Goal: Task Accomplishment & Management: Complete application form

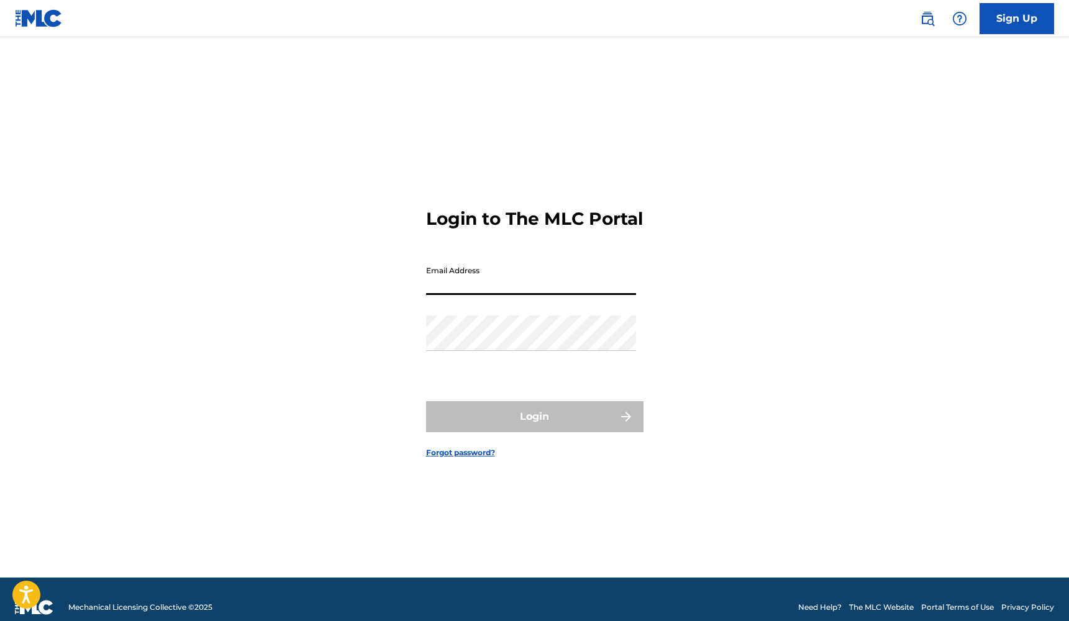
type input "[EMAIL_ADDRESS][DOMAIN_NAME]"
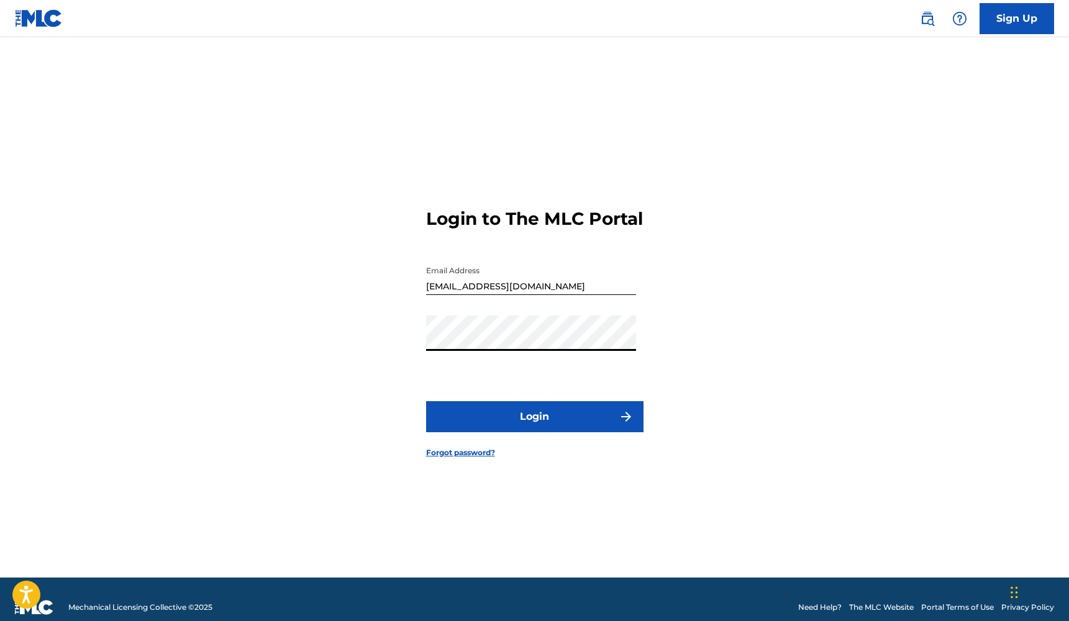
click at [534, 427] on button "Login" at bounding box center [534, 416] width 217 height 31
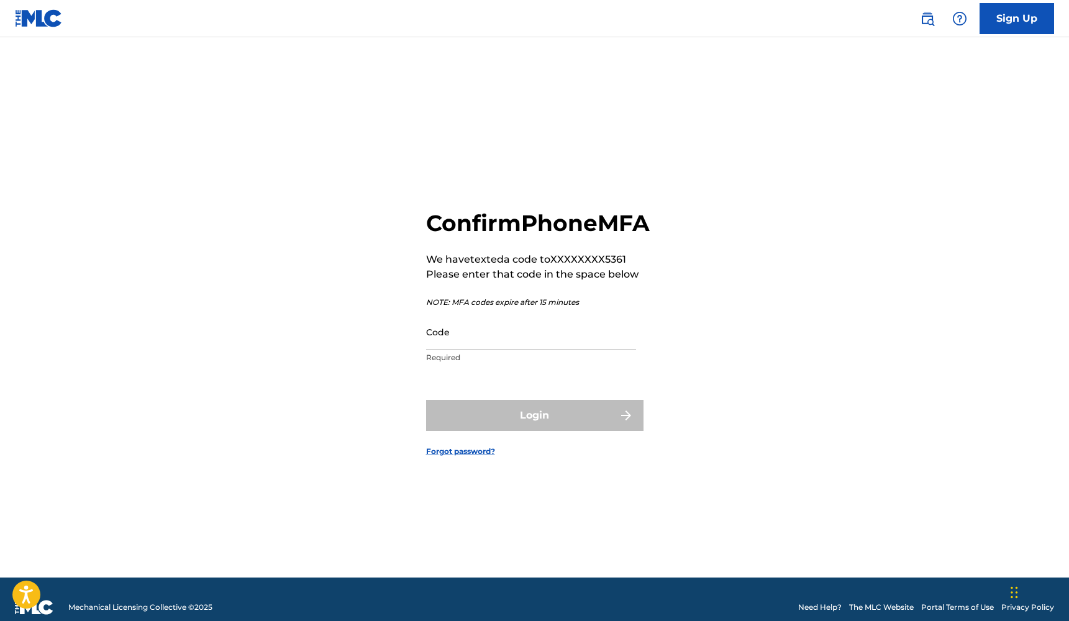
click at [484, 350] on input "Code" at bounding box center [531, 331] width 210 height 35
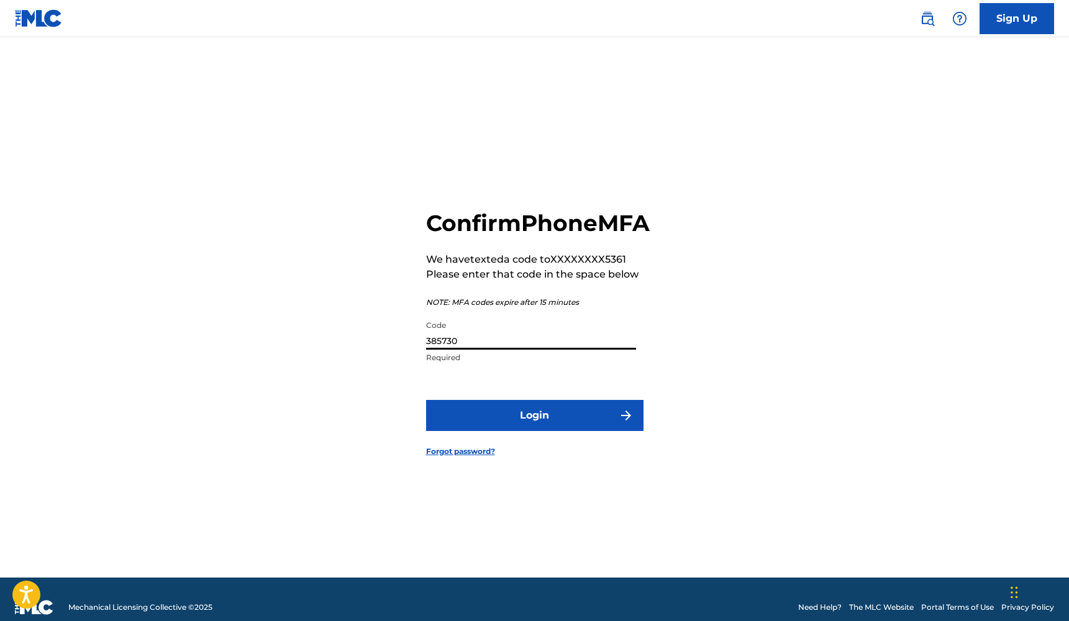
type input "385730"
click at [534, 429] on button "Login" at bounding box center [534, 415] width 217 height 31
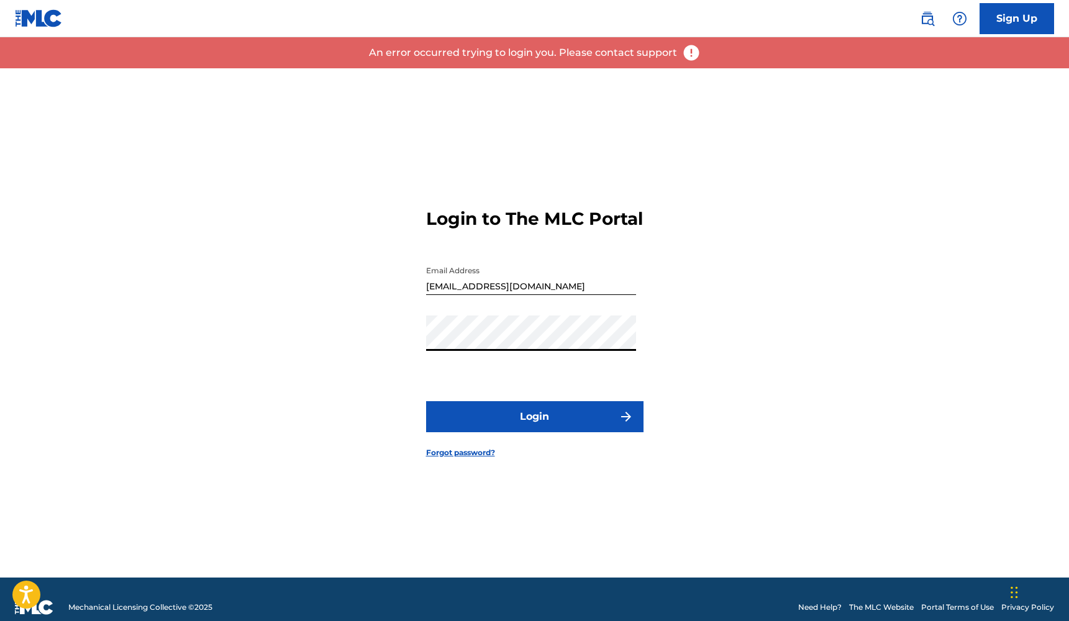
click at [486, 428] on button "Login" at bounding box center [534, 416] width 217 height 31
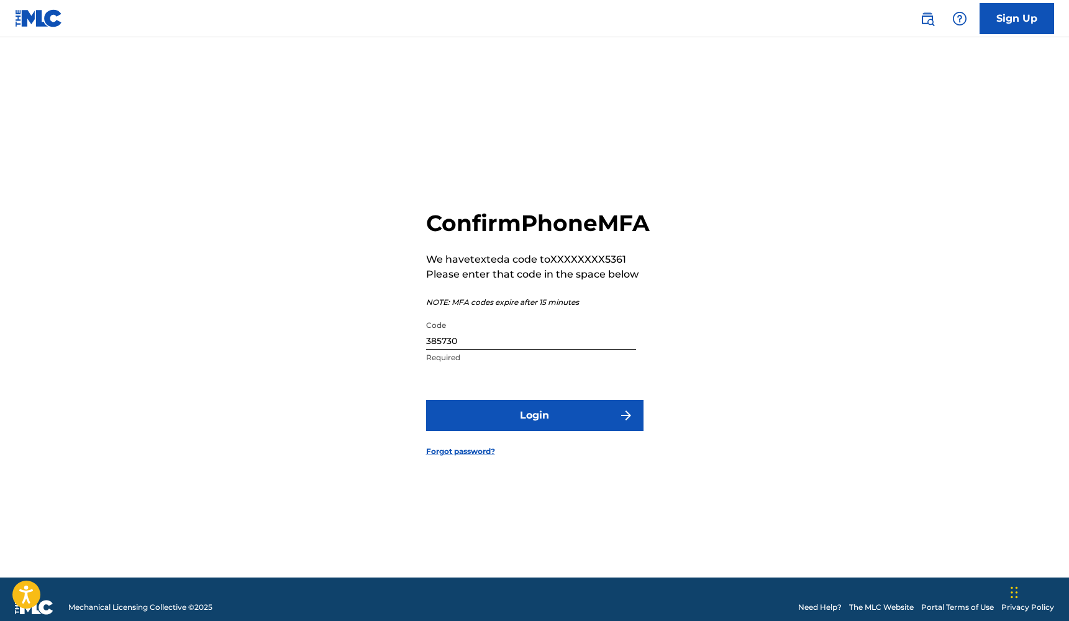
click at [504, 430] on button "Login" at bounding box center [534, 415] width 217 height 31
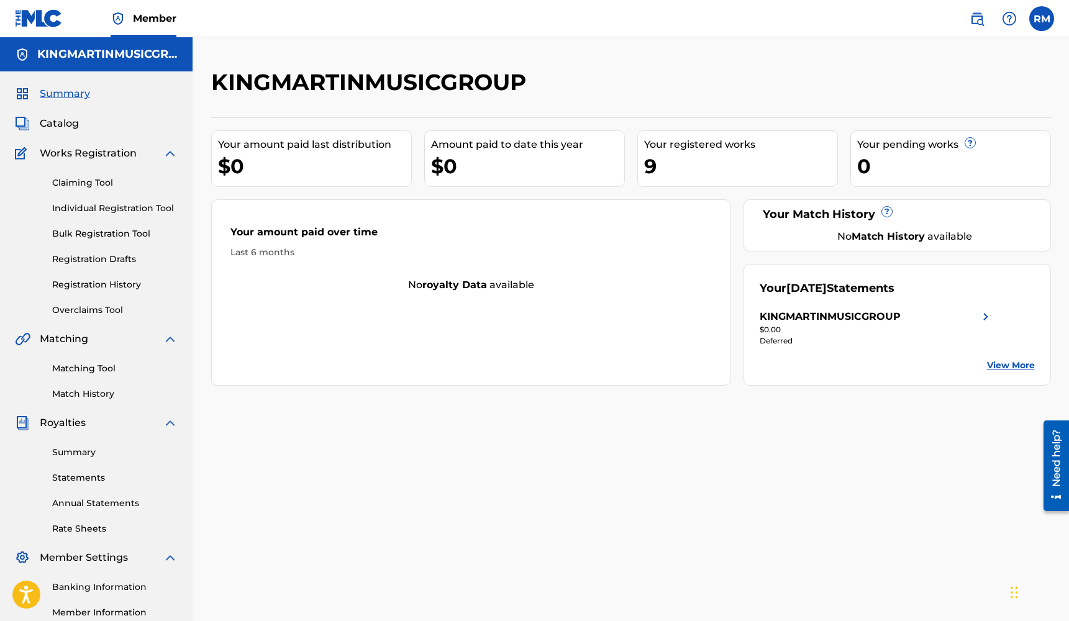
click at [114, 228] on link "Bulk Registration Tool" at bounding box center [114, 233] width 125 height 13
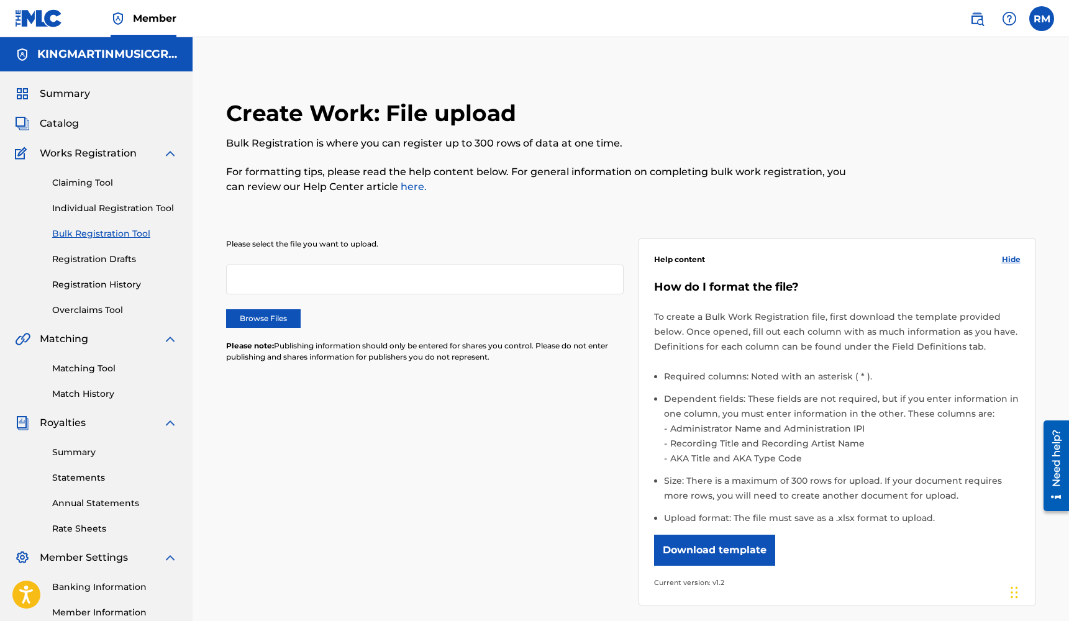
click at [257, 314] on label "Browse Files" at bounding box center [263, 318] width 75 height 19
click at [0, 0] on input "Browse Files" at bounding box center [0, 0] width 0 height 0
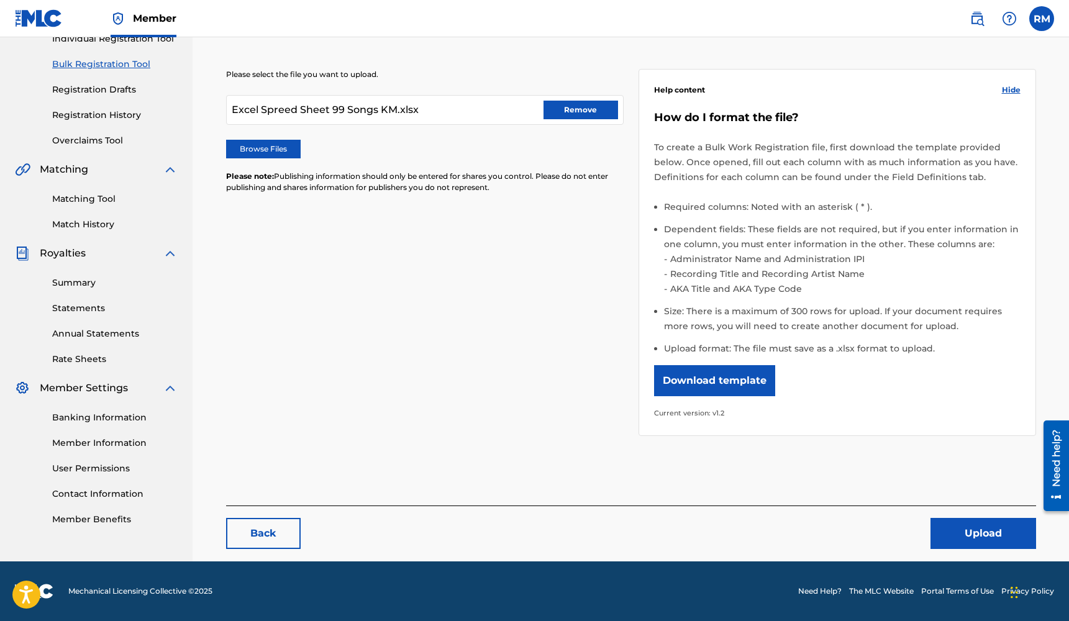
scroll to position [169, 0]
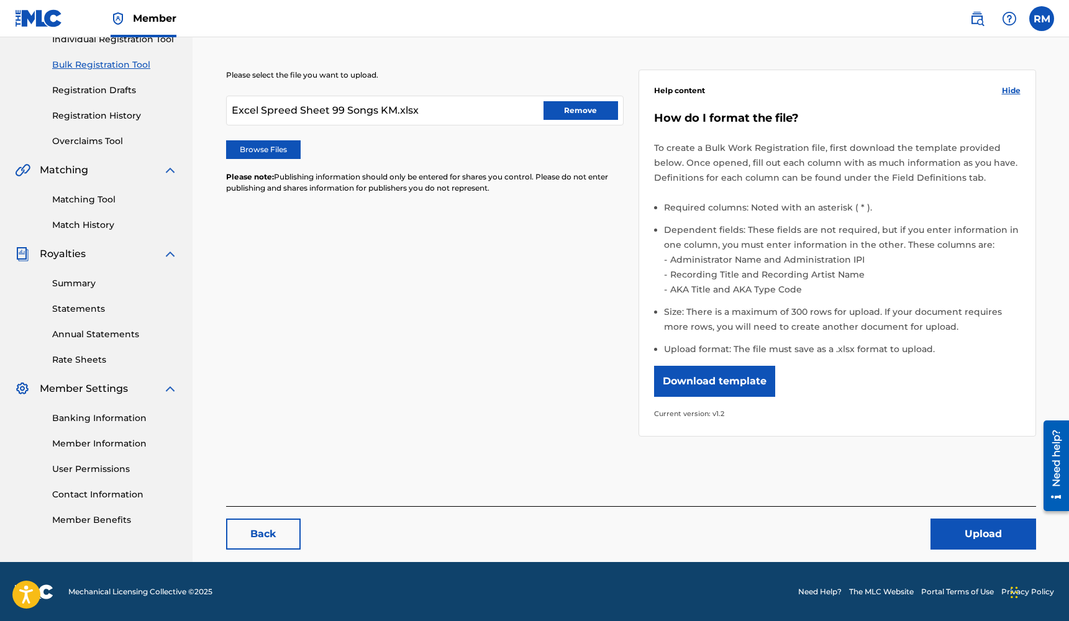
click at [978, 536] on button "Upload" at bounding box center [983, 534] width 106 height 31
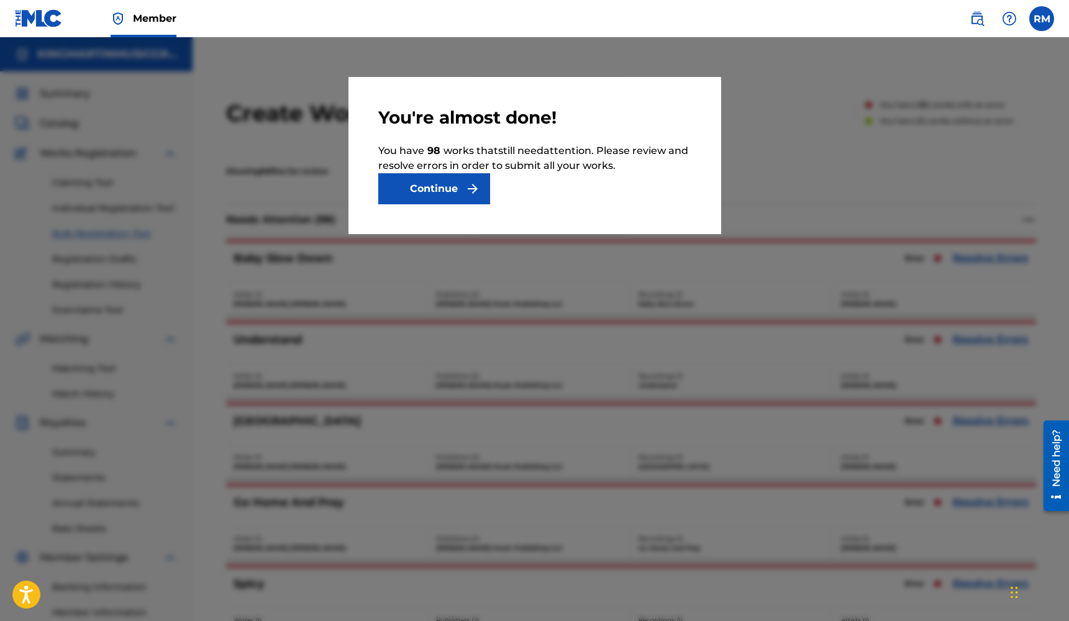
click at [448, 196] on button "Continue" at bounding box center [434, 188] width 112 height 31
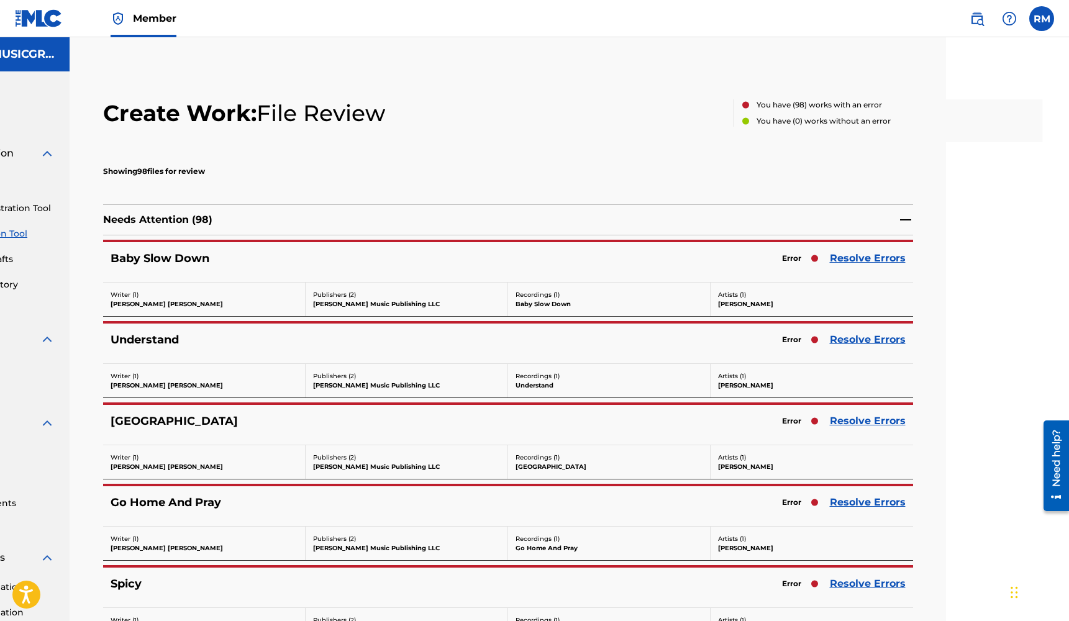
scroll to position [0, 123]
click at [868, 257] on link "Resolve Errors" at bounding box center [868, 258] width 76 height 15
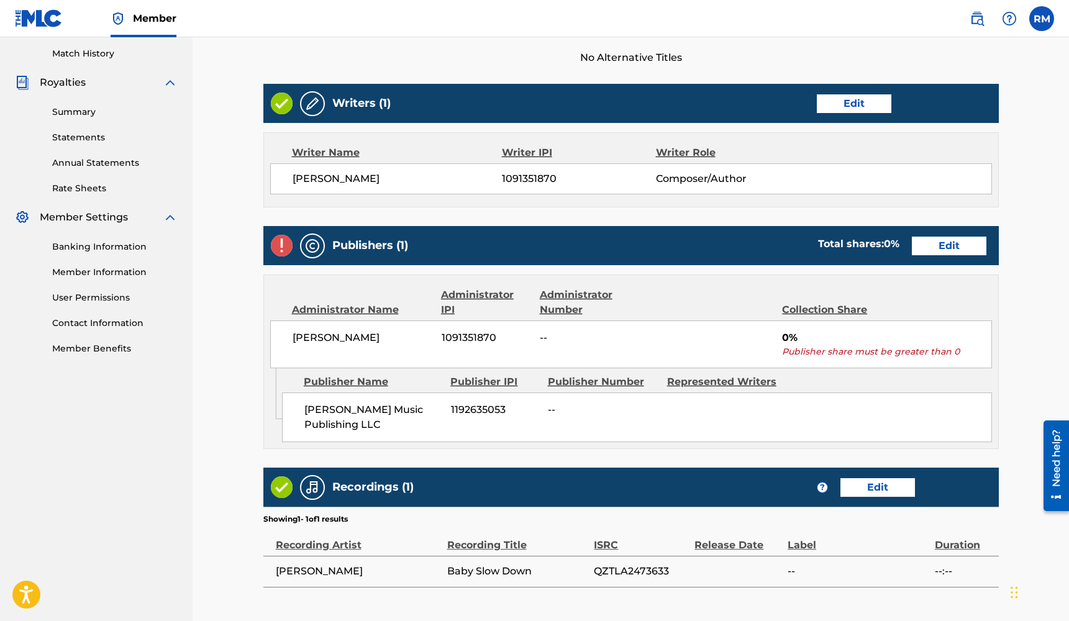
scroll to position [352, 0]
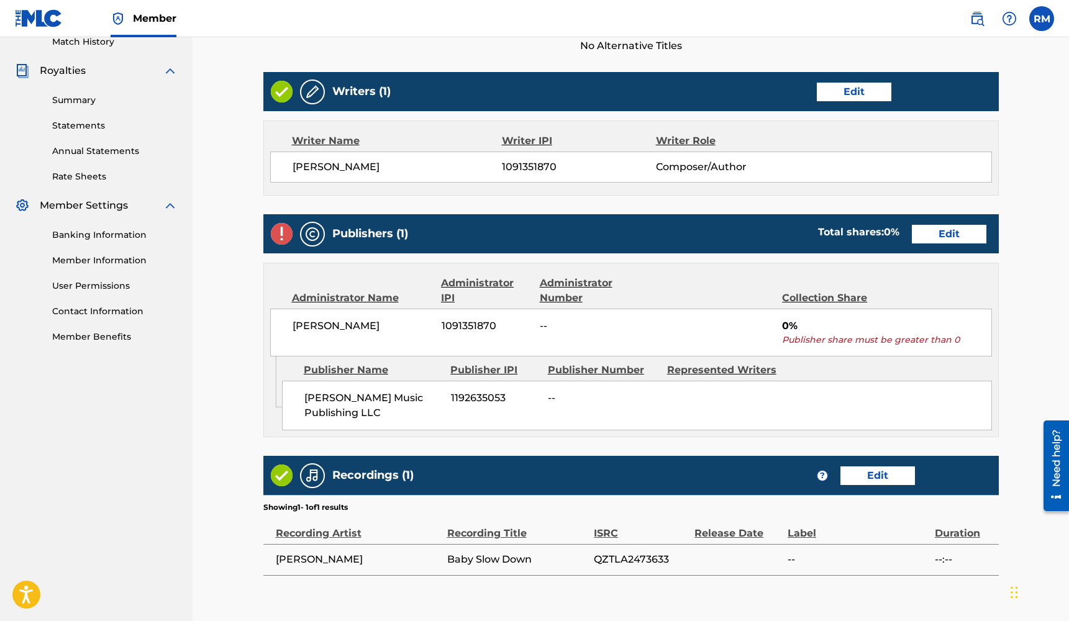
click at [796, 326] on span "0%" at bounding box center [886, 326] width 209 height 15
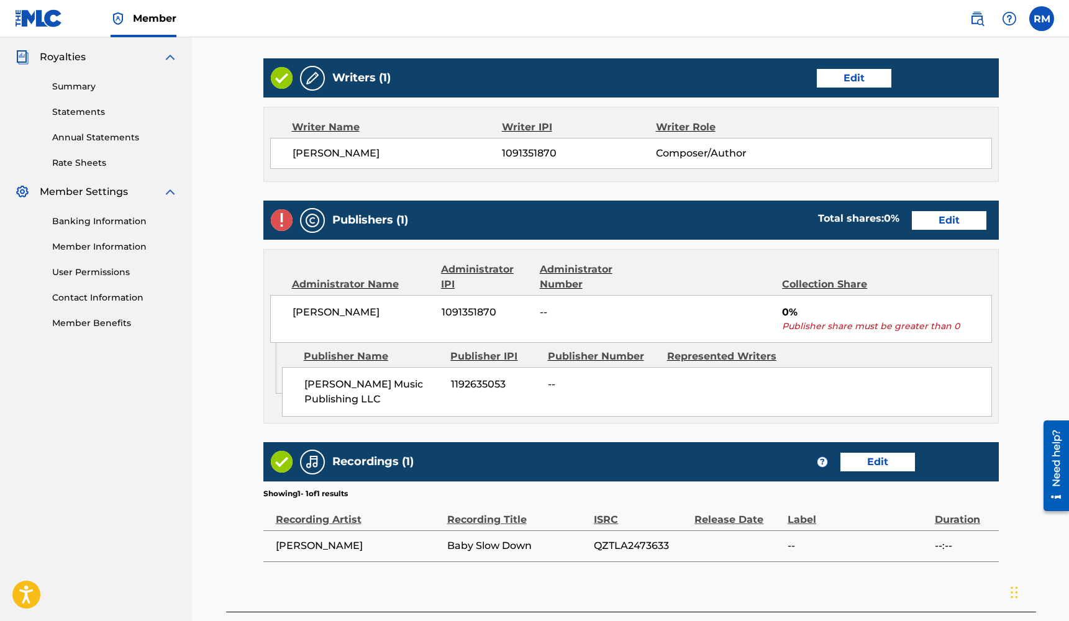
scroll to position [378, 0]
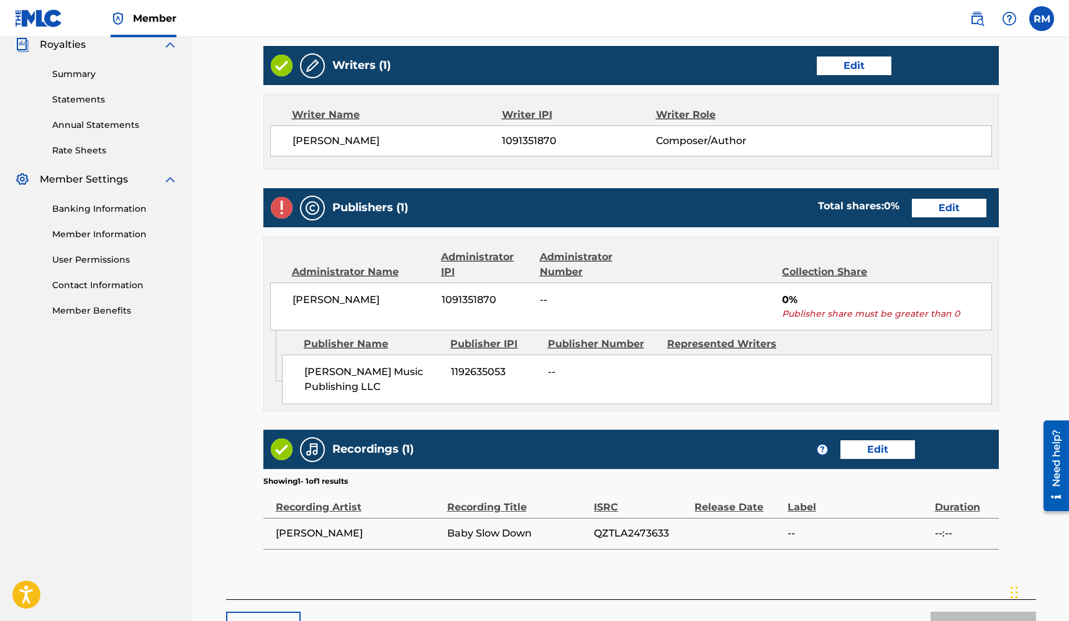
click at [930, 211] on link "Edit" at bounding box center [949, 208] width 75 height 19
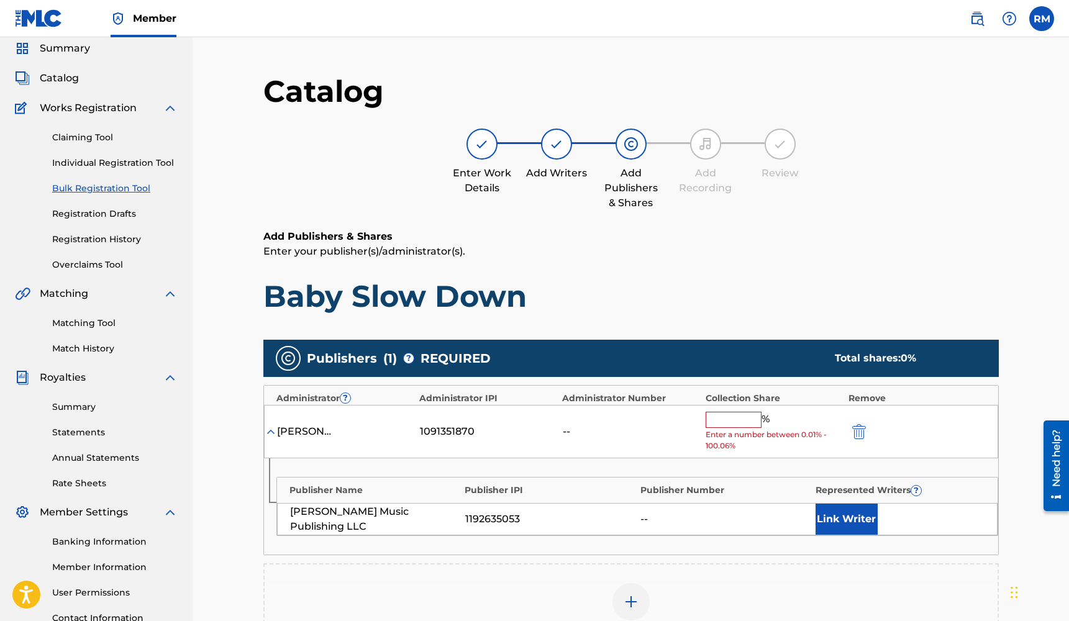
scroll to position [64, 0]
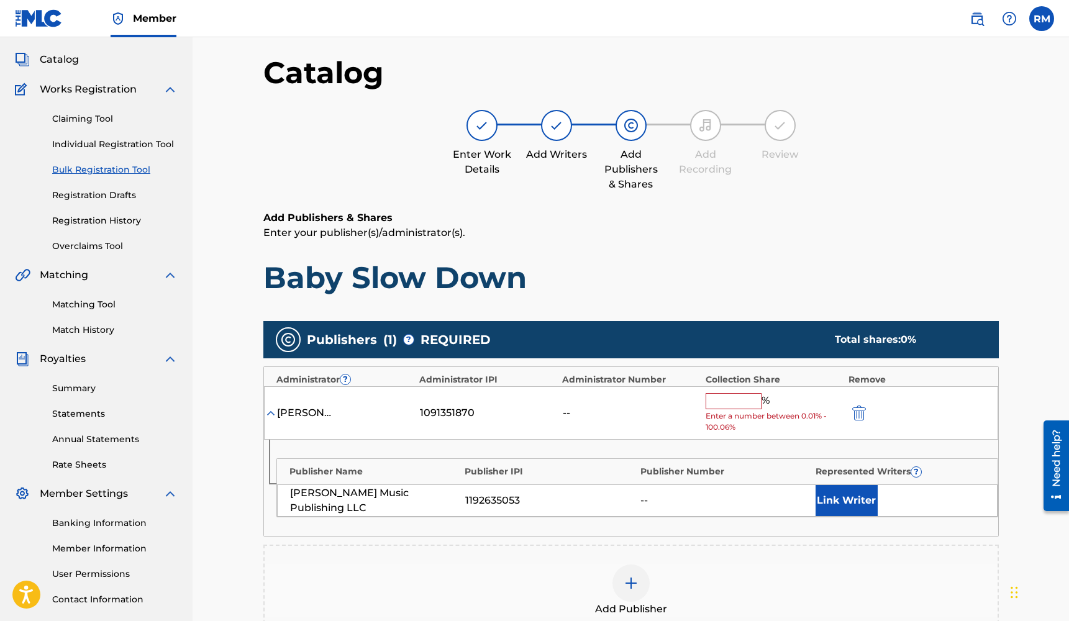
click at [732, 403] on input "text" at bounding box center [734, 401] width 56 height 16
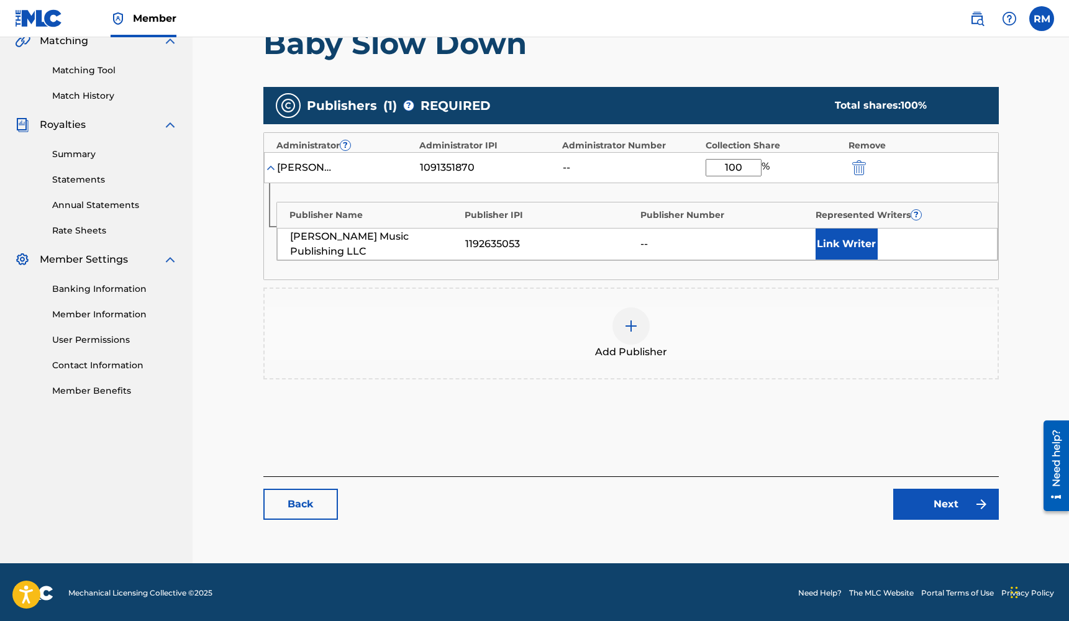
scroll to position [297, 0]
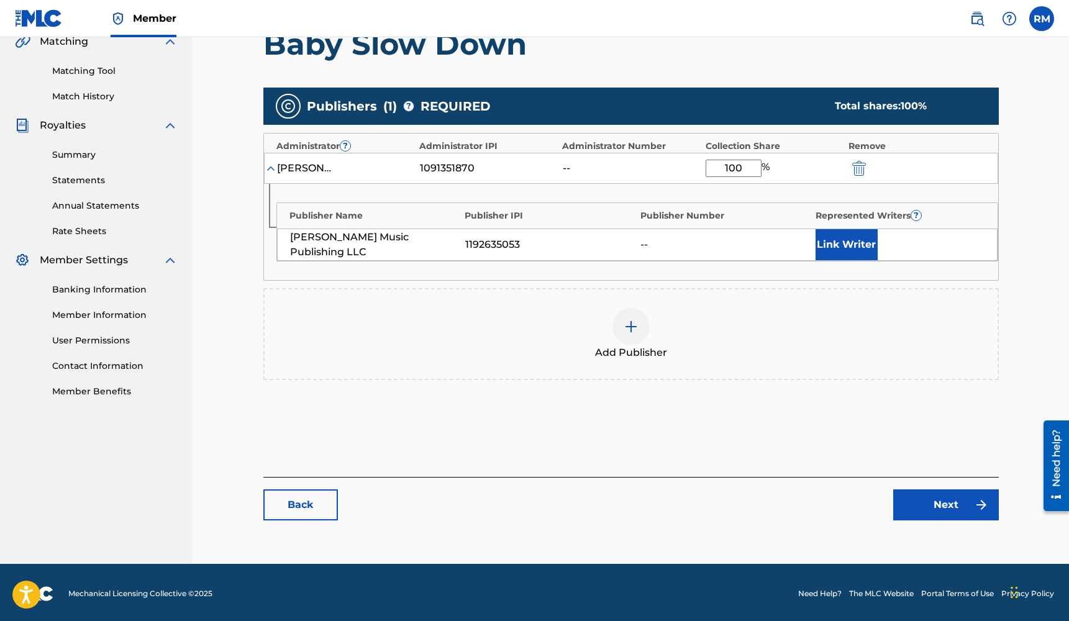
type input "100"
click at [931, 510] on link "Next" at bounding box center [946, 504] width 106 height 31
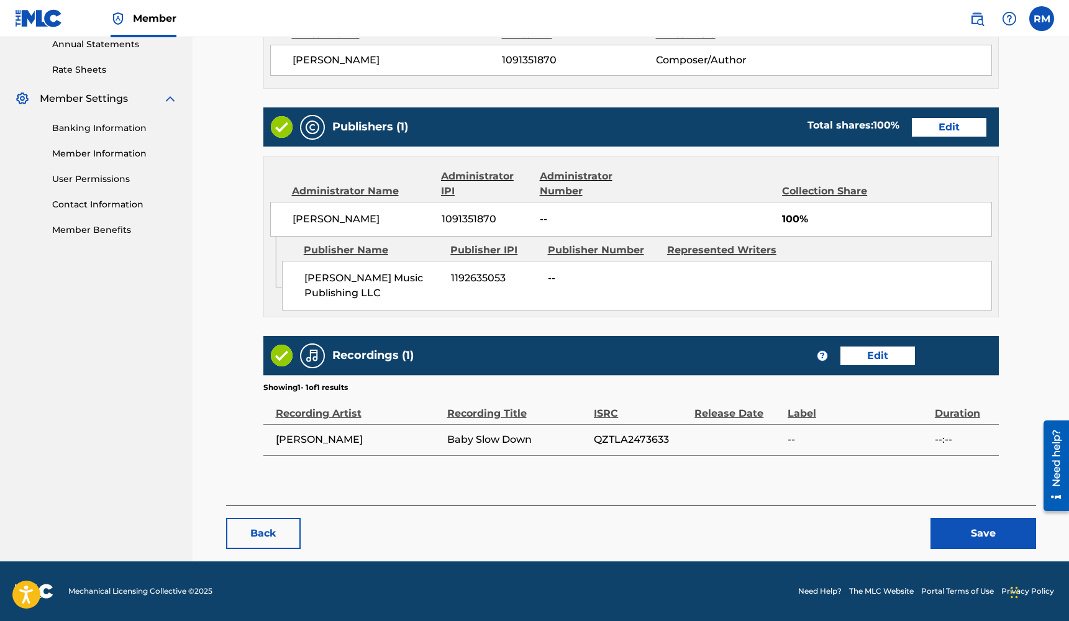
scroll to position [458, 0]
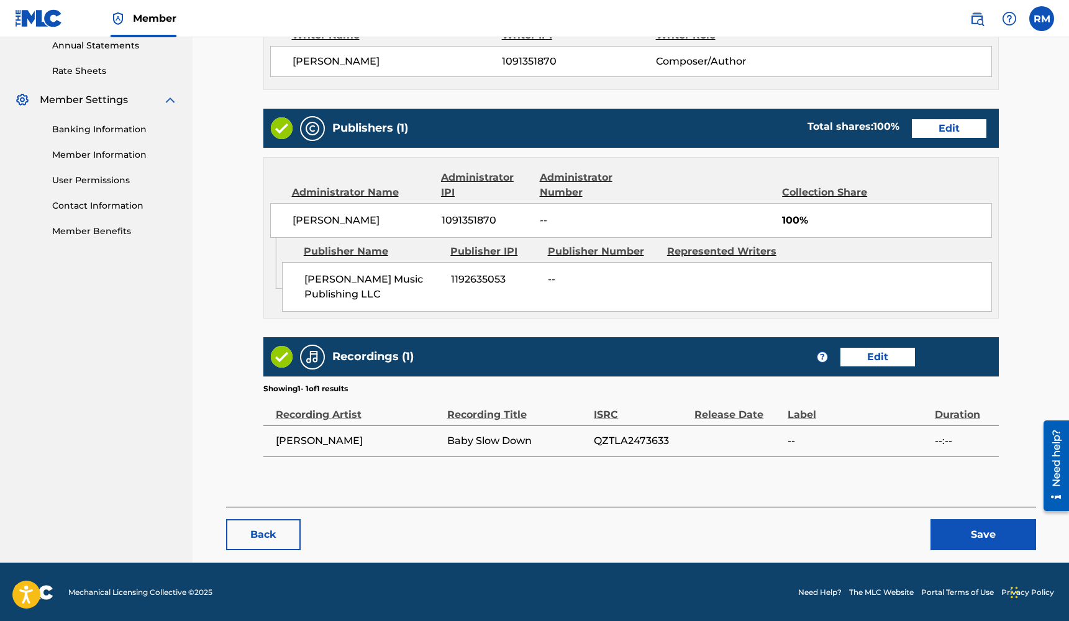
click at [958, 532] on button "Save" at bounding box center [983, 534] width 106 height 31
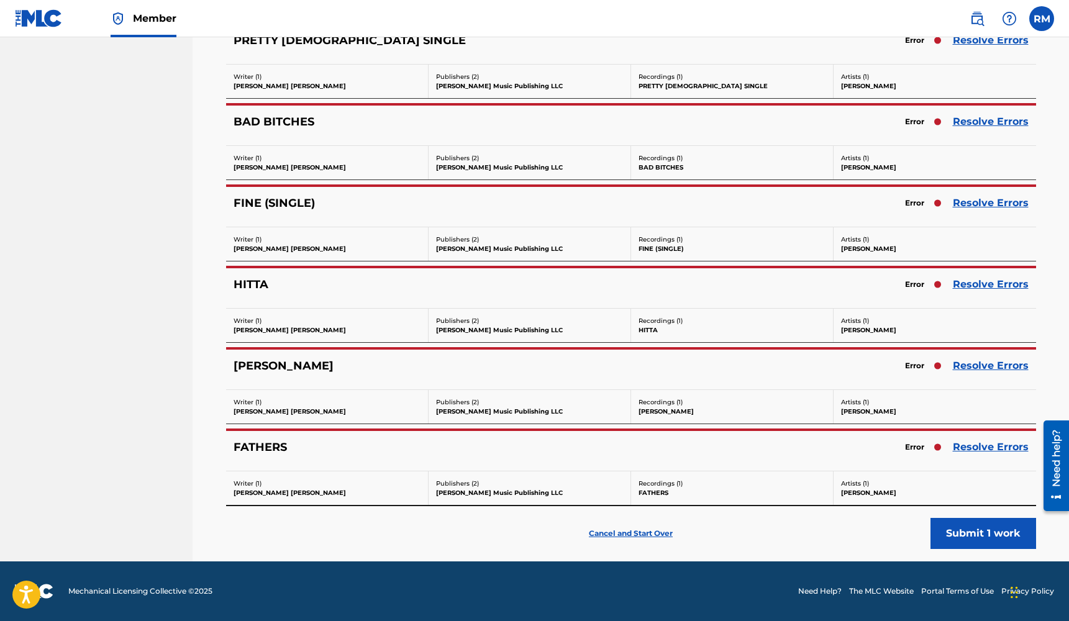
scroll to position [7676, 0]
click at [974, 447] on link "Resolve Errors" at bounding box center [991, 447] width 76 height 15
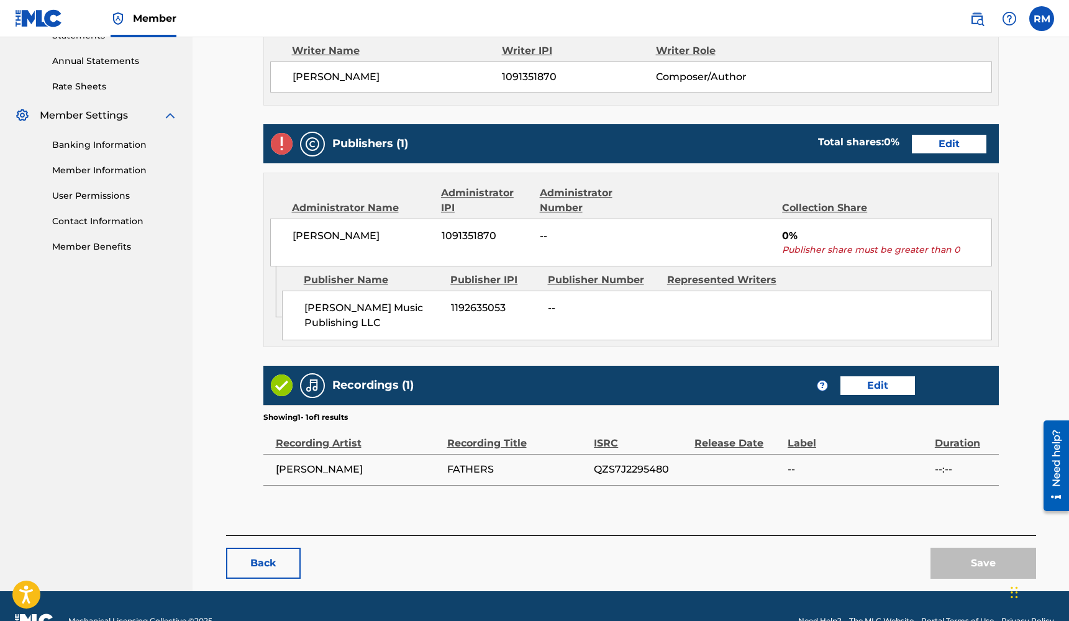
scroll to position [434, 0]
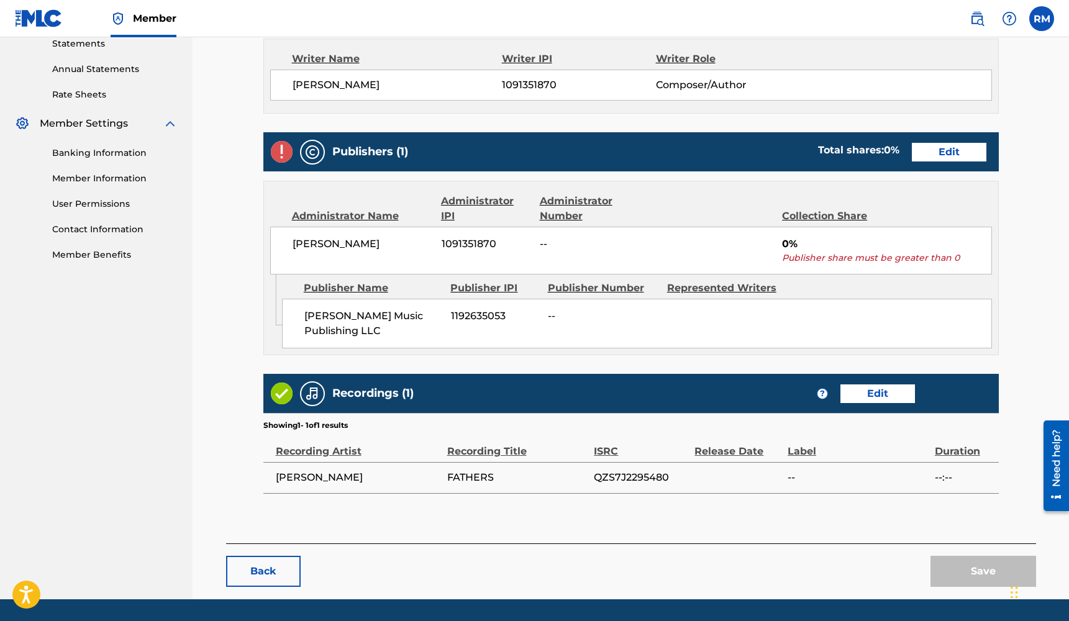
click at [961, 155] on link "Edit" at bounding box center [949, 152] width 75 height 19
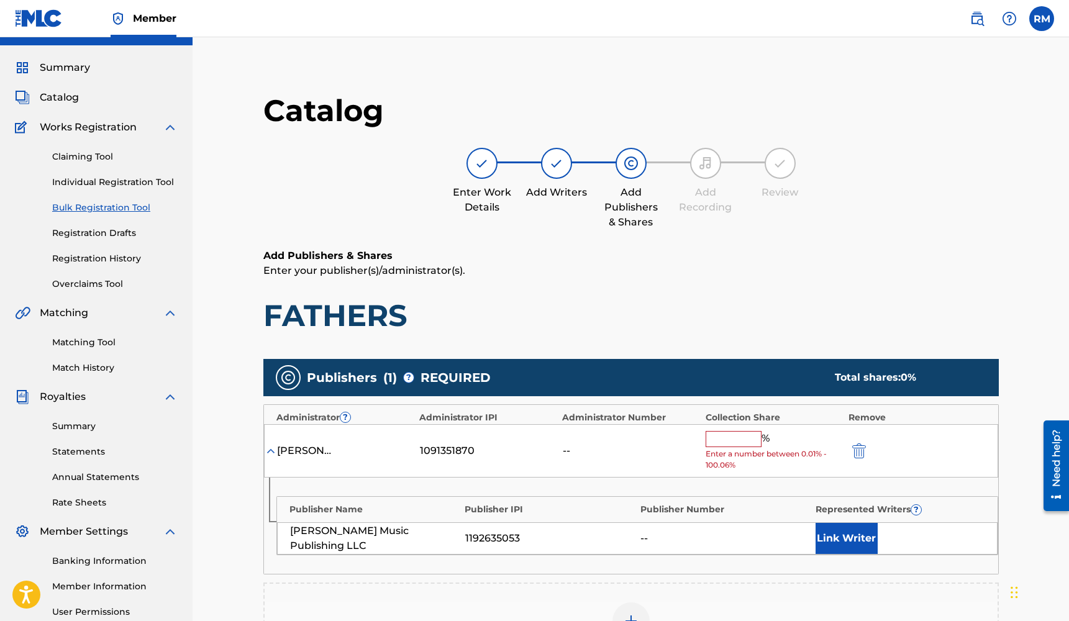
scroll to position [32, 0]
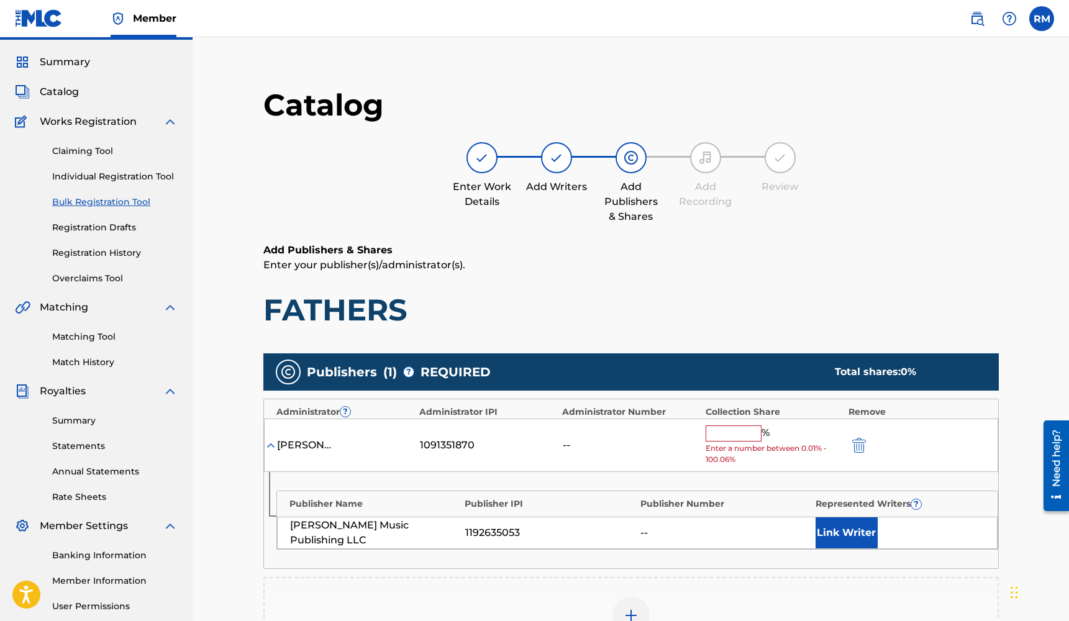
click at [719, 428] on input "text" at bounding box center [734, 433] width 56 height 16
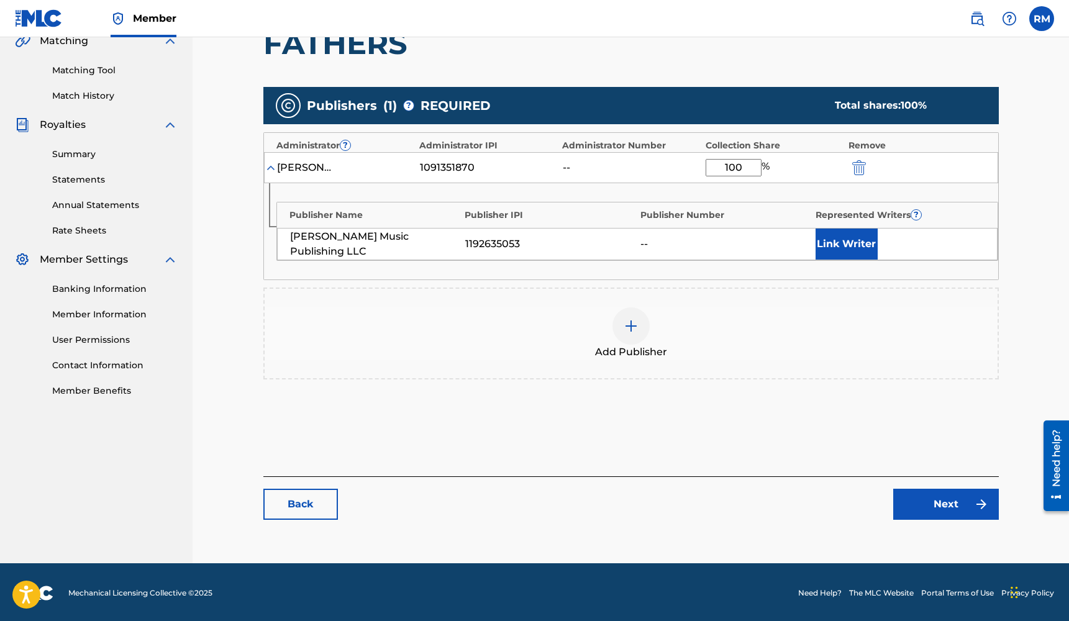
scroll to position [297, 0]
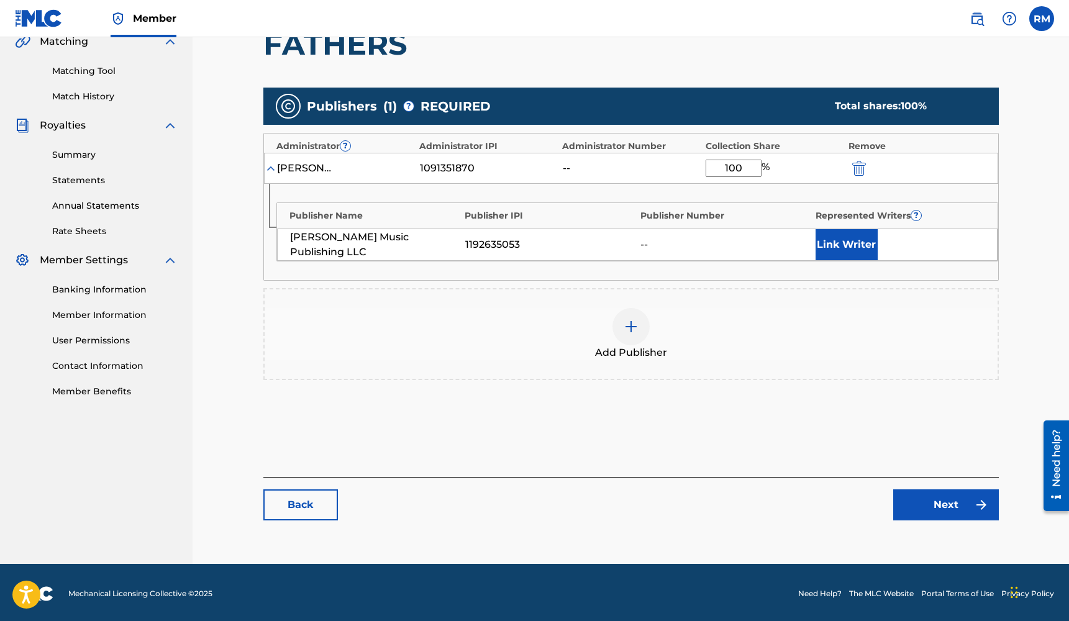
type input "100"
click at [938, 501] on link "Next" at bounding box center [946, 504] width 106 height 31
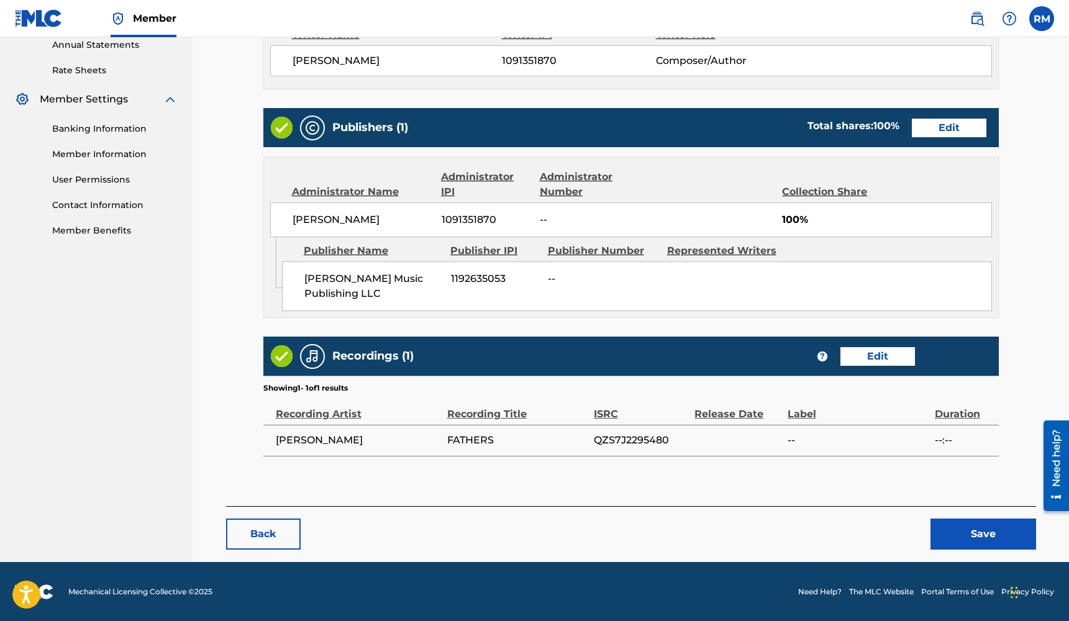
scroll to position [458, 0]
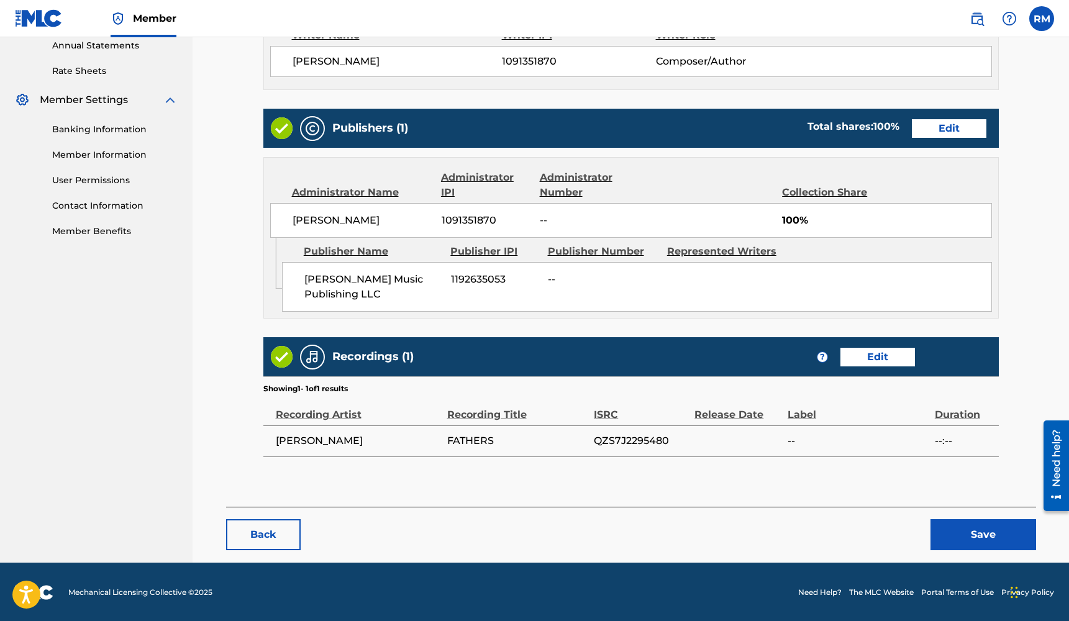
click at [958, 531] on button "Save" at bounding box center [983, 534] width 106 height 31
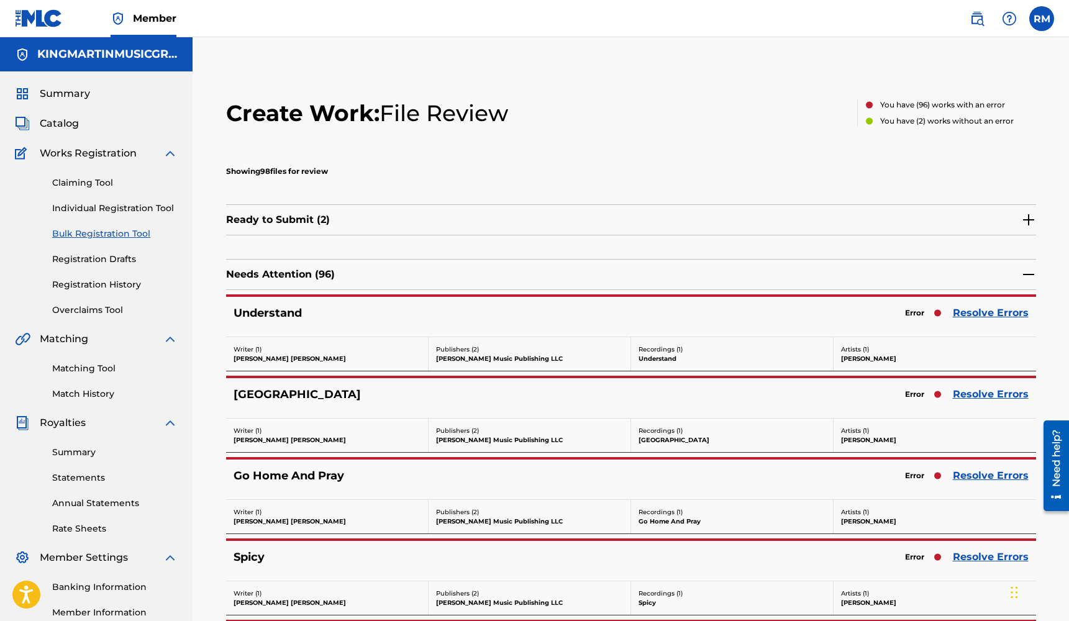
click at [995, 396] on link "Resolve Errors" at bounding box center [991, 394] width 76 height 15
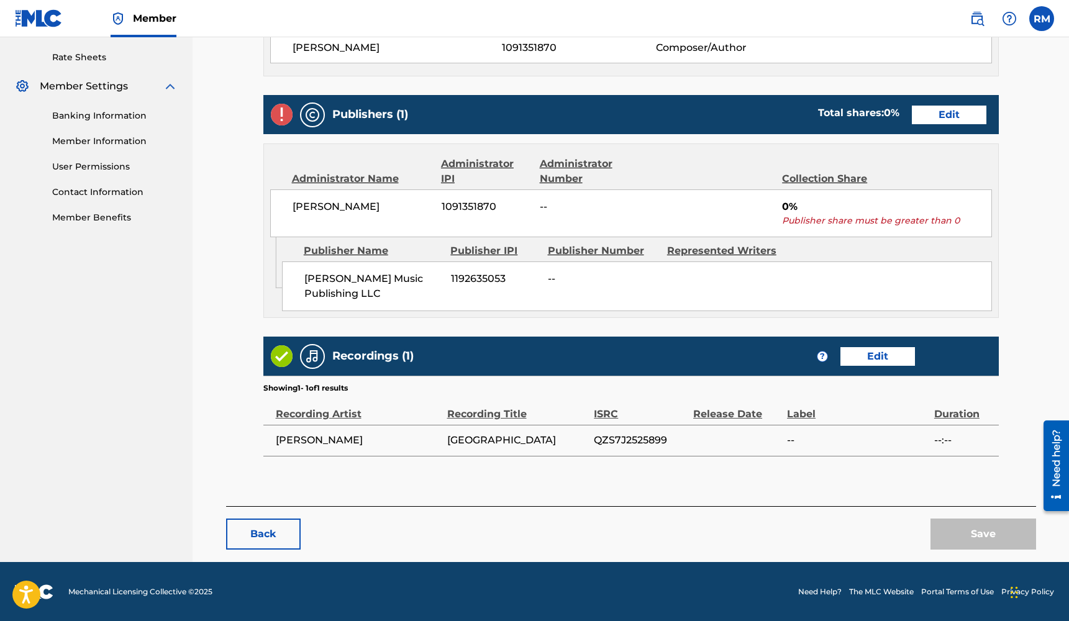
scroll to position [471, 0]
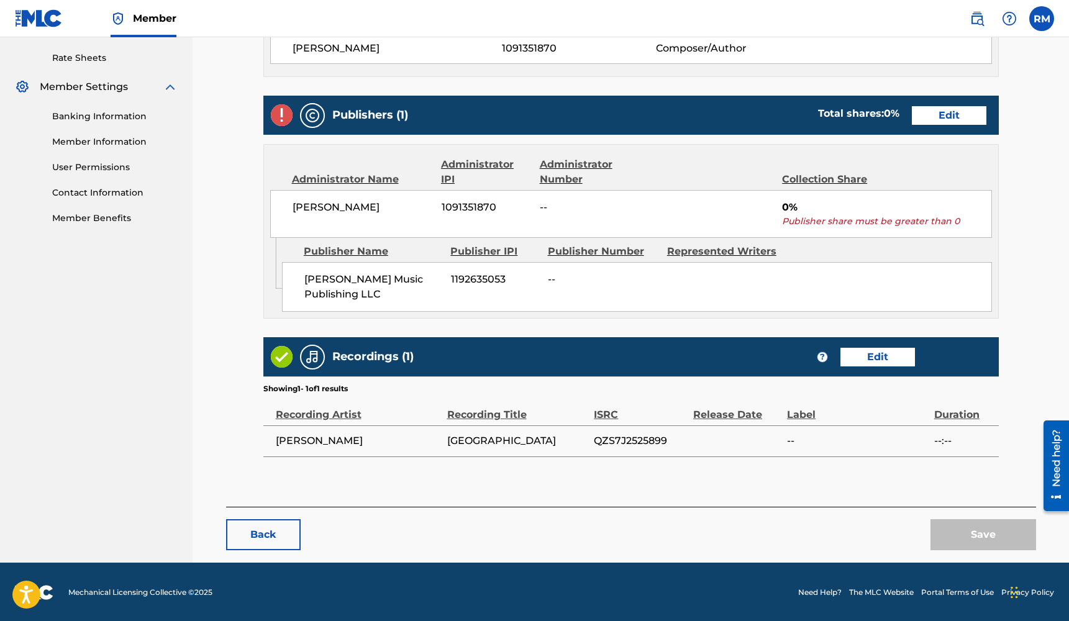
click at [935, 119] on link "Edit" at bounding box center [949, 115] width 75 height 19
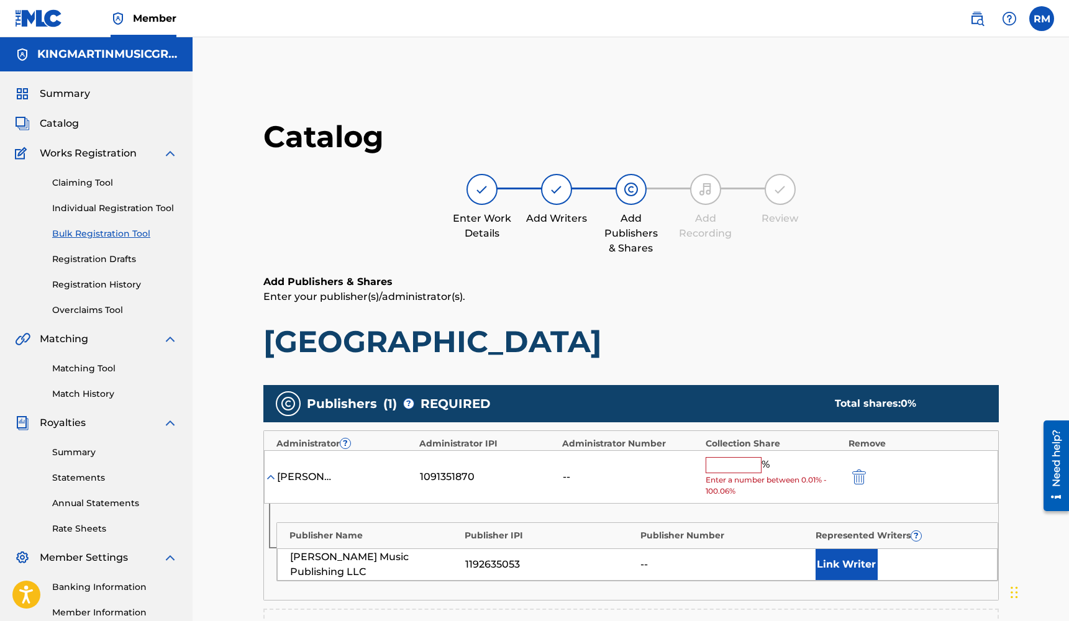
click at [746, 459] on input "text" at bounding box center [734, 465] width 56 height 16
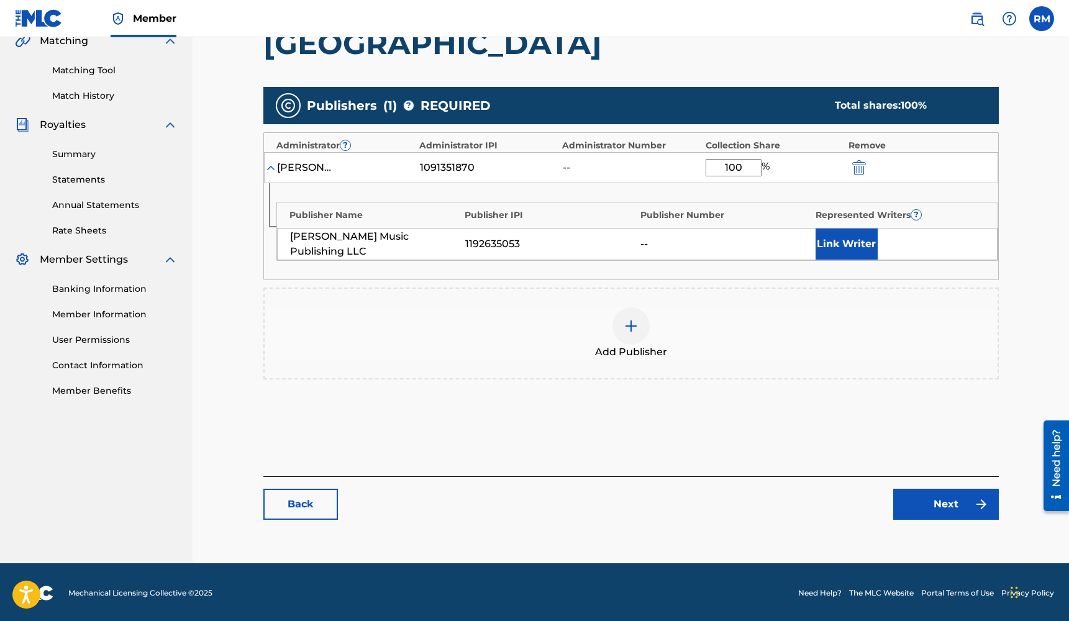
scroll to position [297, 0]
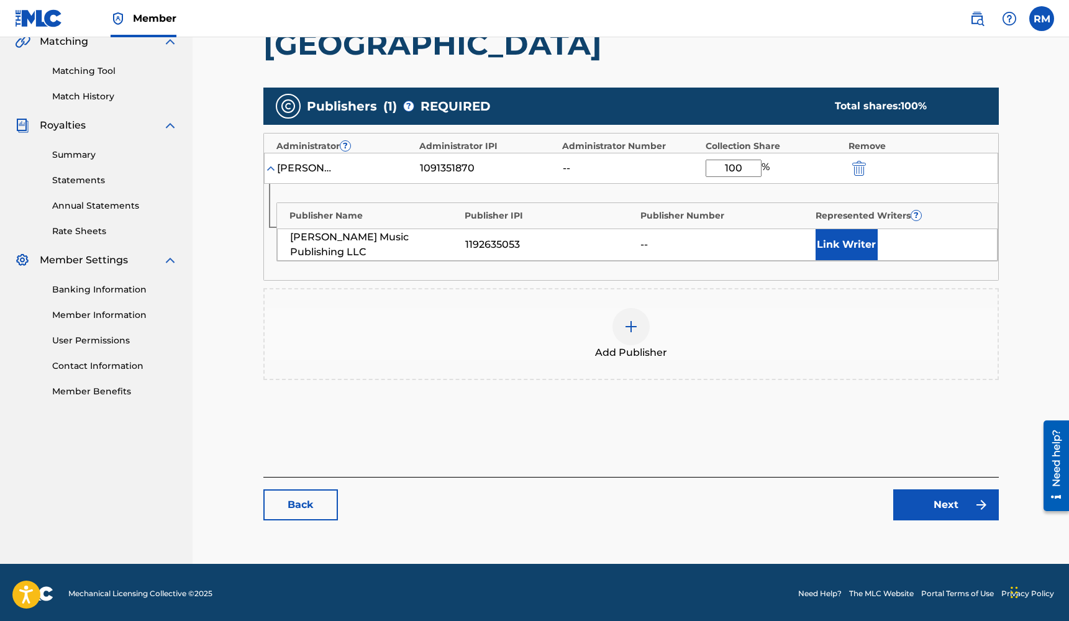
type input "100"
click at [941, 501] on link "Next" at bounding box center [946, 504] width 106 height 31
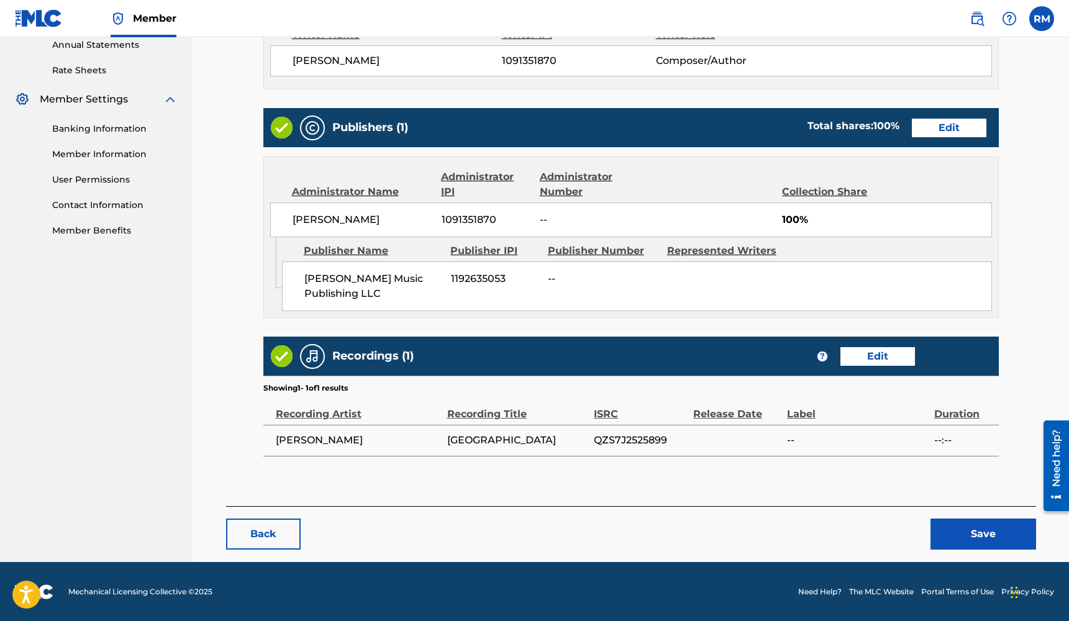
scroll to position [458, 0]
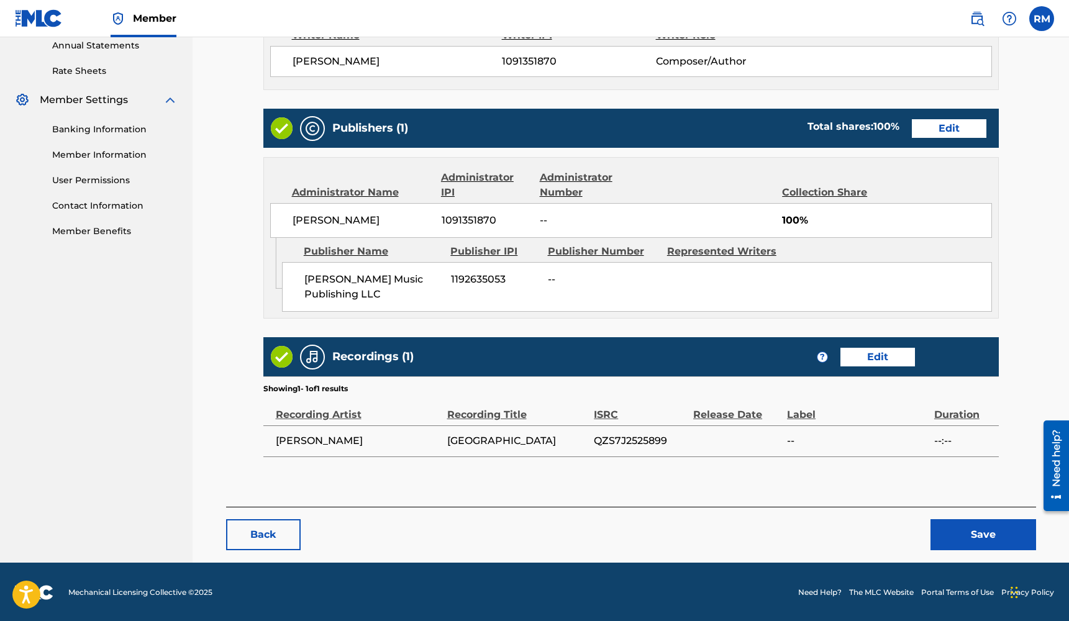
click at [965, 533] on button "Save" at bounding box center [983, 534] width 106 height 31
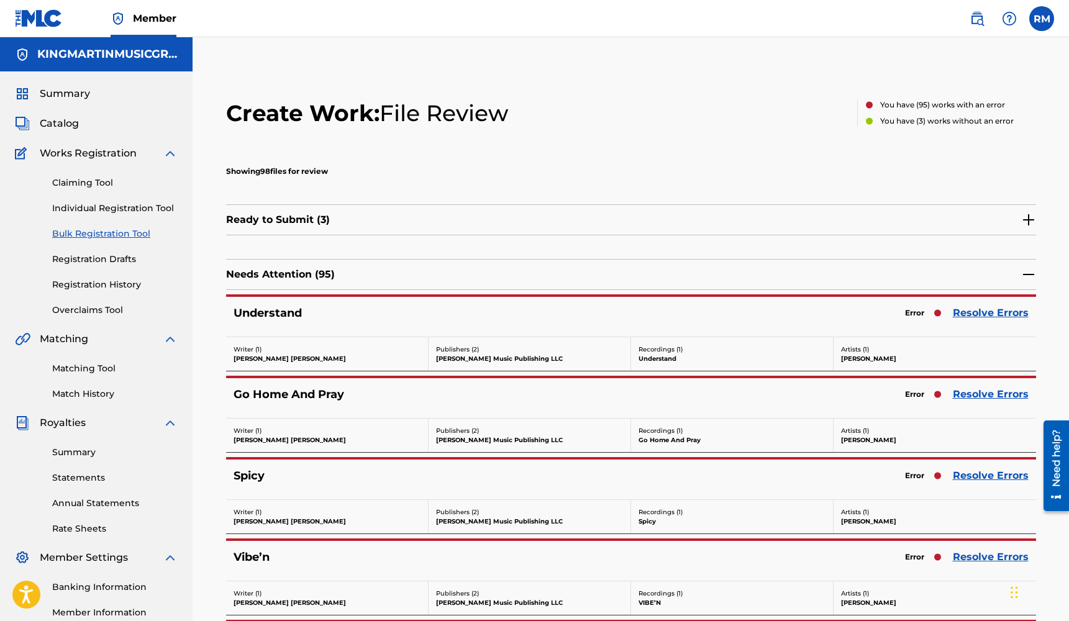
click at [968, 474] on link "Resolve Errors" at bounding box center [991, 475] width 76 height 15
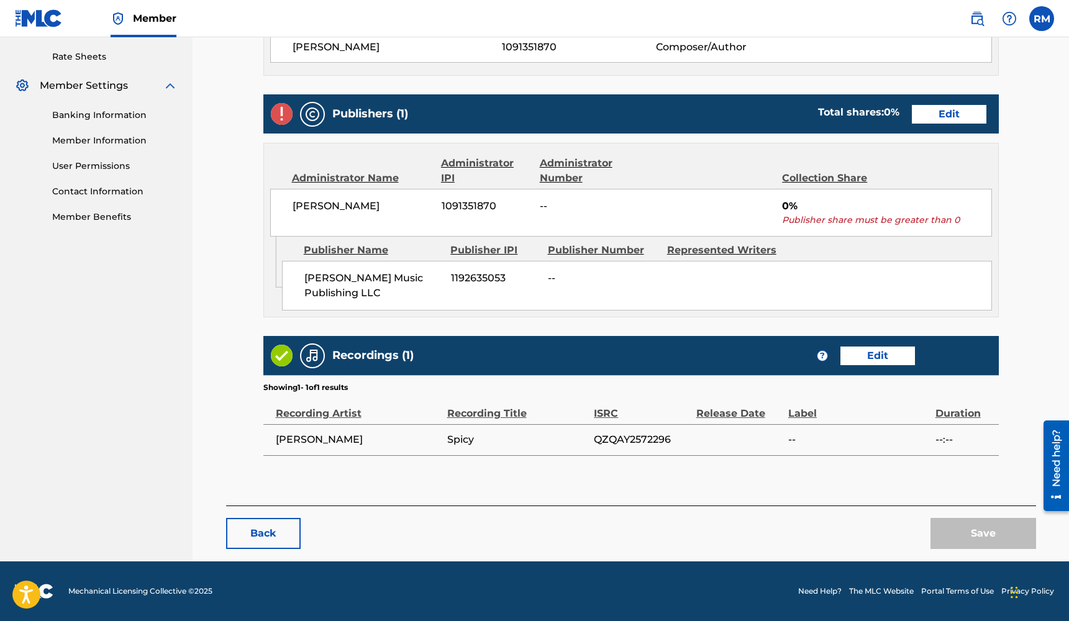
scroll to position [471, 0]
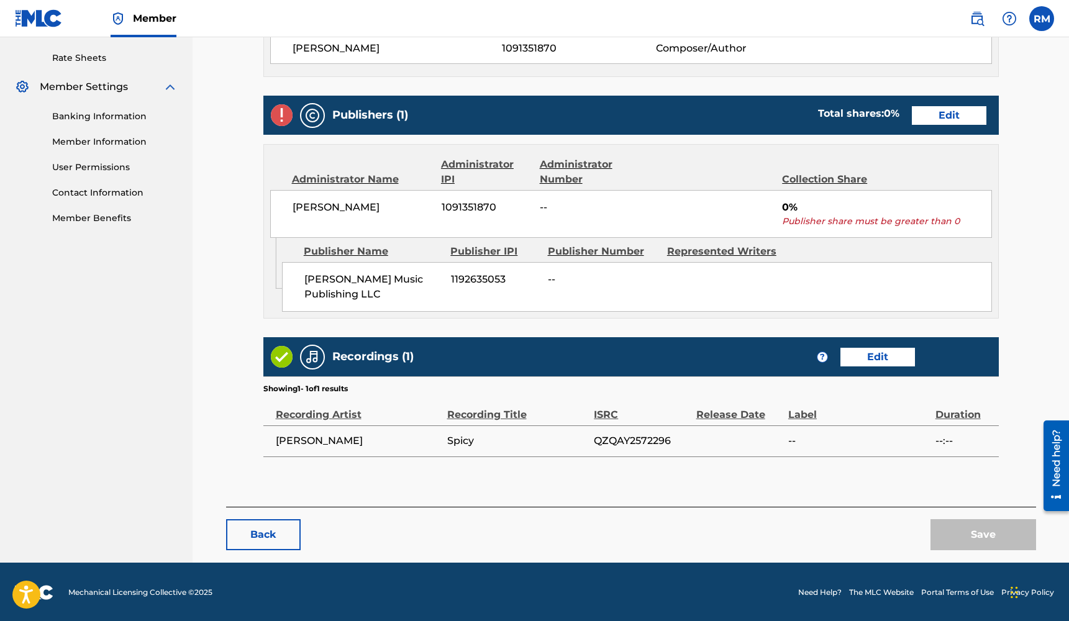
click at [948, 117] on link "Edit" at bounding box center [949, 115] width 75 height 19
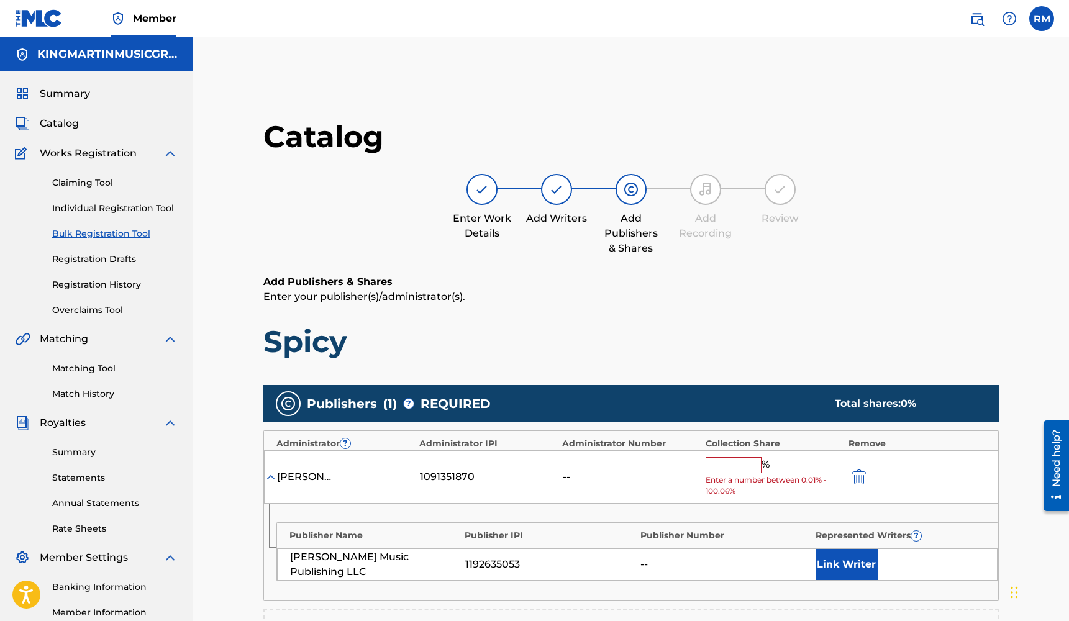
click at [756, 461] on input "text" at bounding box center [734, 465] width 56 height 16
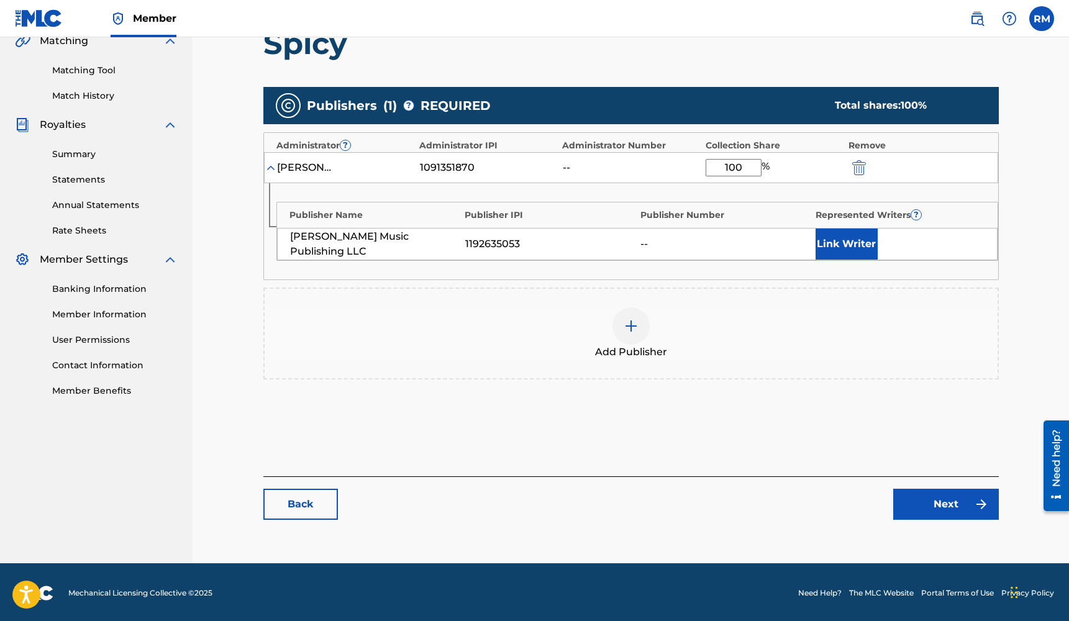
scroll to position [297, 0]
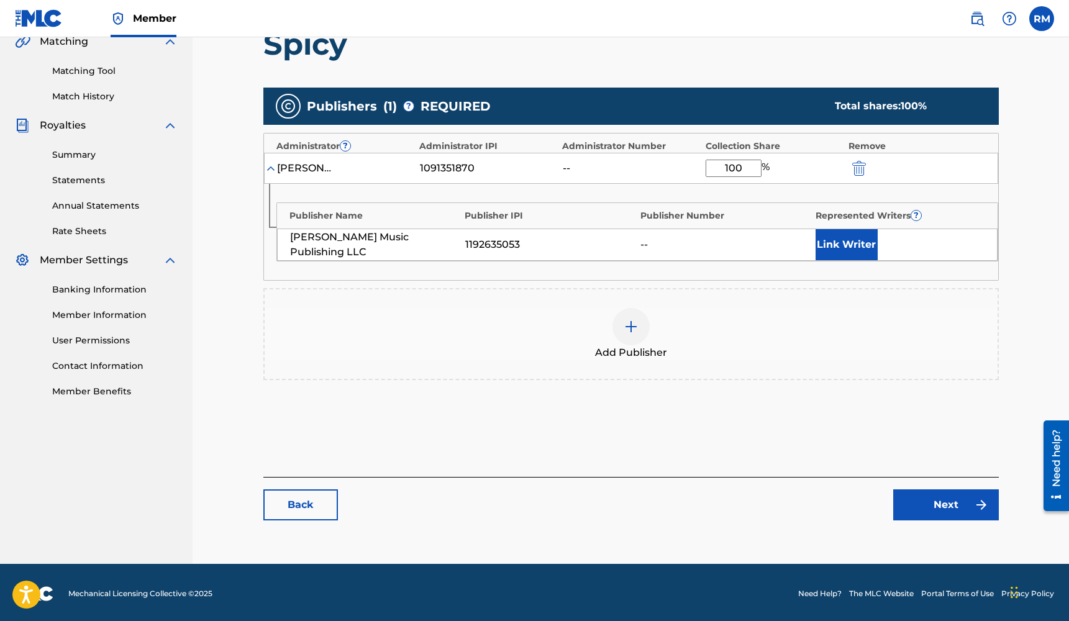
type input "100"
click at [940, 507] on link "Next" at bounding box center [946, 504] width 106 height 31
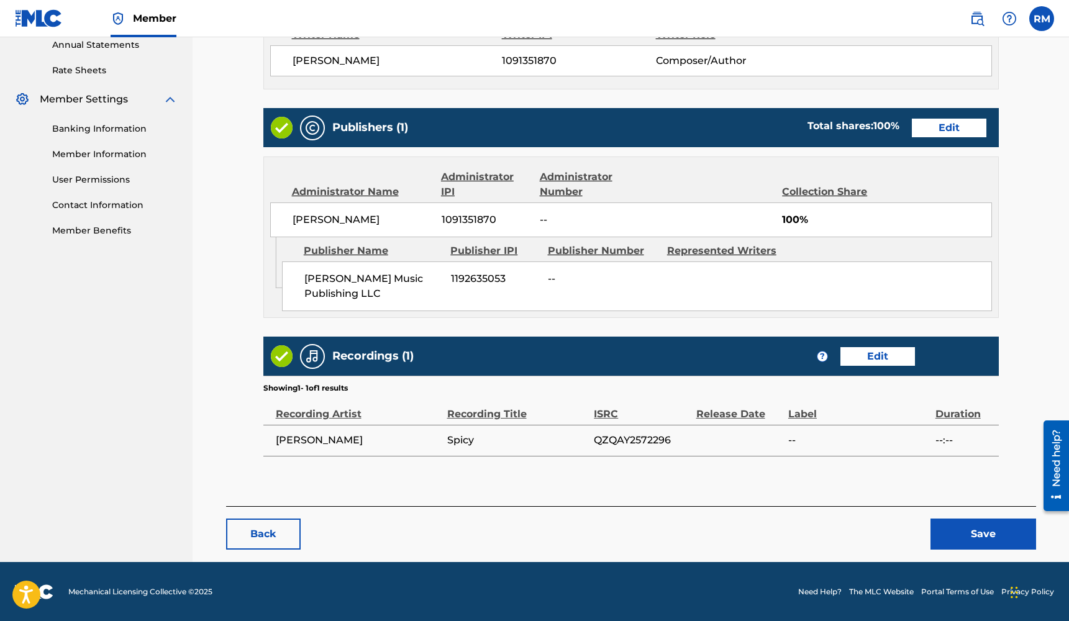
scroll to position [458, 0]
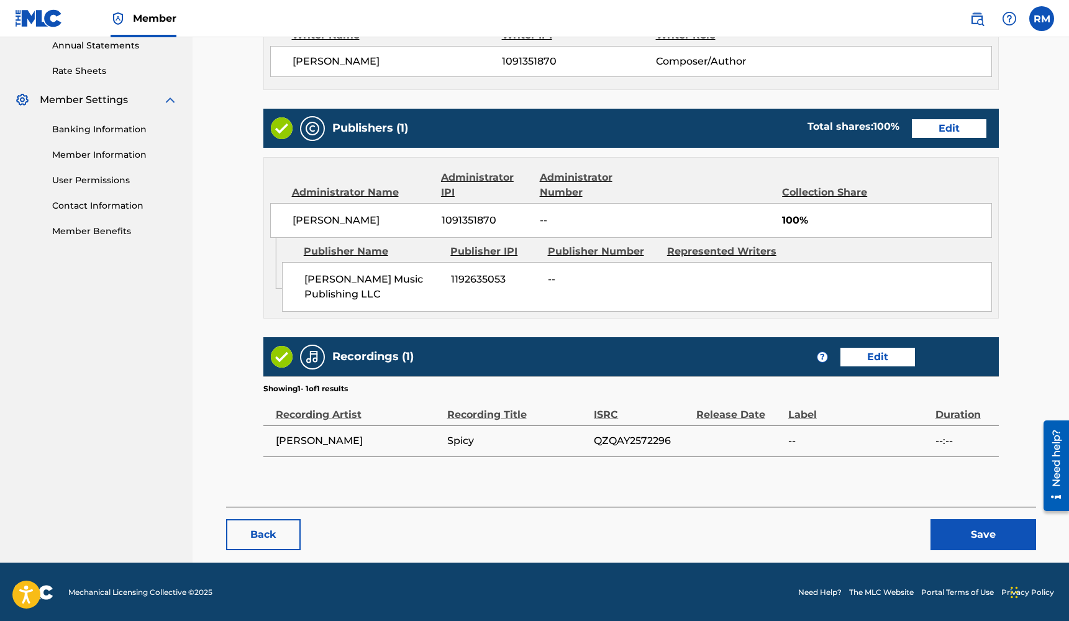
click at [954, 525] on button "Save" at bounding box center [983, 534] width 106 height 31
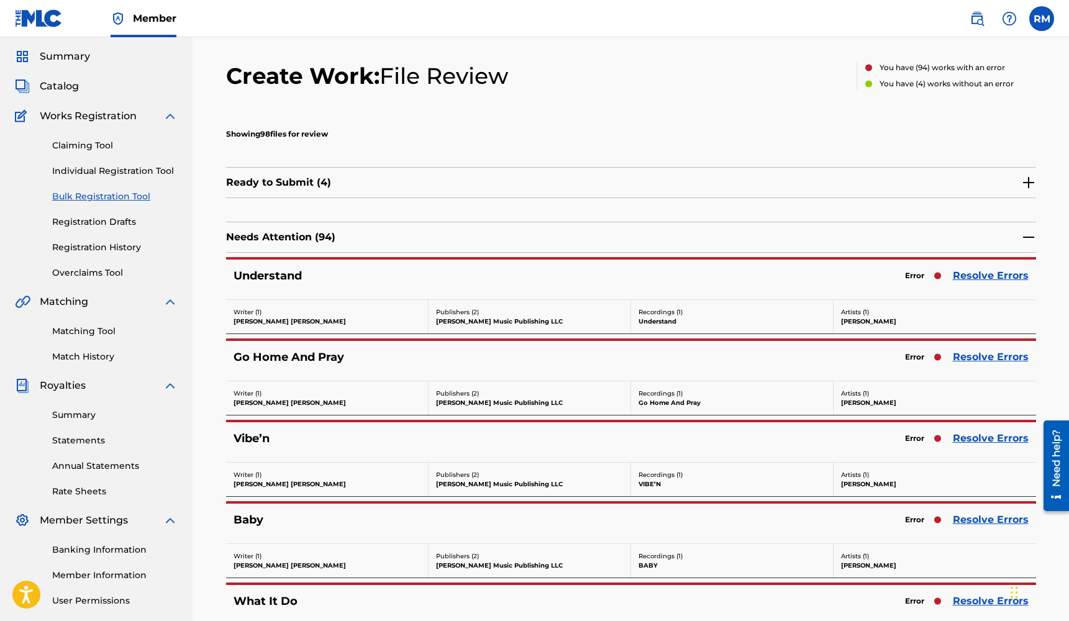
scroll to position [39, 0]
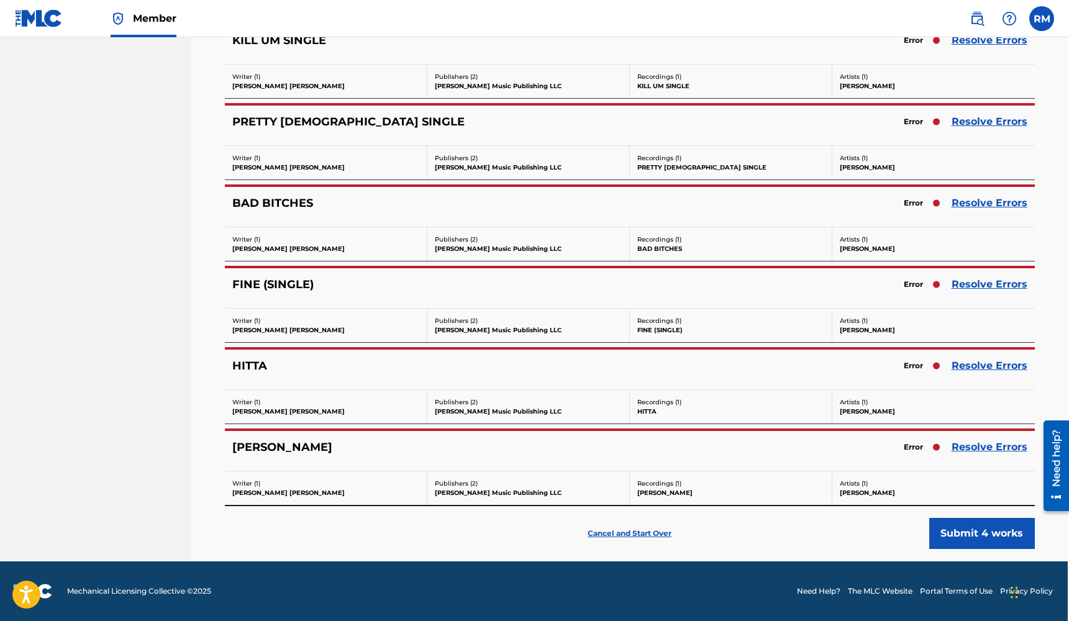
click at [988, 286] on link "Resolve Errors" at bounding box center [989, 284] width 76 height 15
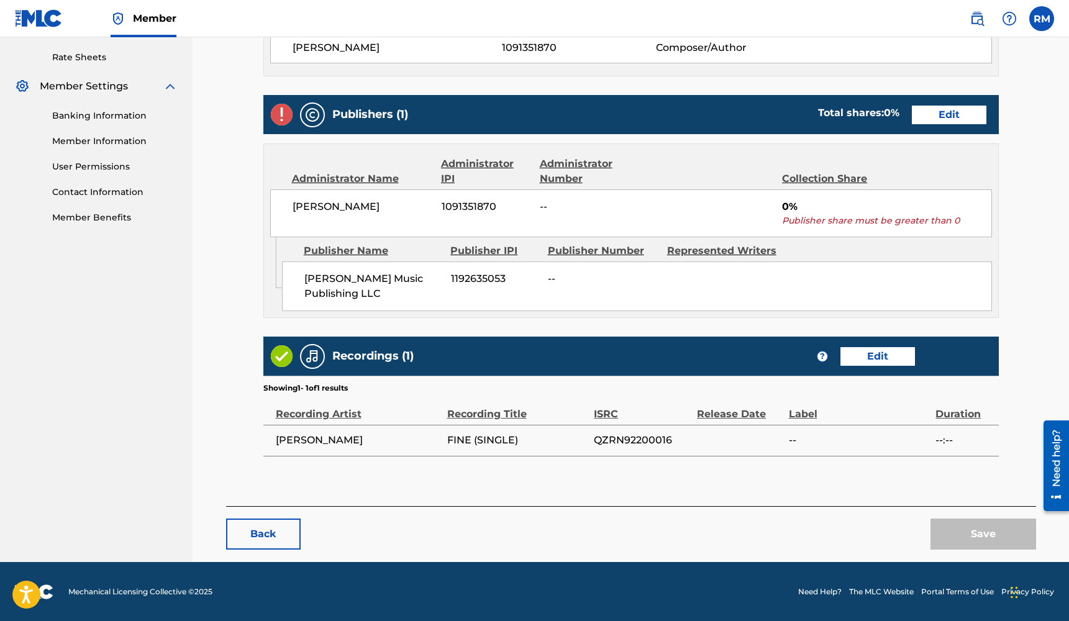
scroll to position [471, 0]
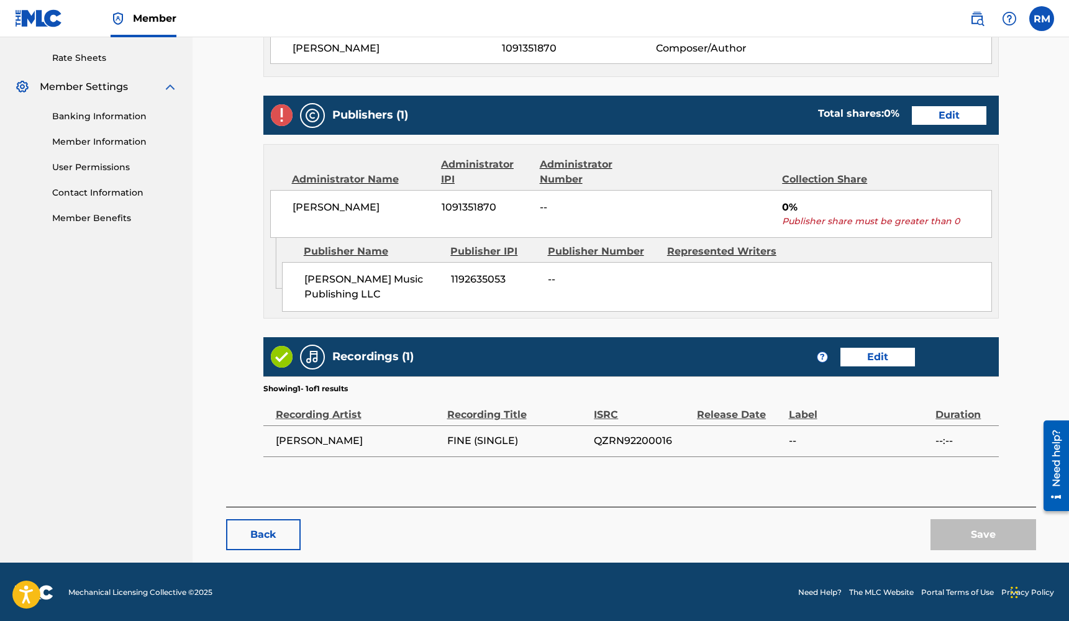
click at [946, 117] on link "Edit" at bounding box center [949, 115] width 75 height 19
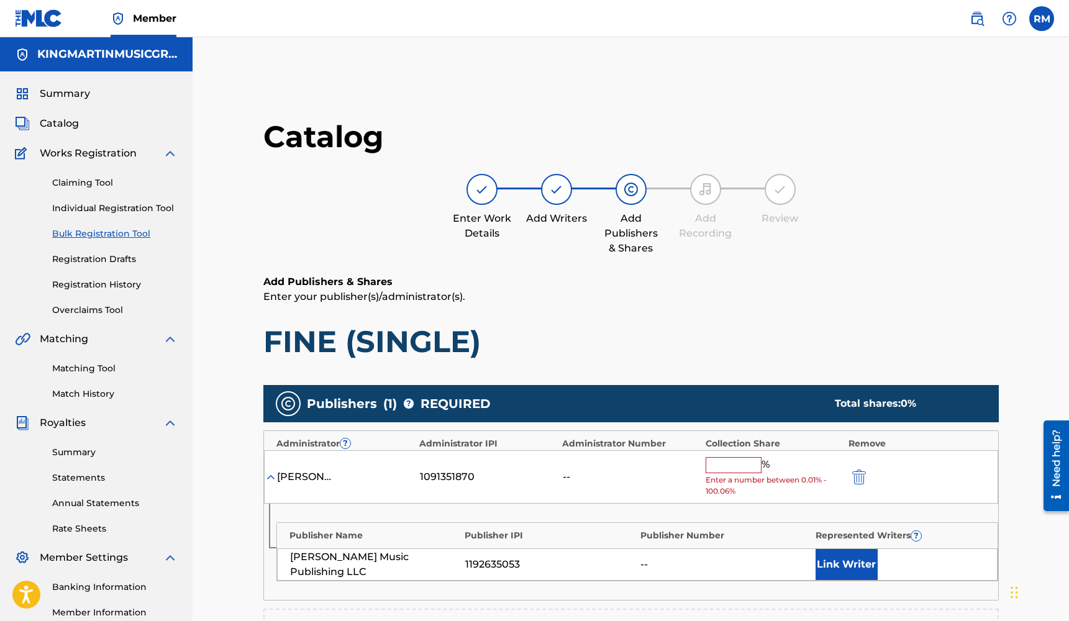
click at [747, 460] on input "text" at bounding box center [734, 465] width 56 height 16
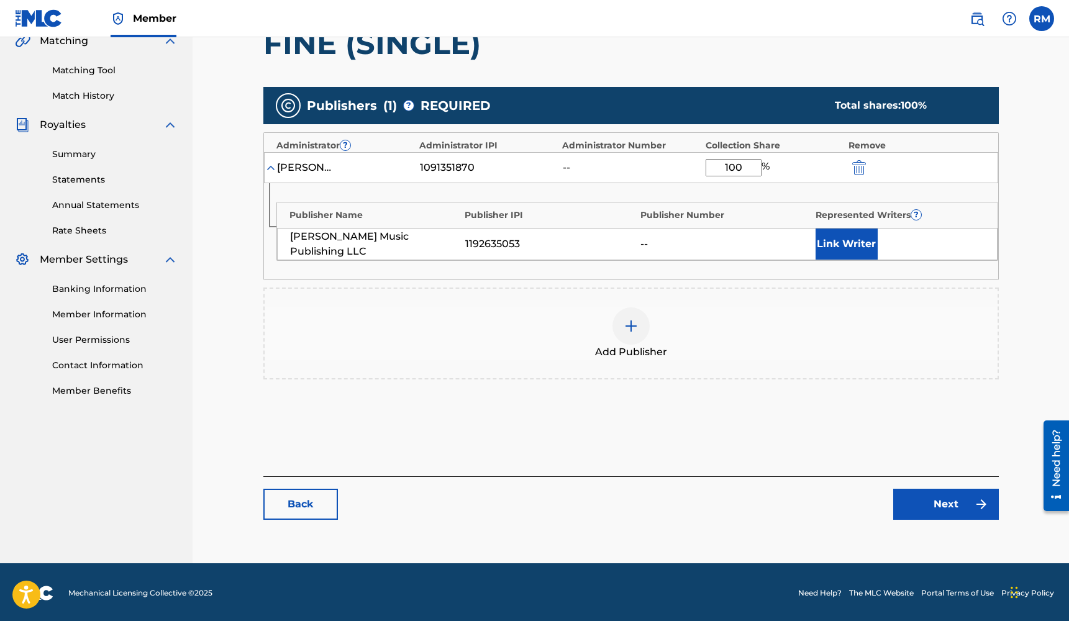
scroll to position [297, 0]
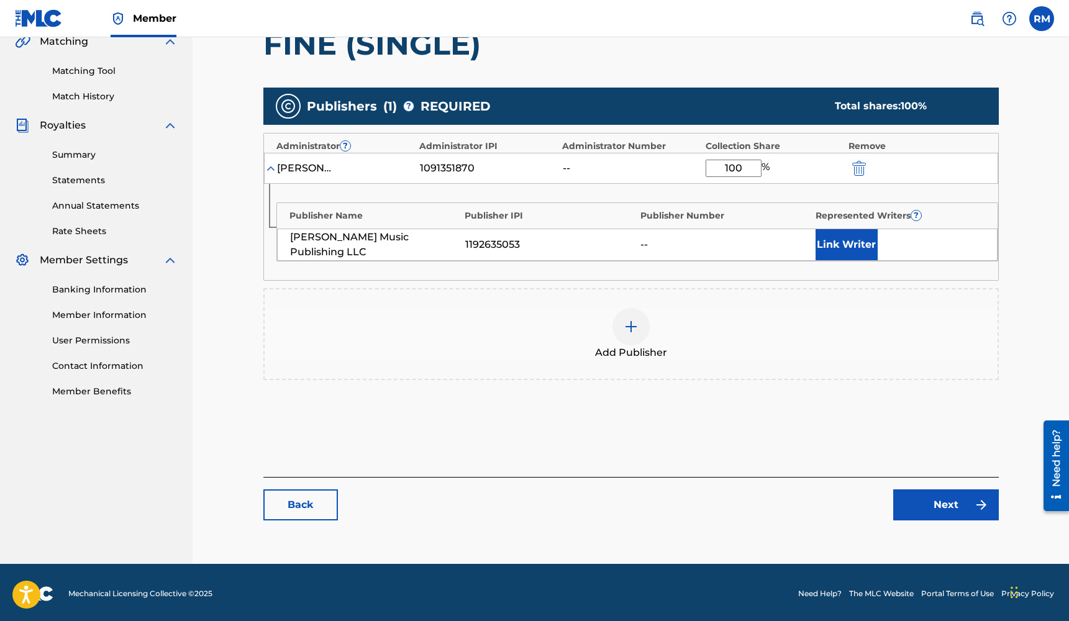
type input "100"
click at [943, 507] on link "Next" at bounding box center [946, 504] width 106 height 31
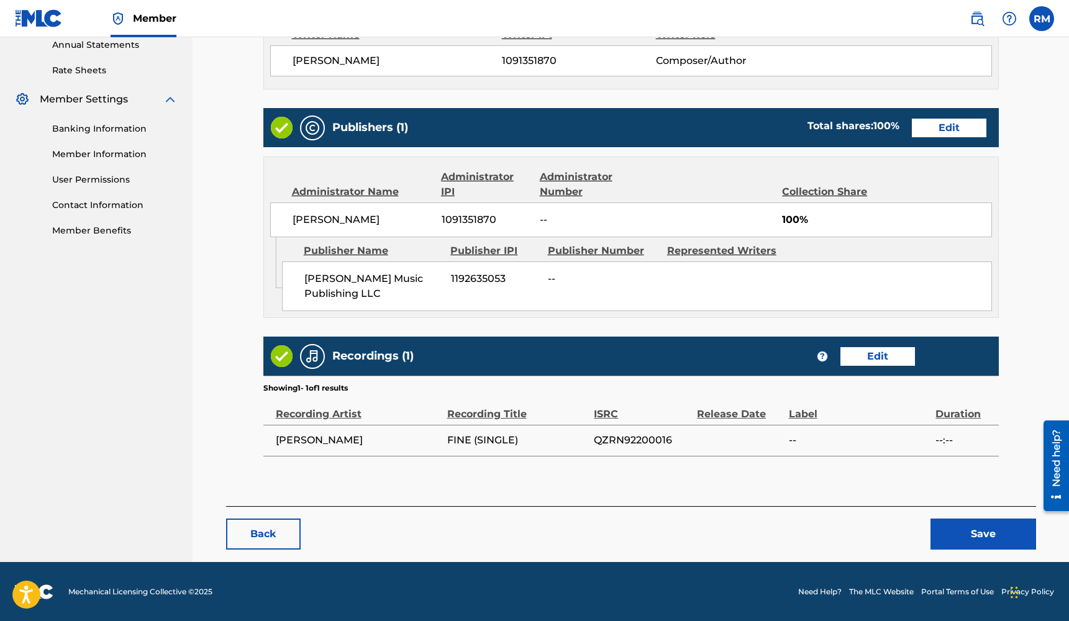
scroll to position [458, 0]
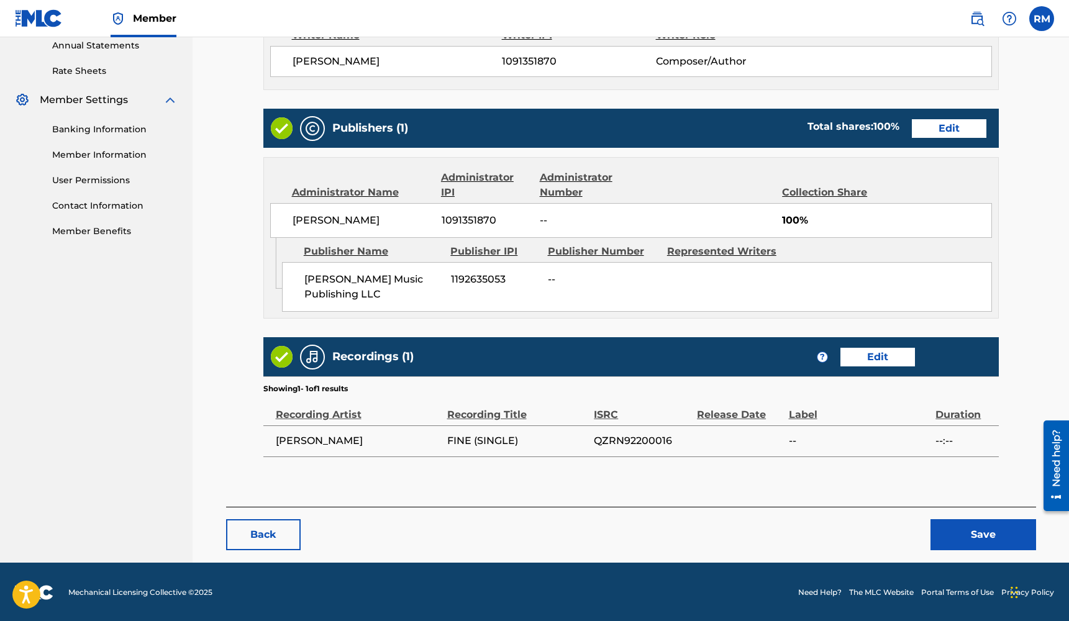
click at [962, 533] on button "Save" at bounding box center [983, 534] width 106 height 31
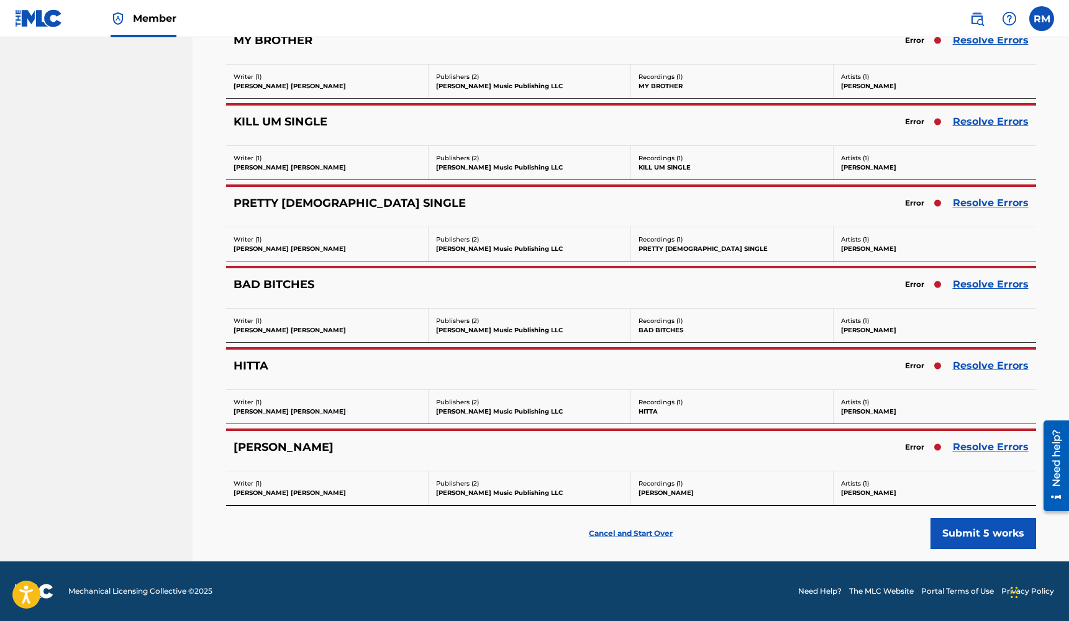
scroll to position [7351, 0]
click at [961, 283] on link "Resolve Errors" at bounding box center [991, 284] width 76 height 15
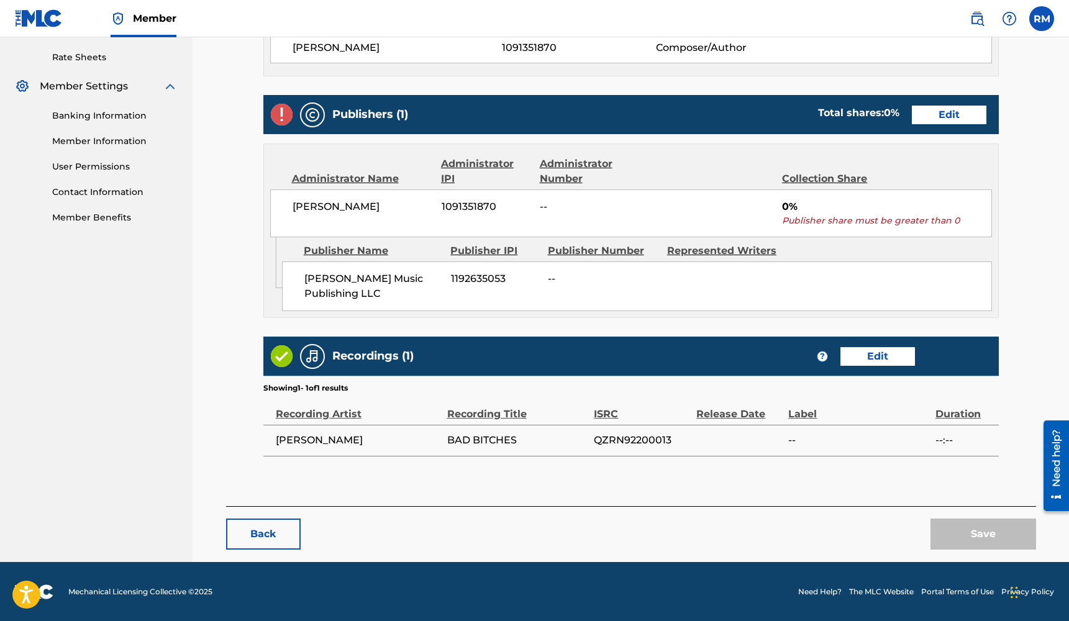
scroll to position [471, 0]
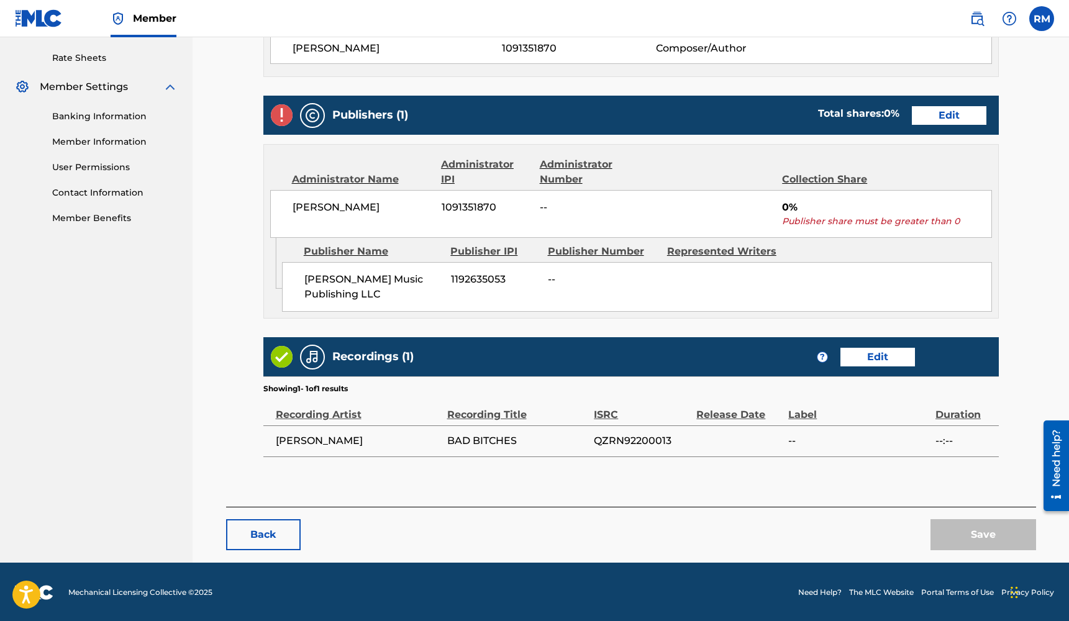
click at [957, 122] on link "Edit" at bounding box center [949, 115] width 75 height 19
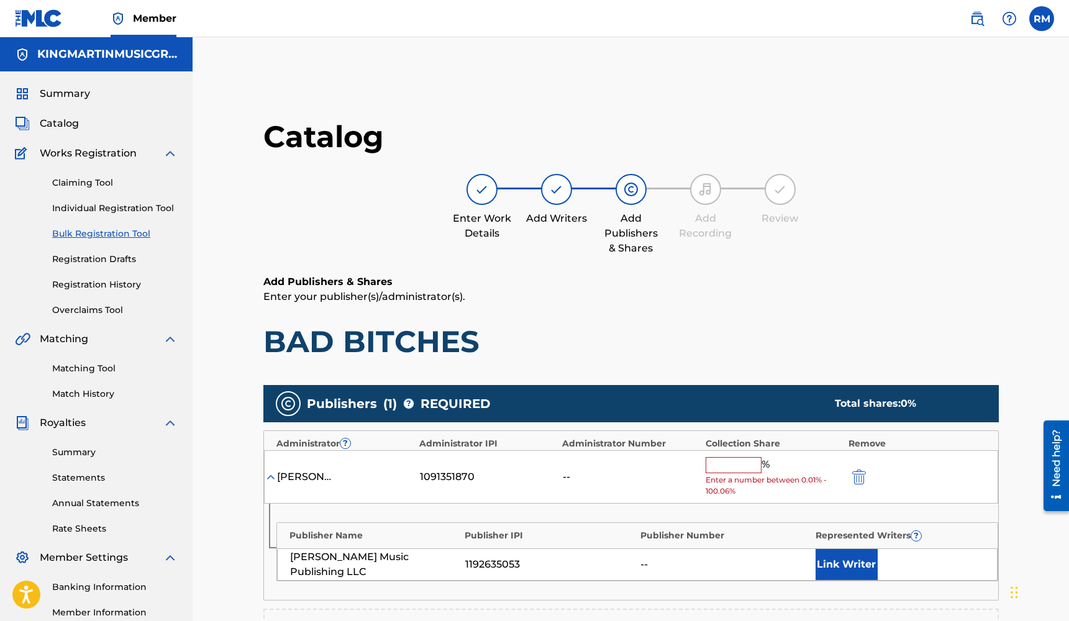
click at [742, 465] on input "text" at bounding box center [734, 465] width 56 height 16
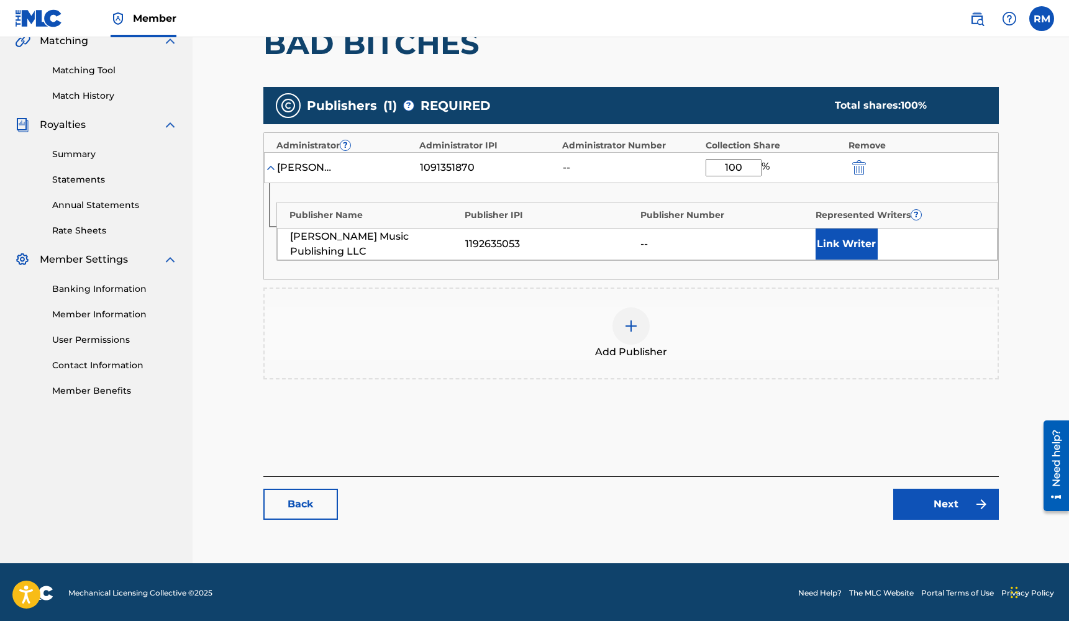
scroll to position [297, 0]
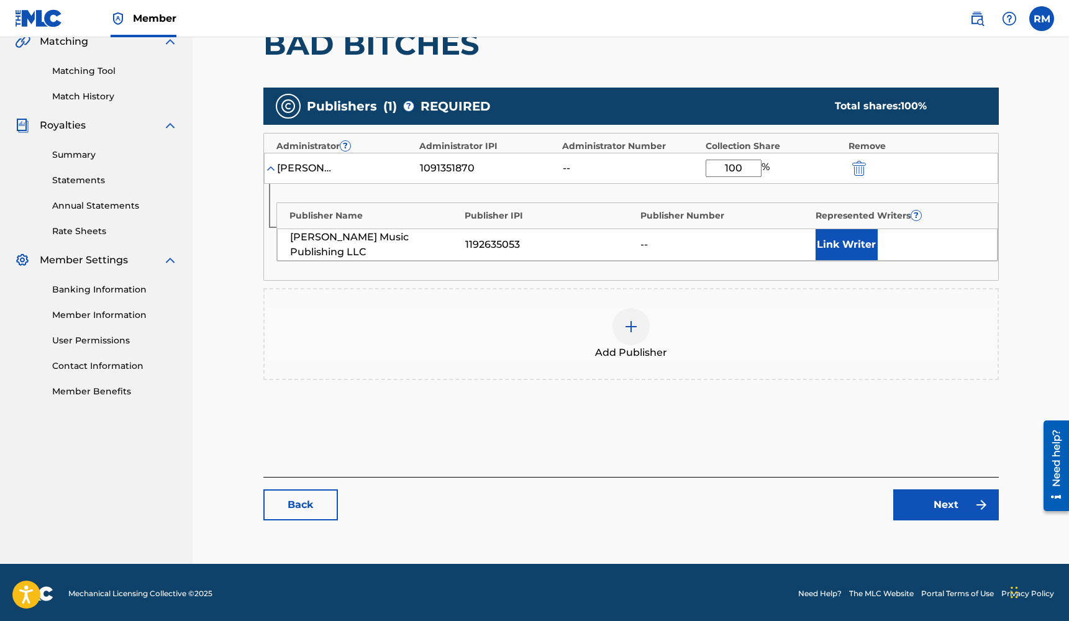
type input "100"
click at [935, 506] on link "Next" at bounding box center [946, 504] width 106 height 31
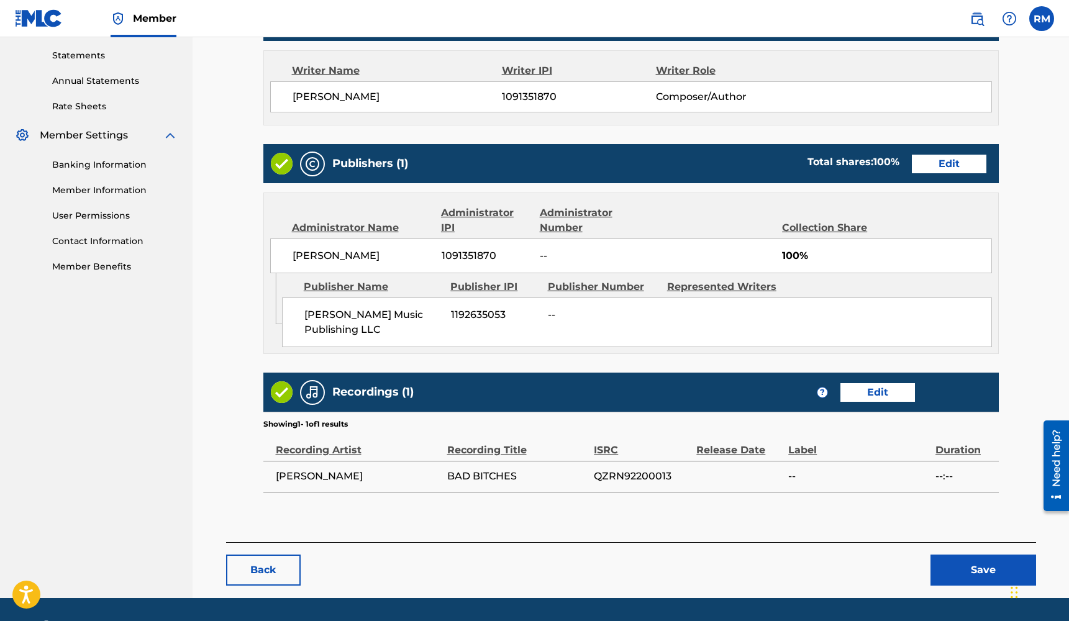
scroll to position [429, 0]
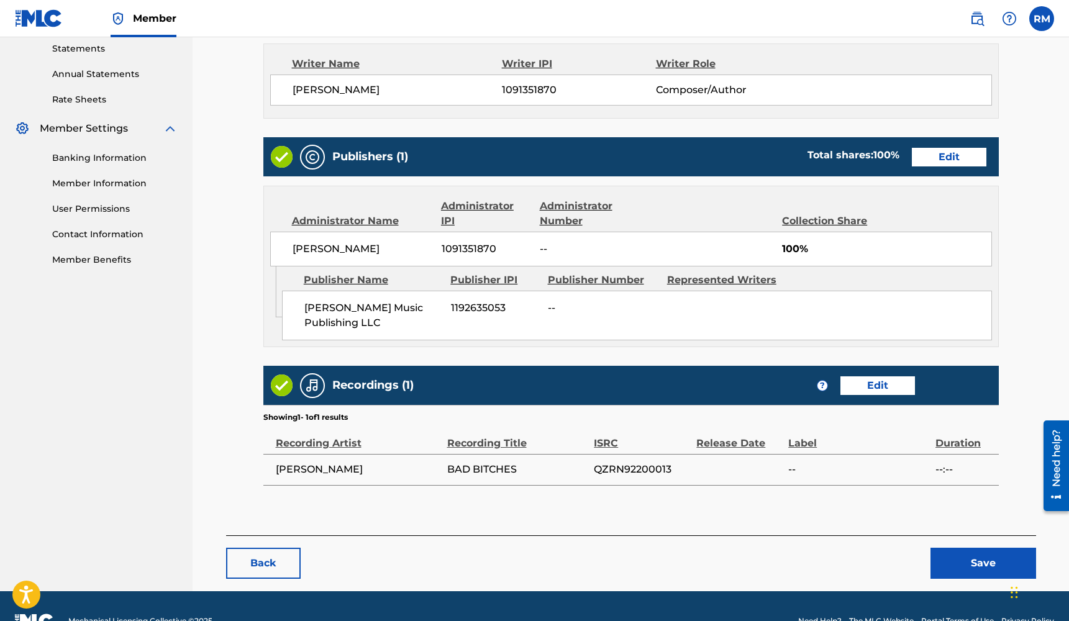
click at [963, 558] on button "Save" at bounding box center [983, 563] width 106 height 31
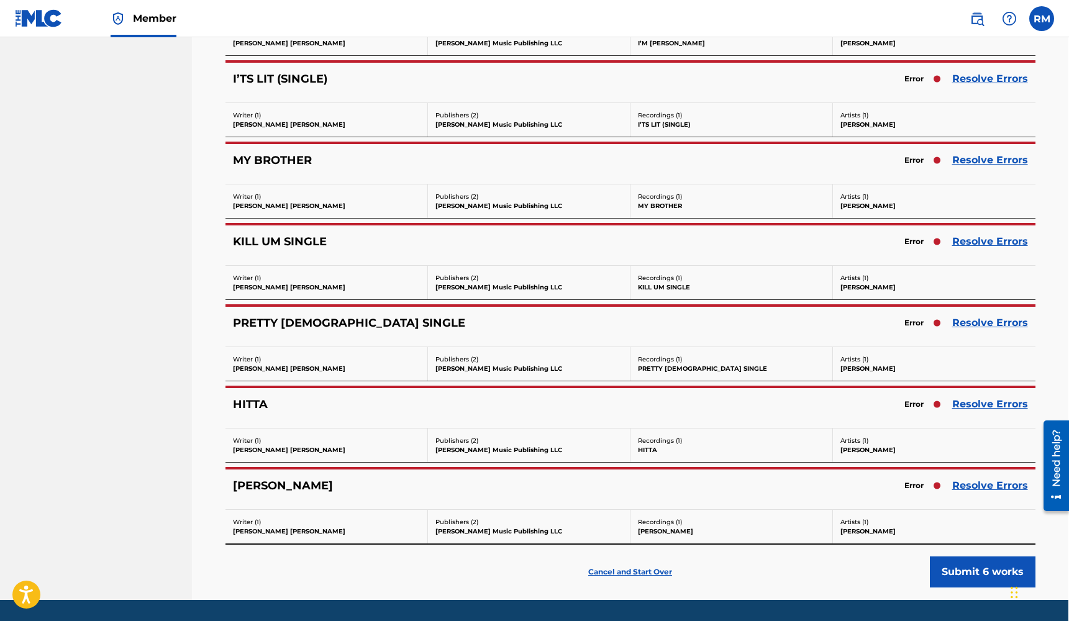
scroll to position [7217, 1]
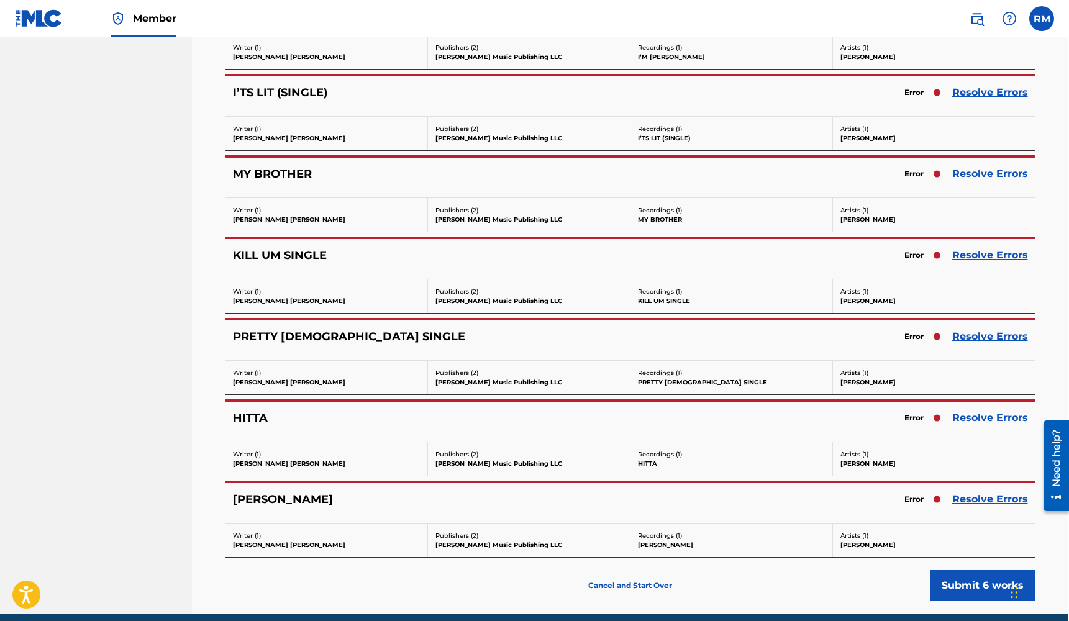
click at [989, 256] on link "Resolve Errors" at bounding box center [990, 255] width 76 height 15
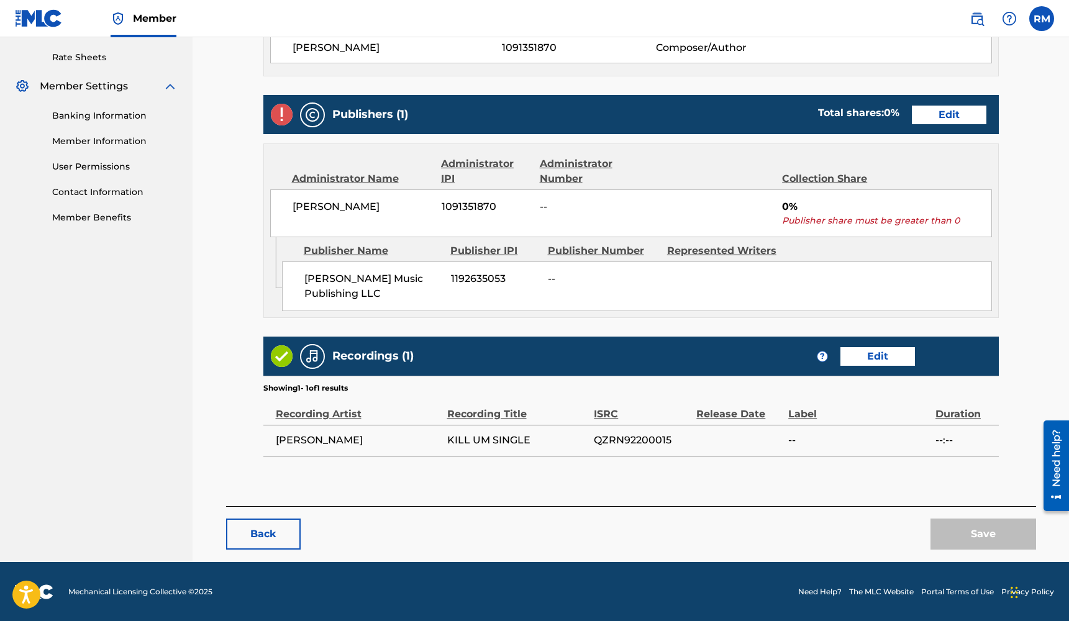
scroll to position [471, 0]
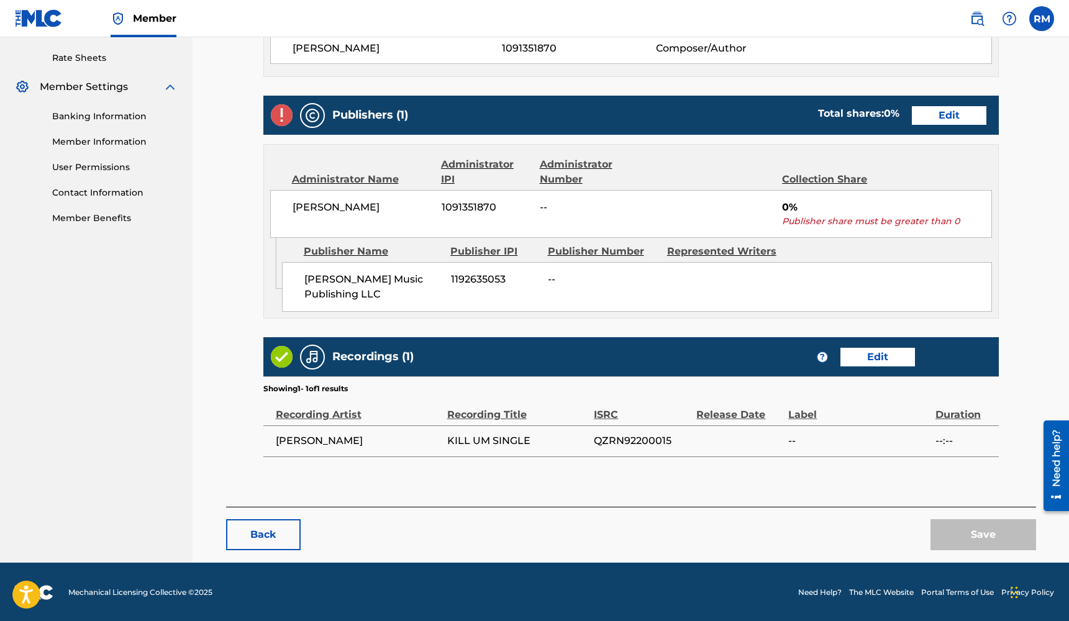
click at [945, 114] on link "Edit" at bounding box center [949, 115] width 75 height 19
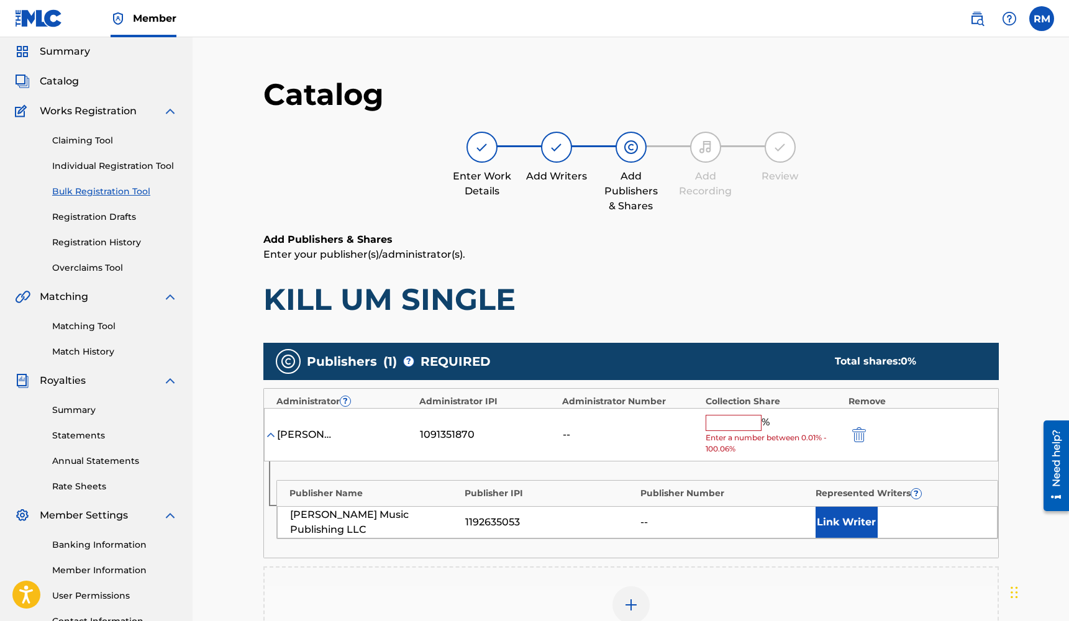
scroll to position [51, 0]
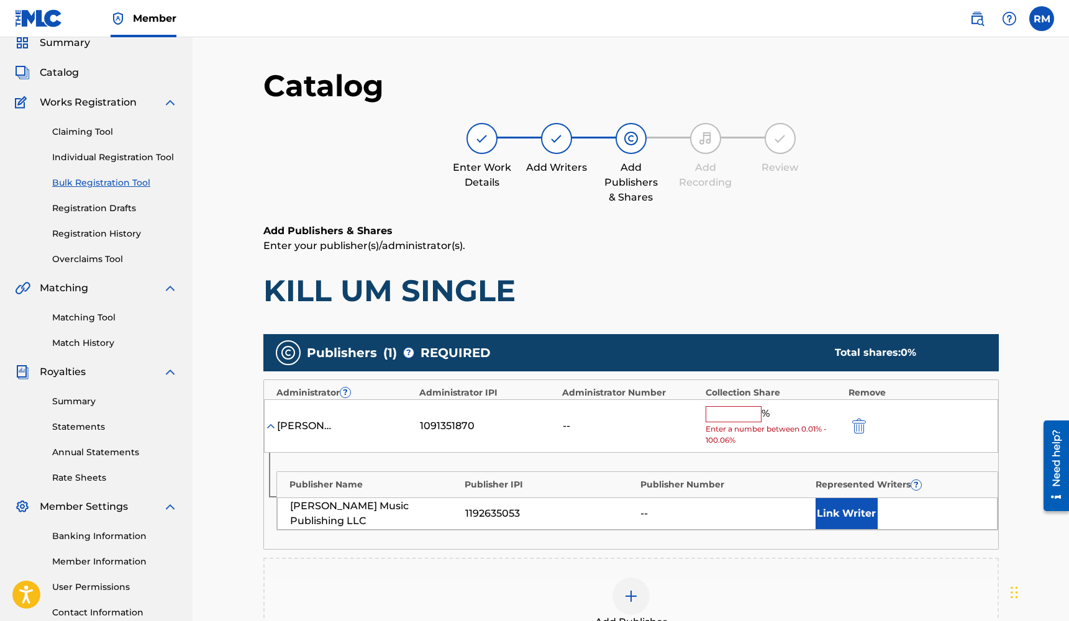
click at [753, 417] on input "text" at bounding box center [734, 414] width 56 height 16
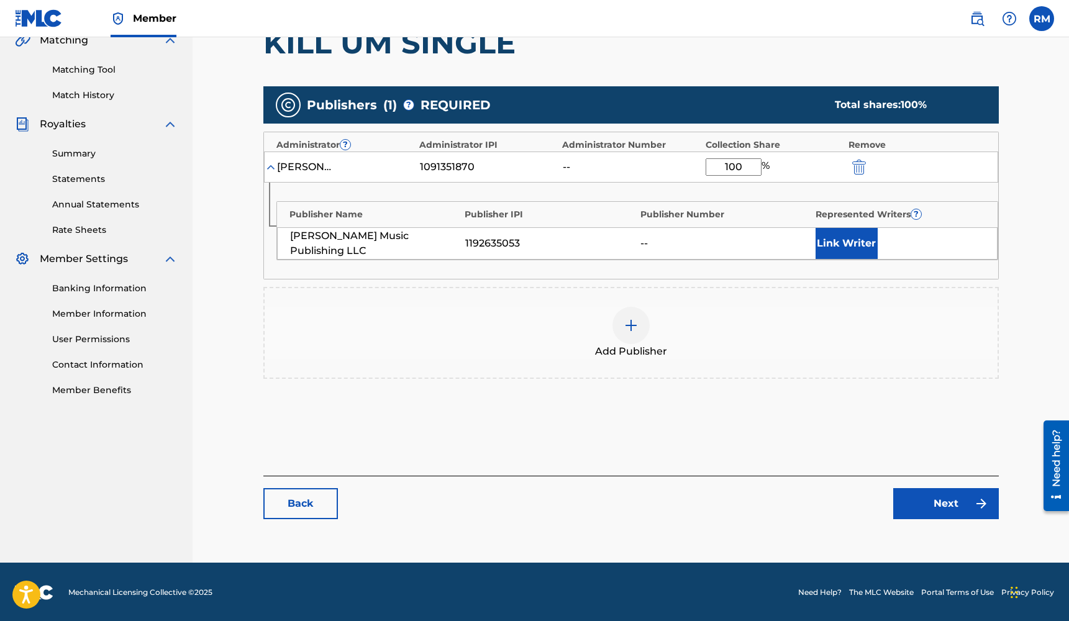
scroll to position [297, 0]
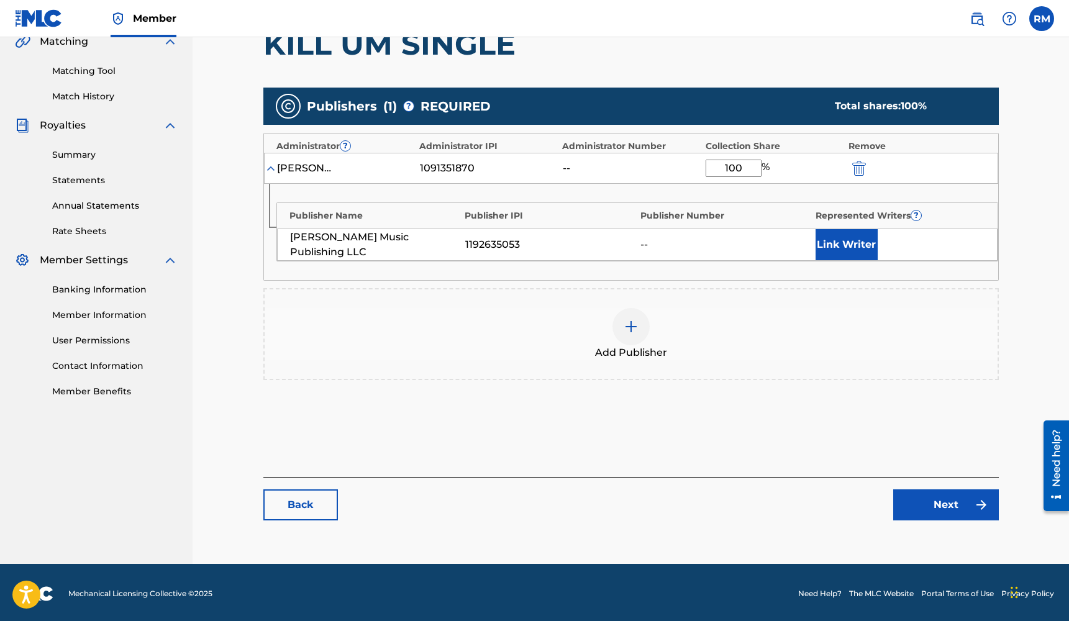
type input "100"
click at [932, 506] on link "Next" at bounding box center [946, 504] width 106 height 31
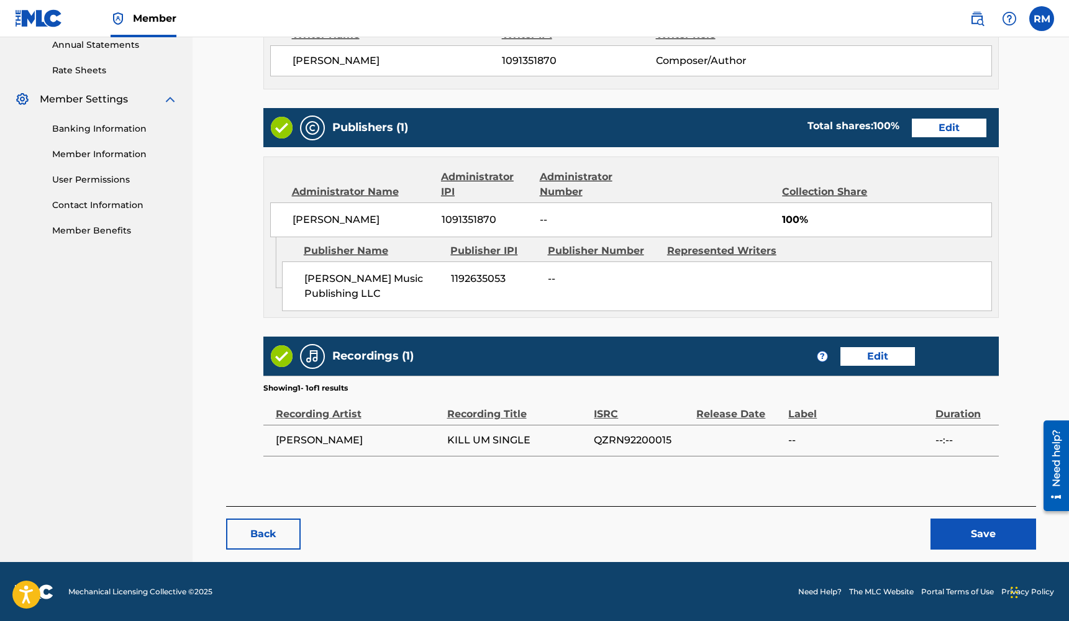
scroll to position [458, 0]
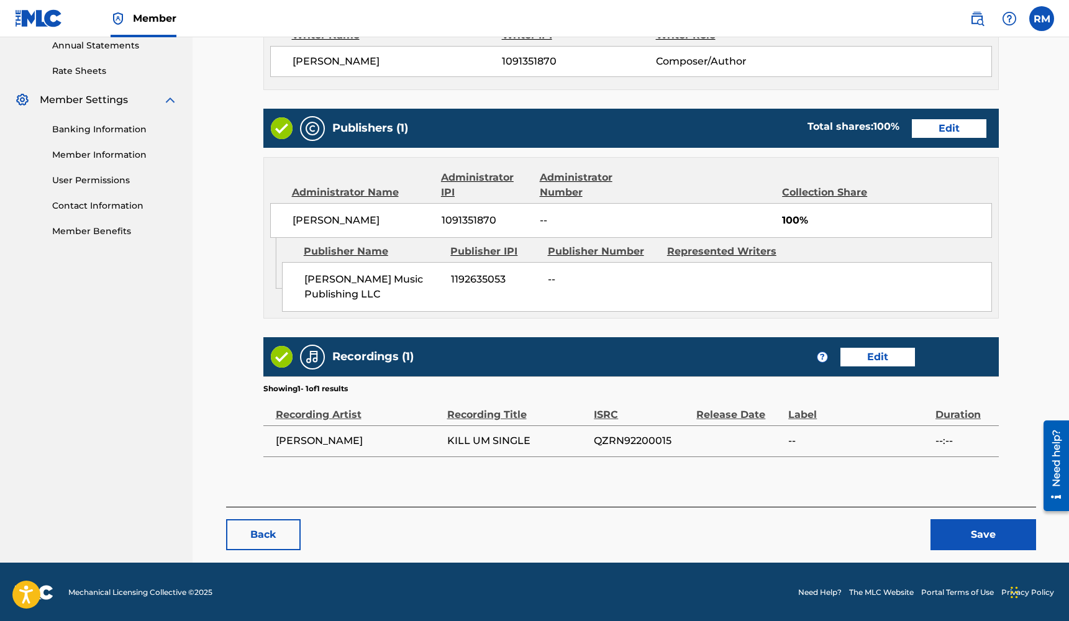
click at [966, 529] on button "Save" at bounding box center [983, 534] width 106 height 31
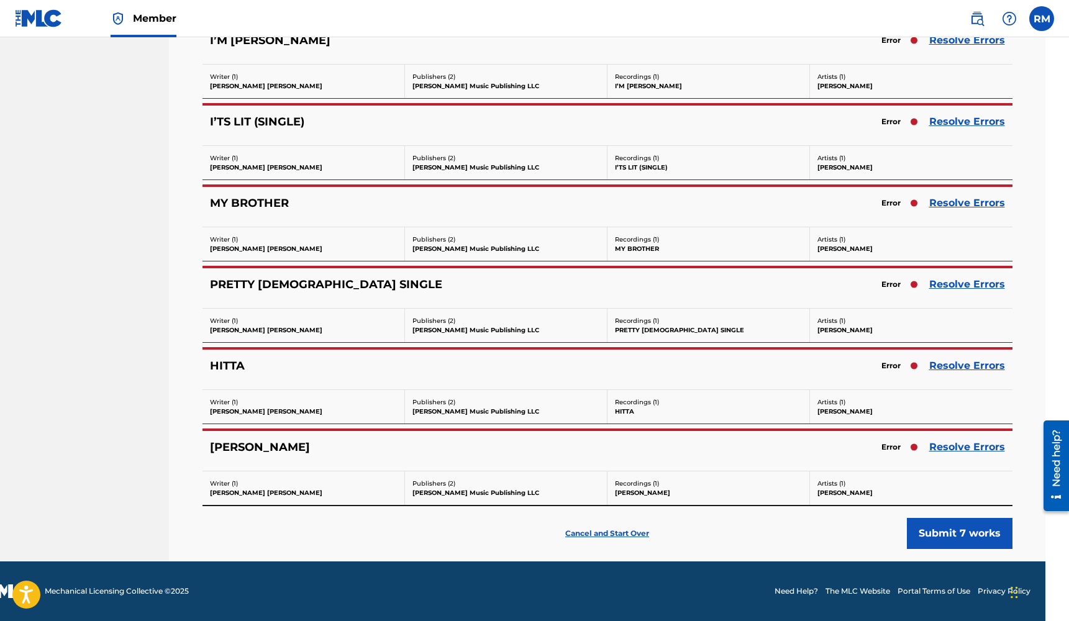
click at [975, 202] on link "Resolve Errors" at bounding box center [967, 203] width 76 height 15
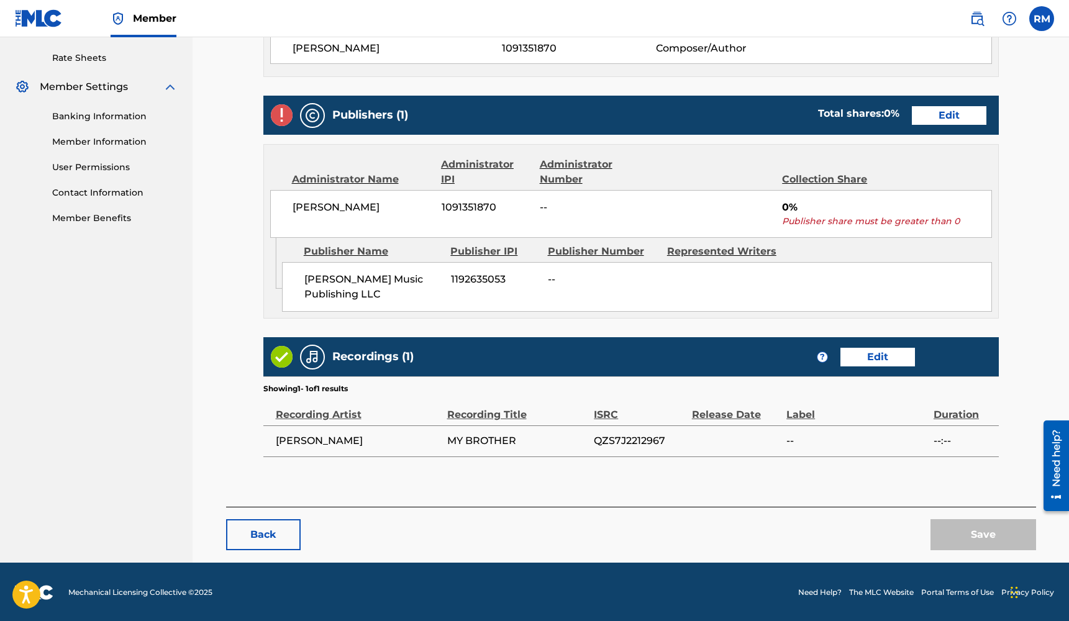
click at [940, 117] on link "Edit" at bounding box center [949, 115] width 75 height 19
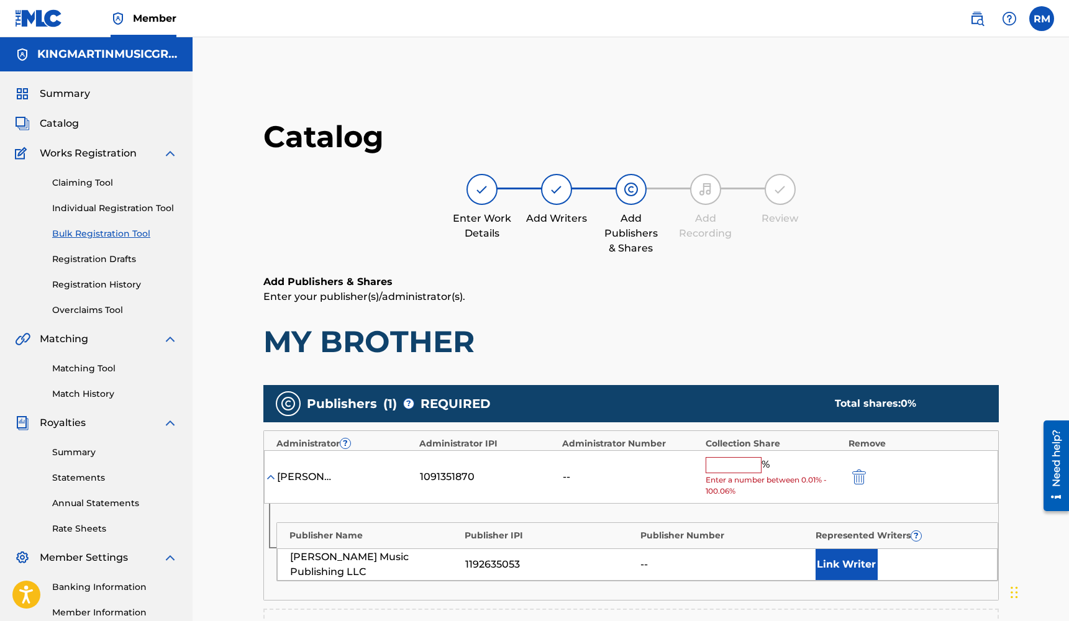
click at [731, 470] on div "%" at bounding box center [739, 465] width 67 height 16
click at [732, 464] on input "text" at bounding box center [734, 465] width 56 height 16
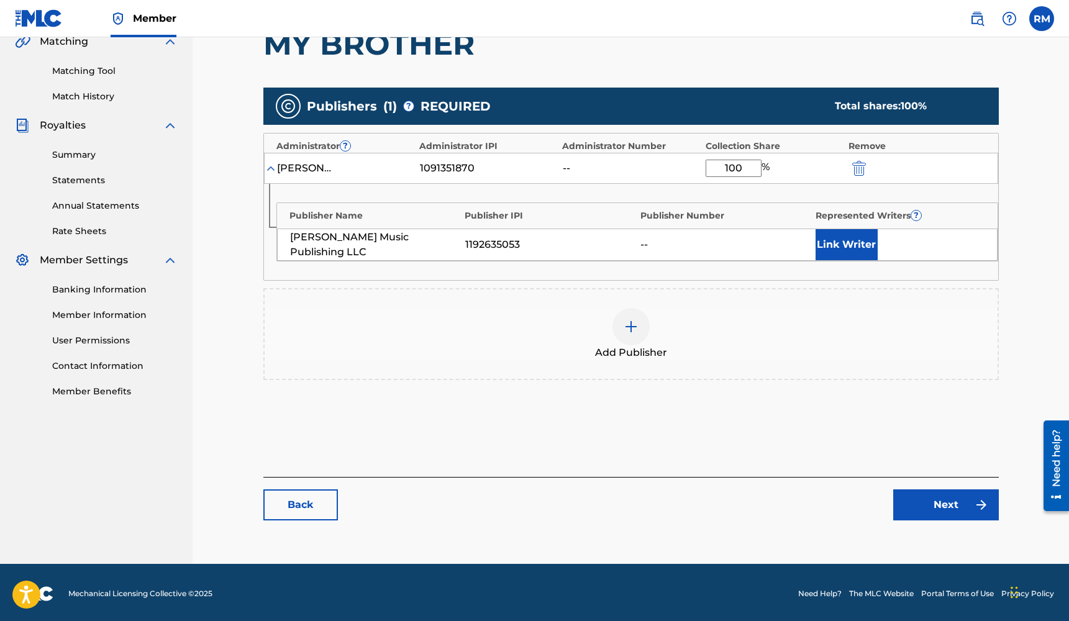
type input "100"
click at [933, 505] on link "Next" at bounding box center [946, 504] width 106 height 31
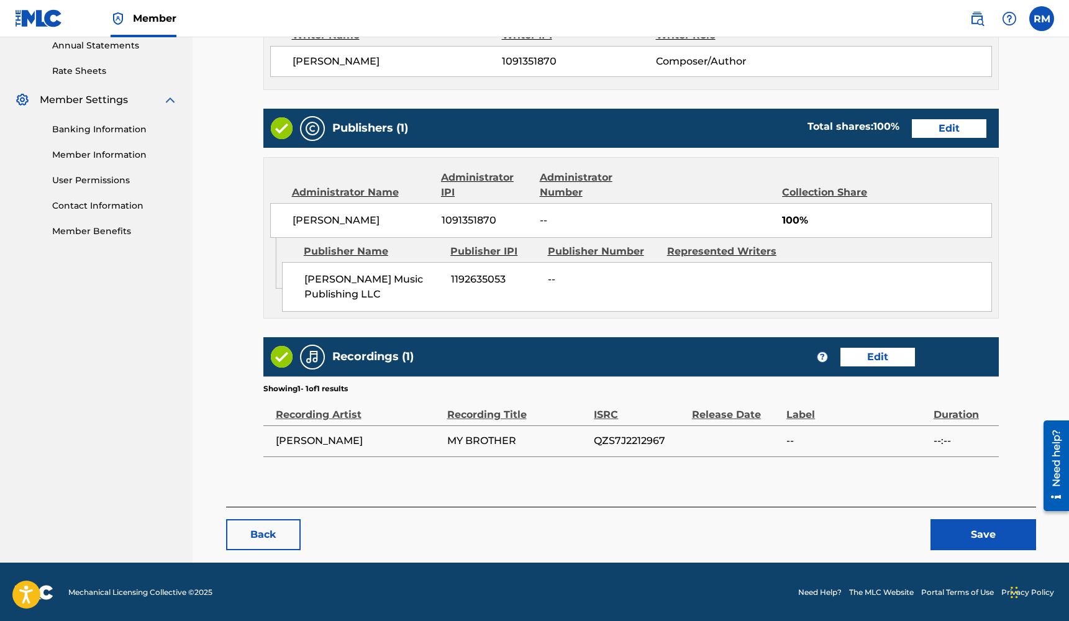
click at [970, 532] on button "Save" at bounding box center [983, 534] width 106 height 31
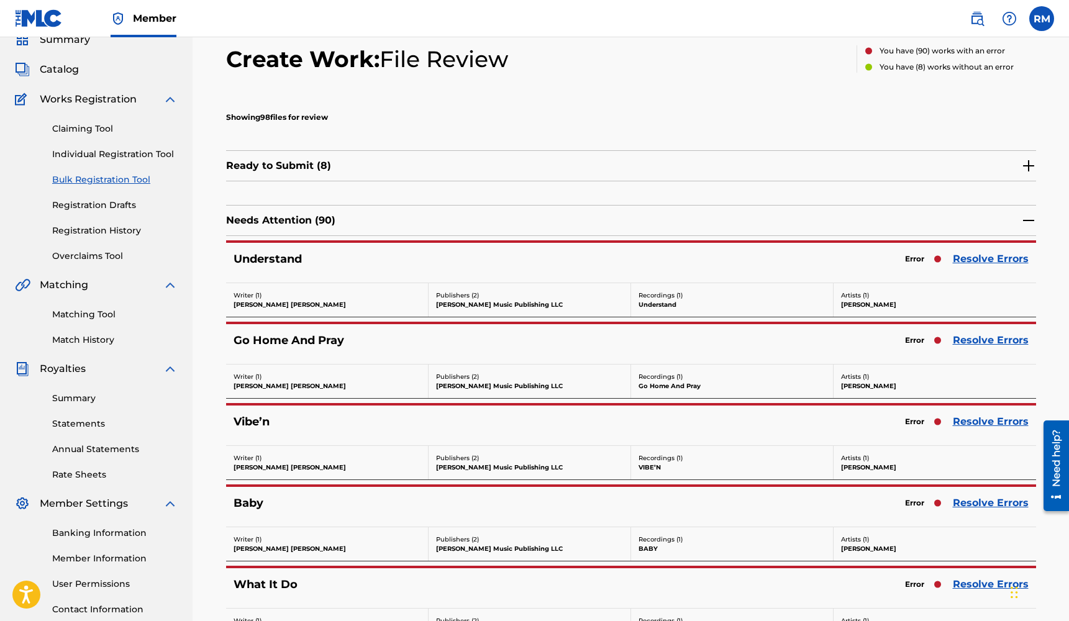
click at [980, 420] on link "Resolve Errors" at bounding box center [991, 421] width 76 height 15
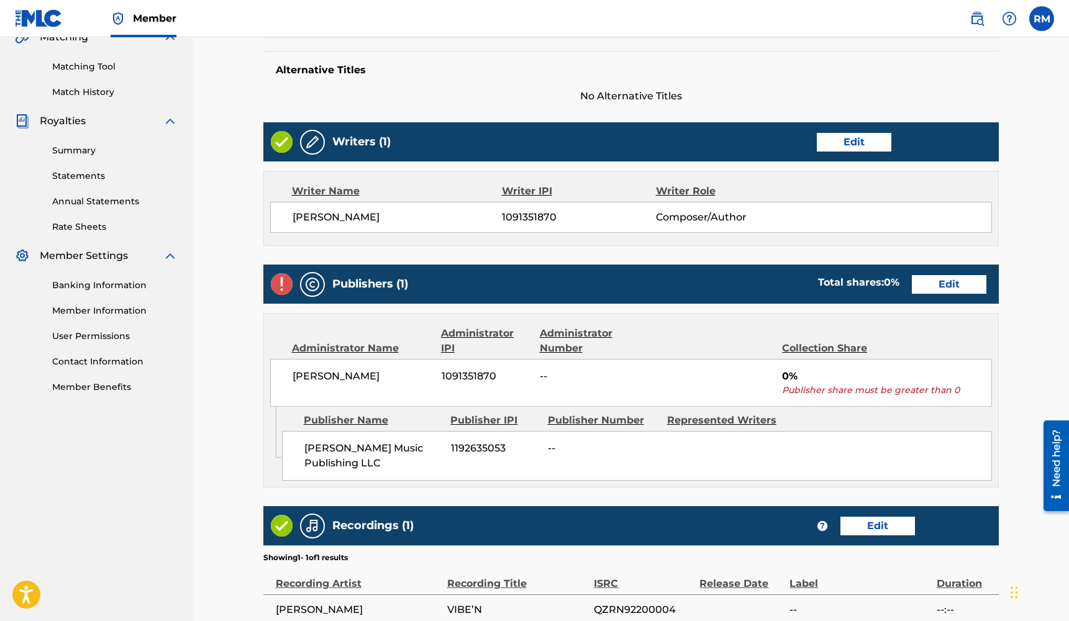
click at [950, 283] on link "Edit" at bounding box center [949, 284] width 75 height 19
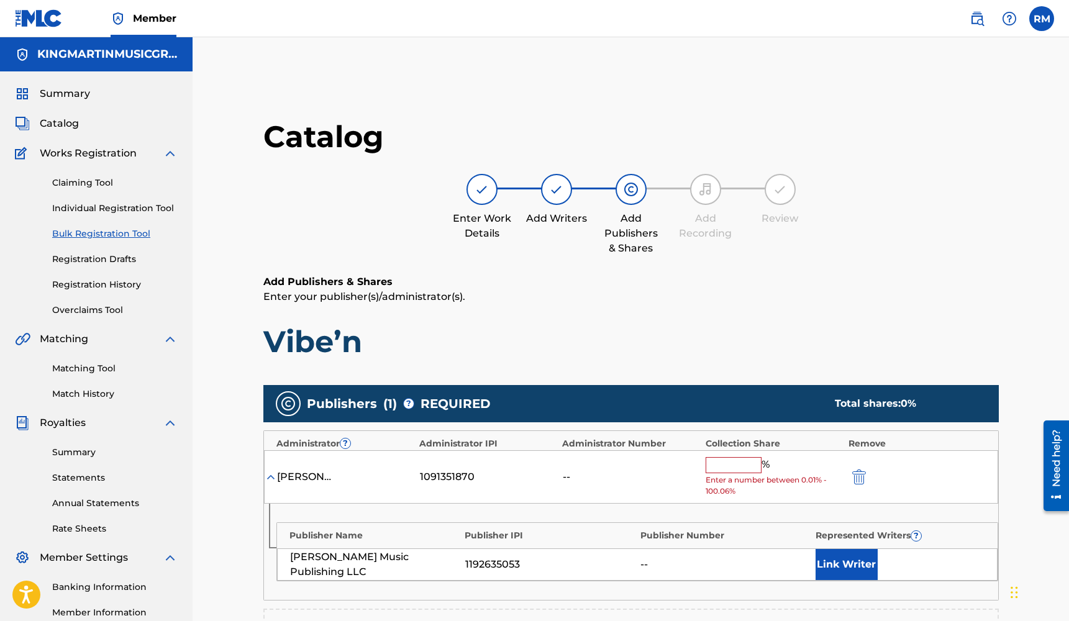
click at [724, 466] on input "text" at bounding box center [734, 465] width 56 height 16
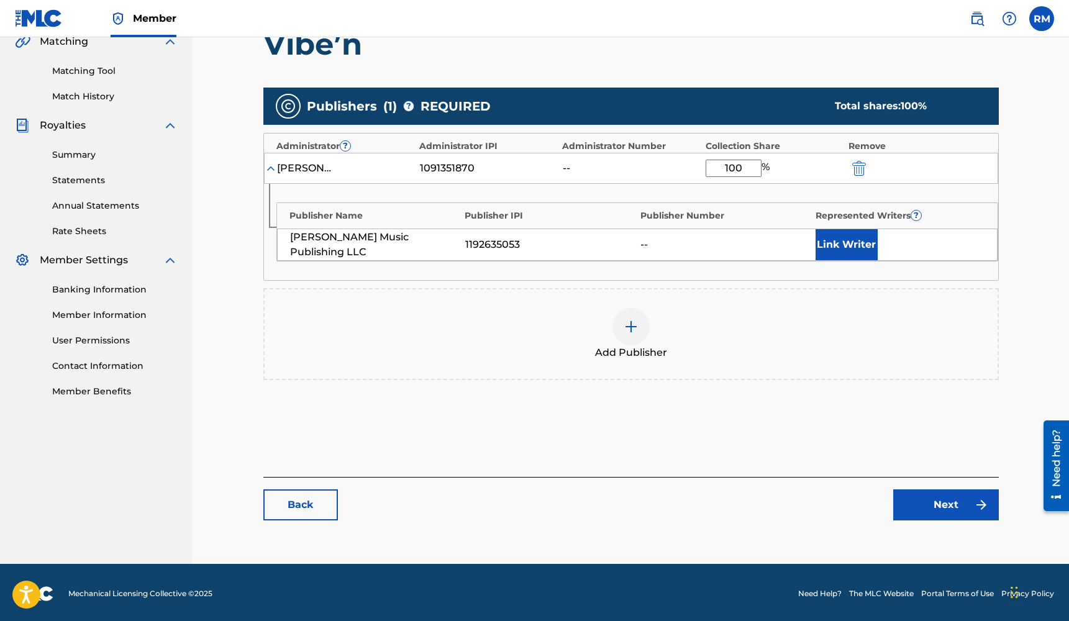
type input "100"
click at [934, 505] on link "Next" at bounding box center [946, 504] width 106 height 31
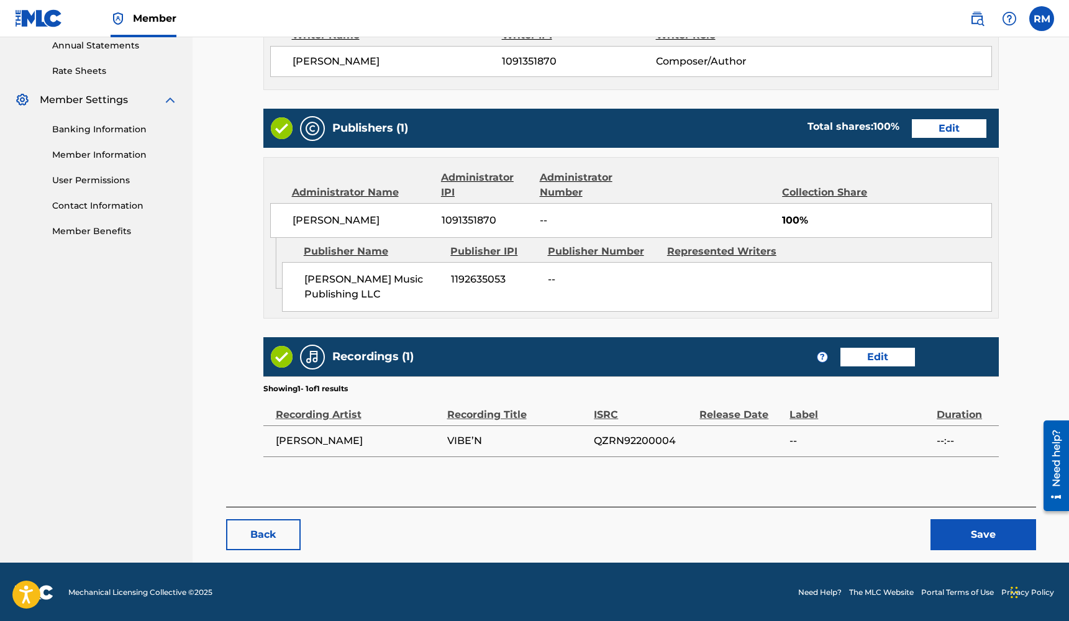
click at [971, 535] on button "Save" at bounding box center [983, 534] width 106 height 31
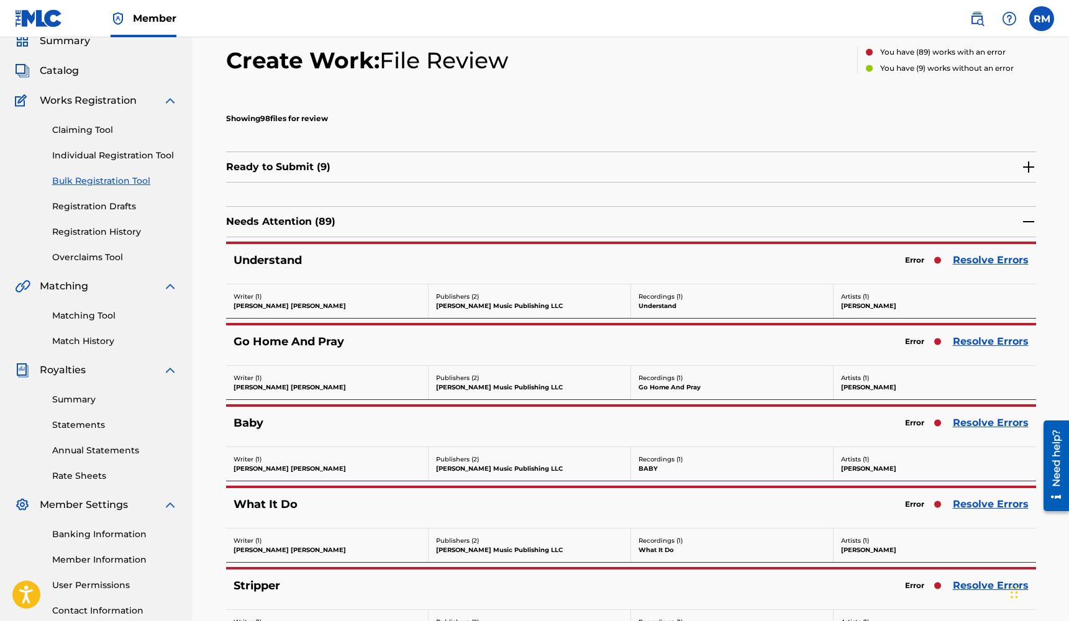
click at [1009, 265] on link "Resolve Errors" at bounding box center [991, 260] width 76 height 15
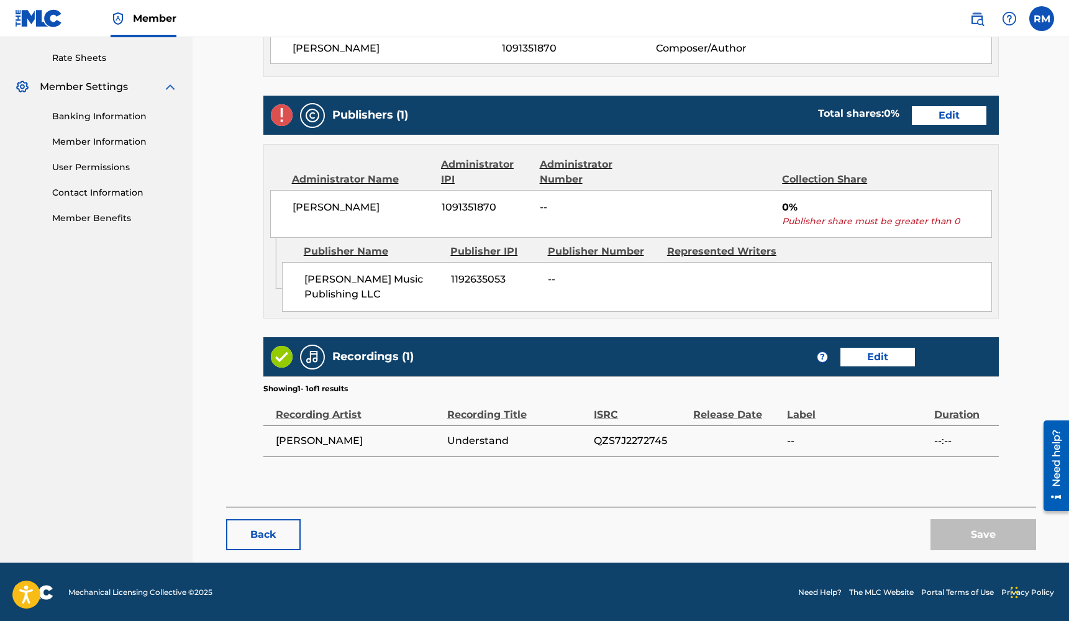
click at [935, 113] on link "Edit" at bounding box center [949, 115] width 75 height 19
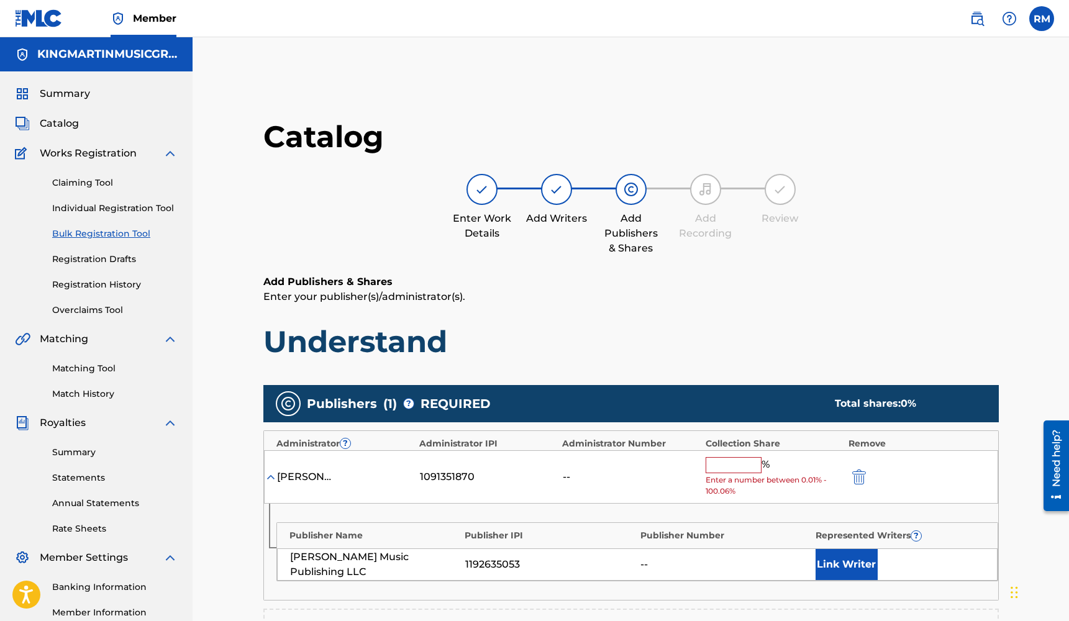
click at [730, 458] on input "text" at bounding box center [734, 465] width 56 height 16
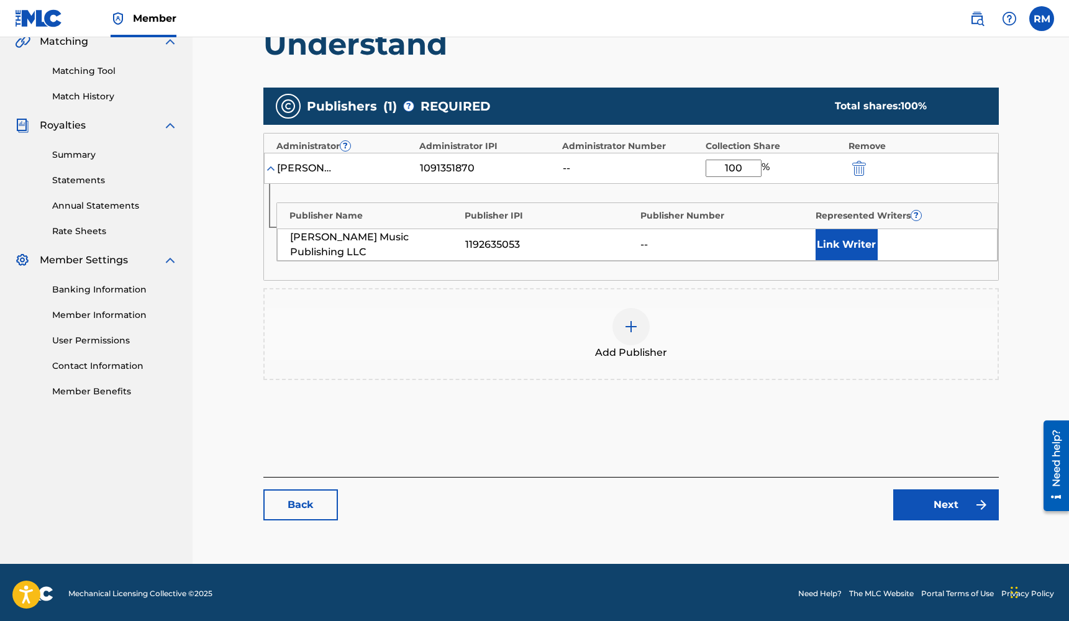
type input "100"
click at [960, 508] on link "Next" at bounding box center [946, 504] width 106 height 31
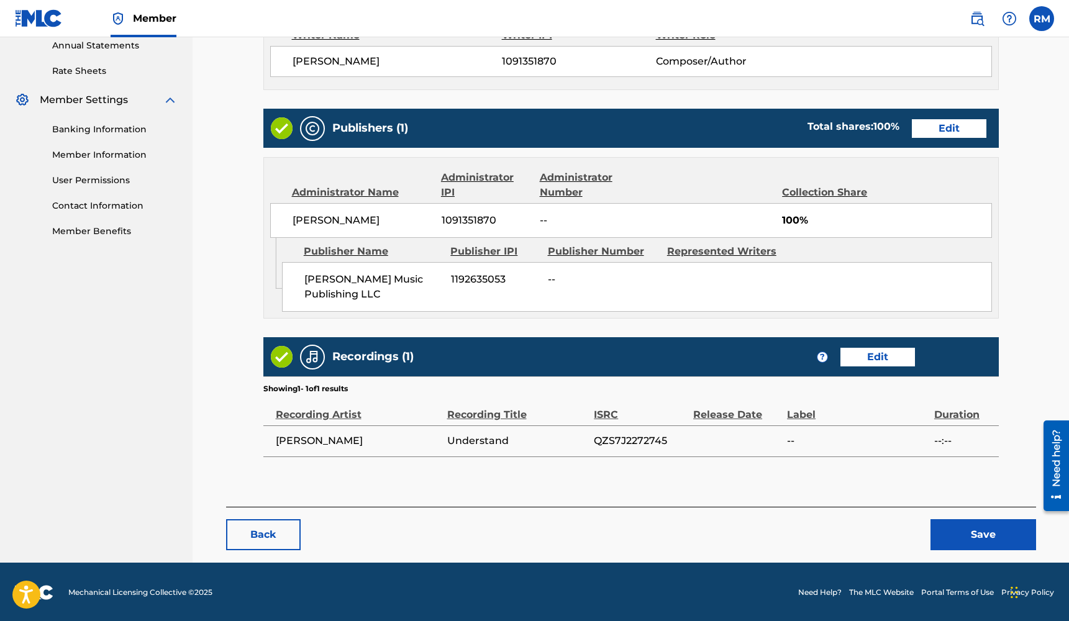
click at [961, 535] on button "Save" at bounding box center [983, 534] width 106 height 31
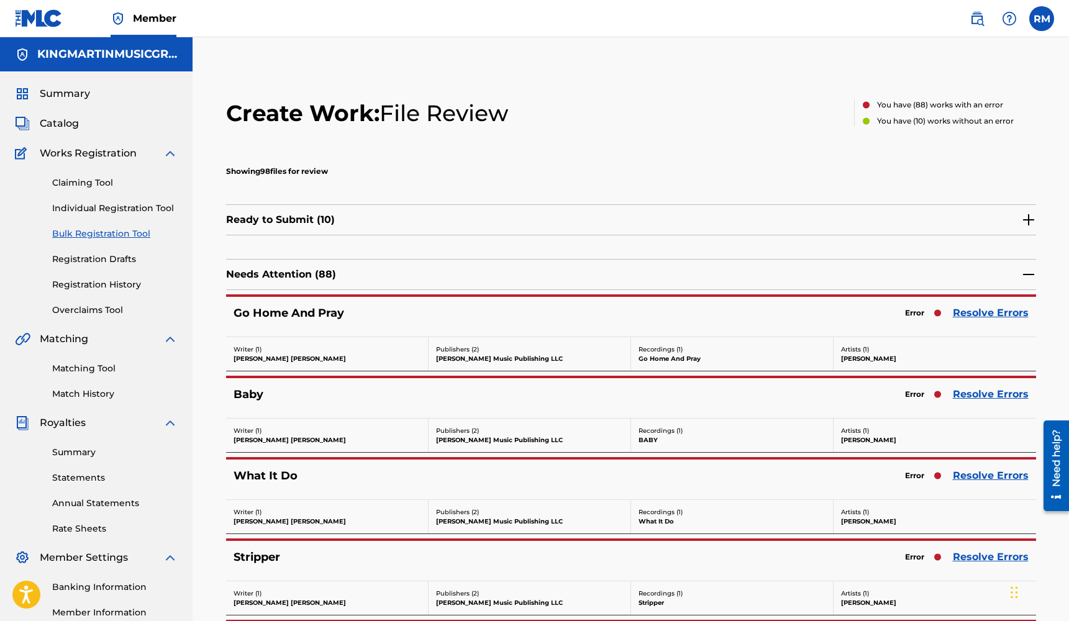
click at [1001, 313] on link "Resolve Errors" at bounding box center [991, 313] width 76 height 15
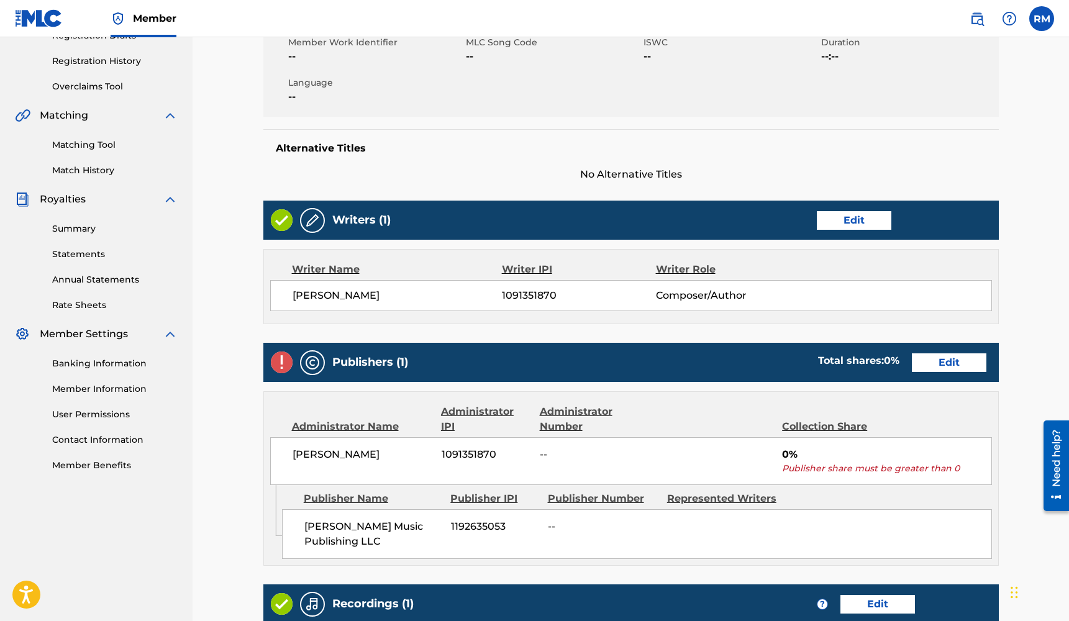
click at [936, 361] on link "Edit" at bounding box center [949, 362] width 75 height 19
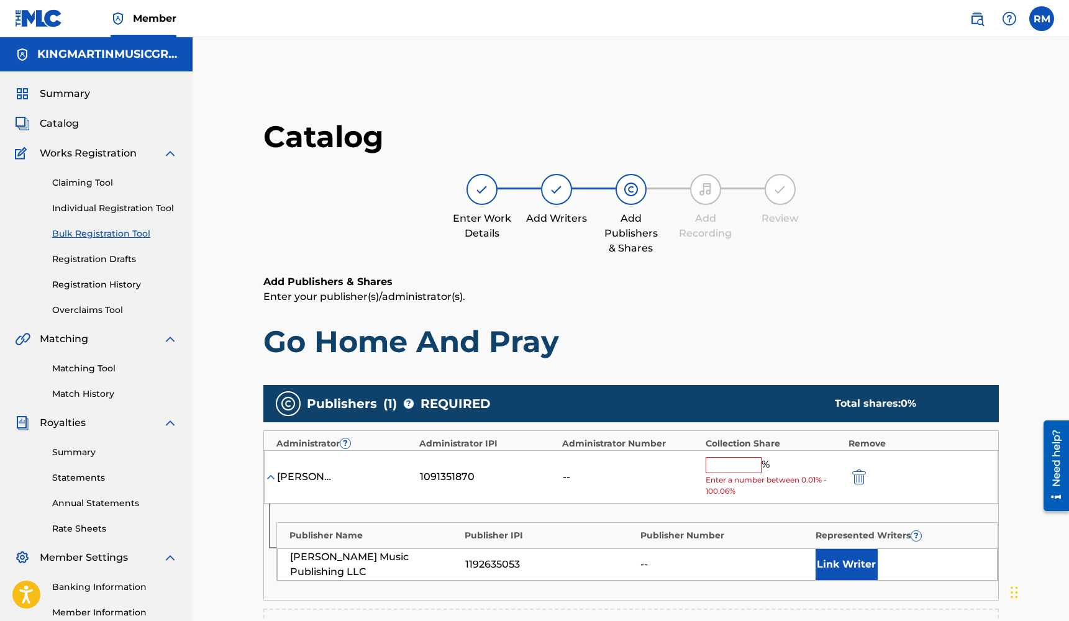
click at [733, 466] on input "text" at bounding box center [734, 465] width 56 height 16
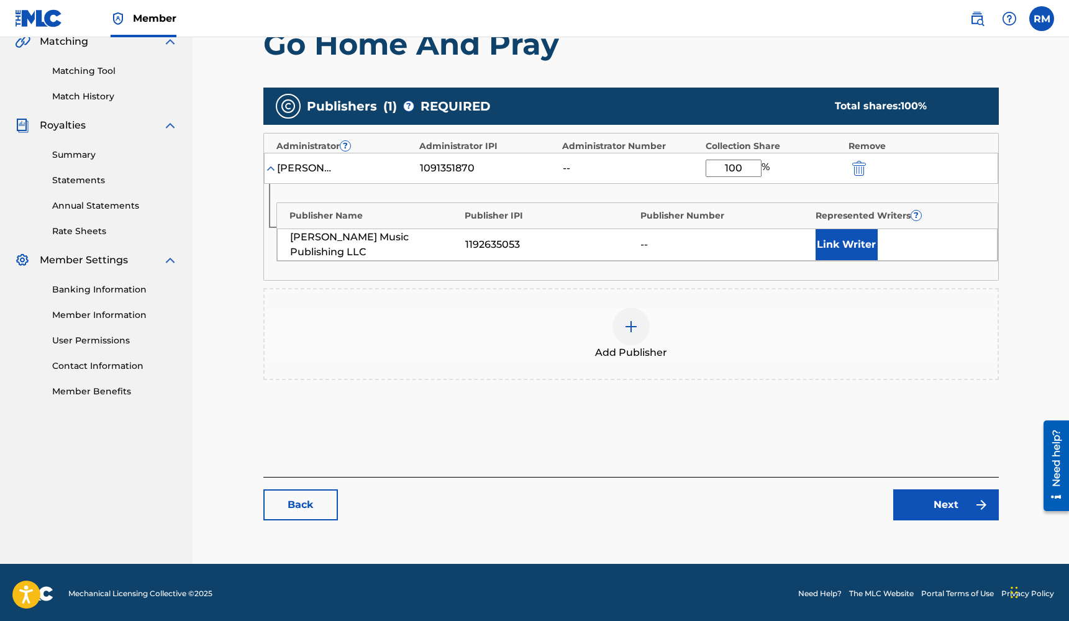
type input "100"
click at [940, 497] on link "Next" at bounding box center [946, 504] width 106 height 31
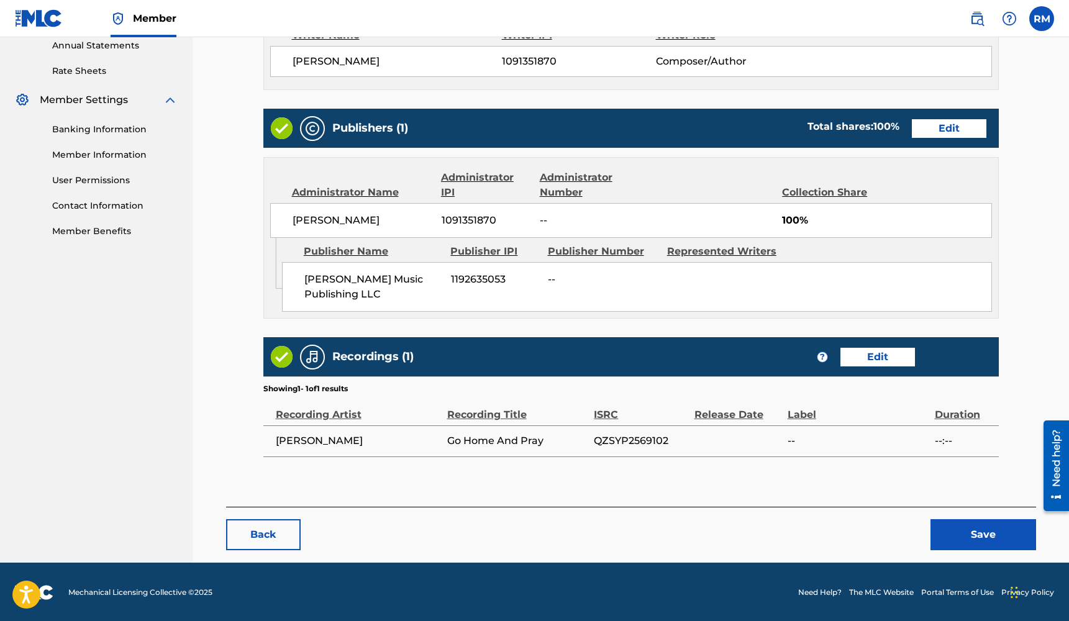
click at [977, 532] on button "Save" at bounding box center [983, 534] width 106 height 31
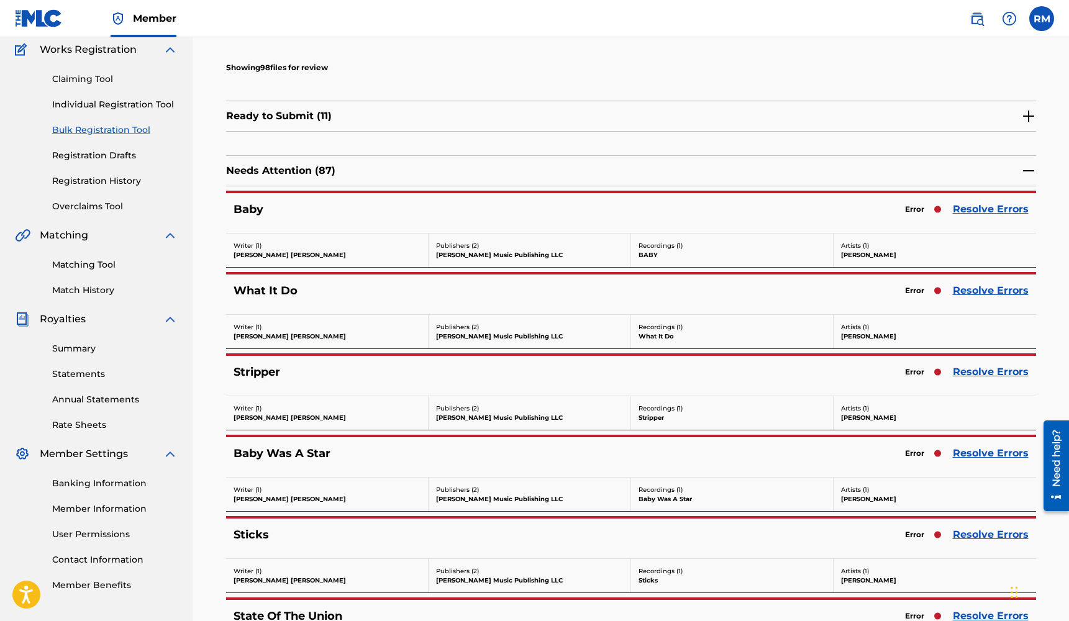
click at [1007, 211] on link "Resolve Errors" at bounding box center [991, 209] width 76 height 15
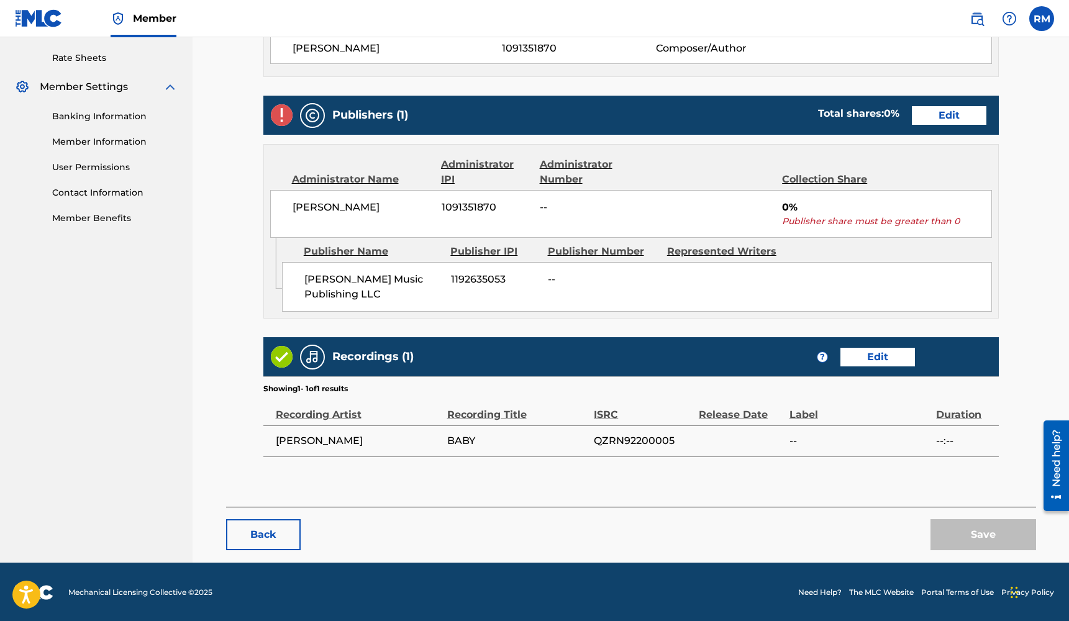
click at [932, 115] on link "Edit" at bounding box center [949, 115] width 75 height 19
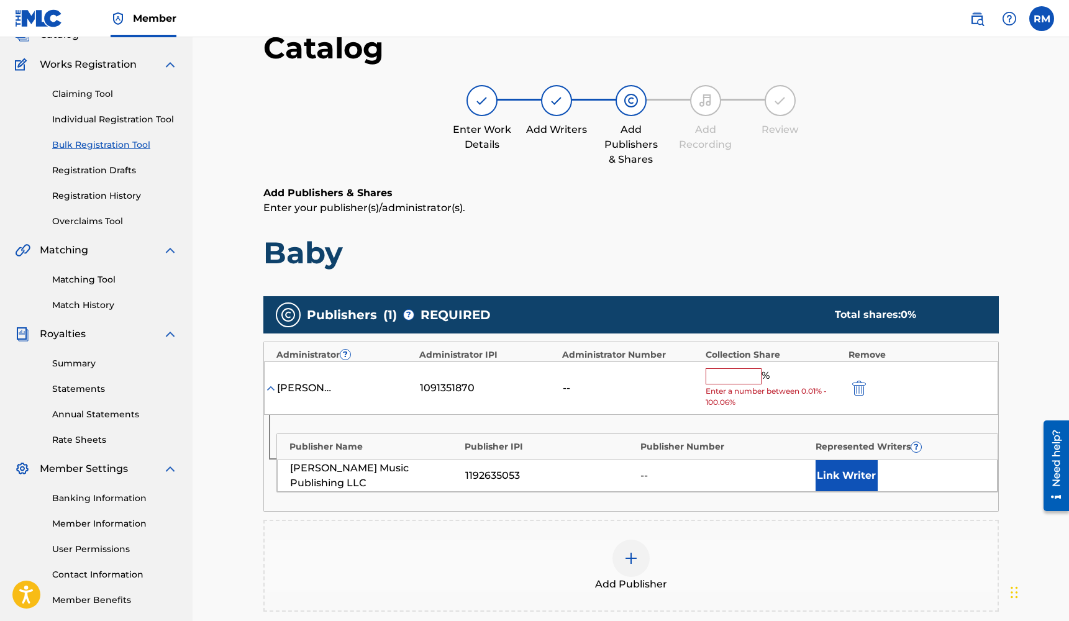
click at [704, 374] on div "[PERSON_NAME] 1091351870 -- % Enter a number between 0.01% - 100.06%" at bounding box center [631, 388] width 734 height 54
click at [719, 374] on input "text" at bounding box center [734, 376] width 56 height 16
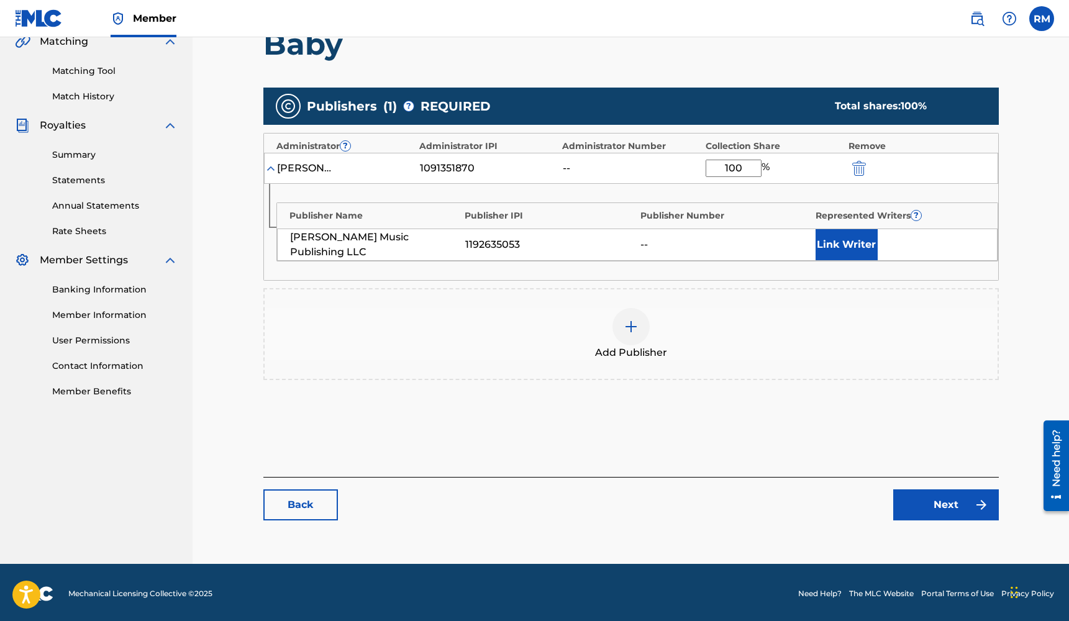
type input "100"
click at [937, 510] on link "Next" at bounding box center [946, 504] width 106 height 31
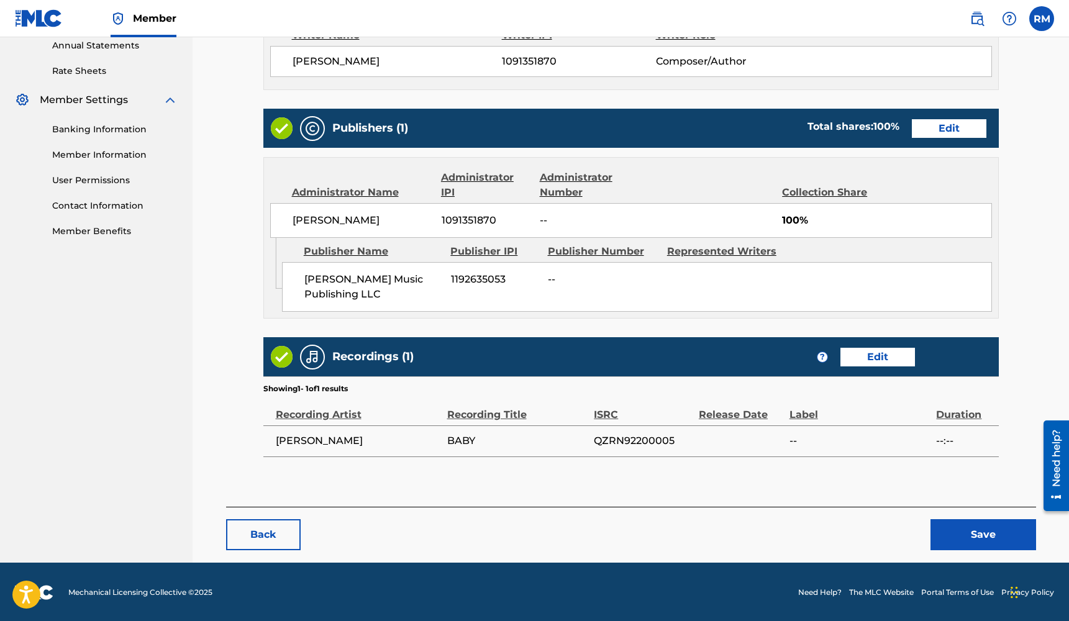
click at [974, 531] on button "Save" at bounding box center [983, 534] width 106 height 31
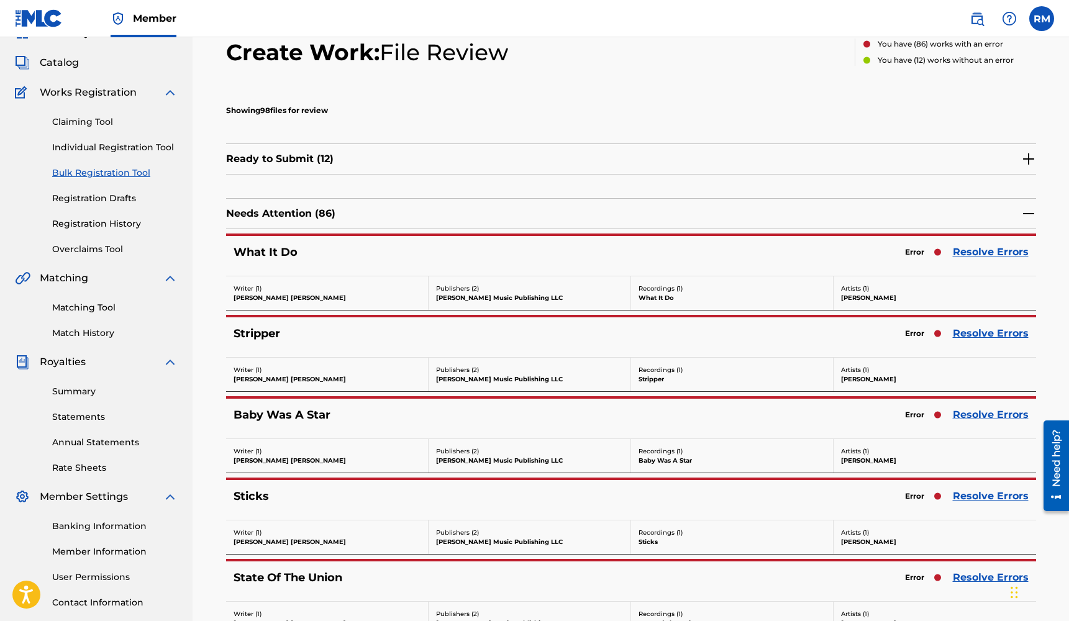
click at [991, 252] on link "Resolve Errors" at bounding box center [991, 252] width 76 height 15
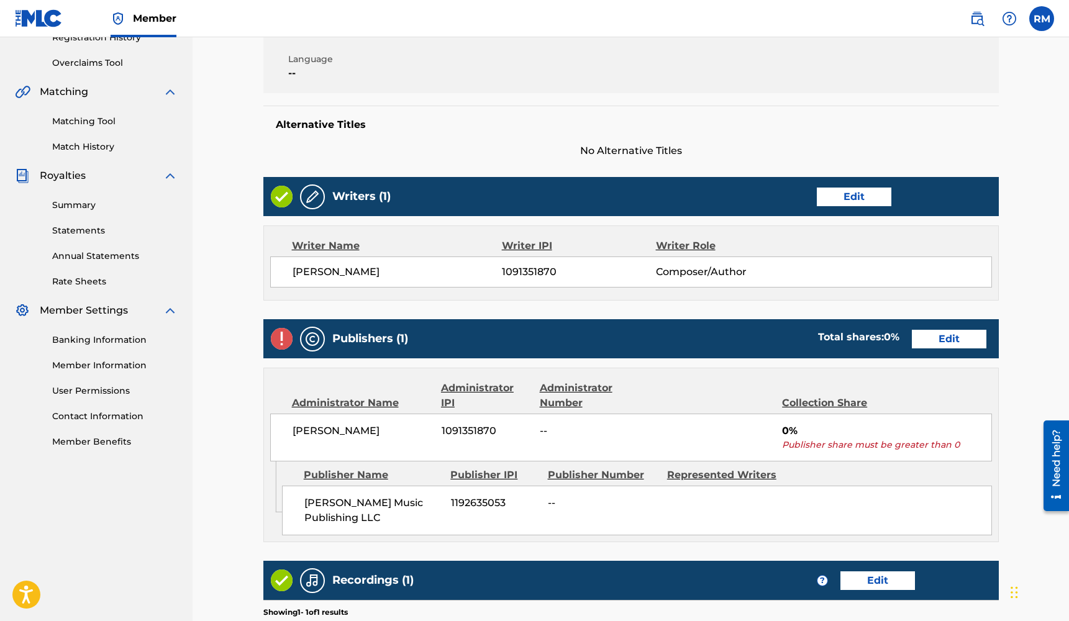
click at [958, 344] on link "Edit" at bounding box center [949, 339] width 75 height 19
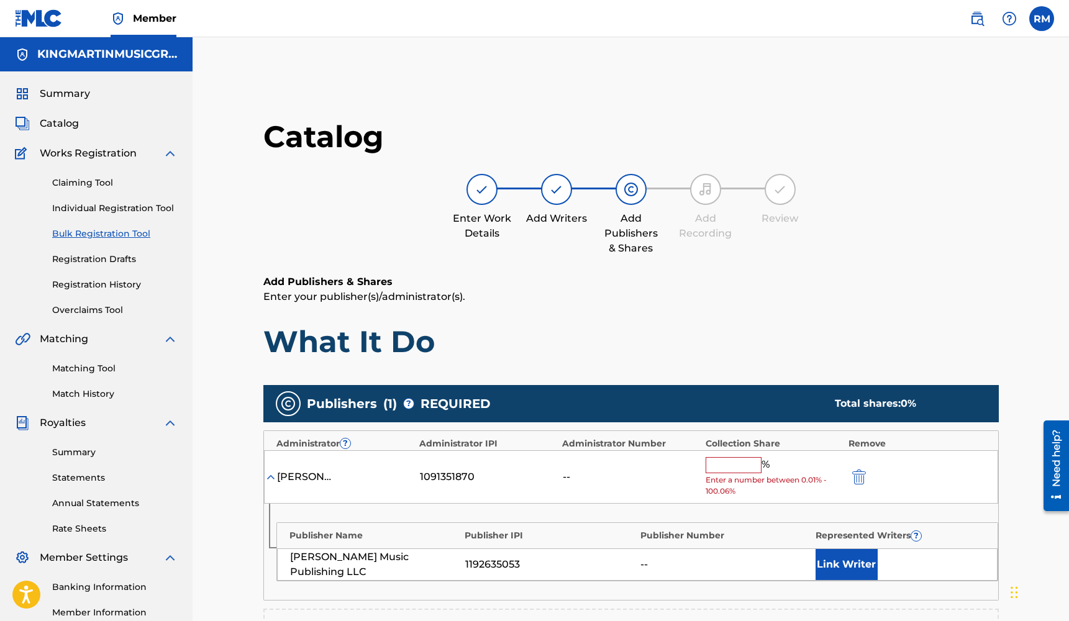
click at [747, 457] on input "text" at bounding box center [734, 465] width 56 height 16
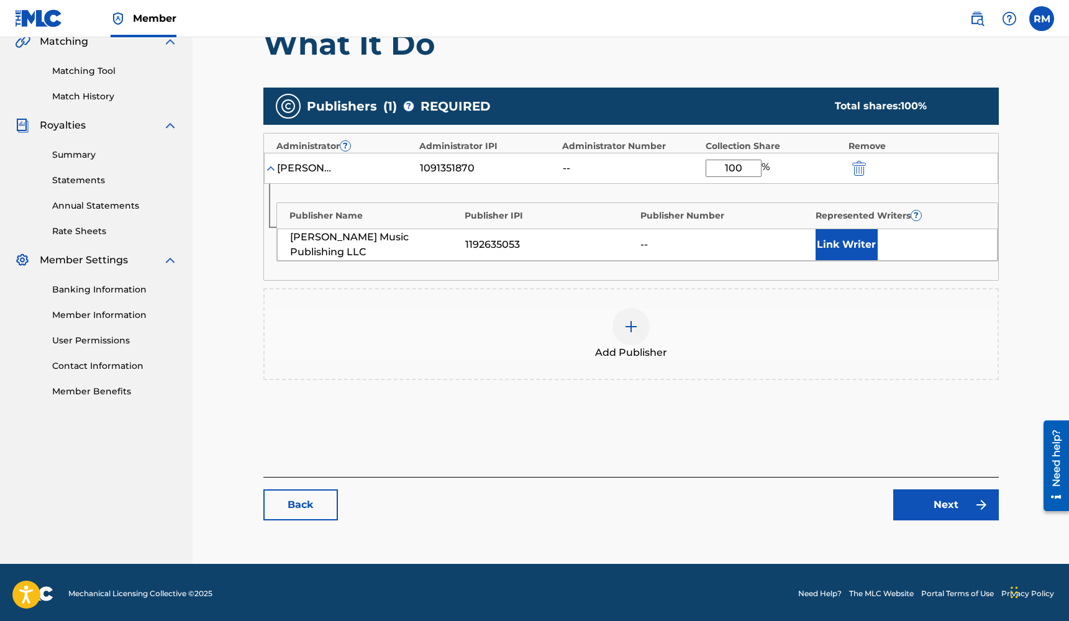
type input "100"
click at [944, 507] on link "Next" at bounding box center [946, 504] width 106 height 31
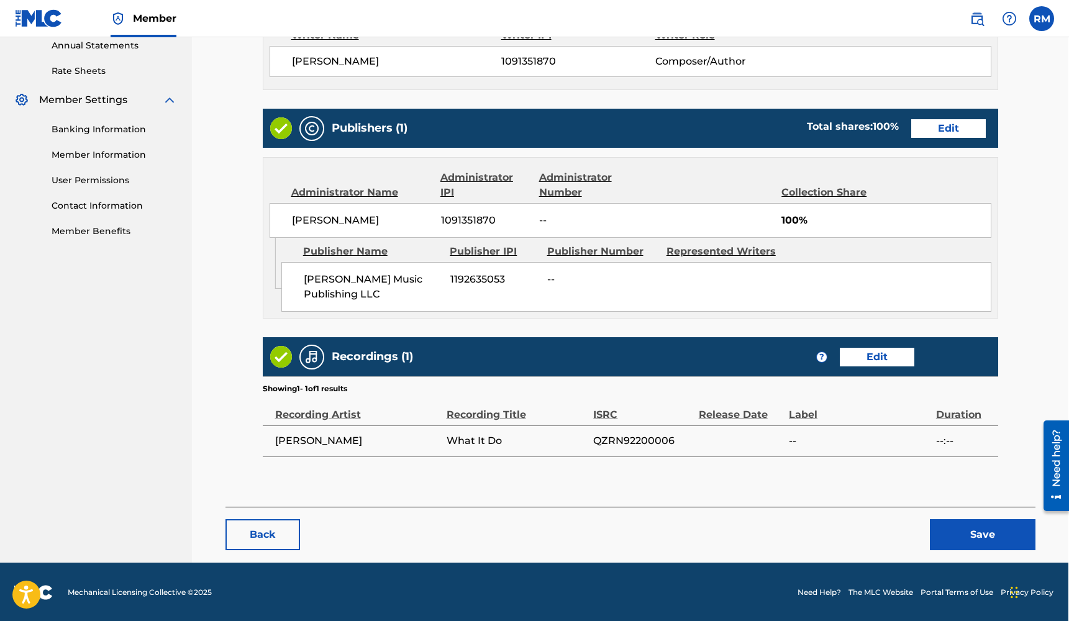
click at [969, 530] on button "Save" at bounding box center [983, 534] width 106 height 31
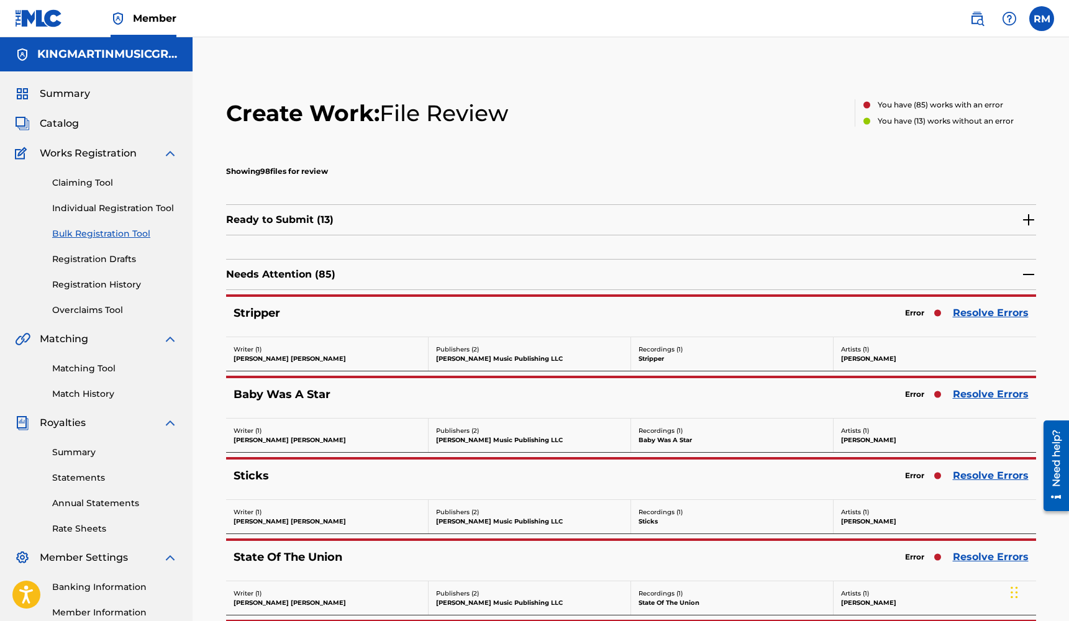
click at [1004, 318] on link "Resolve Errors" at bounding box center [991, 313] width 76 height 15
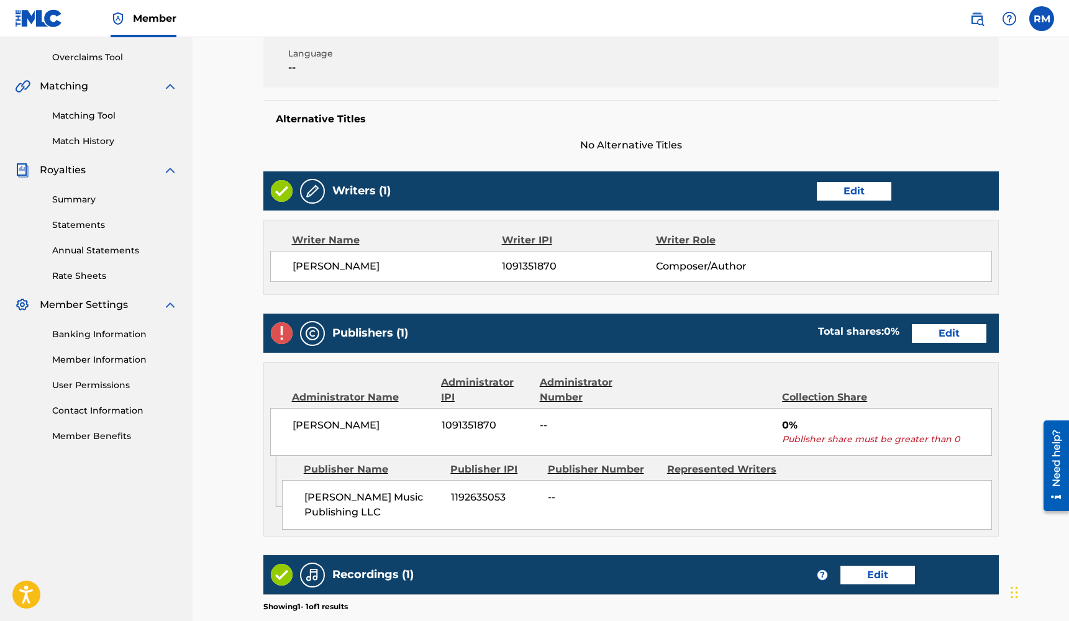
click at [942, 335] on link "Edit" at bounding box center [949, 333] width 75 height 19
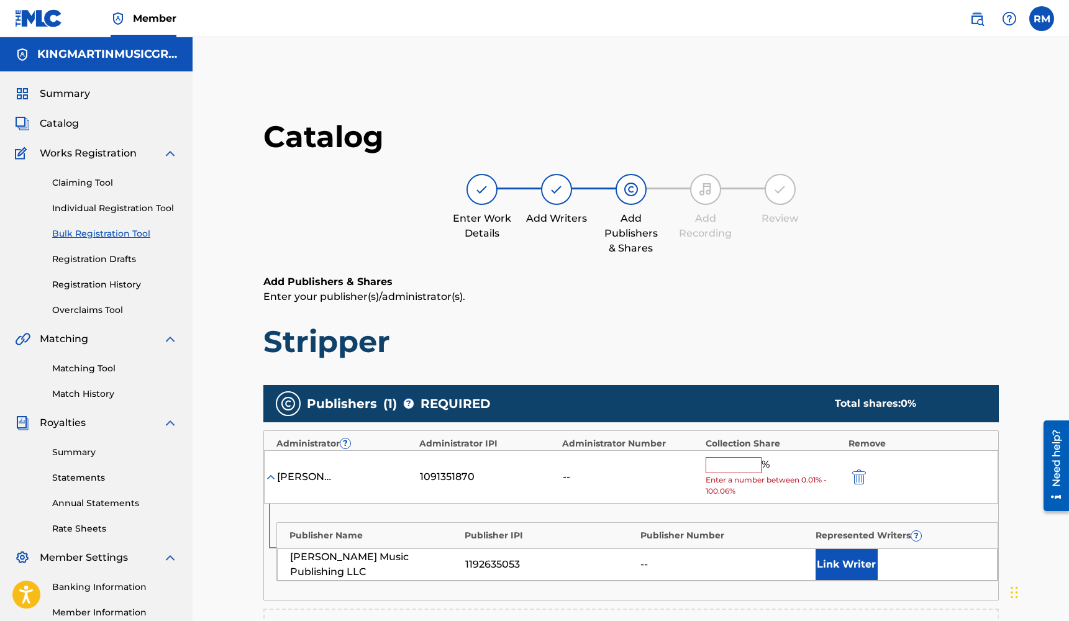
click at [721, 460] on input "text" at bounding box center [734, 465] width 56 height 16
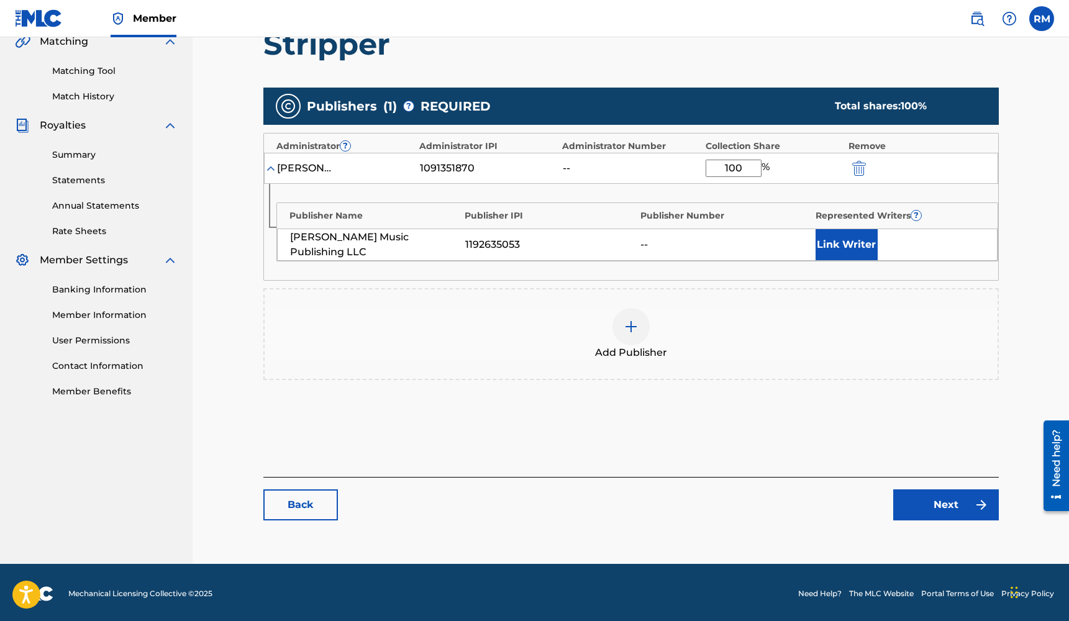
type input "100"
click at [966, 511] on link "Next" at bounding box center [946, 504] width 106 height 31
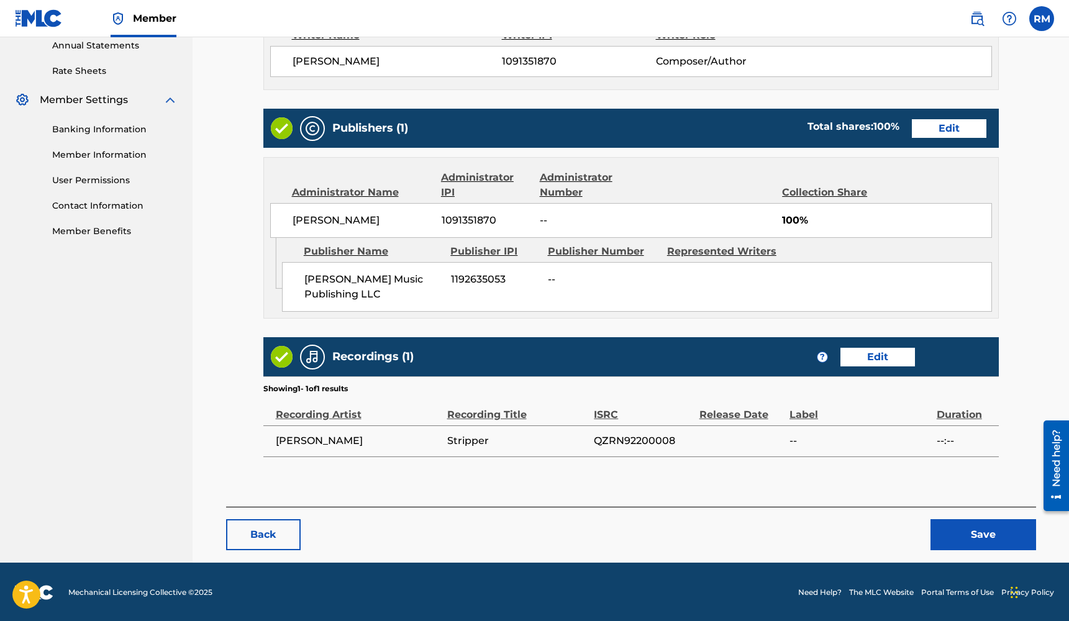
click at [969, 532] on button "Save" at bounding box center [983, 534] width 106 height 31
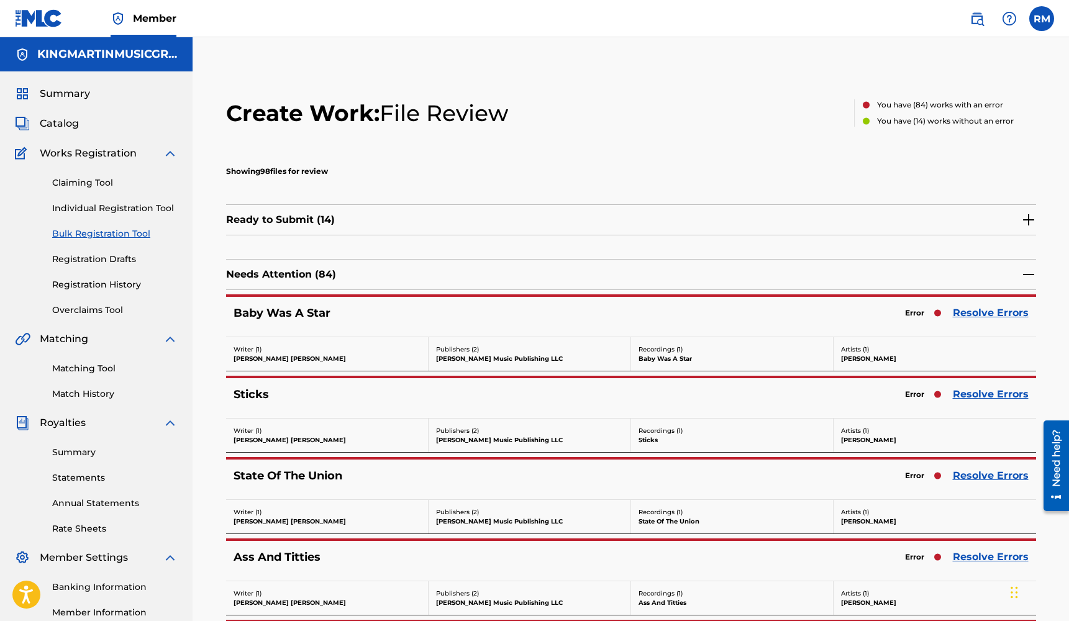
click at [991, 309] on link "Resolve Errors" at bounding box center [991, 313] width 76 height 15
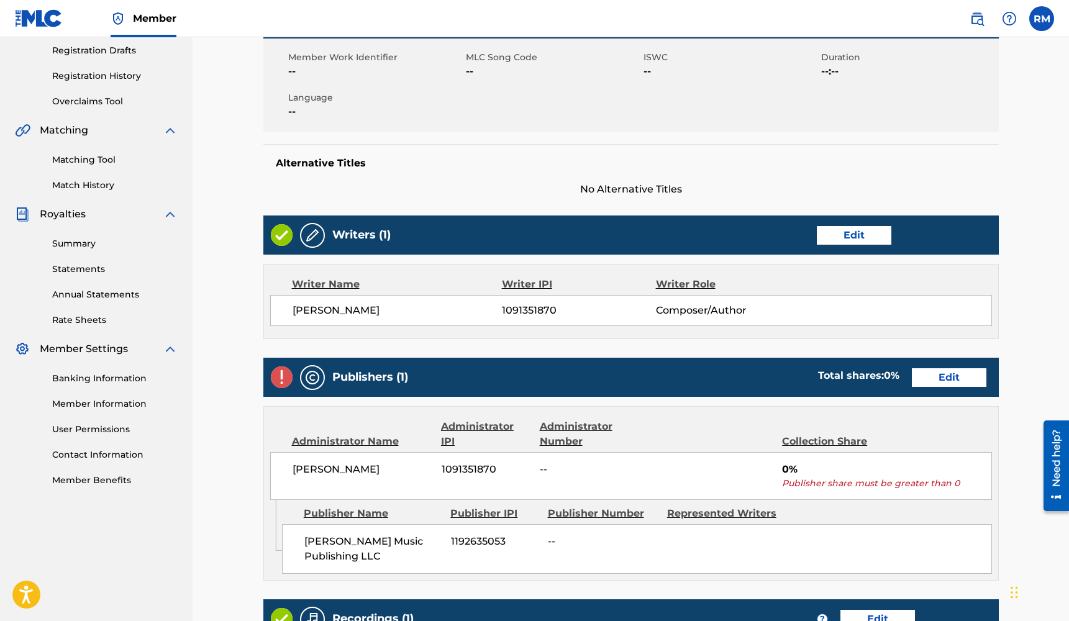
click at [944, 373] on link "Edit" at bounding box center [949, 377] width 75 height 19
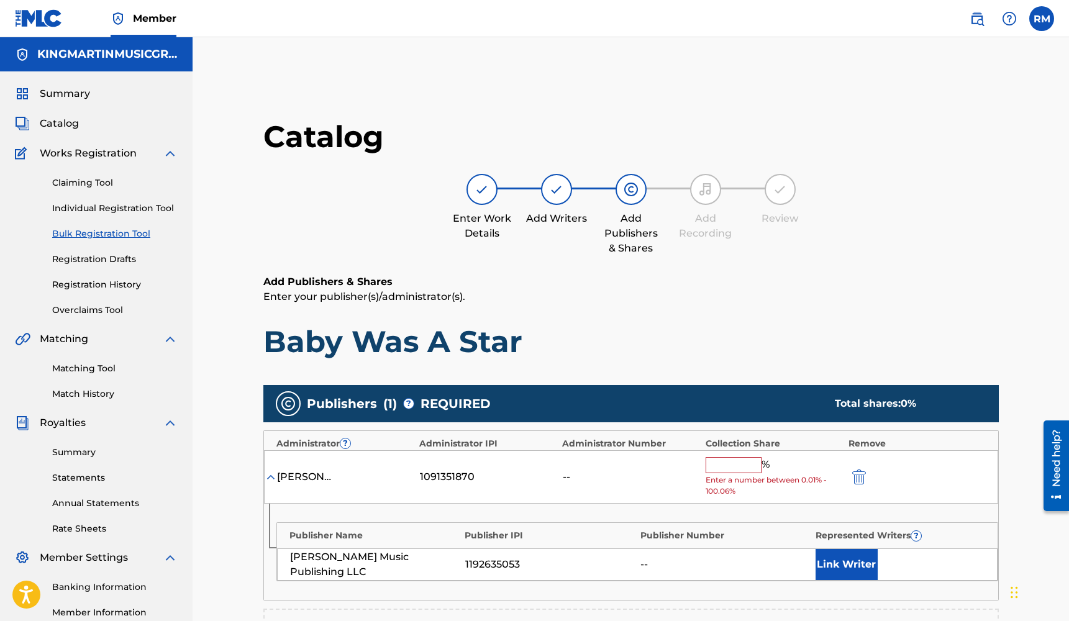
click at [712, 465] on input "text" at bounding box center [734, 465] width 56 height 16
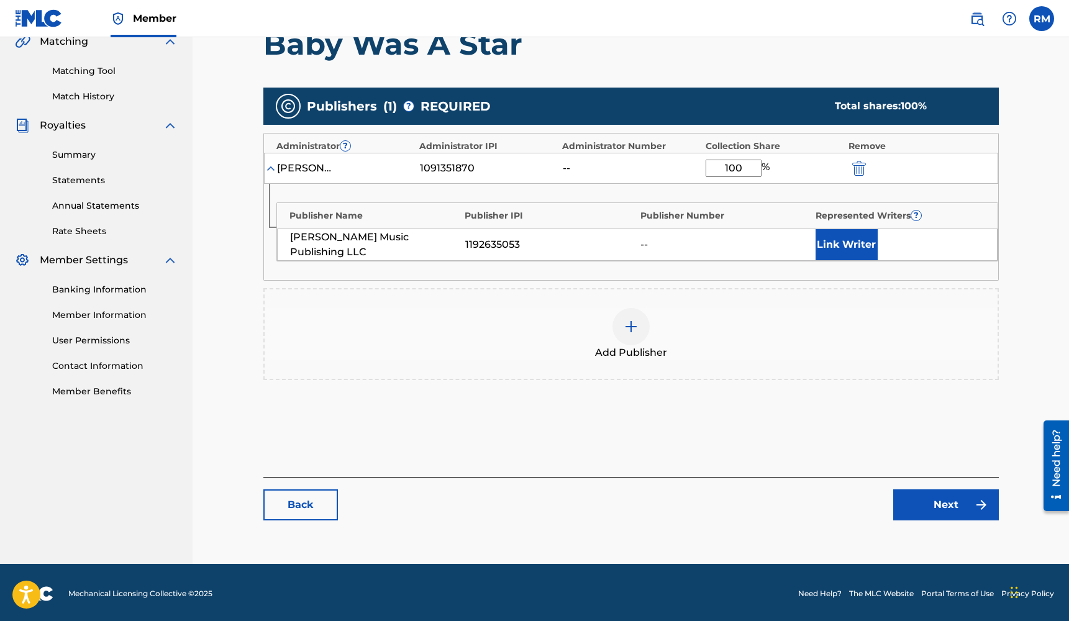
type input "100"
click at [968, 502] on link "Next" at bounding box center [946, 504] width 106 height 31
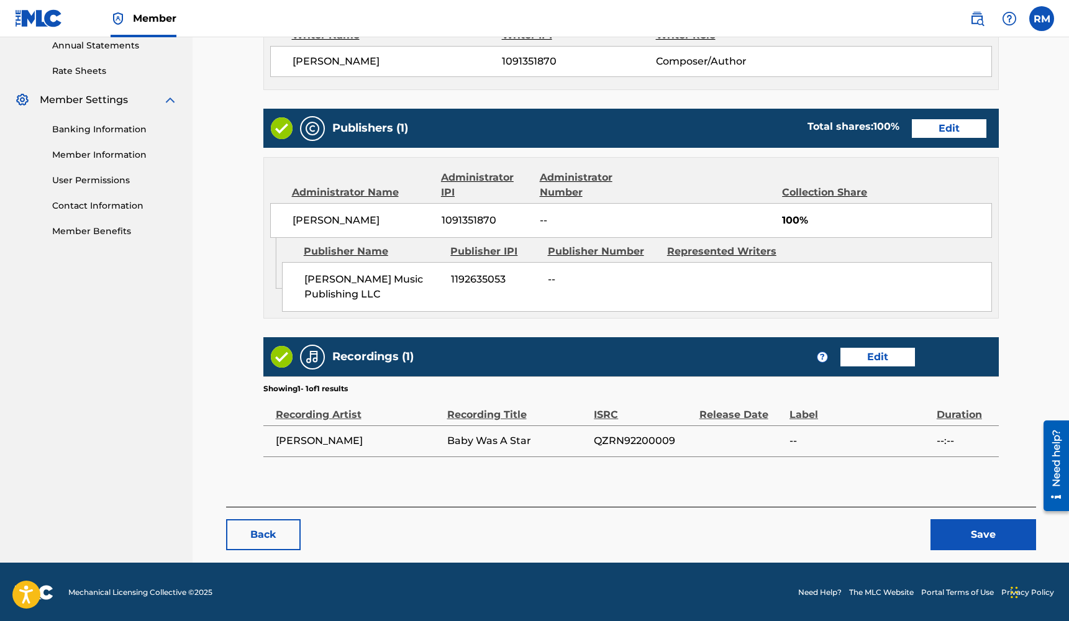
click at [970, 525] on button "Save" at bounding box center [983, 534] width 106 height 31
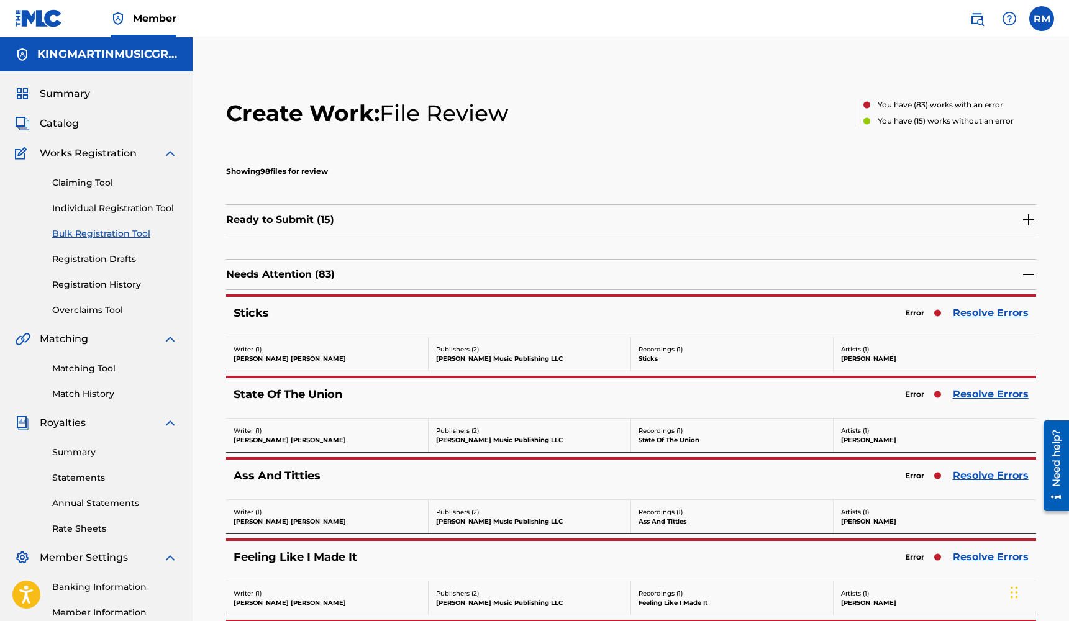
click at [993, 310] on link "Resolve Errors" at bounding box center [991, 313] width 76 height 15
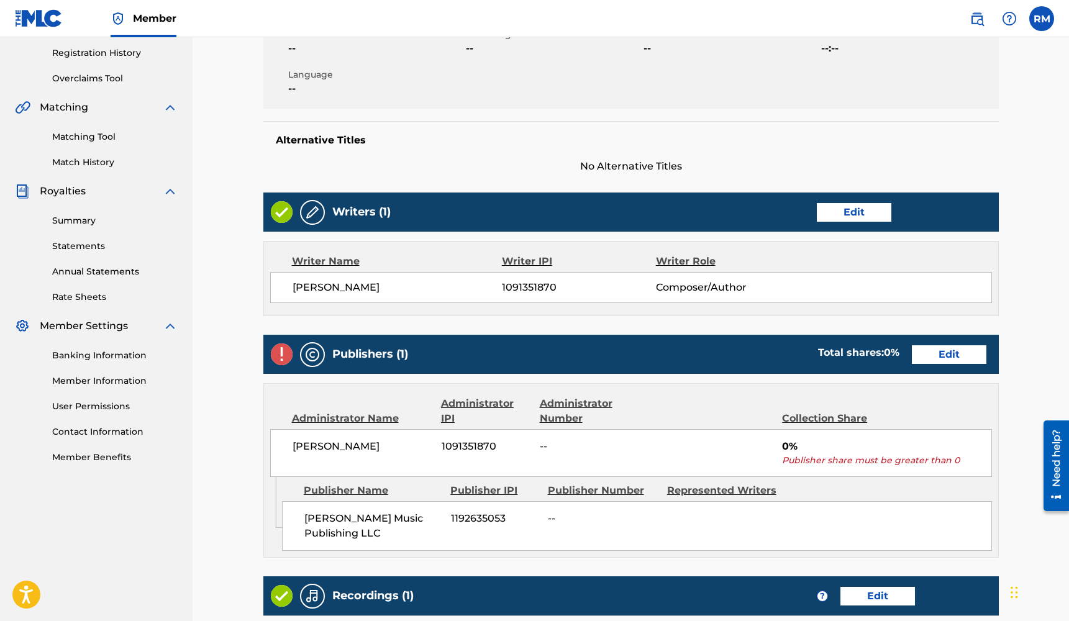
click at [954, 358] on link "Edit" at bounding box center [949, 354] width 75 height 19
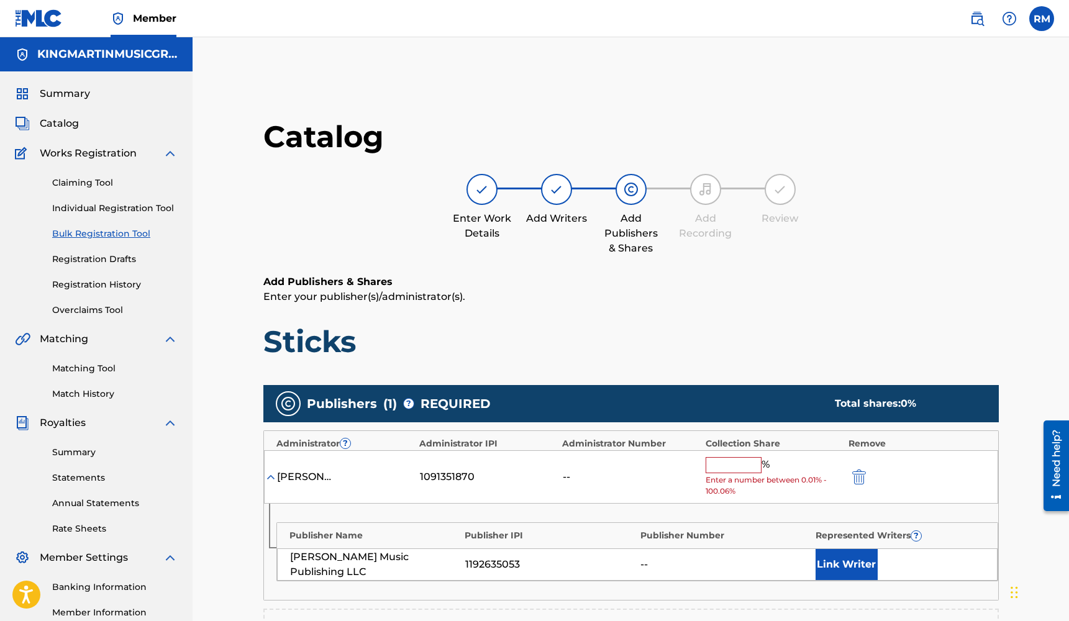
click at [736, 463] on input "text" at bounding box center [734, 465] width 56 height 16
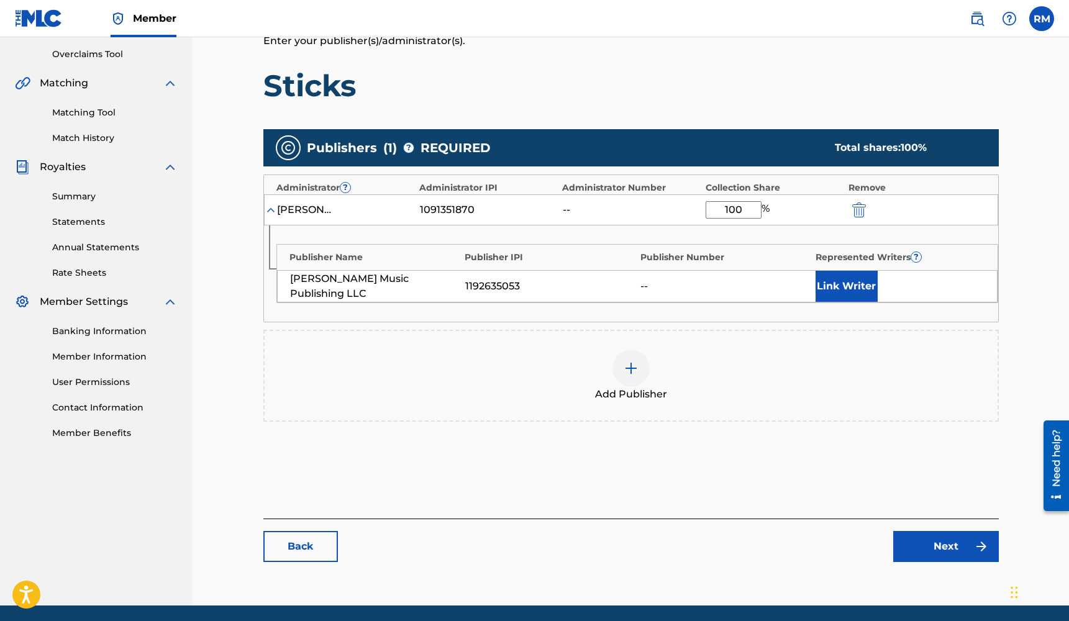
type input "100"
click at [936, 540] on link "Next" at bounding box center [946, 546] width 106 height 31
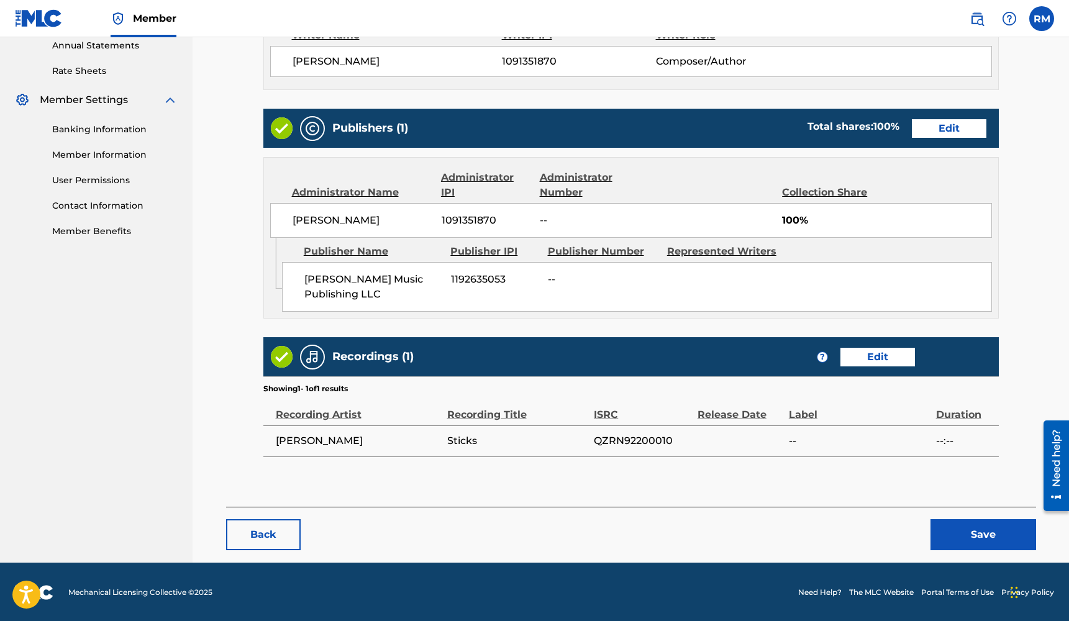
click at [960, 523] on button "Save" at bounding box center [983, 534] width 106 height 31
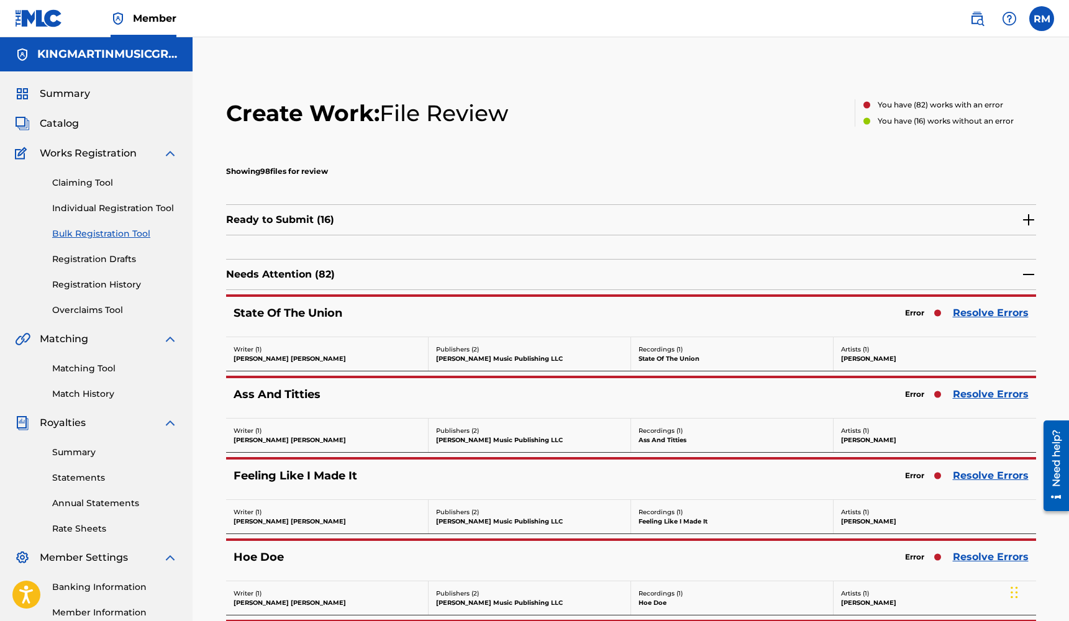
click at [1006, 312] on link "Resolve Errors" at bounding box center [991, 313] width 76 height 15
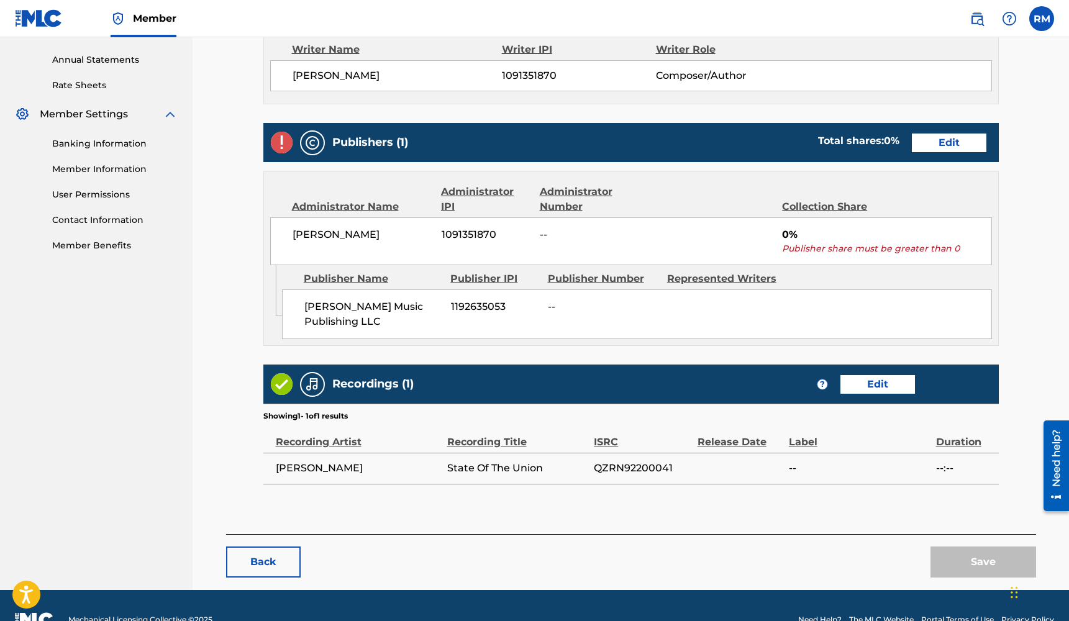
click at [958, 135] on link "Edit" at bounding box center [949, 143] width 75 height 19
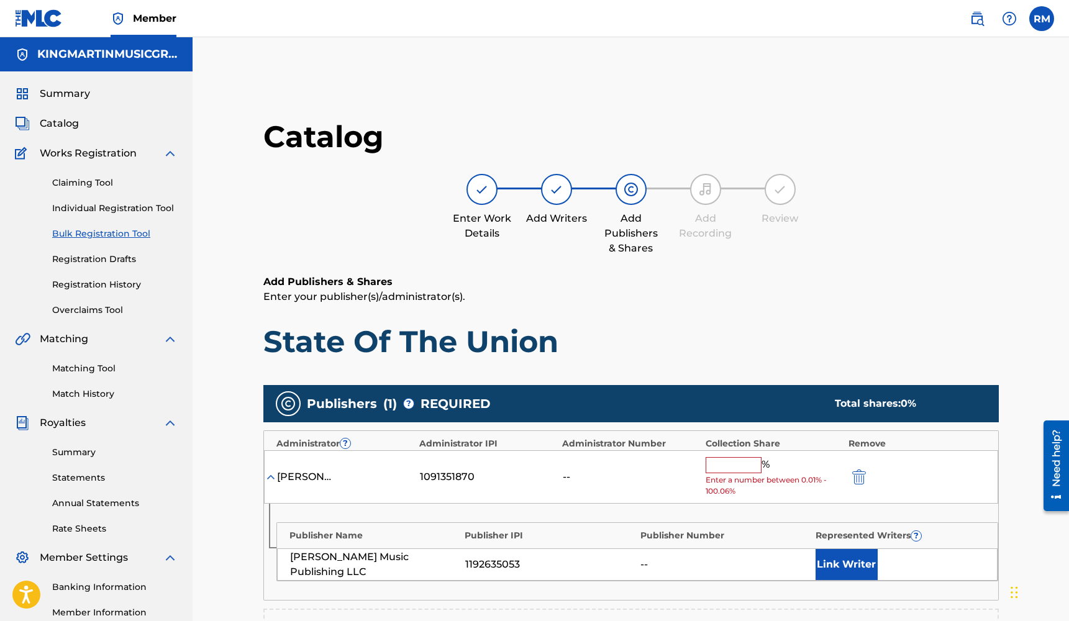
click at [734, 460] on input "text" at bounding box center [734, 465] width 56 height 16
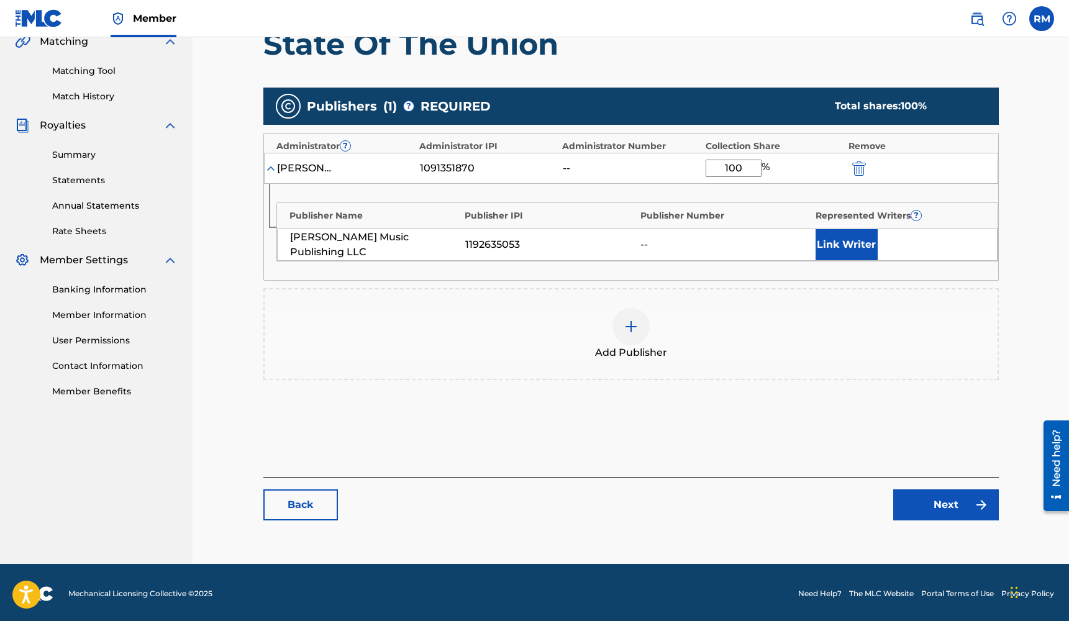
type input "100"
click at [922, 506] on link "Next" at bounding box center [946, 504] width 106 height 31
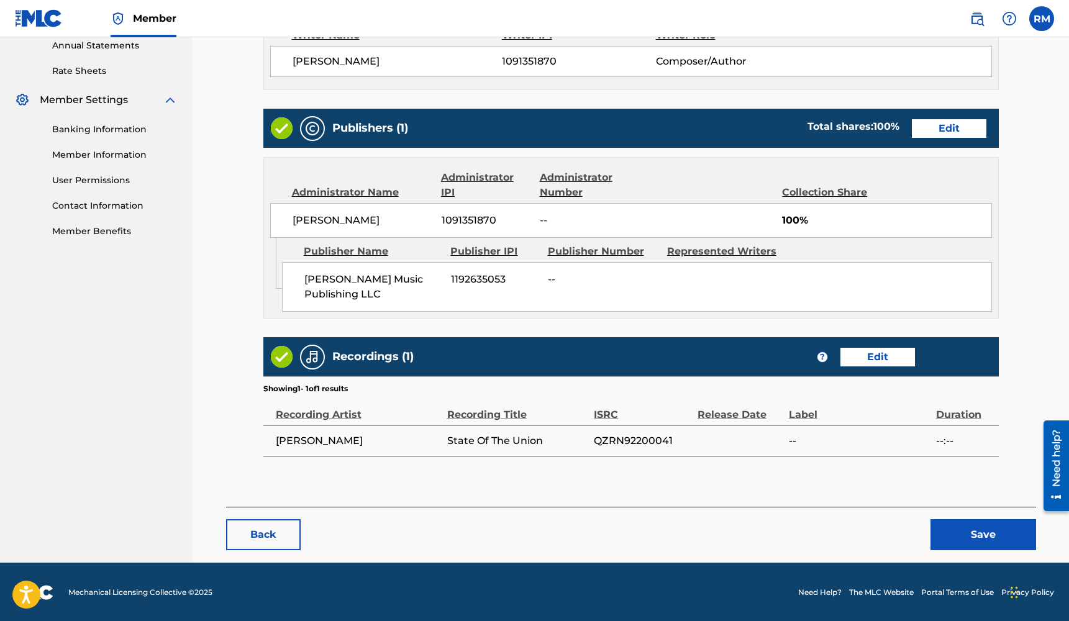
click at [958, 531] on button "Save" at bounding box center [983, 534] width 106 height 31
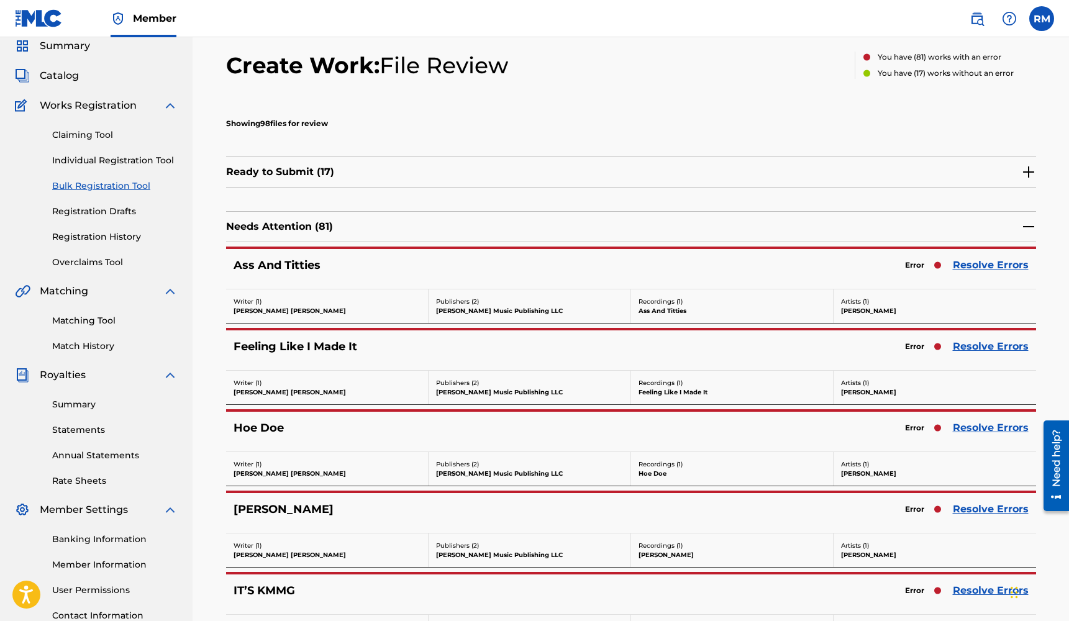
click at [996, 268] on link "Resolve Errors" at bounding box center [991, 265] width 76 height 15
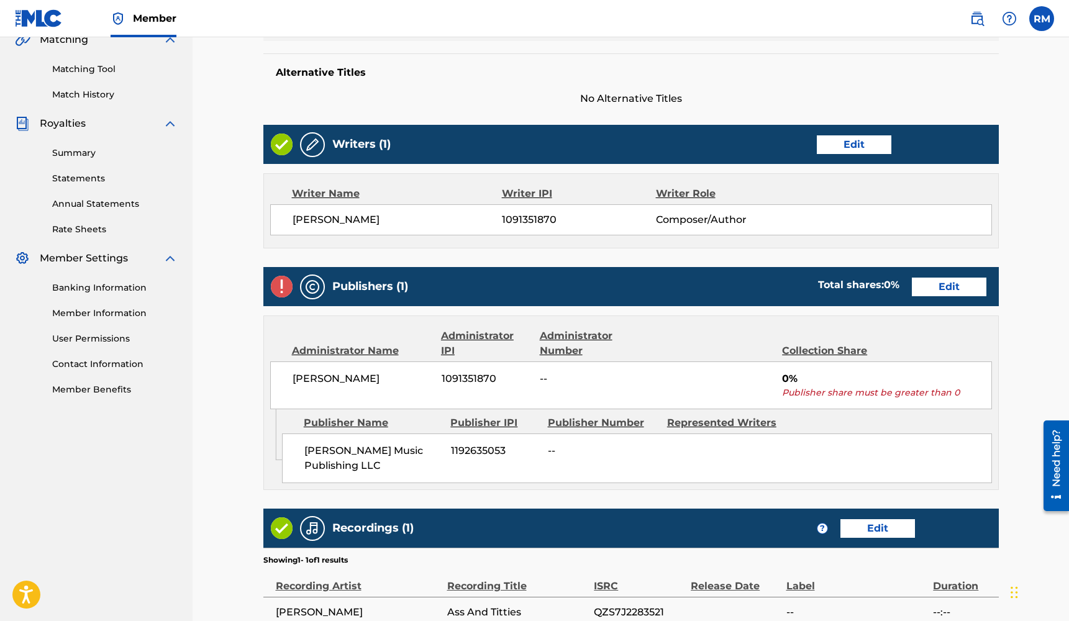
click at [960, 288] on link "Edit" at bounding box center [949, 287] width 75 height 19
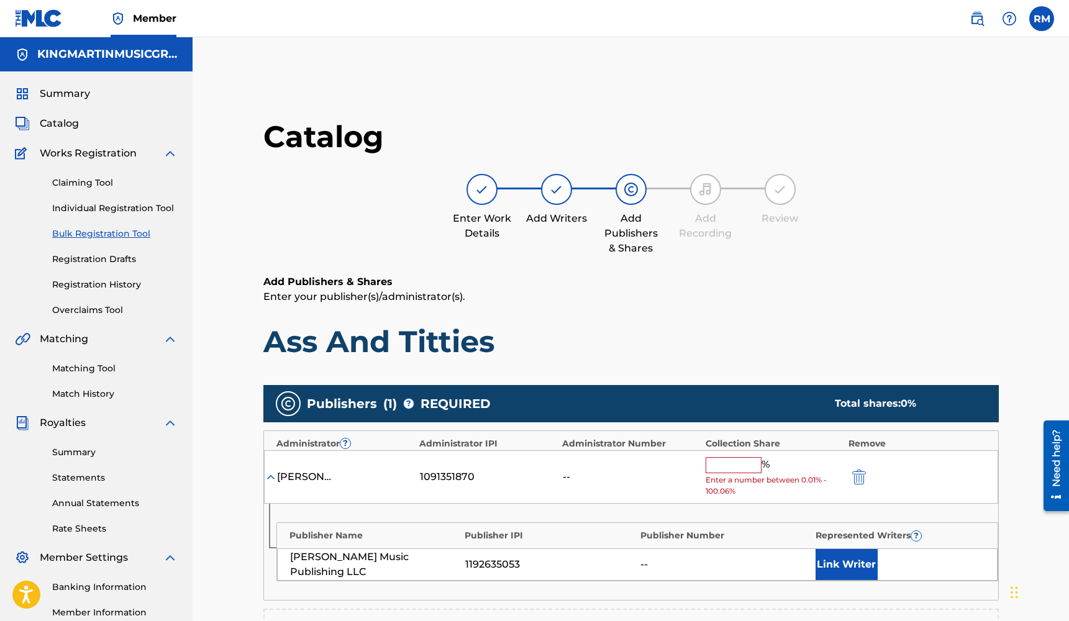
click at [722, 461] on input "text" at bounding box center [734, 465] width 56 height 16
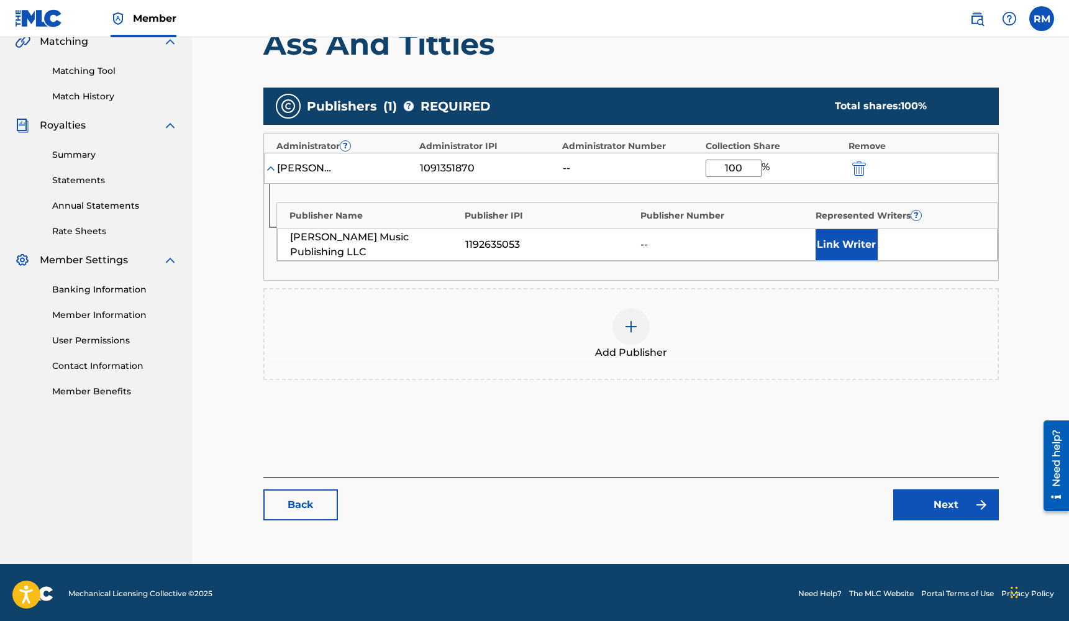
type input "100"
click at [963, 508] on link "Next" at bounding box center [946, 504] width 106 height 31
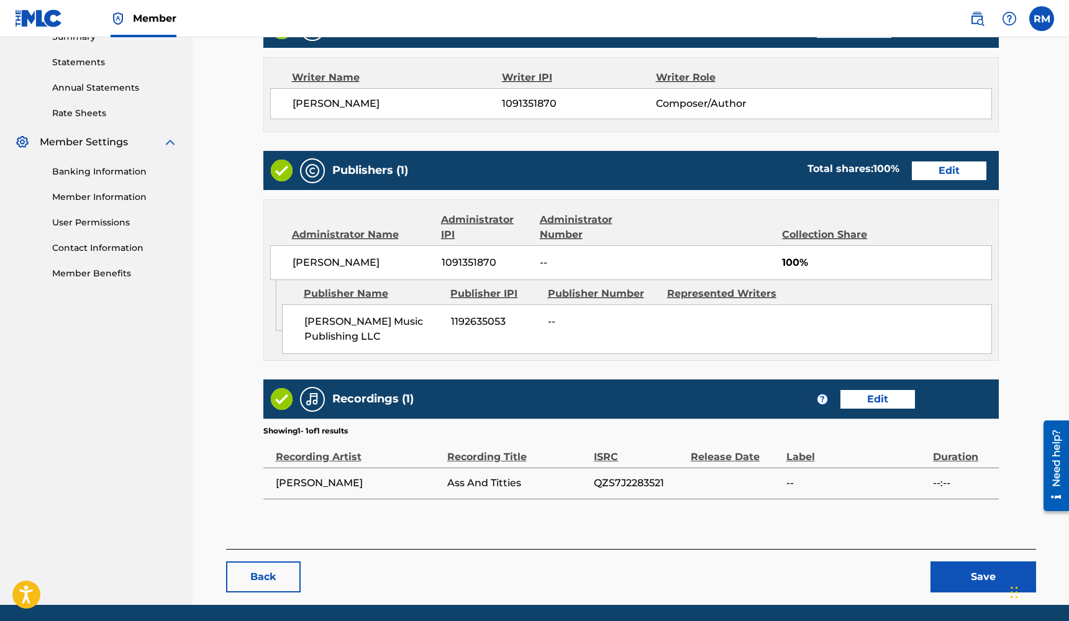
click at [972, 583] on button "Save" at bounding box center [983, 576] width 106 height 31
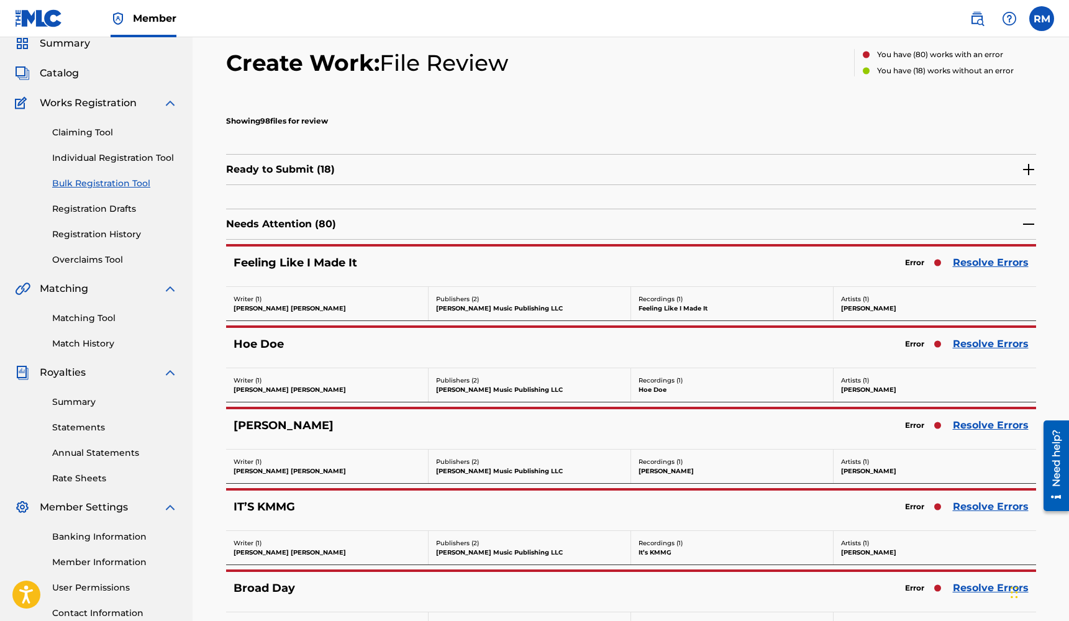
click at [1007, 264] on link "Resolve Errors" at bounding box center [991, 262] width 76 height 15
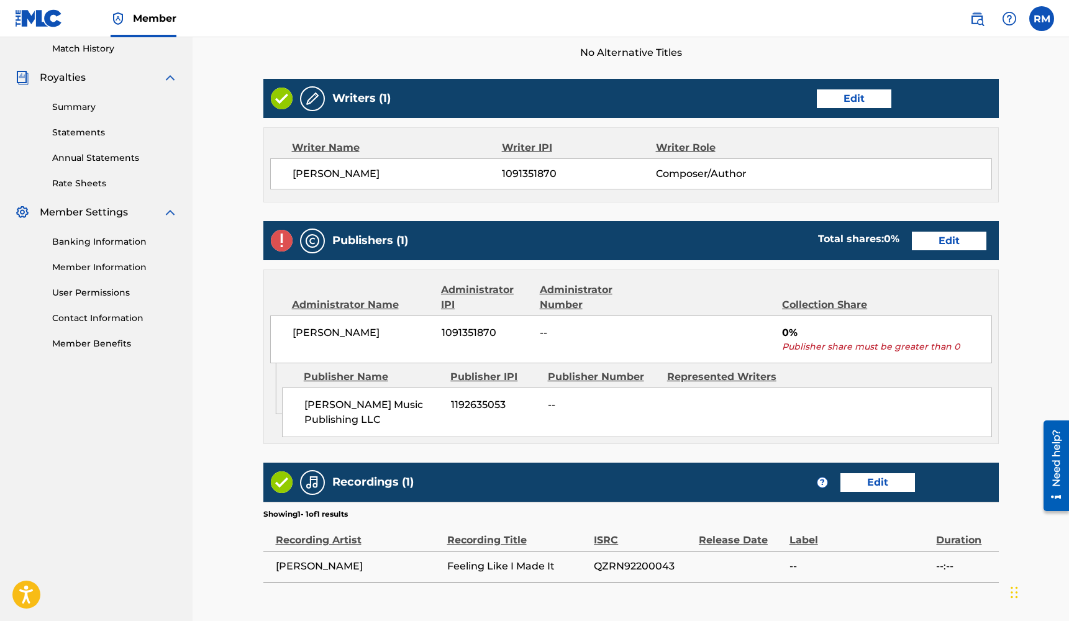
click at [950, 247] on link "Edit" at bounding box center [949, 241] width 75 height 19
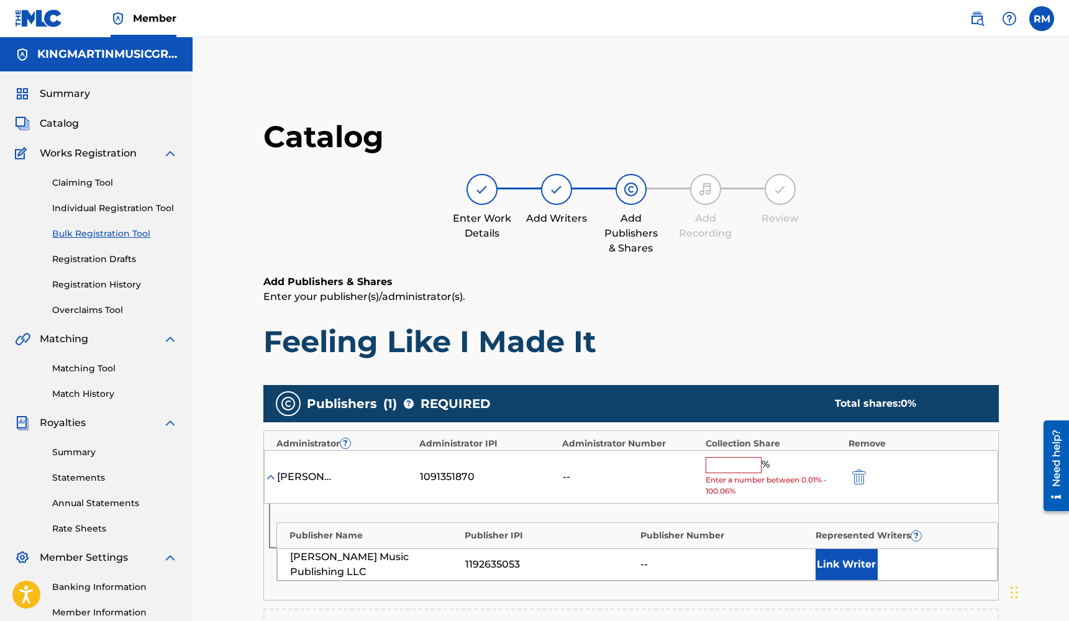
click at [745, 466] on input "text" at bounding box center [734, 465] width 56 height 16
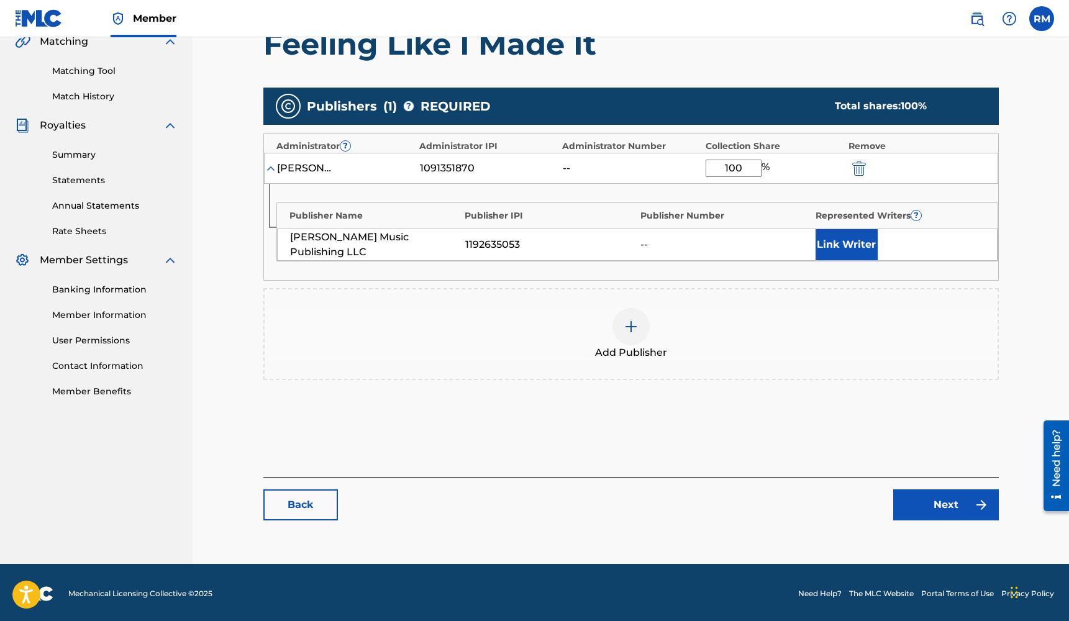
type input "100"
click at [940, 497] on link "Next" at bounding box center [946, 504] width 106 height 31
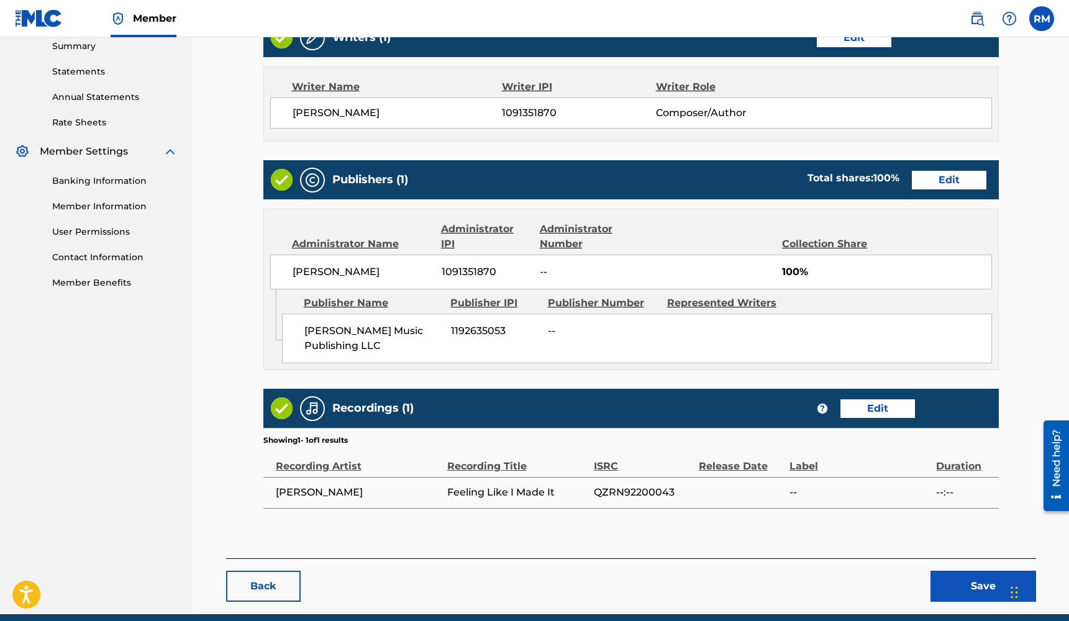
click at [959, 578] on button "Save" at bounding box center [983, 586] width 106 height 31
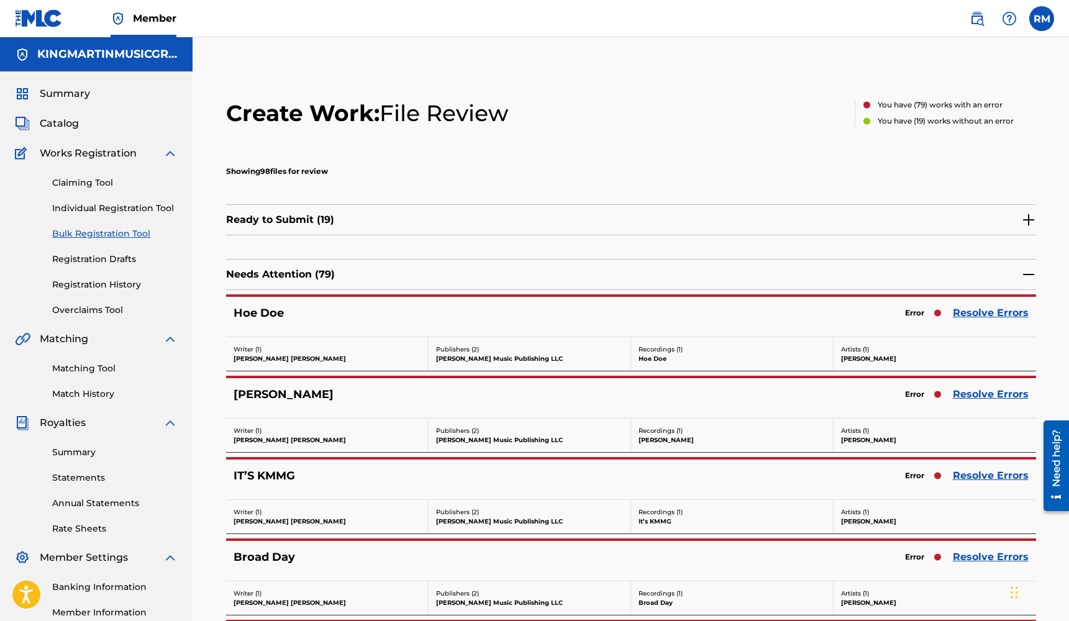
click at [981, 311] on link "Resolve Errors" at bounding box center [991, 313] width 76 height 15
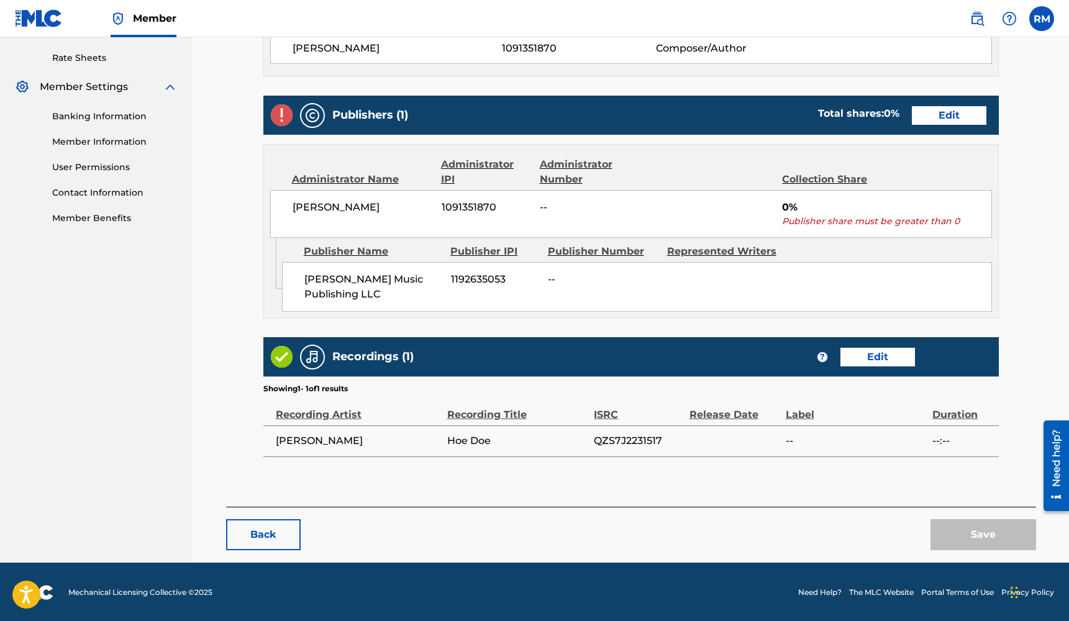
click at [932, 121] on link "Edit" at bounding box center [949, 115] width 75 height 19
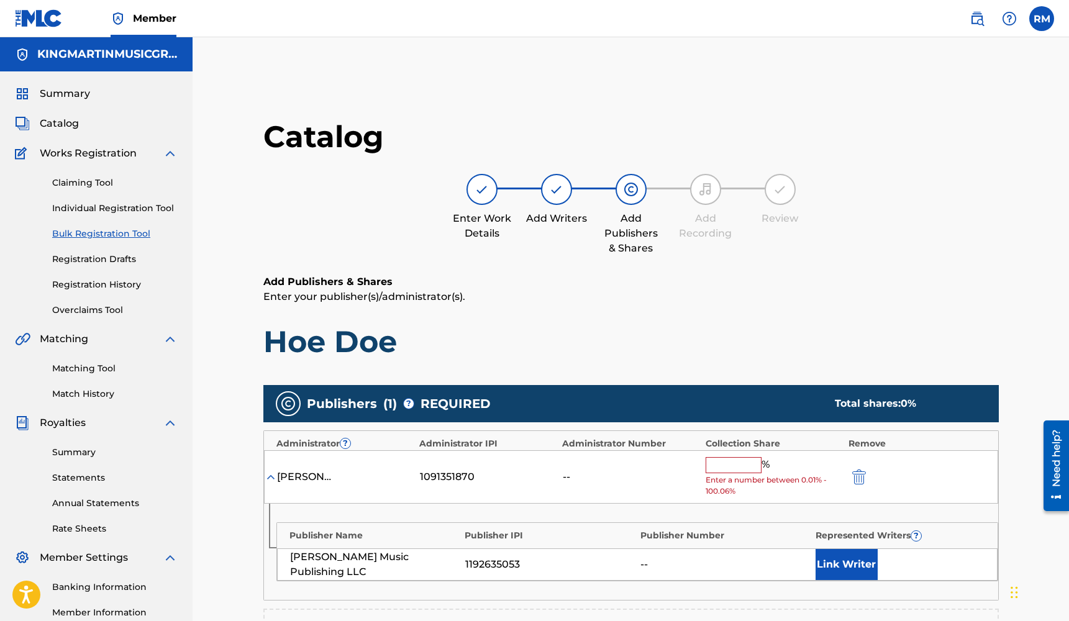
click at [719, 463] on input "text" at bounding box center [734, 465] width 56 height 16
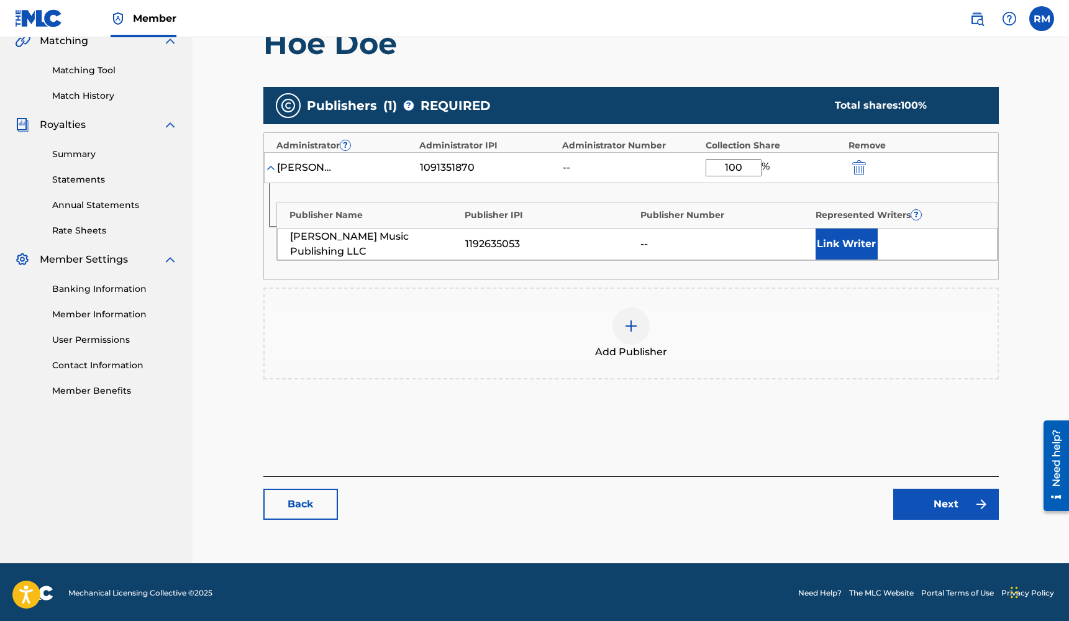
type input "100"
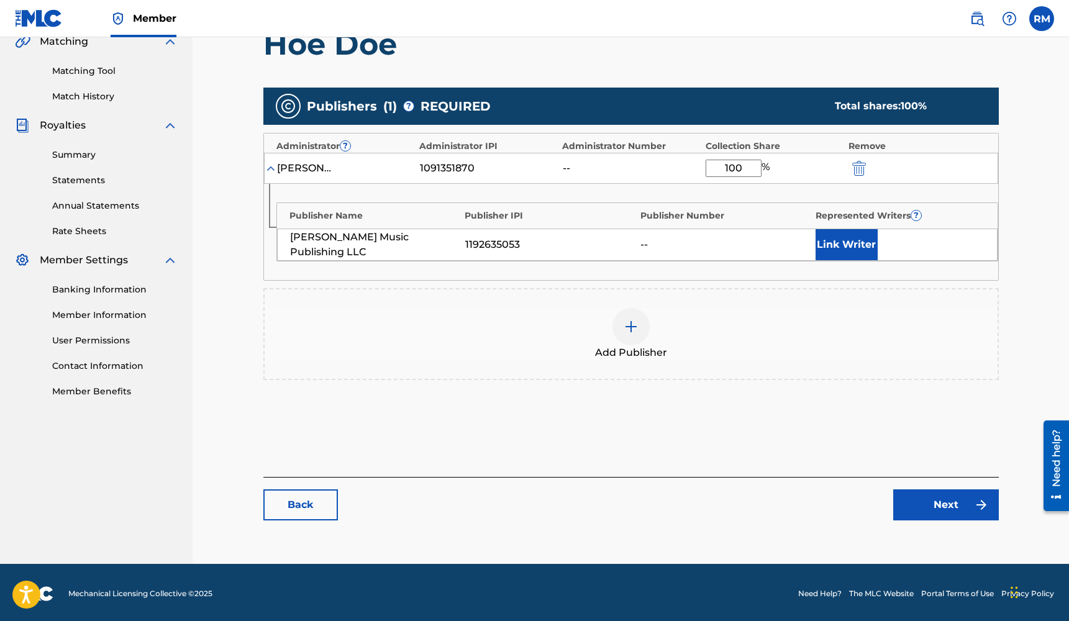
click at [925, 507] on link "Next" at bounding box center [946, 504] width 106 height 31
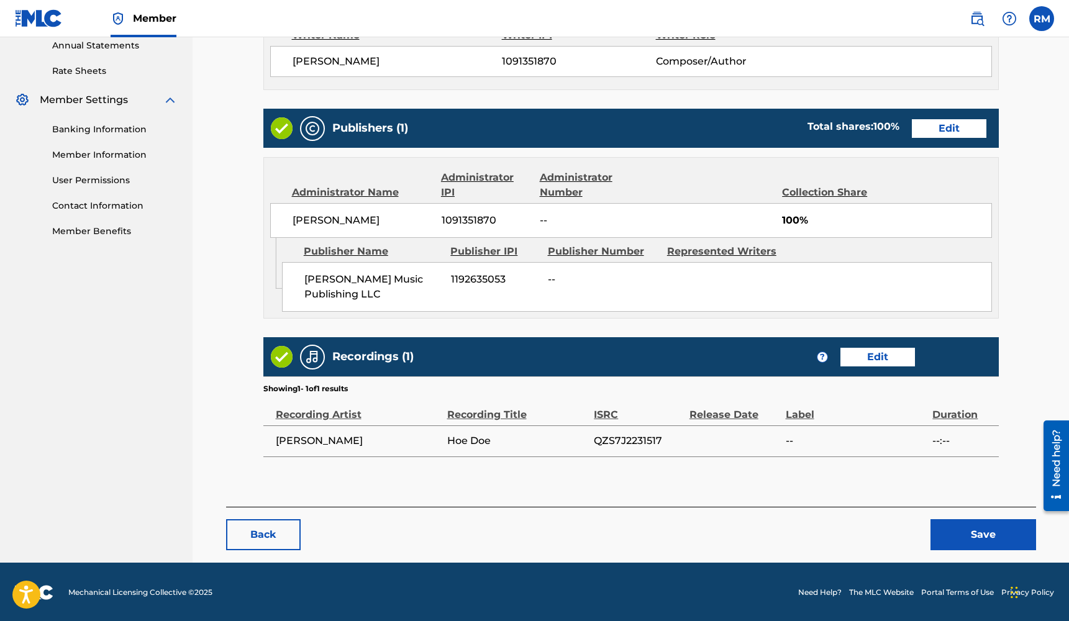
click at [968, 534] on button "Save" at bounding box center [983, 534] width 106 height 31
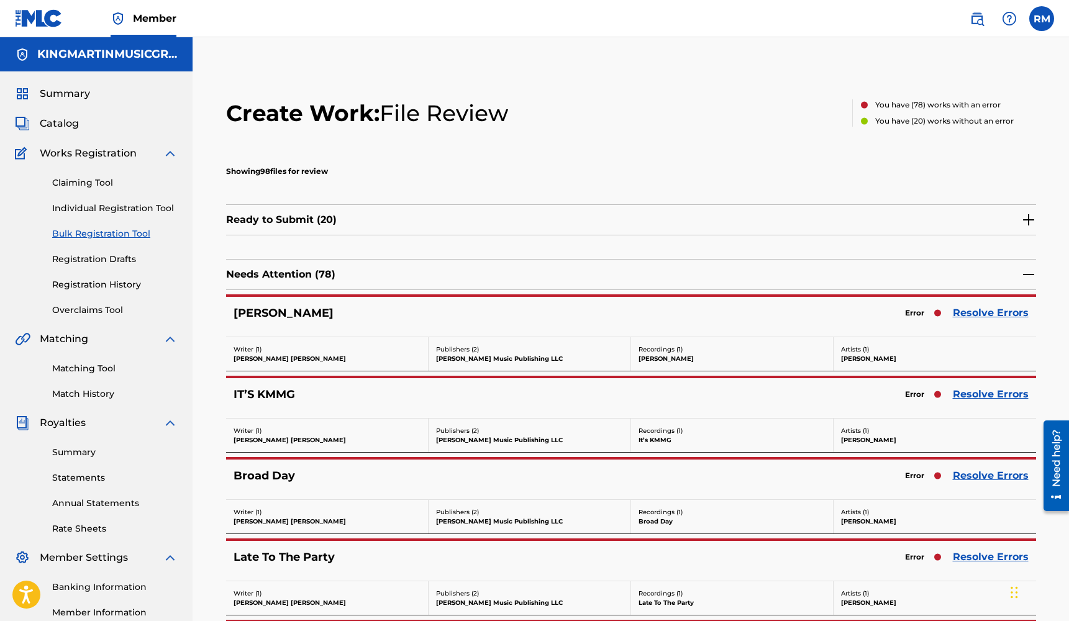
click at [991, 315] on link "Resolve Errors" at bounding box center [991, 313] width 76 height 15
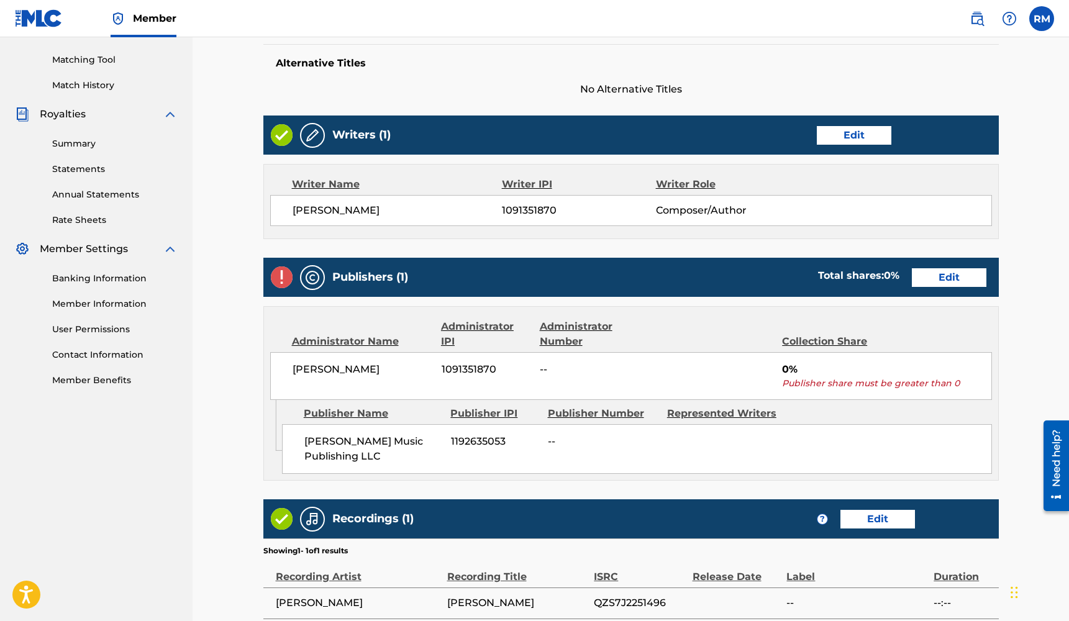
click at [970, 281] on link "Edit" at bounding box center [949, 277] width 75 height 19
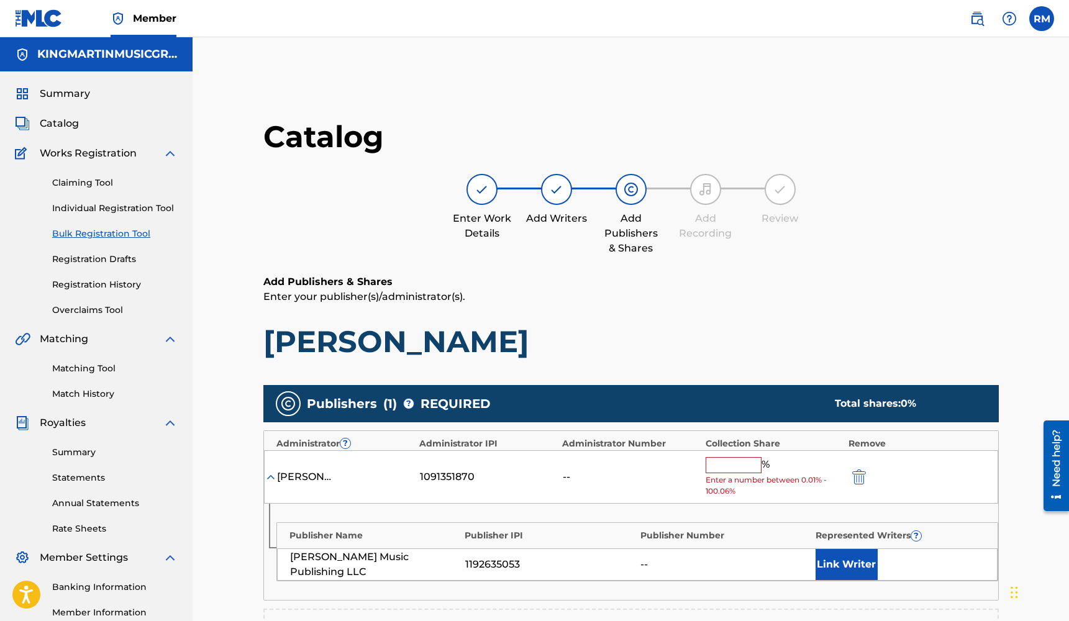
click at [745, 464] on input "text" at bounding box center [734, 465] width 56 height 16
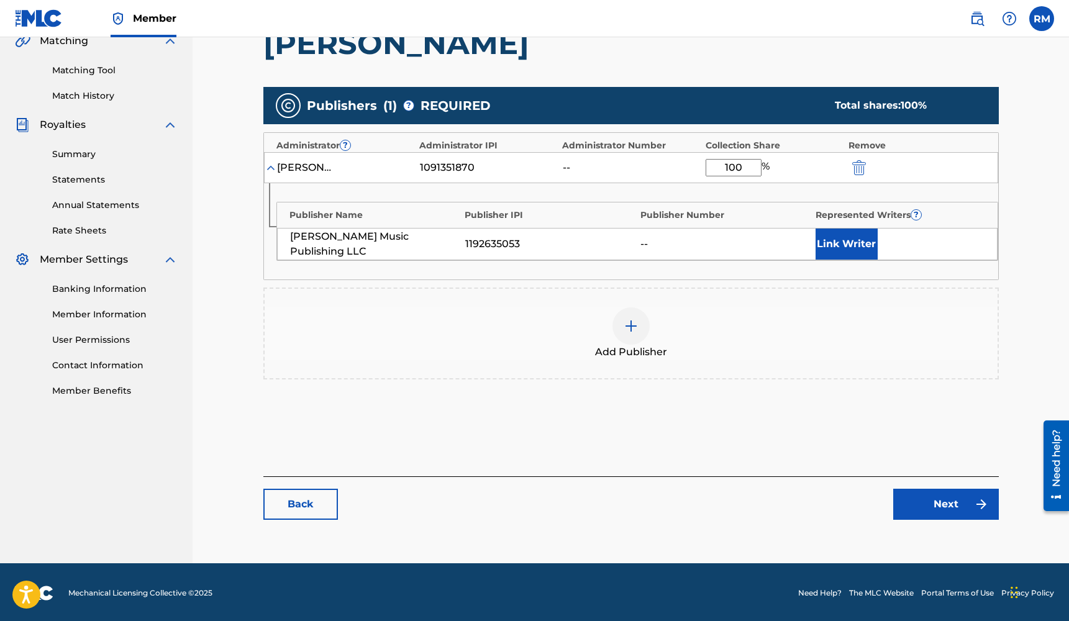
type input "100"
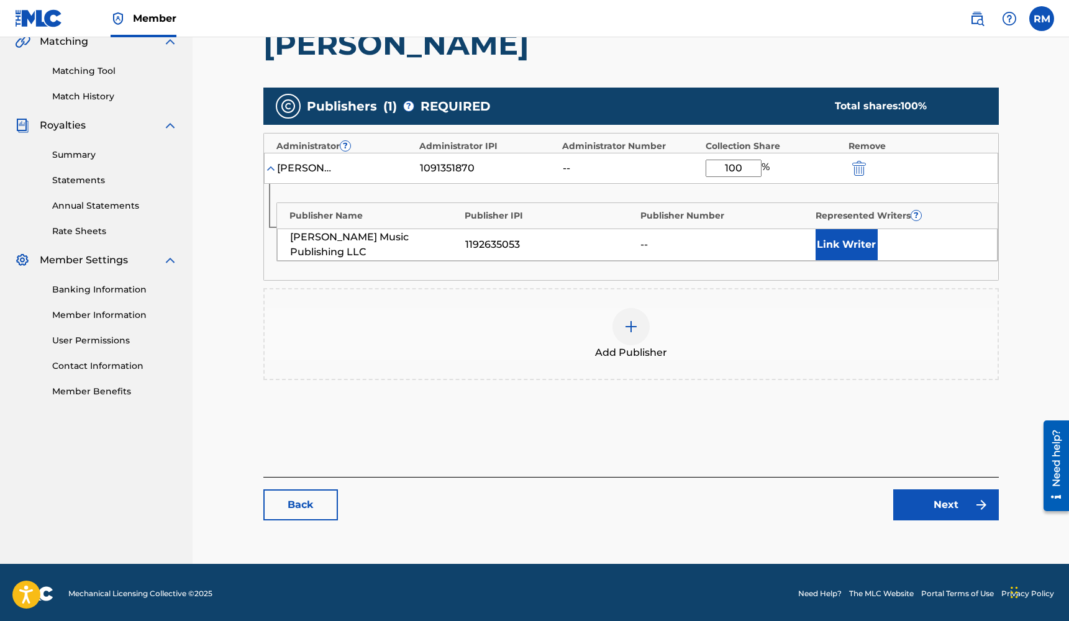
click at [940, 503] on link "Next" at bounding box center [946, 504] width 106 height 31
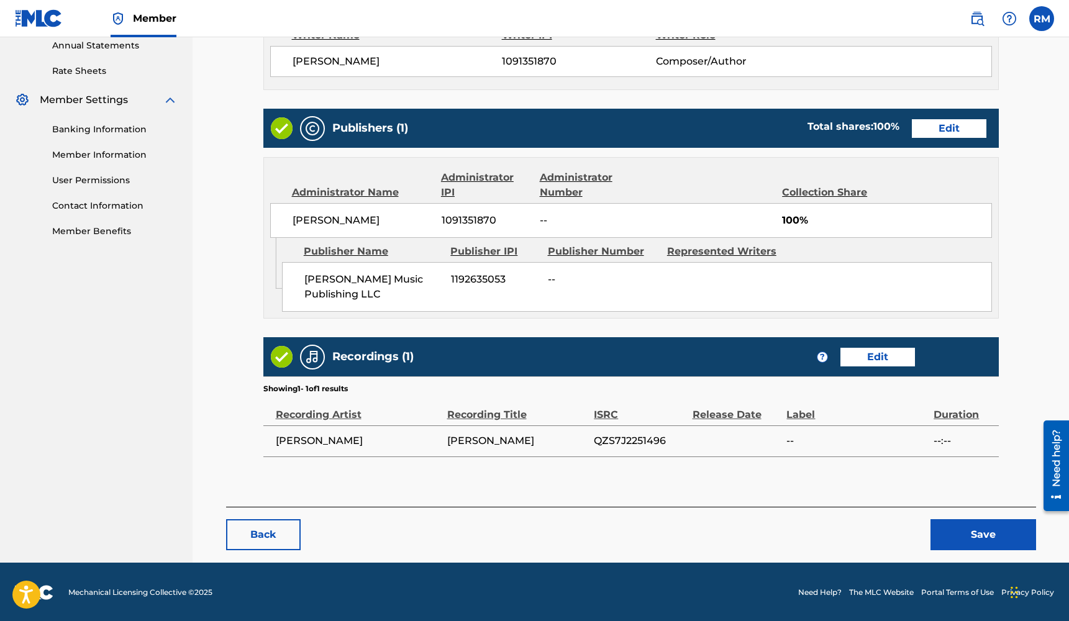
click at [961, 524] on button "Save" at bounding box center [983, 534] width 106 height 31
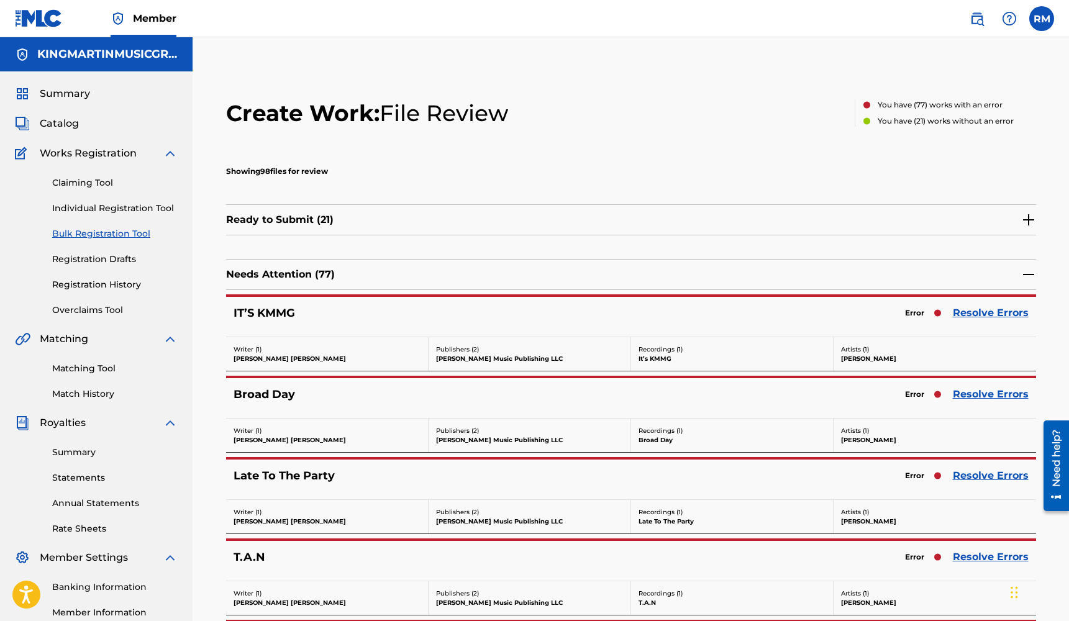
click at [976, 312] on link "Resolve Errors" at bounding box center [991, 313] width 76 height 15
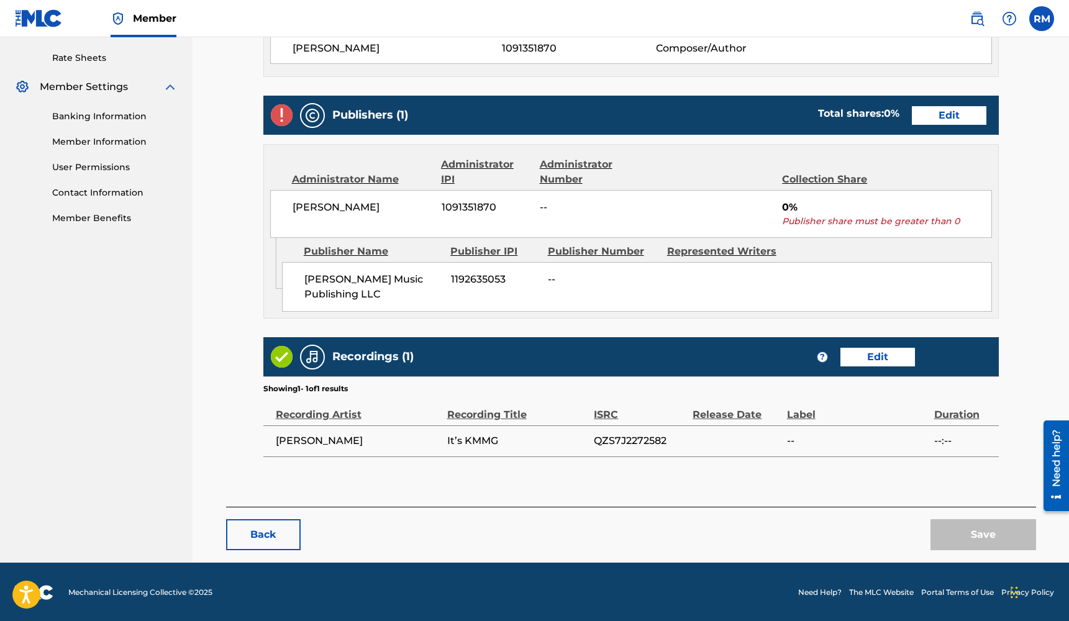
click at [965, 117] on link "Edit" at bounding box center [949, 115] width 75 height 19
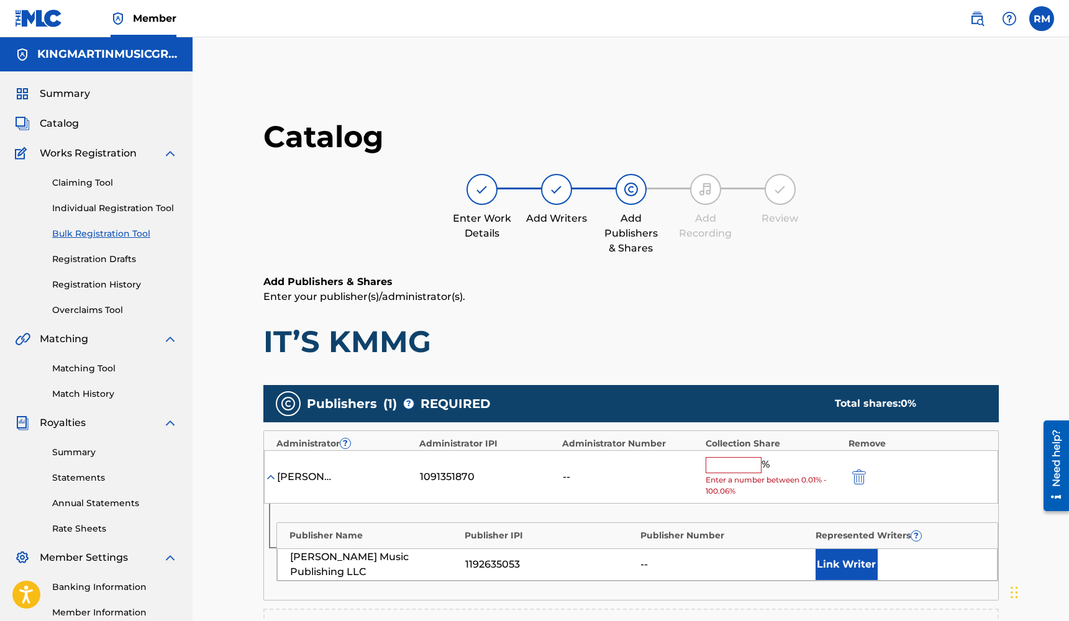
click at [745, 458] on input "text" at bounding box center [734, 465] width 56 height 16
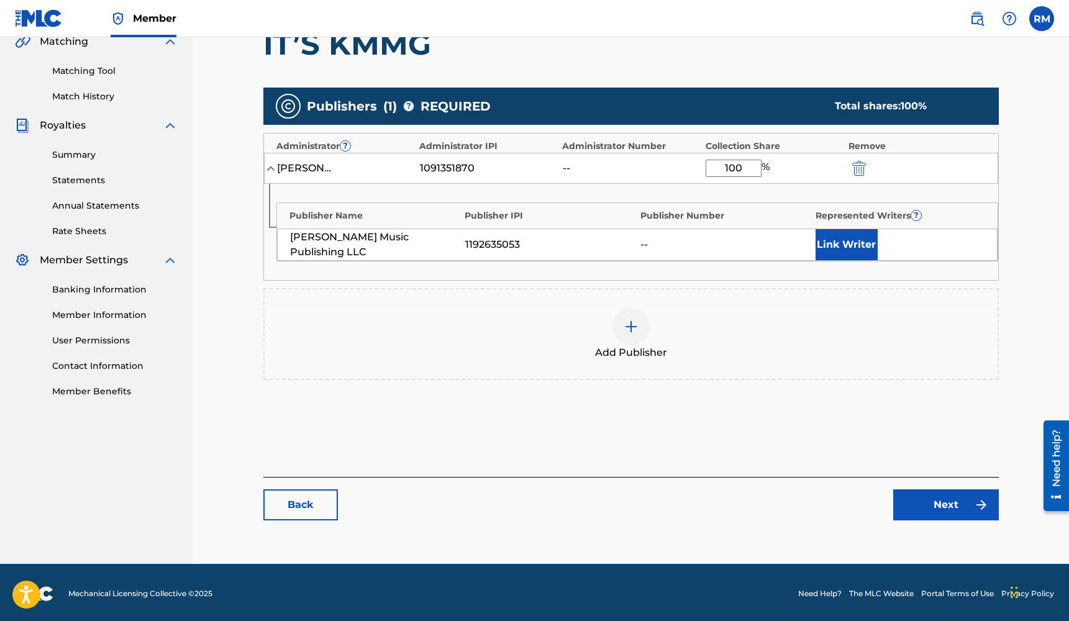
type input "100"
click at [956, 505] on link "Next" at bounding box center [946, 504] width 106 height 31
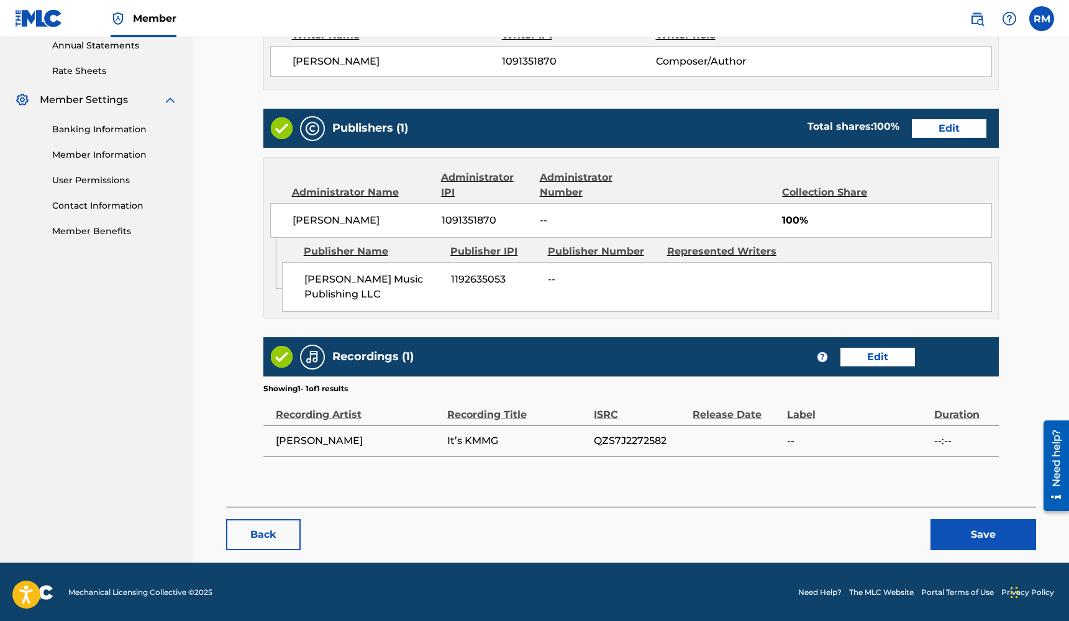
click at [965, 530] on button "Save" at bounding box center [983, 534] width 106 height 31
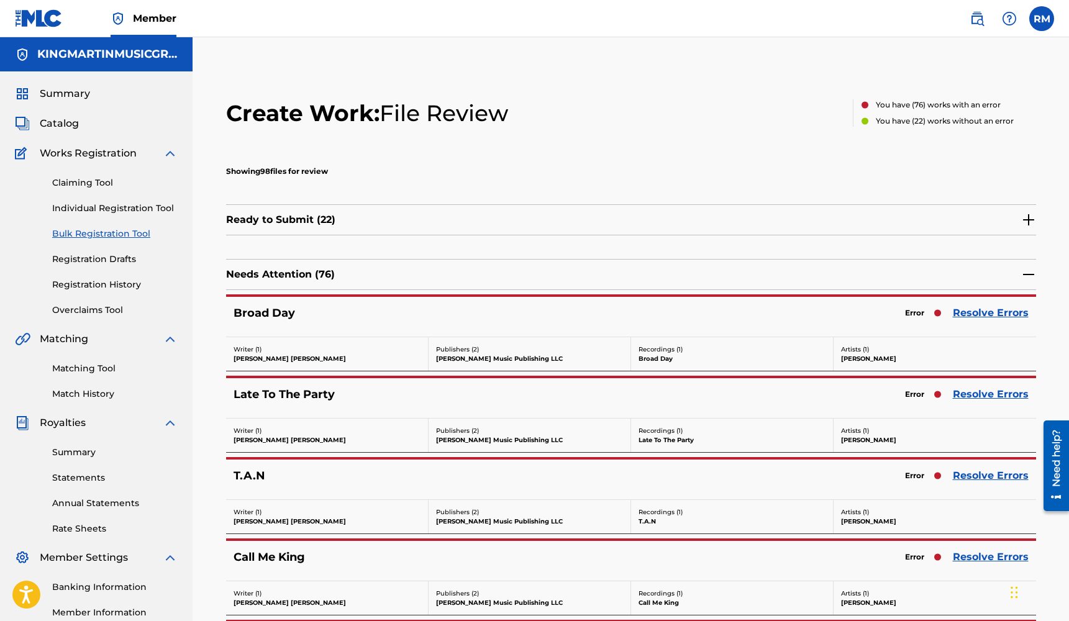
click at [998, 314] on link "Resolve Errors" at bounding box center [991, 313] width 76 height 15
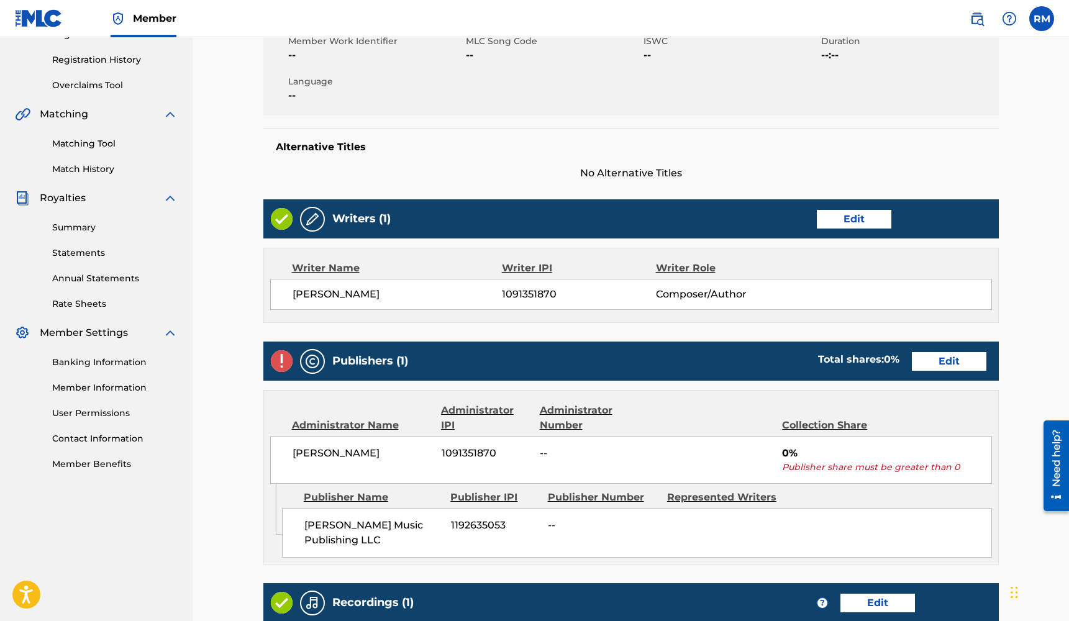
click at [936, 361] on link "Edit" at bounding box center [949, 361] width 75 height 19
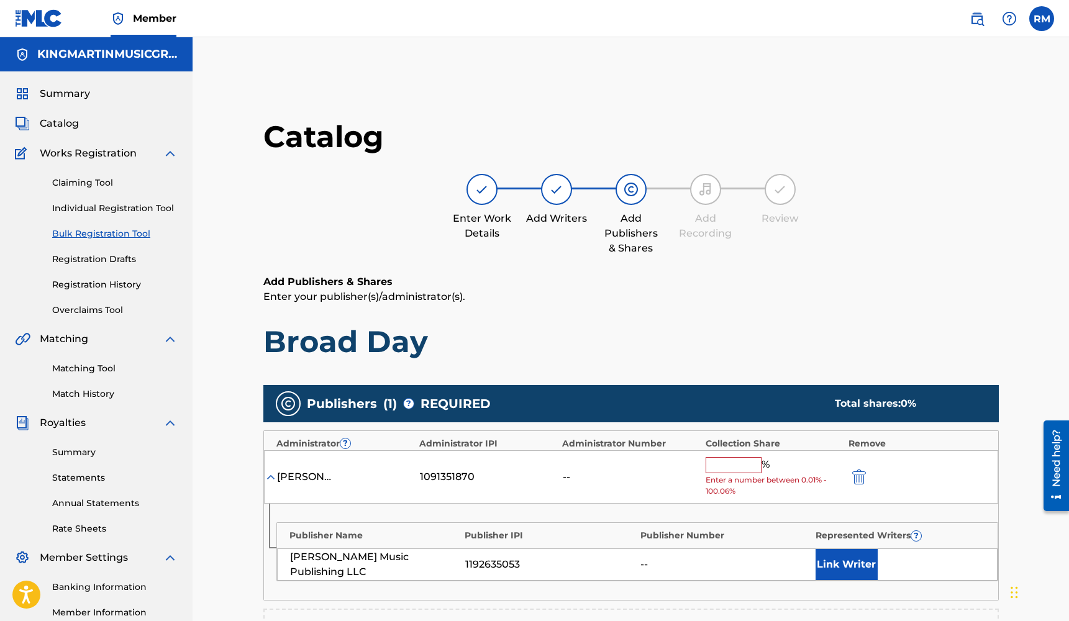
click at [718, 461] on input "text" at bounding box center [734, 465] width 56 height 16
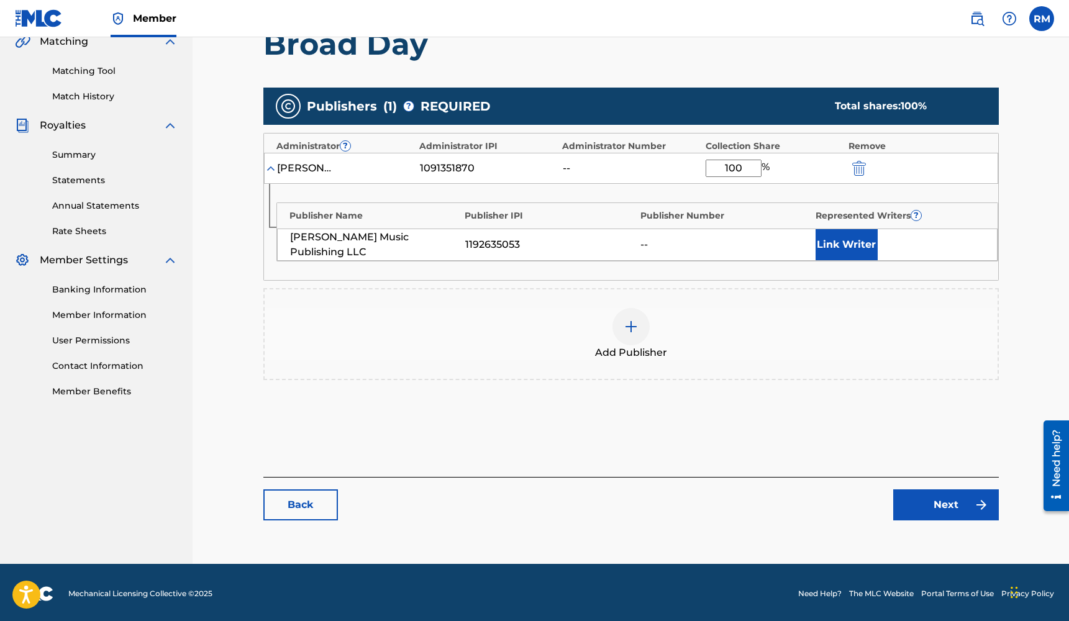
type input "100"
click at [969, 499] on link "Next" at bounding box center [946, 504] width 106 height 31
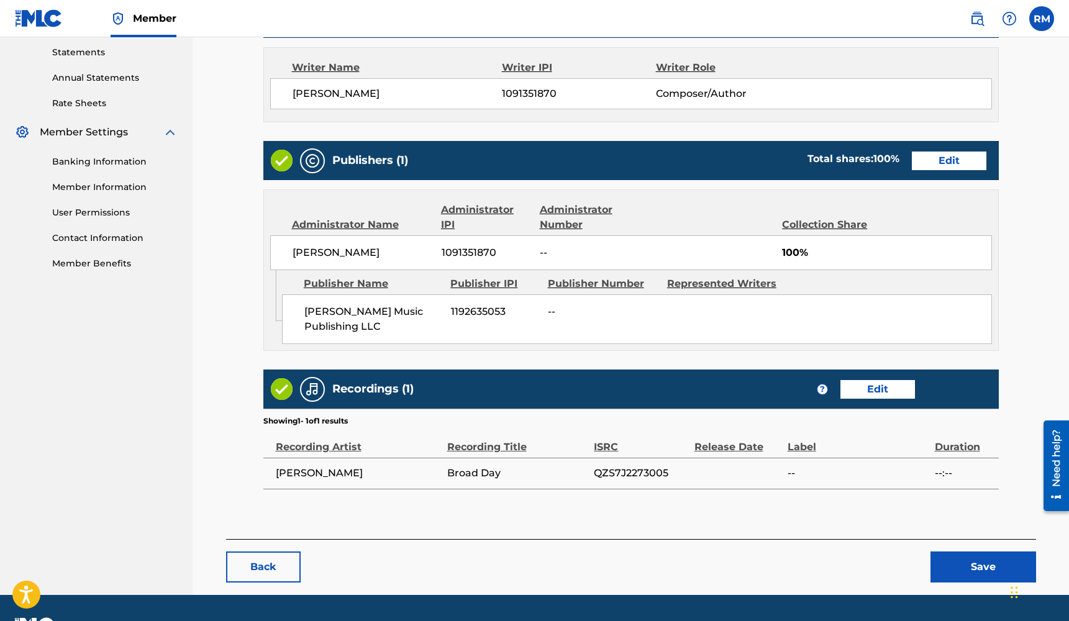
click at [969, 562] on button "Save" at bounding box center [983, 567] width 106 height 31
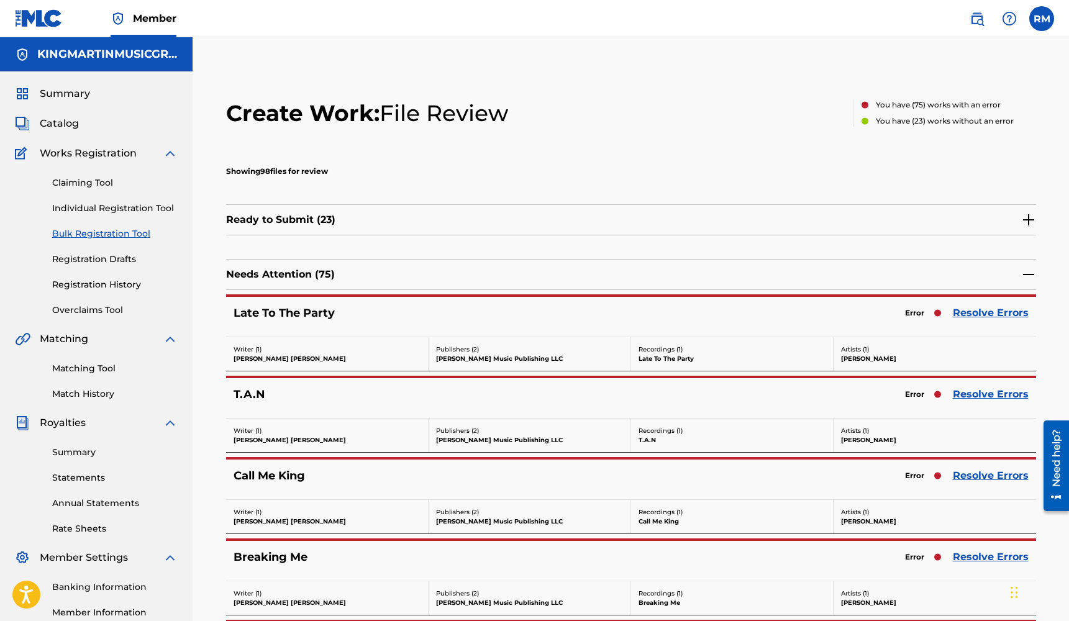
click at [973, 311] on link "Resolve Errors" at bounding box center [991, 313] width 76 height 15
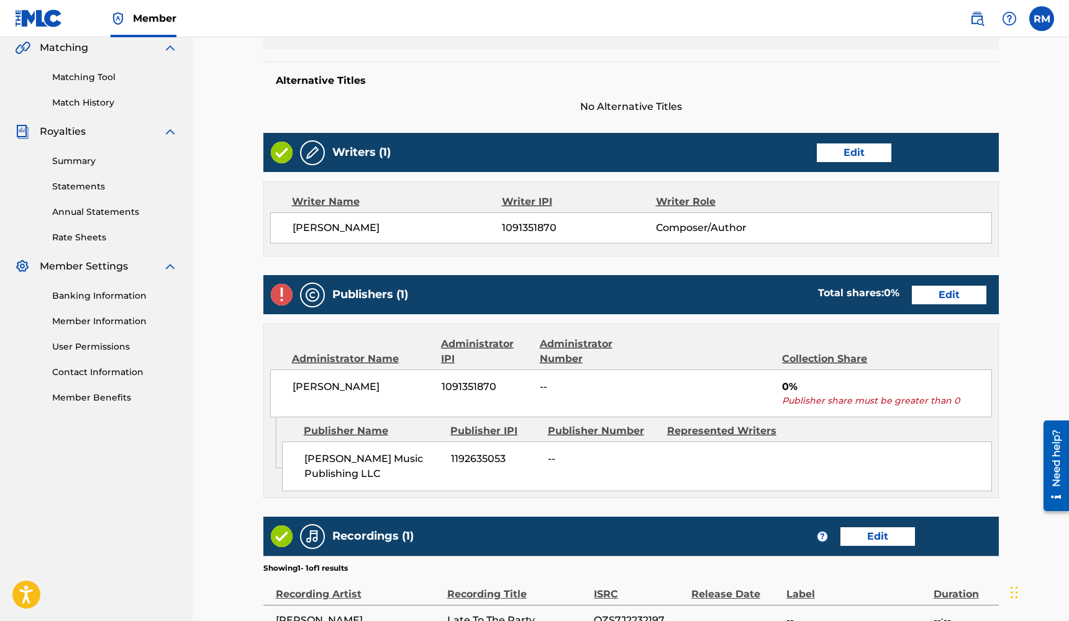
click at [936, 295] on link "Edit" at bounding box center [949, 295] width 75 height 19
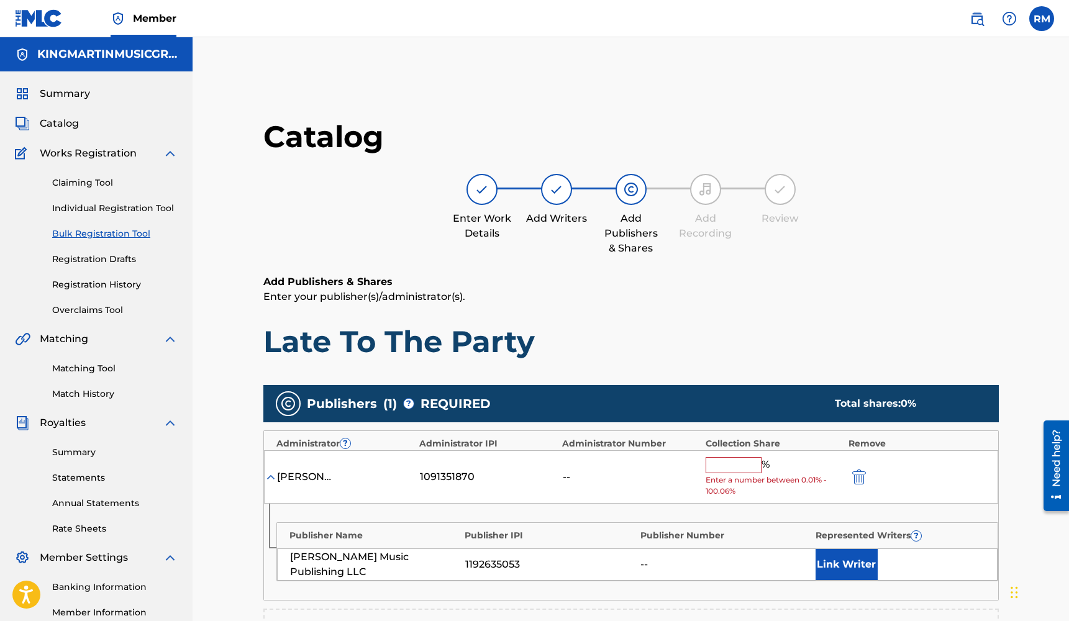
click at [731, 459] on input "text" at bounding box center [734, 465] width 56 height 16
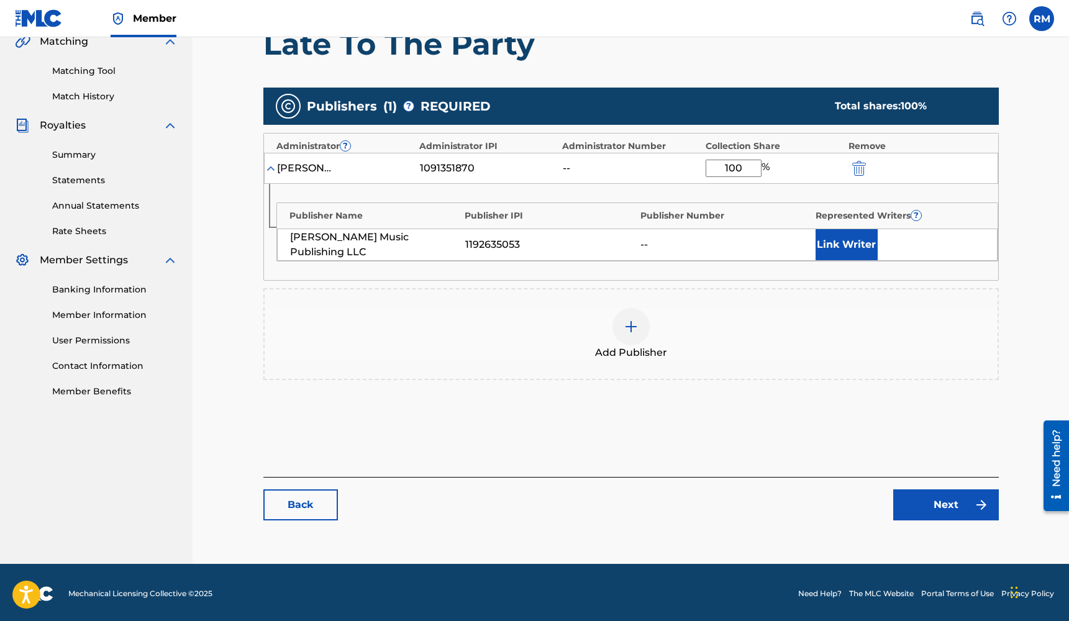
type input "100"
click at [925, 502] on link "Next" at bounding box center [946, 504] width 106 height 31
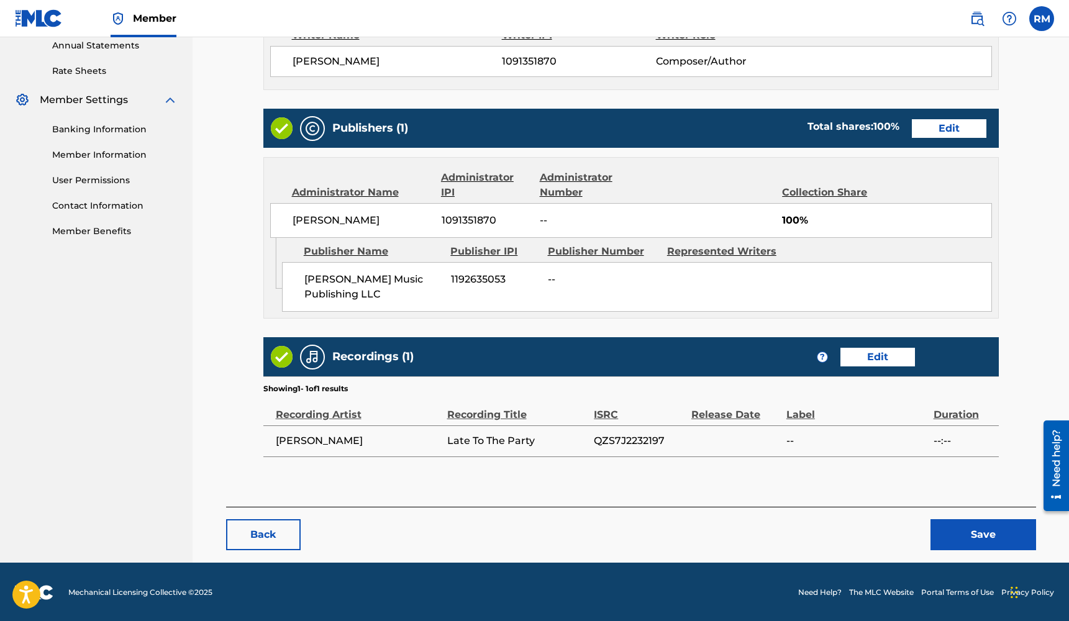
click at [975, 529] on button "Save" at bounding box center [983, 534] width 106 height 31
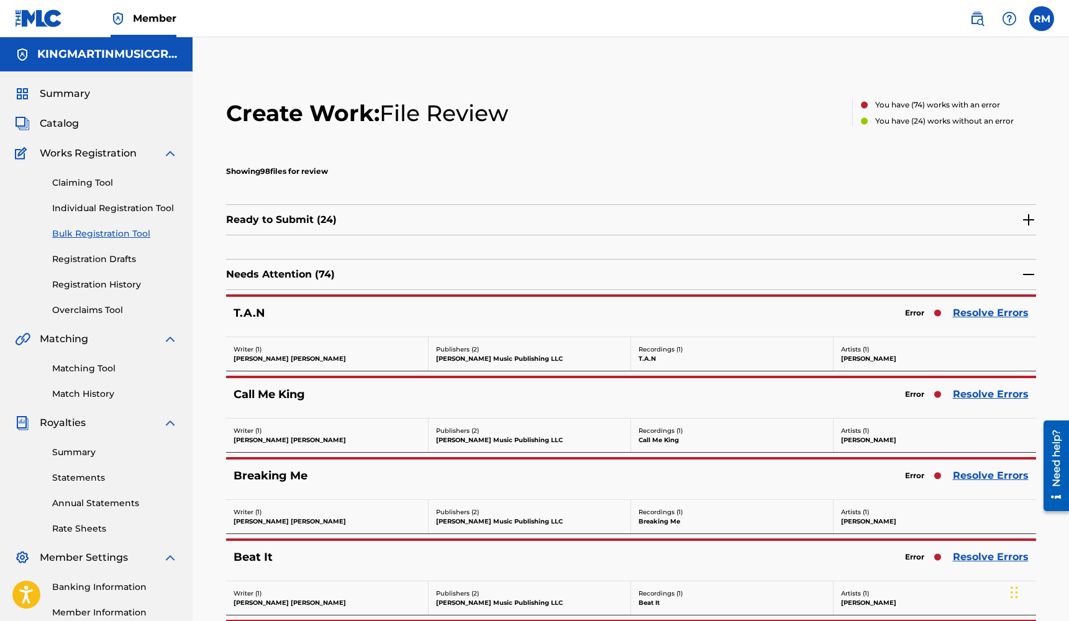
click at [999, 314] on link "Resolve Errors" at bounding box center [991, 313] width 76 height 15
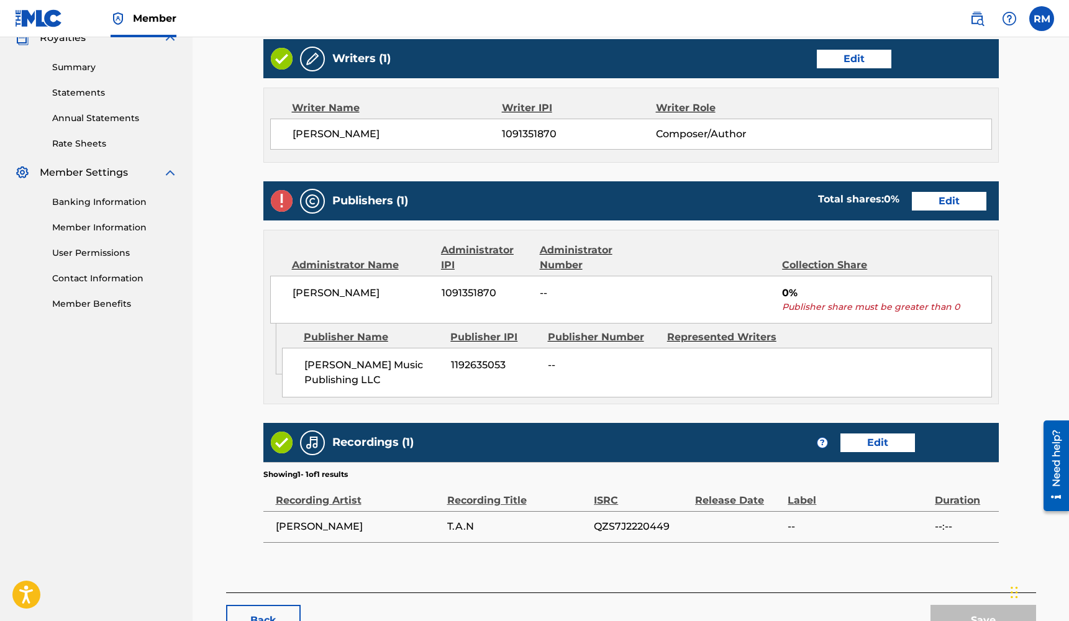
click at [960, 209] on link "Edit" at bounding box center [949, 201] width 75 height 19
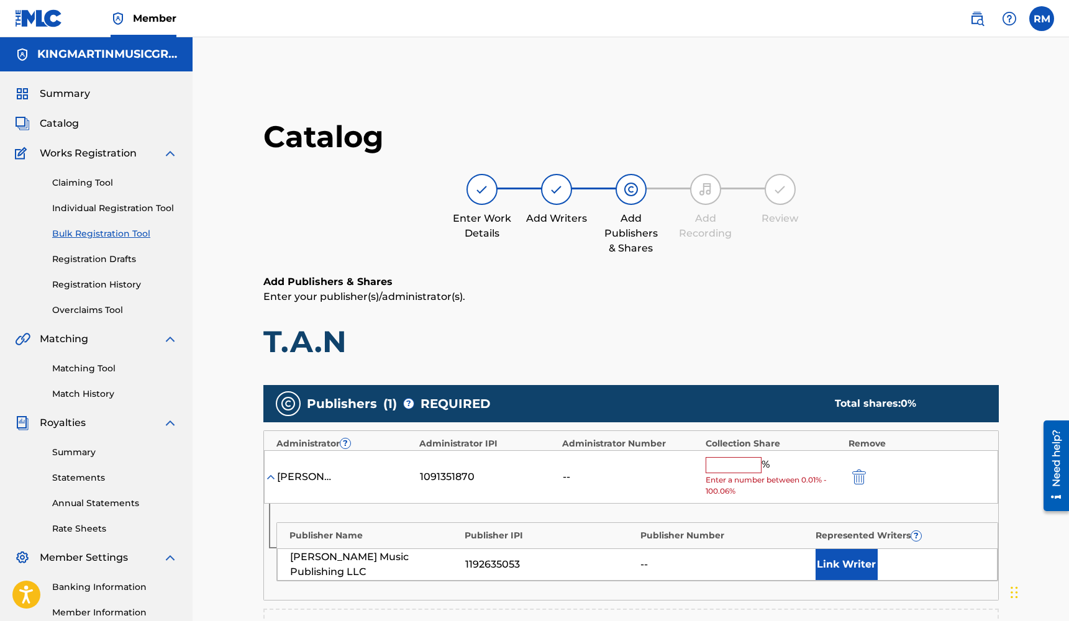
click at [717, 462] on input "text" at bounding box center [734, 465] width 56 height 16
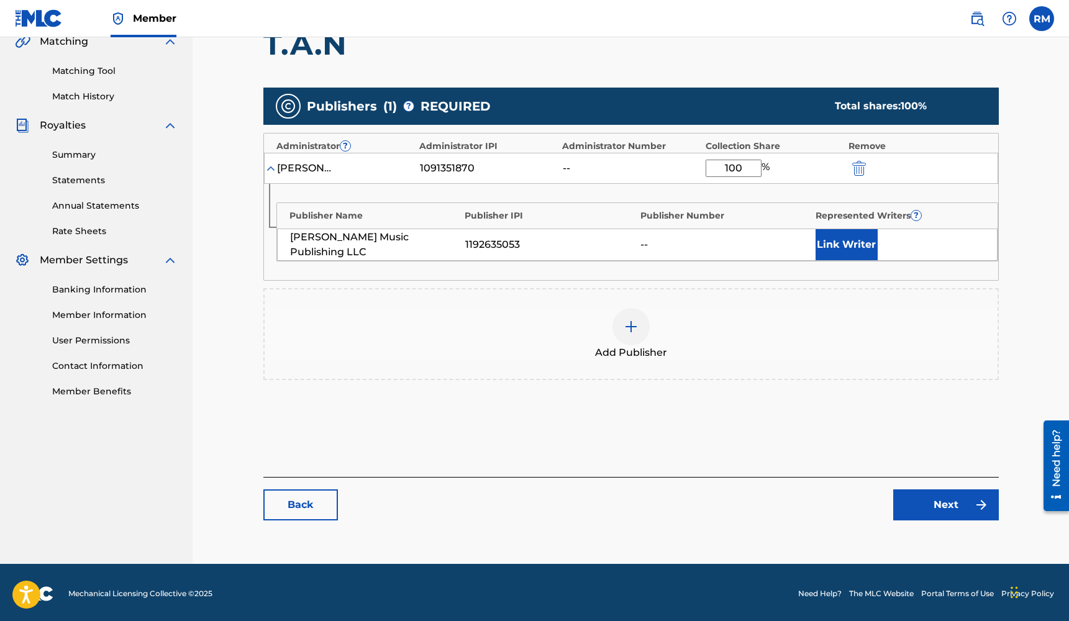
type input "100"
click at [926, 501] on link "Next" at bounding box center [946, 504] width 106 height 31
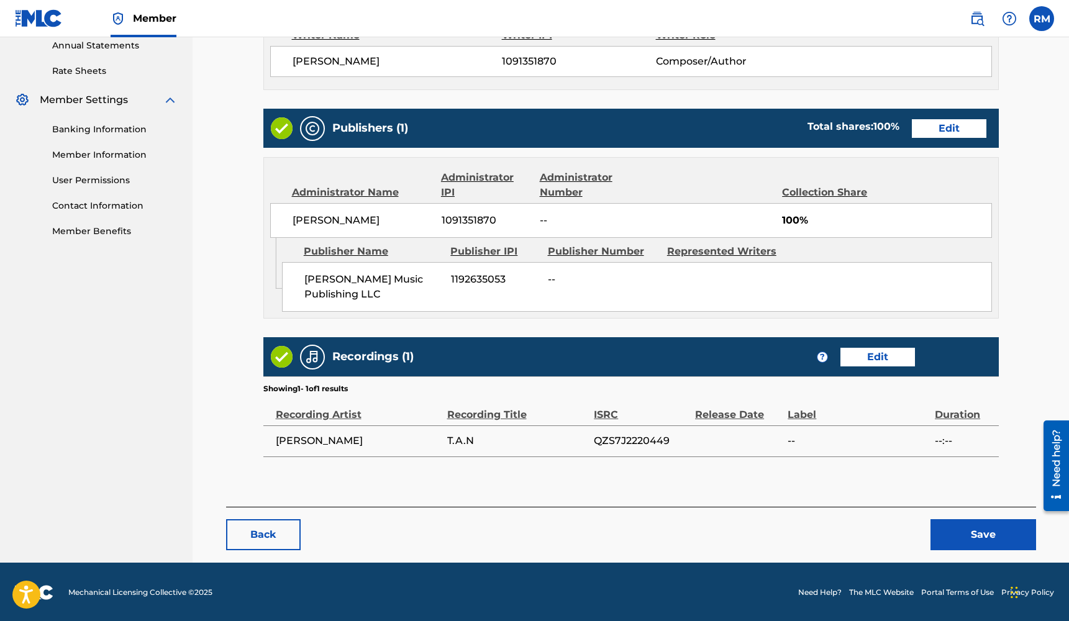
click at [958, 540] on button "Save" at bounding box center [983, 534] width 106 height 31
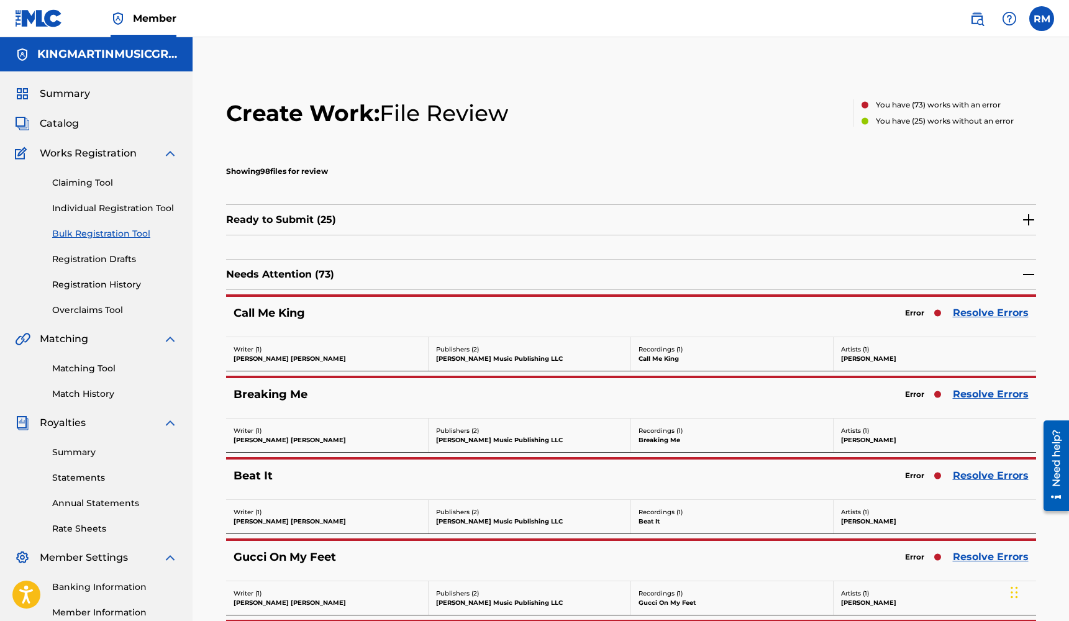
click at [962, 312] on link "Resolve Errors" at bounding box center [991, 313] width 76 height 15
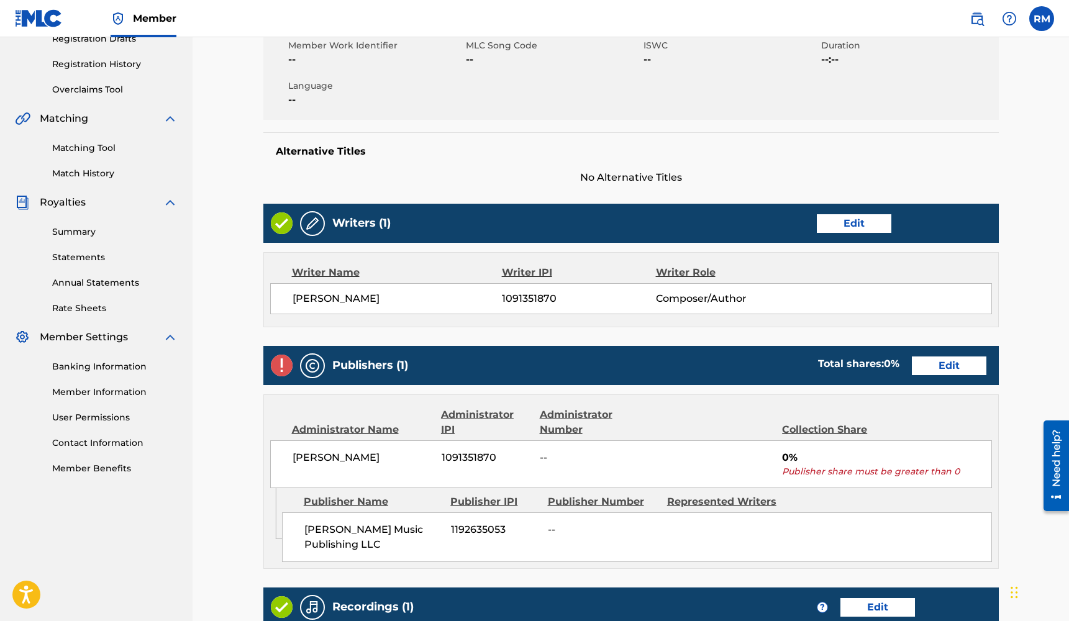
click at [939, 370] on link "Edit" at bounding box center [949, 365] width 75 height 19
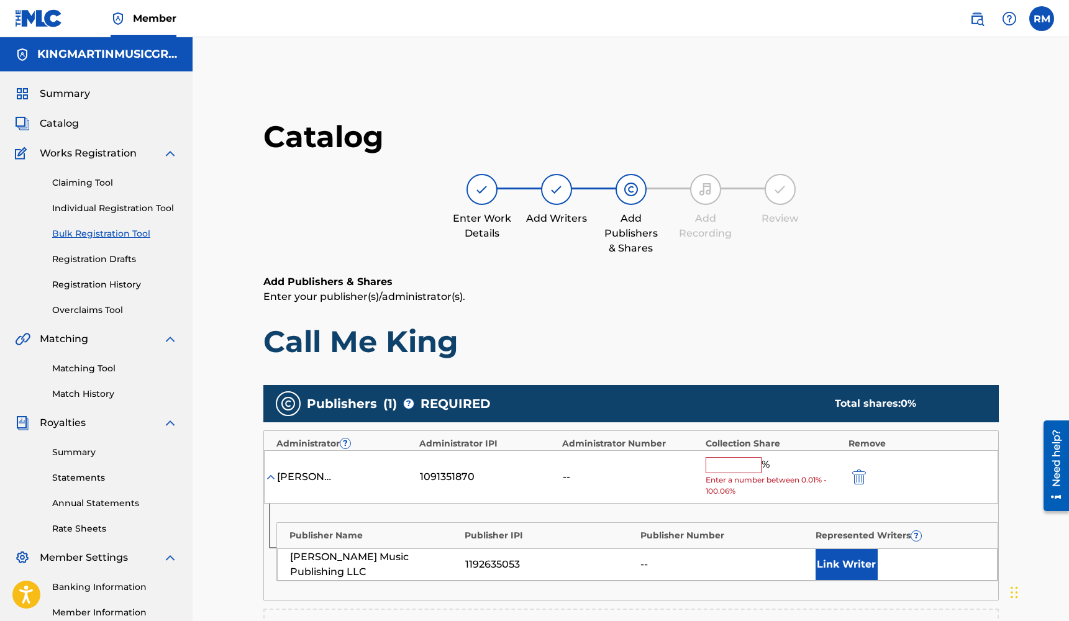
click at [742, 461] on input "text" at bounding box center [734, 465] width 56 height 16
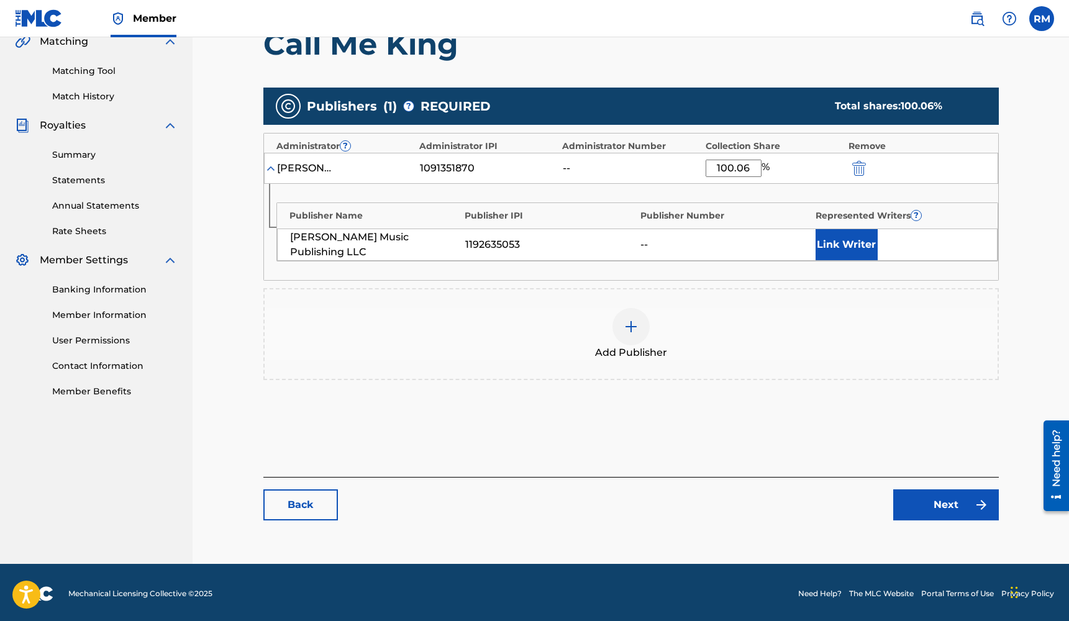
click at [942, 502] on button "Next" at bounding box center [946, 504] width 106 height 31
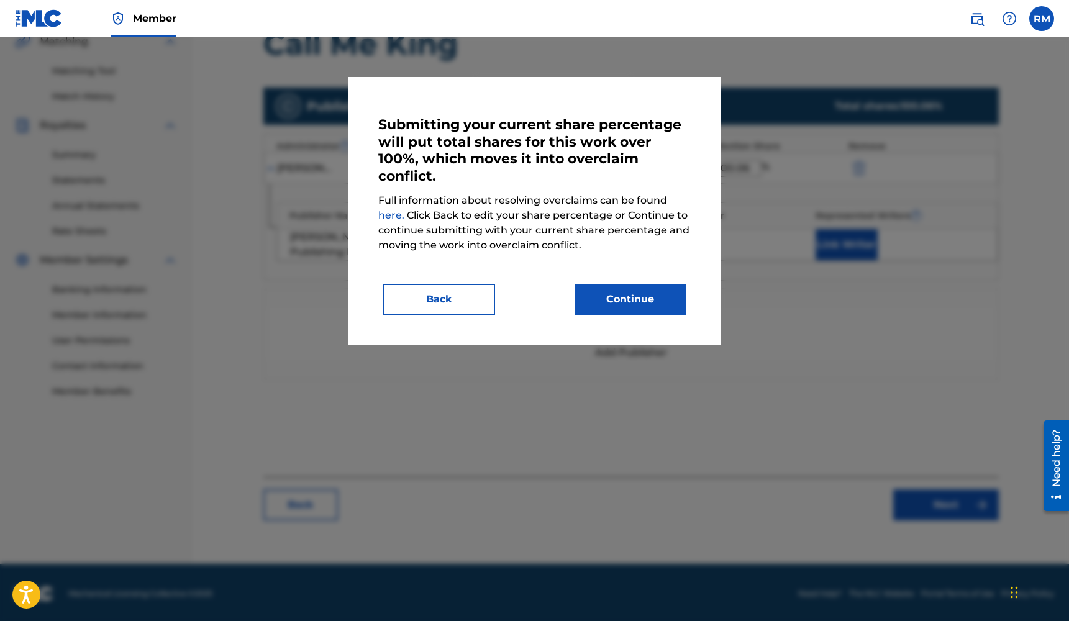
click at [445, 306] on button "Back" at bounding box center [439, 299] width 112 height 31
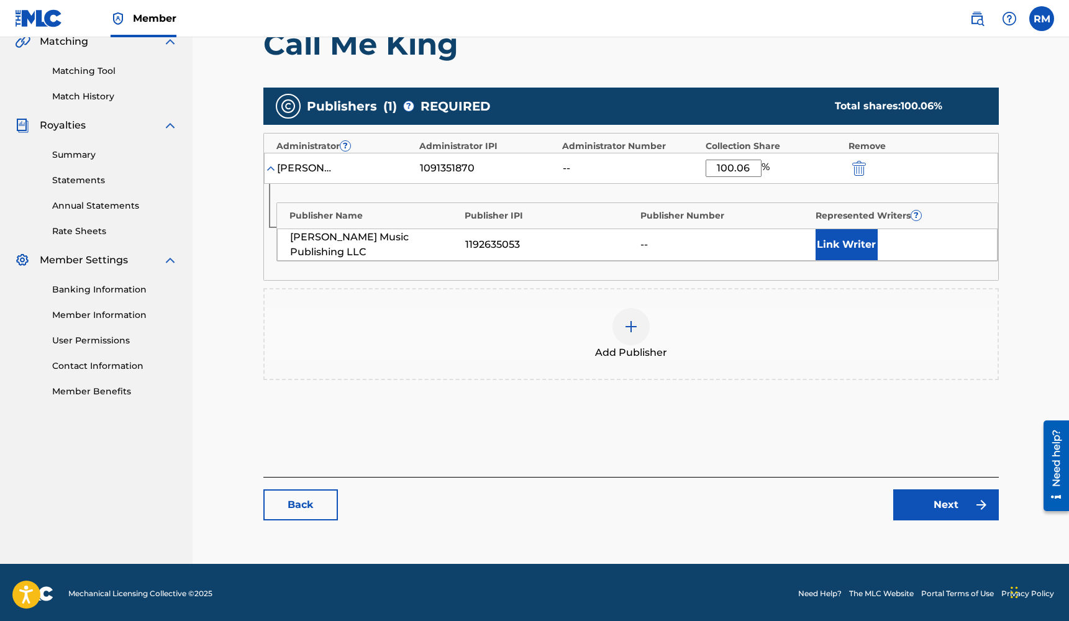
click at [751, 168] on input "100.06" at bounding box center [734, 168] width 56 height 17
type input "100"
click at [922, 501] on link "Next" at bounding box center [946, 504] width 106 height 31
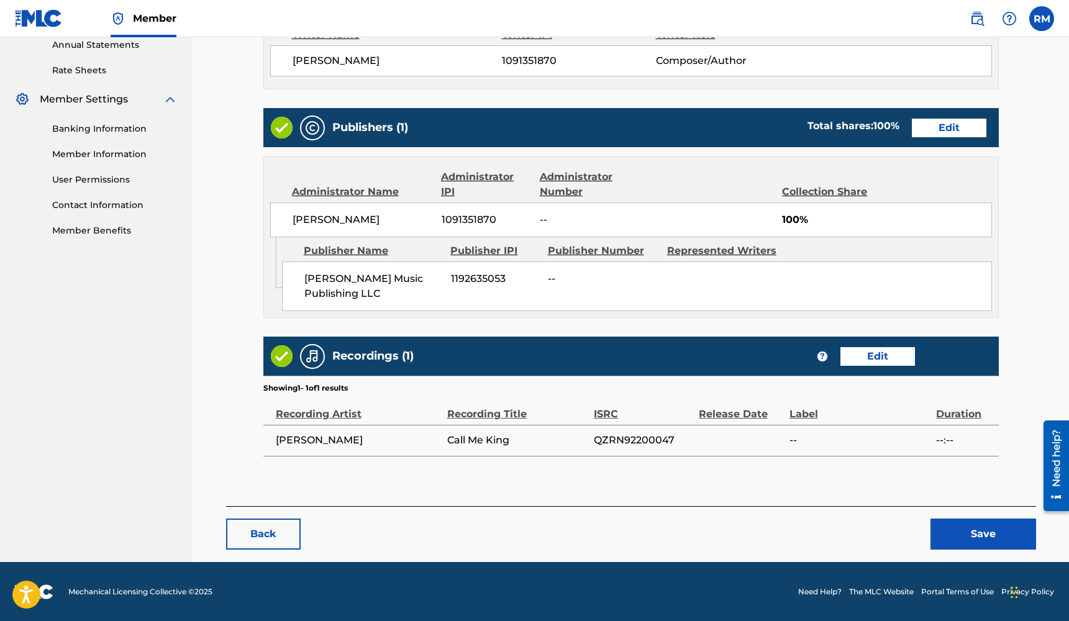
scroll to position [458, 0]
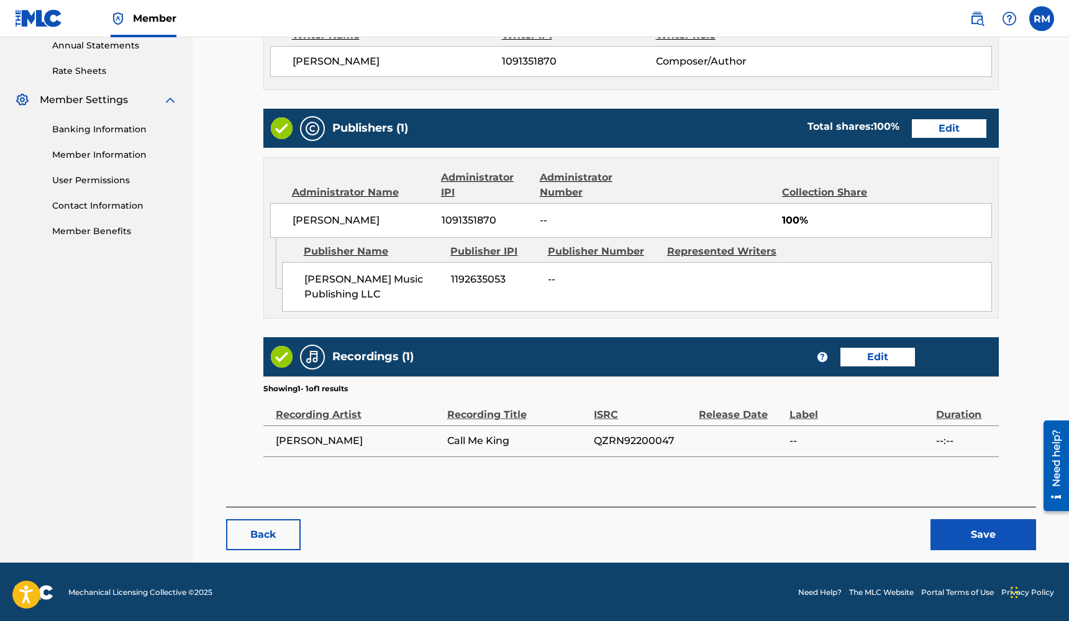
click at [959, 528] on button "Save" at bounding box center [983, 534] width 106 height 31
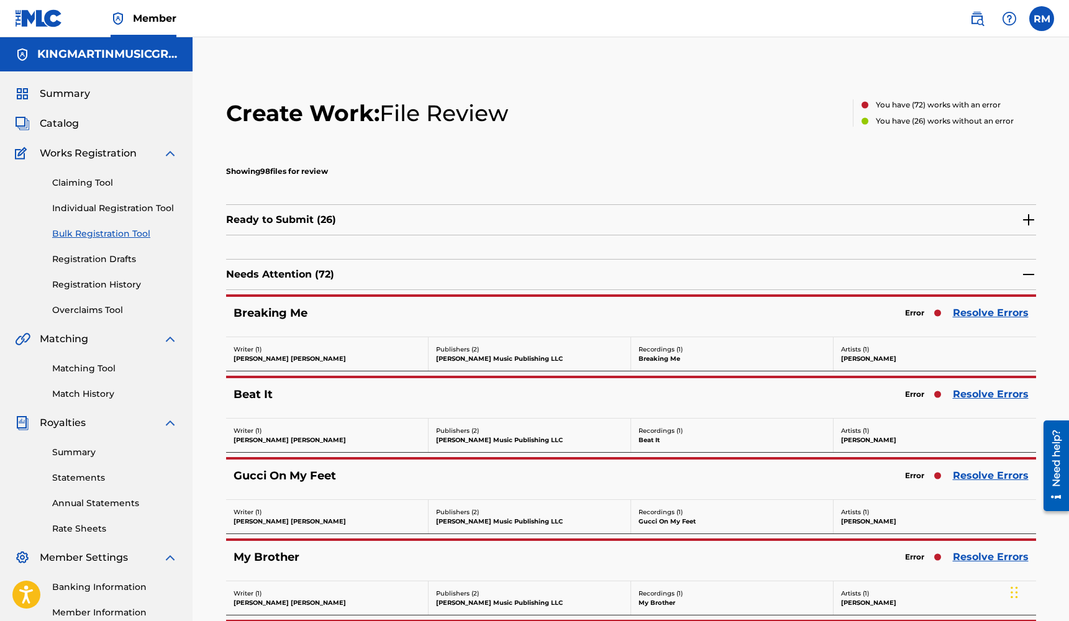
click at [976, 311] on link "Resolve Errors" at bounding box center [991, 313] width 76 height 15
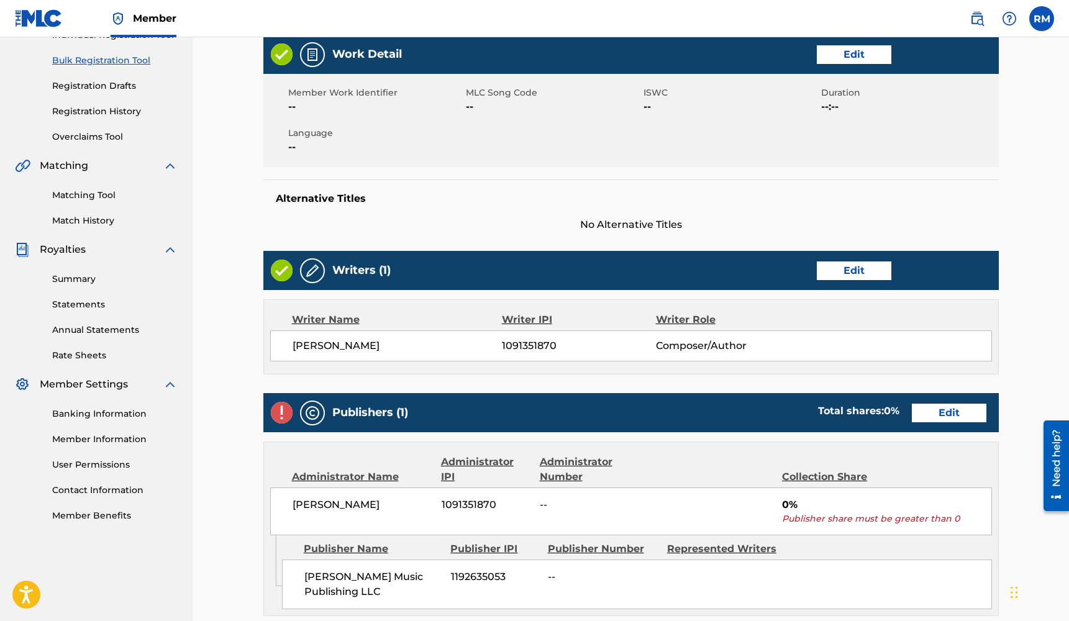
scroll to position [331, 0]
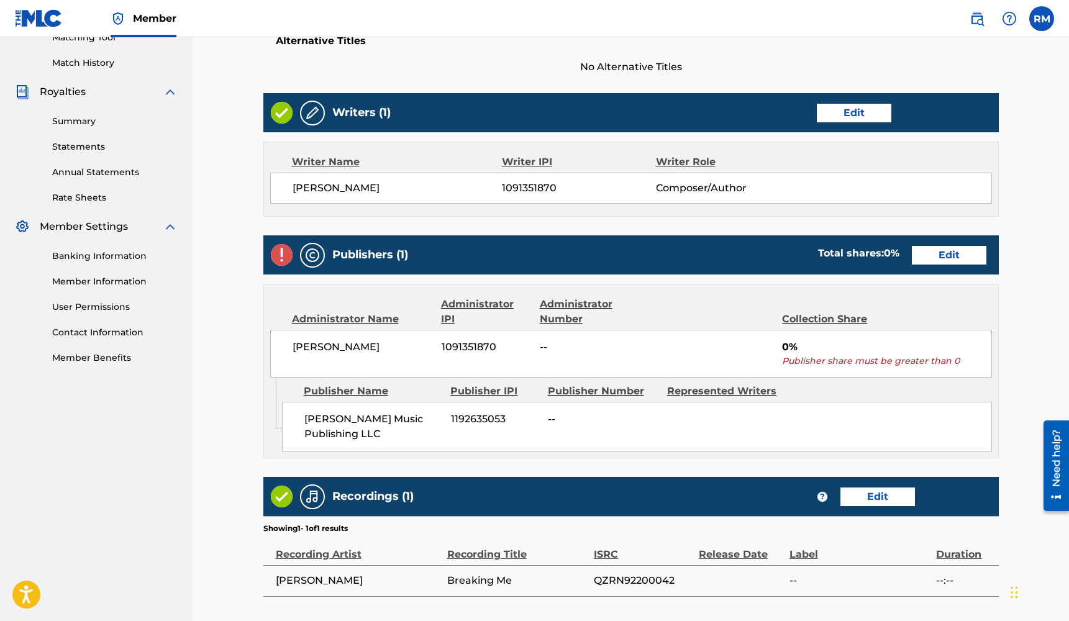
click at [954, 256] on link "Edit" at bounding box center [949, 255] width 75 height 19
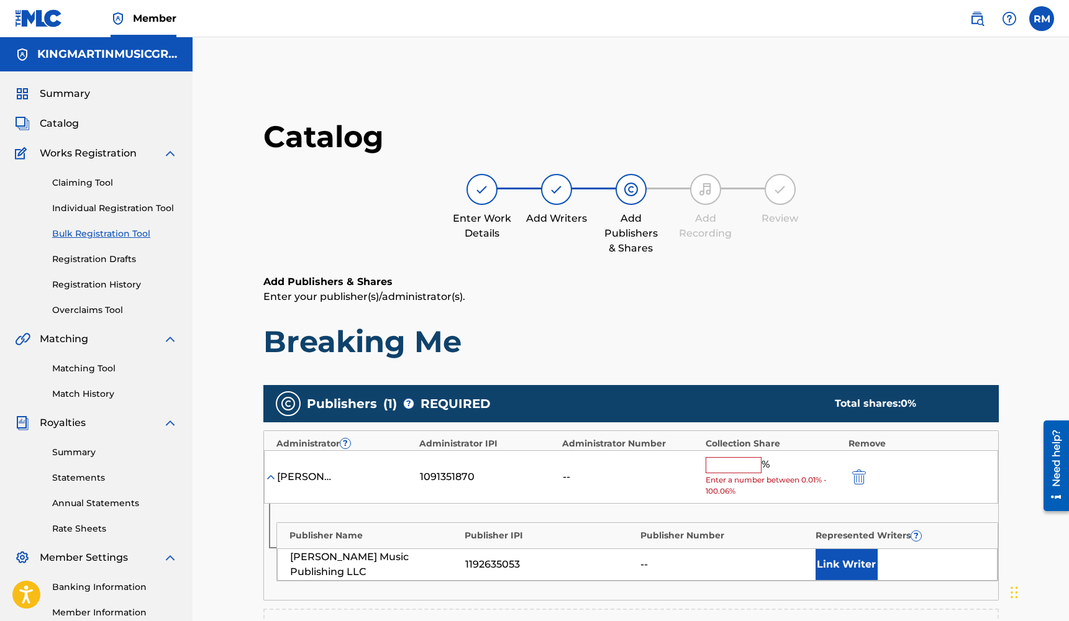
click at [722, 460] on input "text" at bounding box center [734, 465] width 56 height 16
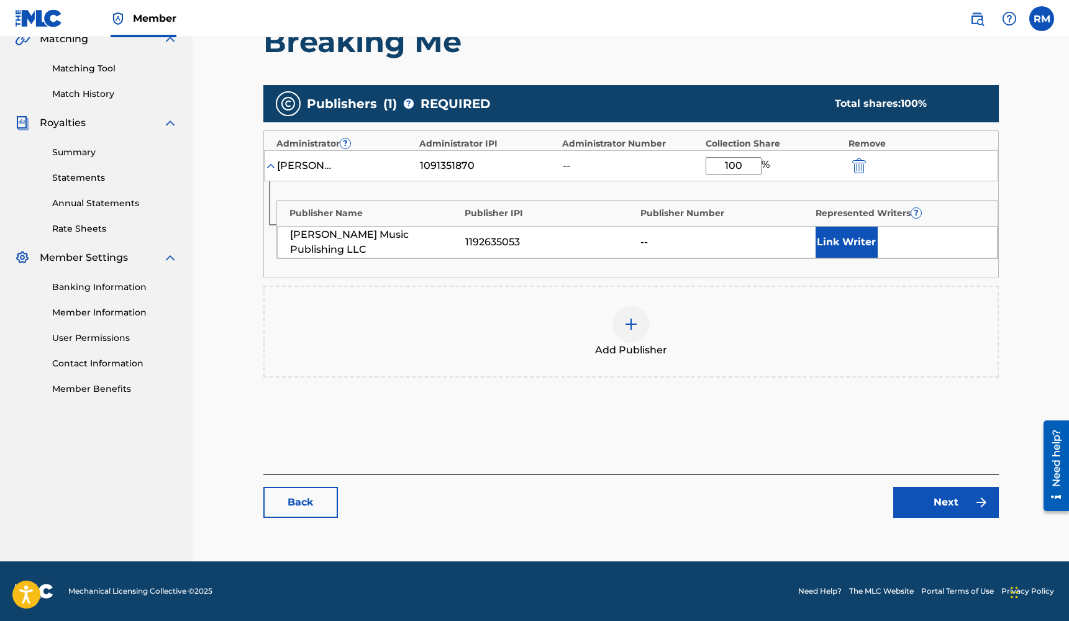
scroll to position [297, 0]
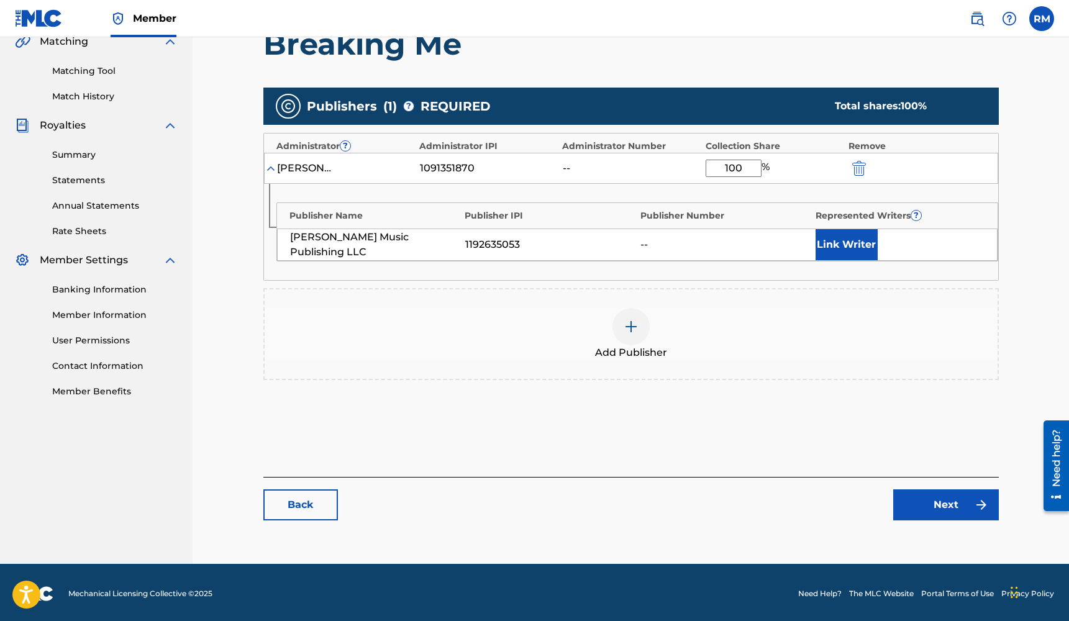
type input "100"
click at [947, 507] on link "Next" at bounding box center [946, 504] width 106 height 31
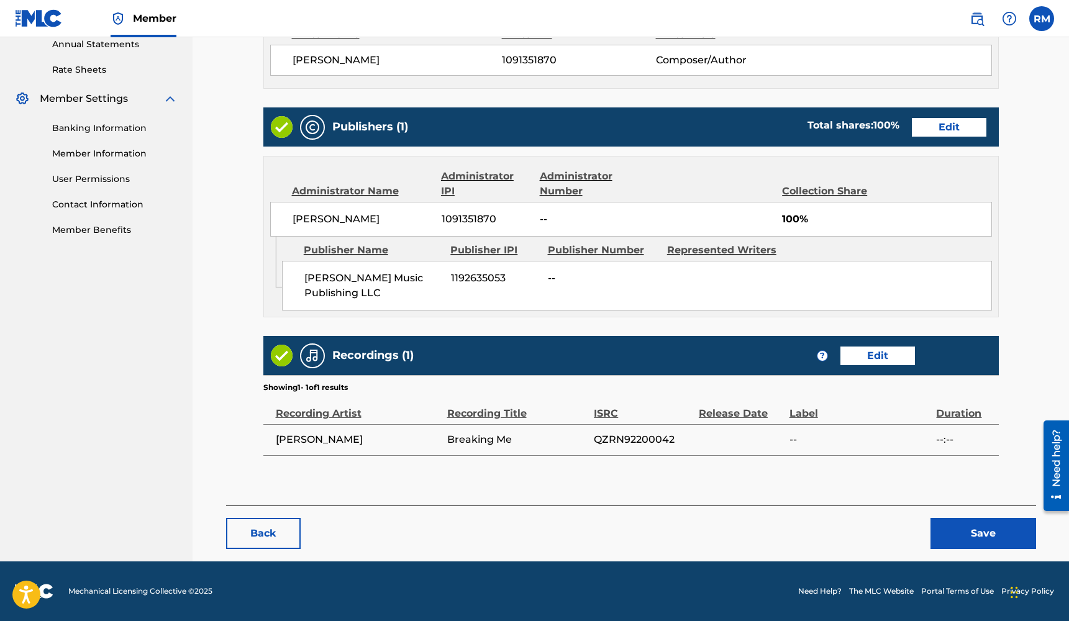
scroll to position [458, 0]
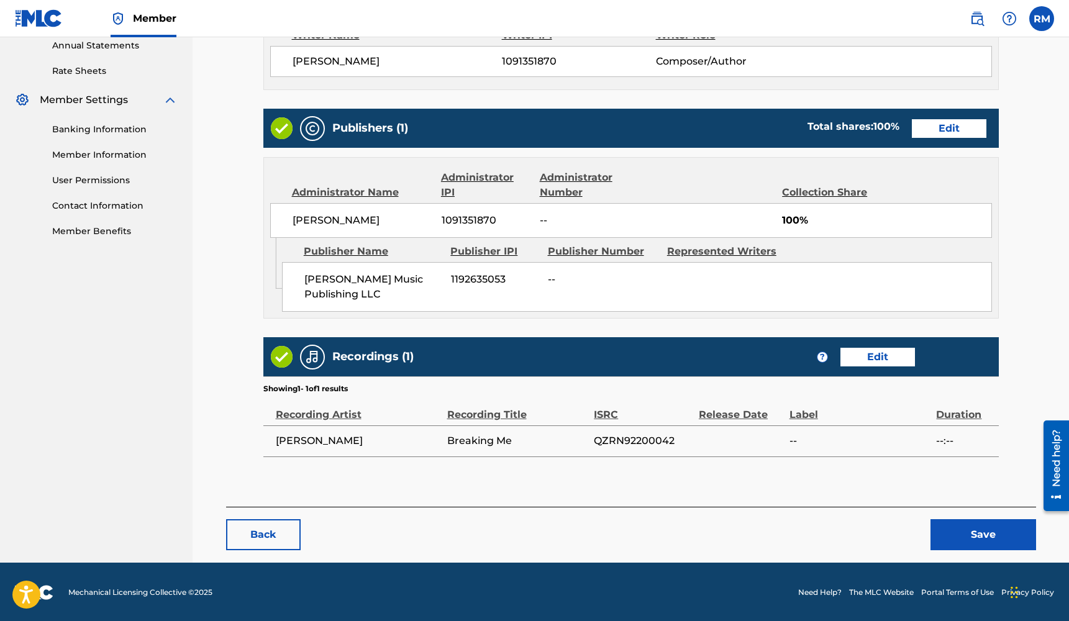
click at [964, 528] on button "Save" at bounding box center [983, 534] width 106 height 31
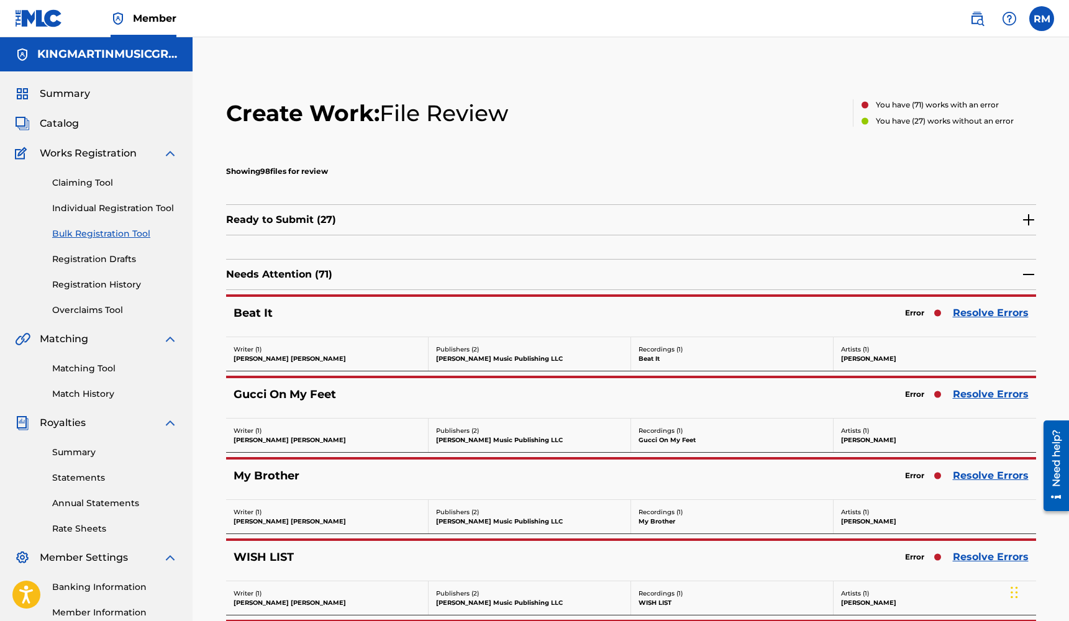
click at [984, 311] on link "Resolve Errors" at bounding box center [991, 313] width 76 height 15
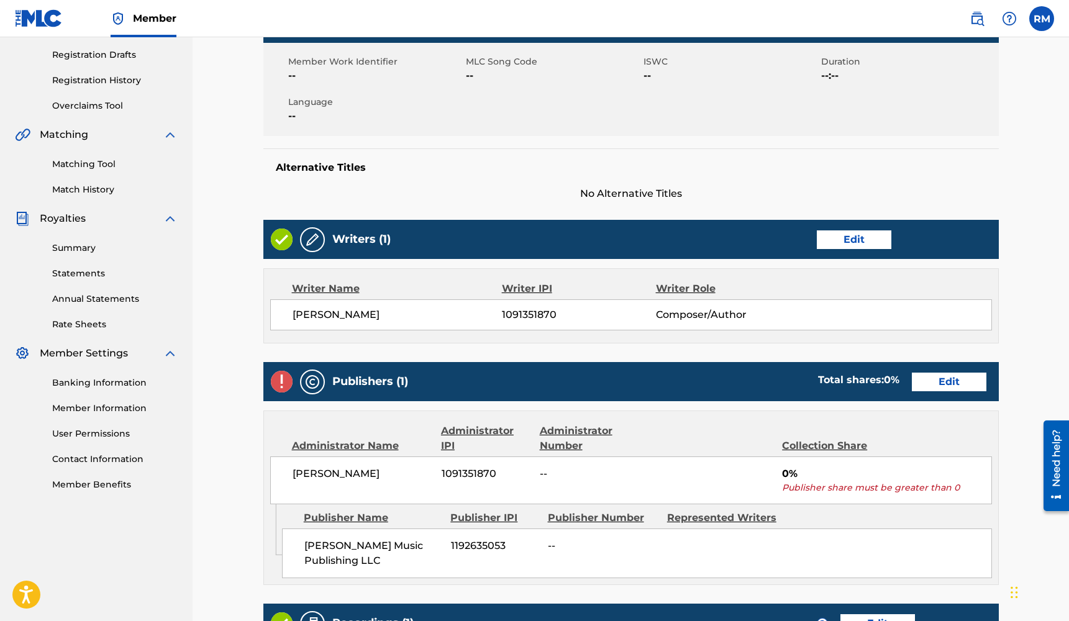
scroll to position [350, 0]
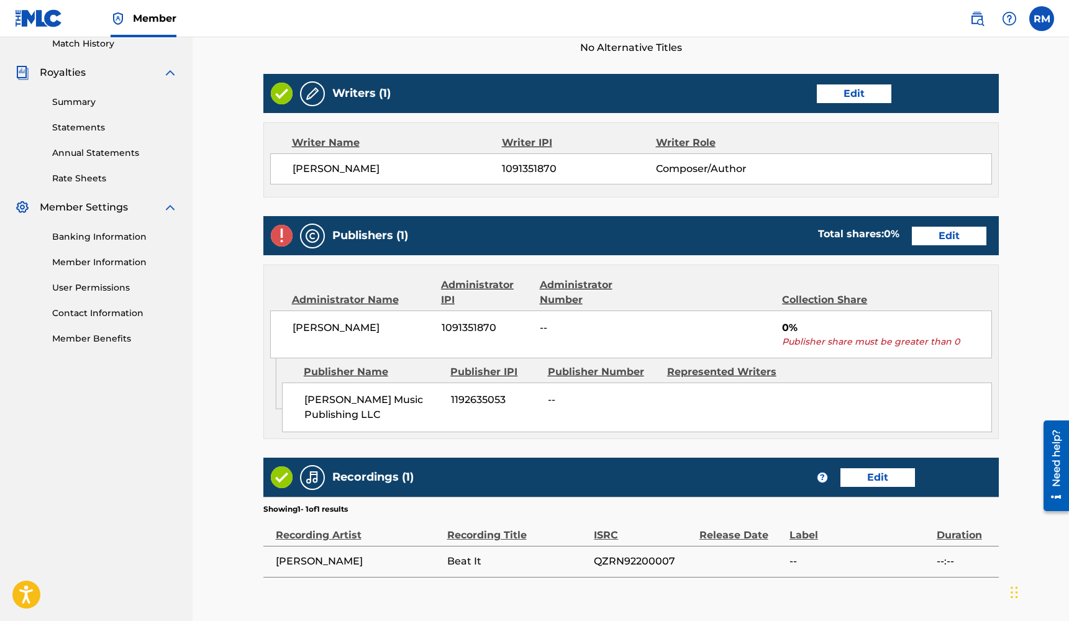
click at [947, 240] on link "Edit" at bounding box center [949, 236] width 75 height 19
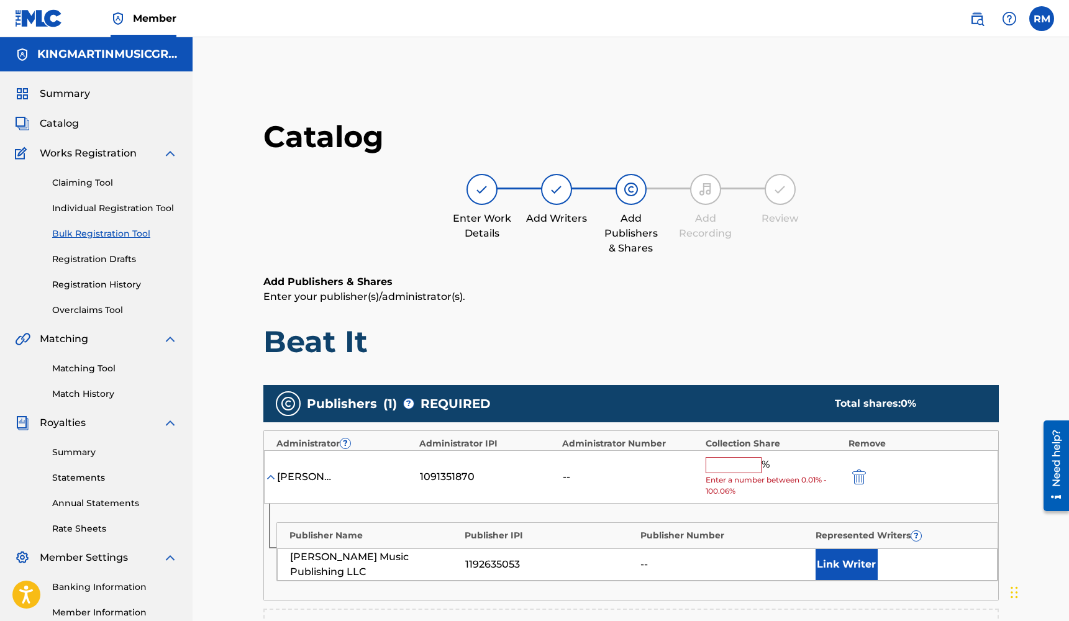
click at [745, 458] on input "text" at bounding box center [734, 465] width 56 height 16
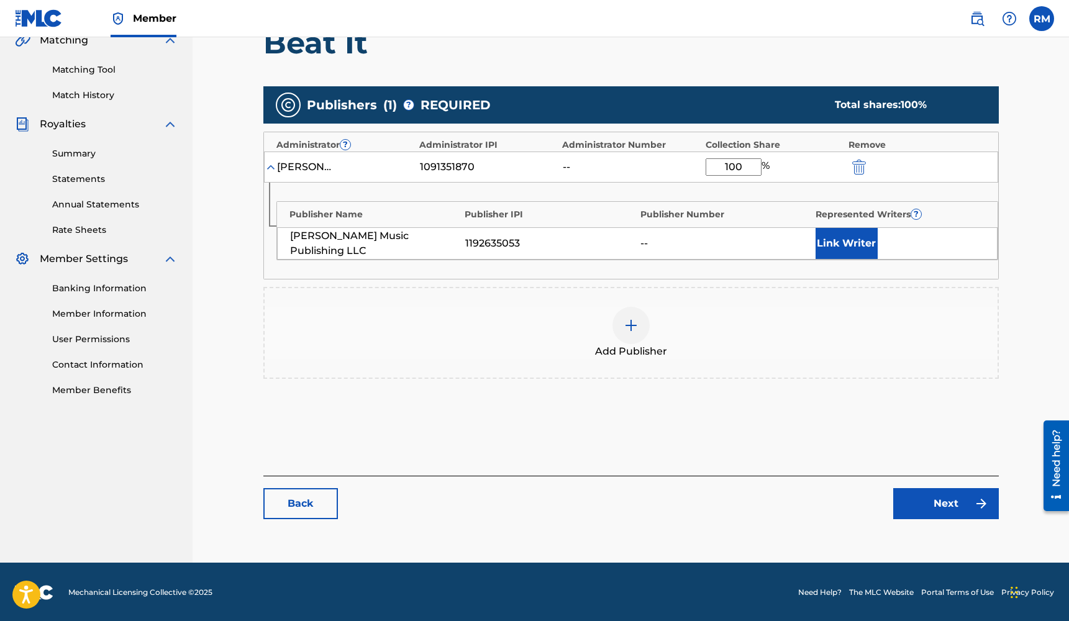
scroll to position [297, 0]
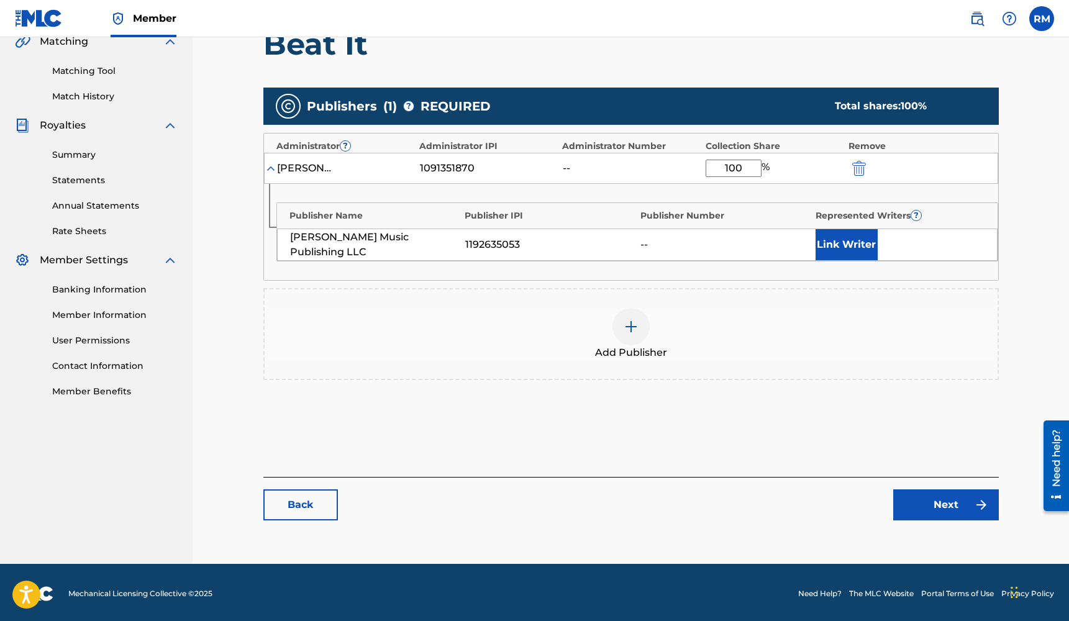
type input "100"
click at [927, 504] on link "Next" at bounding box center [946, 504] width 106 height 31
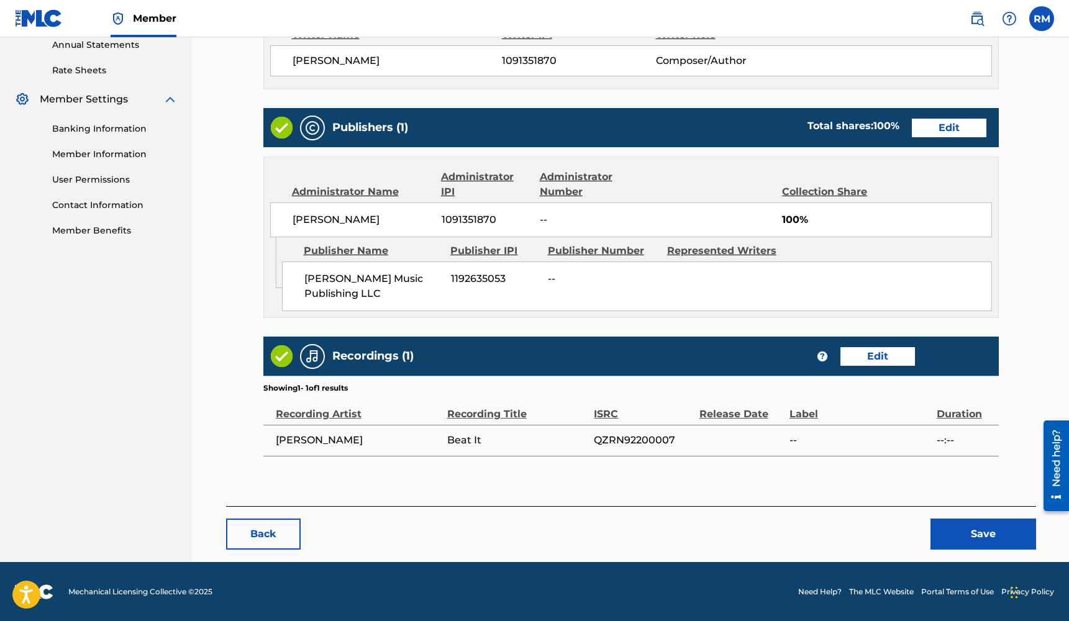
scroll to position [458, 0]
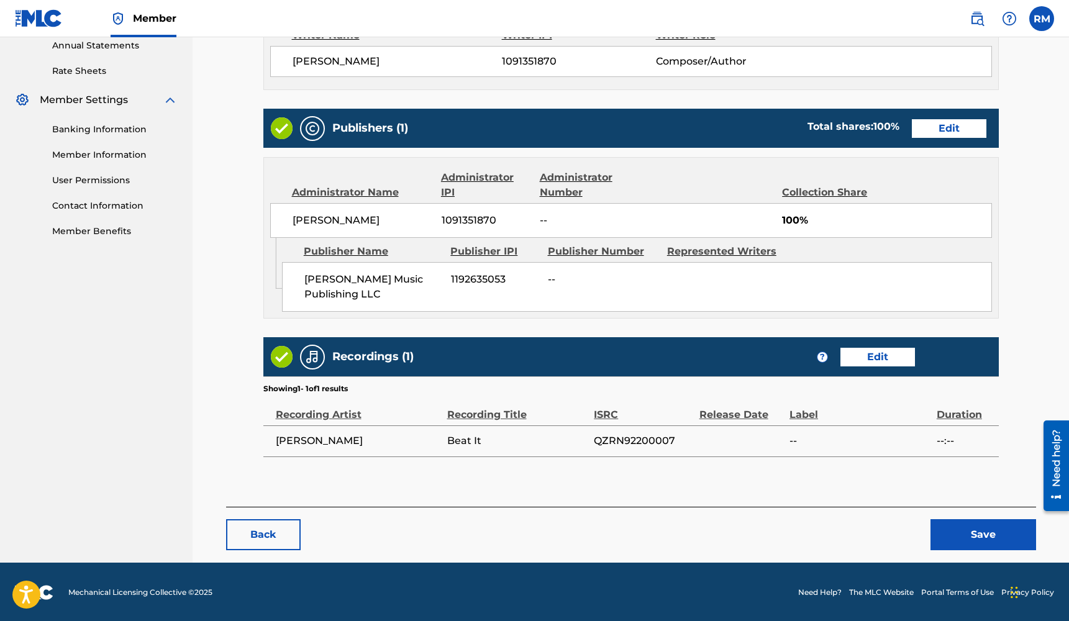
click at [958, 528] on button "Save" at bounding box center [983, 534] width 106 height 31
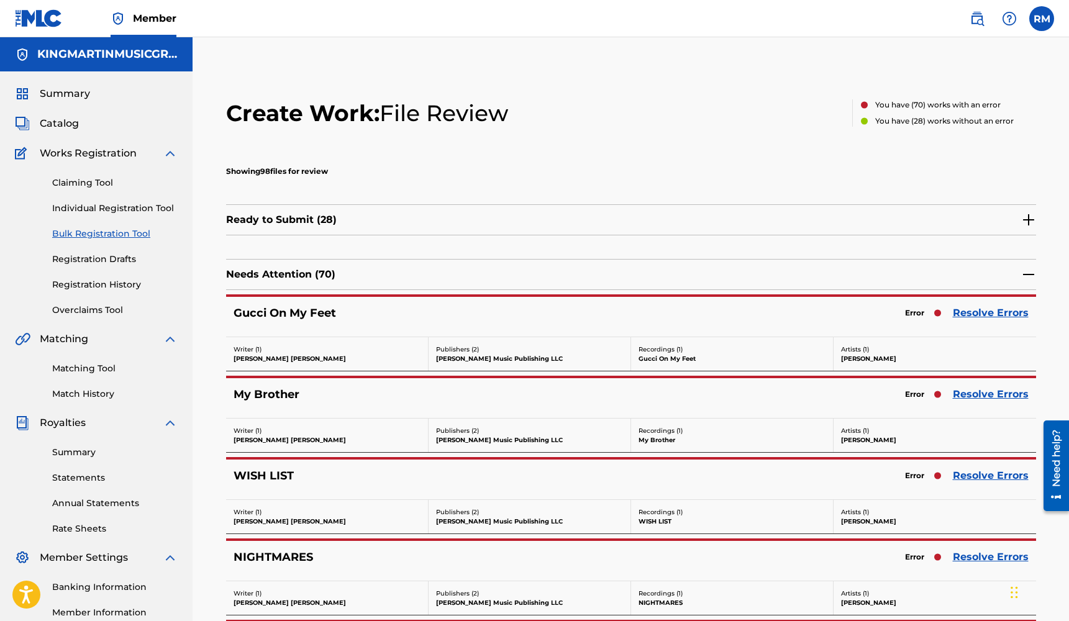
click at [978, 315] on link "Resolve Errors" at bounding box center [991, 313] width 76 height 15
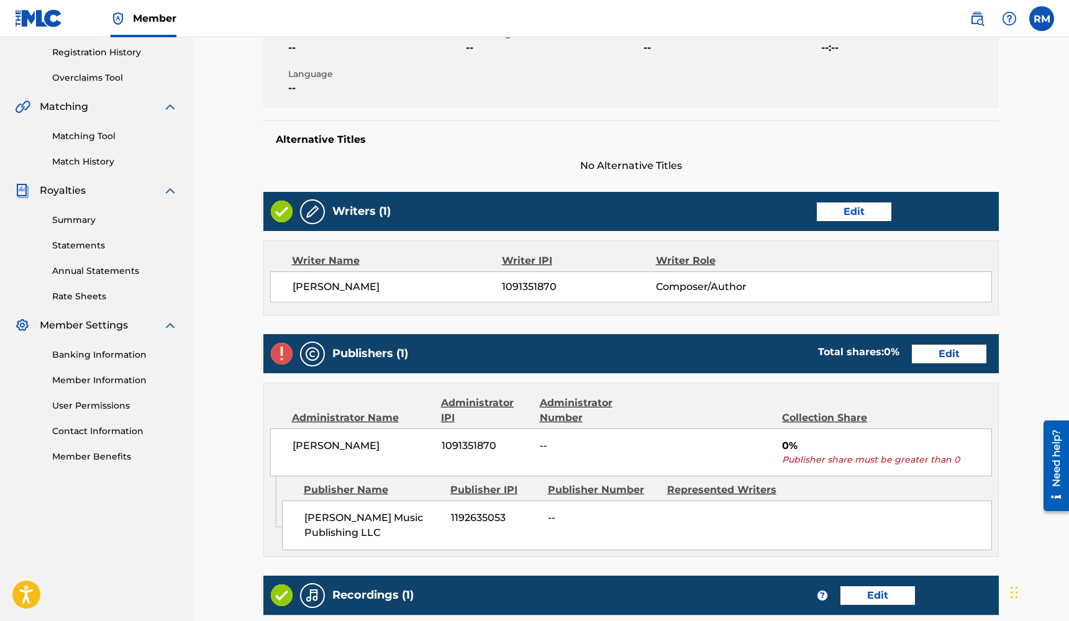
scroll to position [290, 0]
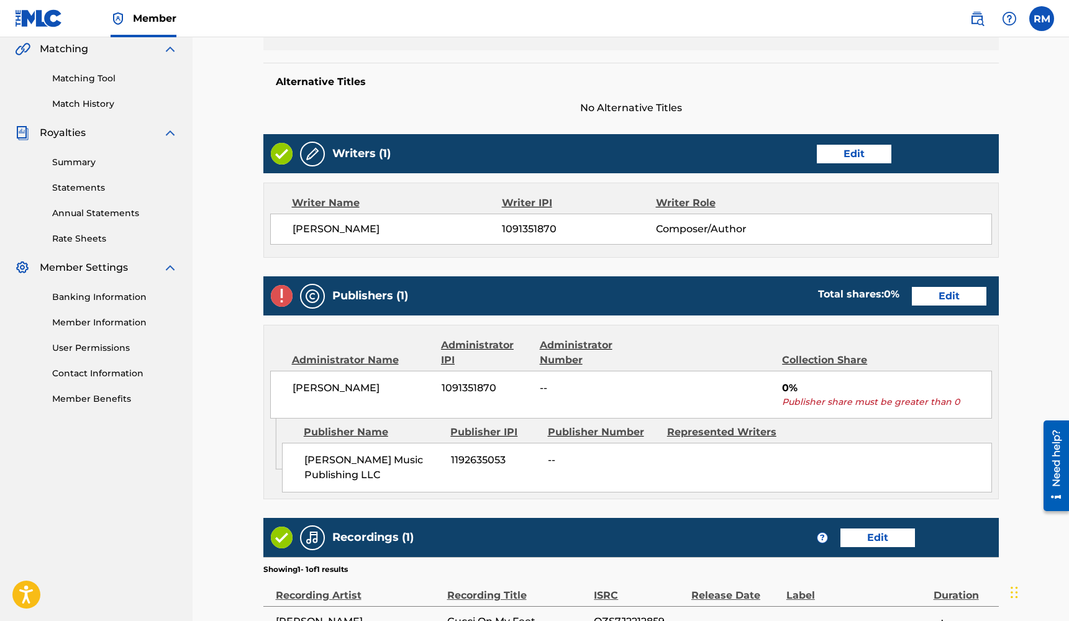
click at [951, 298] on link "Edit" at bounding box center [949, 296] width 75 height 19
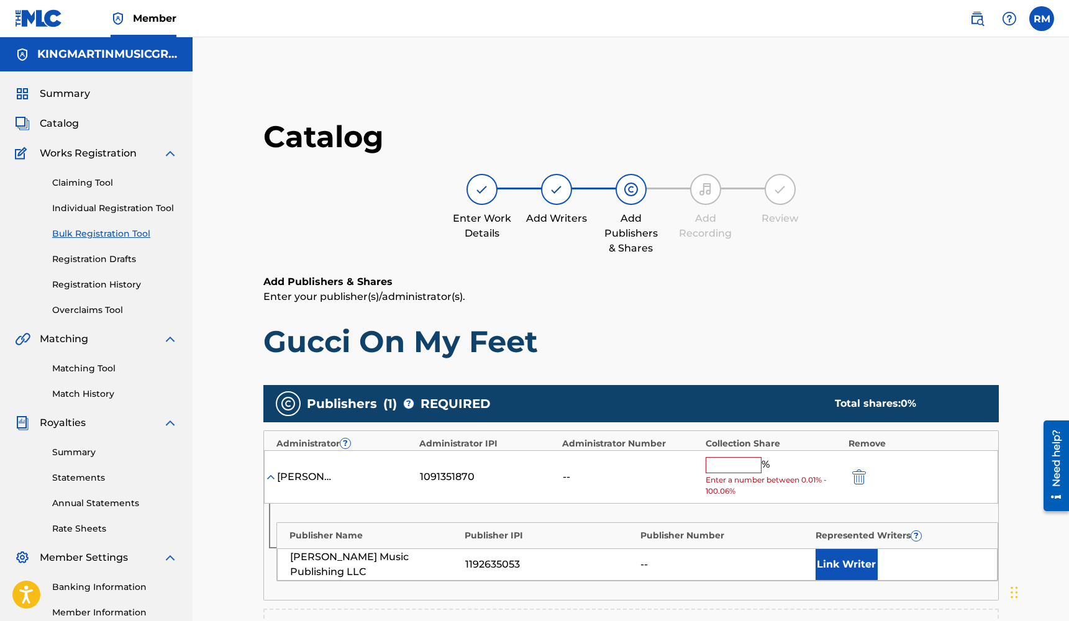
click at [736, 462] on input "text" at bounding box center [734, 465] width 56 height 16
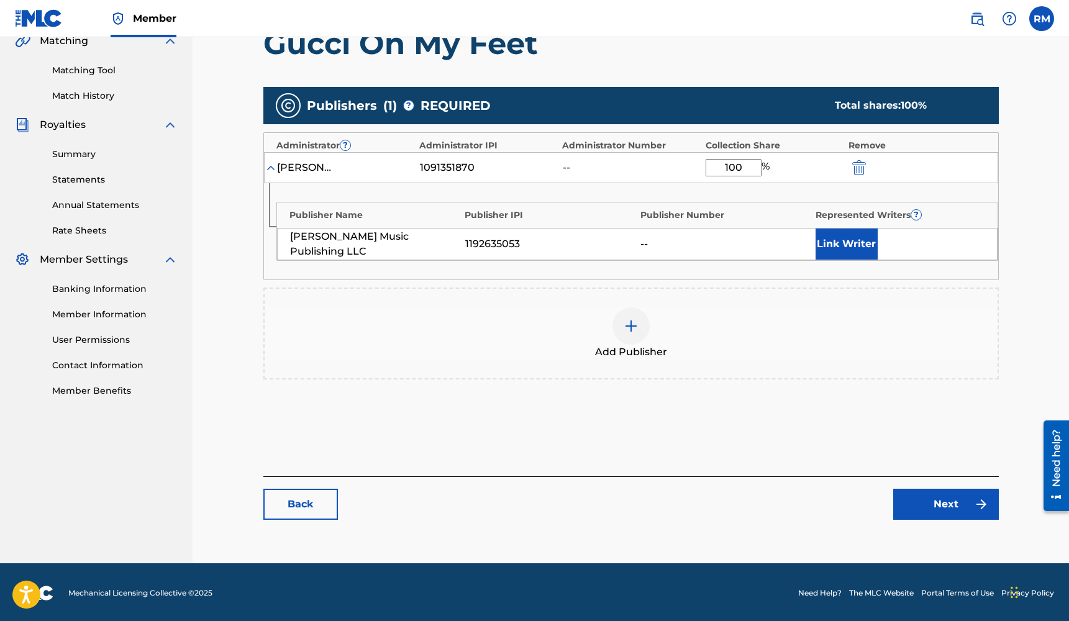
scroll to position [297, 0]
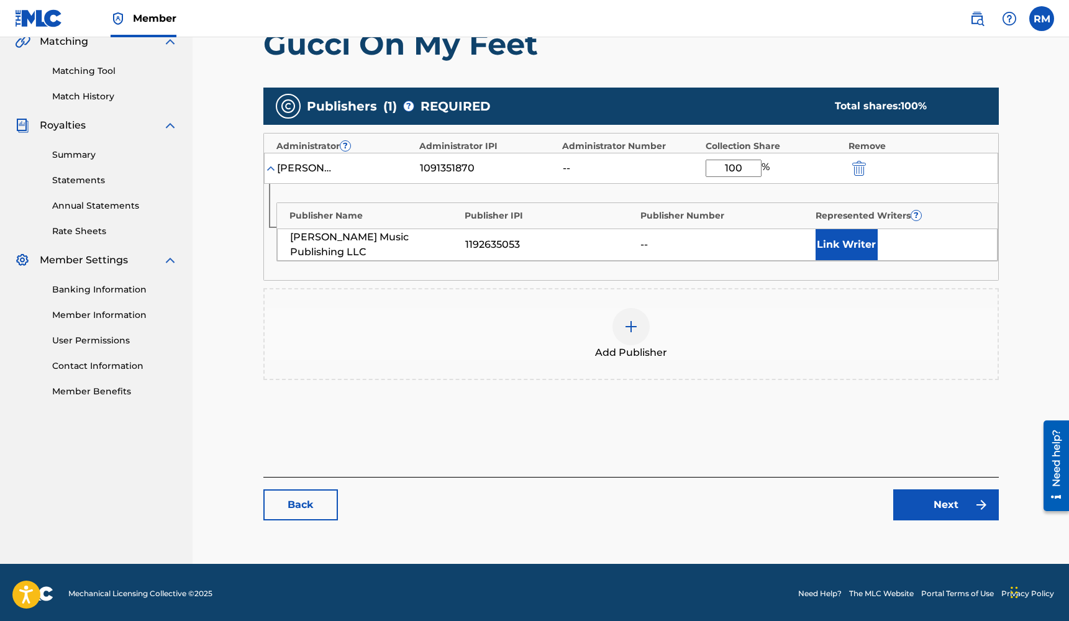
type input "100"
click at [919, 504] on link "Next" at bounding box center [946, 504] width 106 height 31
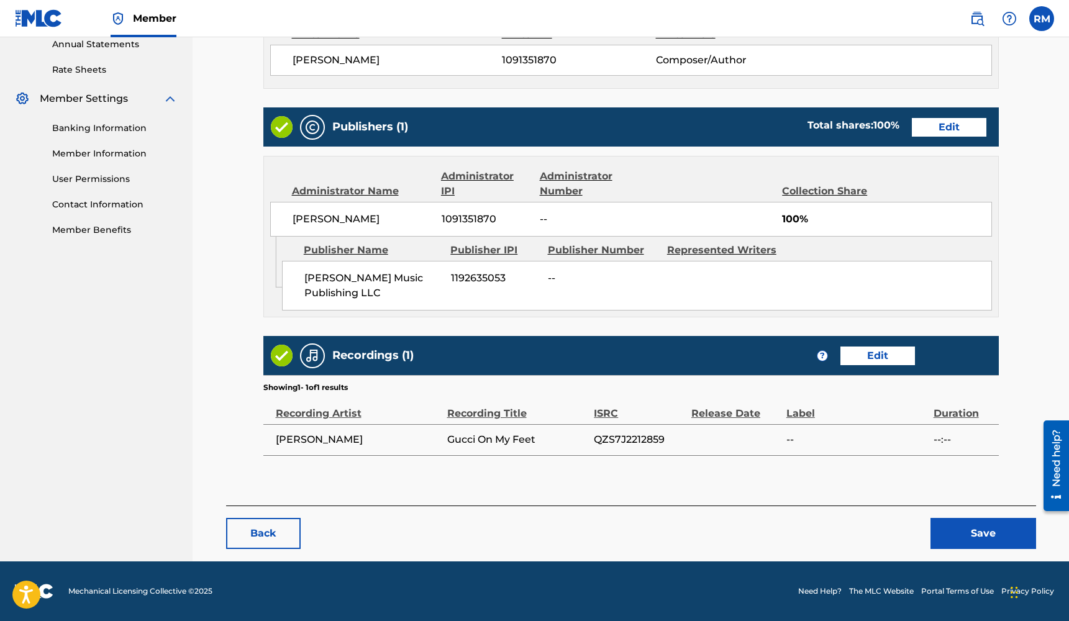
scroll to position [458, 0]
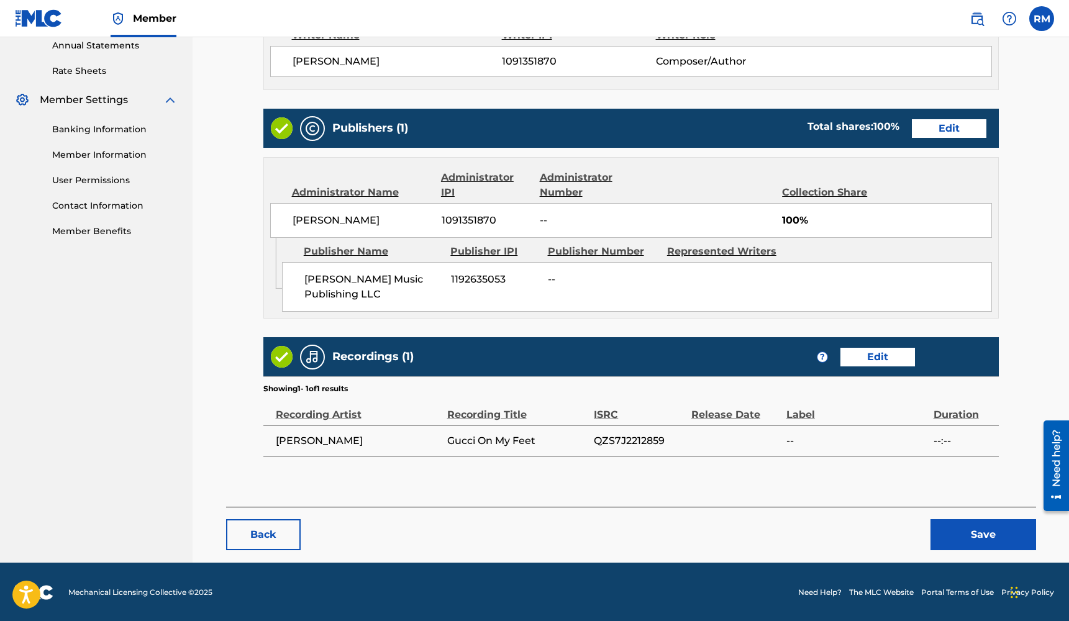
click at [968, 527] on button "Save" at bounding box center [983, 534] width 106 height 31
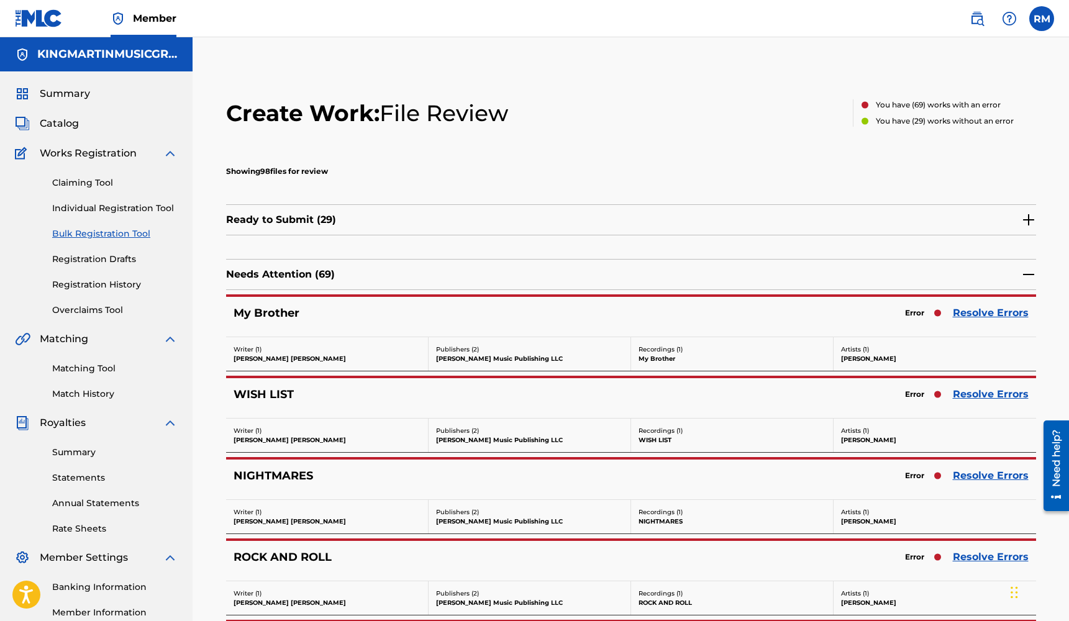
click at [994, 315] on link "Resolve Errors" at bounding box center [991, 313] width 76 height 15
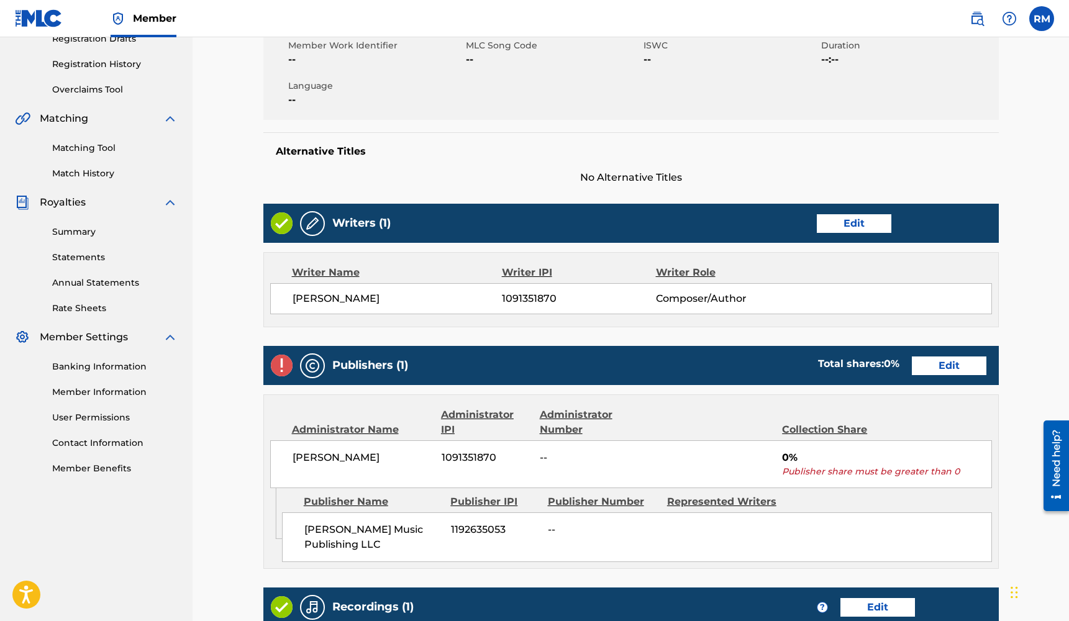
scroll to position [291, 0]
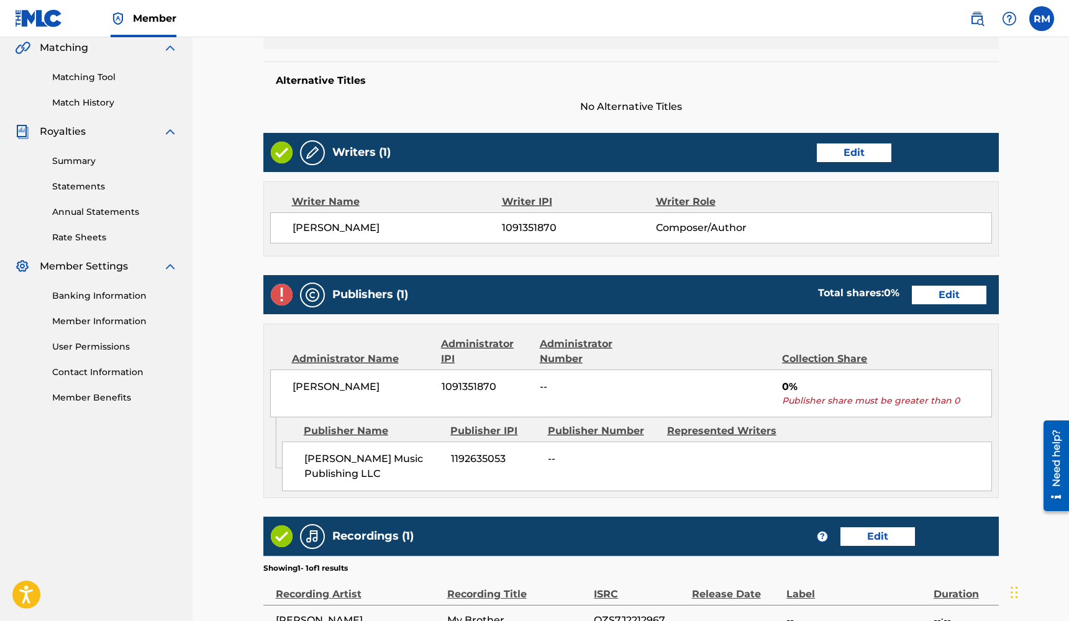
click at [951, 296] on link "Edit" at bounding box center [949, 295] width 75 height 19
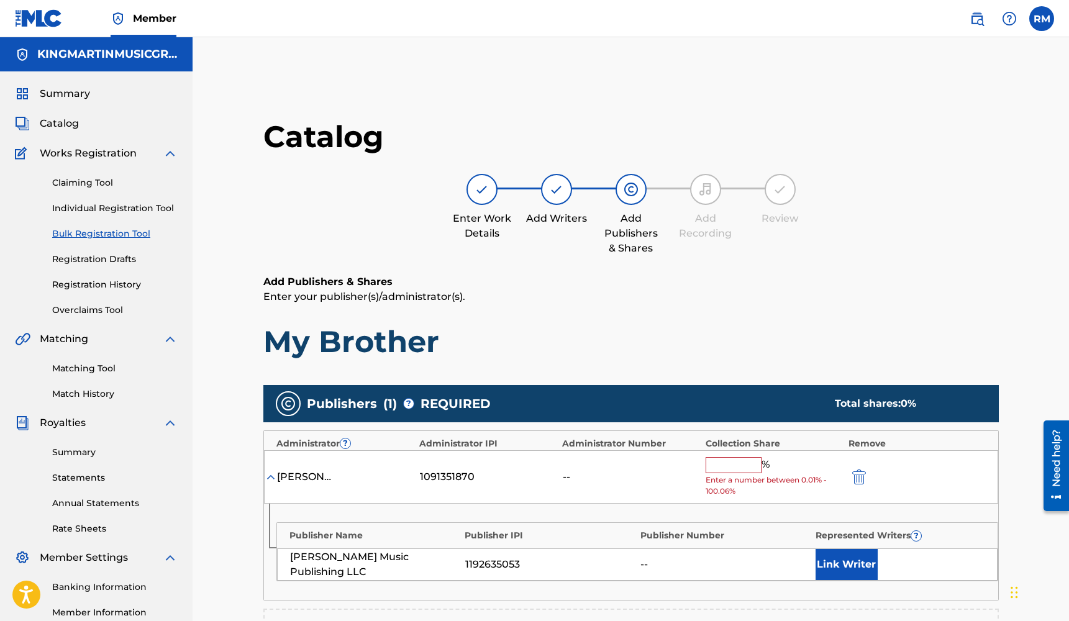
click at [732, 461] on input "text" at bounding box center [734, 465] width 56 height 16
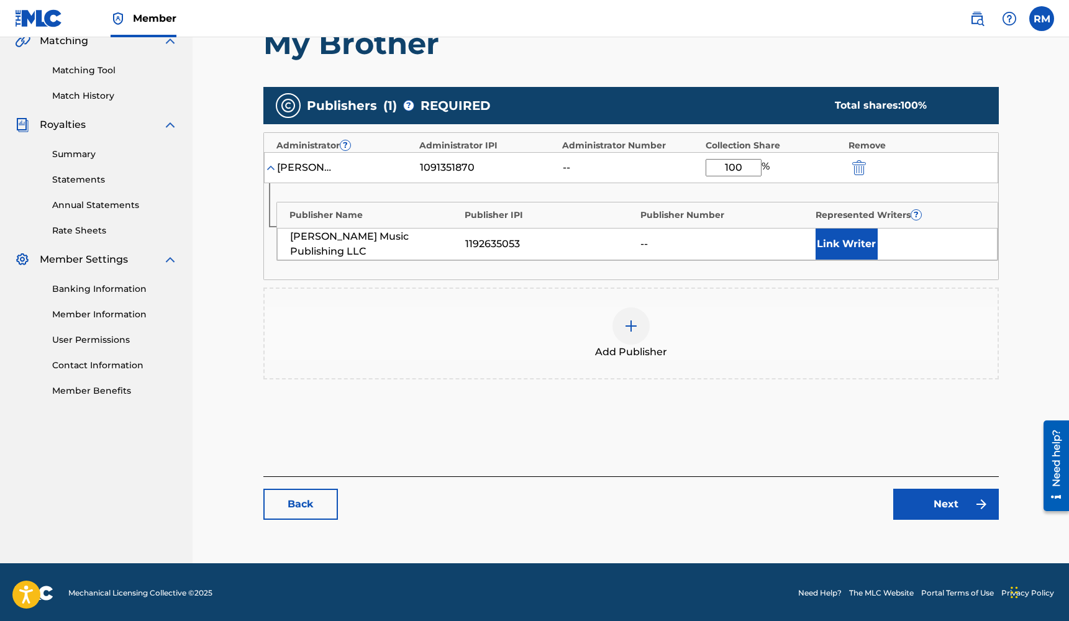
scroll to position [297, 0]
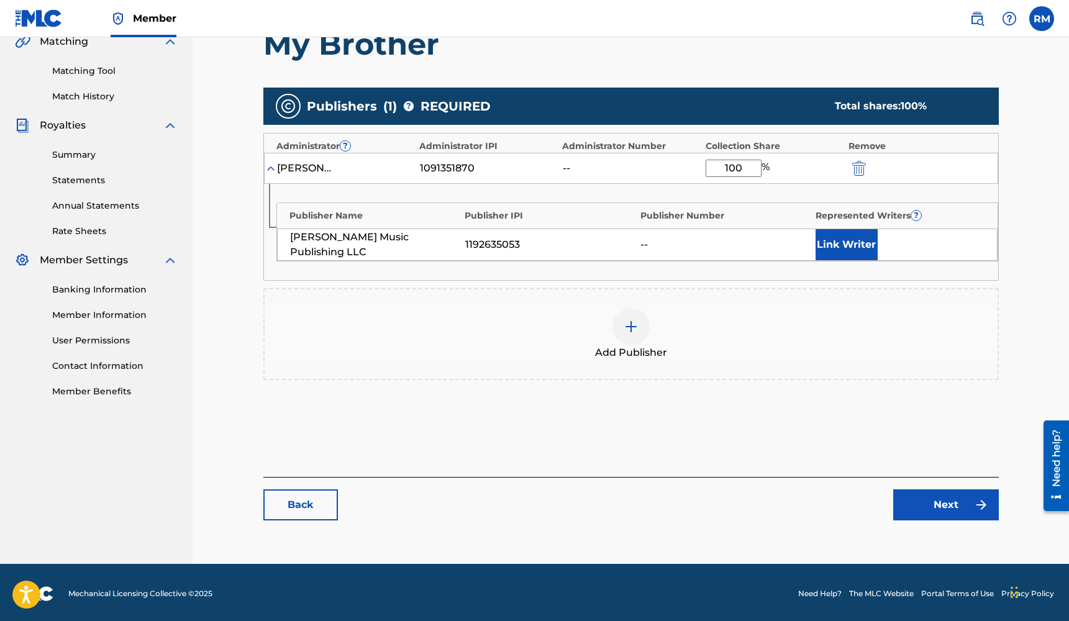
type input "100"
click at [952, 511] on link "Next" at bounding box center [946, 504] width 106 height 31
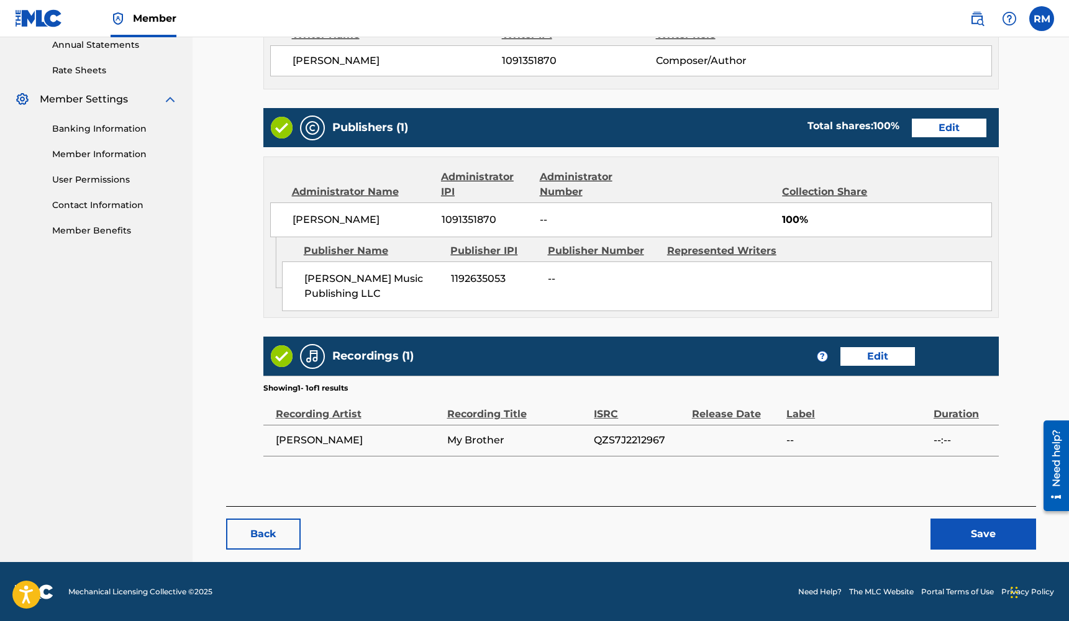
scroll to position [458, 0]
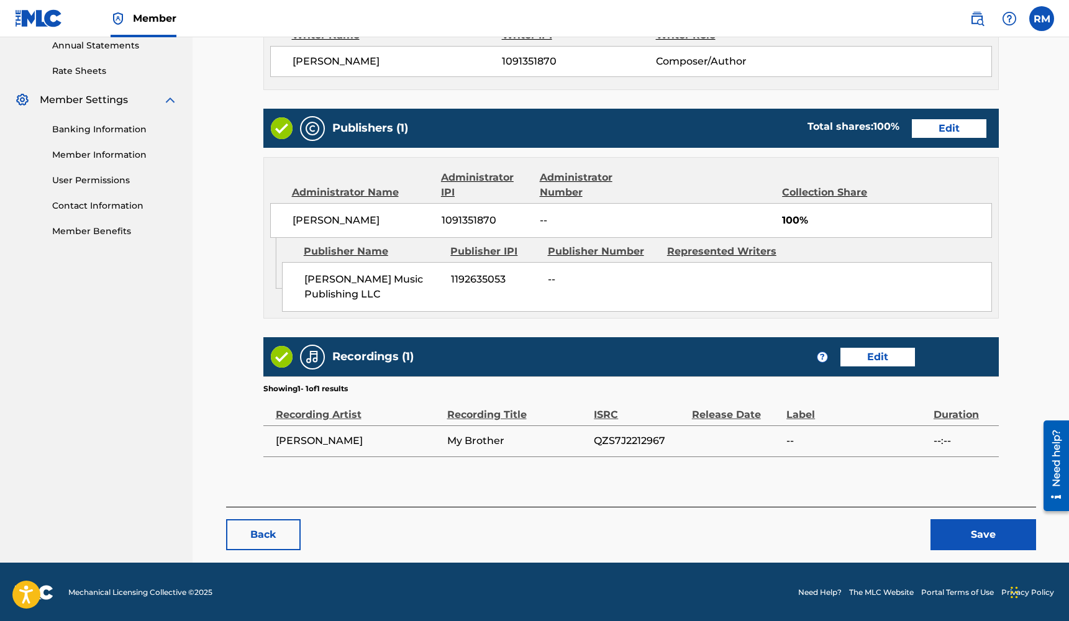
click at [969, 525] on button "Save" at bounding box center [983, 534] width 106 height 31
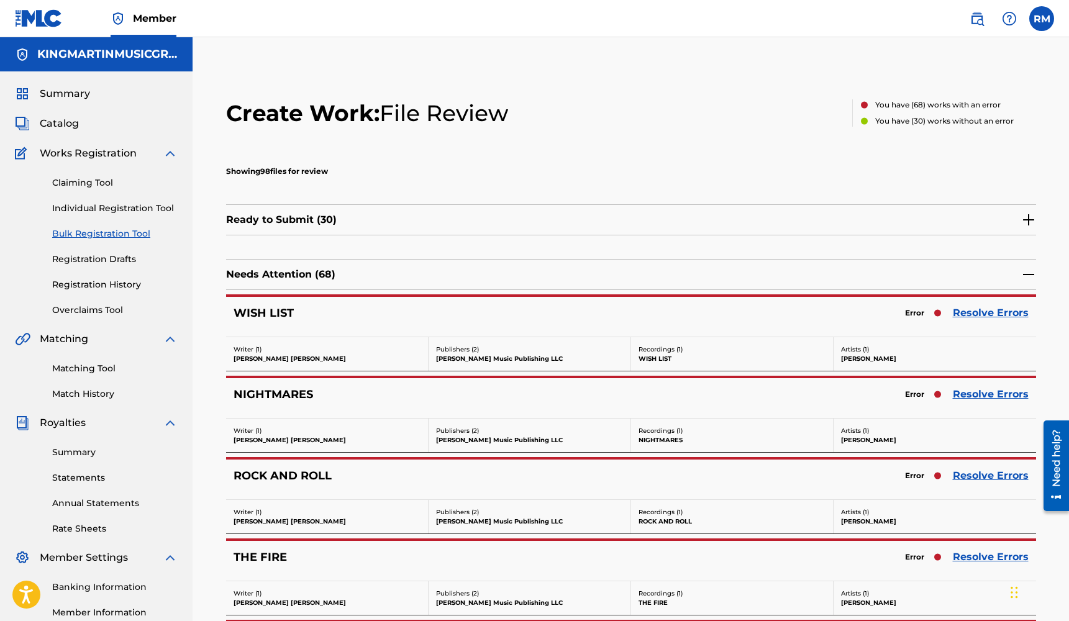
click at [996, 311] on link "Resolve Errors" at bounding box center [991, 313] width 76 height 15
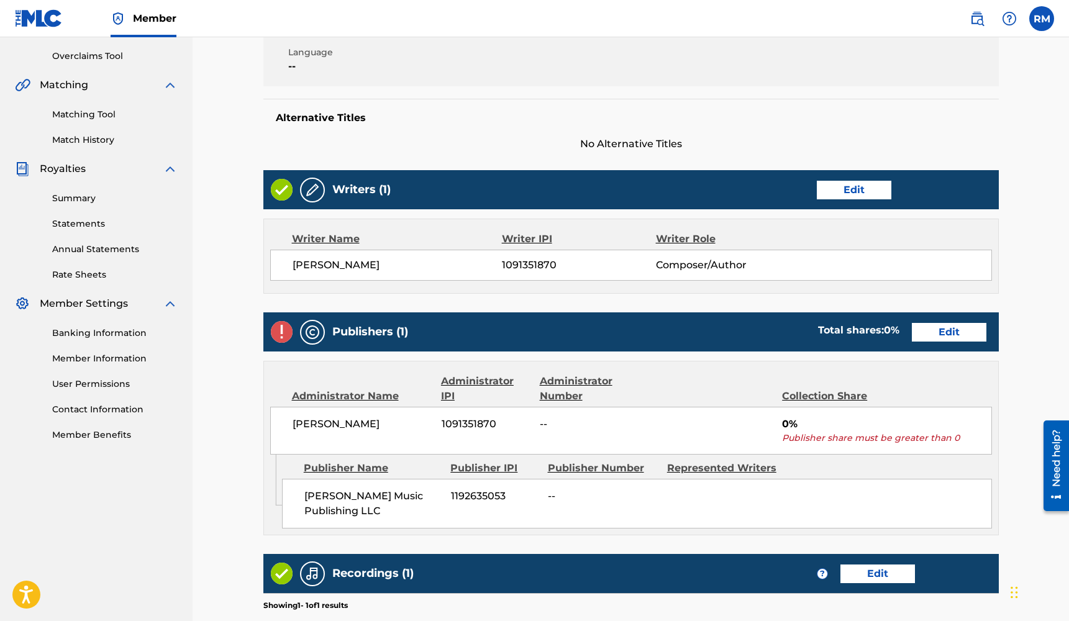
scroll to position [288, 0]
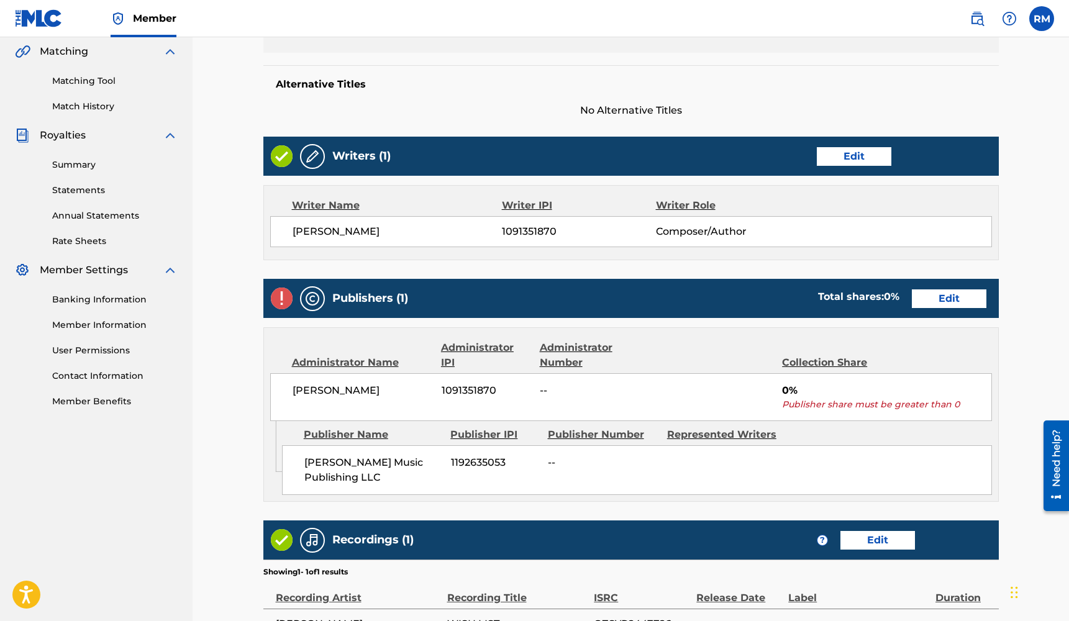
click at [950, 299] on link "Edit" at bounding box center [949, 298] width 75 height 19
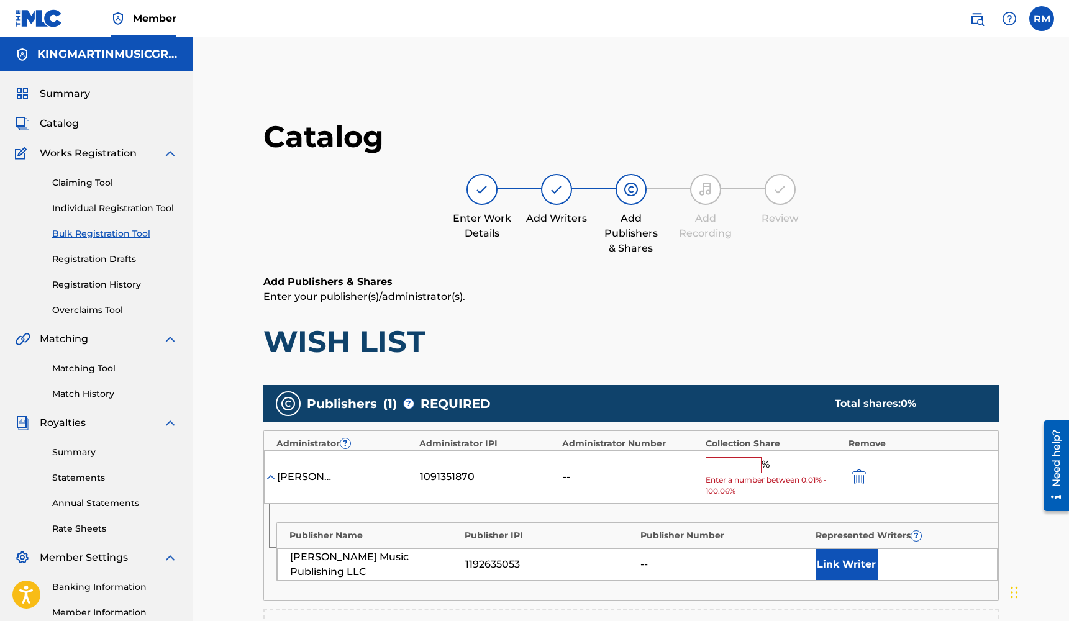
click at [719, 463] on input "text" at bounding box center [734, 465] width 56 height 16
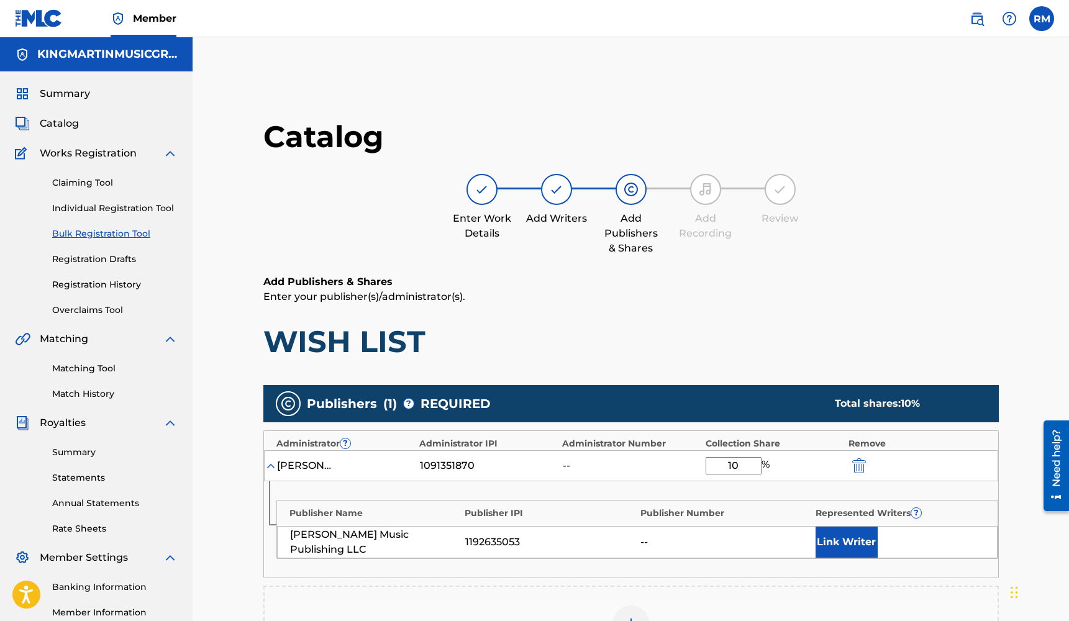
type input "100"
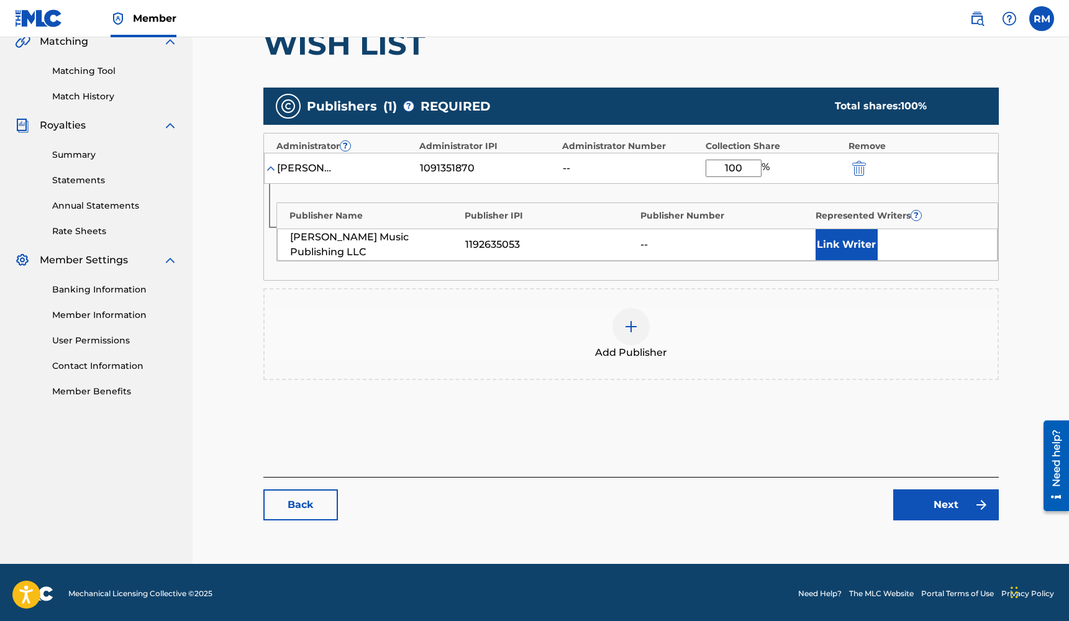
click at [976, 508] on img at bounding box center [981, 504] width 15 height 15
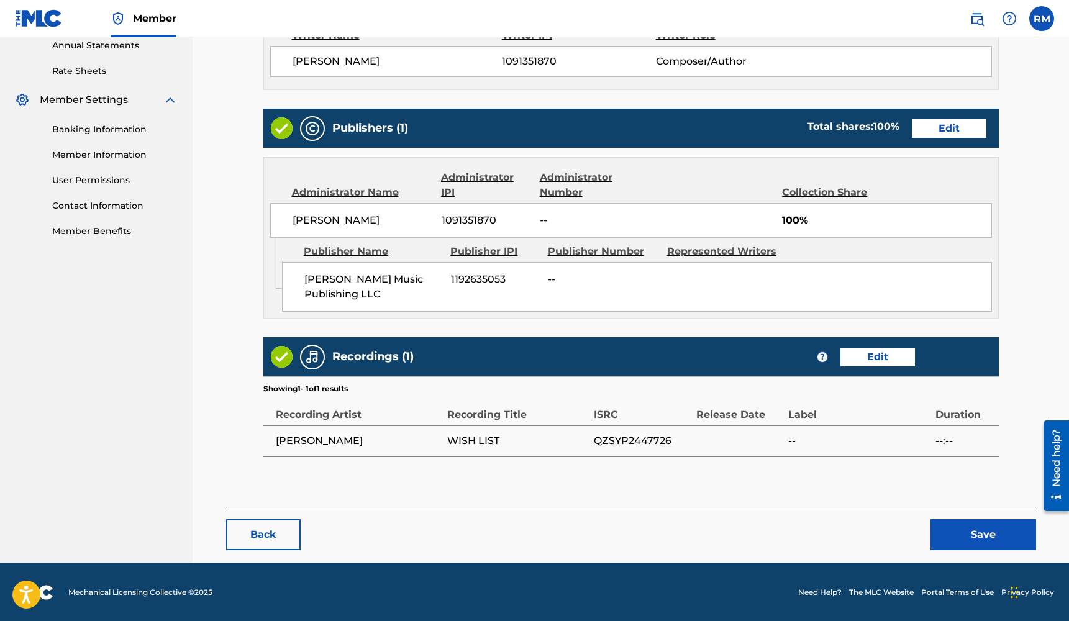
click at [972, 529] on button "Save" at bounding box center [983, 534] width 106 height 31
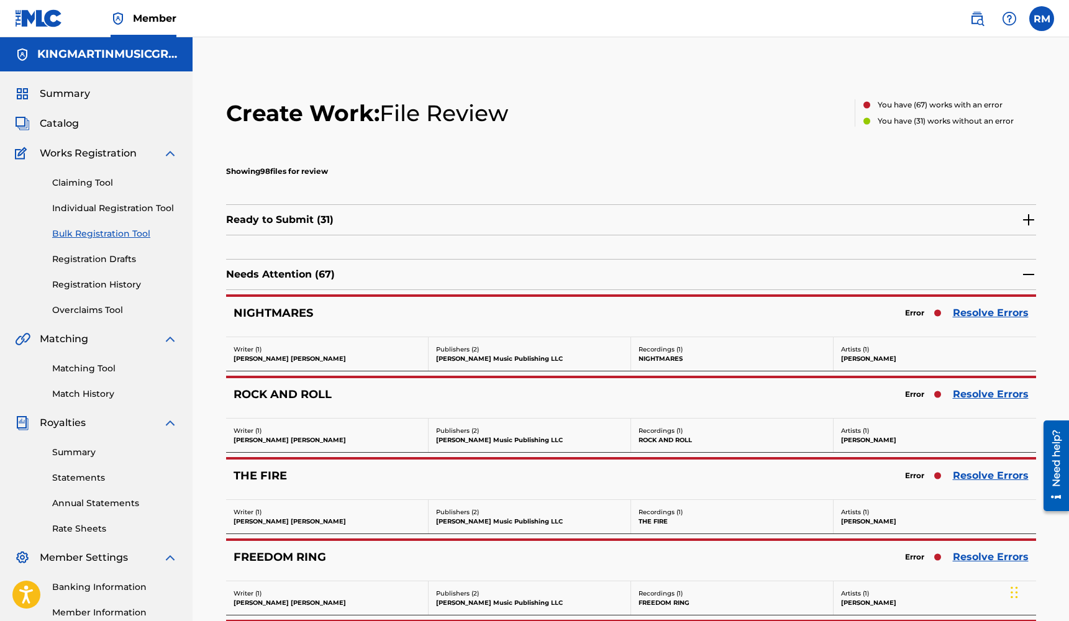
click at [974, 316] on link "Resolve Errors" at bounding box center [991, 313] width 76 height 15
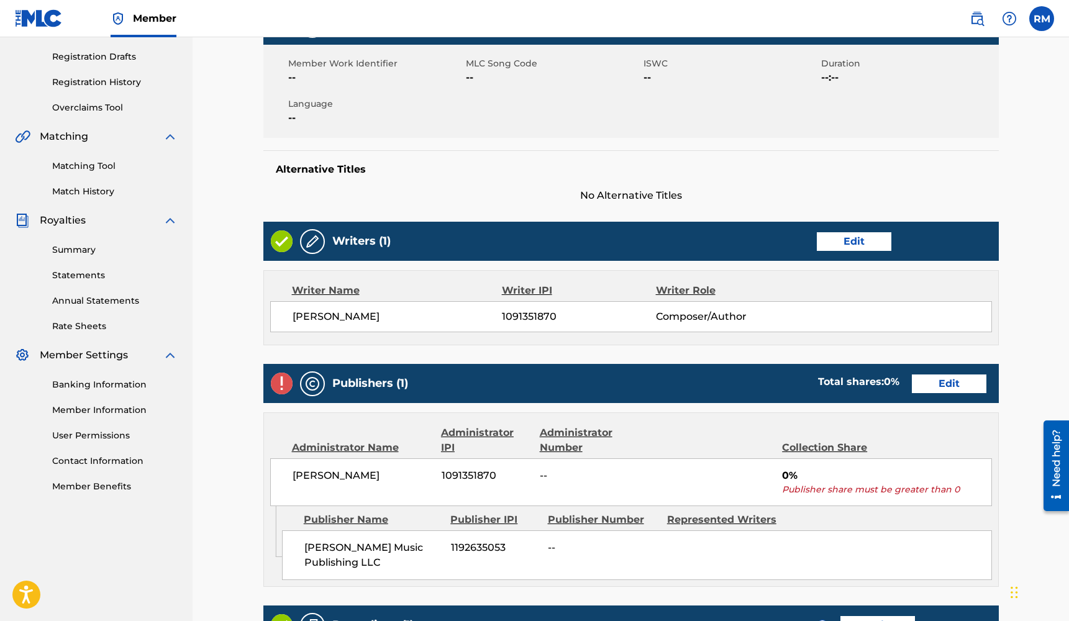
click at [932, 384] on link "Edit" at bounding box center [949, 384] width 75 height 19
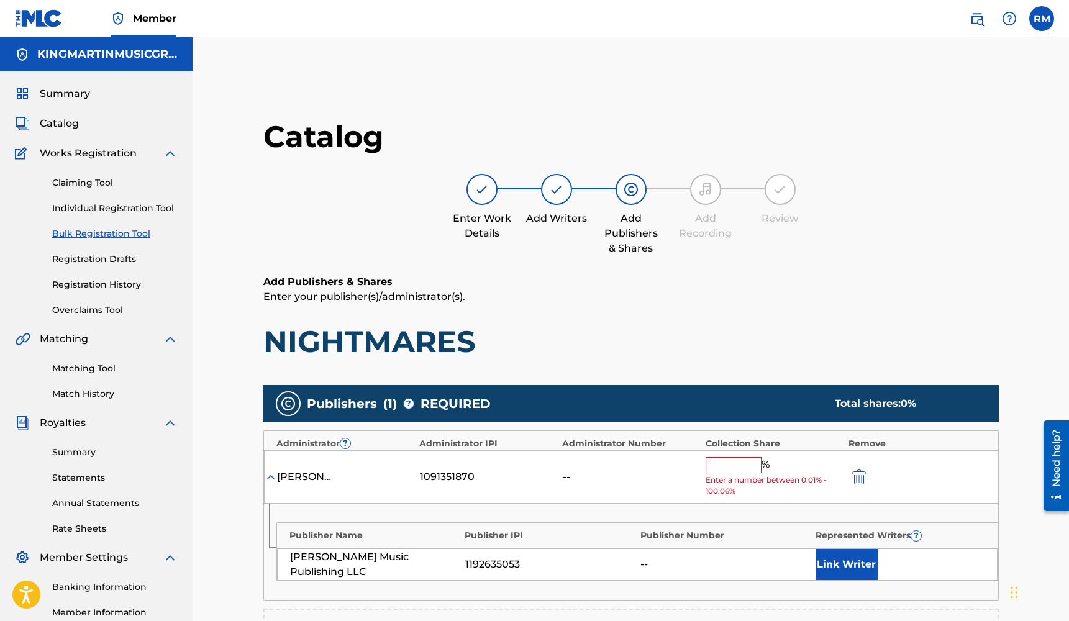
click at [750, 459] on input "text" at bounding box center [734, 465] width 56 height 16
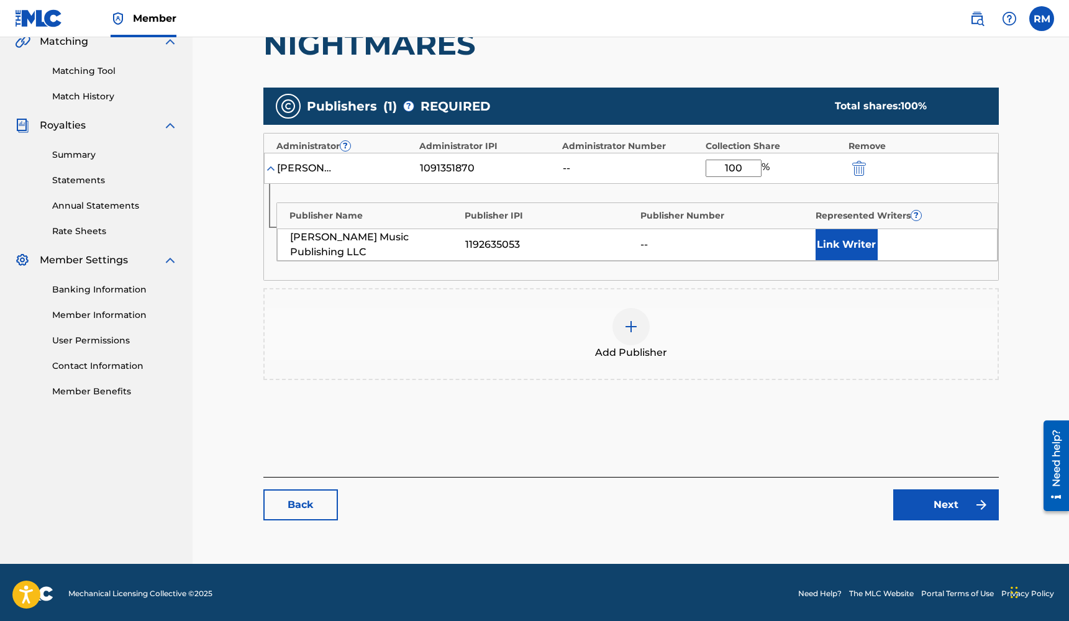
type input "100"
click at [938, 501] on link "Next" at bounding box center [946, 504] width 106 height 31
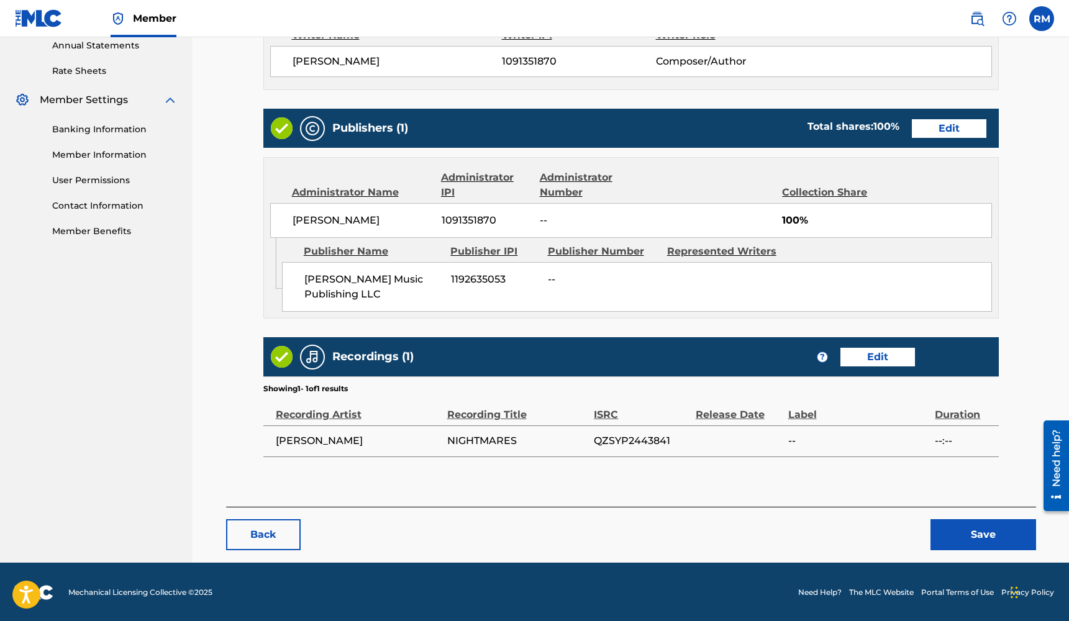
click at [964, 524] on button "Save" at bounding box center [983, 534] width 106 height 31
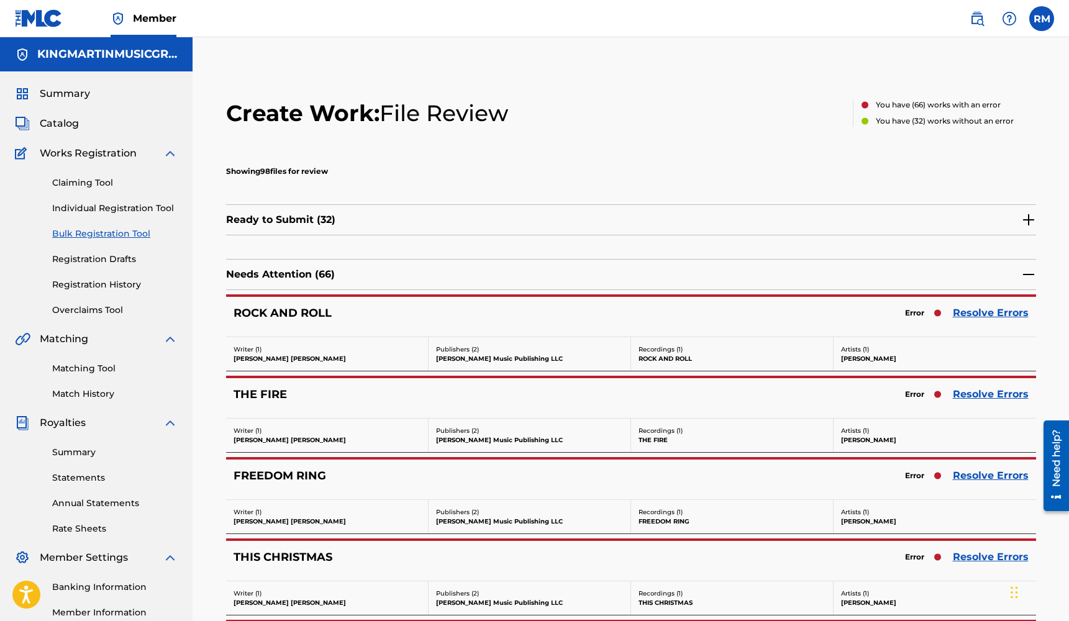
click at [999, 314] on link "Resolve Errors" at bounding box center [991, 313] width 76 height 15
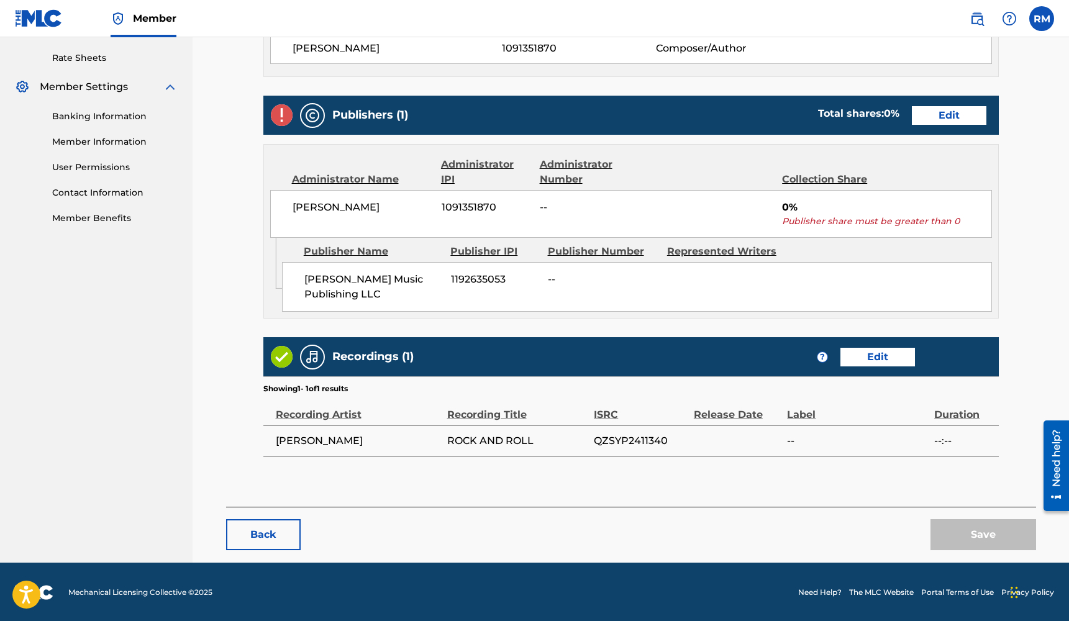
click at [960, 117] on link "Edit" at bounding box center [949, 115] width 75 height 19
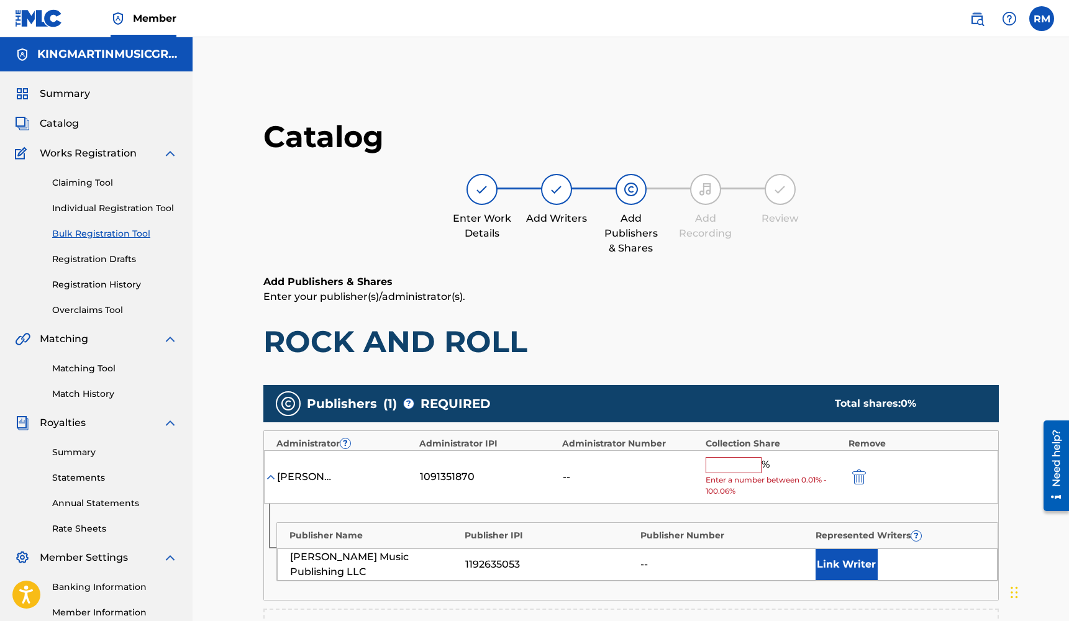
click at [744, 460] on input "text" at bounding box center [734, 465] width 56 height 16
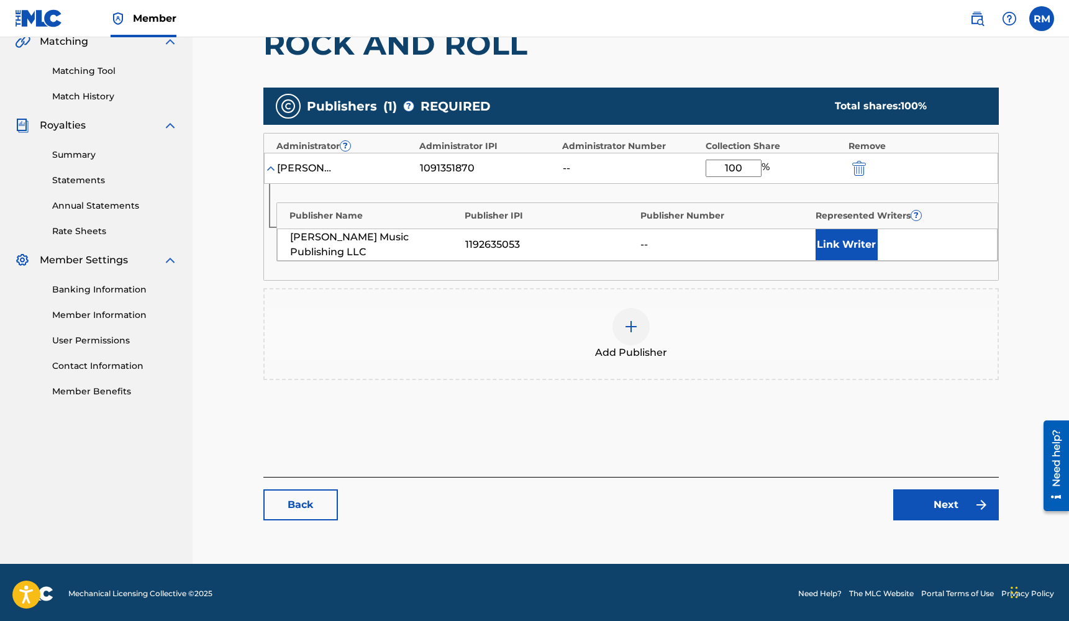
type input "100"
click at [930, 502] on link "Next" at bounding box center [946, 504] width 106 height 31
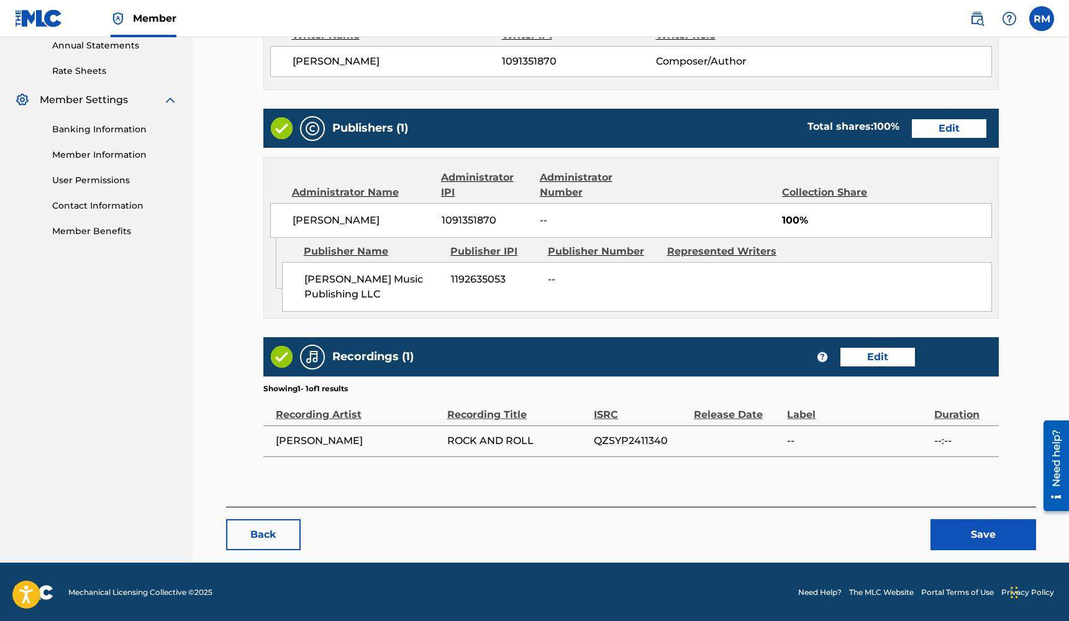
click at [979, 533] on button "Save" at bounding box center [983, 534] width 106 height 31
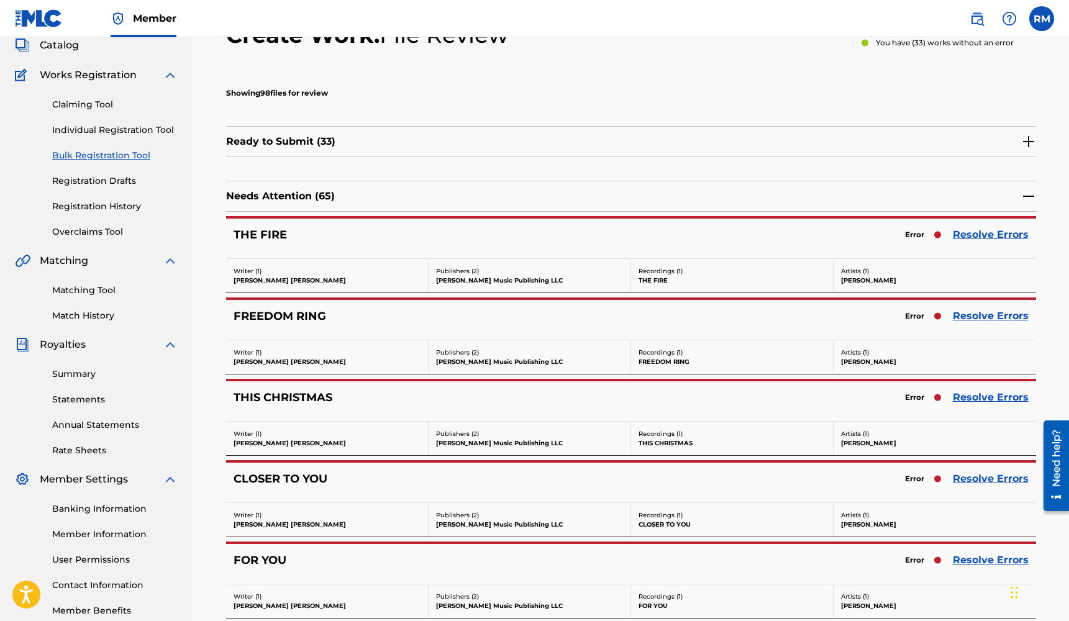
click at [1008, 232] on link "Resolve Errors" at bounding box center [991, 234] width 76 height 15
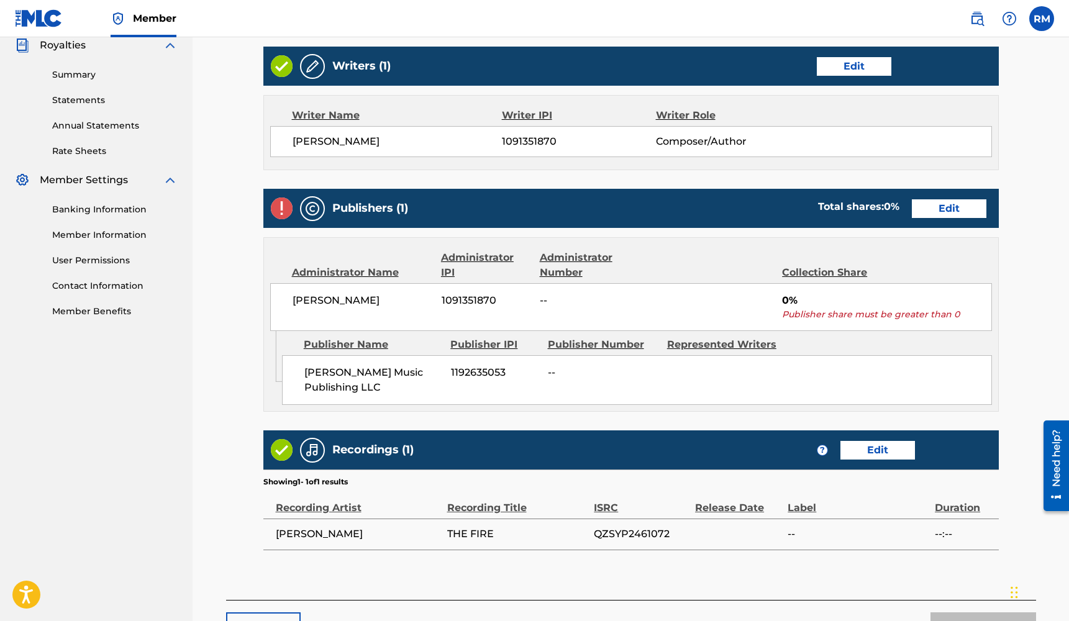
click at [953, 219] on div "Publishers (1) Total shares: 0 % Edit" at bounding box center [630, 208] width 735 height 39
click at [955, 213] on link "Edit" at bounding box center [949, 208] width 75 height 19
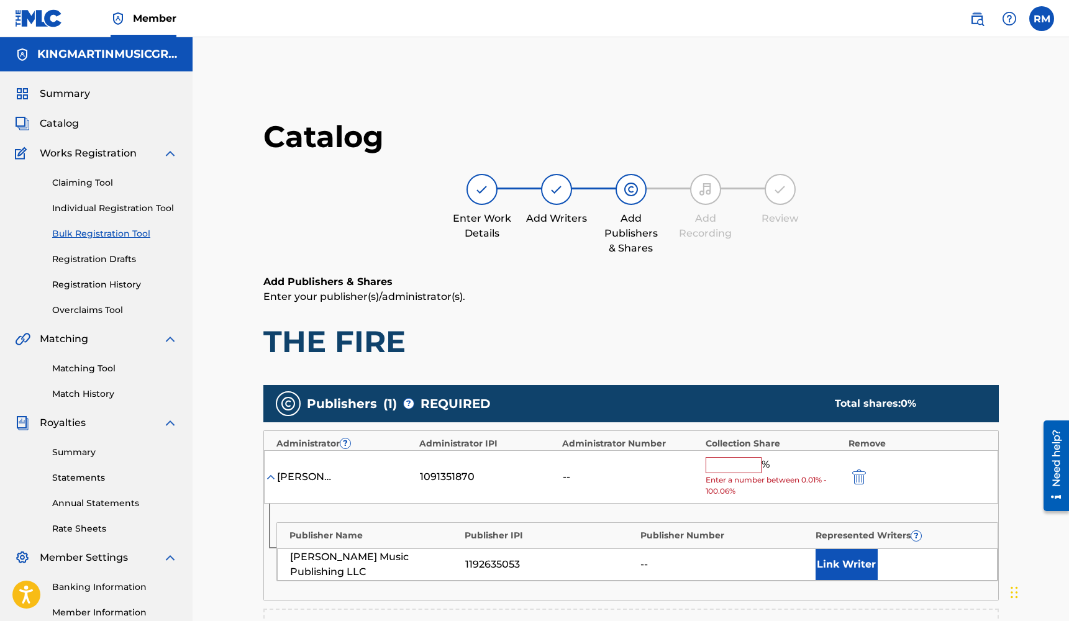
click at [727, 461] on input "text" at bounding box center [734, 465] width 56 height 16
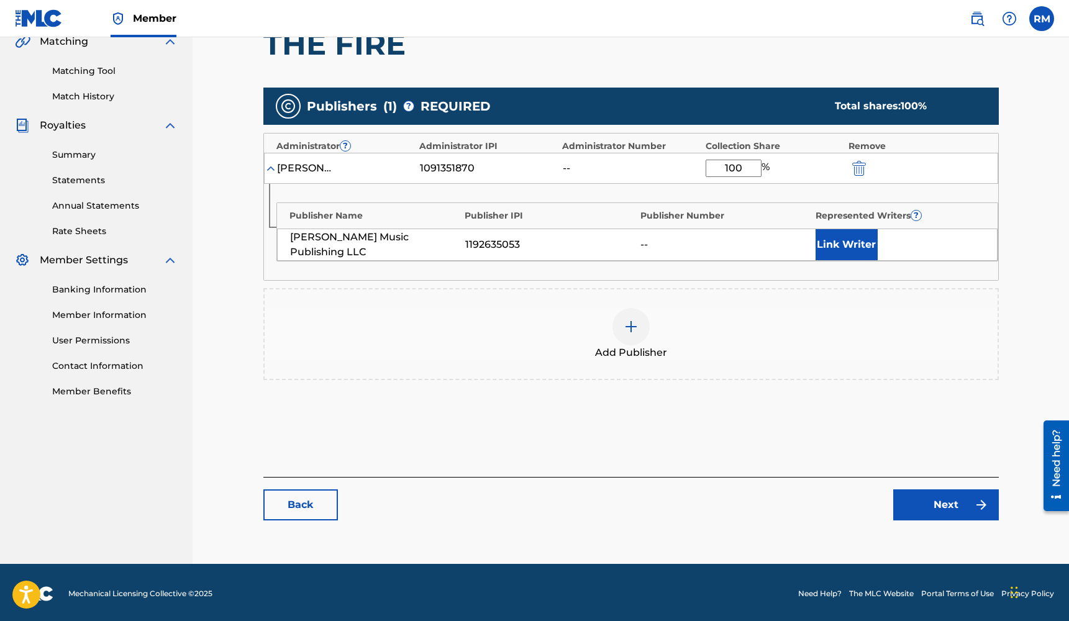
type input "100"
click at [933, 503] on link "Next" at bounding box center [946, 504] width 106 height 31
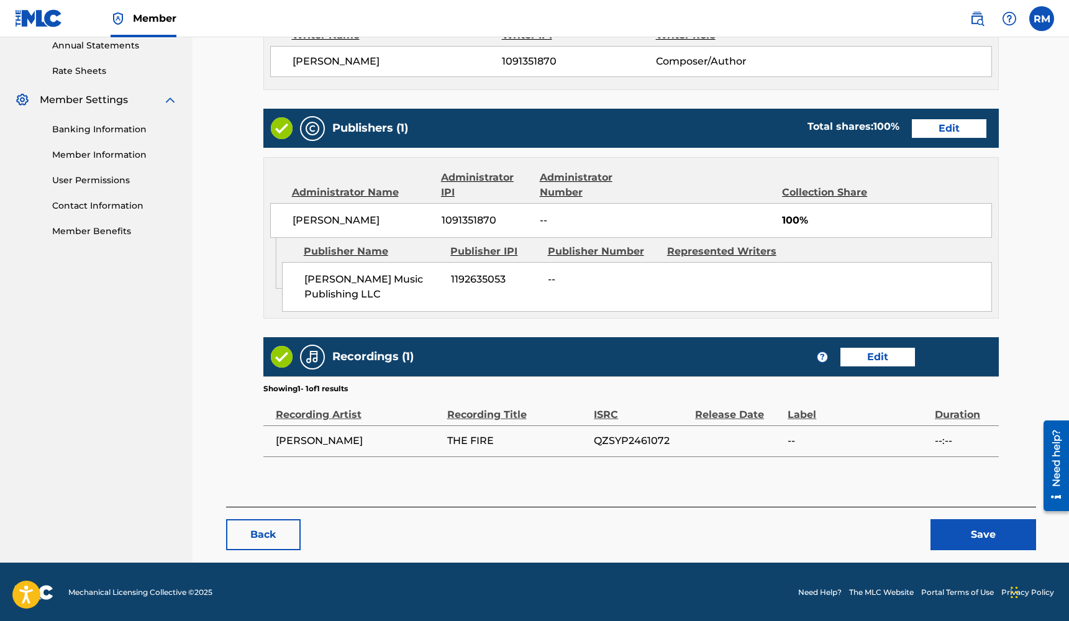
click at [962, 534] on button "Save" at bounding box center [983, 534] width 106 height 31
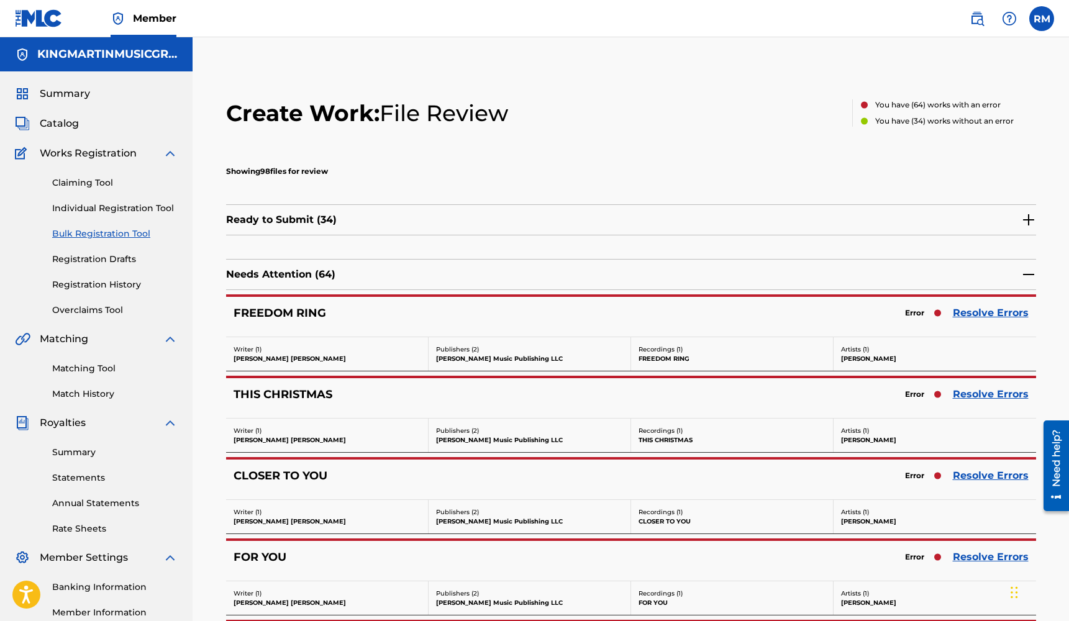
click at [960, 317] on link "Resolve Errors" at bounding box center [991, 313] width 76 height 15
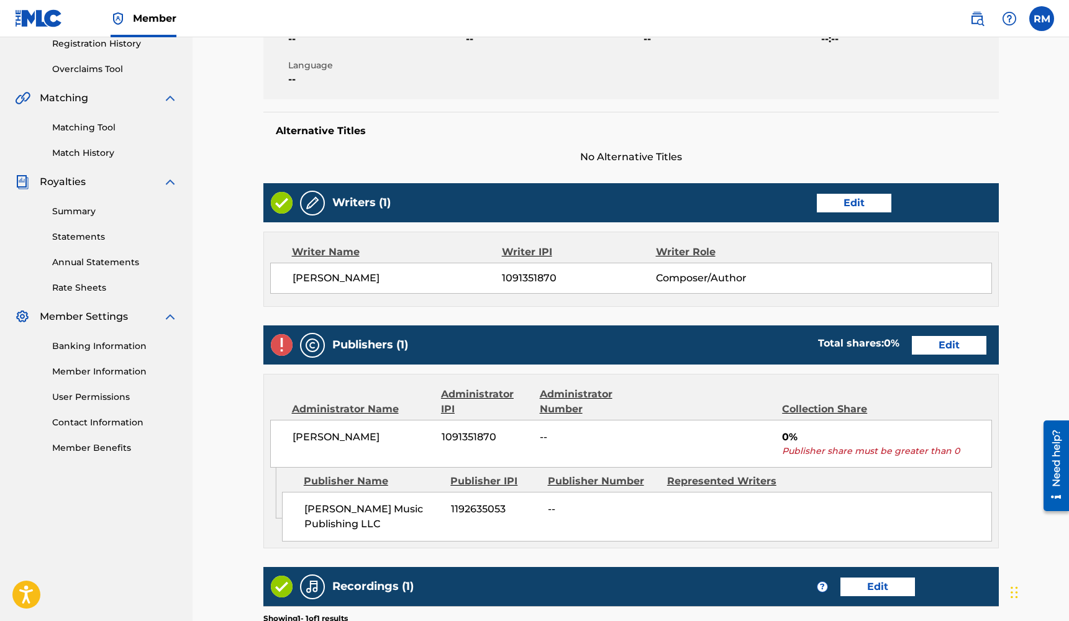
click at [947, 352] on link "Edit" at bounding box center [949, 345] width 75 height 19
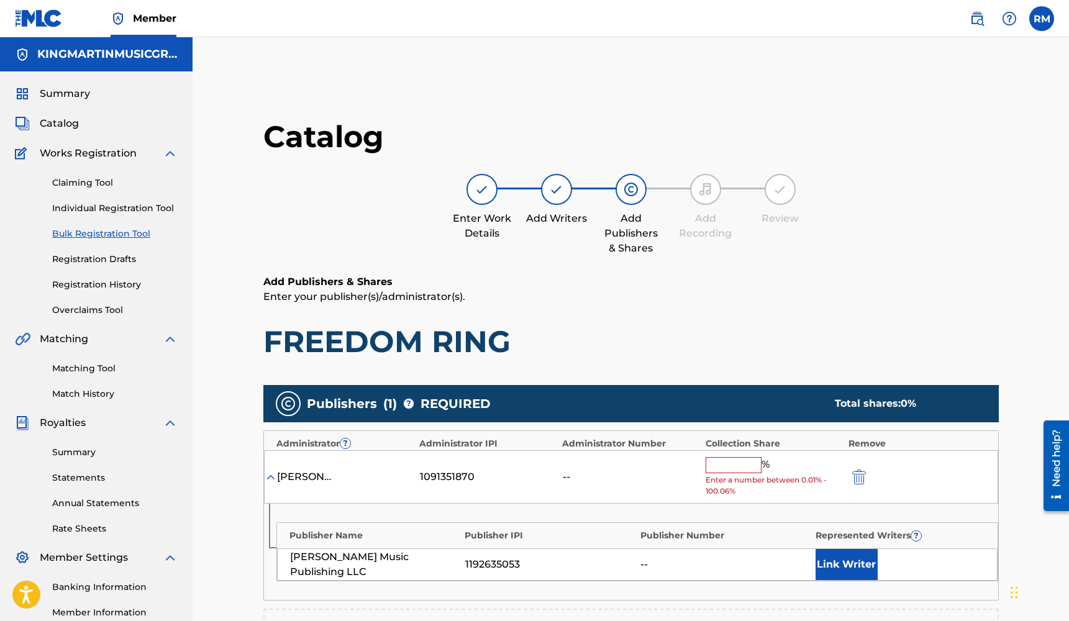
click at [735, 464] on input "text" at bounding box center [734, 465] width 56 height 16
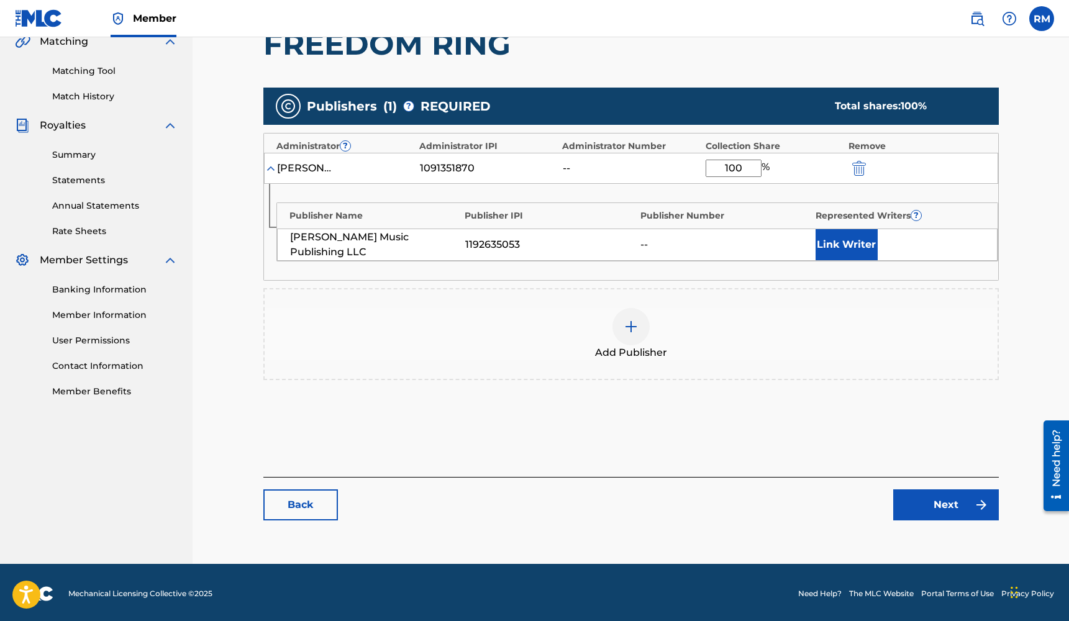
type input "100"
click at [936, 494] on link "Next" at bounding box center [946, 504] width 106 height 31
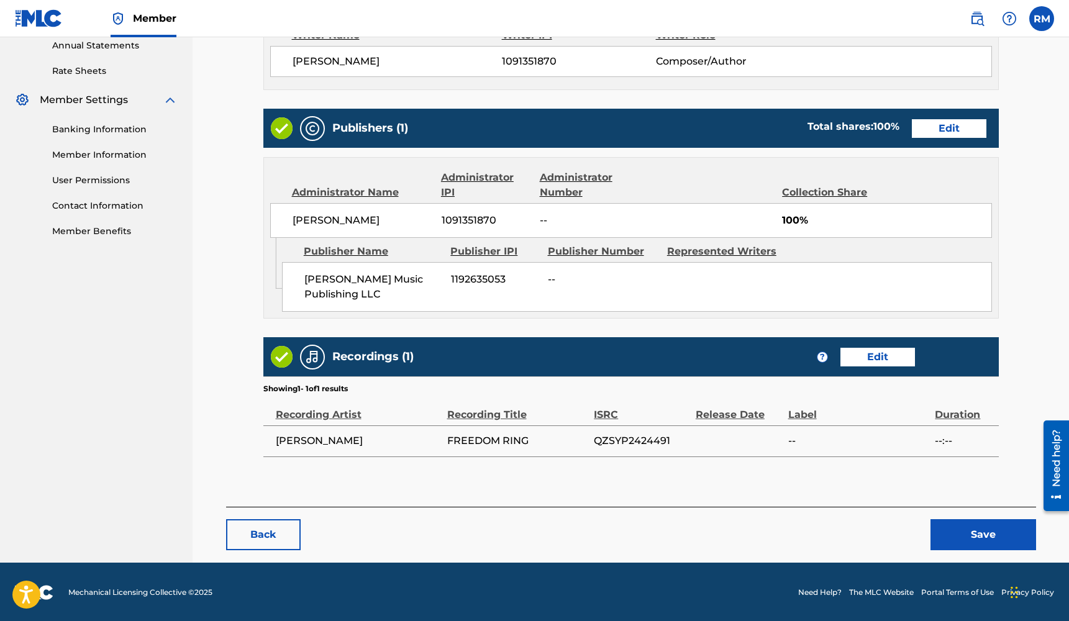
click at [969, 533] on button "Save" at bounding box center [983, 534] width 106 height 31
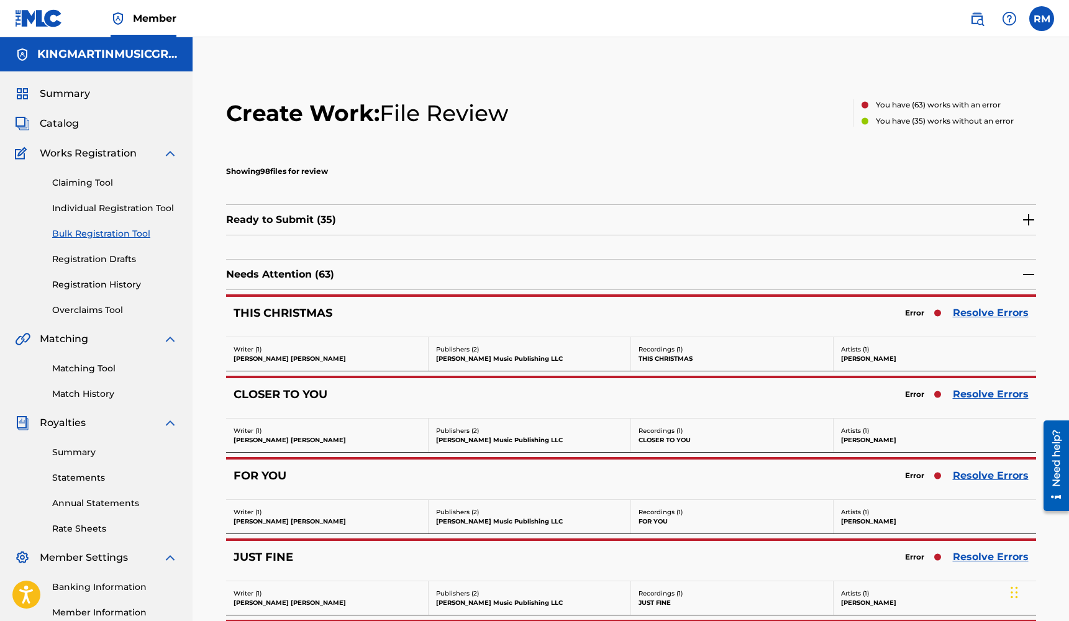
click at [972, 311] on link "Resolve Errors" at bounding box center [991, 313] width 76 height 15
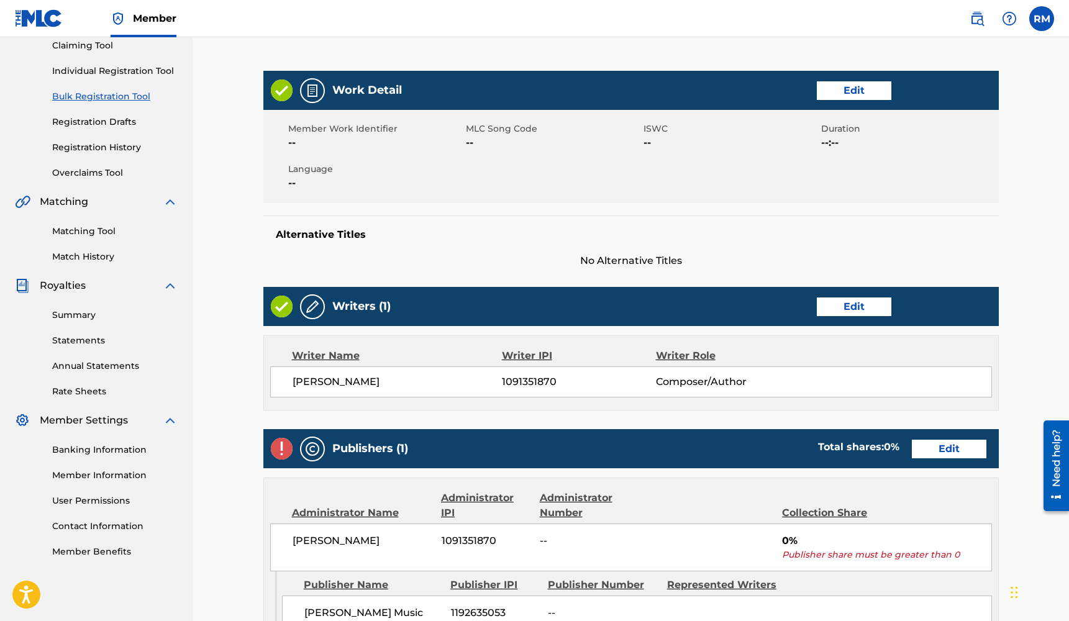
click at [948, 447] on link "Edit" at bounding box center [949, 449] width 75 height 19
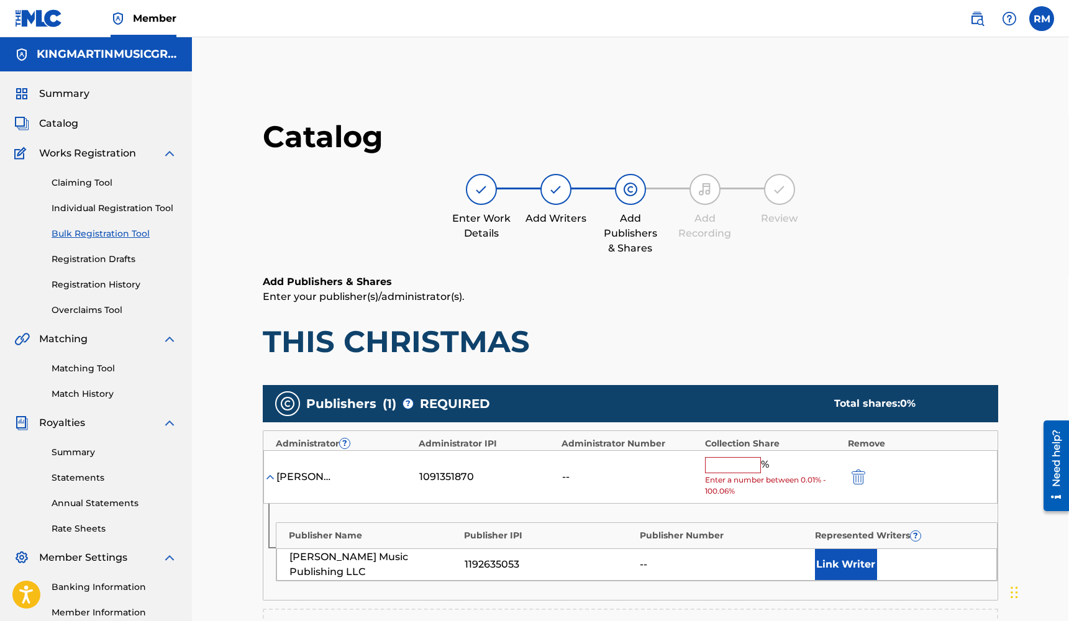
click at [748, 463] on input "text" at bounding box center [733, 465] width 56 height 16
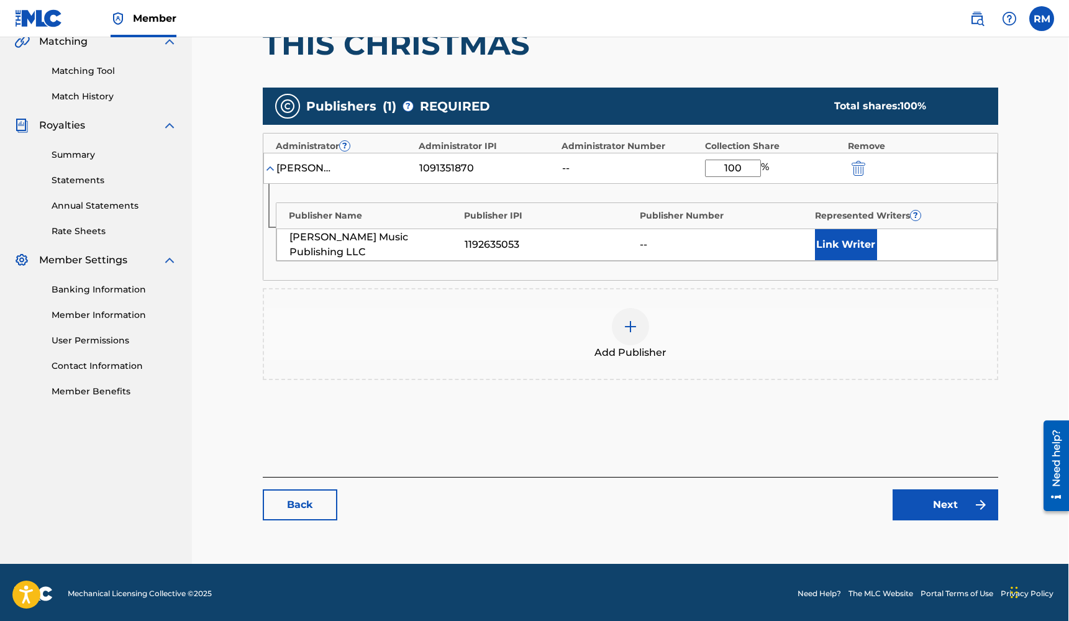
type input "100"
click at [951, 506] on link "Next" at bounding box center [945, 504] width 106 height 31
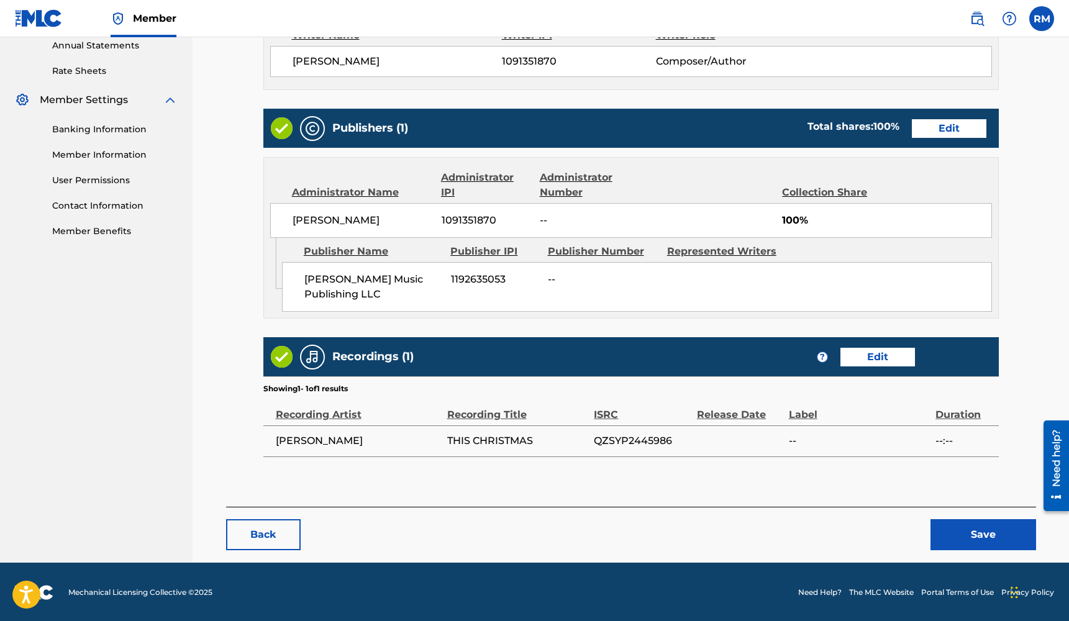
click at [969, 535] on button "Save" at bounding box center [983, 534] width 106 height 31
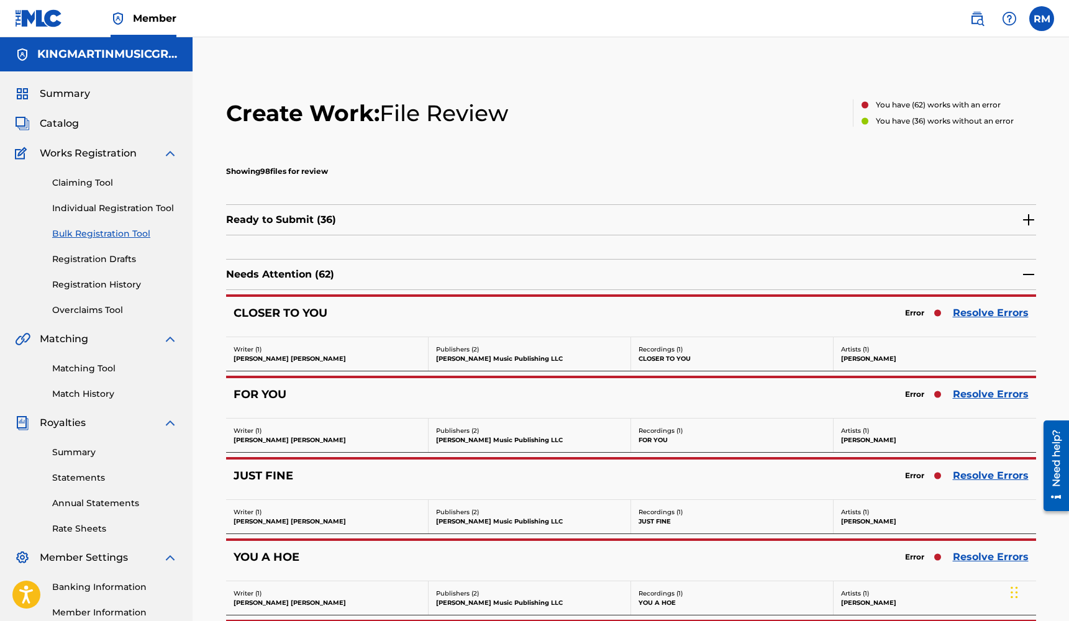
click at [994, 313] on link "Resolve Errors" at bounding box center [991, 313] width 76 height 15
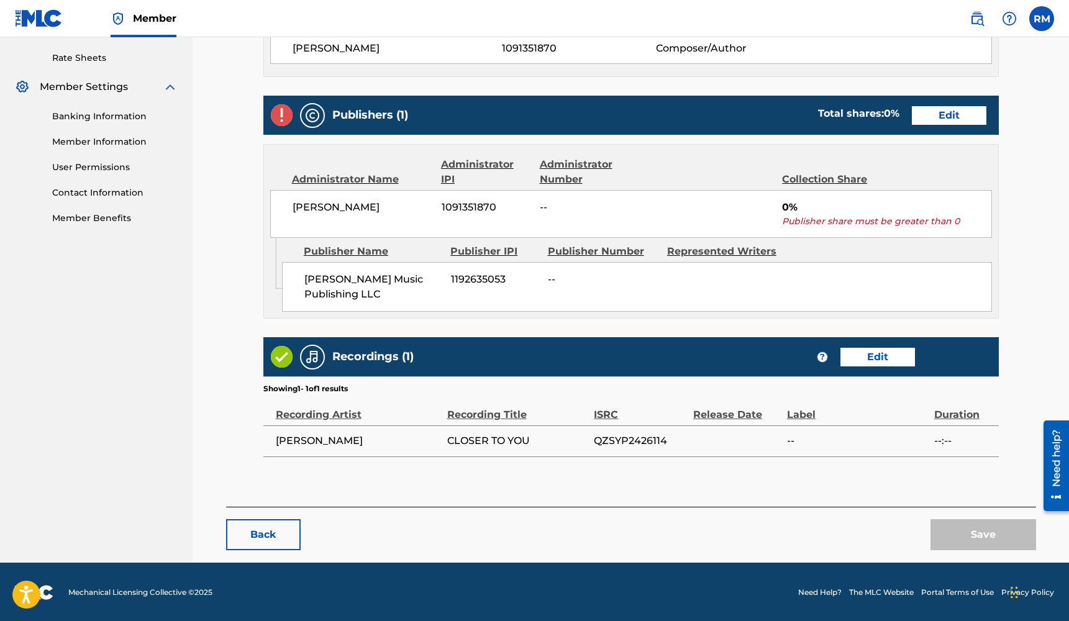
click at [959, 114] on link "Edit" at bounding box center [949, 115] width 75 height 19
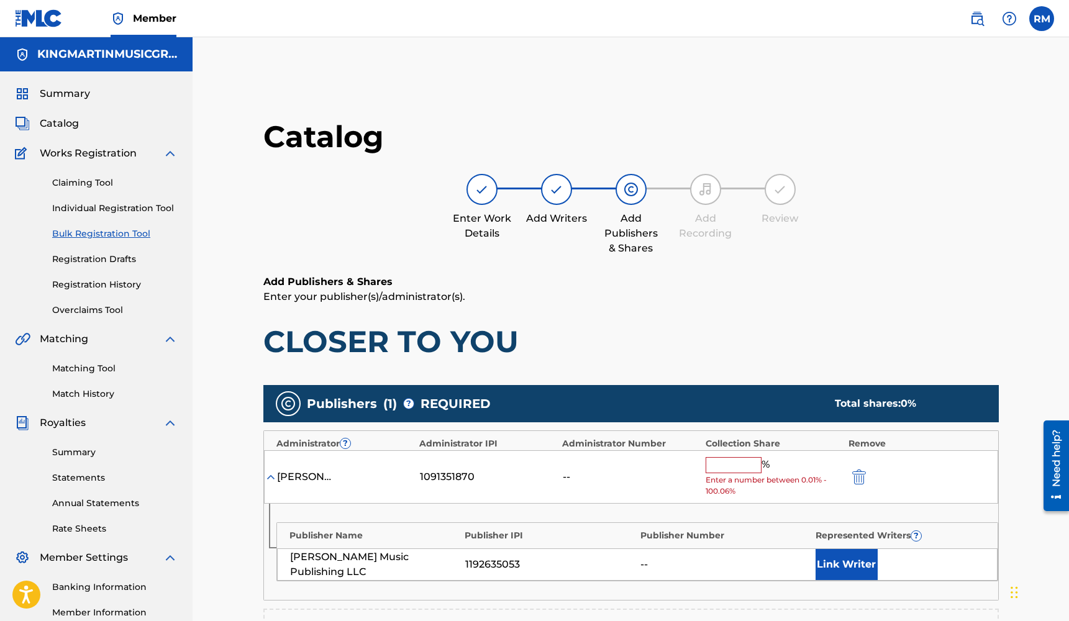
click at [731, 459] on input "text" at bounding box center [734, 465] width 56 height 16
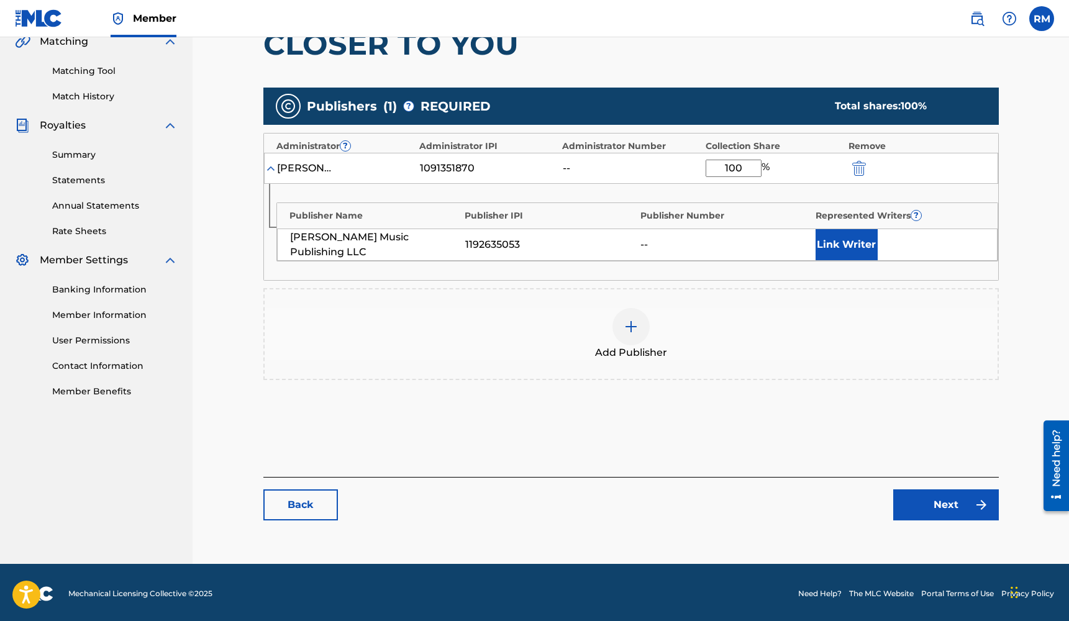
type input "100"
click at [908, 509] on link "Next" at bounding box center [946, 504] width 106 height 31
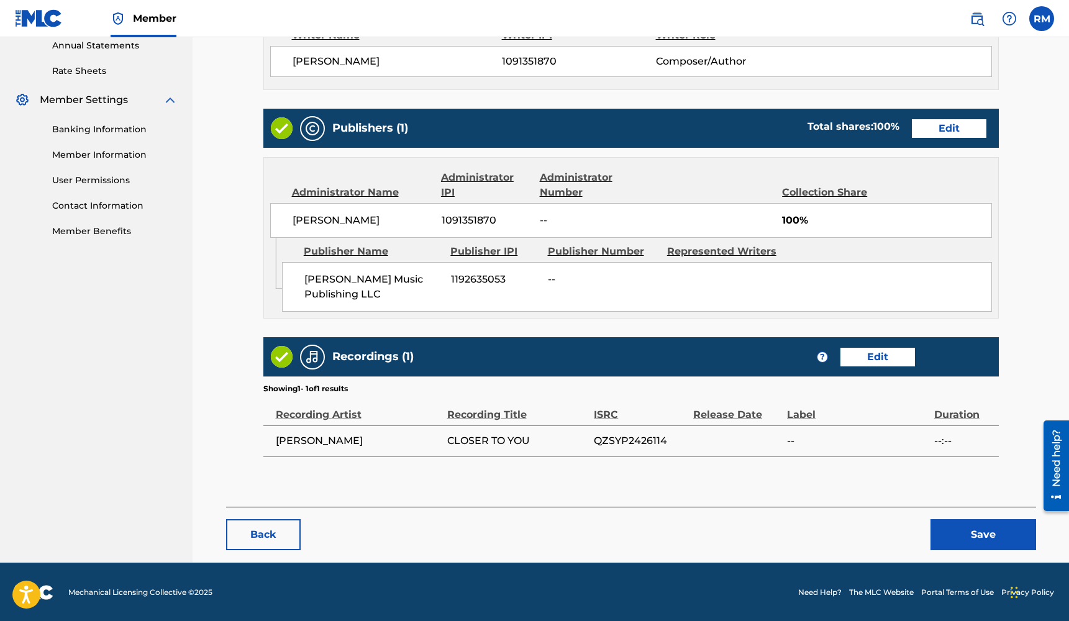
click at [953, 529] on button "Save" at bounding box center [983, 534] width 106 height 31
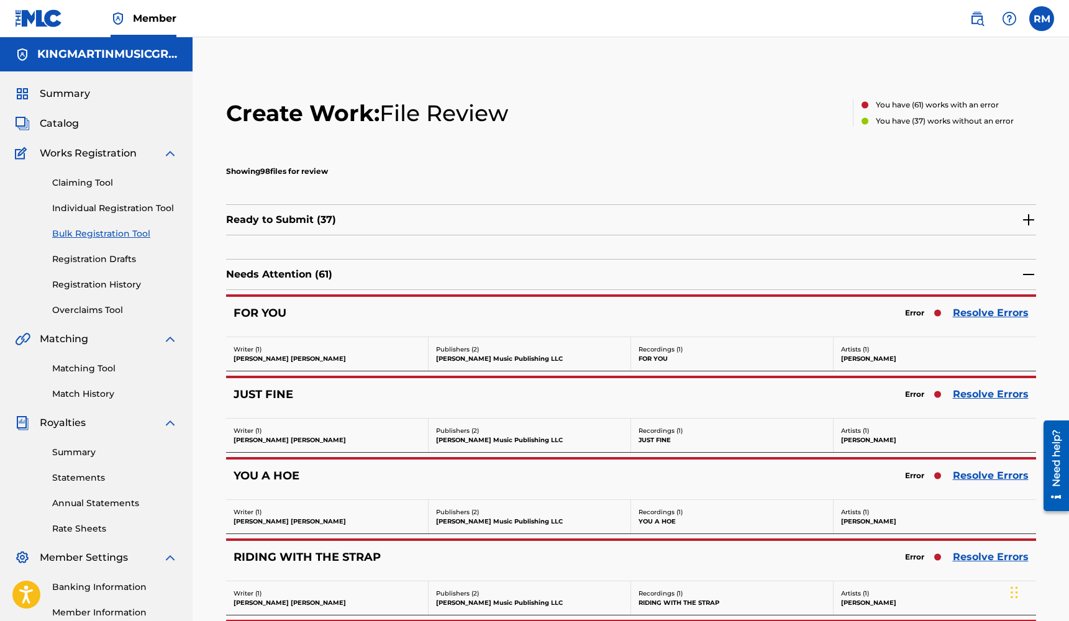
click at [988, 316] on link "Resolve Errors" at bounding box center [991, 313] width 76 height 15
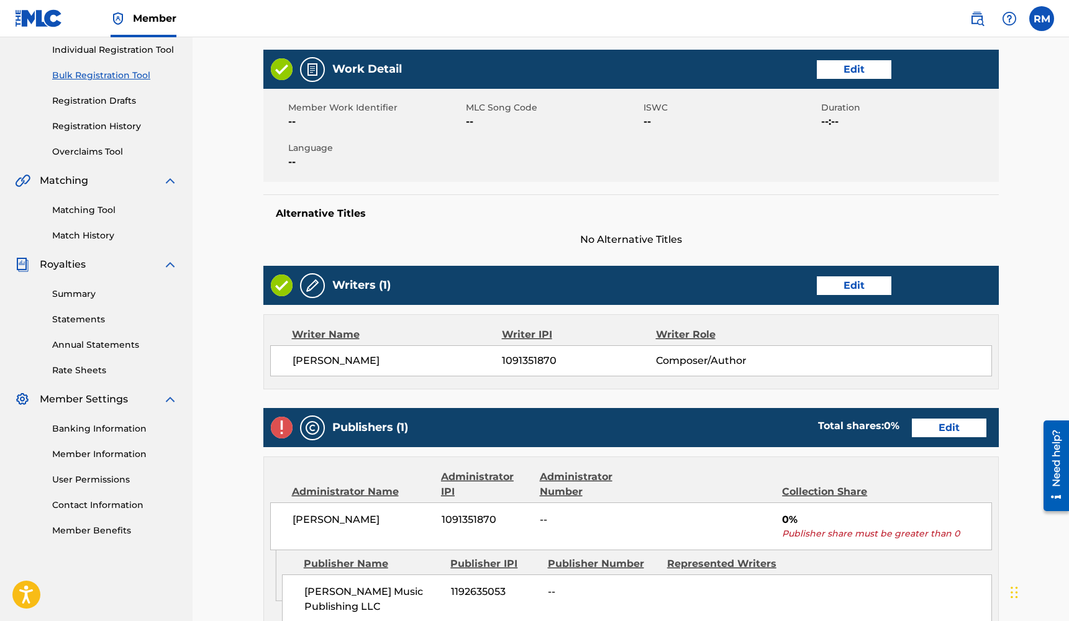
click at [933, 424] on link "Edit" at bounding box center [949, 428] width 75 height 19
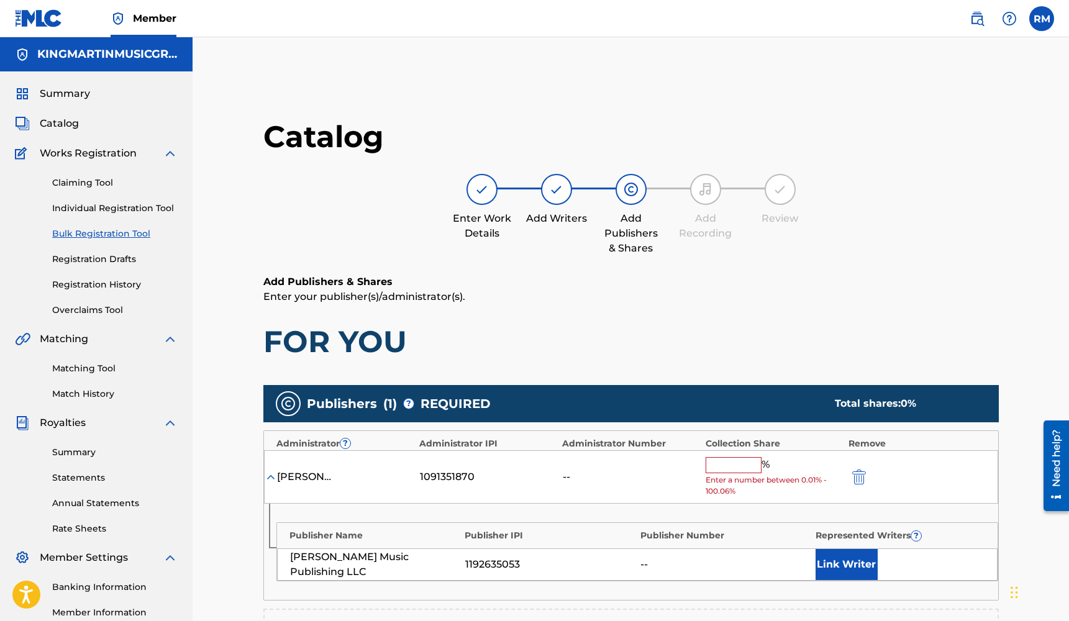
click at [738, 466] on input "text" at bounding box center [734, 465] width 56 height 16
type input "2"
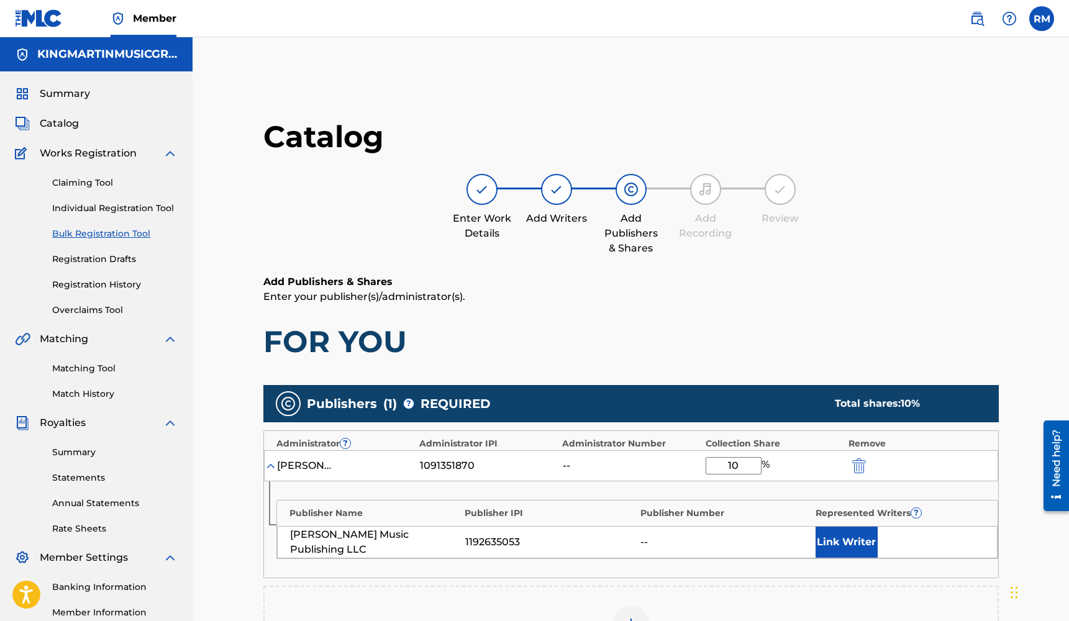
type input "100"
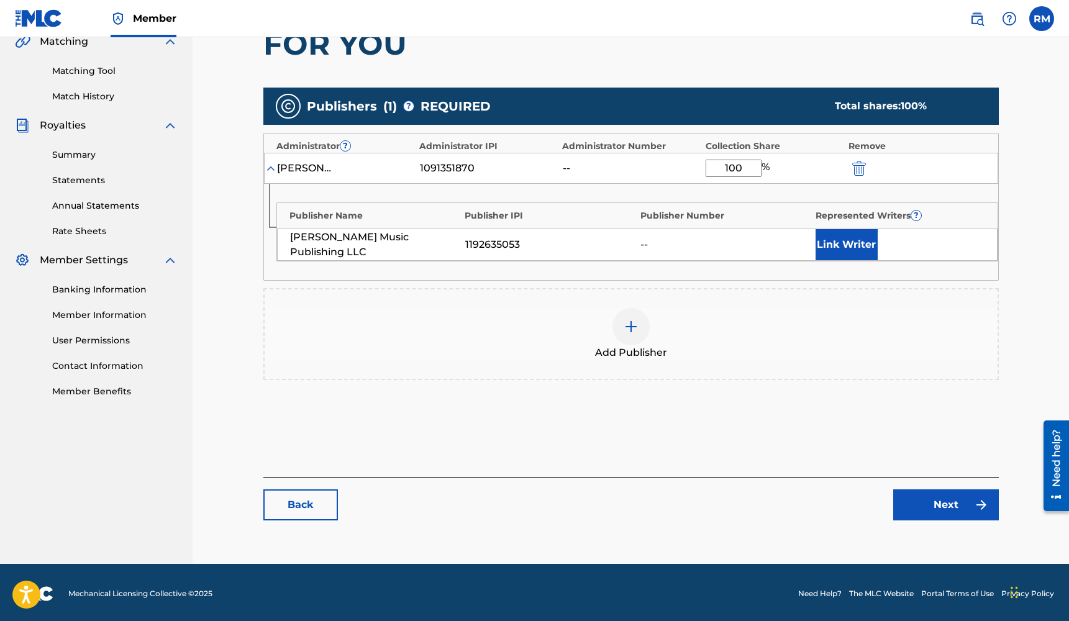
click at [941, 509] on link "Next" at bounding box center [946, 504] width 106 height 31
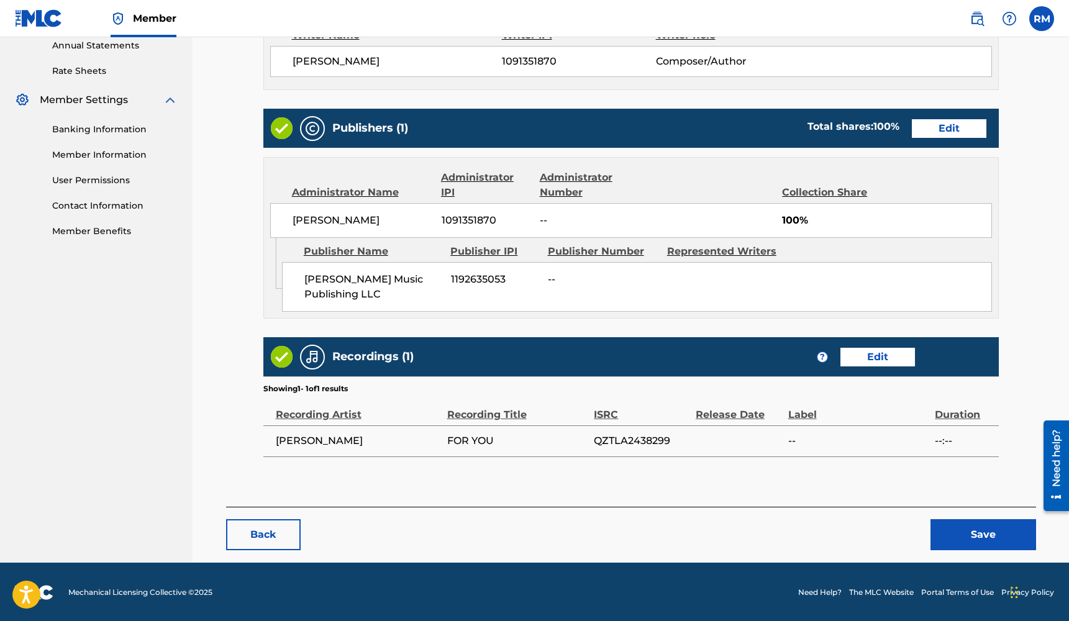
click at [960, 525] on button "Save" at bounding box center [983, 534] width 106 height 31
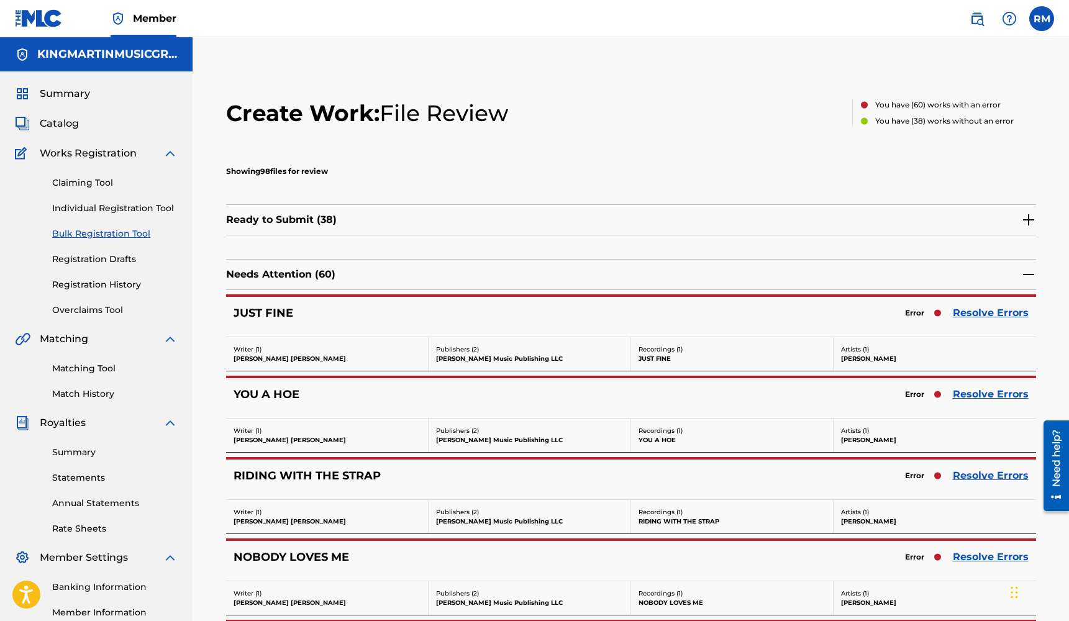
click at [992, 315] on link "Resolve Errors" at bounding box center [991, 313] width 76 height 15
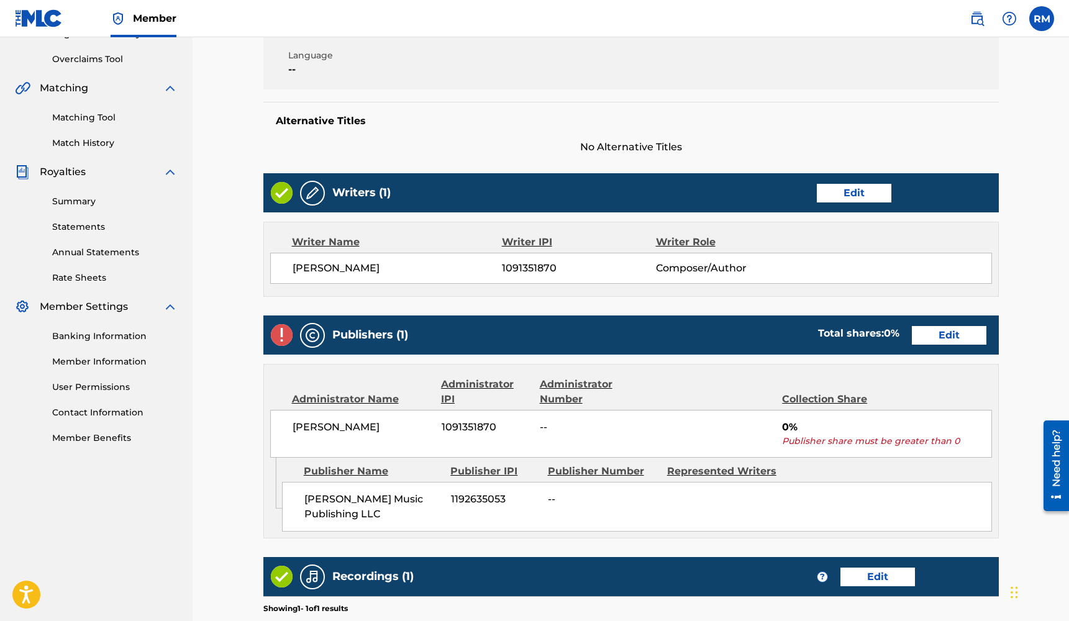
click at [940, 332] on link "Edit" at bounding box center [949, 335] width 75 height 19
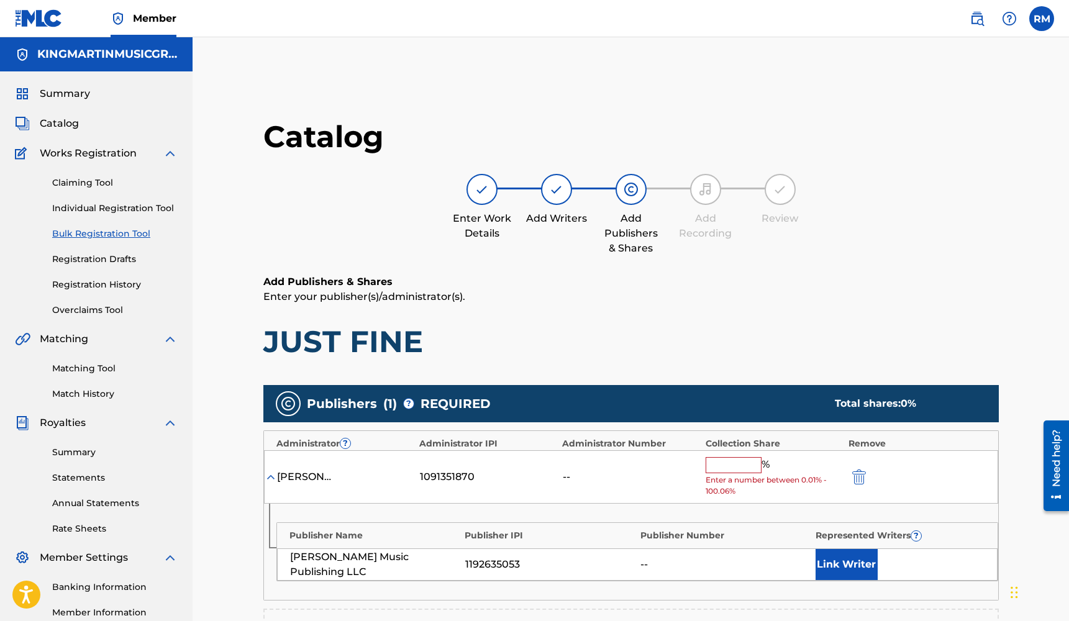
click at [738, 461] on input "text" at bounding box center [734, 465] width 56 height 16
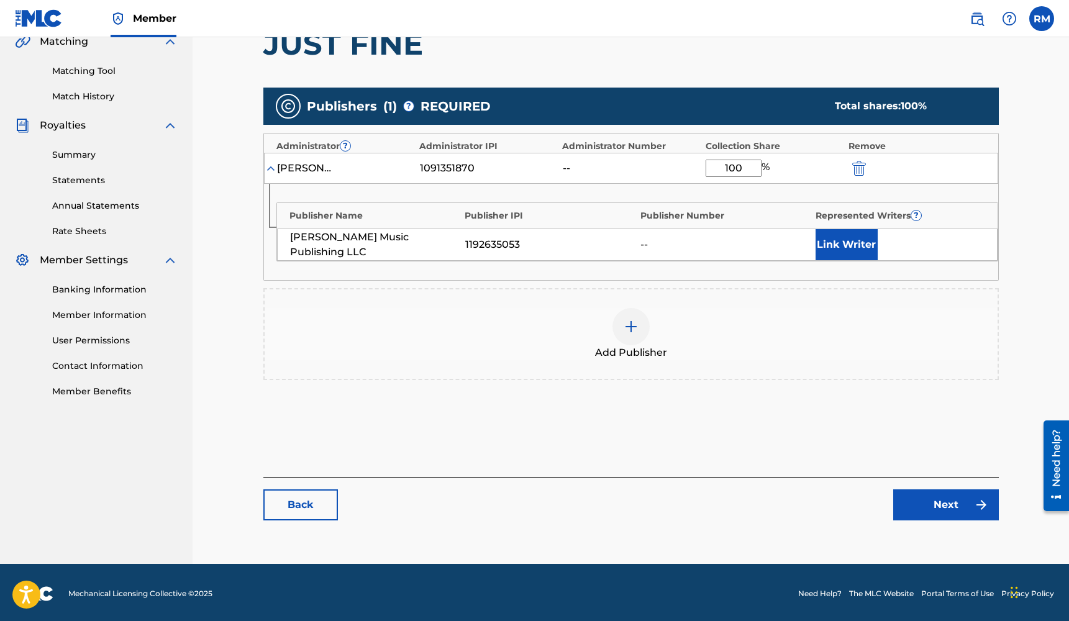
type input "100"
click at [950, 497] on link "Next" at bounding box center [946, 504] width 106 height 31
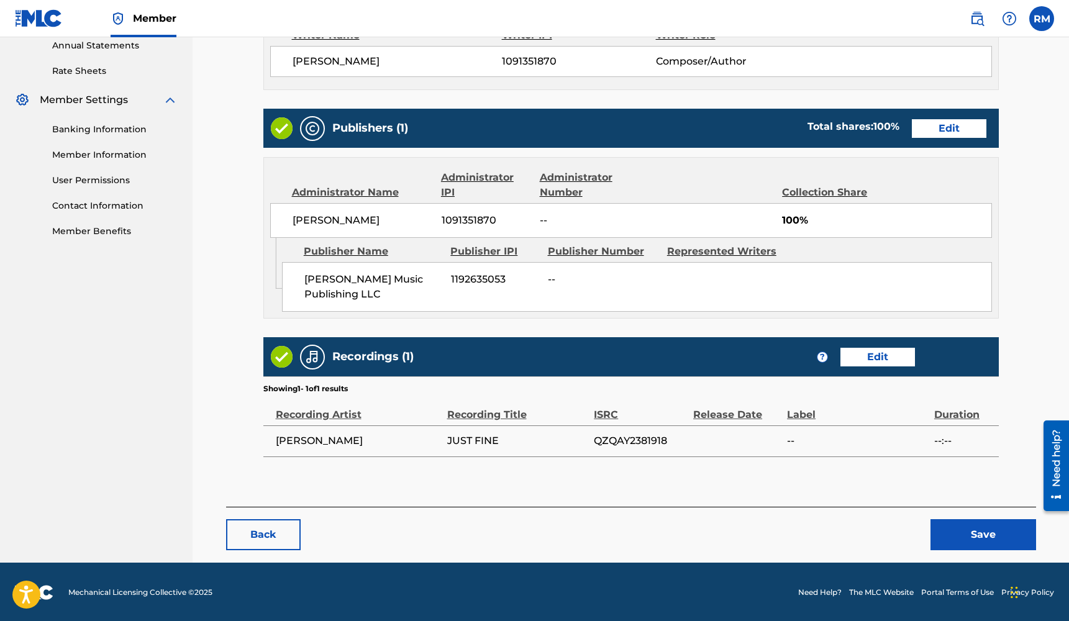
click at [966, 542] on button "Save" at bounding box center [983, 534] width 106 height 31
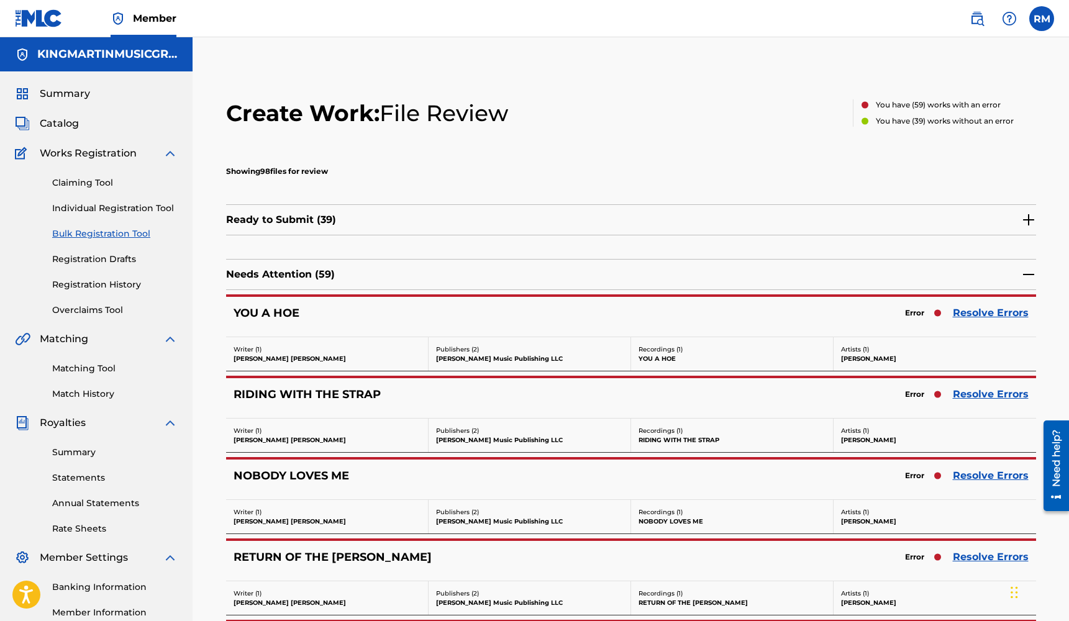
click at [981, 314] on link "Resolve Errors" at bounding box center [991, 313] width 76 height 15
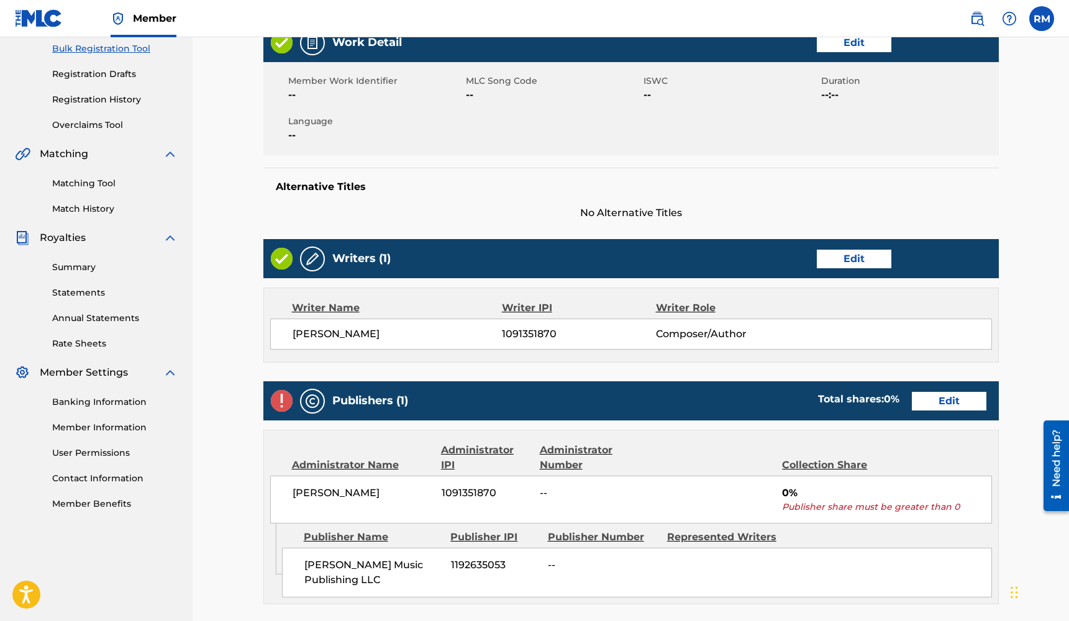
click at [963, 399] on link "Edit" at bounding box center [949, 401] width 75 height 19
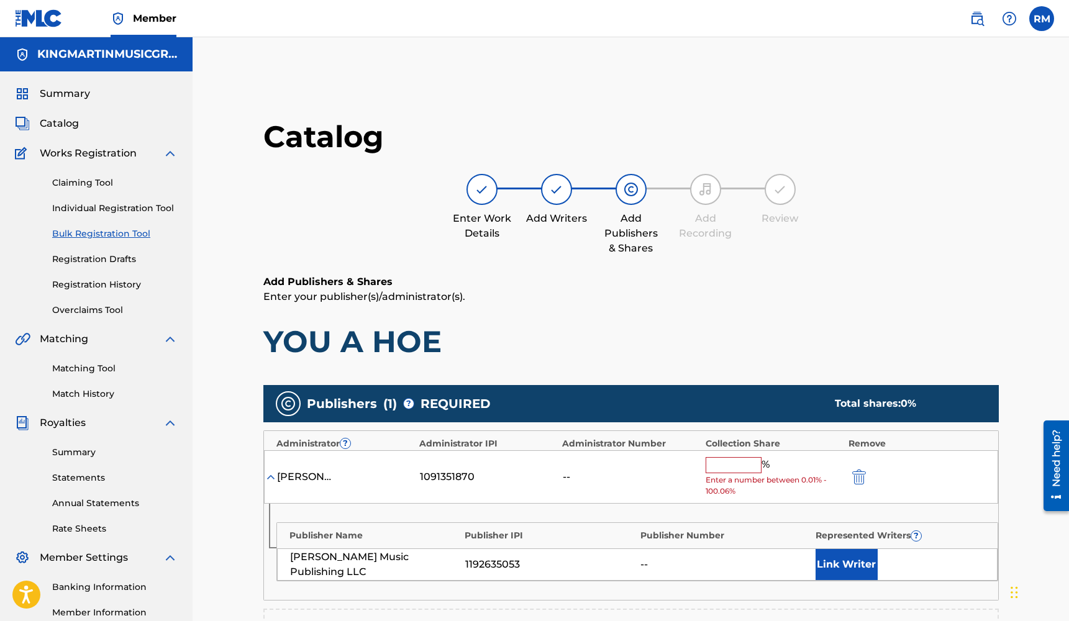
click at [719, 468] on input "text" at bounding box center [734, 465] width 56 height 16
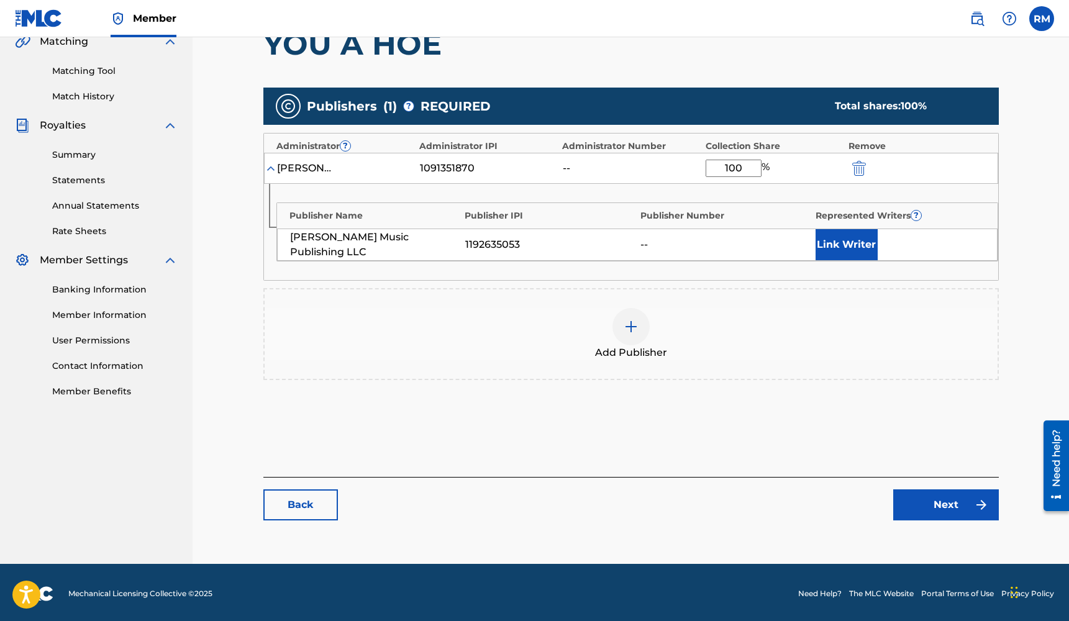
type input "100"
click at [927, 511] on link "Next" at bounding box center [946, 504] width 106 height 31
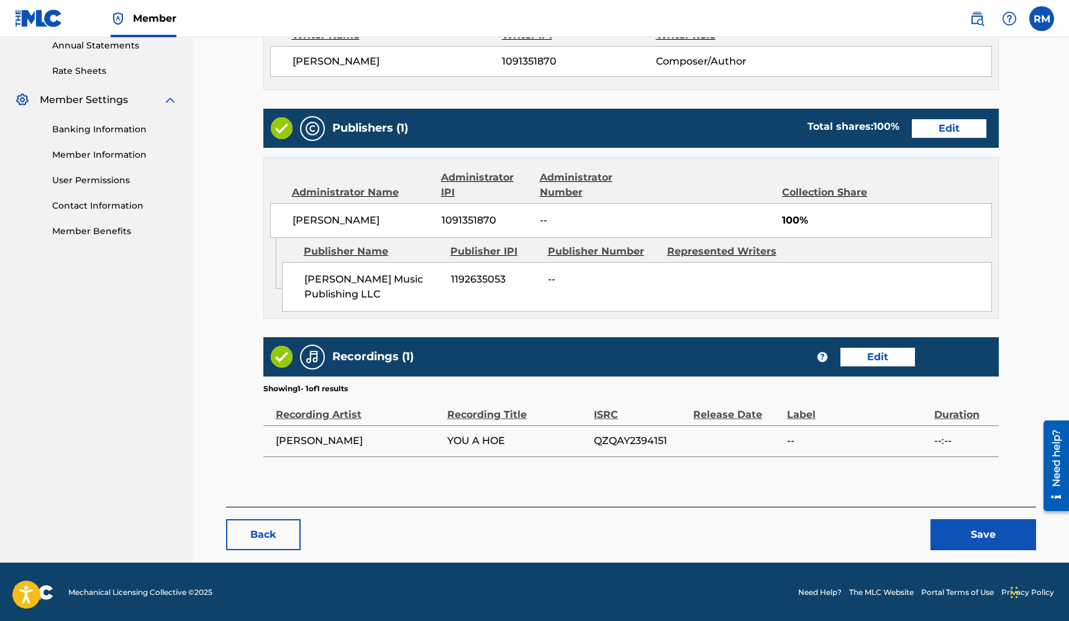
click at [961, 525] on button "Save" at bounding box center [983, 534] width 106 height 31
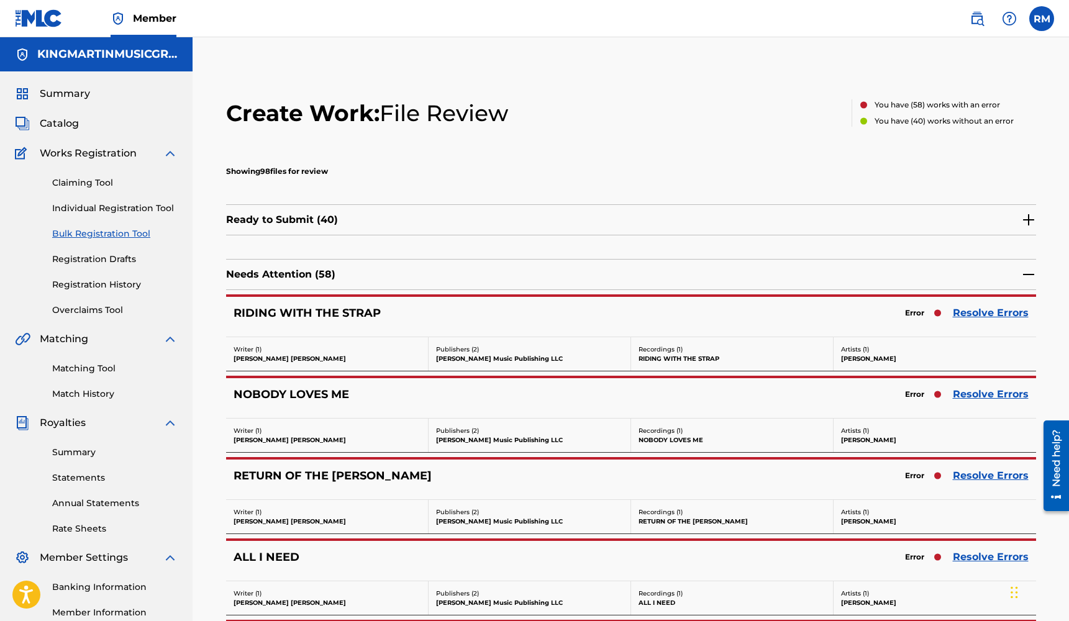
click at [995, 317] on link "Resolve Errors" at bounding box center [991, 313] width 76 height 15
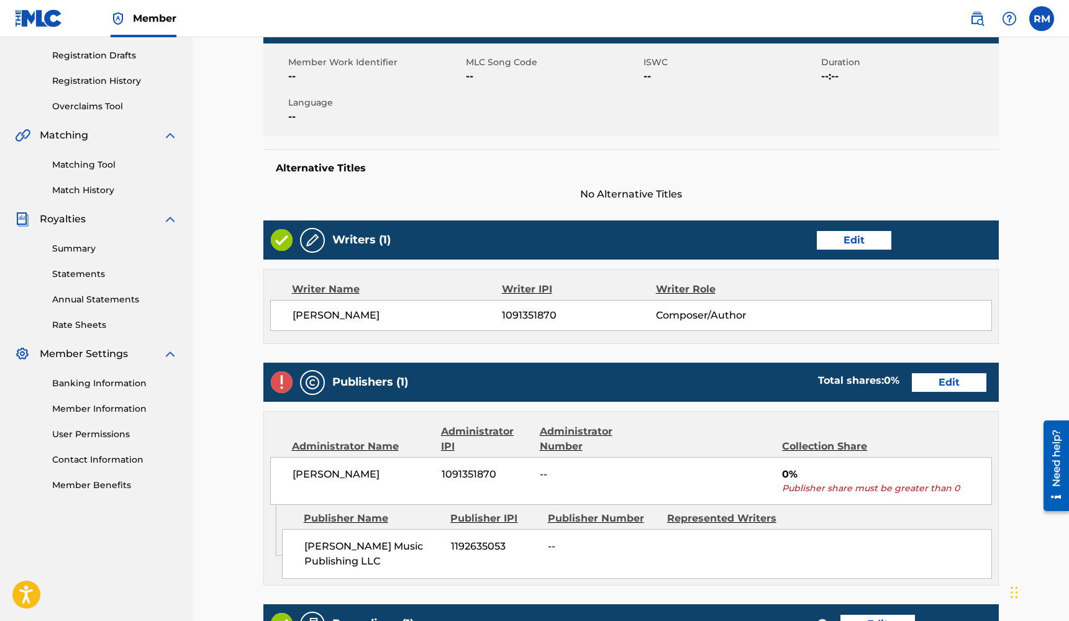
click at [942, 386] on link "Edit" at bounding box center [949, 382] width 75 height 19
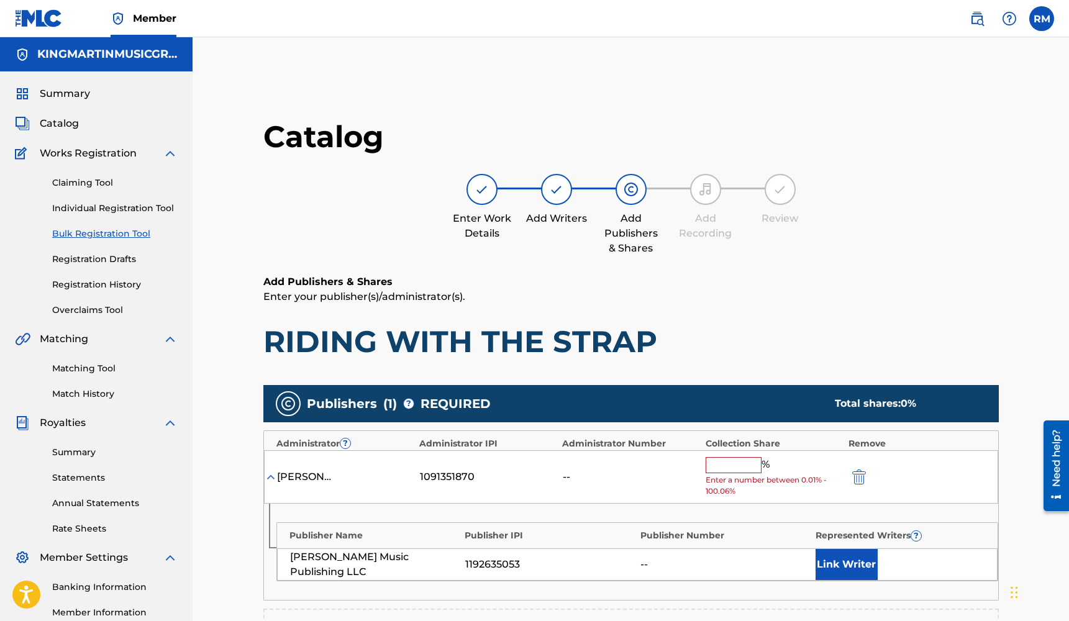
click at [743, 460] on input "text" at bounding box center [734, 465] width 56 height 16
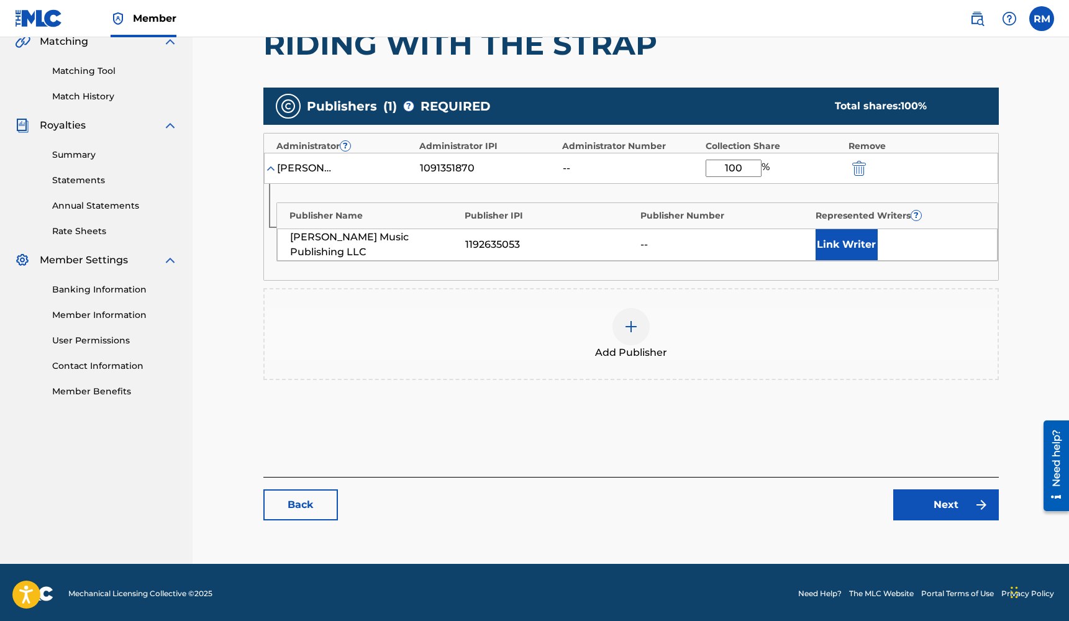
type input "100"
click at [938, 502] on link "Next" at bounding box center [946, 504] width 106 height 31
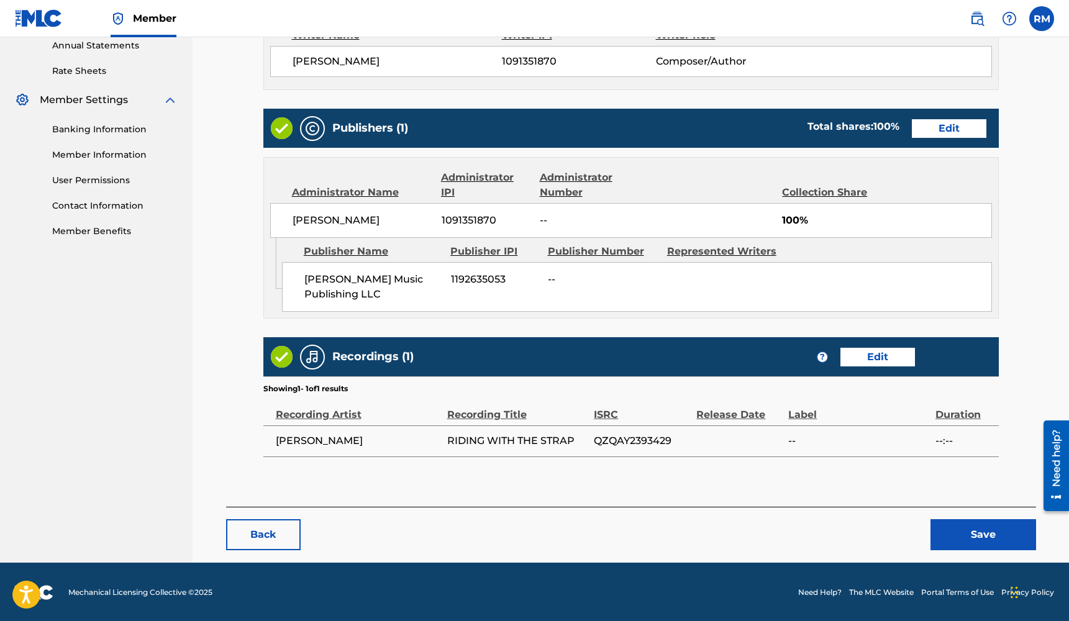
click at [958, 526] on button "Save" at bounding box center [983, 534] width 106 height 31
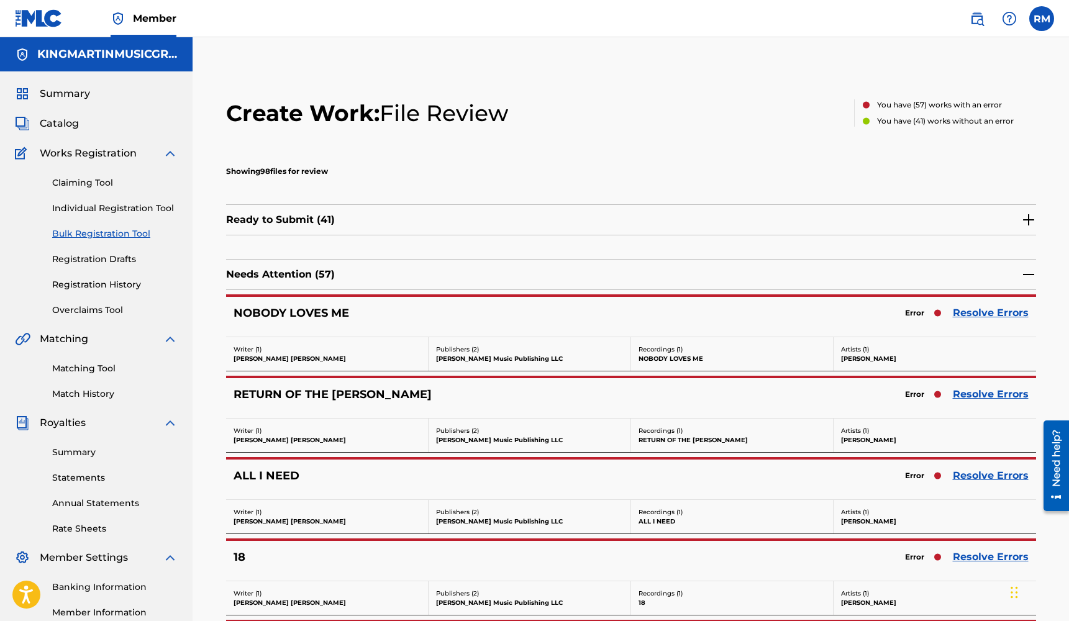
click at [967, 315] on link "Resolve Errors" at bounding box center [991, 313] width 76 height 15
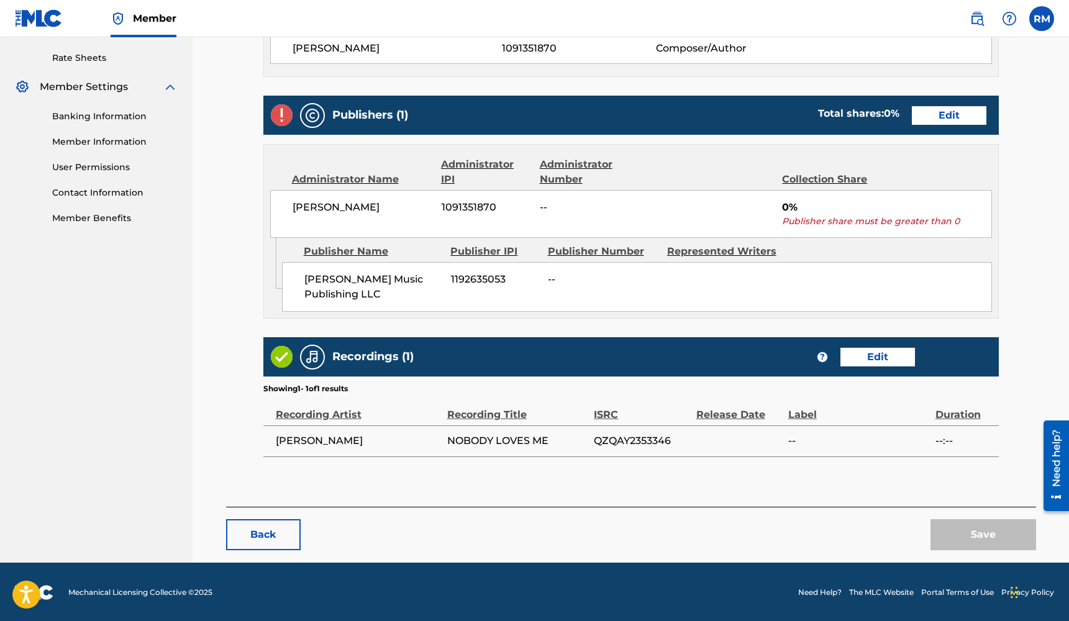
click at [958, 112] on link "Edit" at bounding box center [949, 115] width 75 height 19
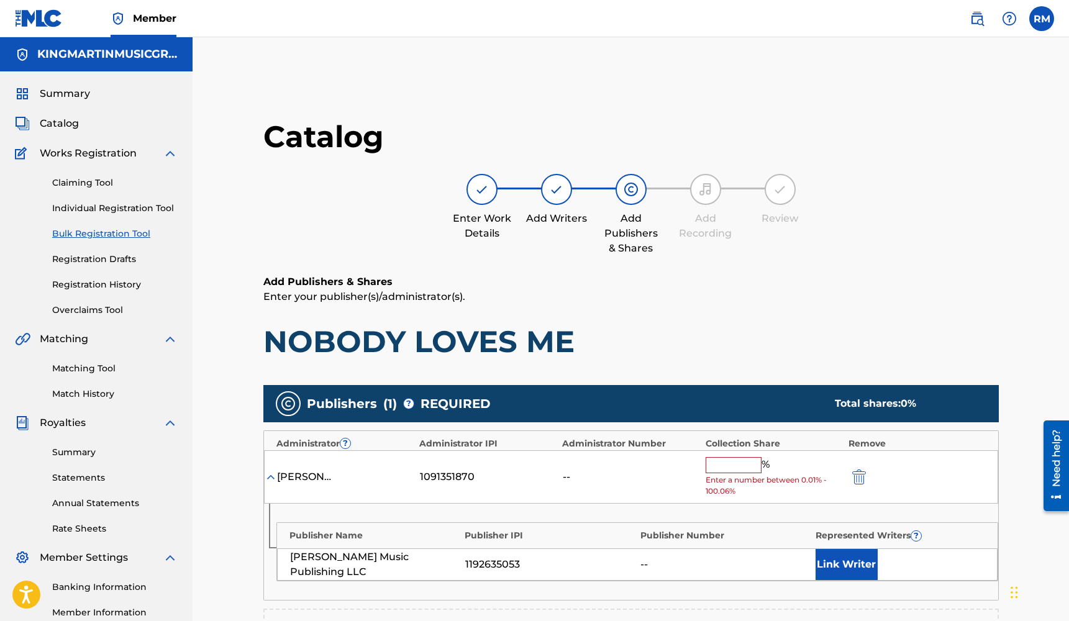
click at [725, 456] on div "[PERSON_NAME] 1091351870 -- % Enter a number between 0.01% - 100.06%" at bounding box center [631, 477] width 734 height 54
click at [725, 462] on input "text" at bounding box center [734, 465] width 56 height 16
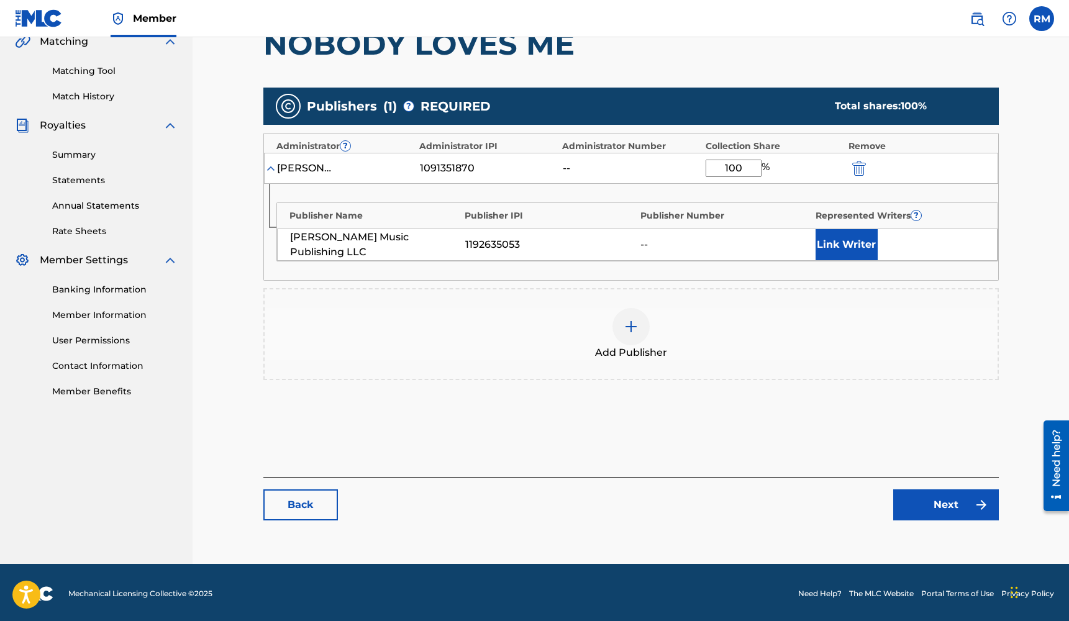
type input "100"
click at [978, 501] on img at bounding box center [981, 504] width 15 height 15
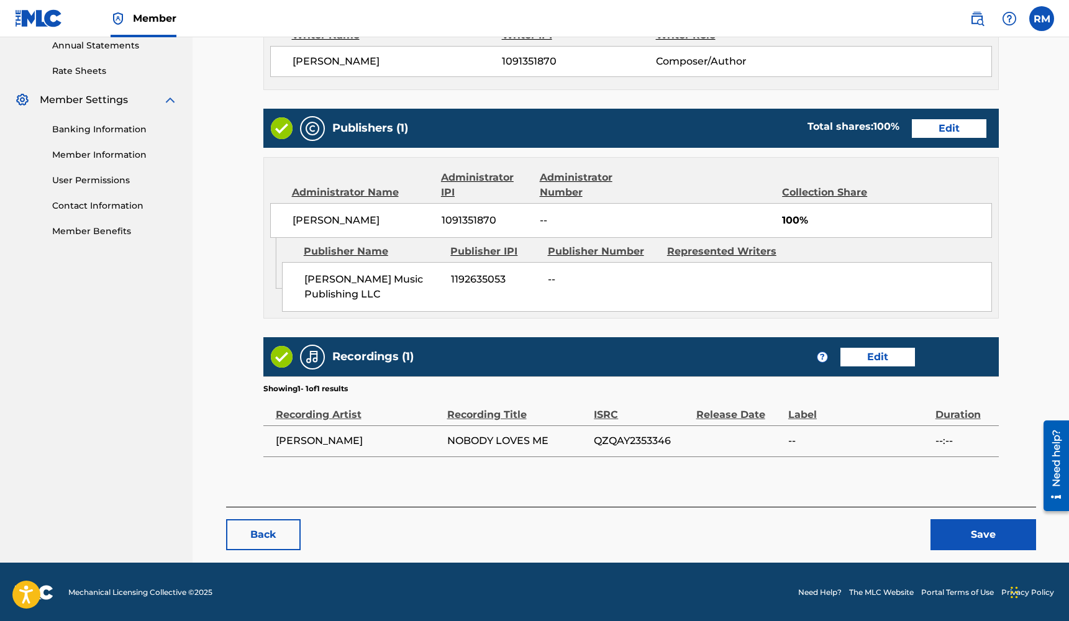
click at [960, 533] on button "Save" at bounding box center [983, 534] width 106 height 31
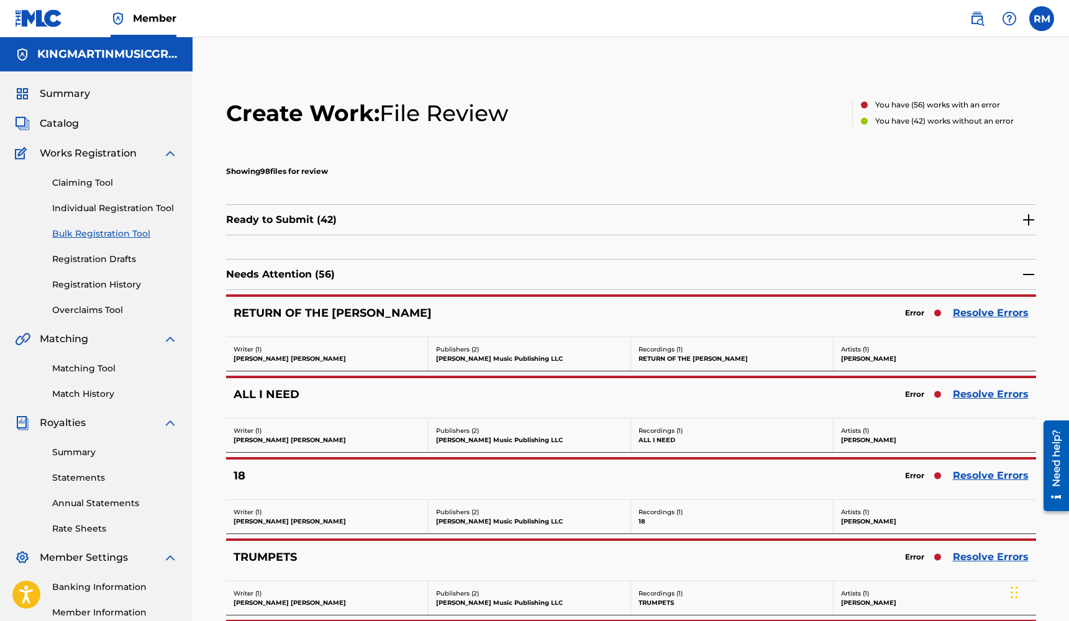
click at [965, 310] on link "Resolve Errors" at bounding box center [991, 313] width 76 height 15
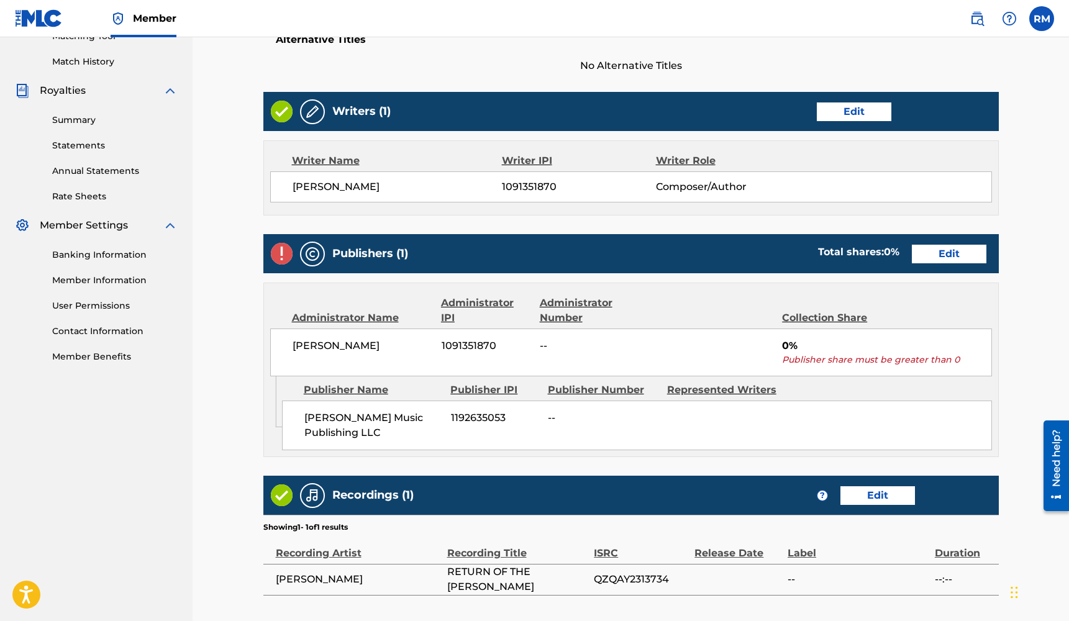
click at [963, 257] on link "Edit" at bounding box center [949, 254] width 75 height 19
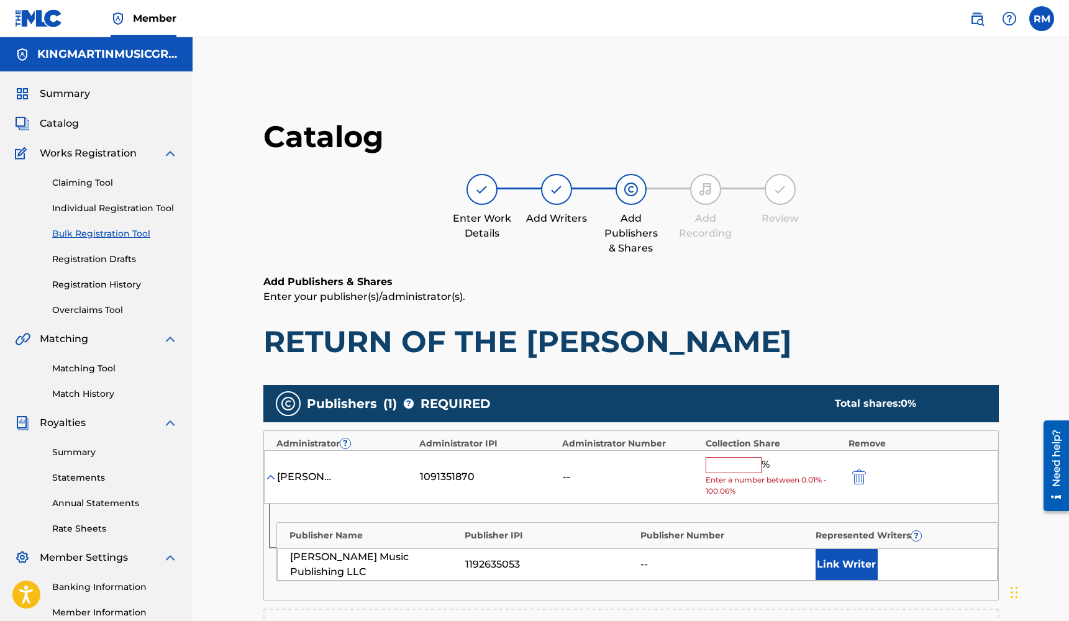
click at [727, 458] on input "text" at bounding box center [734, 465] width 56 height 16
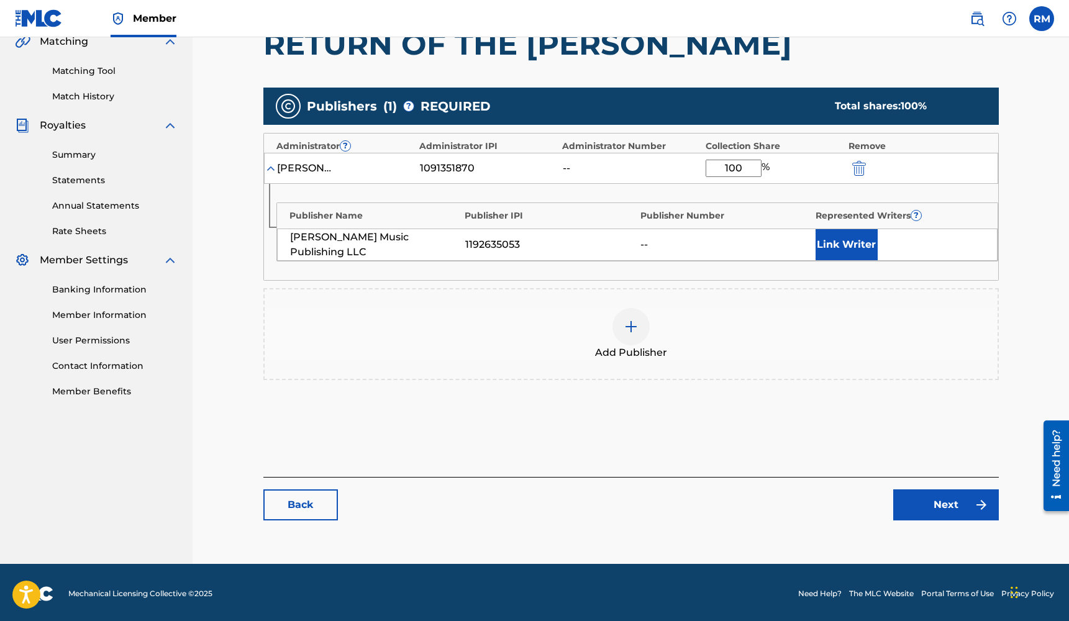
type input "100"
click at [932, 497] on link "Next" at bounding box center [946, 504] width 106 height 31
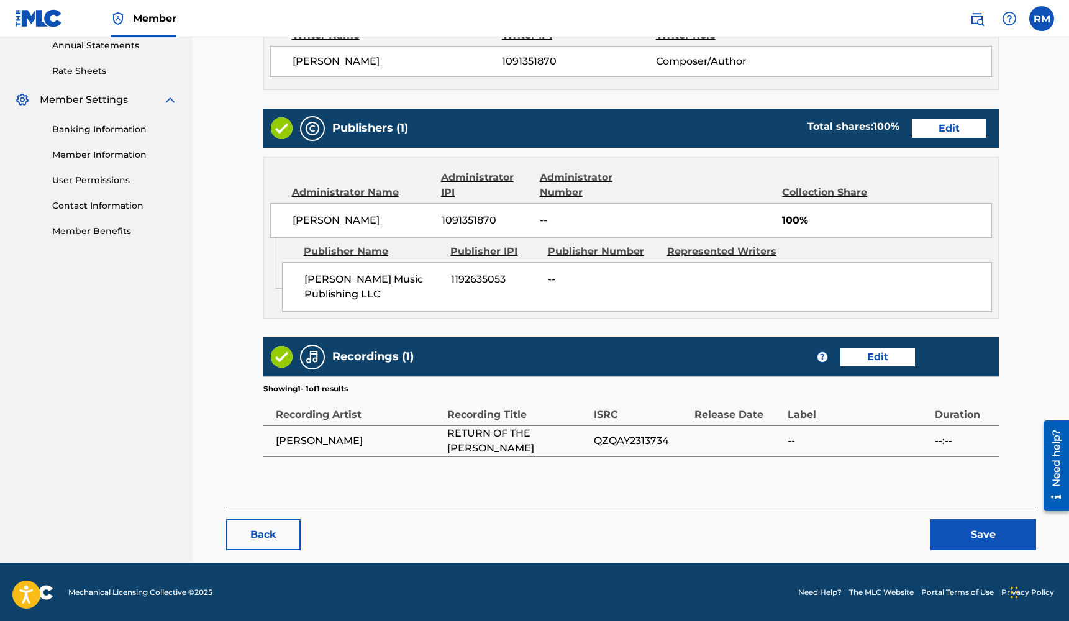
click at [959, 529] on button "Save" at bounding box center [983, 534] width 106 height 31
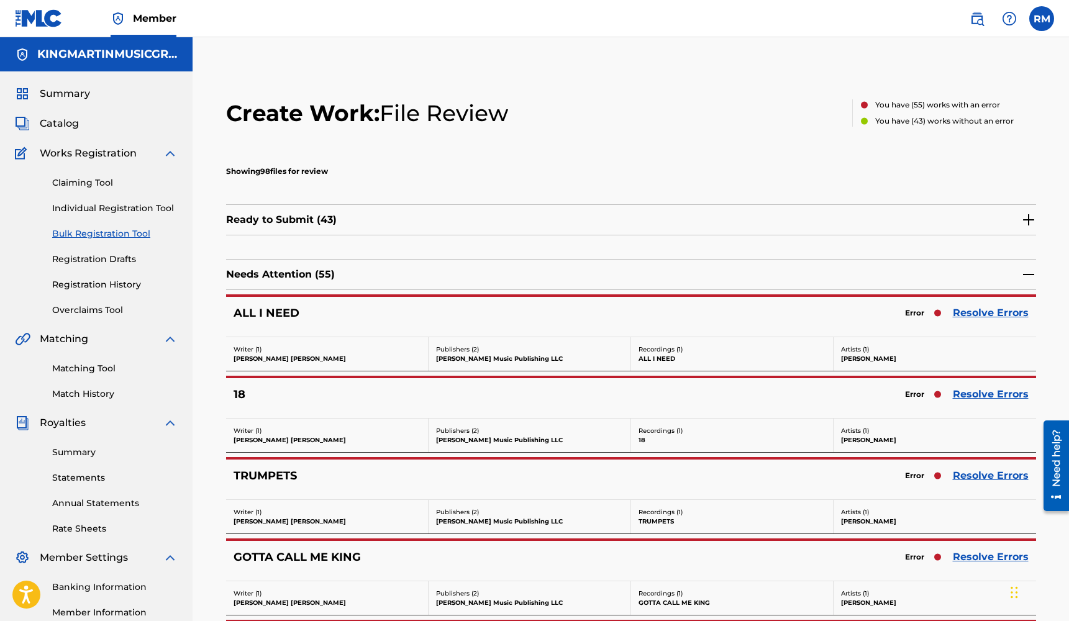
click at [993, 316] on link "Resolve Errors" at bounding box center [991, 313] width 76 height 15
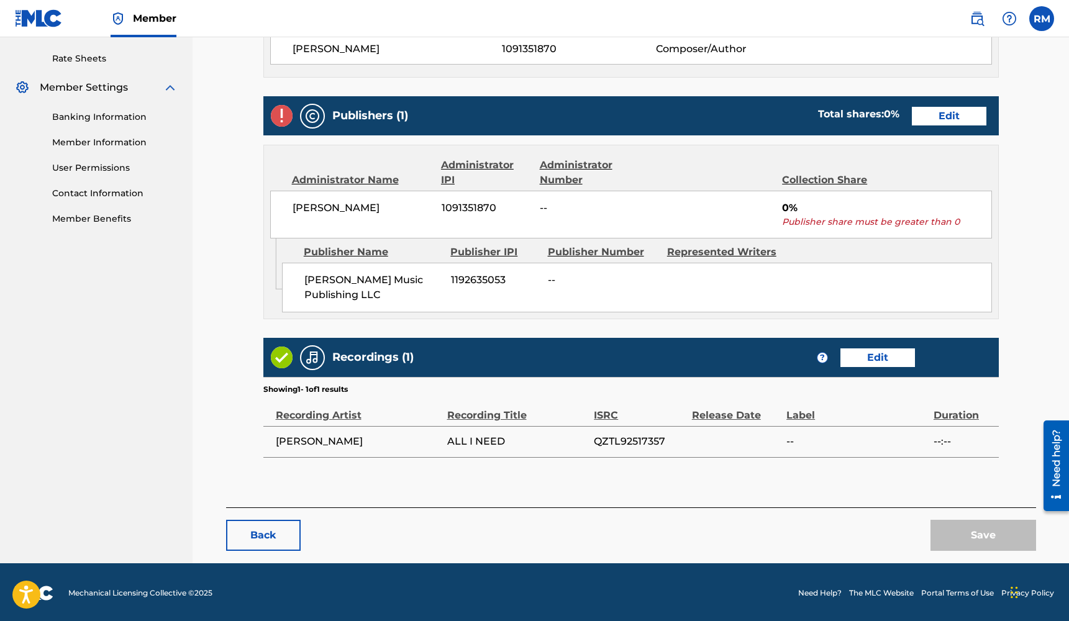
click at [957, 122] on link "Edit" at bounding box center [949, 116] width 75 height 19
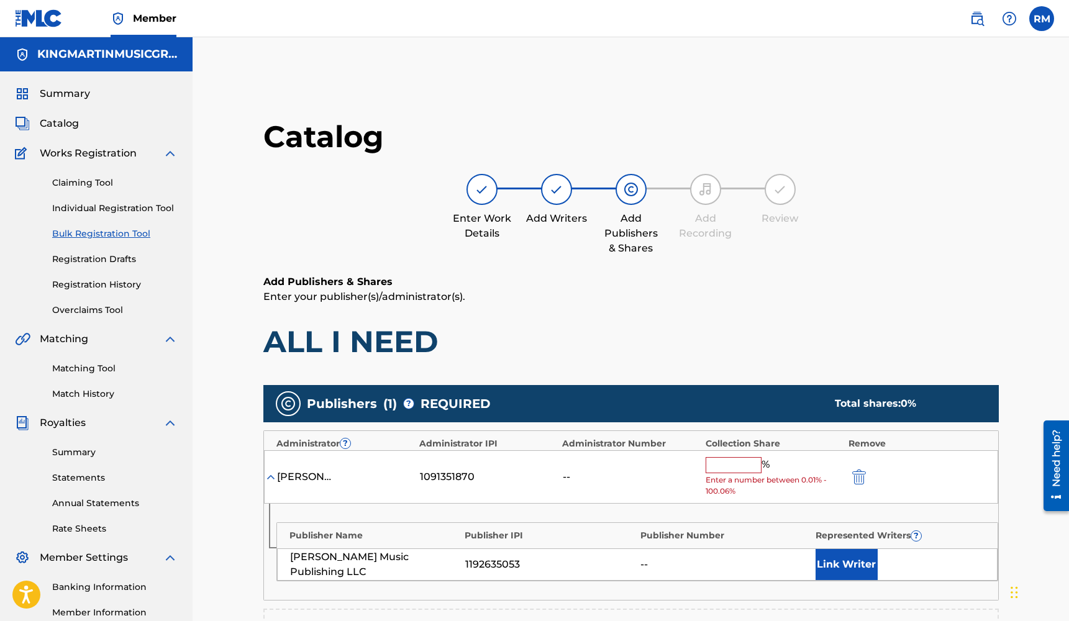
click at [726, 460] on input "text" at bounding box center [734, 465] width 56 height 16
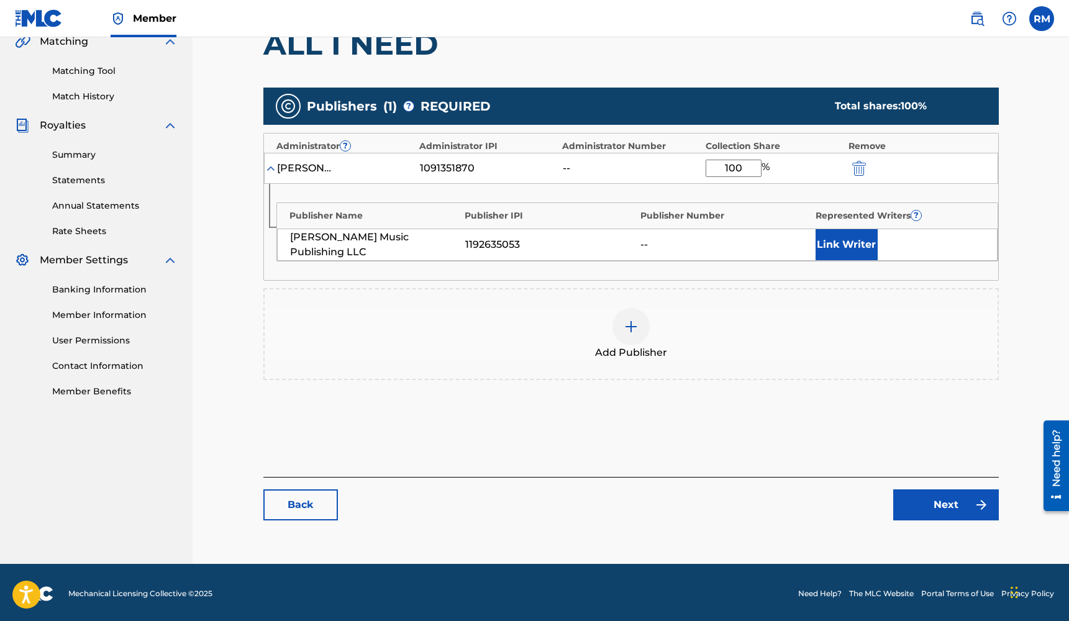
type input "100"
click at [941, 509] on link "Next" at bounding box center [946, 504] width 106 height 31
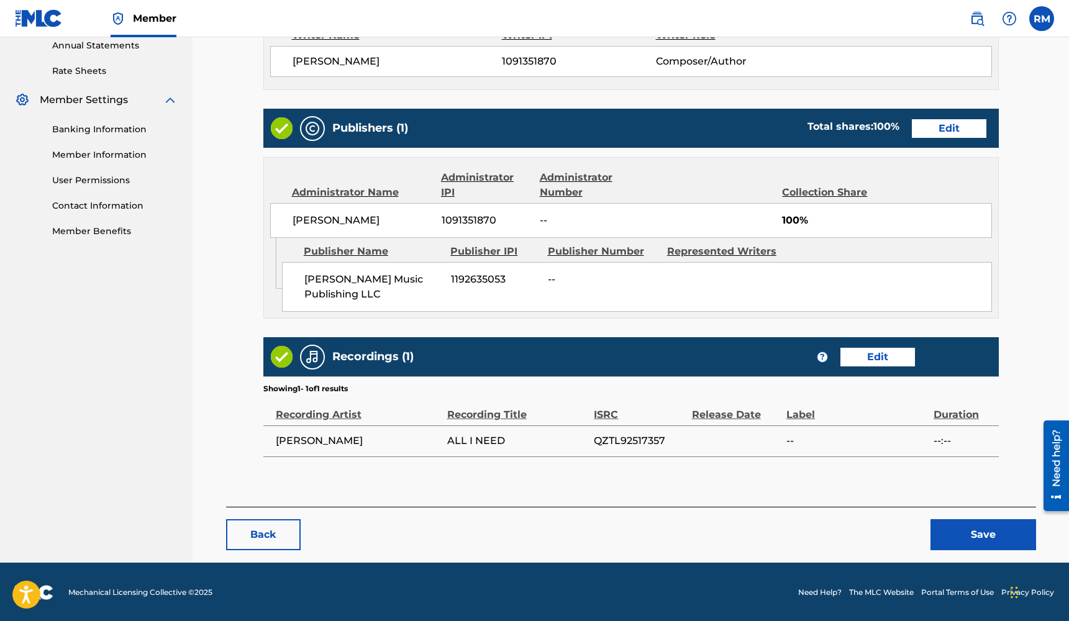
click at [959, 527] on button "Save" at bounding box center [983, 534] width 106 height 31
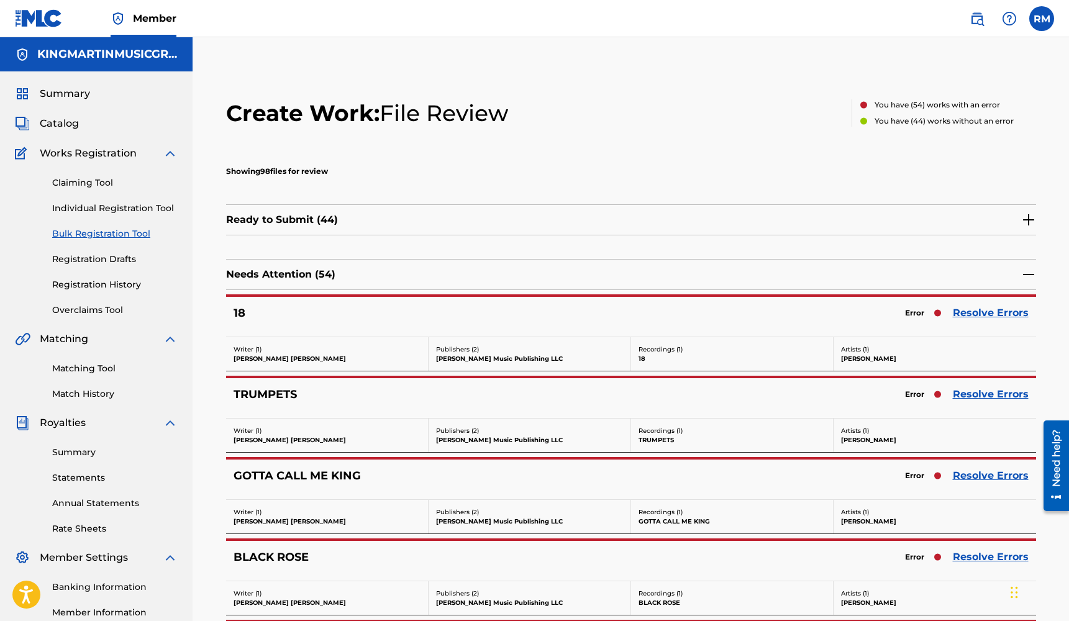
click at [967, 314] on link "Resolve Errors" at bounding box center [991, 313] width 76 height 15
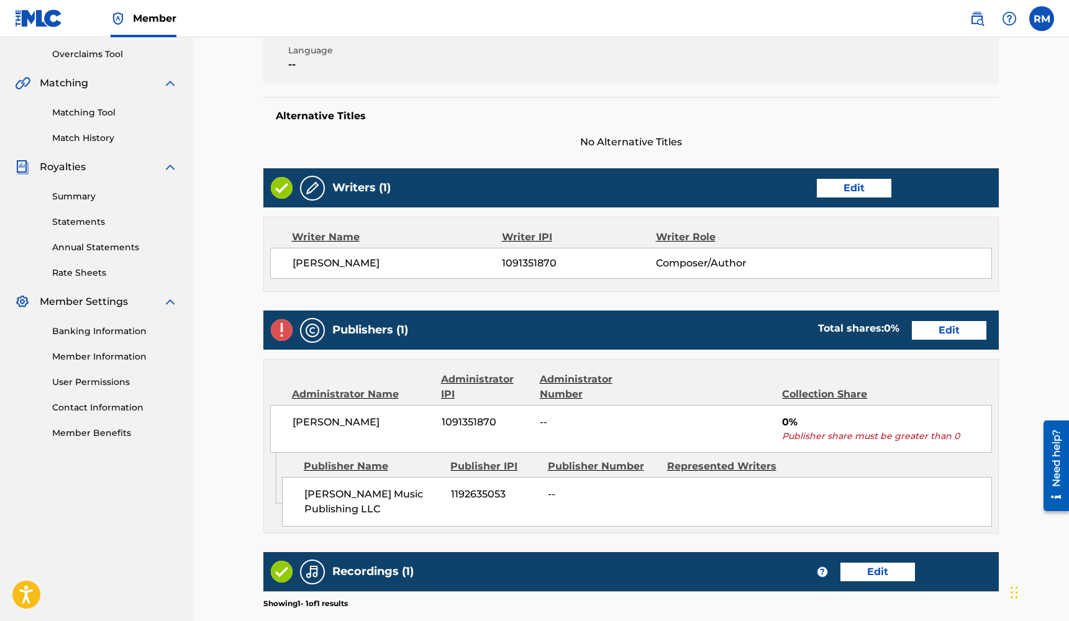
click at [933, 335] on link "Edit" at bounding box center [949, 330] width 75 height 19
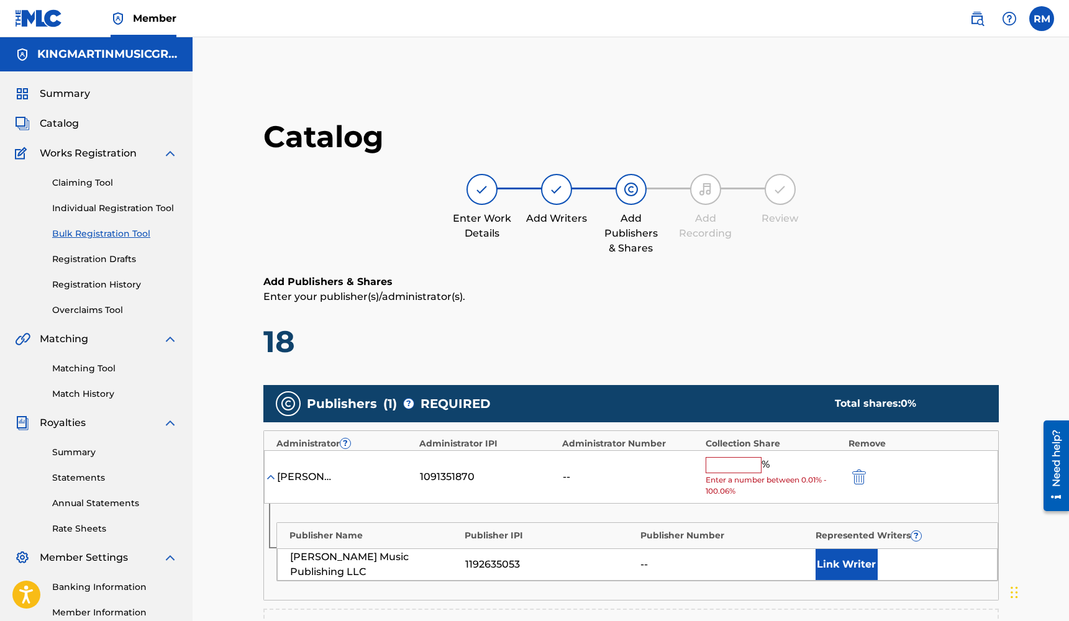
click at [745, 465] on input "text" at bounding box center [734, 465] width 56 height 16
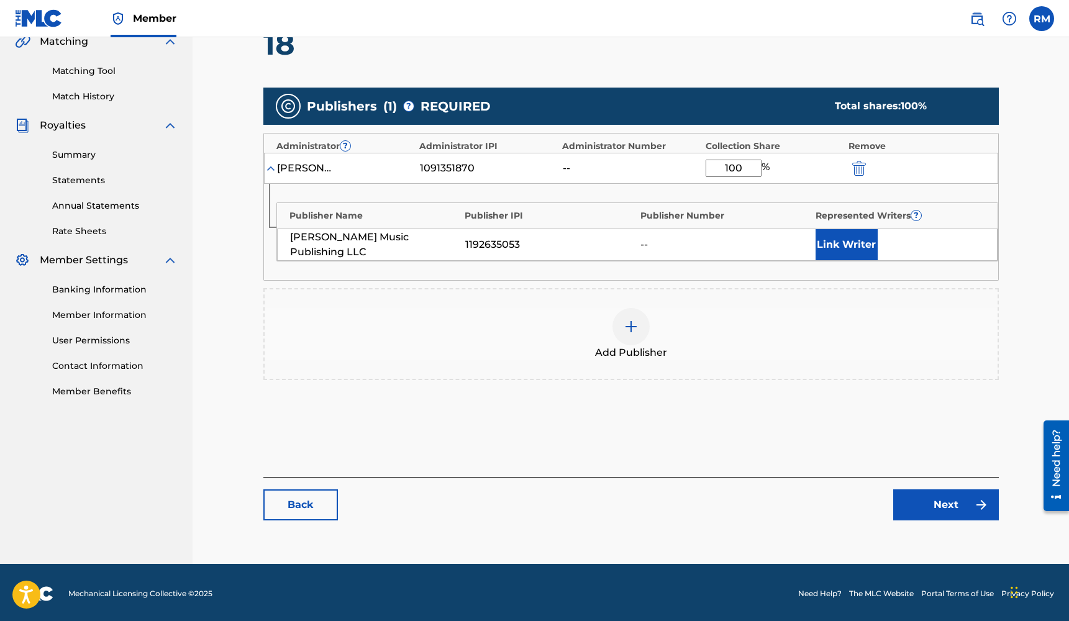
type input "100"
click at [951, 503] on link "Next" at bounding box center [946, 504] width 106 height 31
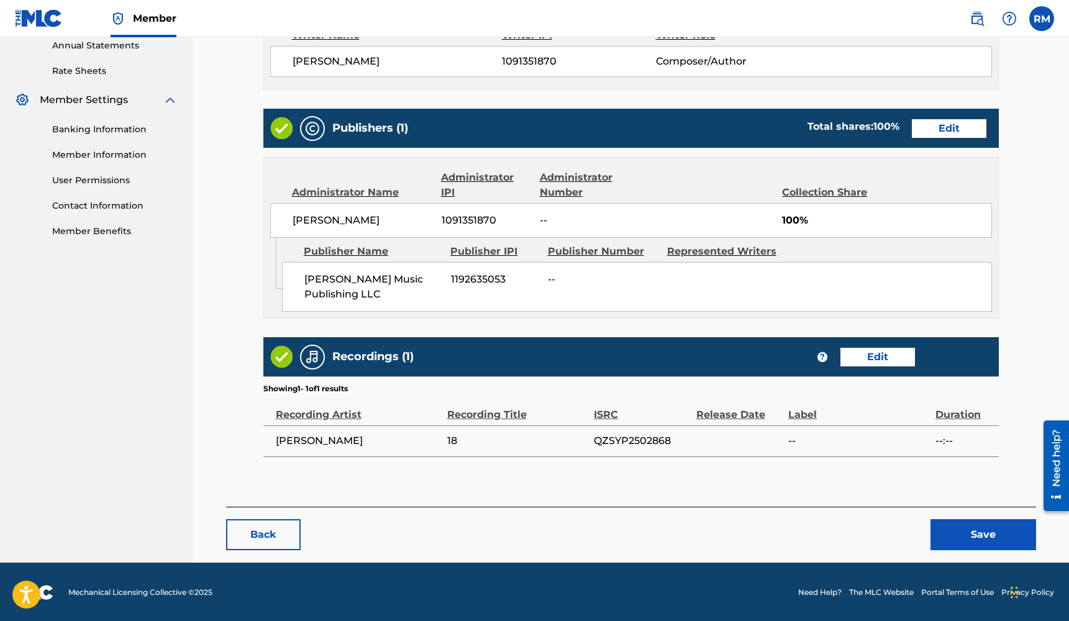
click at [968, 527] on button "Save" at bounding box center [983, 534] width 106 height 31
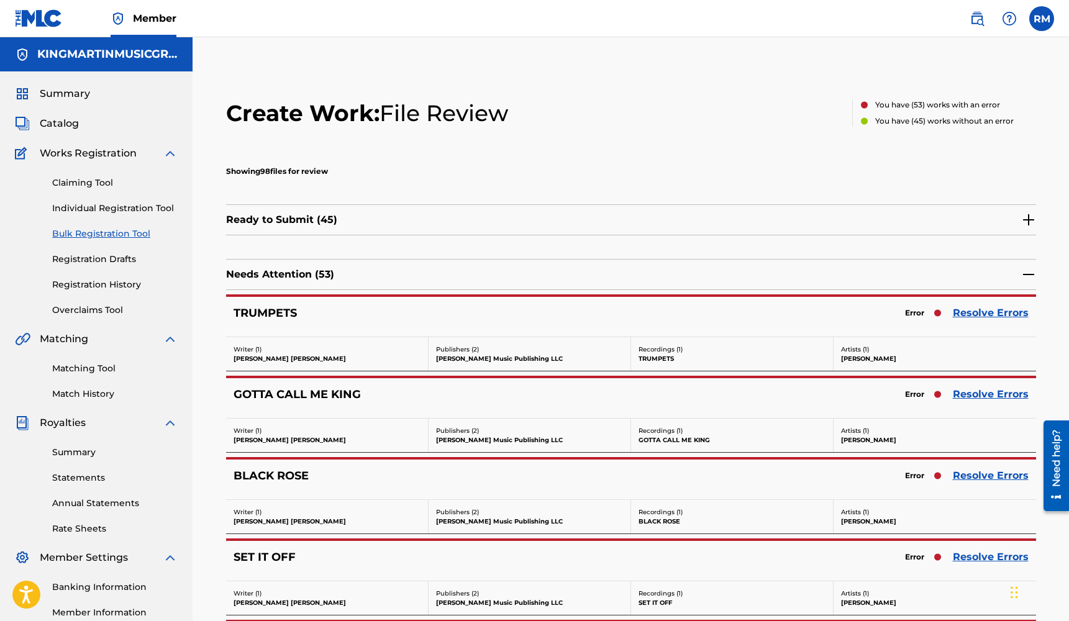
click at [971, 314] on link "Resolve Errors" at bounding box center [991, 313] width 76 height 15
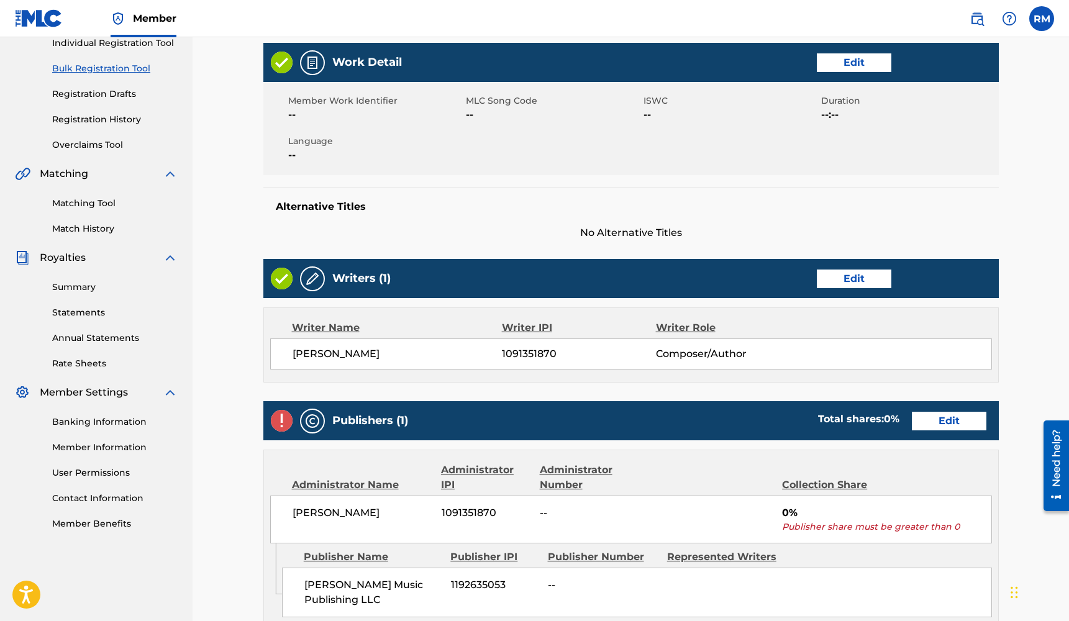
click at [938, 422] on link "Edit" at bounding box center [949, 421] width 75 height 19
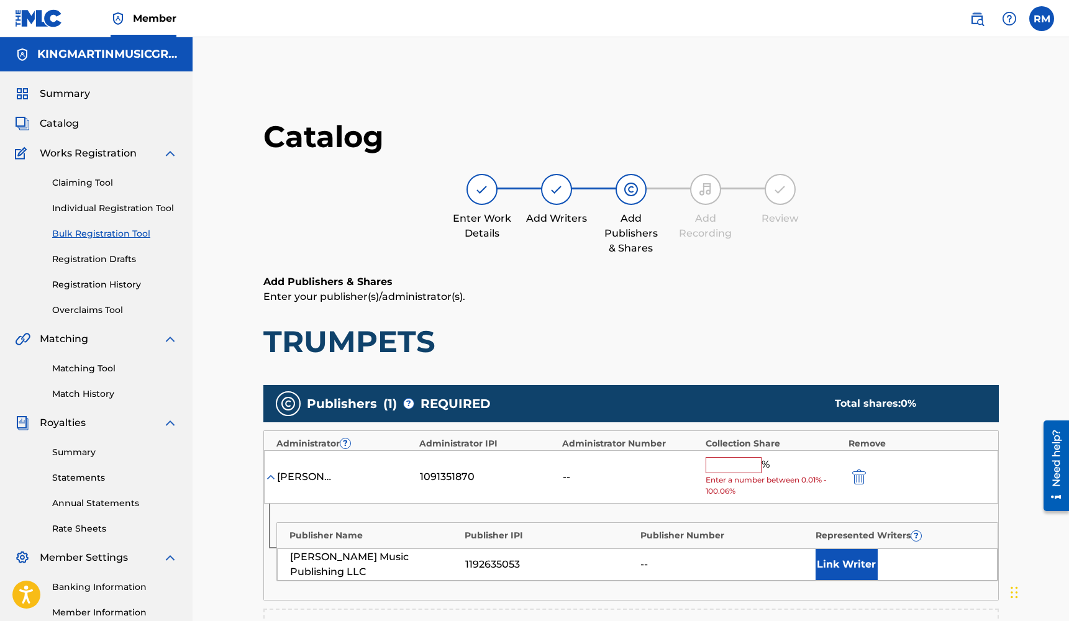
click at [740, 465] on input "text" at bounding box center [734, 465] width 56 height 16
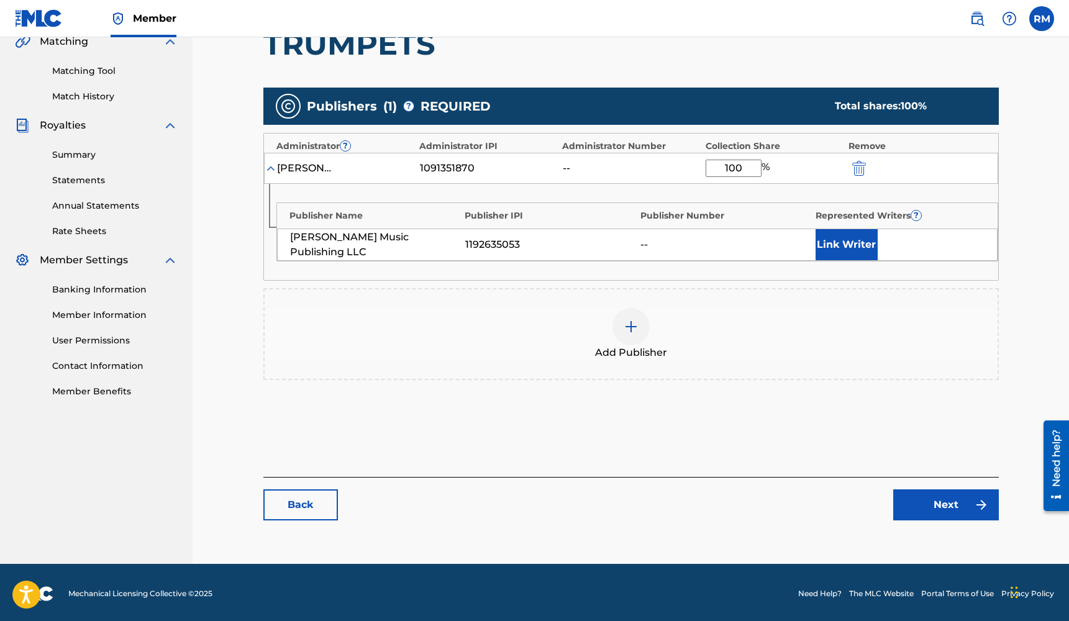
type input "100"
click at [955, 501] on link "Next" at bounding box center [946, 504] width 106 height 31
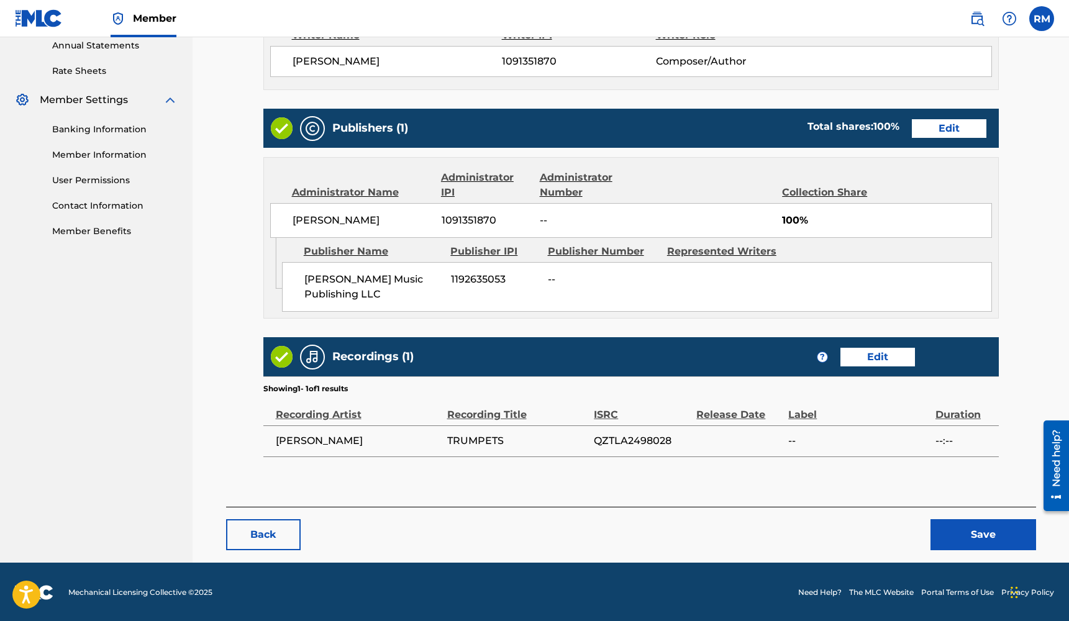
click at [962, 532] on button "Save" at bounding box center [983, 534] width 106 height 31
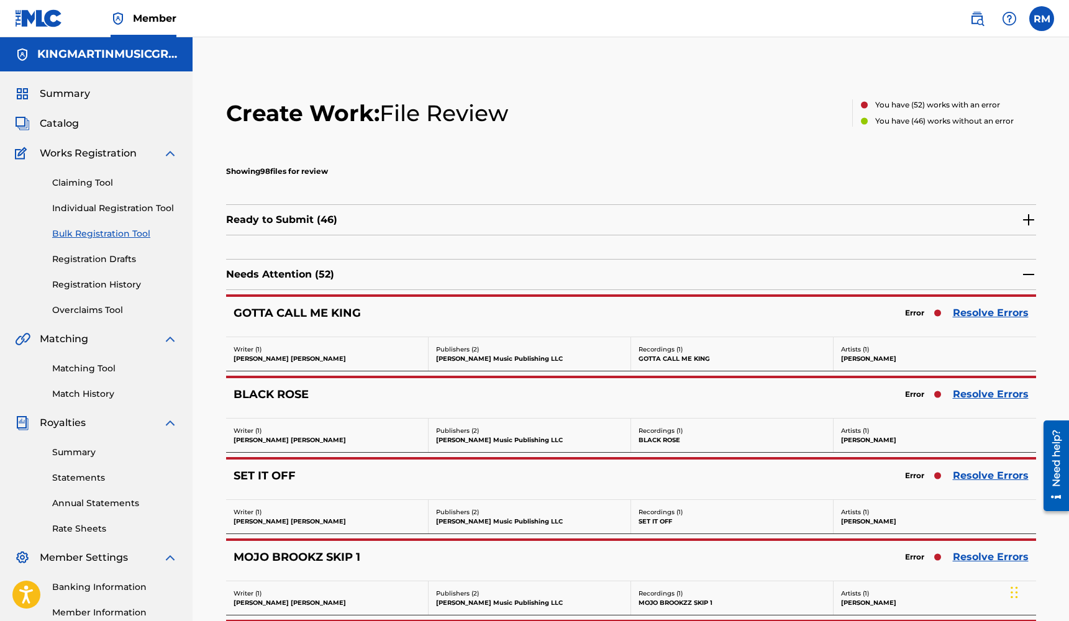
click at [967, 313] on link "Resolve Errors" at bounding box center [991, 313] width 76 height 15
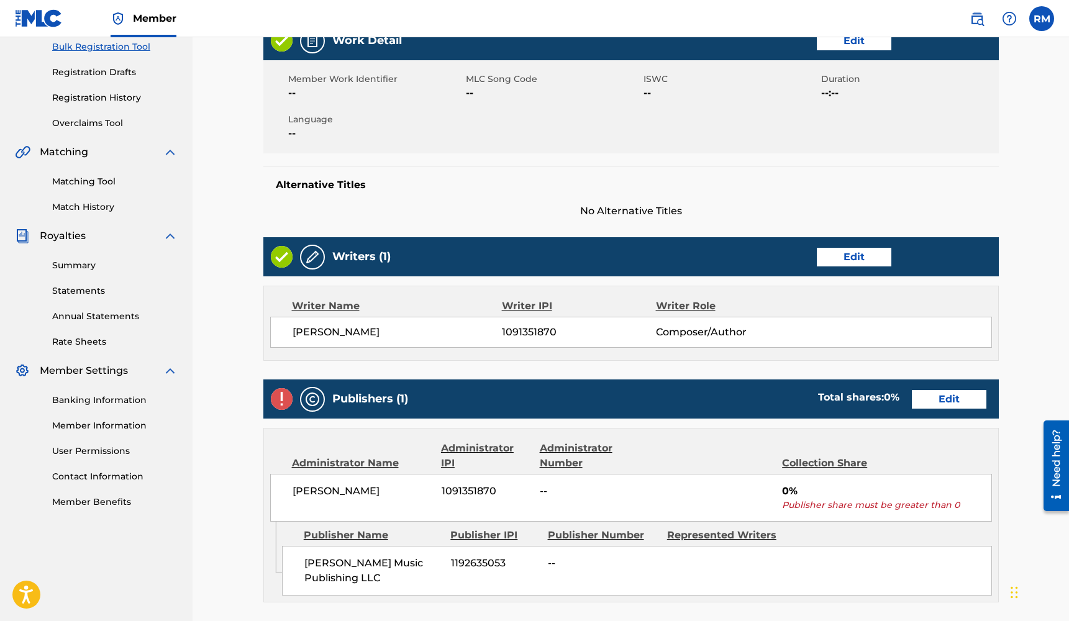
click at [932, 401] on link "Edit" at bounding box center [949, 399] width 75 height 19
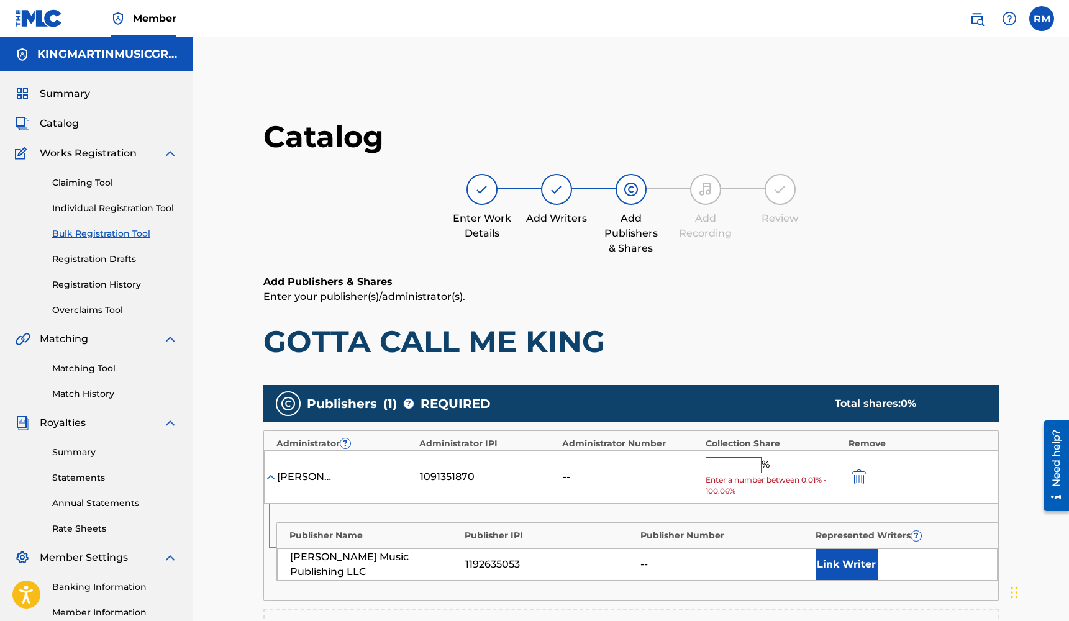
click at [753, 464] on input "text" at bounding box center [734, 465] width 56 height 16
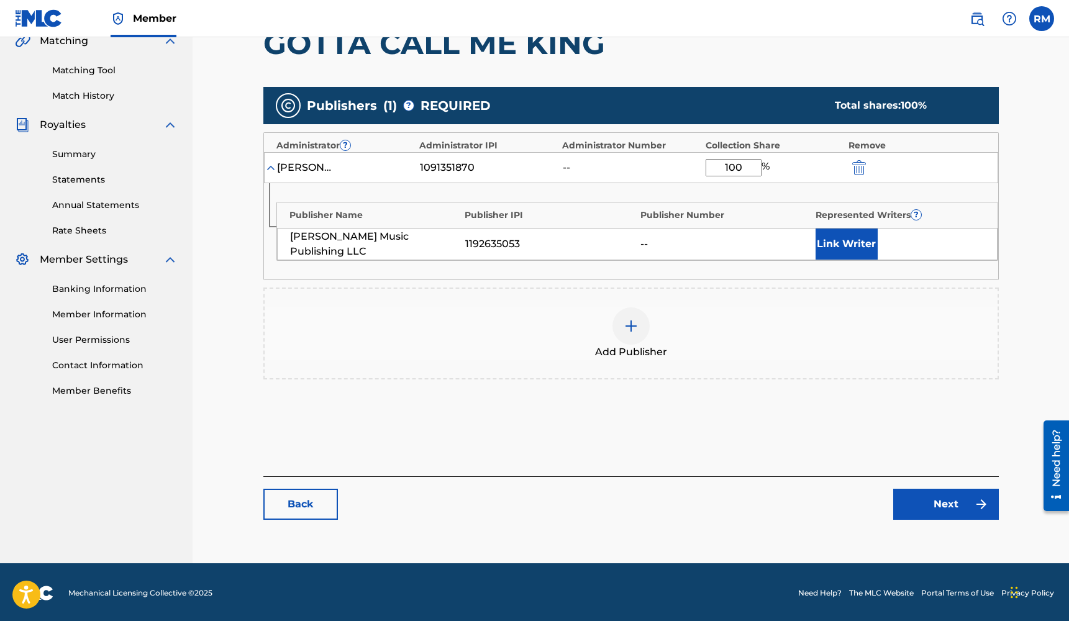
type input "100"
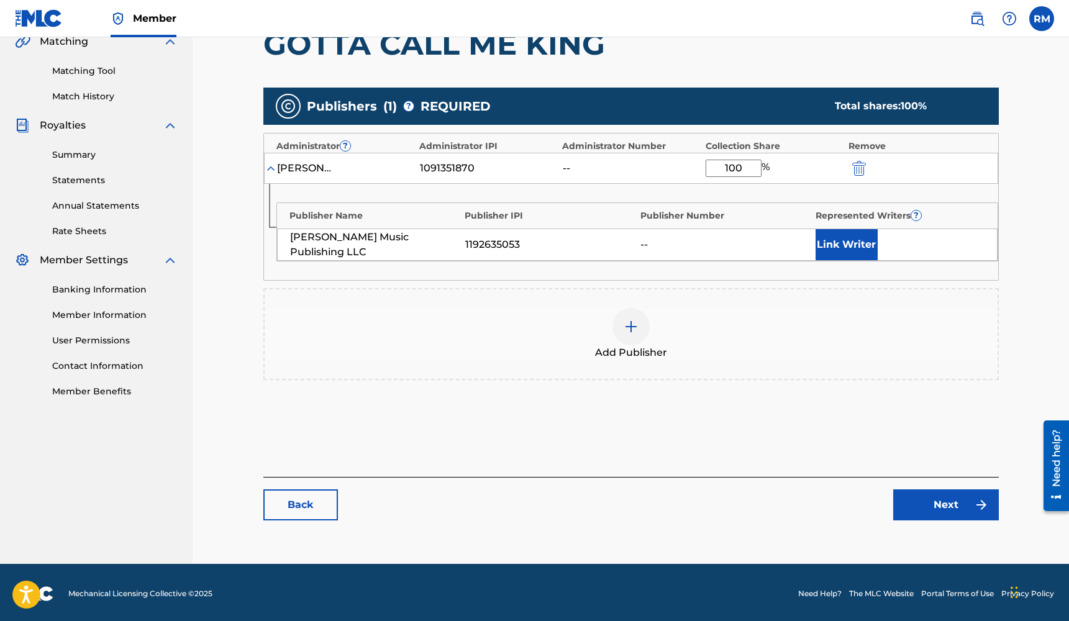
click at [953, 509] on link "Next" at bounding box center [946, 504] width 106 height 31
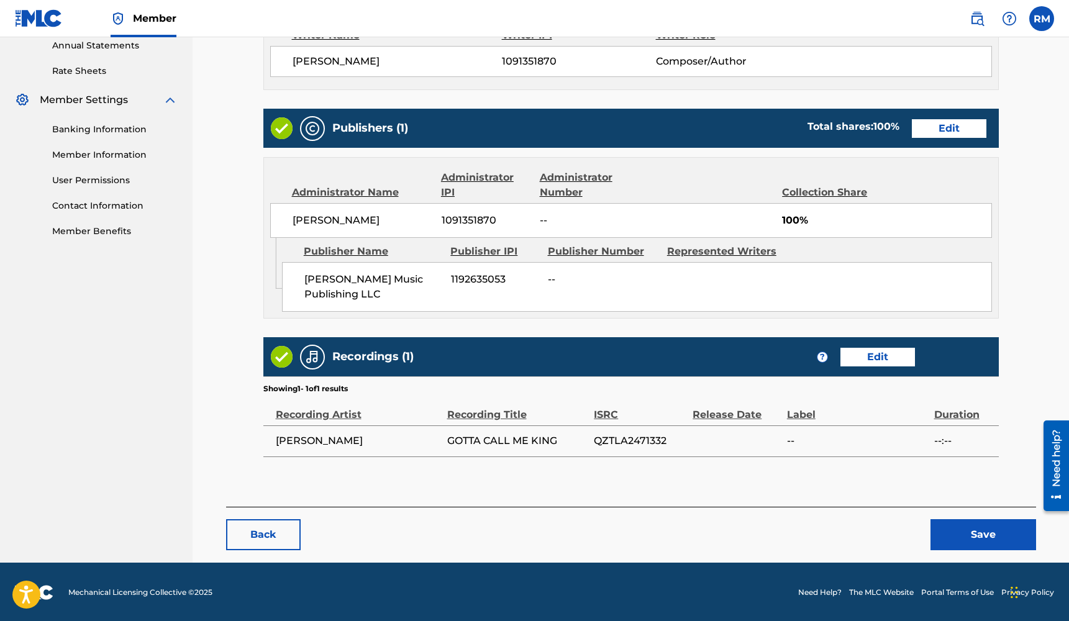
click at [957, 520] on button "Save" at bounding box center [983, 534] width 106 height 31
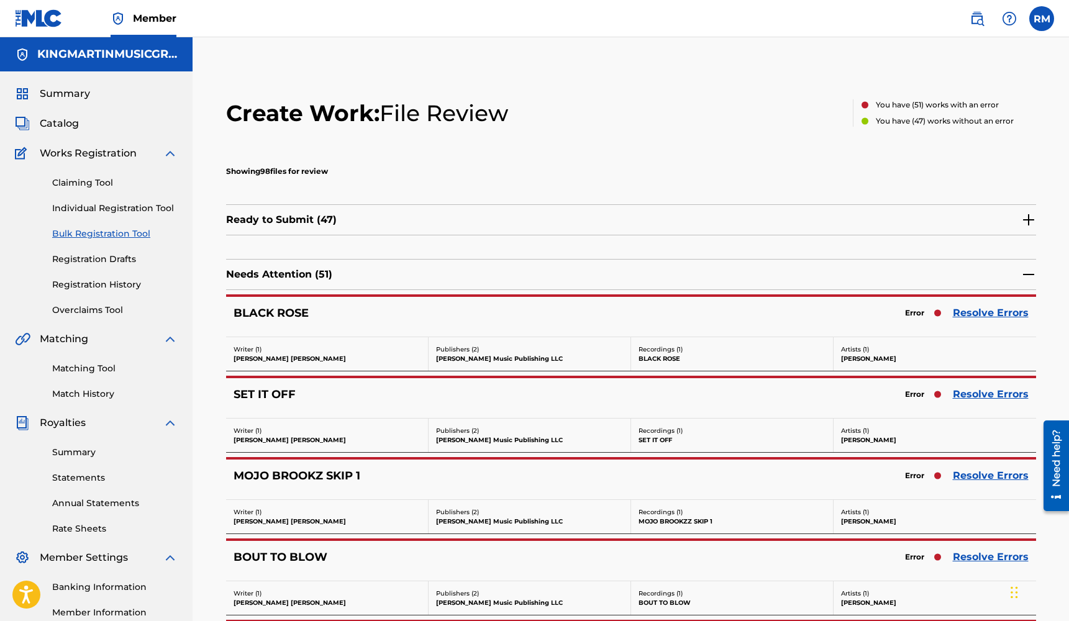
click at [1010, 309] on link "Resolve Errors" at bounding box center [991, 313] width 76 height 15
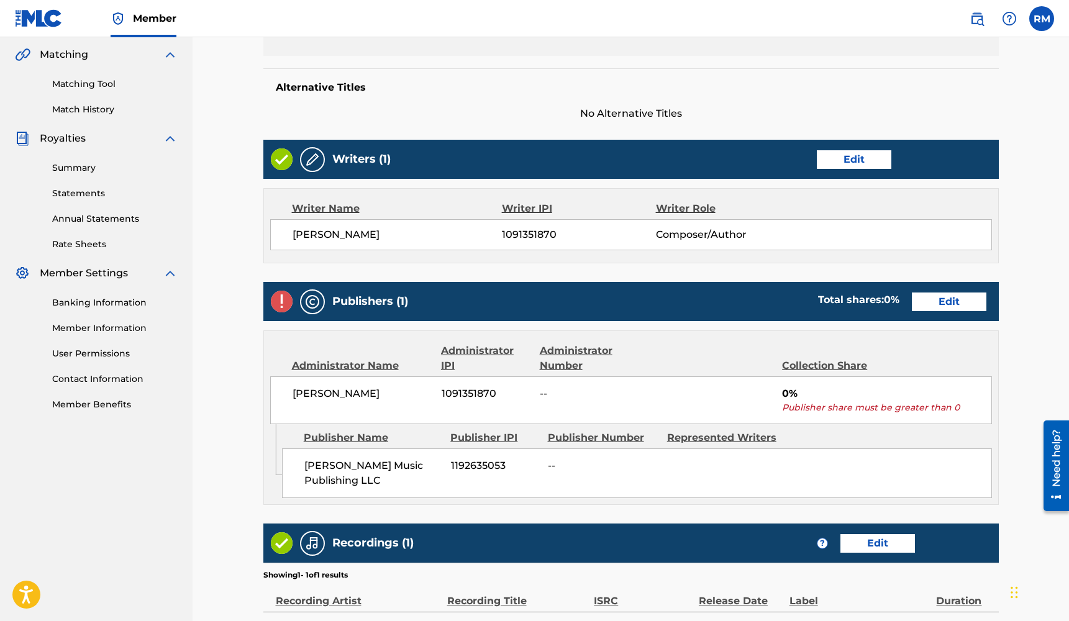
click at [950, 312] on div "Publishers (1) Total shares: 0 % Edit" at bounding box center [630, 301] width 735 height 39
click at [953, 303] on link "Edit" at bounding box center [949, 302] width 75 height 19
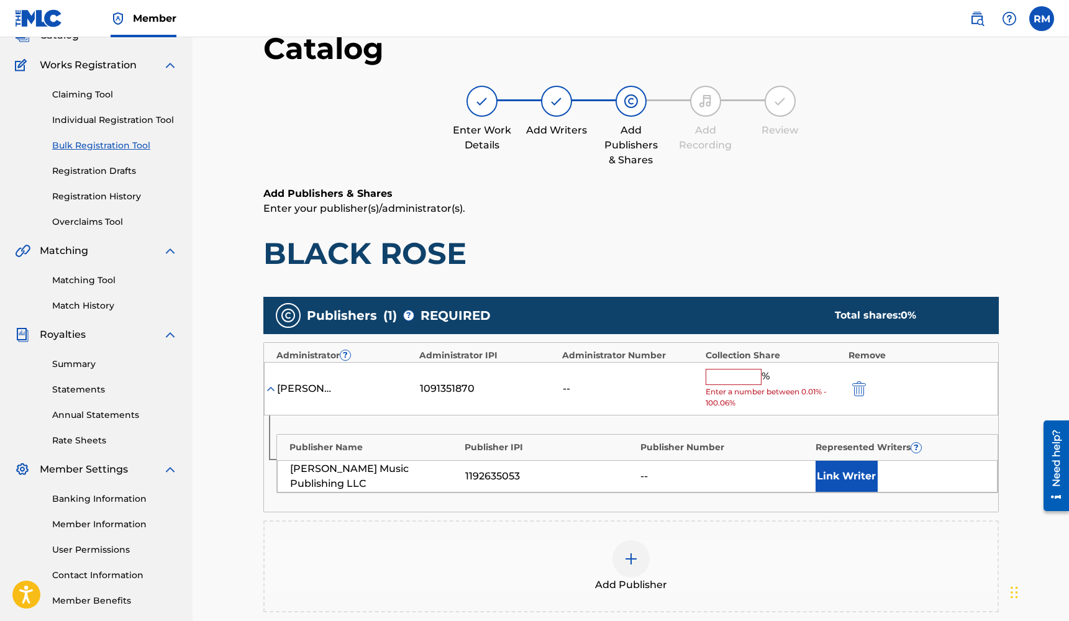
click at [714, 377] on input "text" at bounding box center [734, 377] width 56 height 16
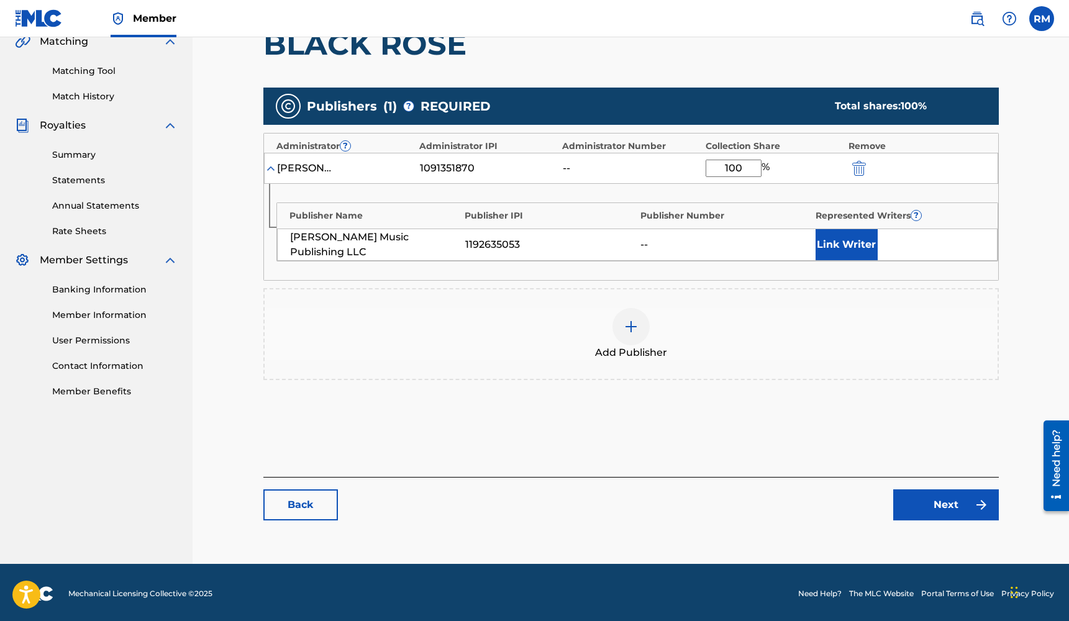
type input "100"
click at [913, 502] on link "Next" at bounding box center [946, 504] width 106 height 31
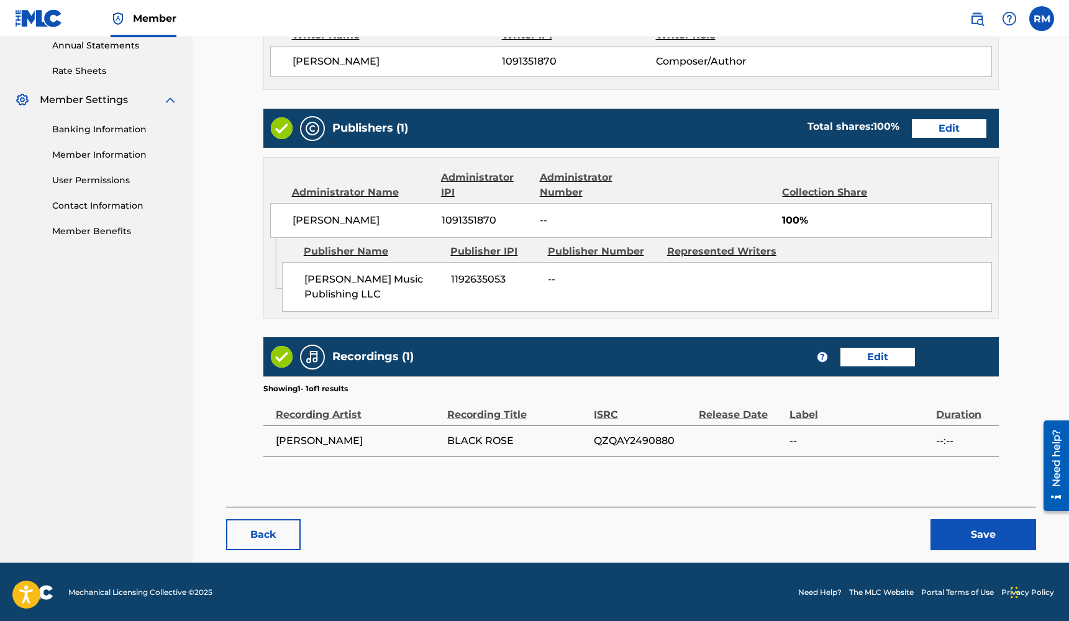
click at [948, 535] on button "Save" at bounding box center [983, 534] width 106 height 31
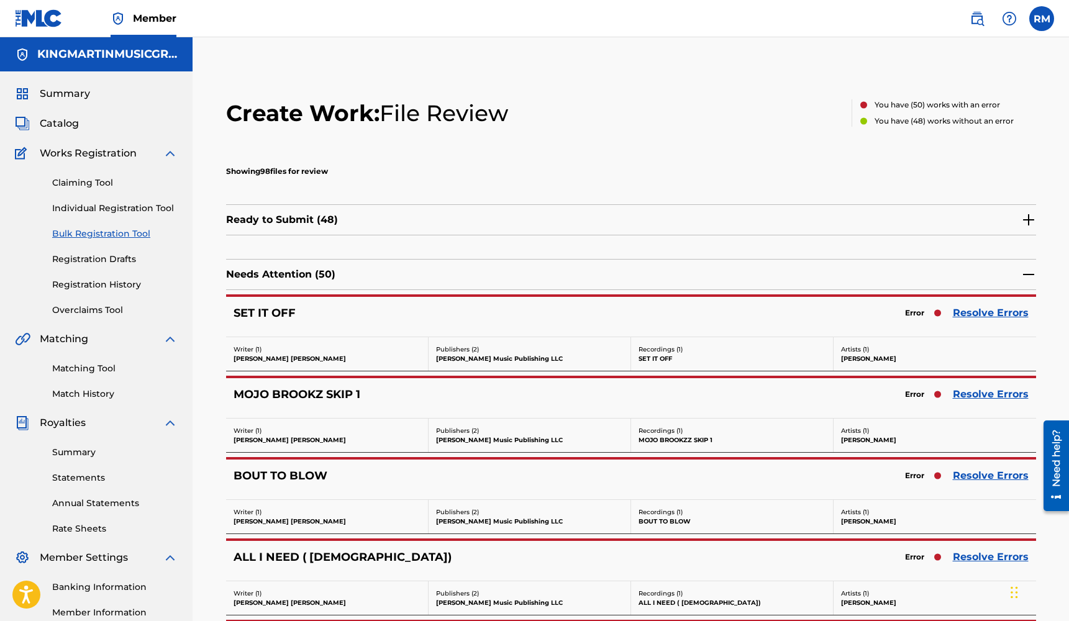
click at [978, 314] on link "Resolve Errors" at bounding box center [991, 313] width 76 height 15
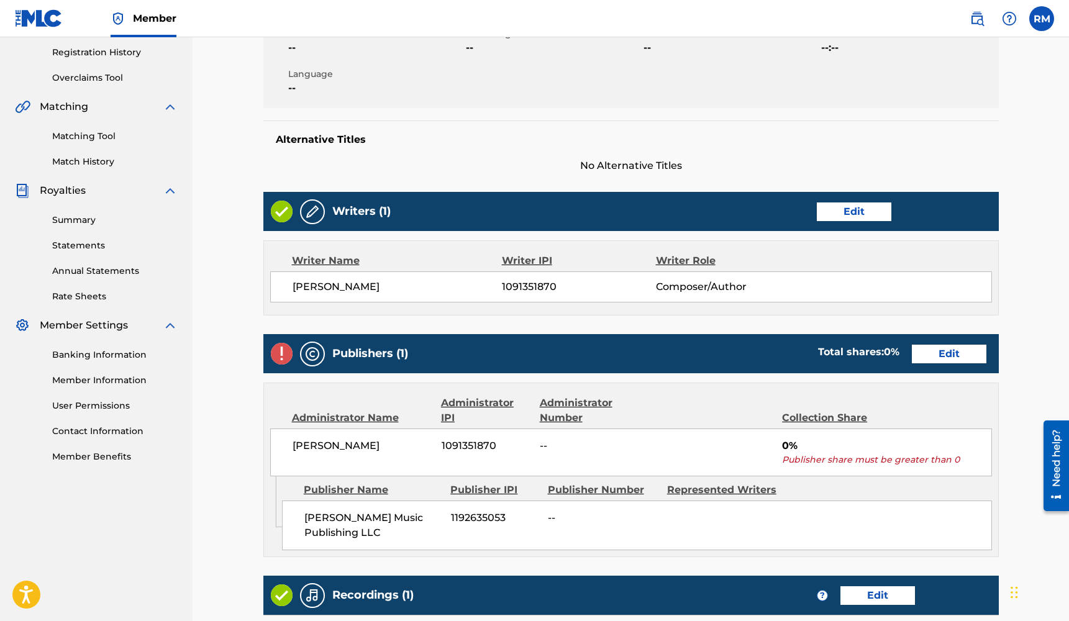
click at [956, 348] on link "Edit" at bounding box center [949, 354] width 75 height 19
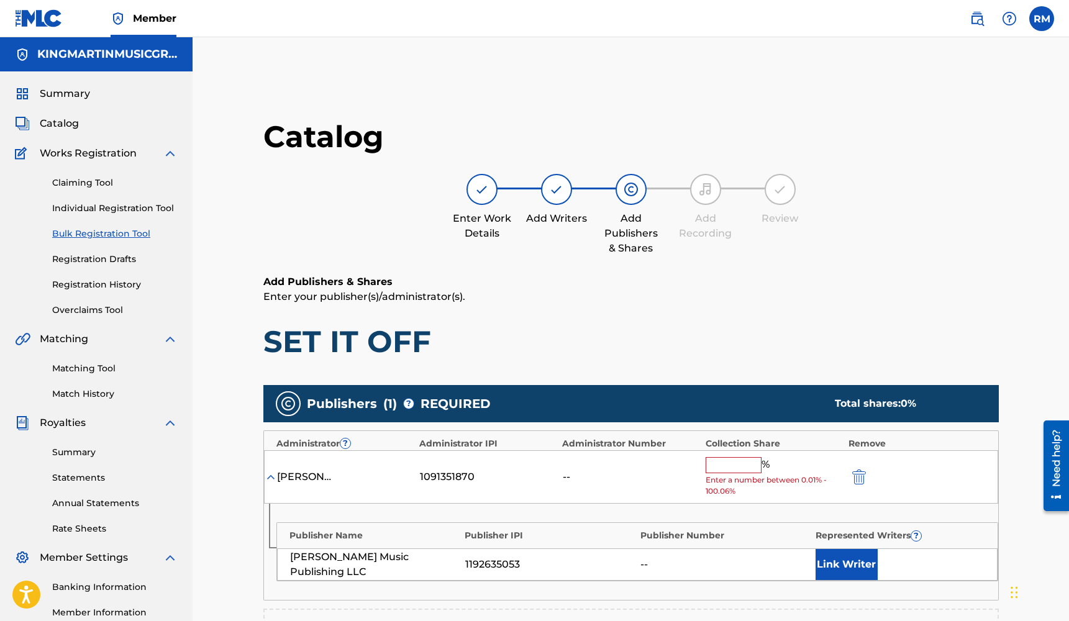
click at [734, 464] on input "text" at bounding box center [734, 465] width 56 height 16
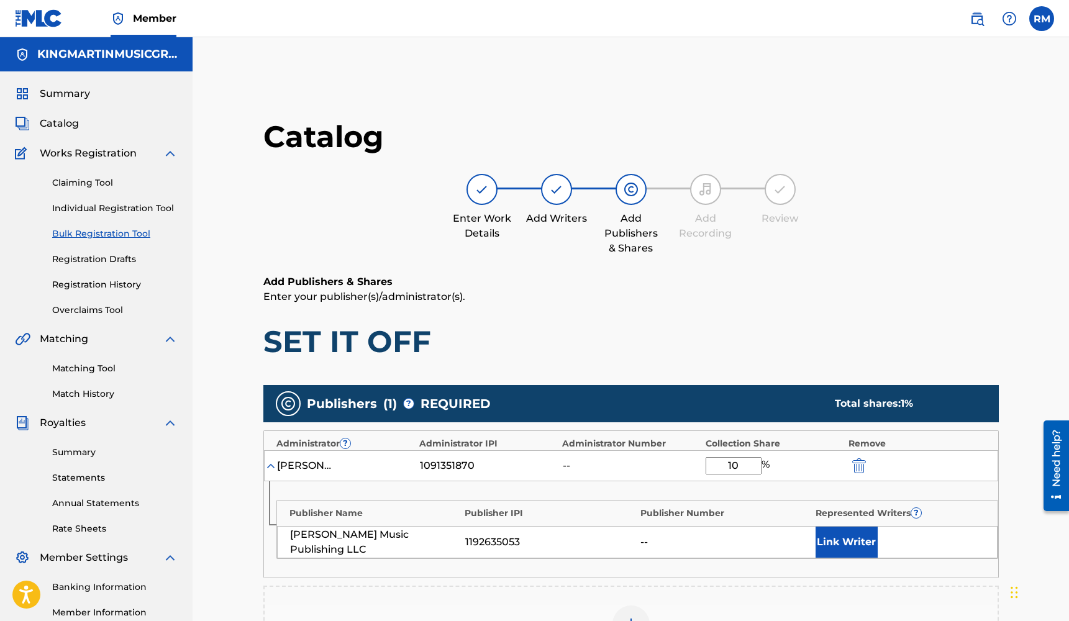
type input "100"
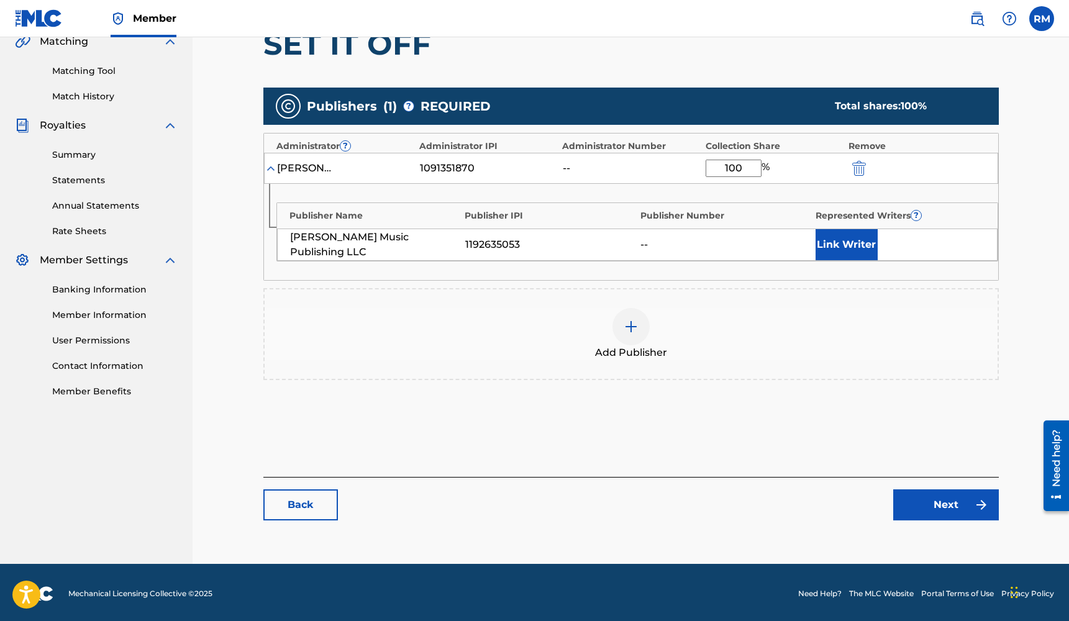
click at [940, 507] on link "Next" at bounding box center [946, 504] width 106 height 31
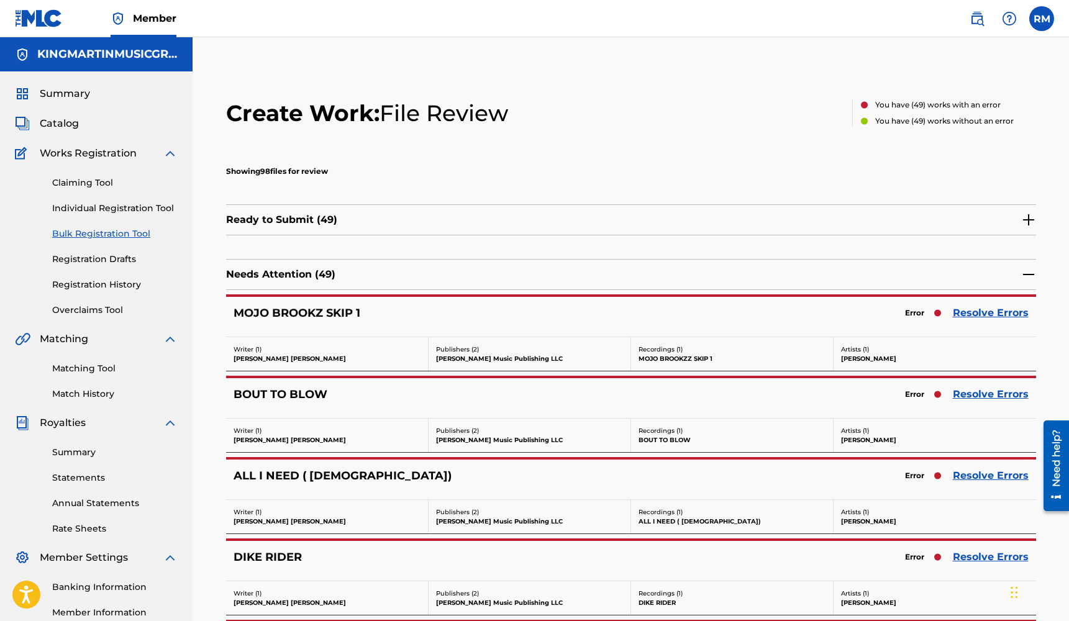
click at [979, 314] on link "Resolve Errors" at bounding box center [991, 313] width 76 height 15
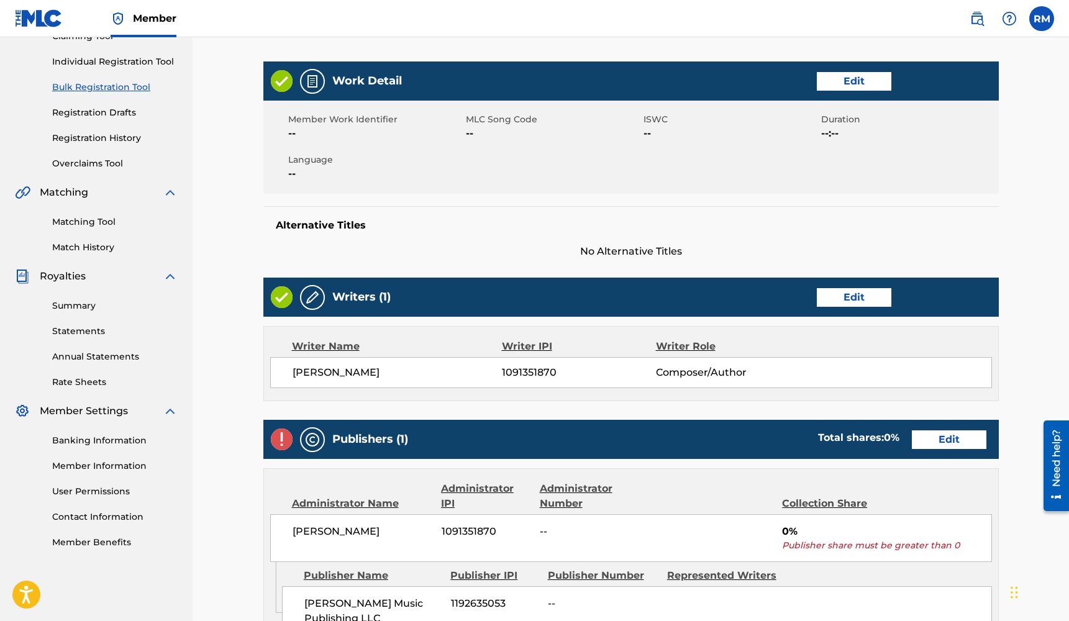
click at [947, 433] on link "Edit" at bounding box center [949, 439] width 75 height 19
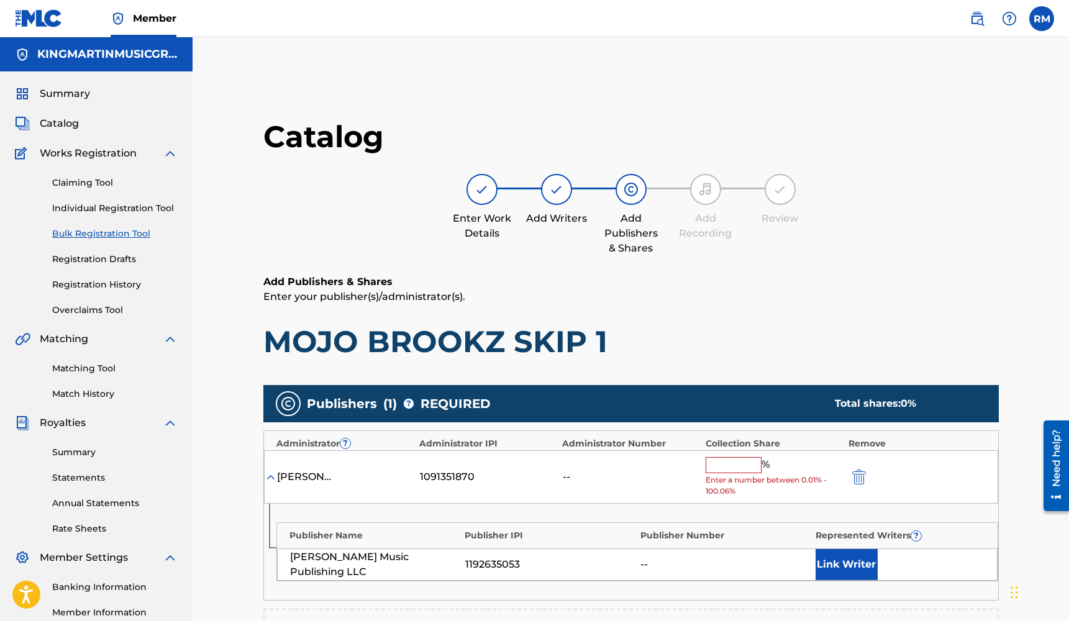
click at [737, 456] on div "[PERSON_NAME] 1091351870 -- % Enter a number between 0.01% - 100.06%" at bounding box center [631, 477] width 734 height 54
click at [737, 460] on input "text" at bounding box center [734, 465] width 56 height 16
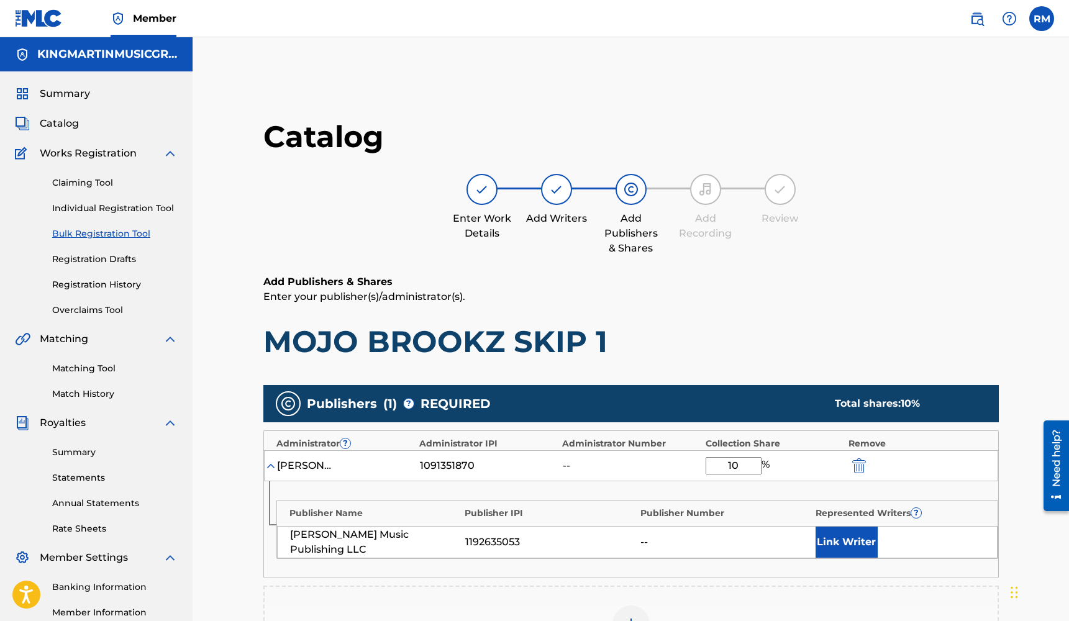
type input "100"
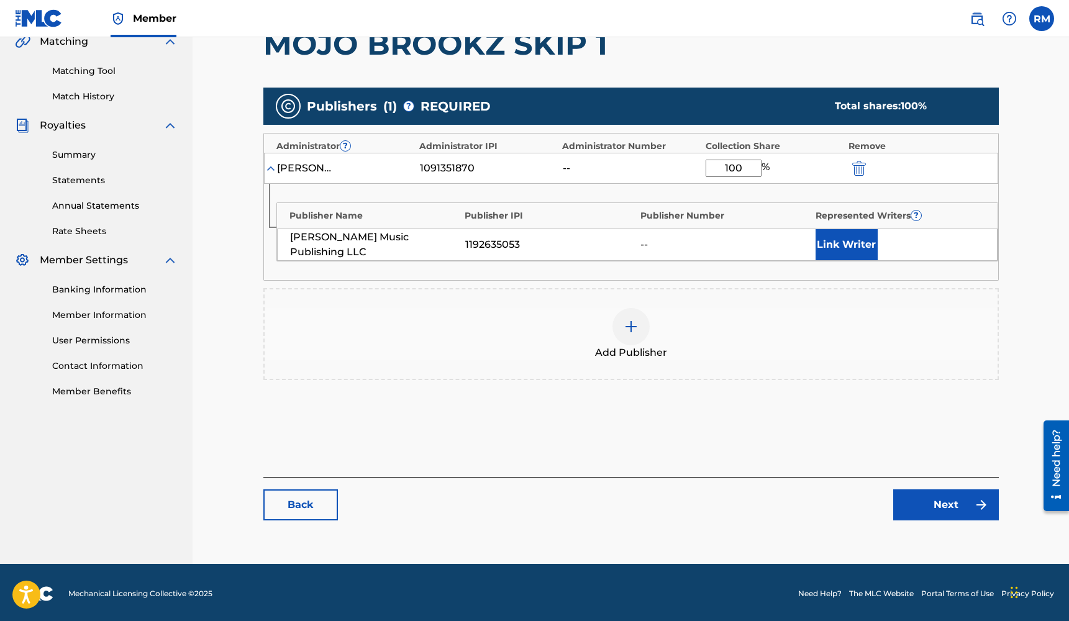
click at [962, 502] on link "Next" at bounding box center [946, 504] width 106 height 31
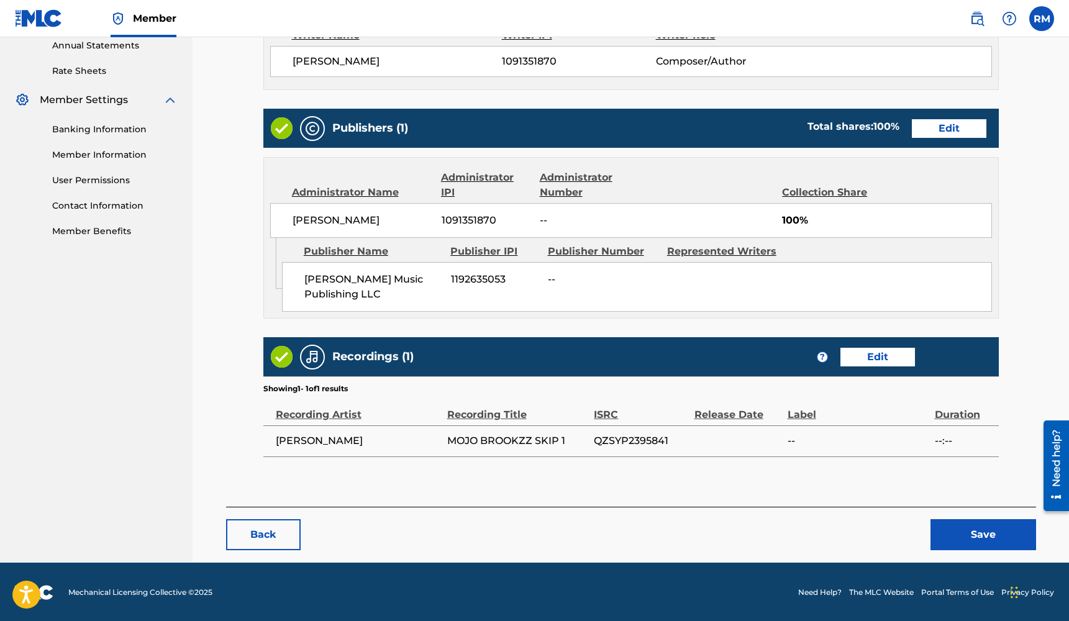
click at [967, 530] on button "Save" at bounding box center [983, 534] width 106 height 31
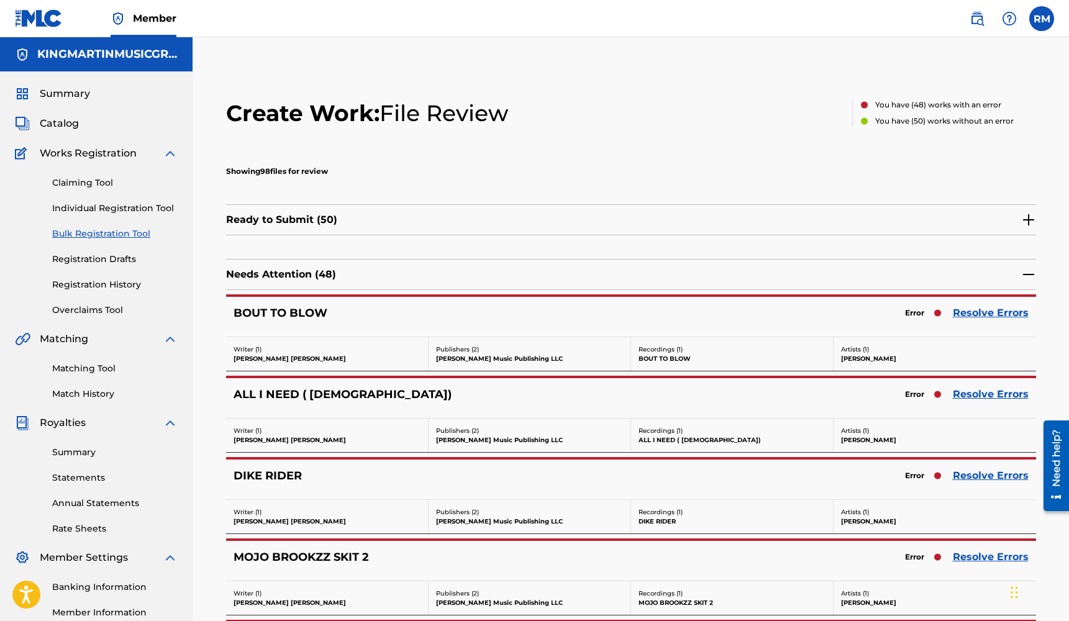
click at [981, 311] on link "Resolve Errors" at bounding box center [991, 313] width 76 height 15
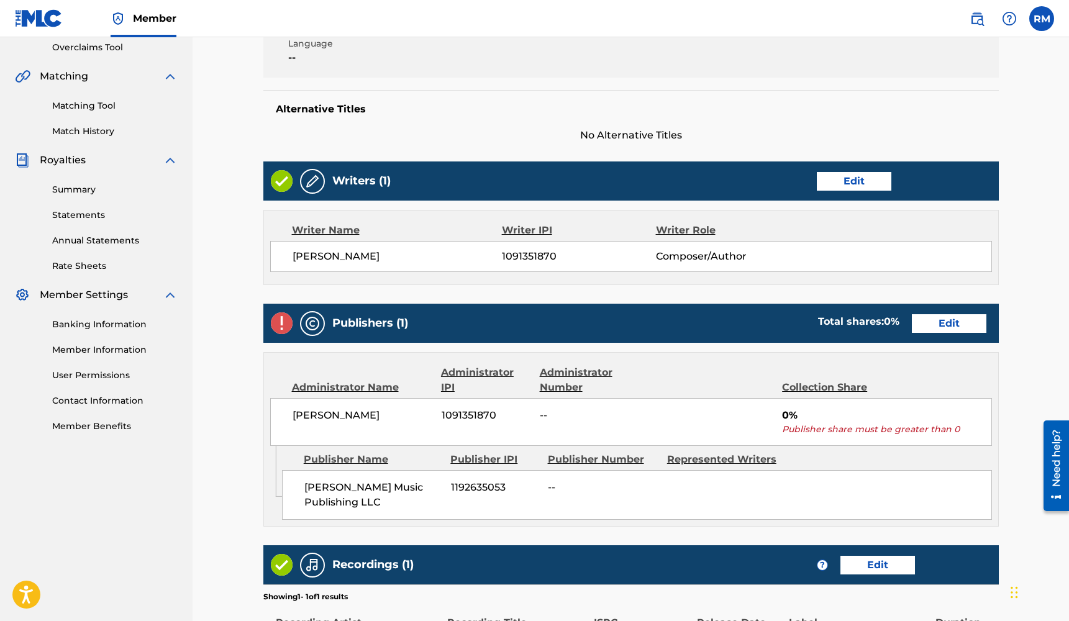
click at [955, 322] on link "Edit" at bounding box center [949, 323] width 75 height 19
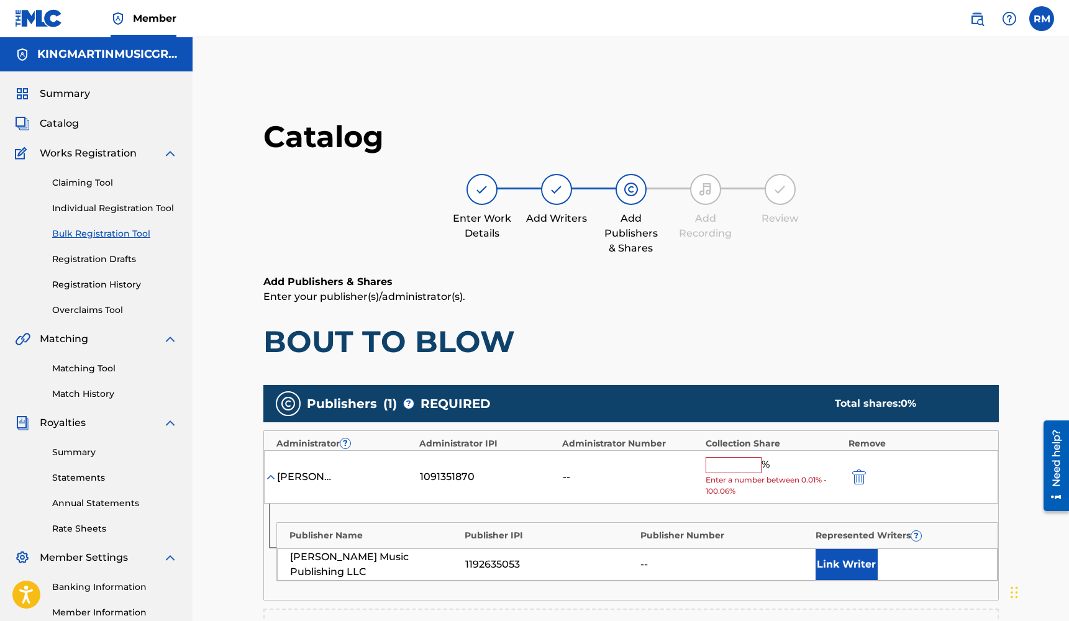
click at [737, 465] on input "text" at bounding box center [734, 465] width 56 height 16
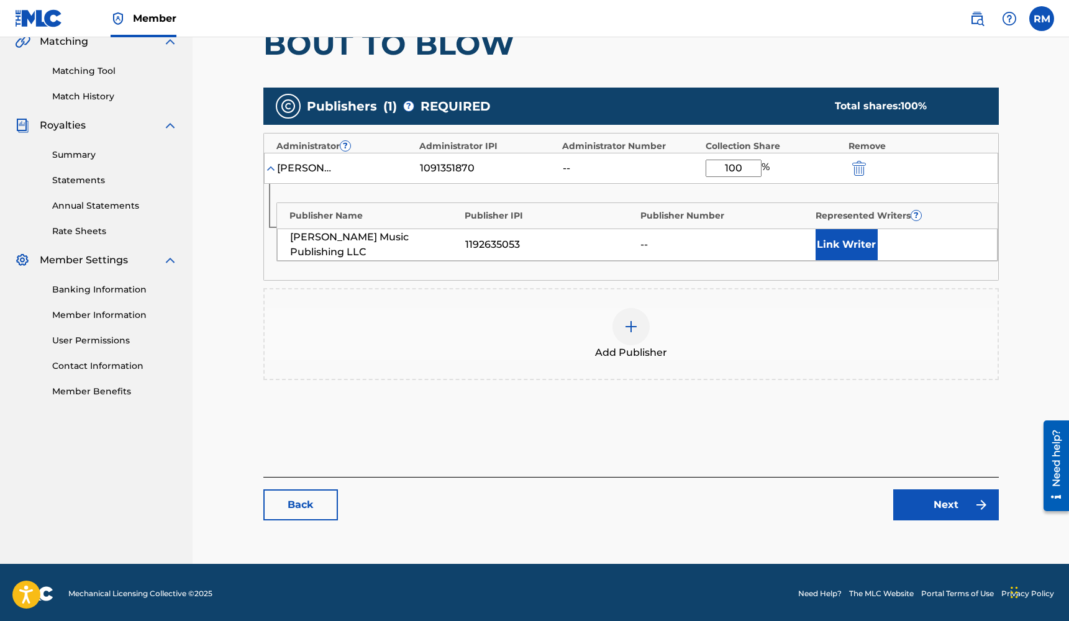
type input "100"
click at [955, 510] on link "Next" at bounding box center [946, 504] width 106 height 31
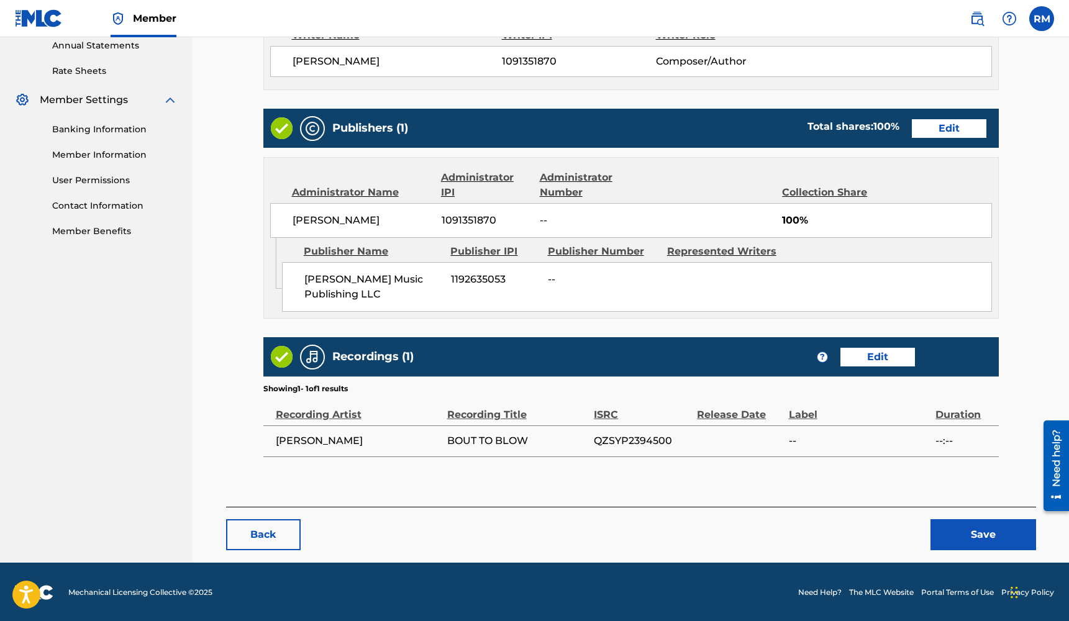
click at [960, 527] on button "Save" at bounding box center [983, 534] width 106 height 31
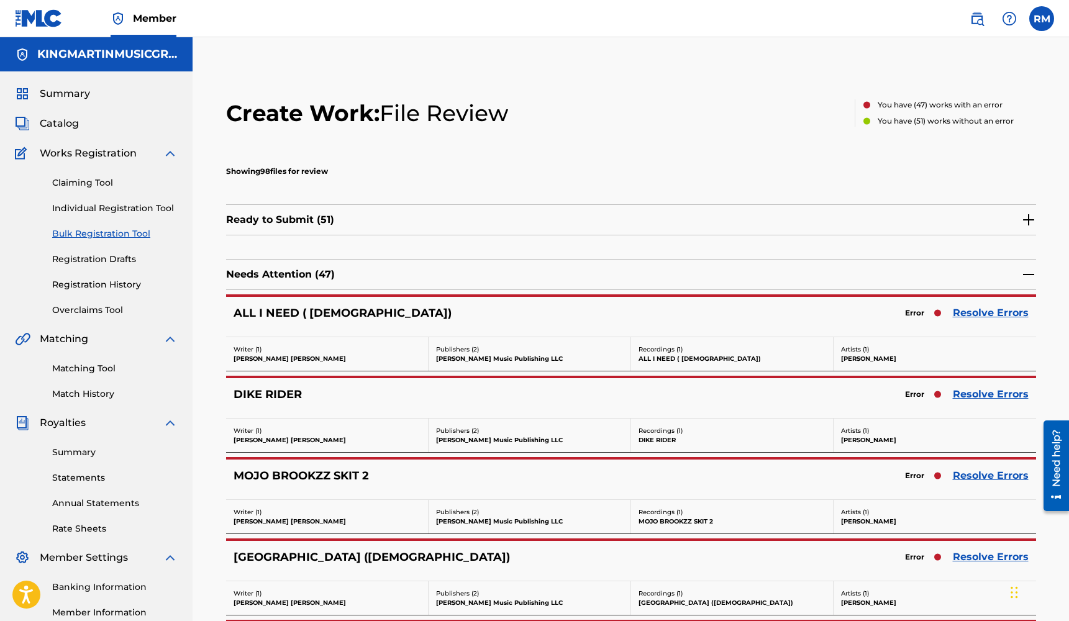
click at [993, 316] on link "Resolve Errors" at bounding box center [991, 313] width 76 height 15
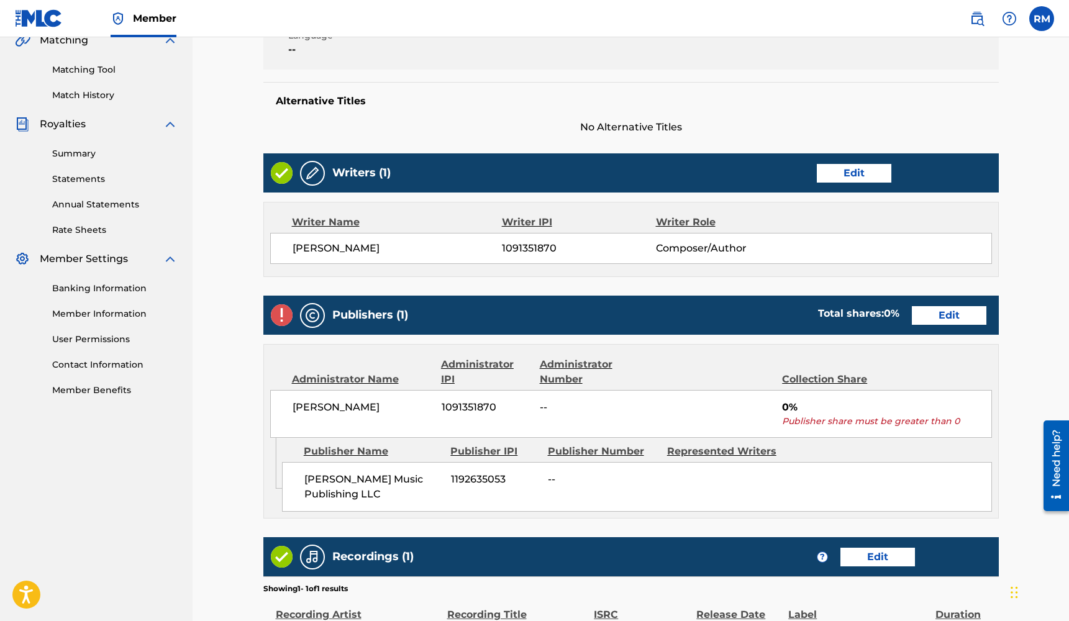
click at [961, 306] on link "Edit" at bounding box center [949, 315] width 75 height 19
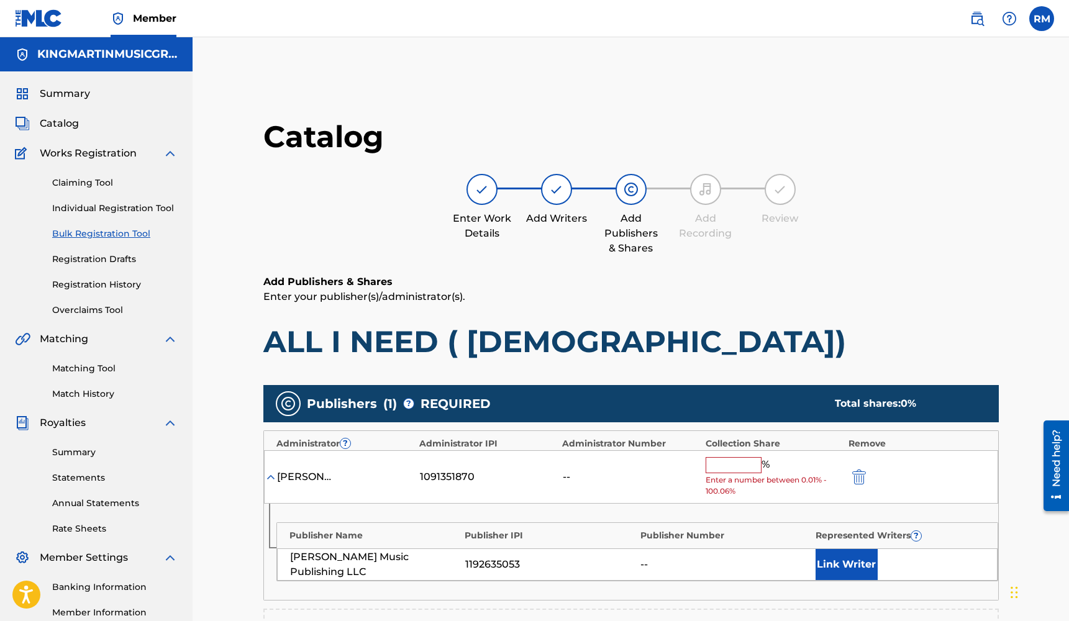
click at [740, 464] on input "text" at bounding box center [734, 465] width 56 height 16
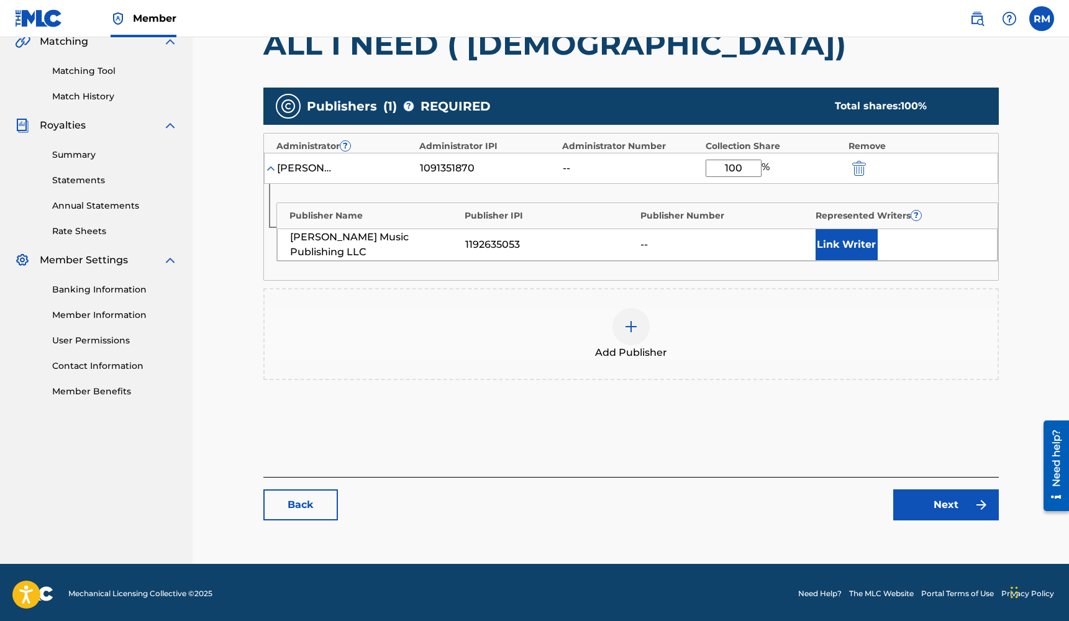
type input "100"
click at [929, 505] on link "Next" at bounding box center [946, 504] width 106 height 31
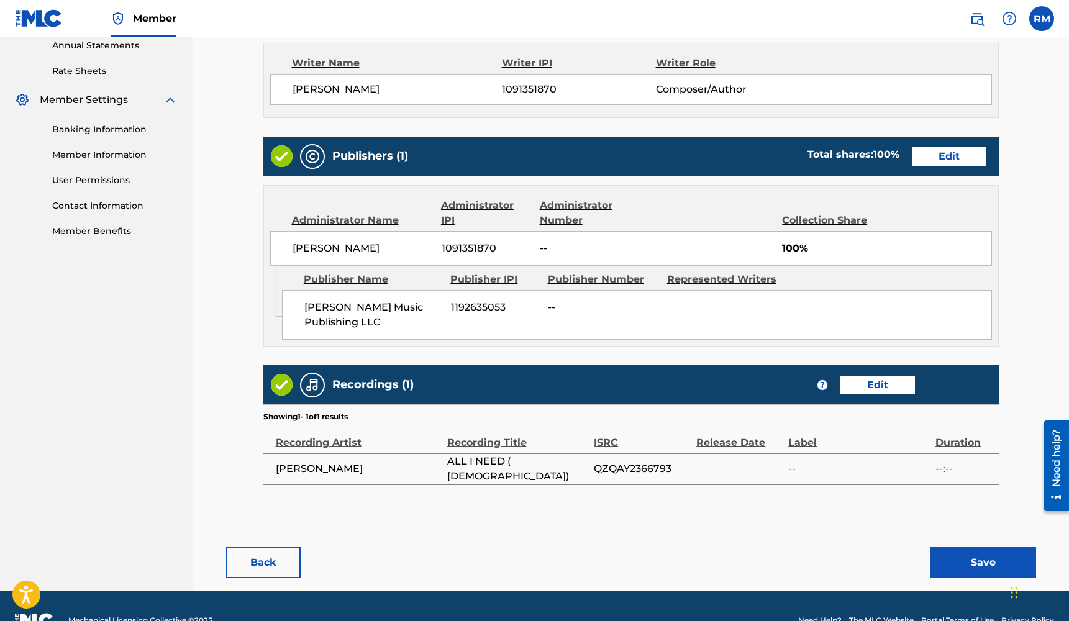
click at [960, 547] on button "Save" at bounding box center [983, 562] width 106 height 31
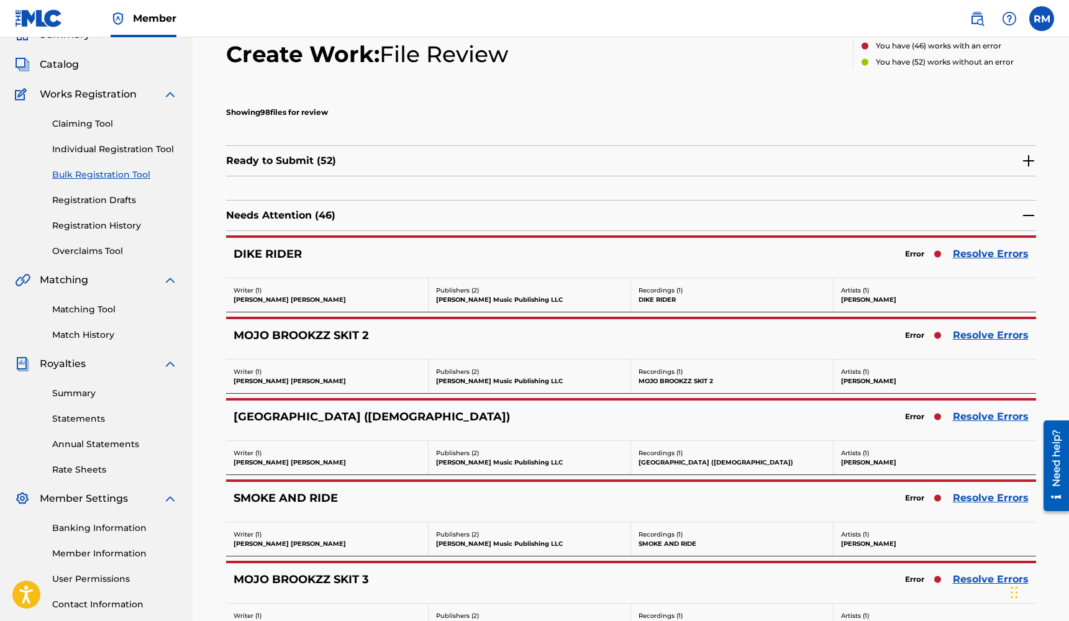
click at [1010, 253] on link "Resolve Errors" at bounding box center [991, 254] width 76 height 15
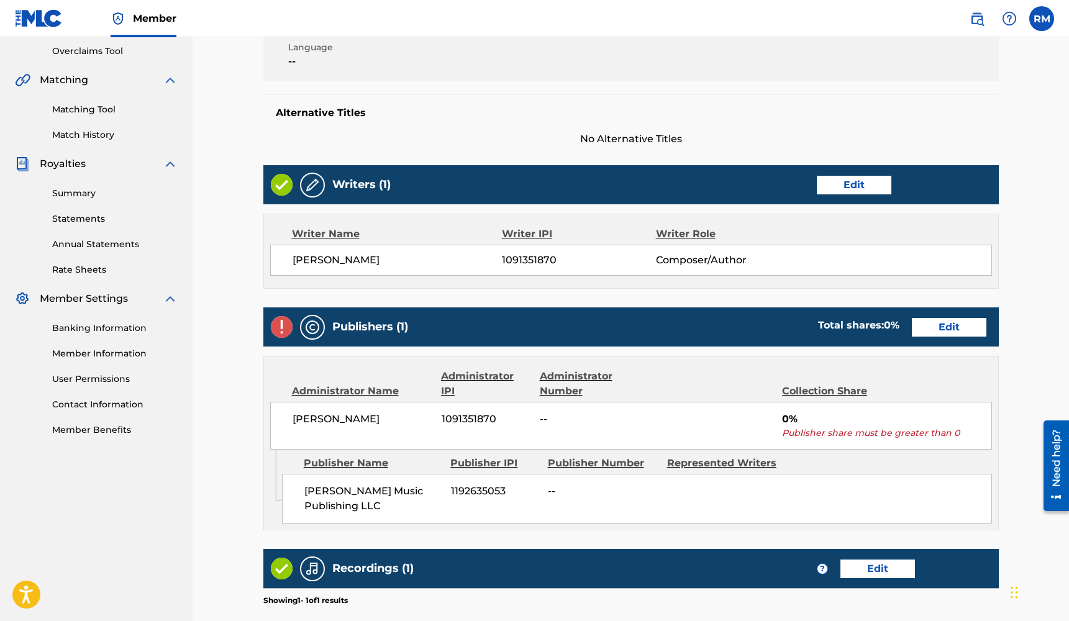
click at [932, 333] on link "Edit" at bounding box center [949, 327] width 75 height 19
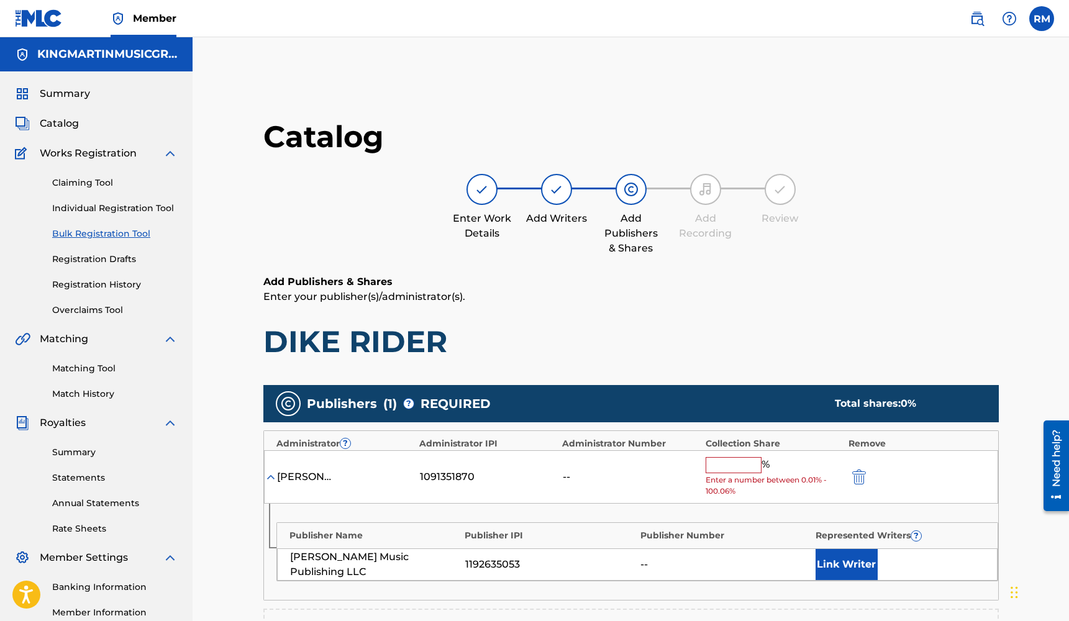
click at [721, 467] on input "text" at bounding box center [734, 465] width 56 height 16
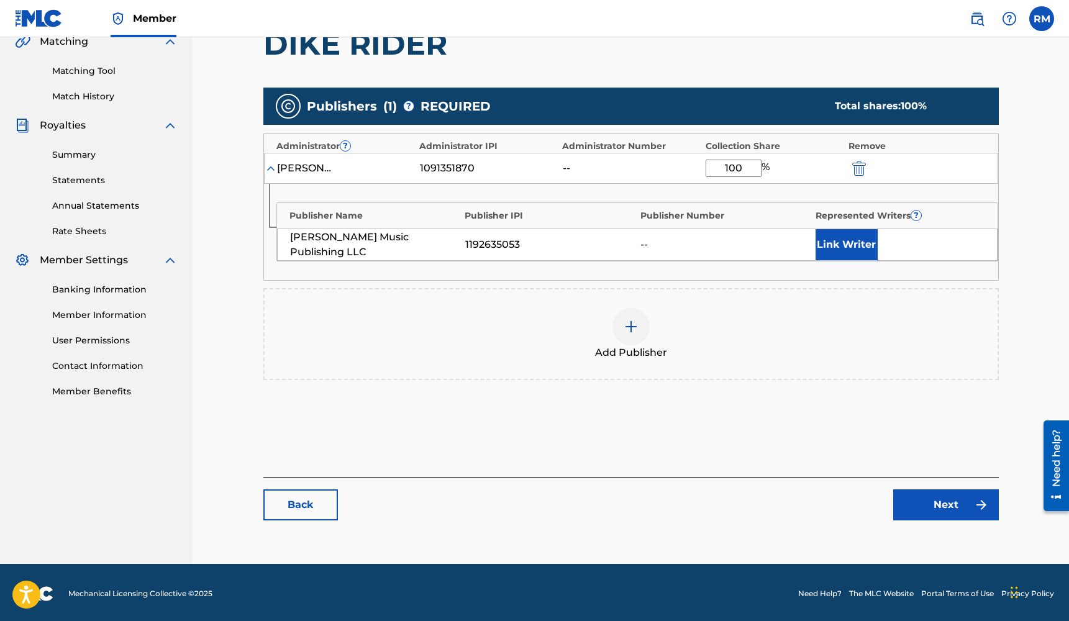
type input "100"
click at [941, 504] on link "Next" at bounding box center [946, 504] width 106 height 31
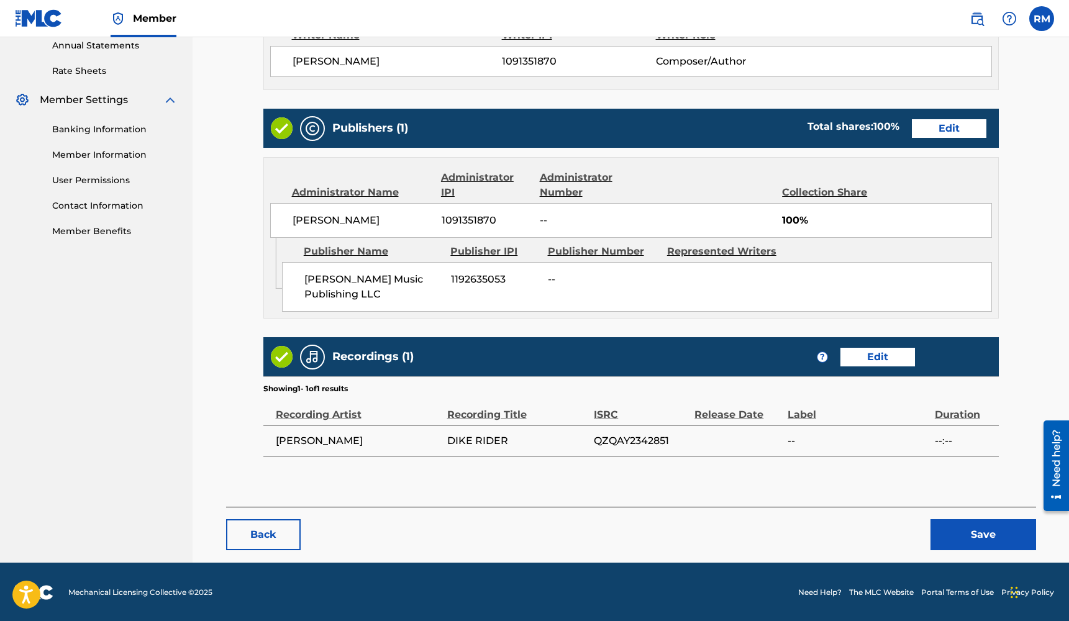
click at [966, 525] on button "Save" at bounding box center [983, 534] width 106 height 31
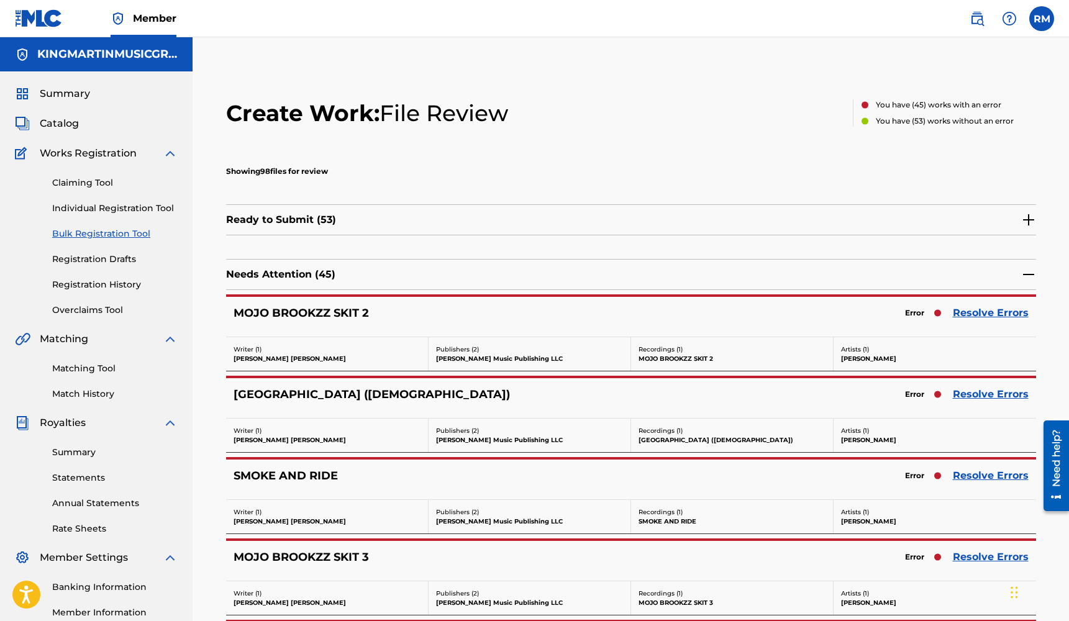
click at [996, 310] on link "Resolve Errors" at bounding box center [991, 313] width 76 height 15
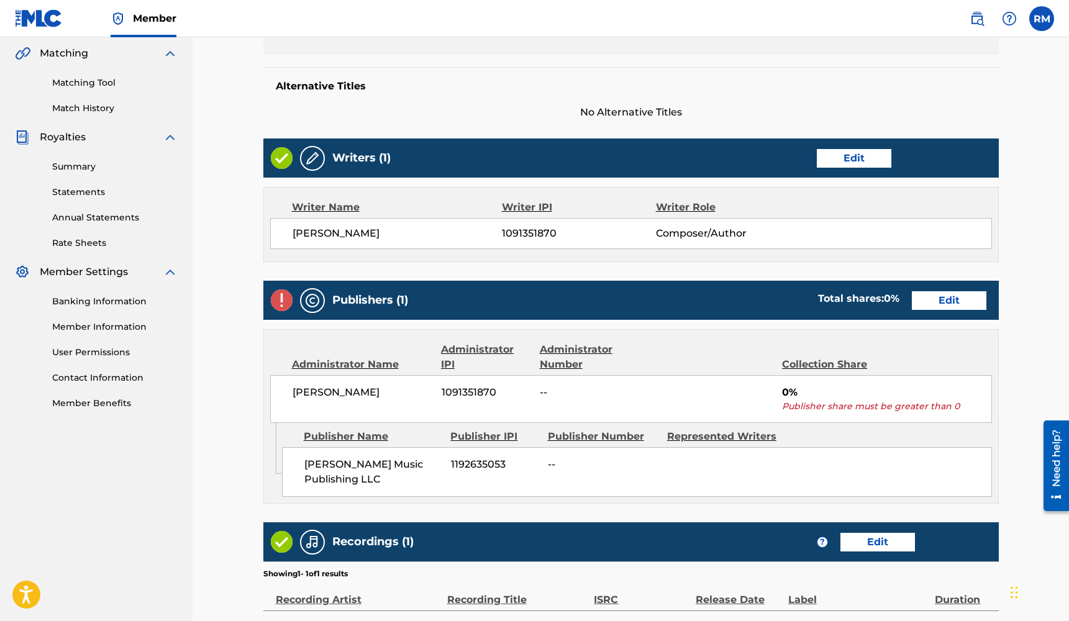
click at [941, 300] on link "Edit" at bounding box center [949, 300] width 75 height 19
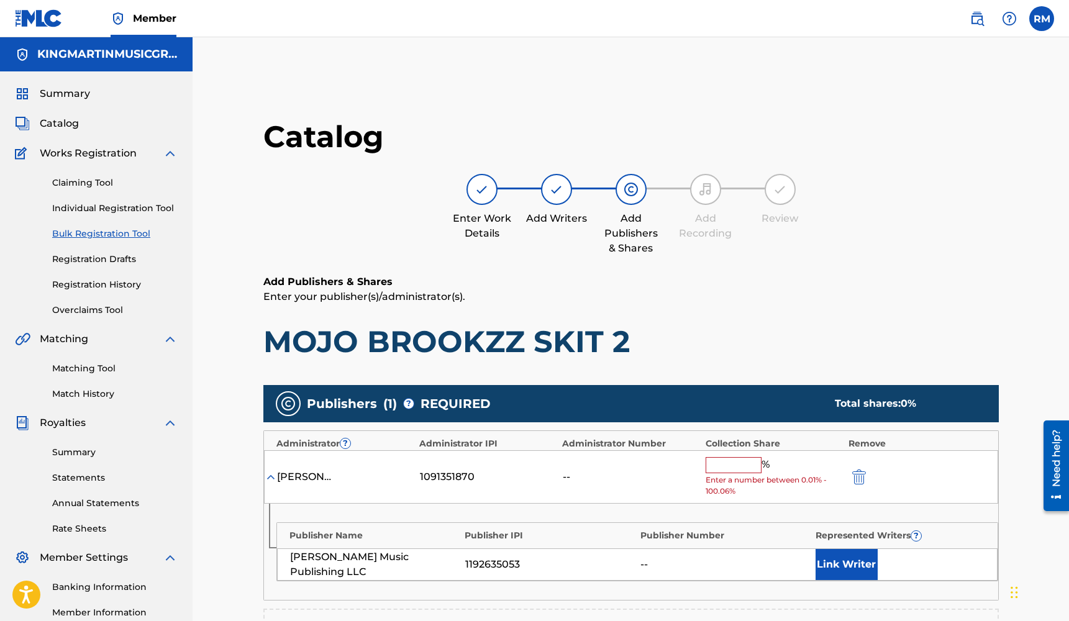
click at [729, 468] on input "text" at bounding box center [734, 465] width 56 height 16
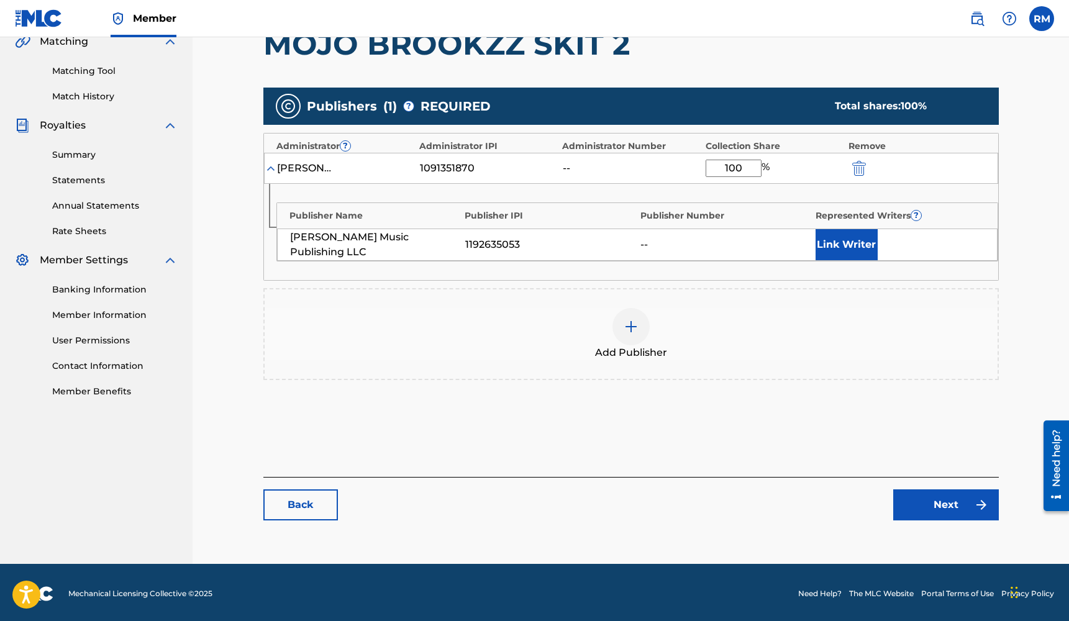
type input "100"
click at [920, 496] on link "Next" at bounding box center [946, 504] width 106 height 31
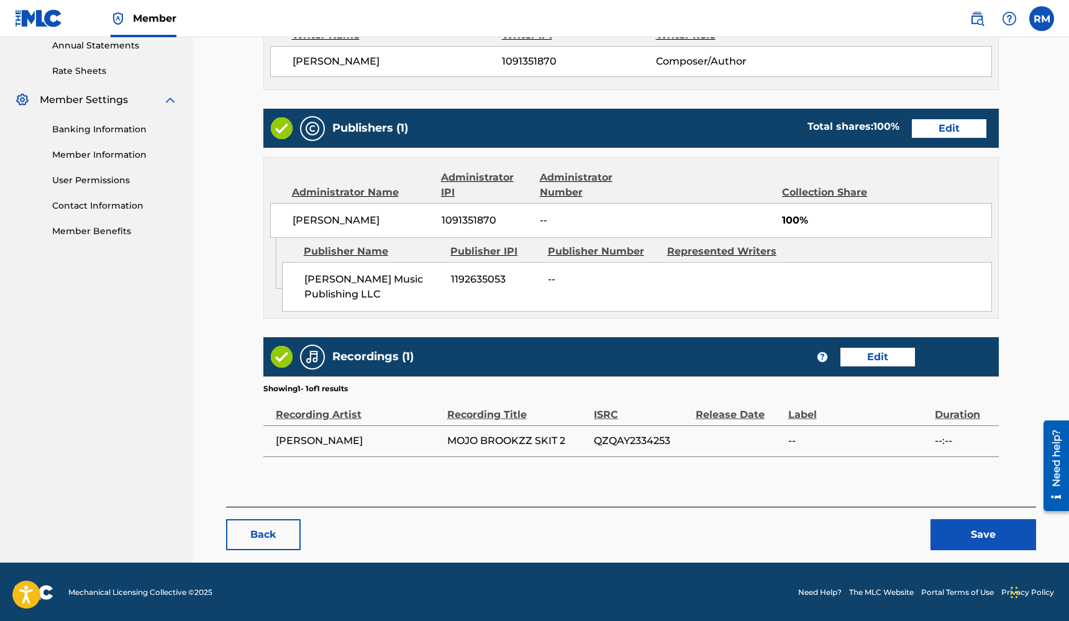
click at [954, 526] on button "Save" at bounding box center [983, 534] width 106 height 31
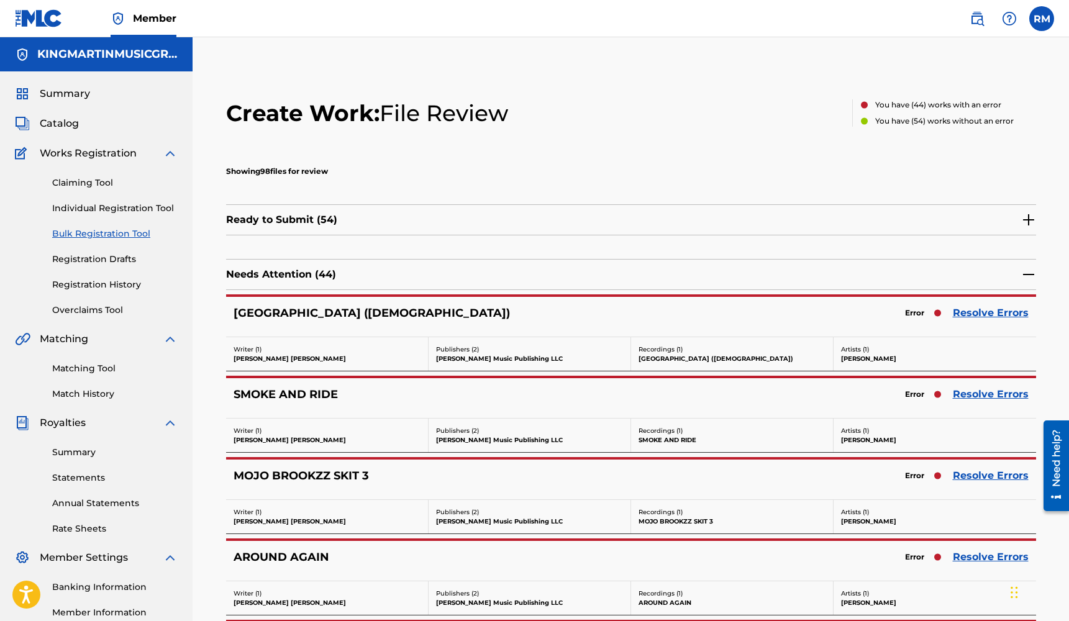
click at [981, 314] on link "Resolve Errors" at bounding box center [991, 313] width 76 height 15
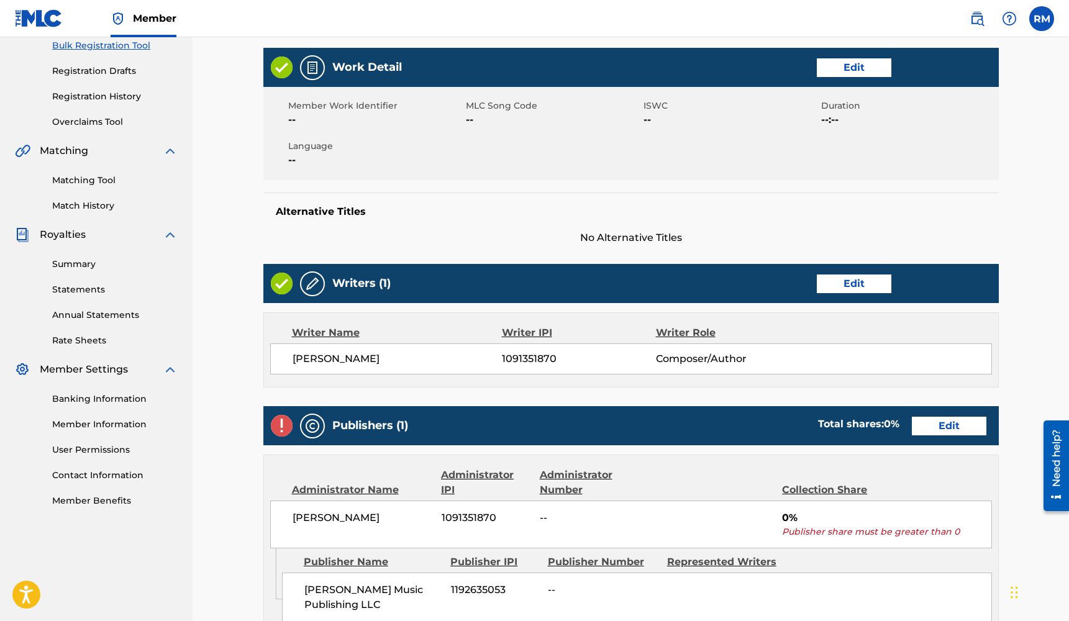
click at [933, 417] on link "Edit" at bounding box center [949, 426] width 75 height 19
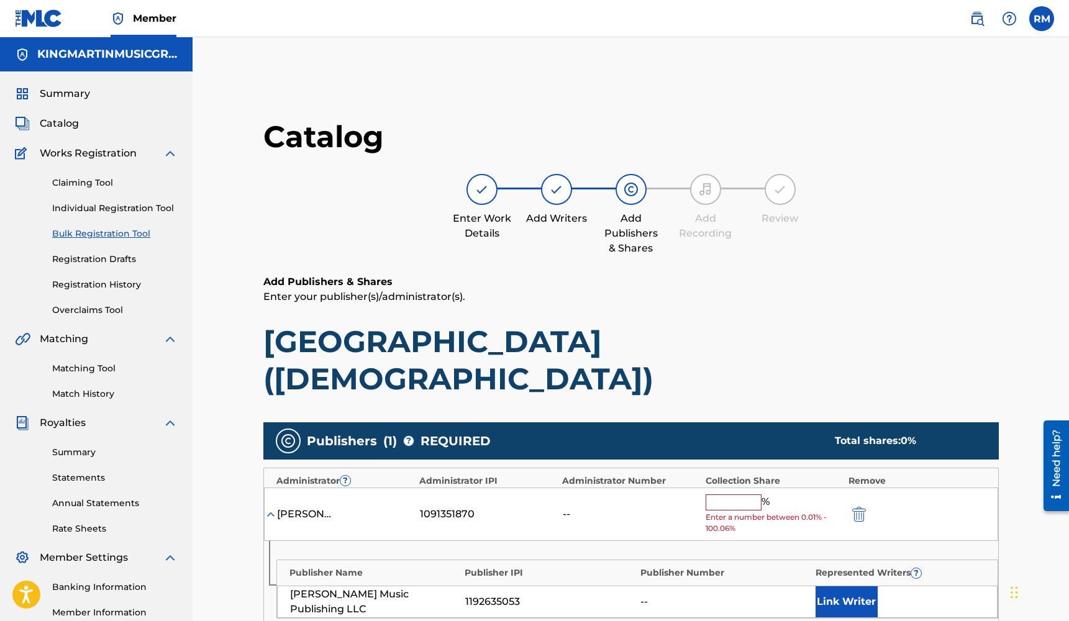
click at [750, 494] on input "text" at bounding box center [734, 502] width 56 height 16
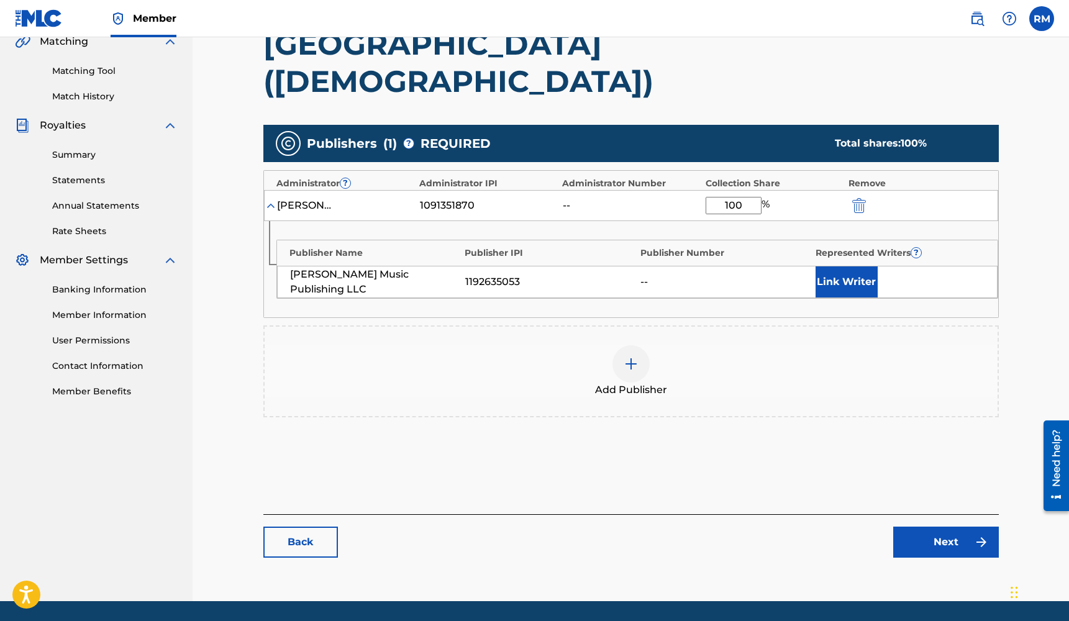
type input "100"
click at [966, 527] on link "Next" at bounding box center [946, 542] width 106 height 31
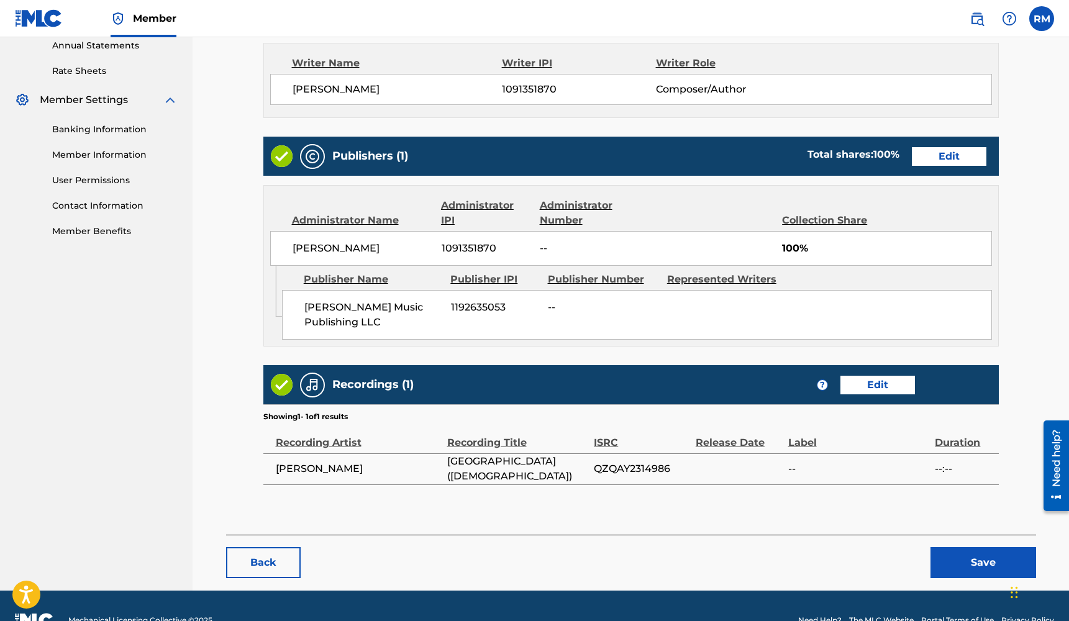
click at [969, 547] on button "Save" at bounding box center [983, 562] width 106 height 31
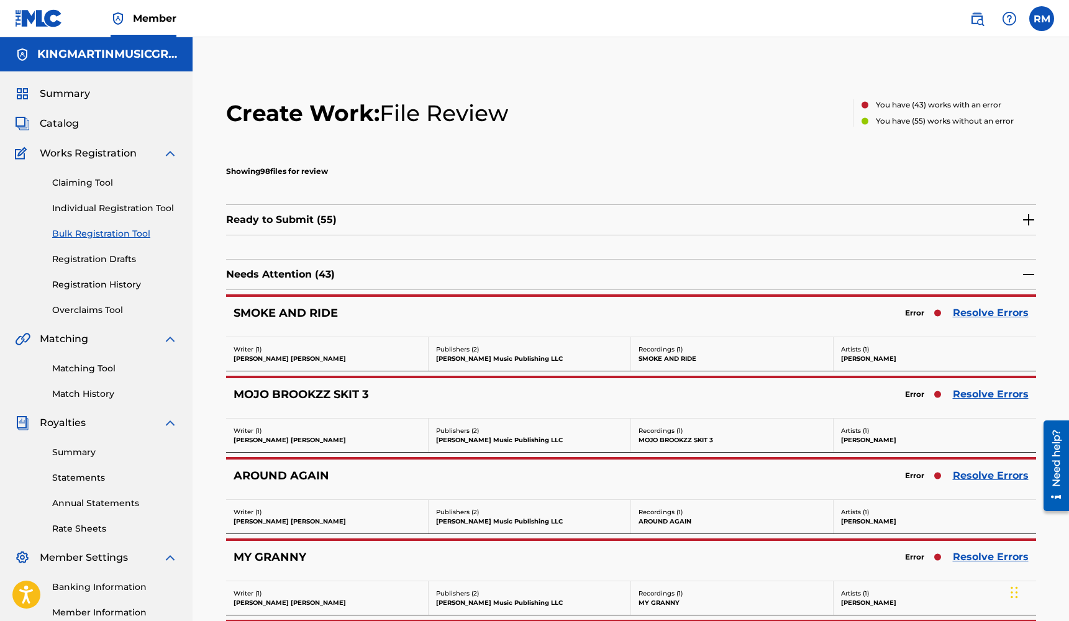
click at [974, 312] on link "Resolve Errors" at bounding box center [991, 313] width 76 height 15
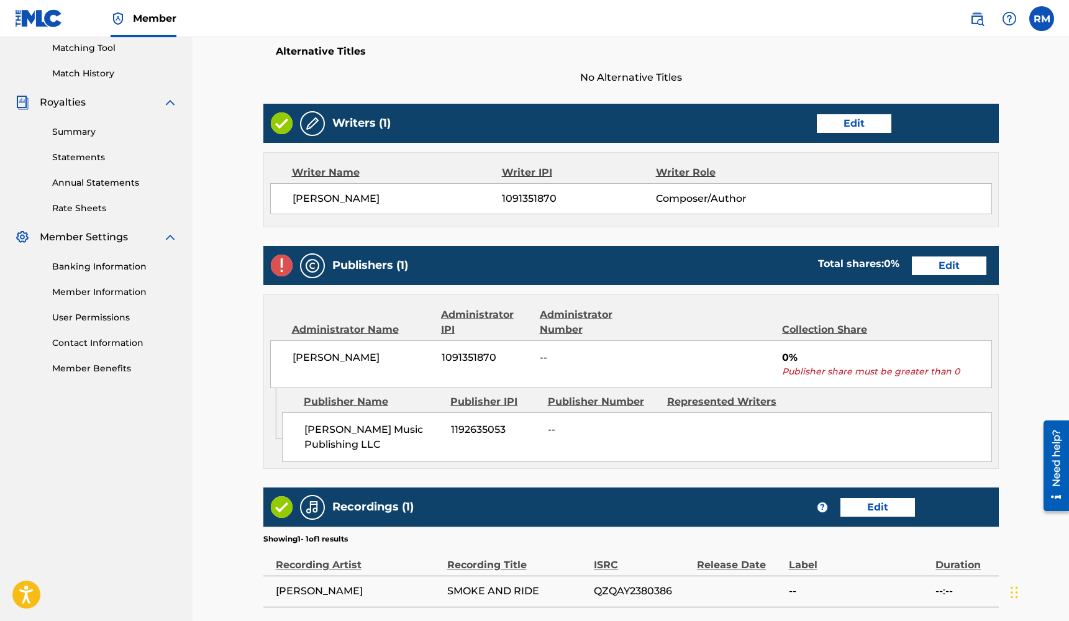
click at [941, 261] on link "Edit" at bounding box center [949, 266] width 75 height 19
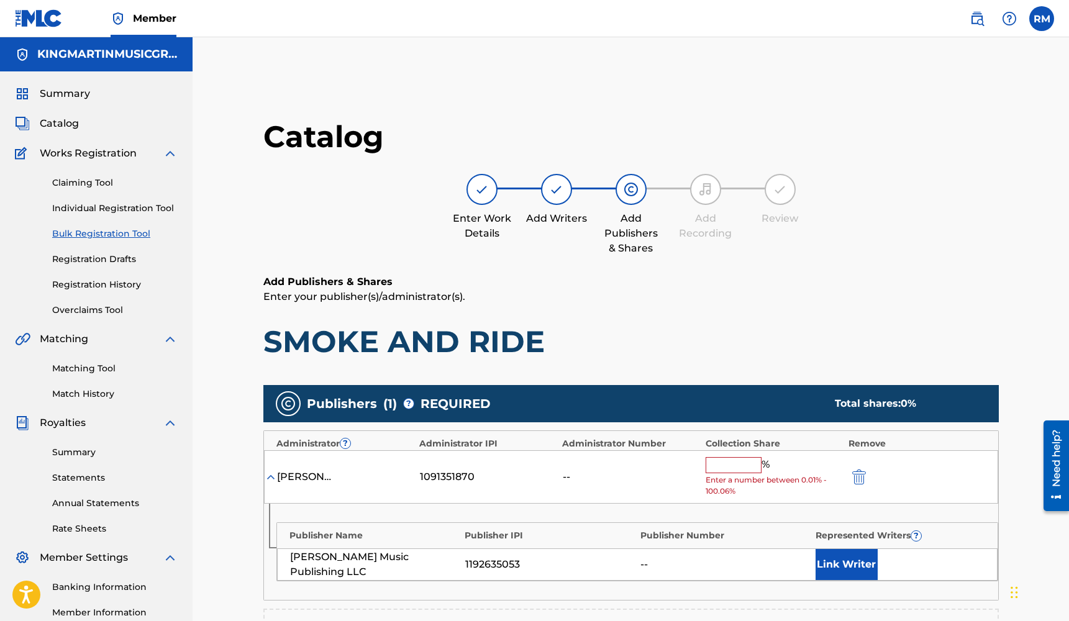
click at [733, 464] on input "text" at bounding box center [734, 465] width 56 height 16
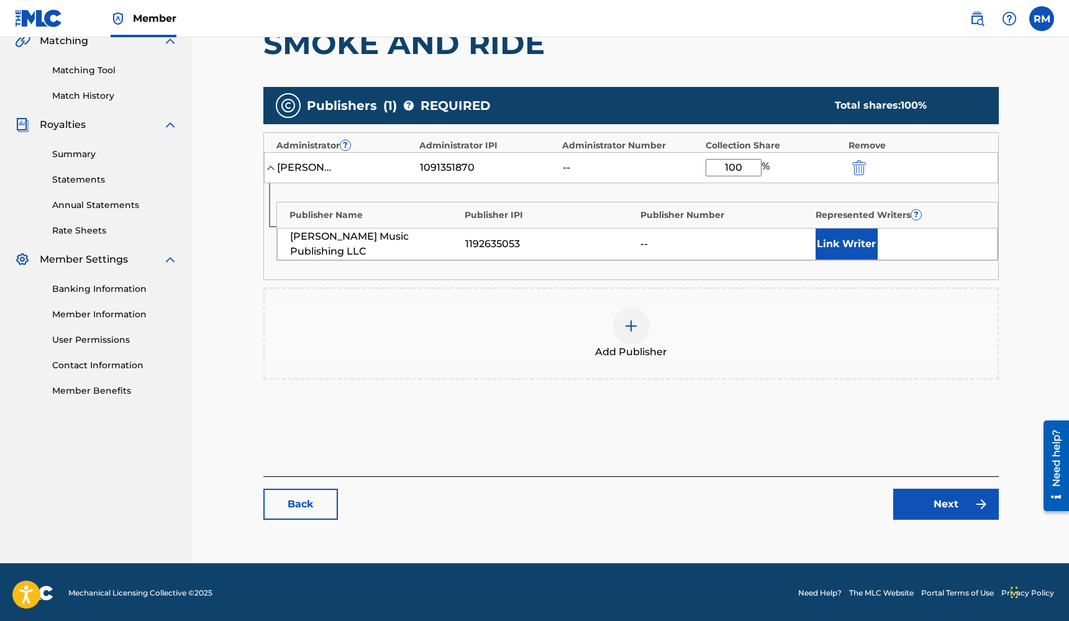
type input "100"
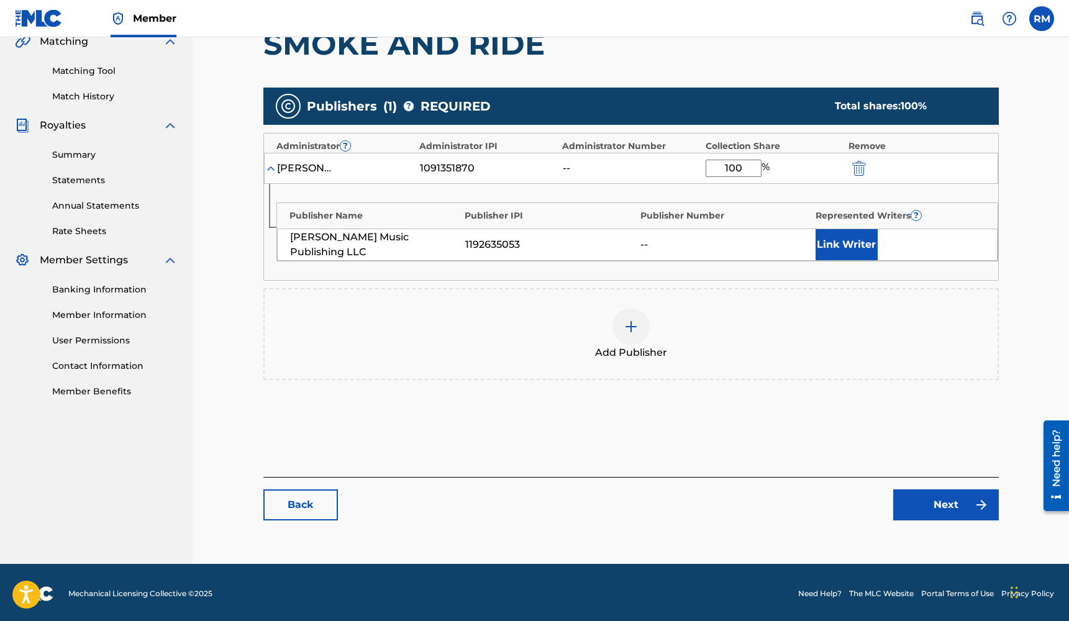
click at [928, 504] on link "Next" at bounding box center [946, 504] width 106 height 31
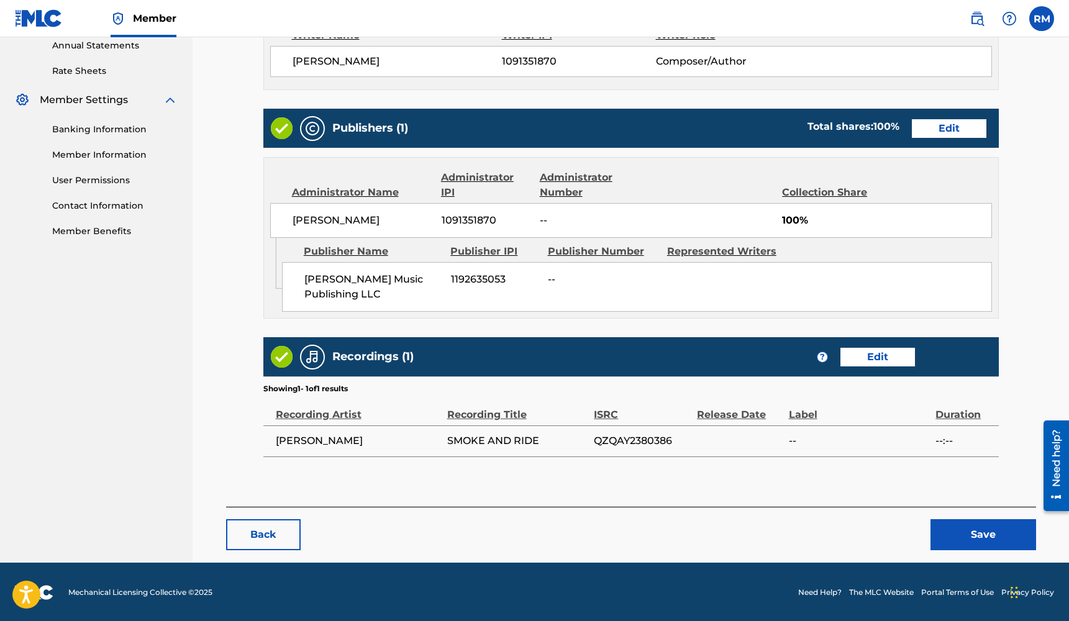
click at [953, 527] on button "Save" at bounding box center [983, 534] width 106 height 31
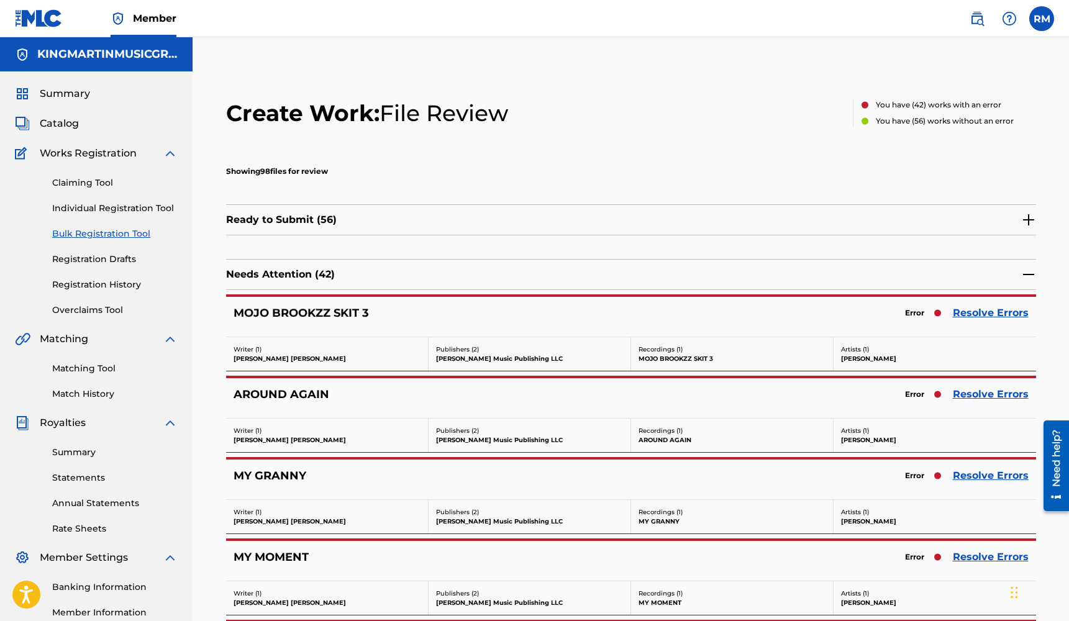
click at [1005, 311] on link "Resolve Errors" at bounding box center [991, 313] width 76 height 15
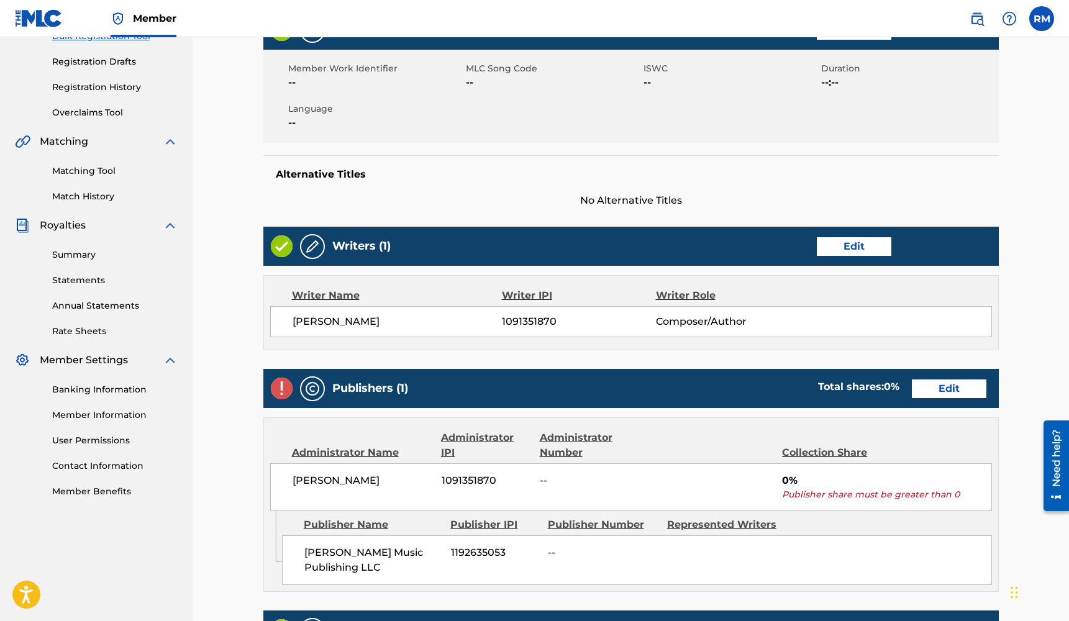
click at [929, 386] on link "Edit" at bounding box center [949, 388] width 75 height 19
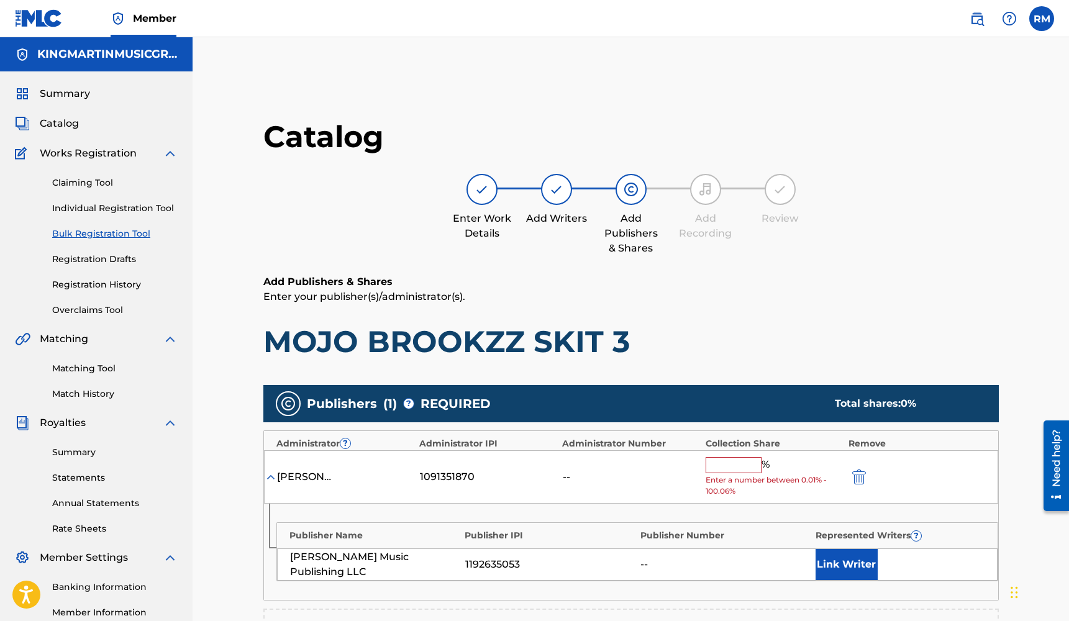
click at [750, 459] on input "text" at bounding box center [734, 465] width 56 height 16
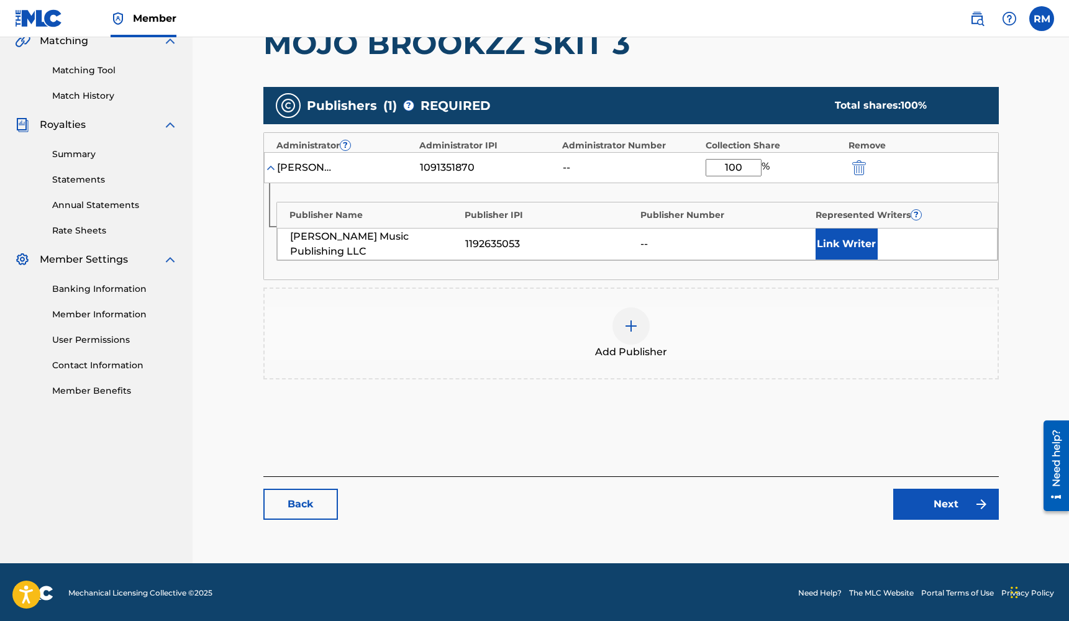
type input "100"
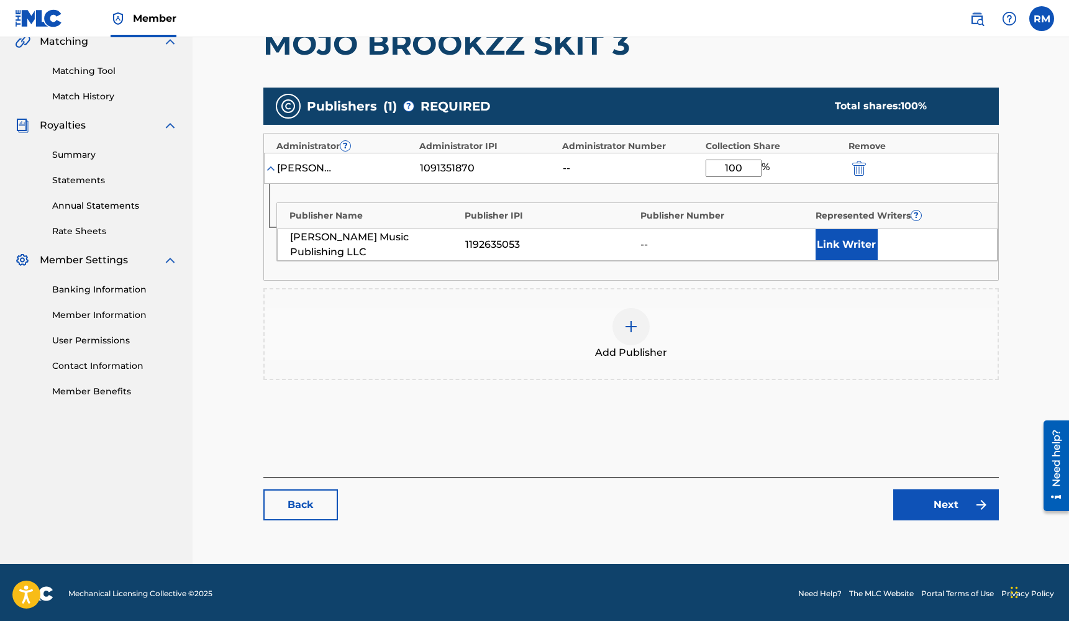
click at [940, 493] on link "Next" at bounding box center [946, 504] width 106 height 31
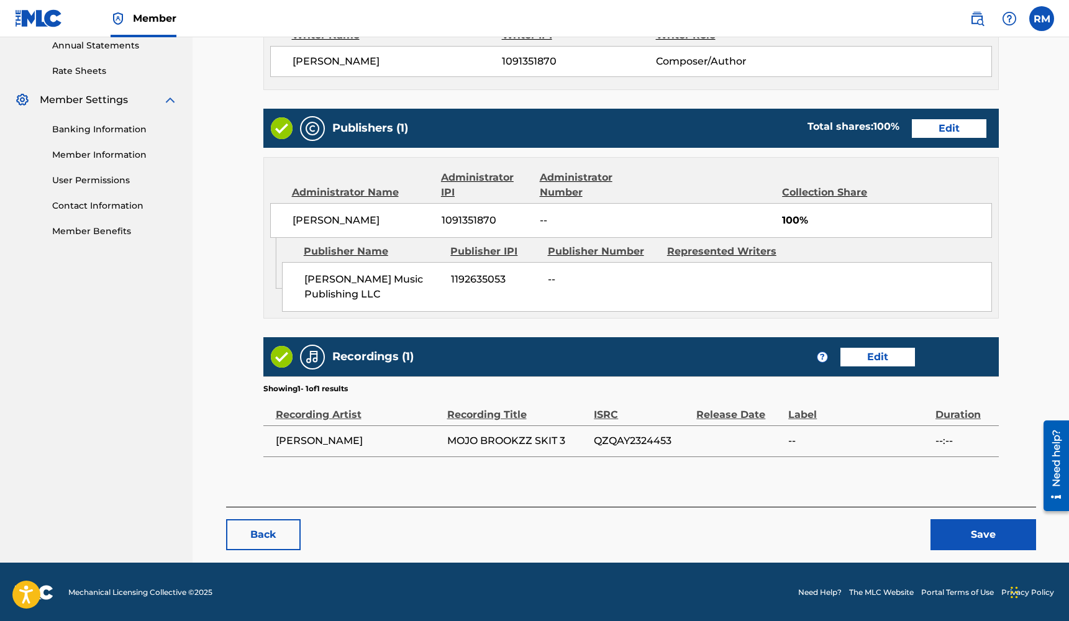
click at [961, 524] on button "Save" at bounding box center [983, 534] width 106 height 31
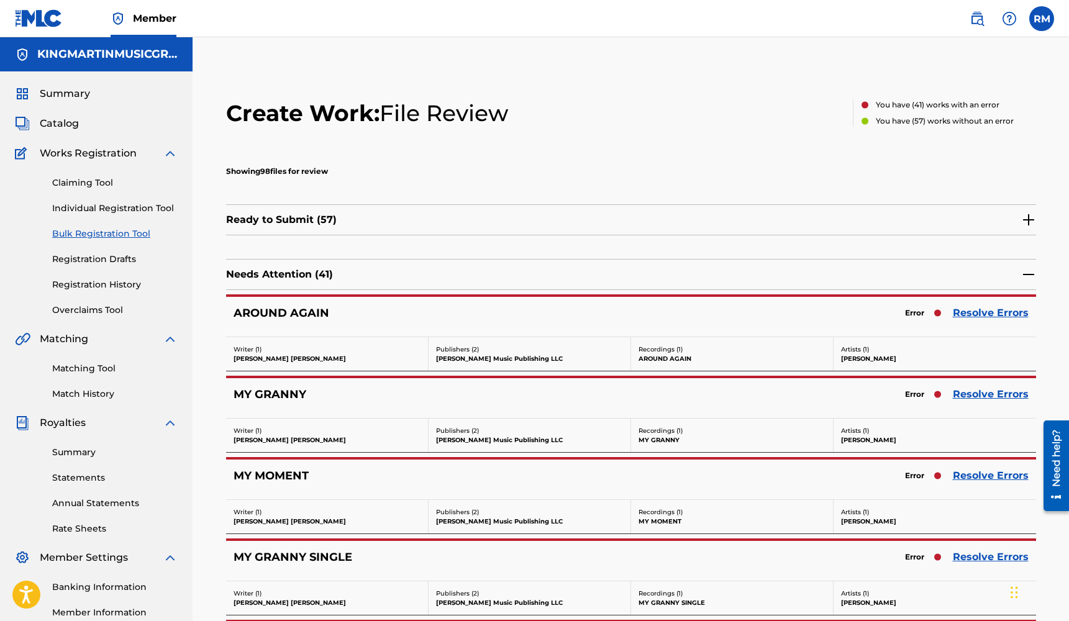
click at [972, 316] on link "Resolve Errors" at bounding box center [991, 313] width 76 height 15
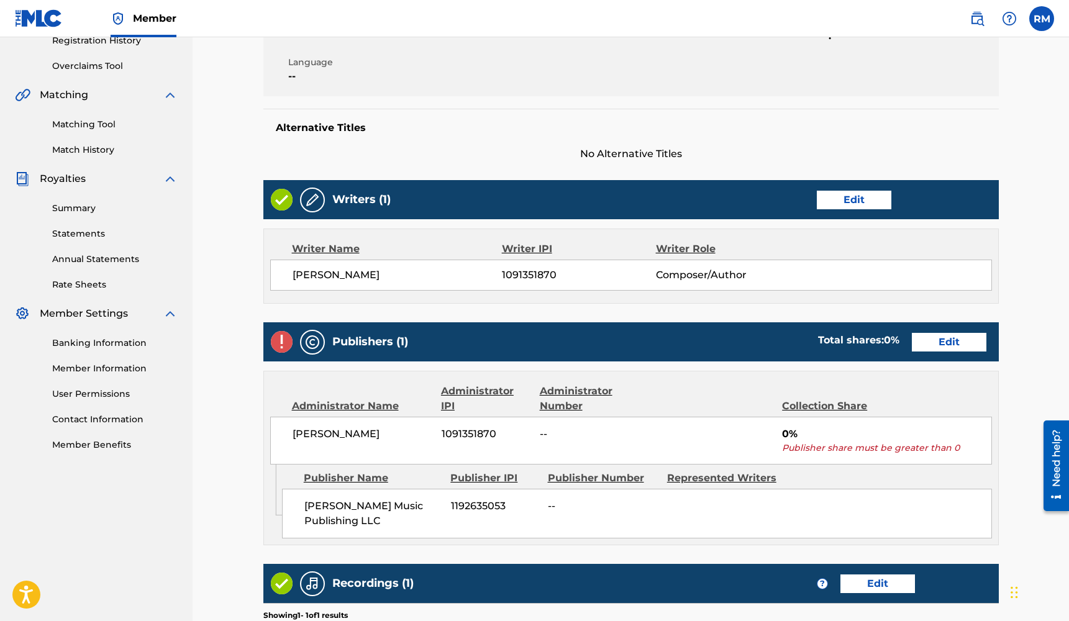
click at [951, 347] on link "Edit" at bounding box center [949, 342] width 75 height 19
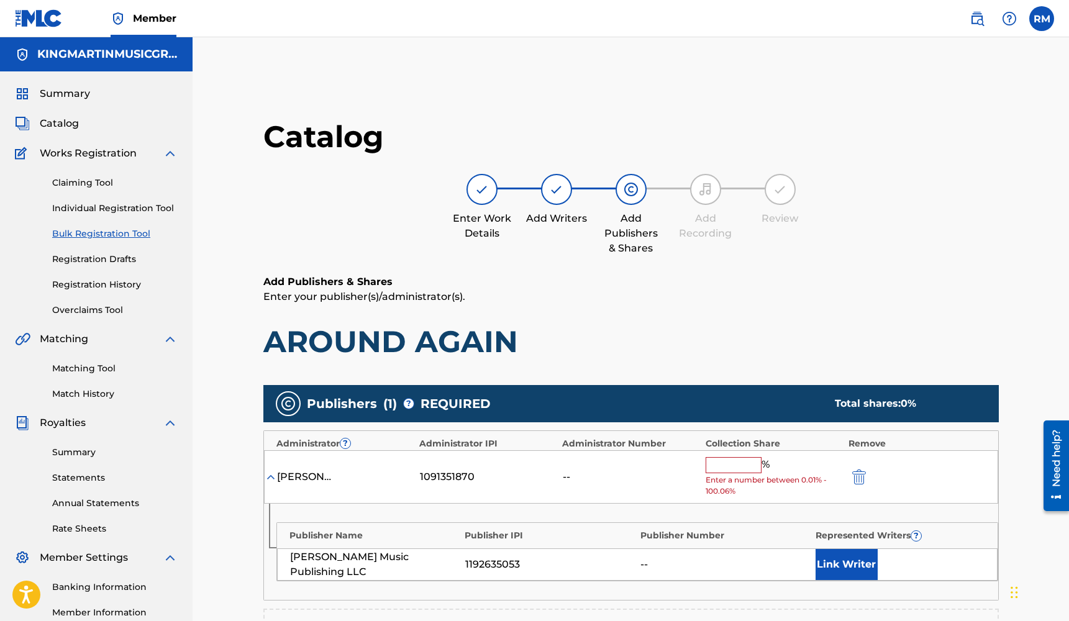
click at [754, 468] on input "text" at bounding box center [734, 465] width 56 height 16
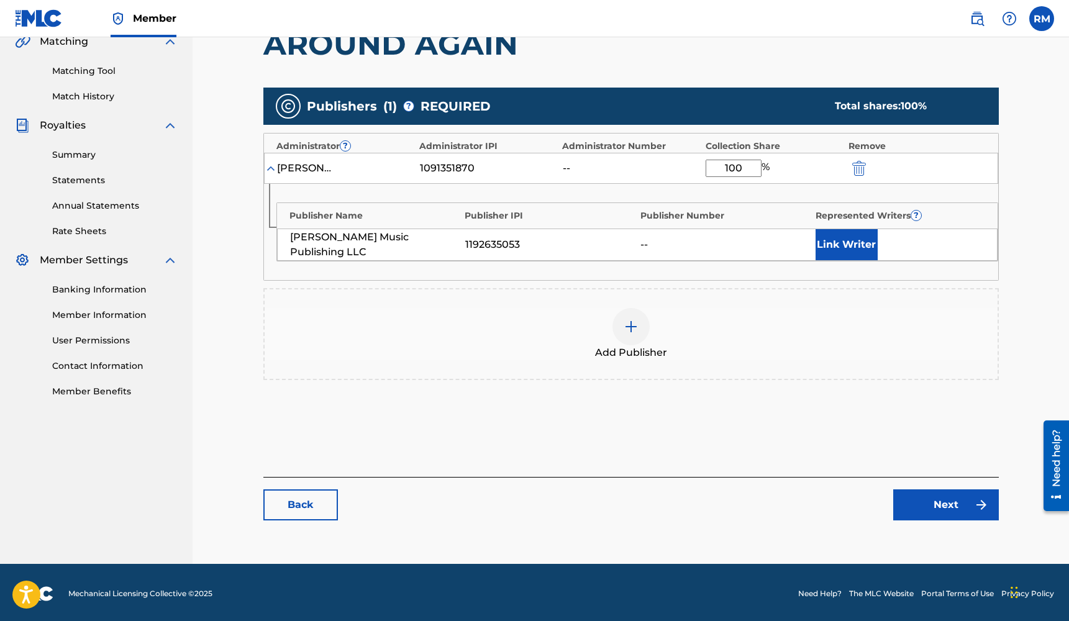
type input "100"
click at [937, 504] on link "Next" at bounding box center [946, 504] width 106 height 31
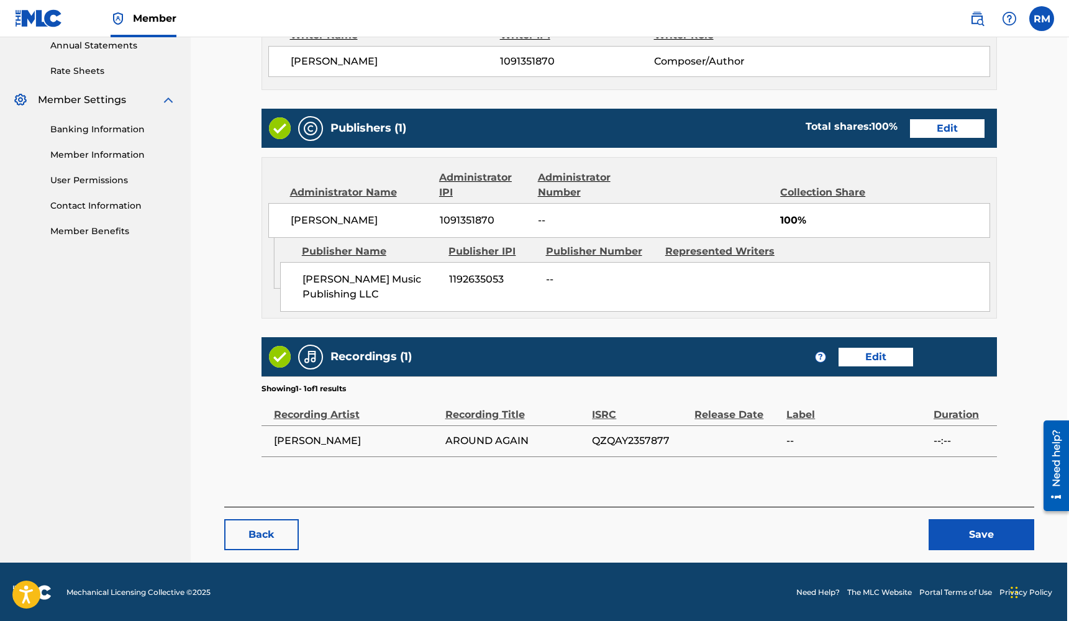
click at [888, 355] on link "Edit" at bounding box center [875, 357] width 75 height 19
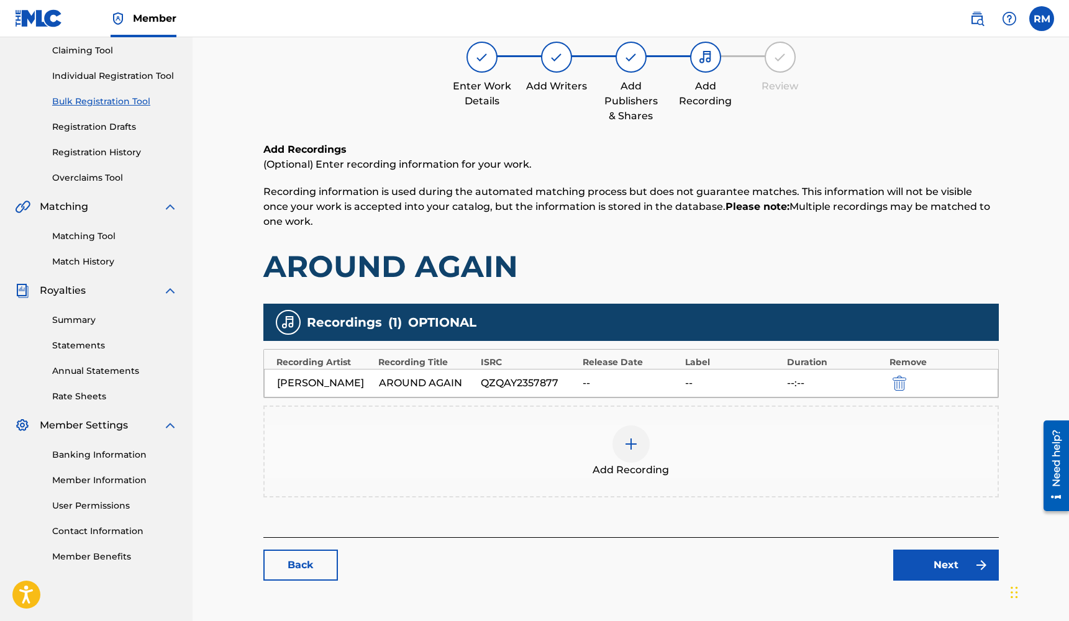
click at [304, 560] on link "Back" at bounding box center [300, 565] width 75 height 31
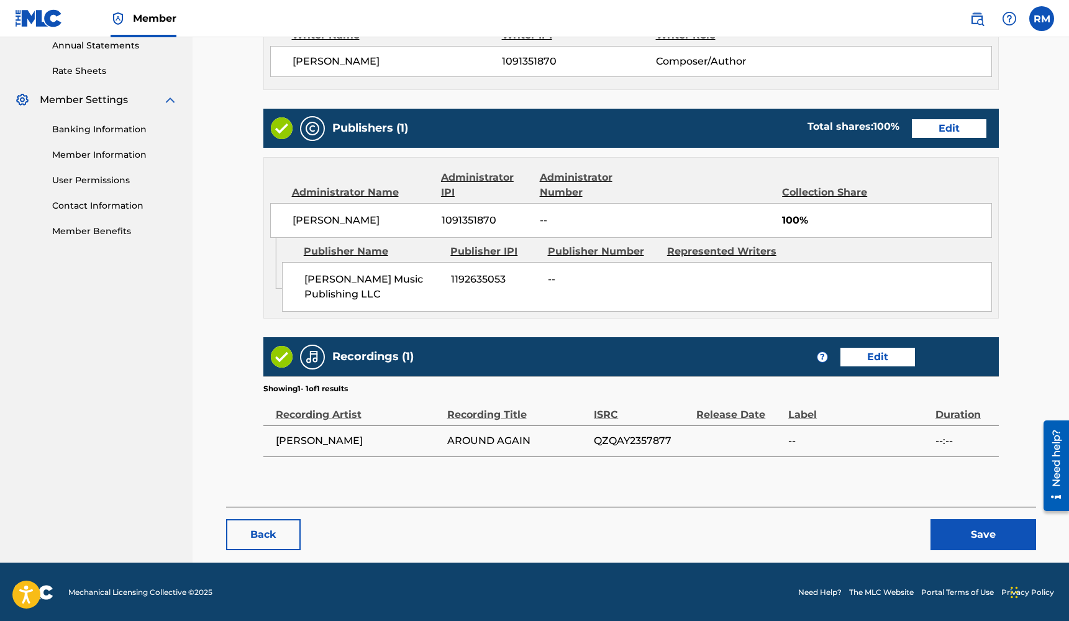
click at [957, 529] on button "Save" at bounding box center [983, 534] width 106 height 31
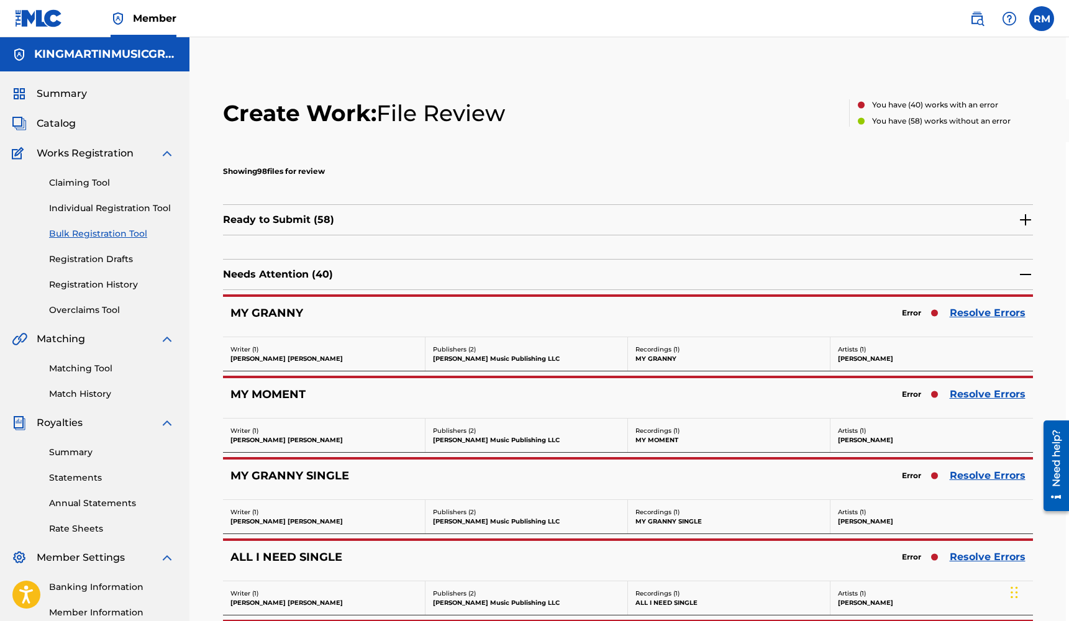
click at [1007, 316] on link "Resolve Errors" at bounding box center [988, 313] width 76 height 15
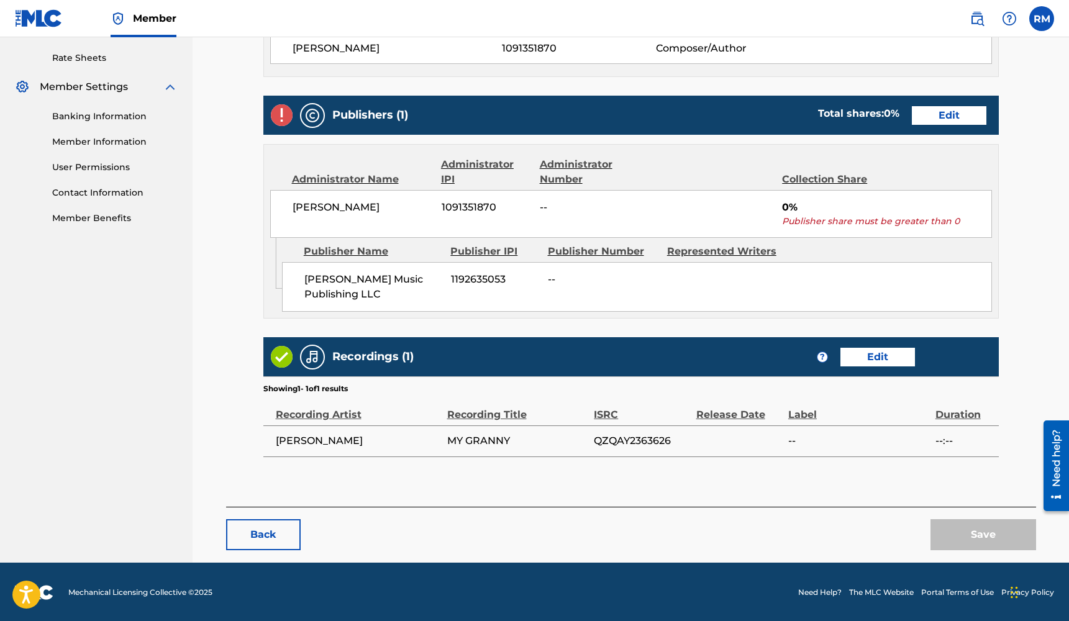
click at [949, 114] on link "Edit" at bounding box center [949, 115] width 75 height 19
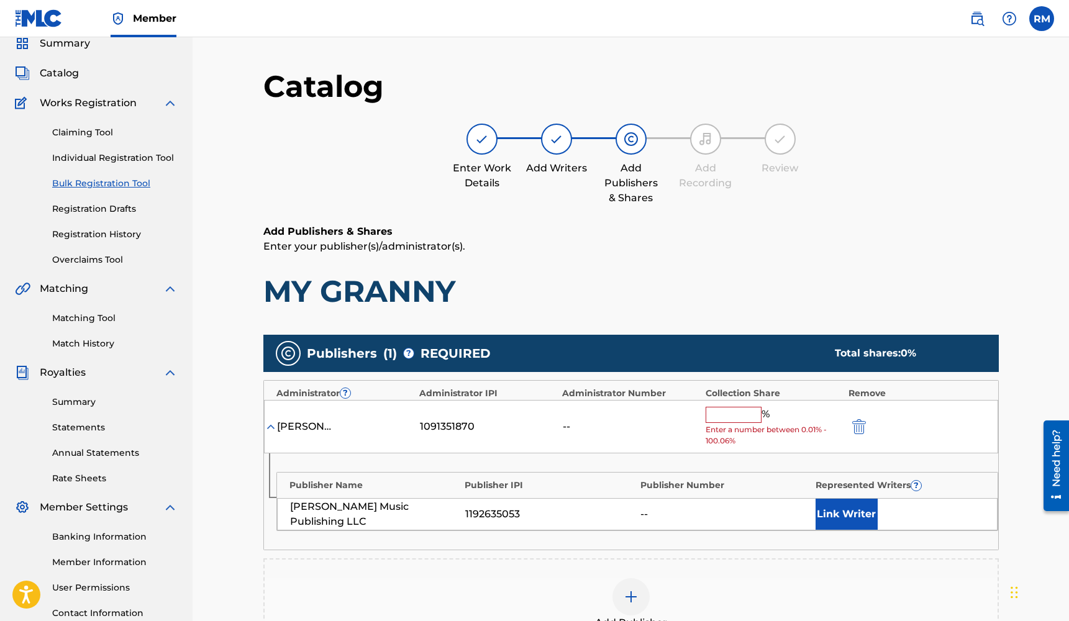
click at [727, 421] on div "%" at bounding box center [739, 415] width 67 height 16
click at [727, 416] on input "text" at bounding box center [734, 415] width 56 height 16
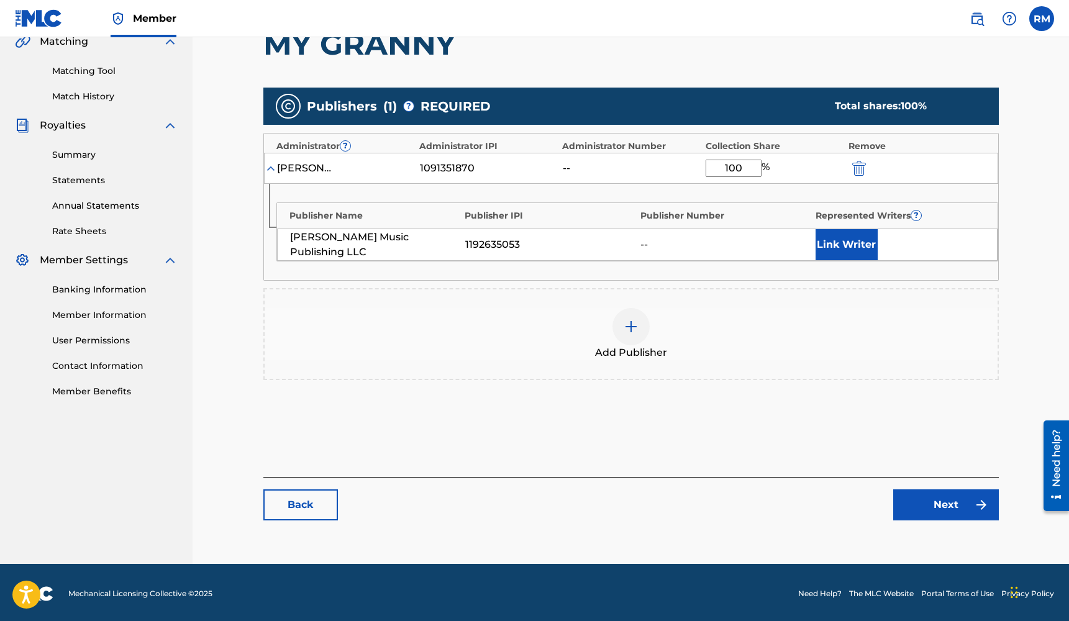
type input "100"
click at [943, 504] on link "Next" at bounding box center [946, 504] width 106 height 31
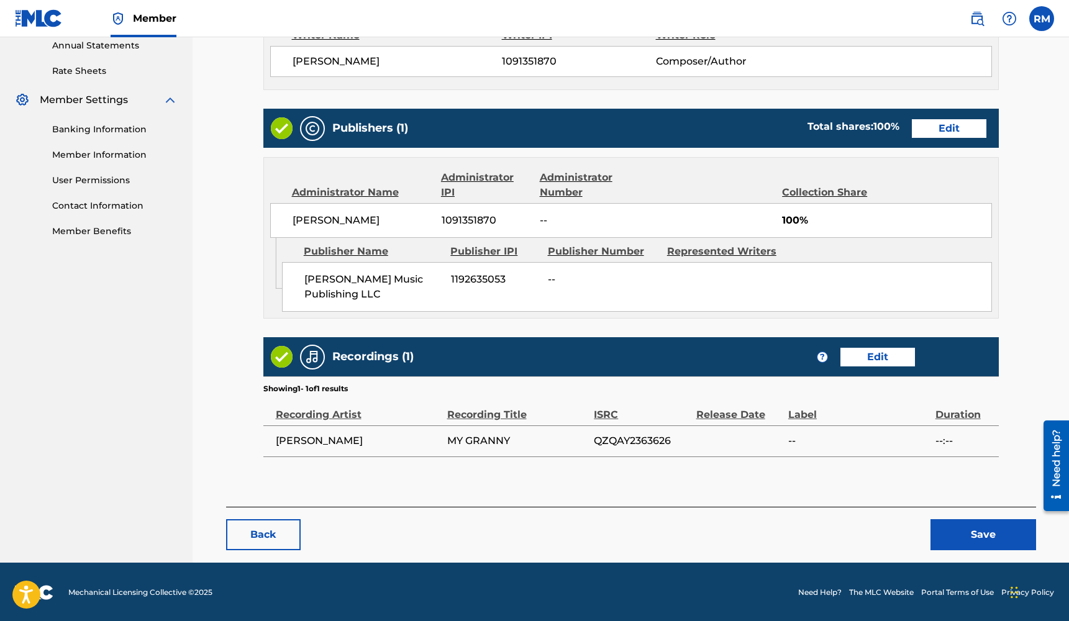
click at [965, 531] on button "Save" at bounding box center [983, 534] width 106 height 31
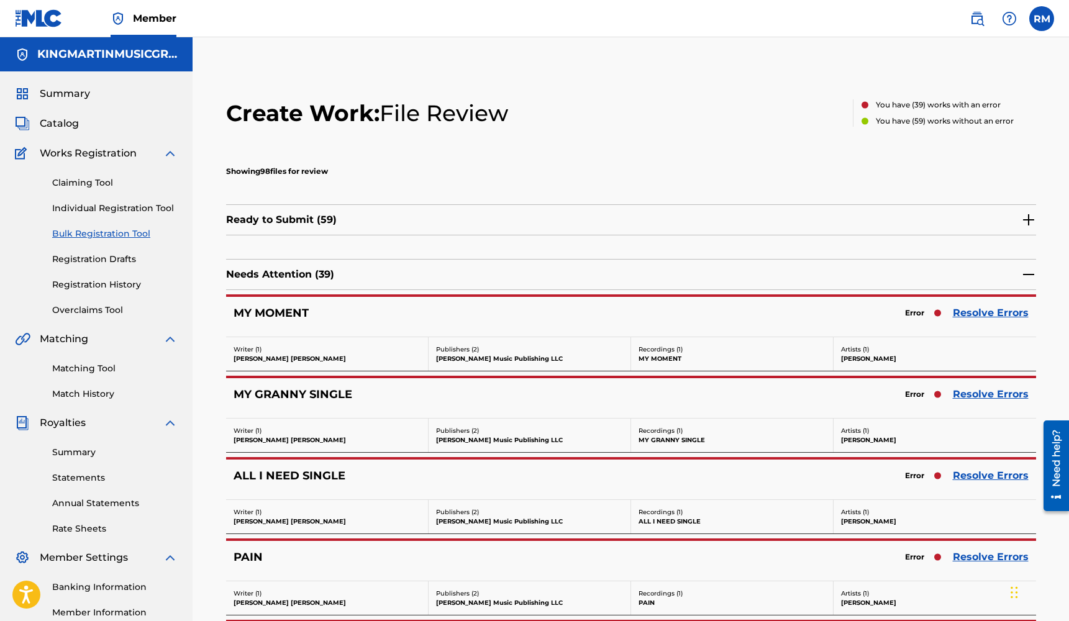
click at [985, 314] on link "Resolve Errors" at bounding box center [991, 313] width 76 height 15
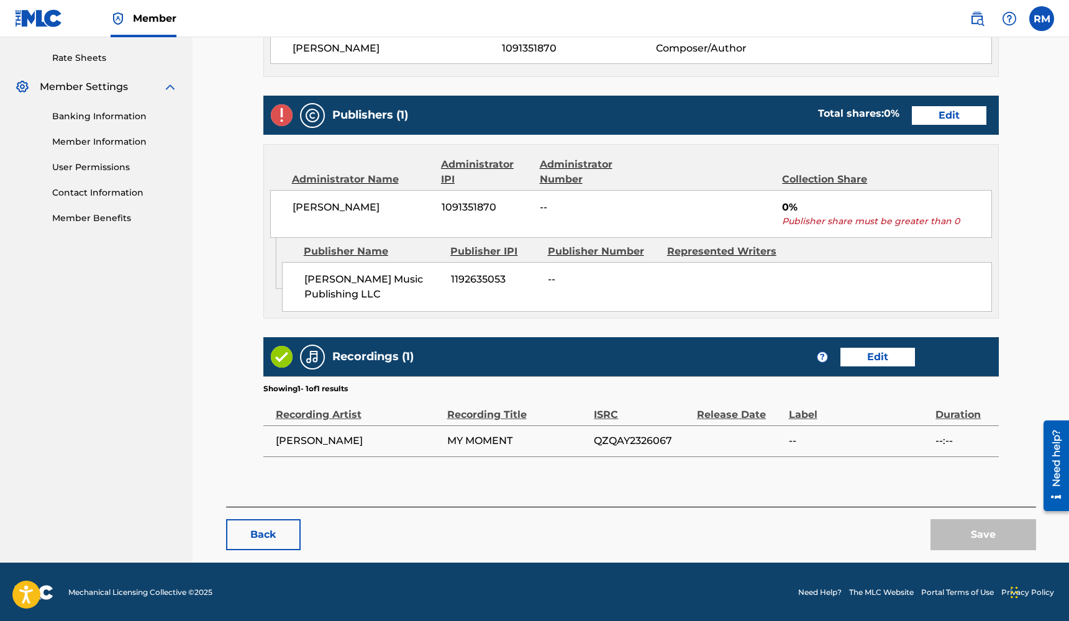
click at [947, 119] on link "Edit" at bounding box center [949, 115] width 75 height 19
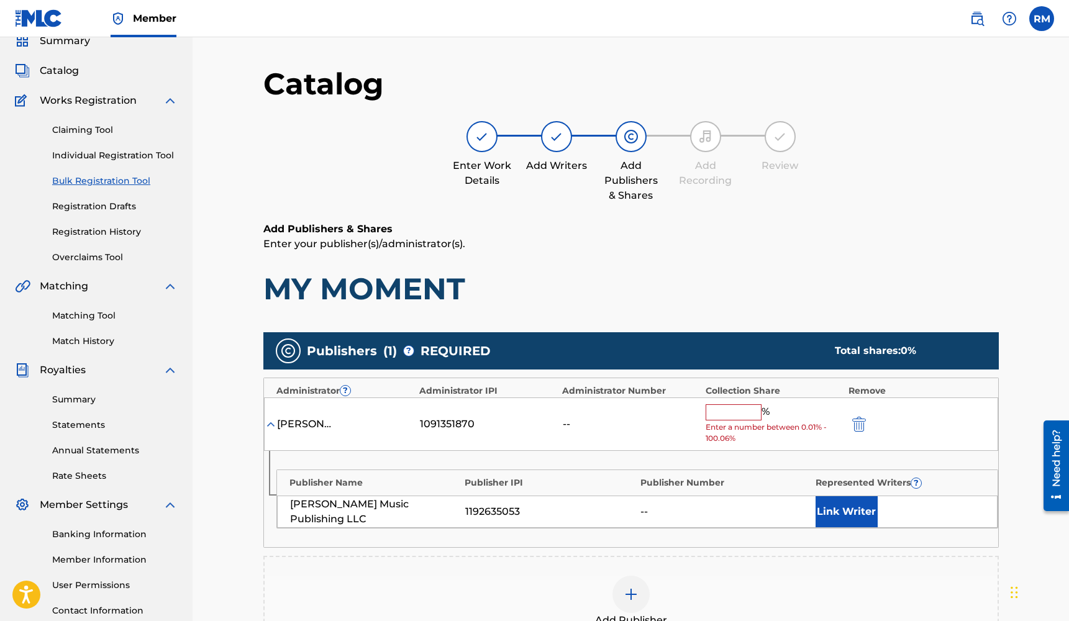
click at [728, 413] on input "text" at bounding box center [734, 412] width 56 height 16
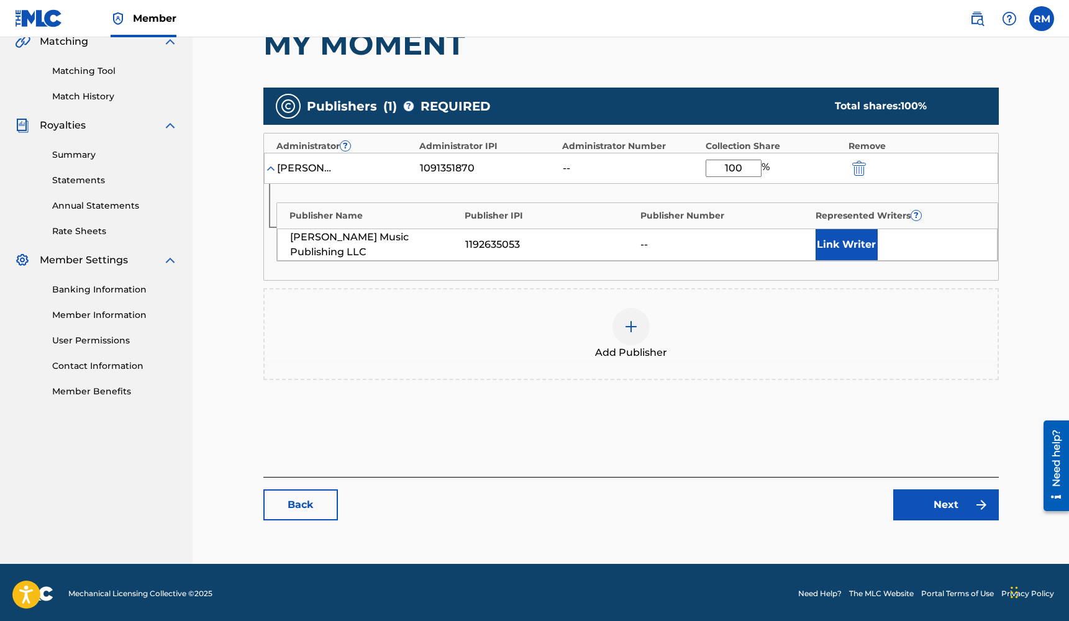
type input "100"
click at [931, 504] on link "Next" at bounding box center [946, 504] width 106 height 31
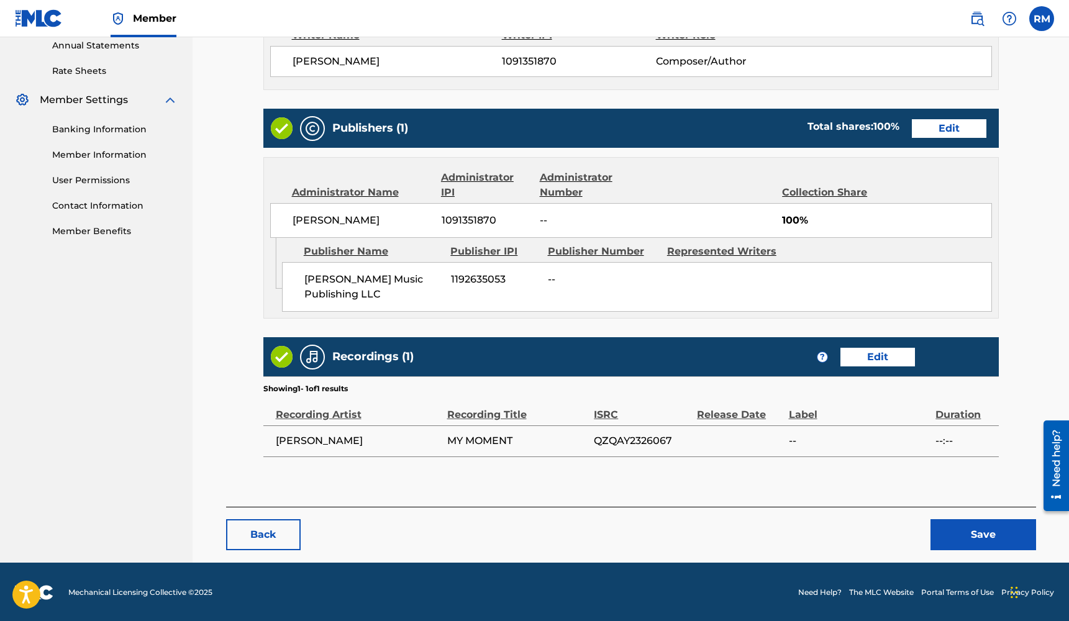
click at [981, 535] on button "Save" at bounding box center [983, 534] width 106 height 31
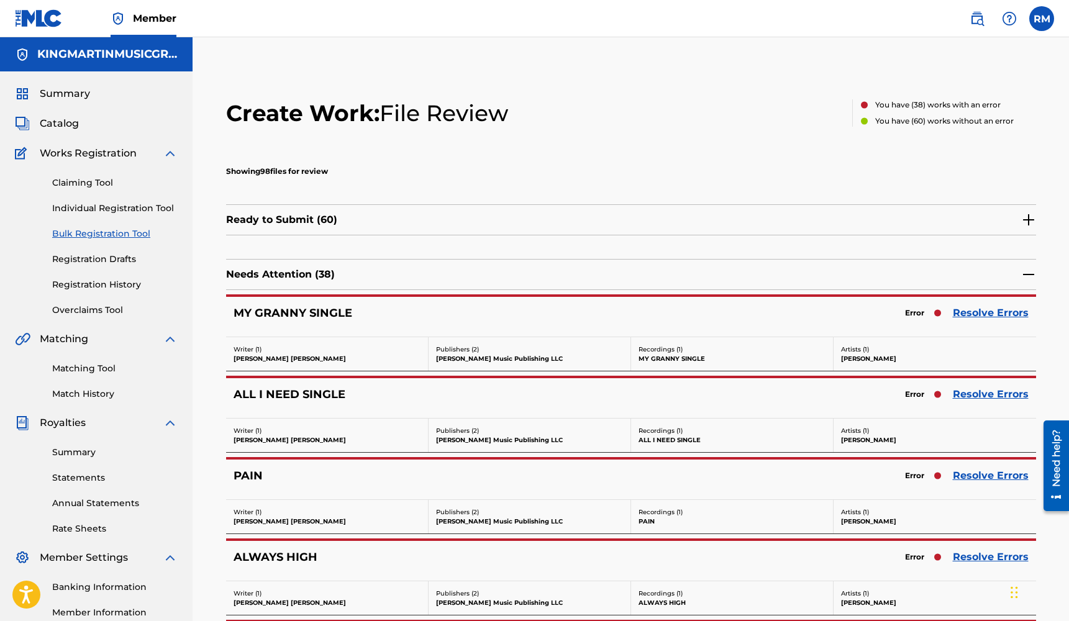
click at [975, 314] on link "Resolve Errors" at bounding box center [991, 313] width 76 height 15
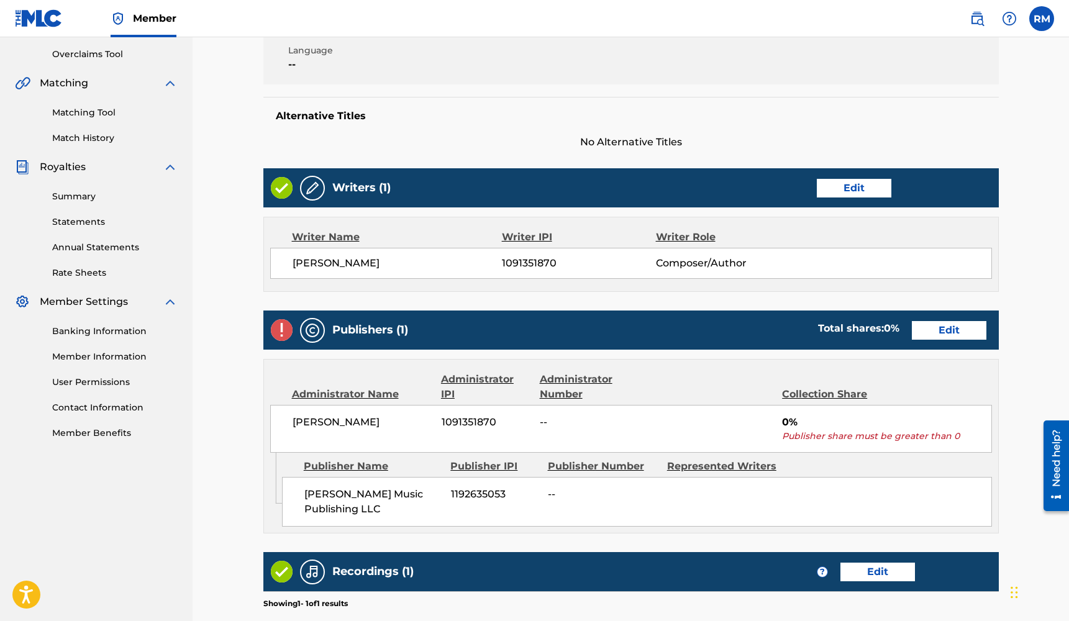
scroll to position [279, 0]
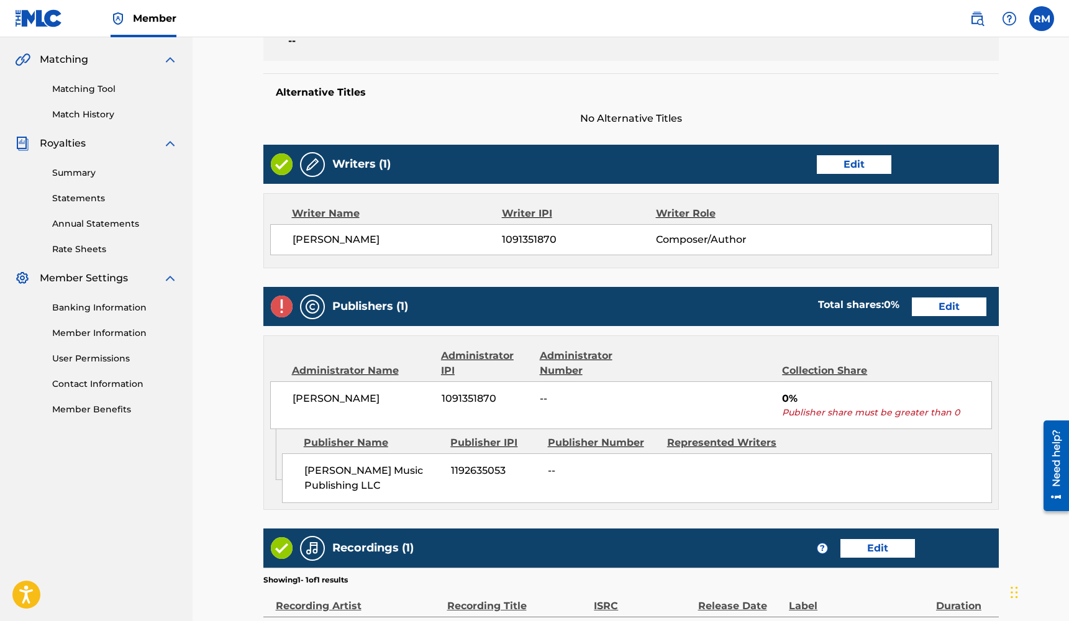
click at [931, 308] on link "Edit" at bounding box center [949, 306] width 75 height 19
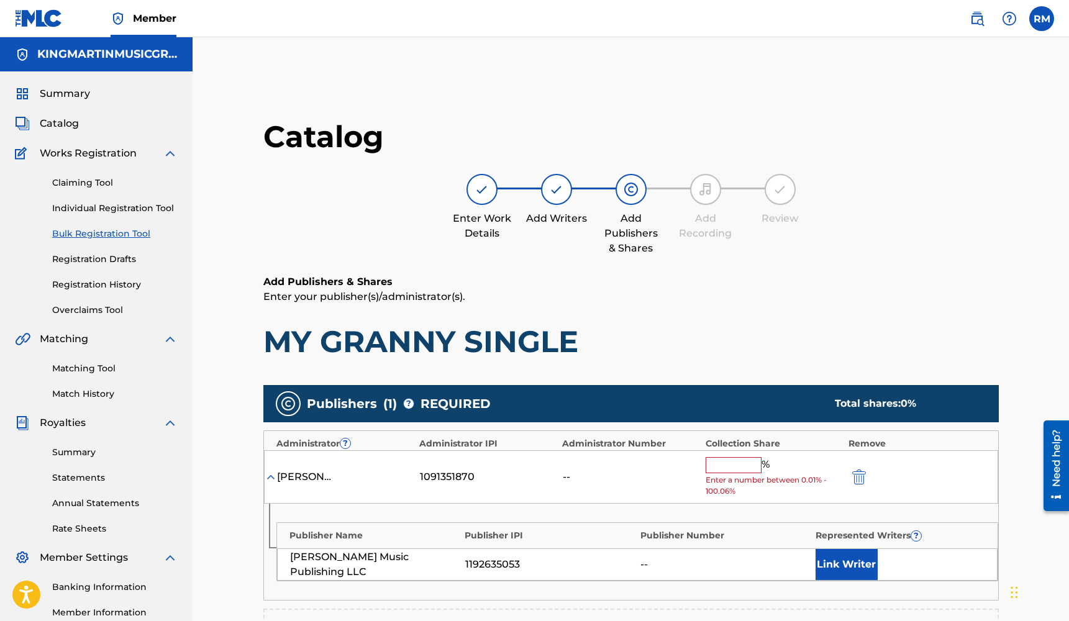
click at [725, 463] on input "text" at bounding box center [734, 465] width 56 height 16
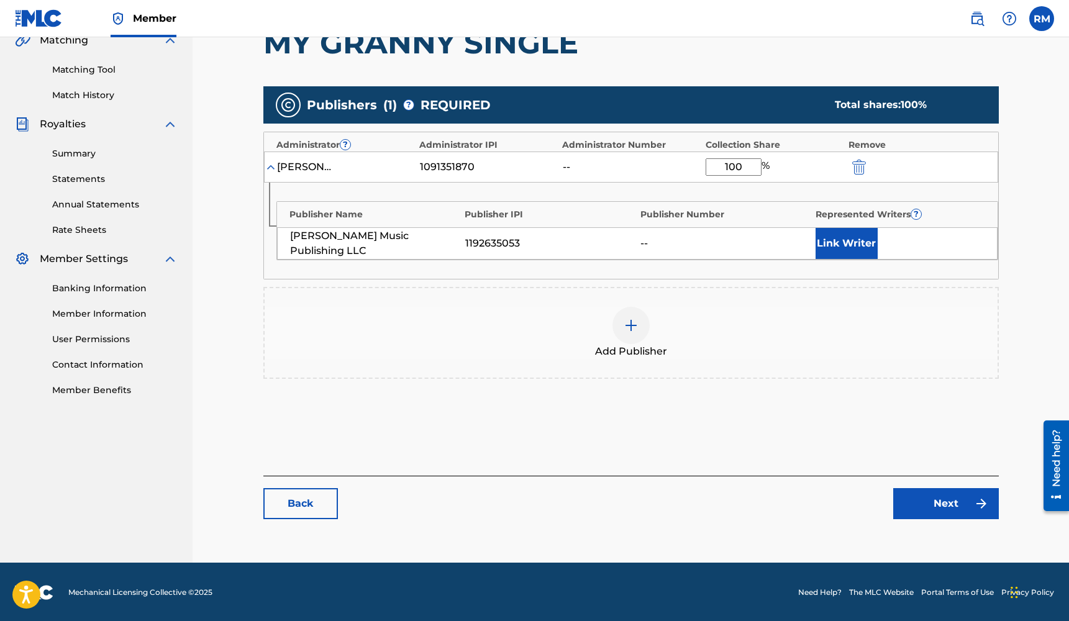
scroll to position [297, 0]
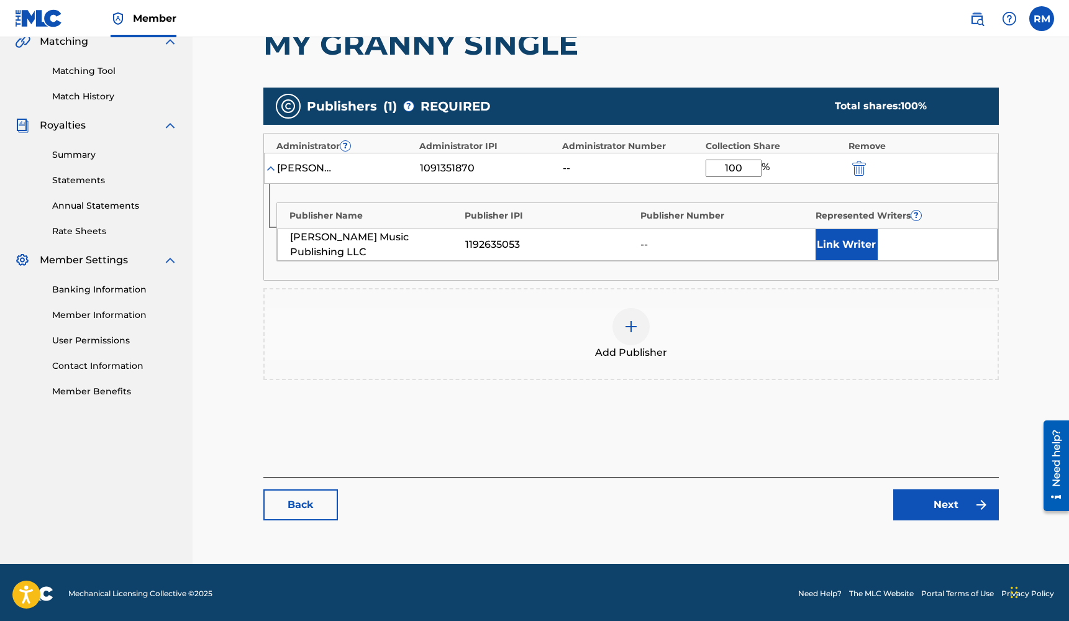
type input "100"
click at [969, 505] on link "Next" at bounding box center [946, 504] width 106 height 31
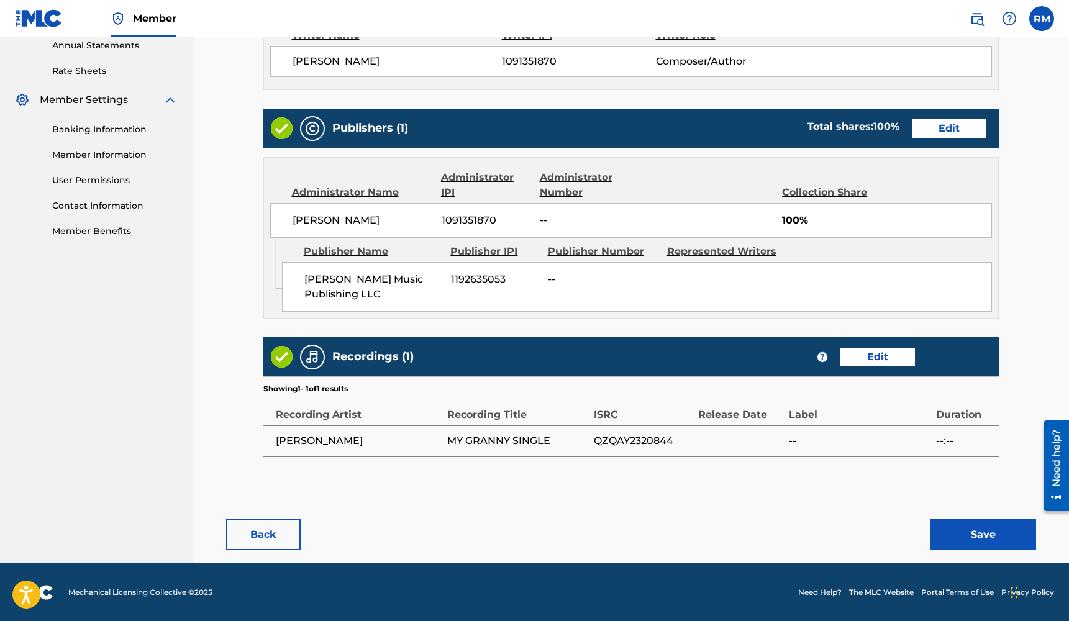
click at [970, 532] on button "Save" at bounding box center [983, 534] width 106 height 31
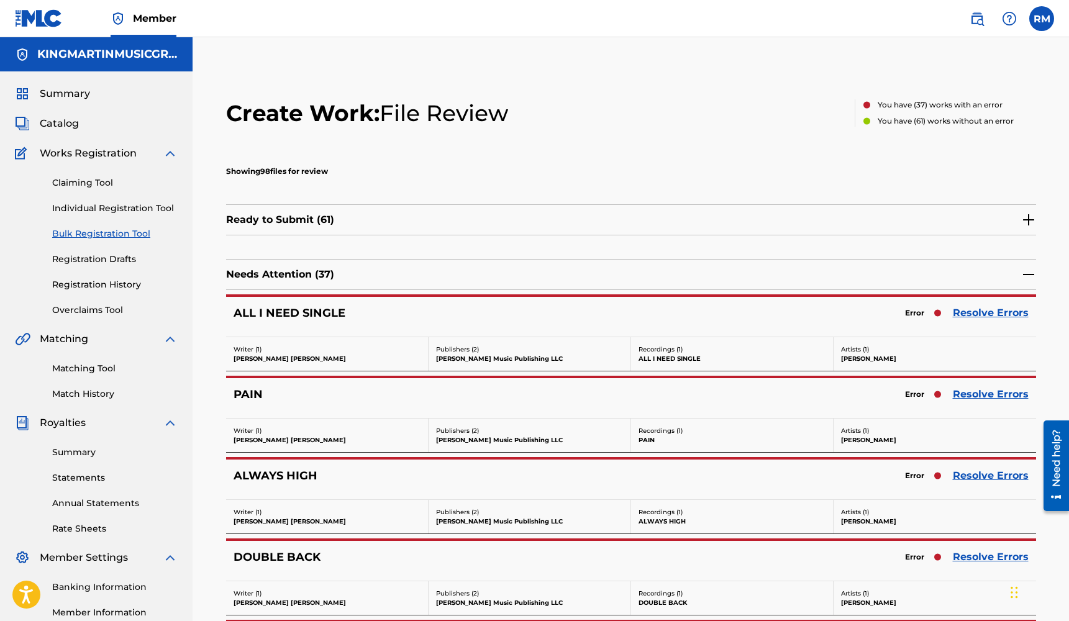
click at [968, 311] on link "Resolve Errors" at bounding box center [991, 313] width 76 height 15
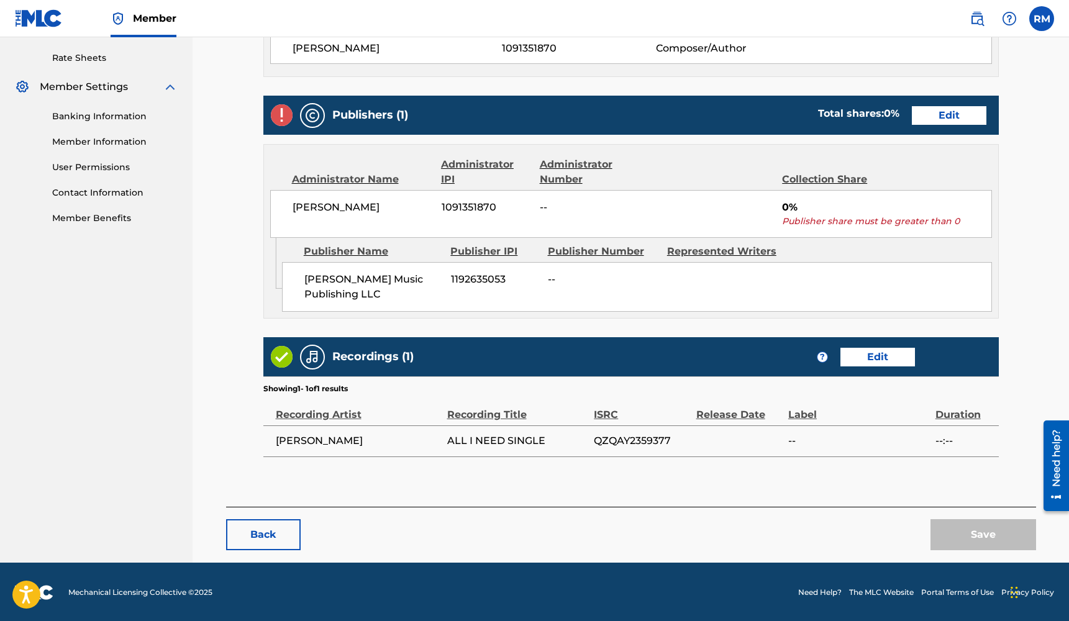
click at [961, 121] on link "Edit" at bounding box center [949, 115] width 75 height 19
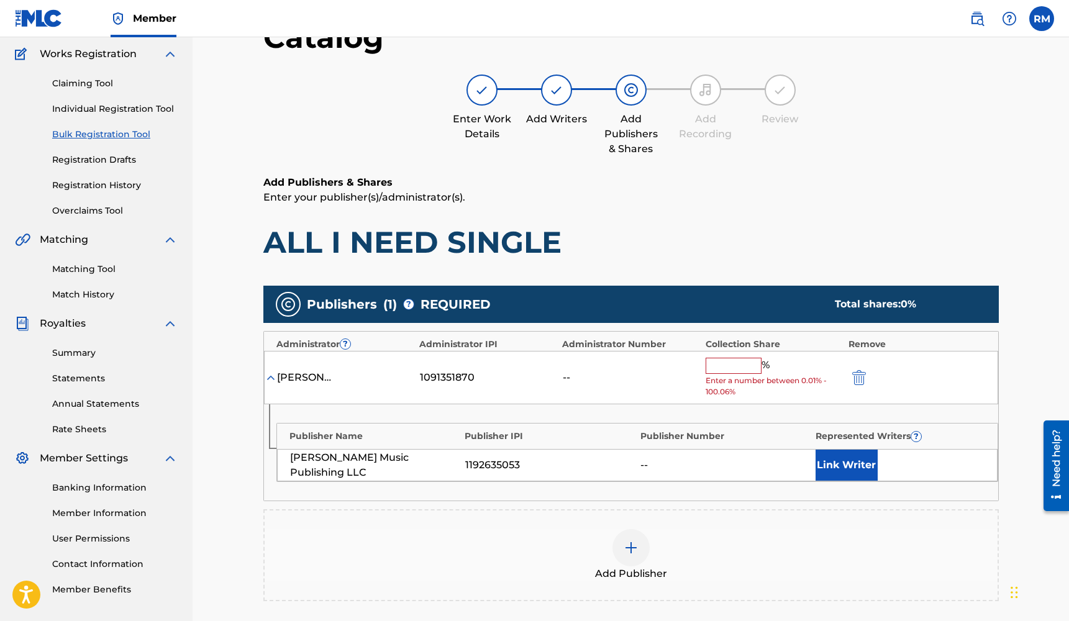
click at [714, 368] on input "text" at bounding box center [734, 366] width 56 height 16
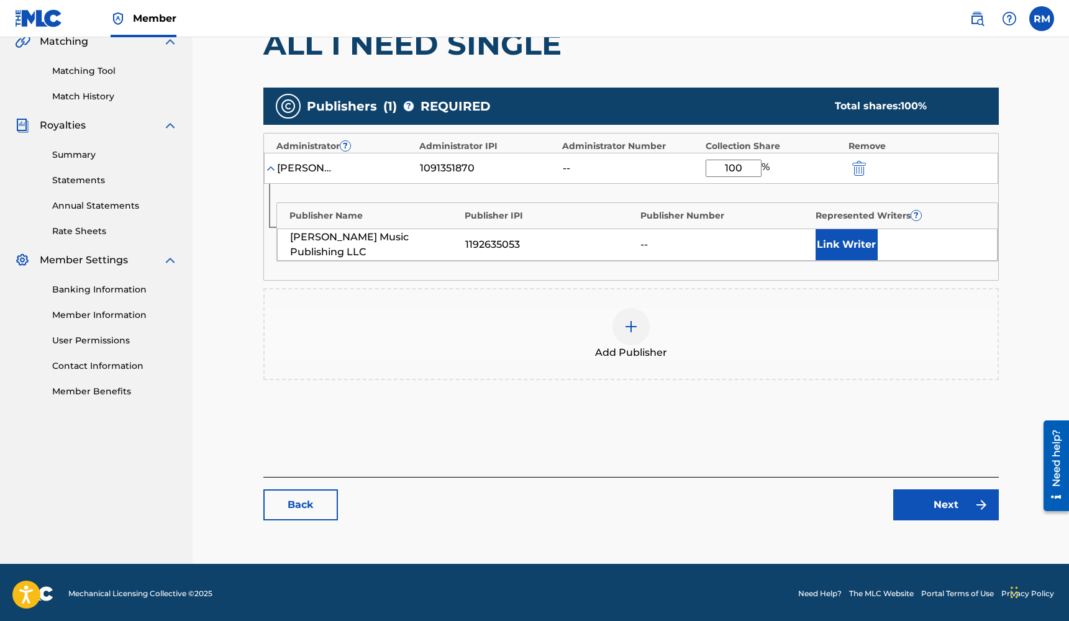
type input "100"
click at [935, 495] on link "Next" at bounding box center [946, 504] width 106 height 31
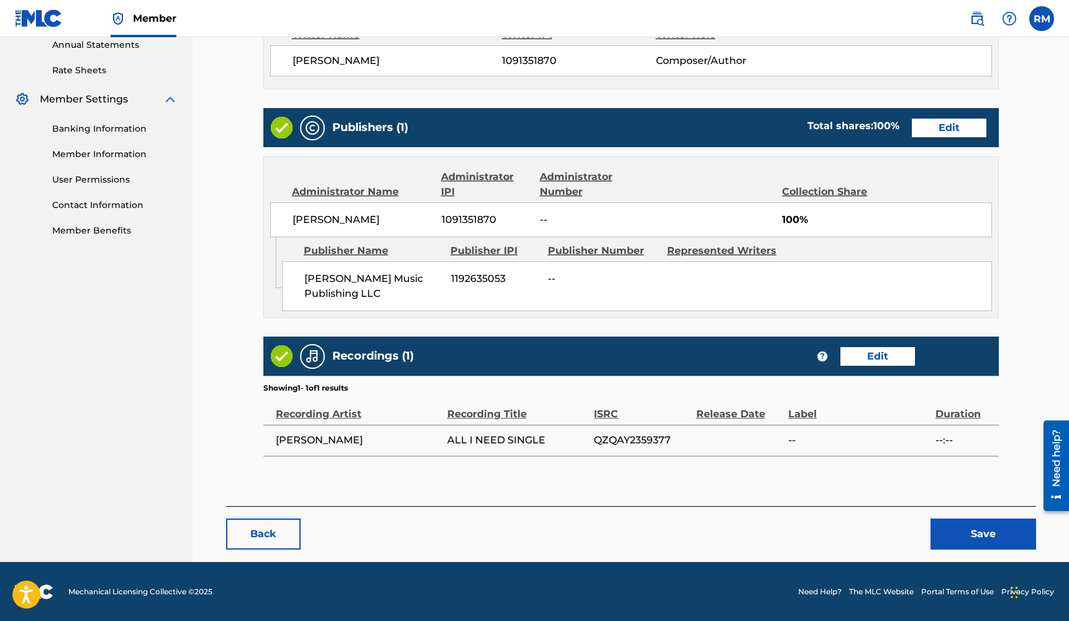
click at [959, 527] on button "Save" at bounding box center [983, 534] width 106 height 31
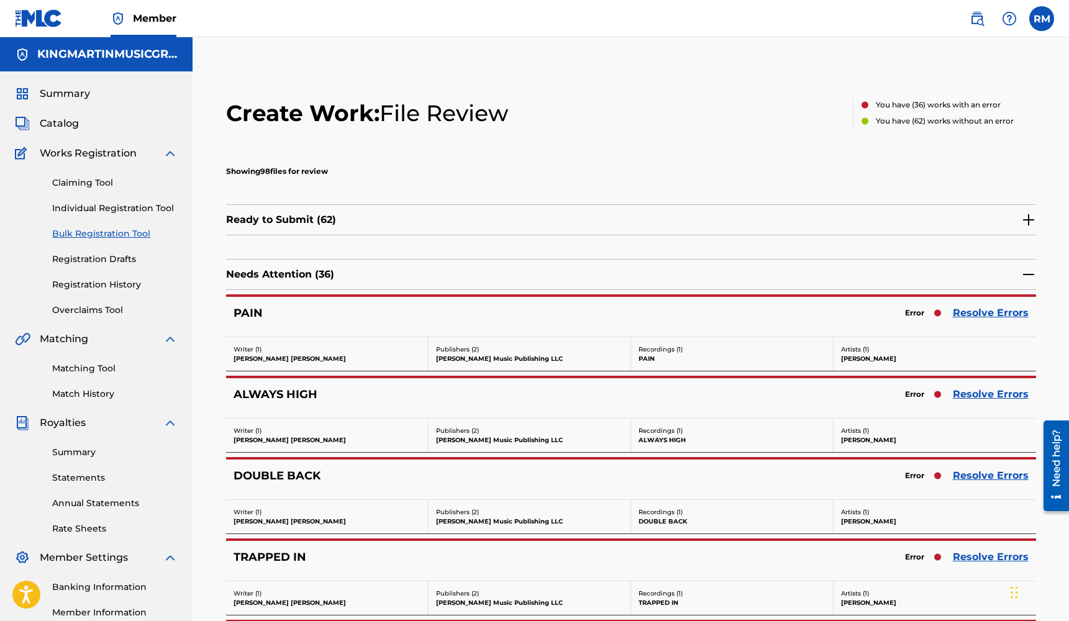
click at [972, 310] on link "Resolve Errors" at bounding box center [991, 313] width 76 height 15
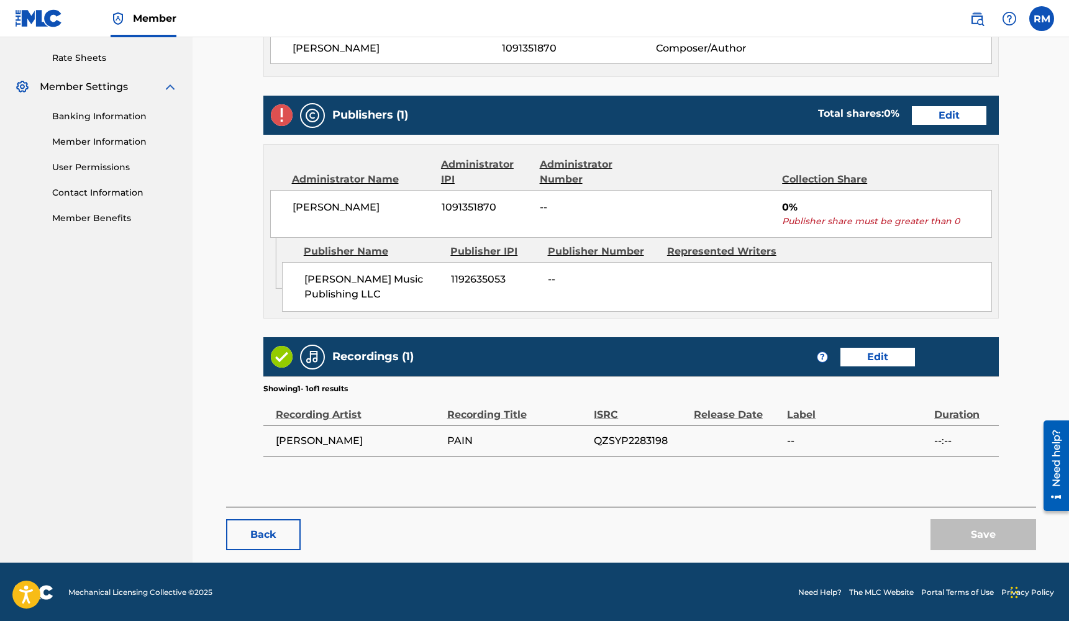
click at [961, 122] on link "Edit" at bounding box center [949, 115] width 75 height 19
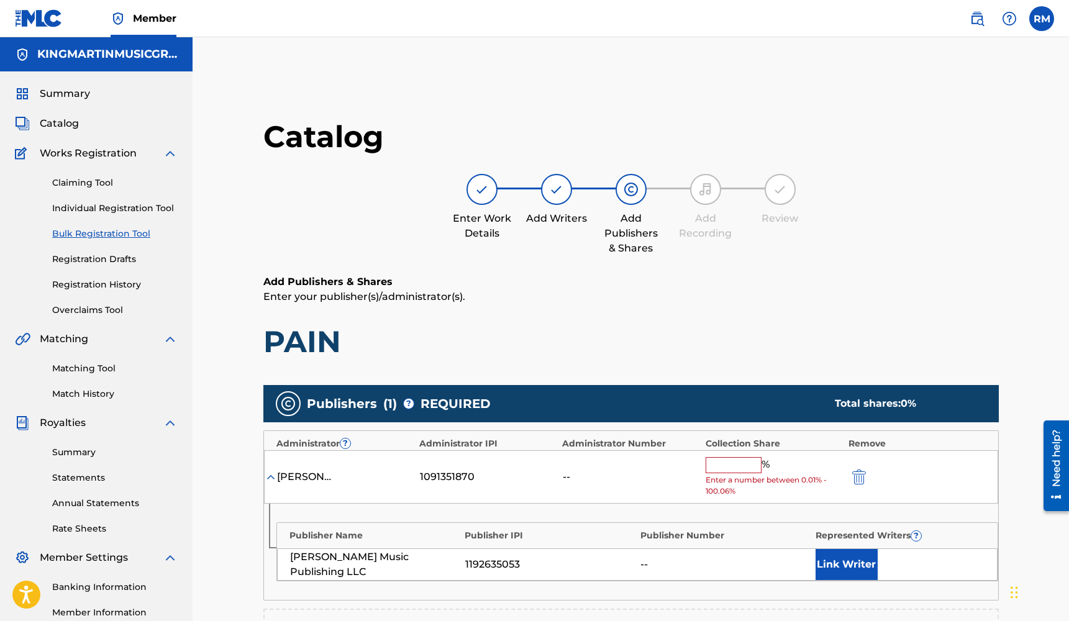
click at [735, 464] on input "text" at bounding box center [734, 465] width 56 height 16
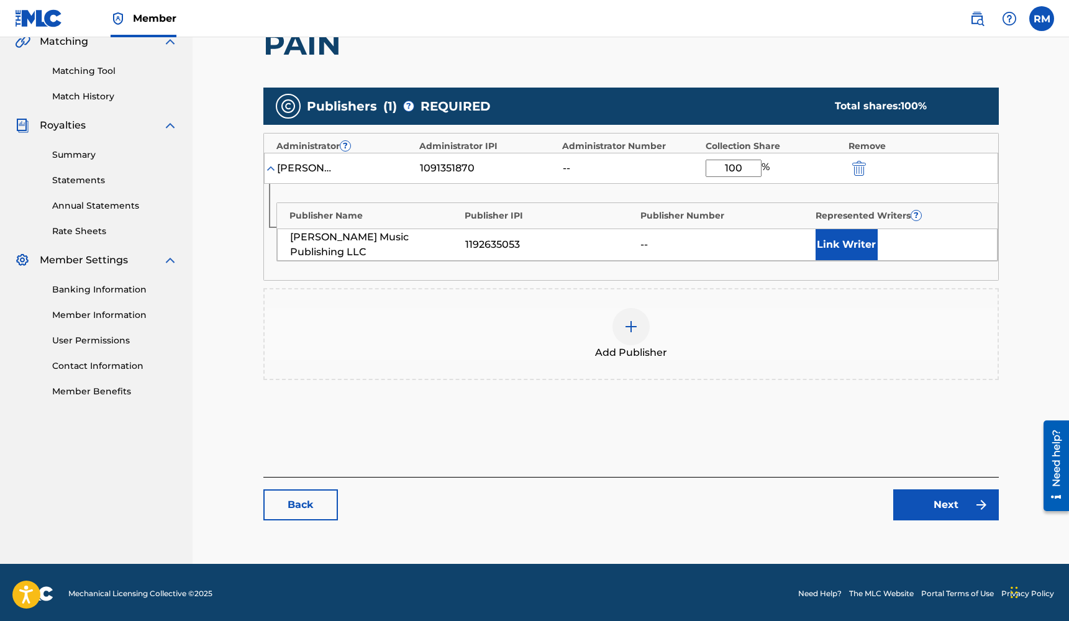
type input "100"
click at [930, 503] on link "Next" at bounding box center [946, 504] width 106 height 31
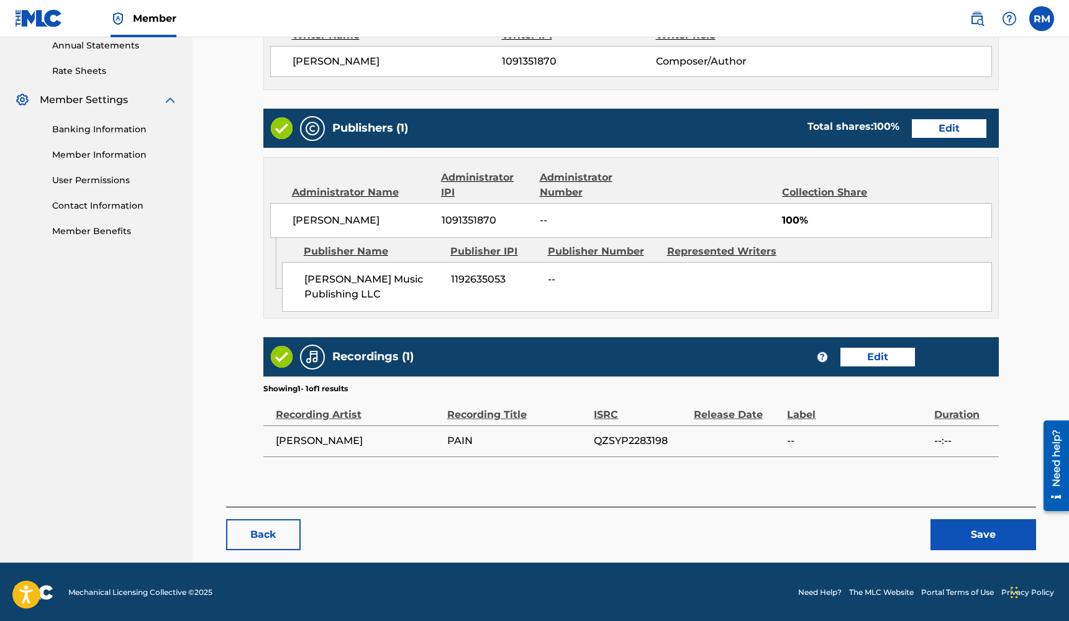
click at [948, 526] on button "Save" at bounding box center [983, 534] width 106 height 31
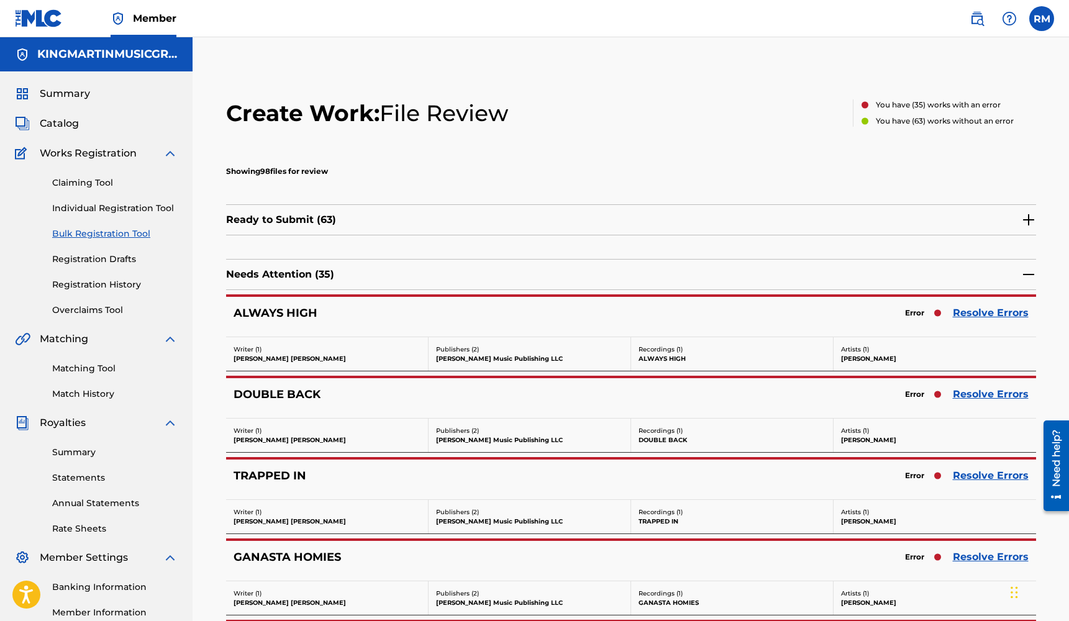
click at [983, 314] on link "Resolve Errors" at bounding box center [991, 313] width 76 height 15
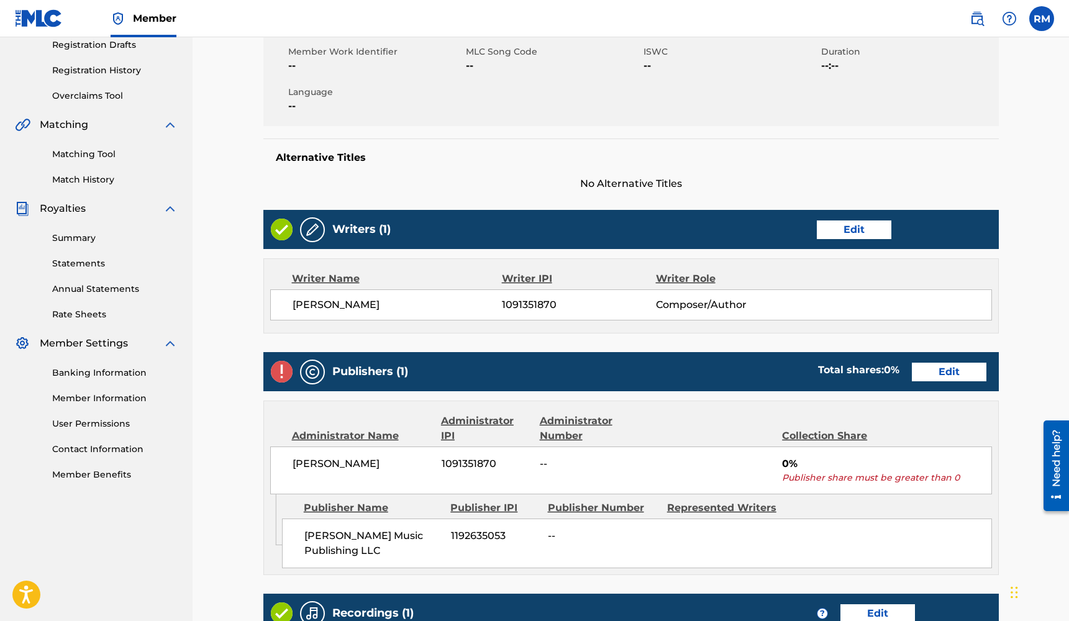
click at [947, 371] on link "Edit" at bounding box center [949, 372] width 75 height 19
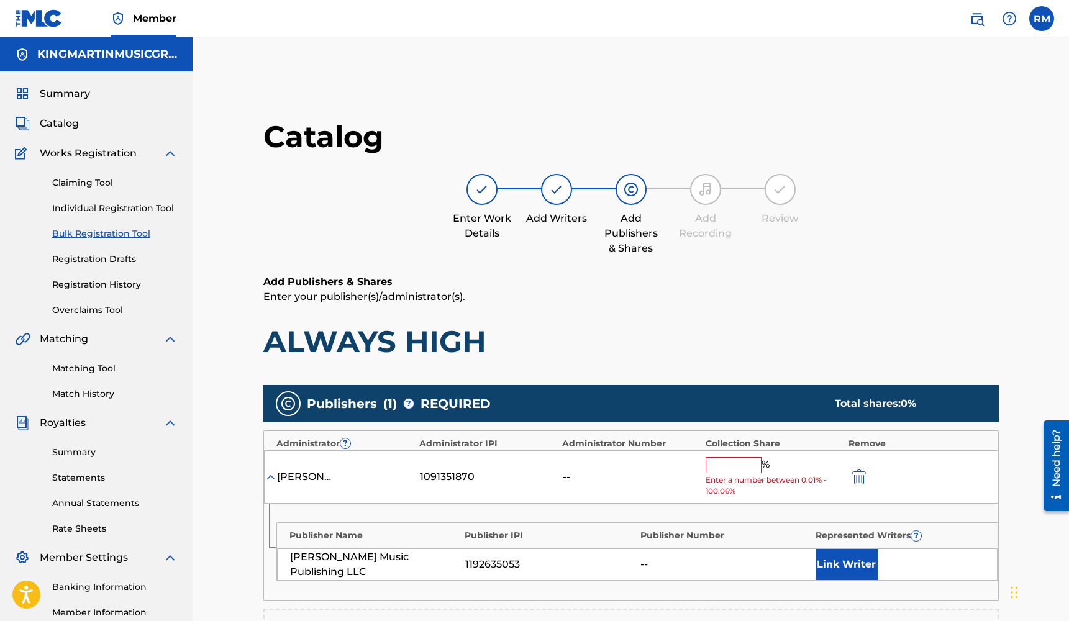
click at [730, 462] on input "text" at bounding box center [734, 465] width 56 height 16
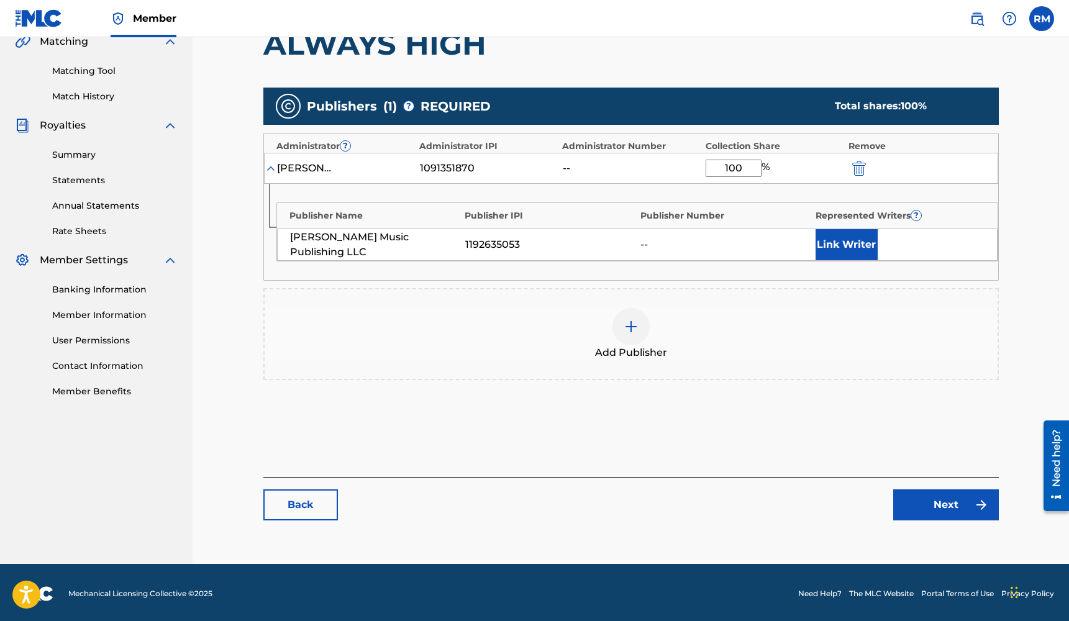
type input "100"
click at [965, 506] on link "Next" at bounding box center [946, 504] width 106 height 31
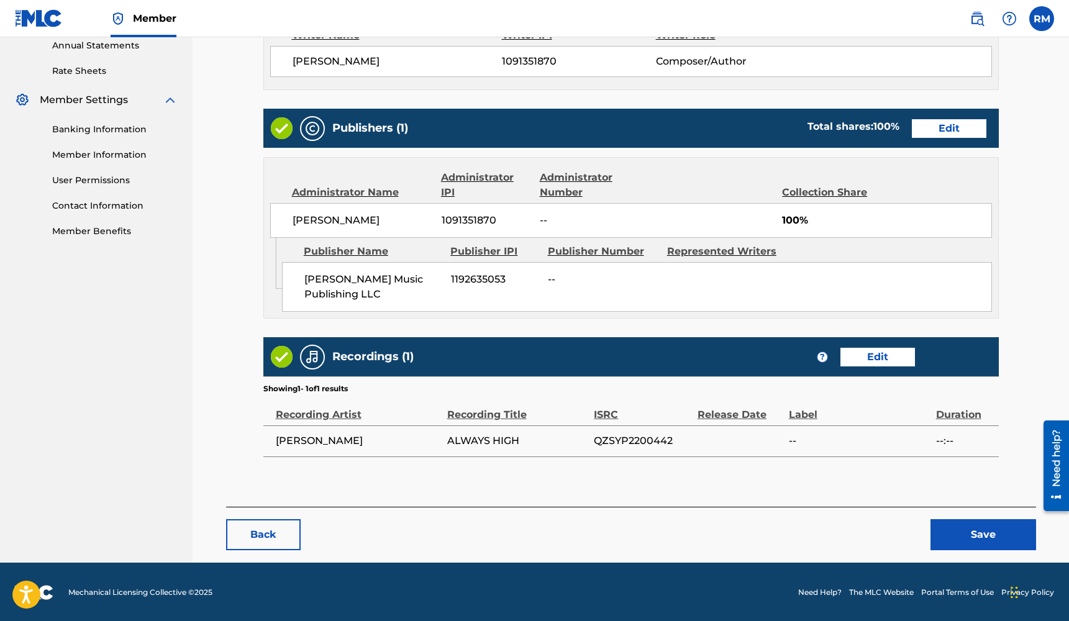
click at [971, 530] on button "Save" at bounding box center [983, 534] width 106 height 31
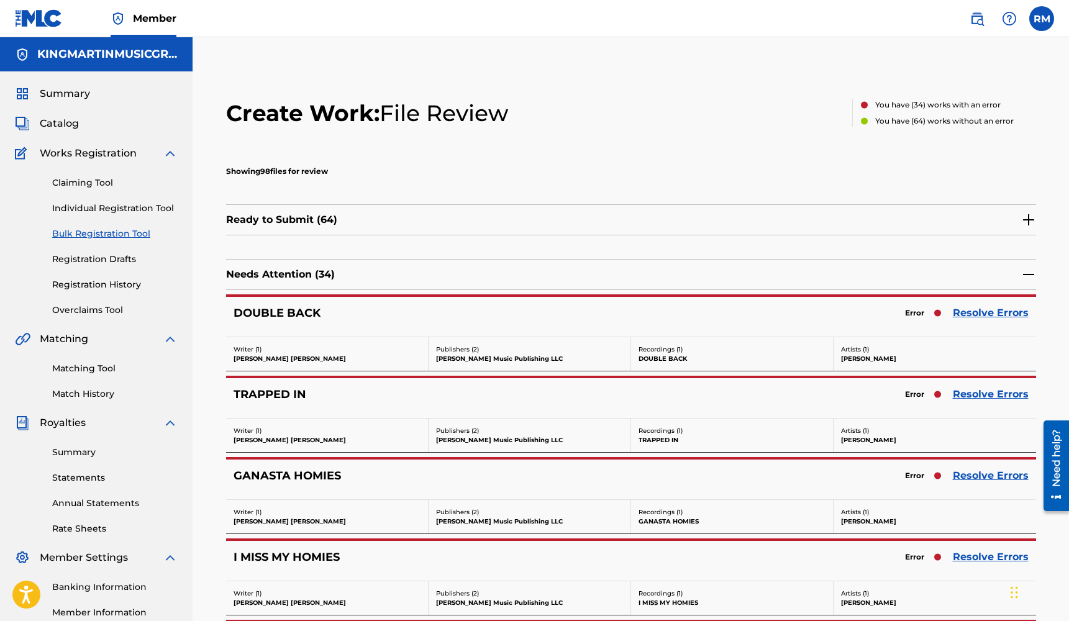
click at [985, 310] on link "Resolve Errors" at bounding box center [991, 313] width 76 height 15
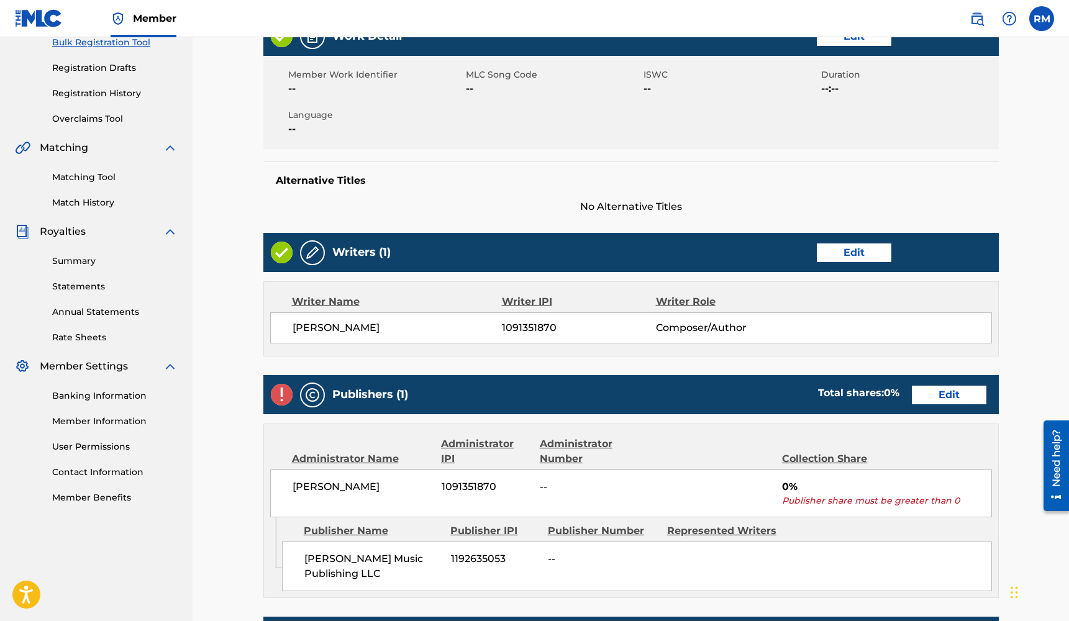
click at [943, 390] on link "Edit" at bounding box center [949, 395] width 75 height 19
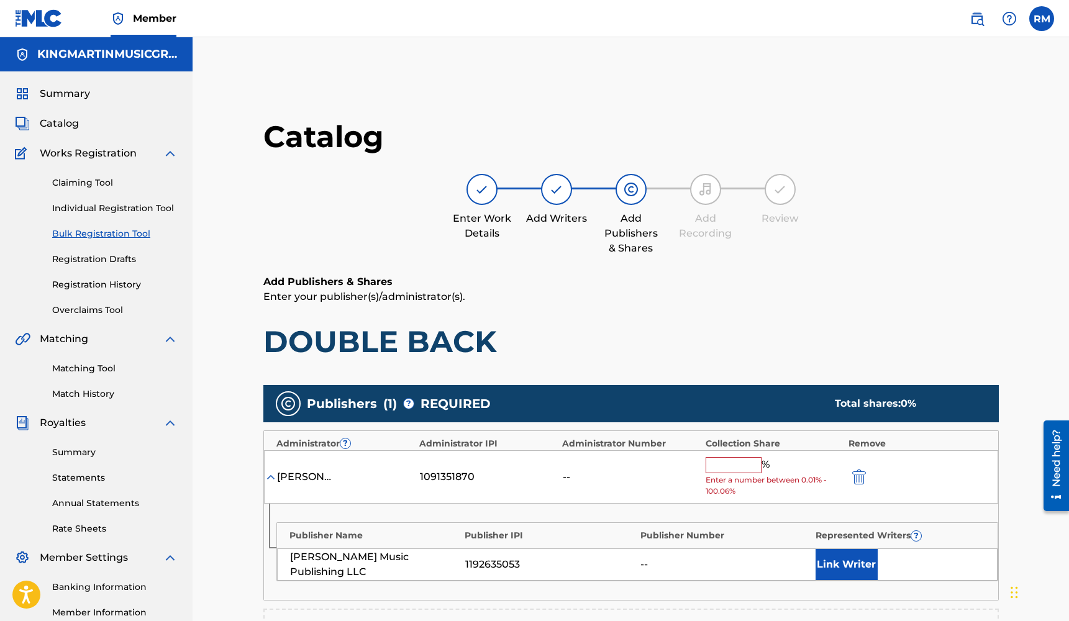
click at [732, 460] on input "text" at bounding box center [734, 465] width 56 height 16
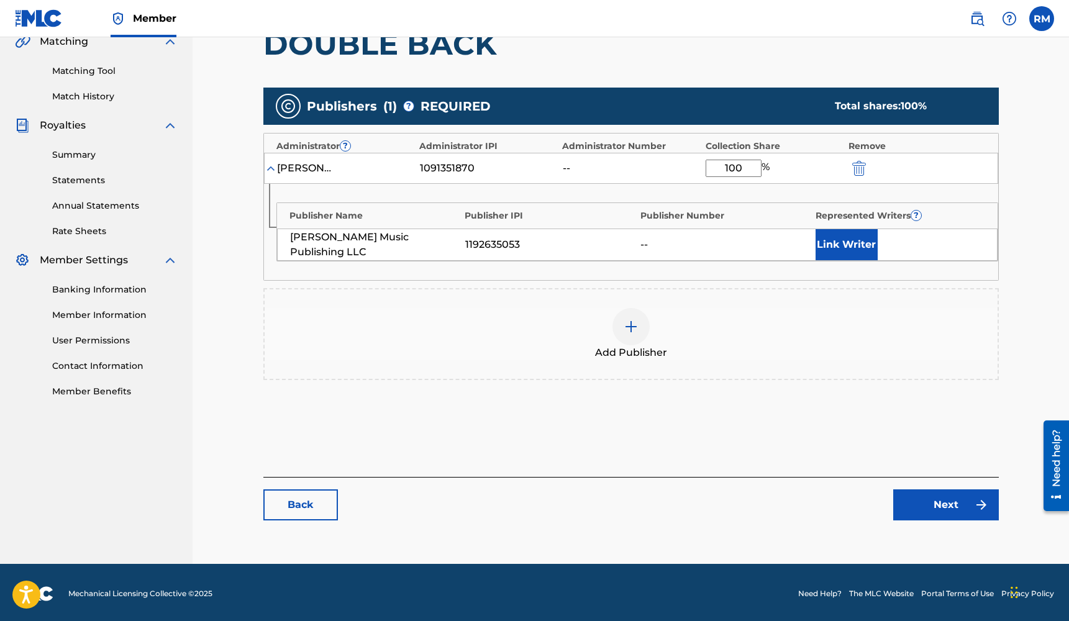
type input "100"
click at [980, 505] on img at bounding box center [981, 504] width 15 height 15
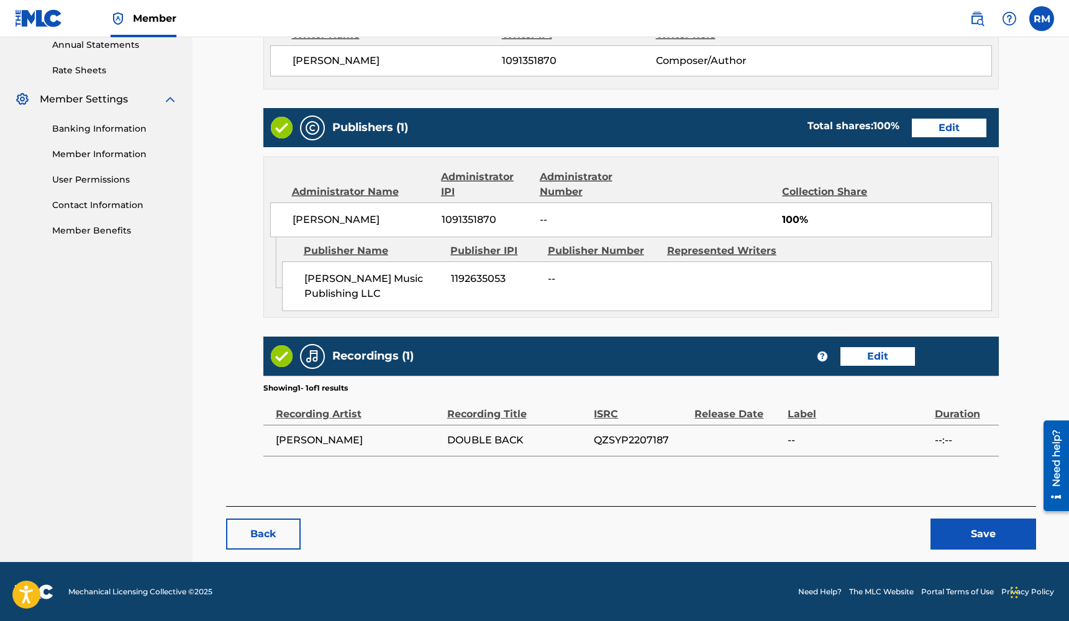
click at [976, 528] on button "Save" at bounding box center [983, 534] width 106 height 31
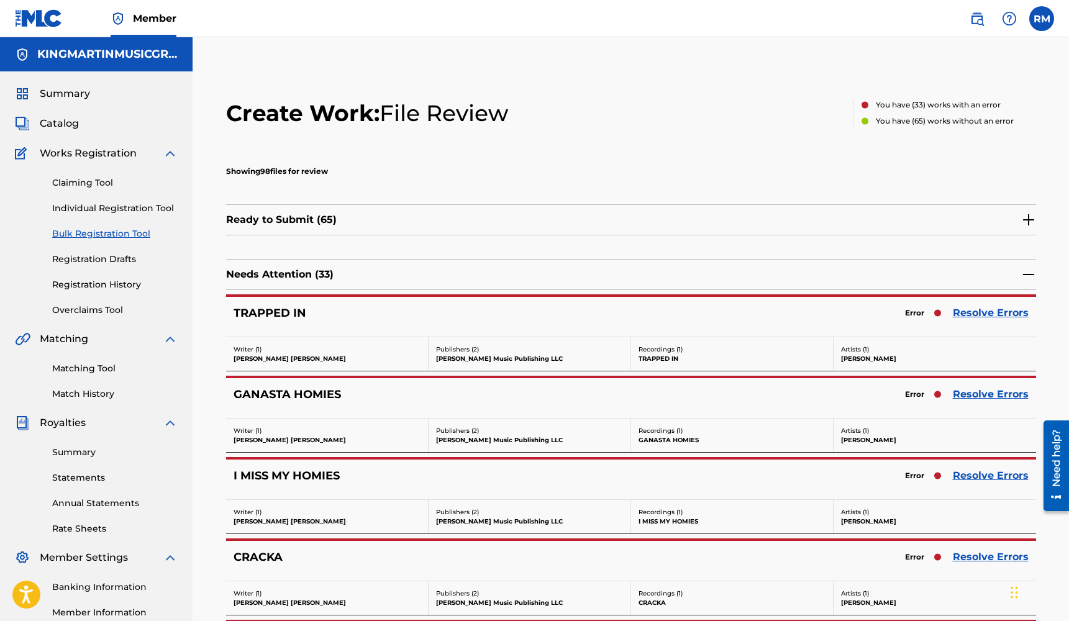
click at [973, 312] on link "Resolve Errors" at bounding box center [991, 313] width 76 height 15
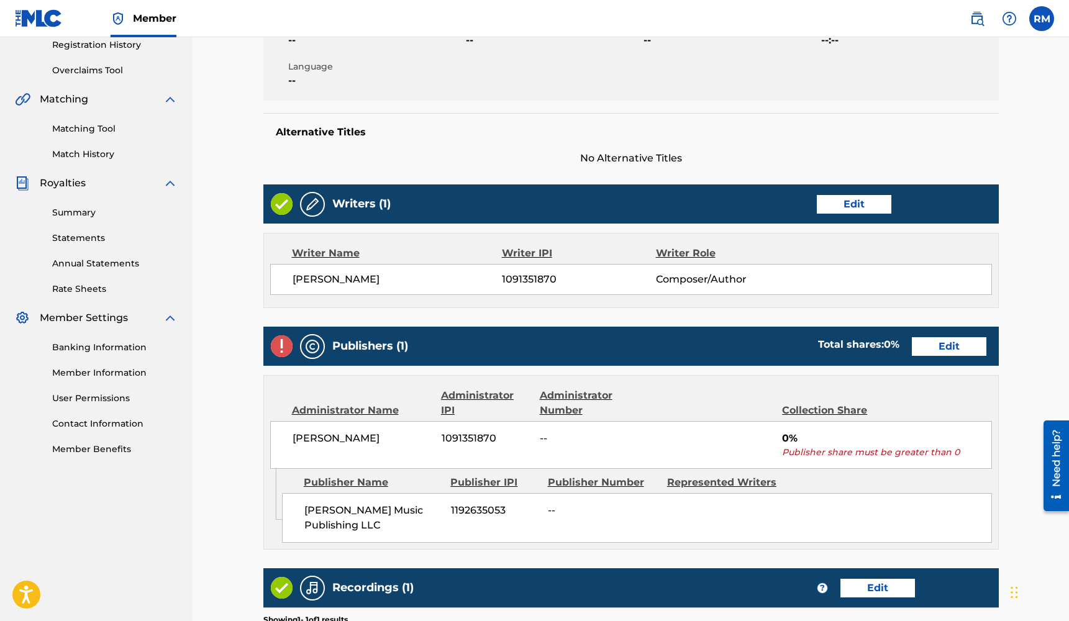
click at [960, 351] on link "Edit" at bounding box center [949, 346] width 75 height 19
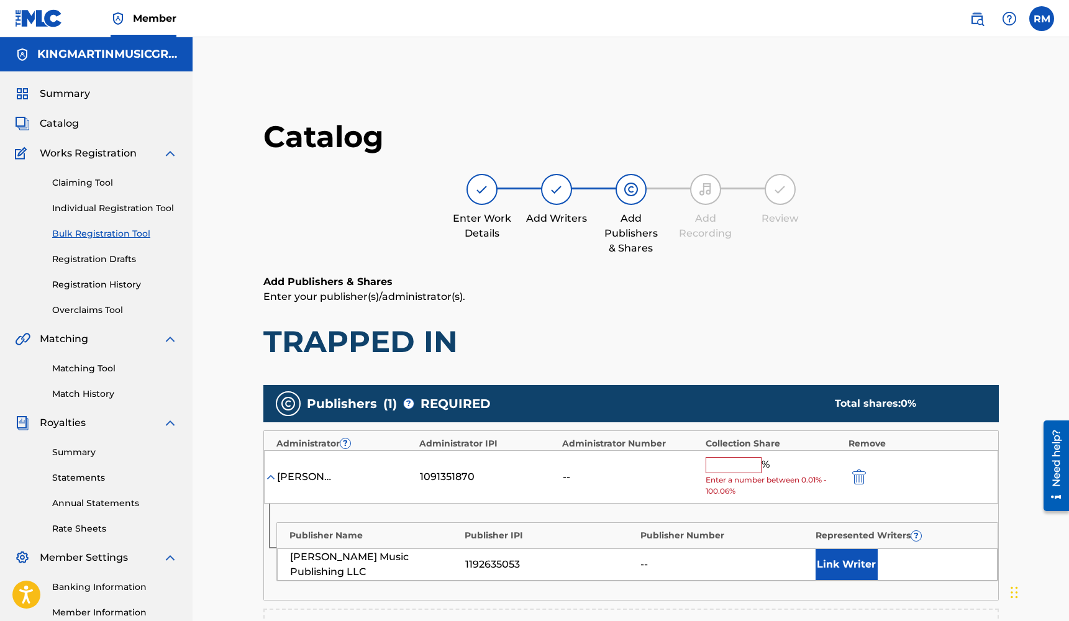
click at [747, 465] on input "text" at bounding box center [734, 465] width 56 height 16
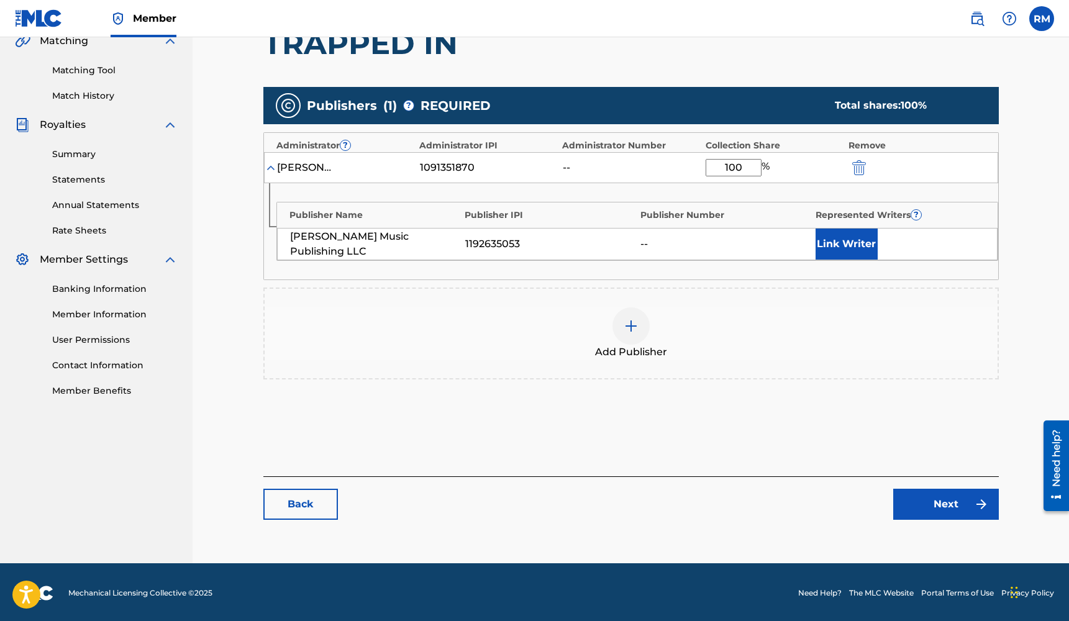
type input "100"
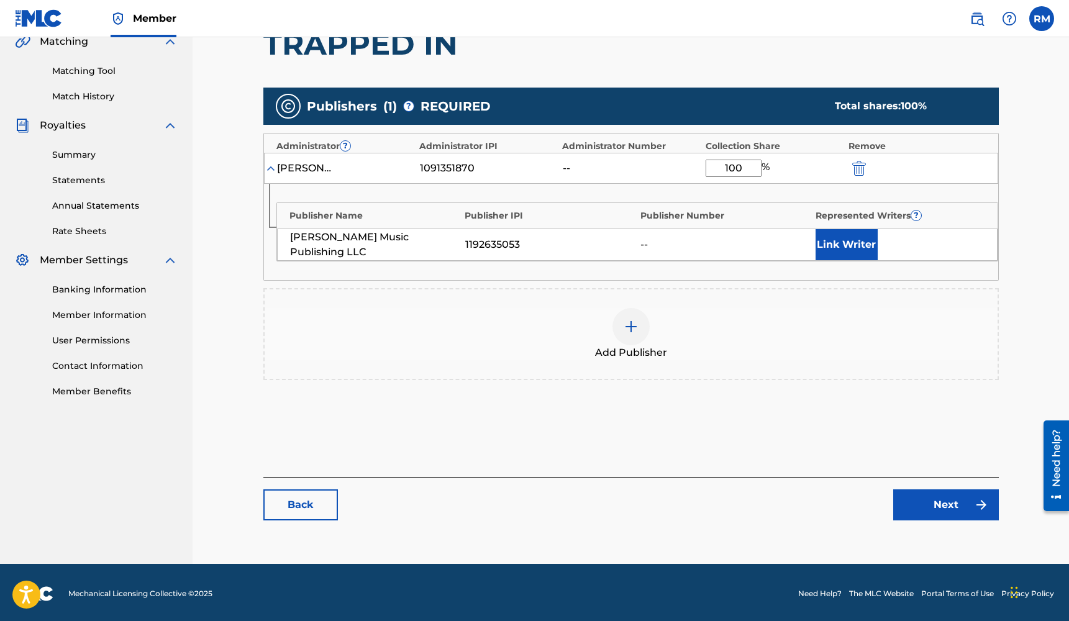
click at [956, 499] on link "Next" at bounding box center [946, 504] width 106 height 31
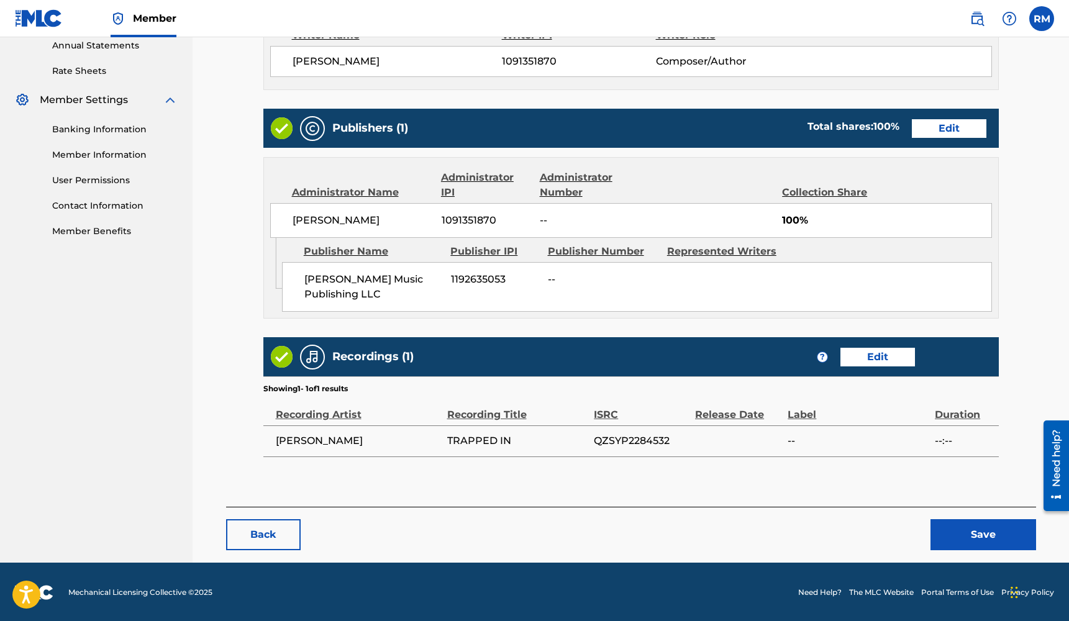
click at [970, 530] on button "Save" at bounding box center [983, 534] width 106 height 31
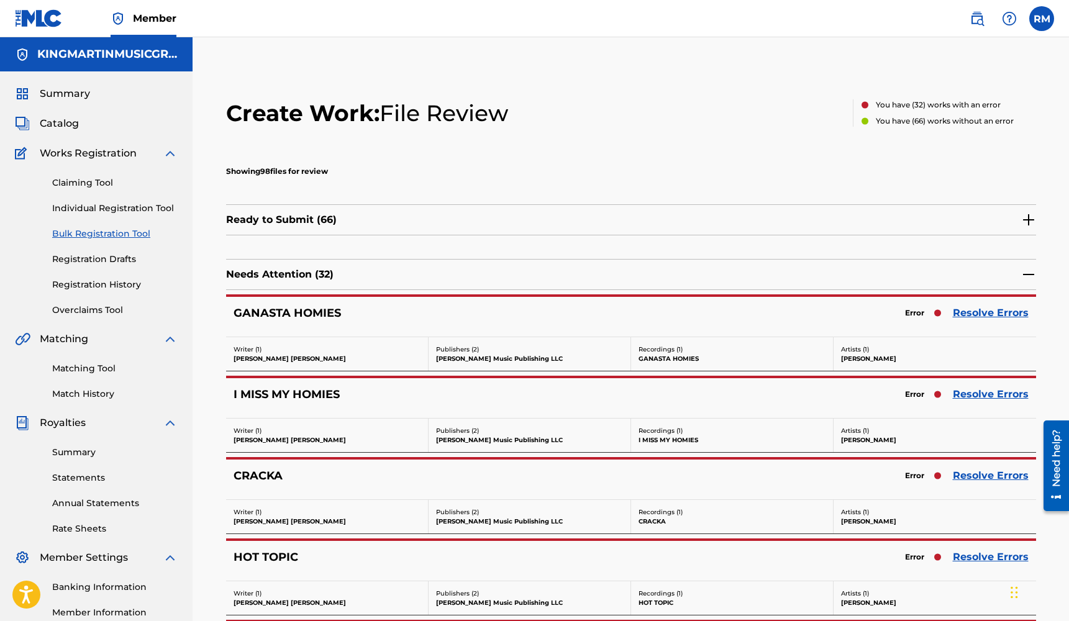
click at [967, 312] on link "Resolve Errors" at bounding box center [991, 313] width 76 height 15
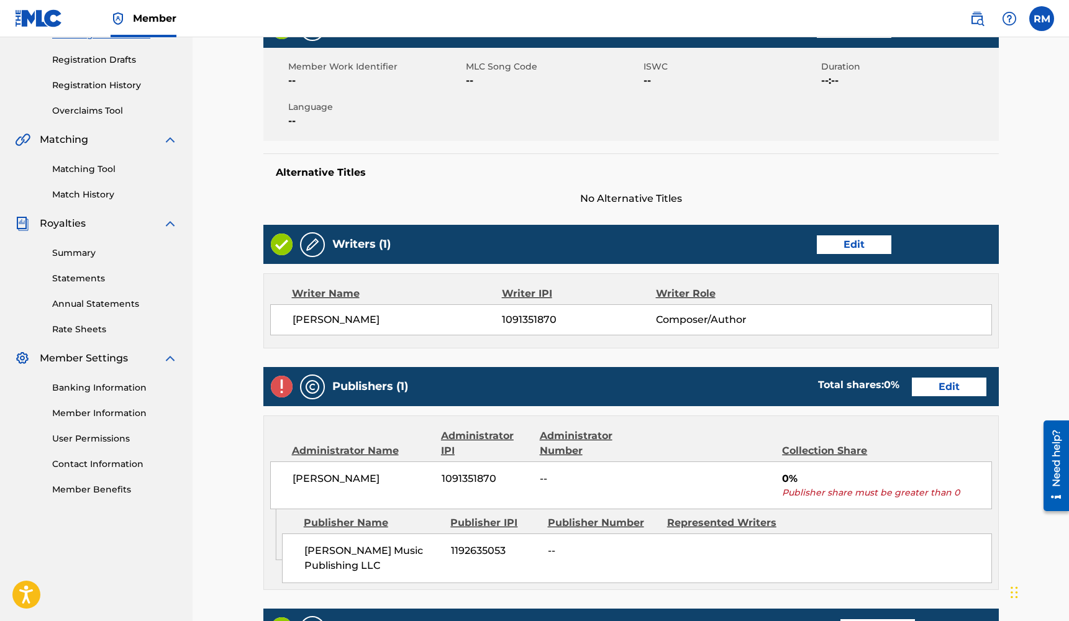
click at [944, 387] on link "Edit" at bounding box center [949, 387] width 75 height 19
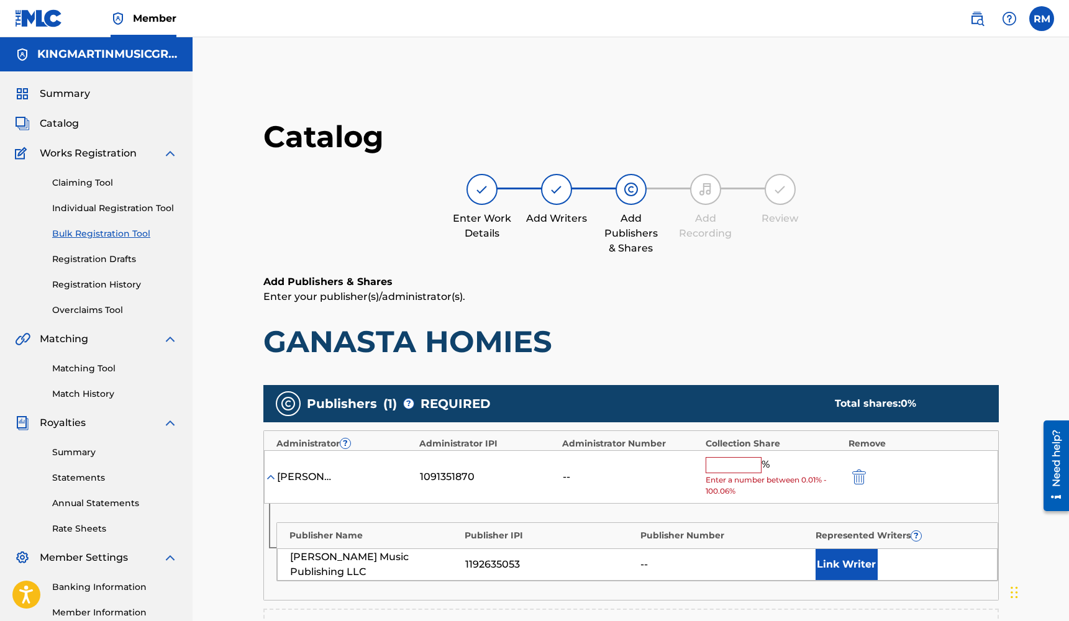
click at [749, 461] on input "text" at bounding box center [734, 465] width 56 height 16
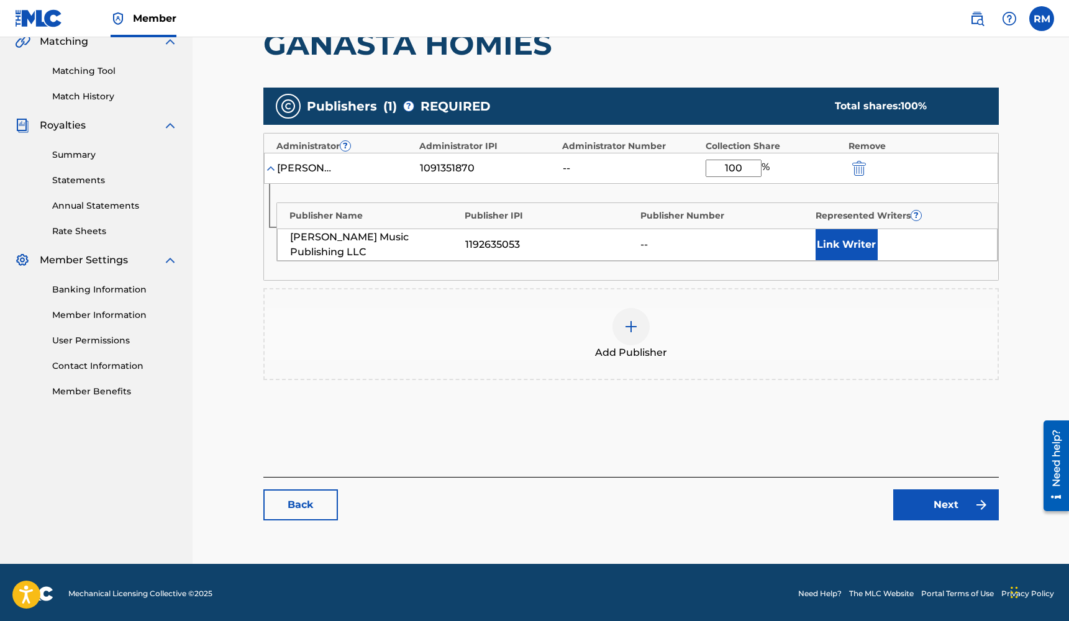
type input "100"
click at [921, 504] on link "Next" at bounding box center [946, 504] width 106 height 31
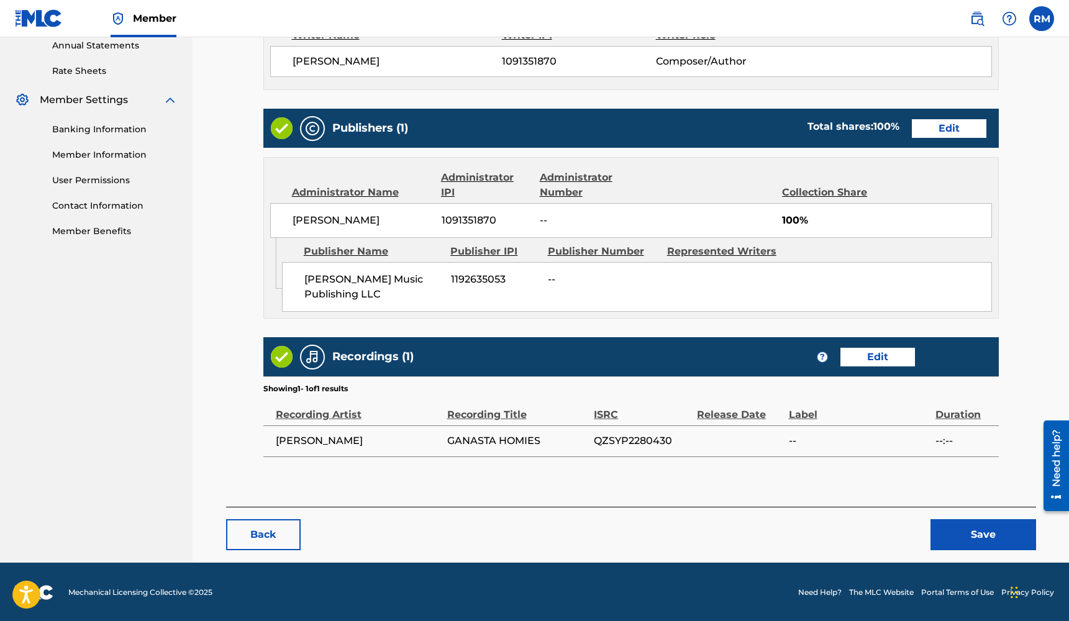
click at [979, 526] on button "Save" at bounding box center [983, 534] width 106 height 31
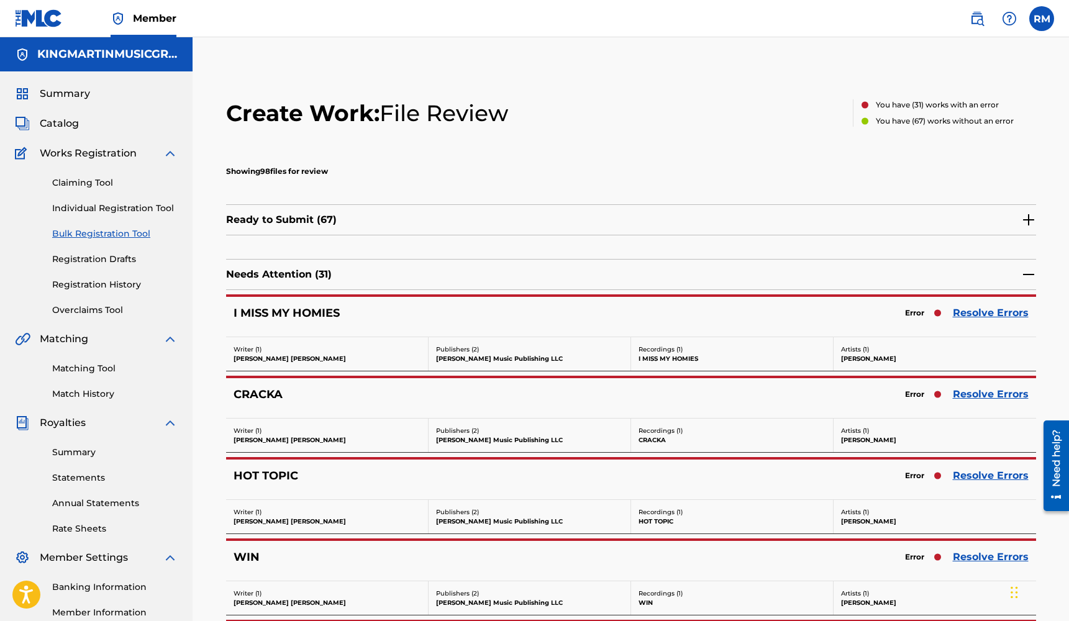
click at [979, 315] on link "Resolve Errors" at bounding box center [991, 313] width 76 height 15
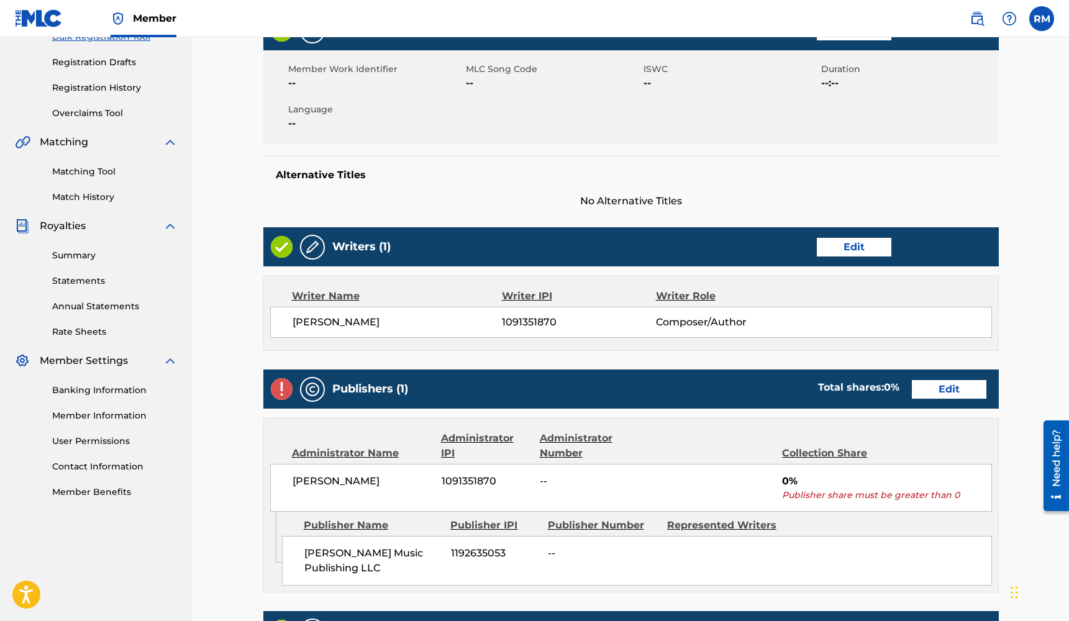
click at [932, 386] on link "Edit" at bounding box center [949, 389] width 75 height 19
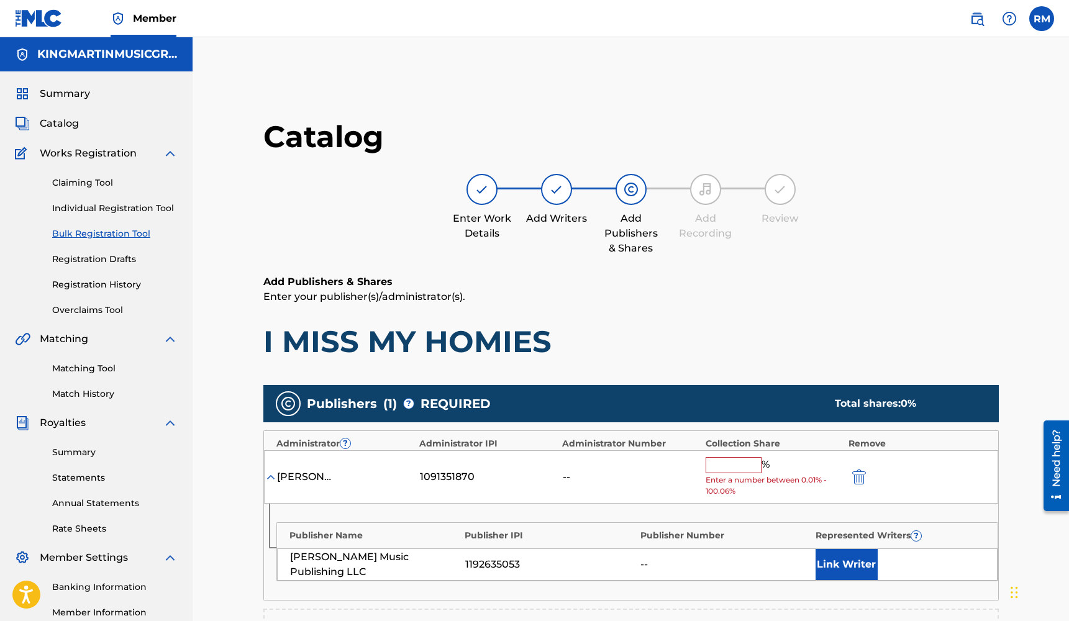
click at [735, 466] on input "text" at bounding box center [734, 465] width 56 height 16
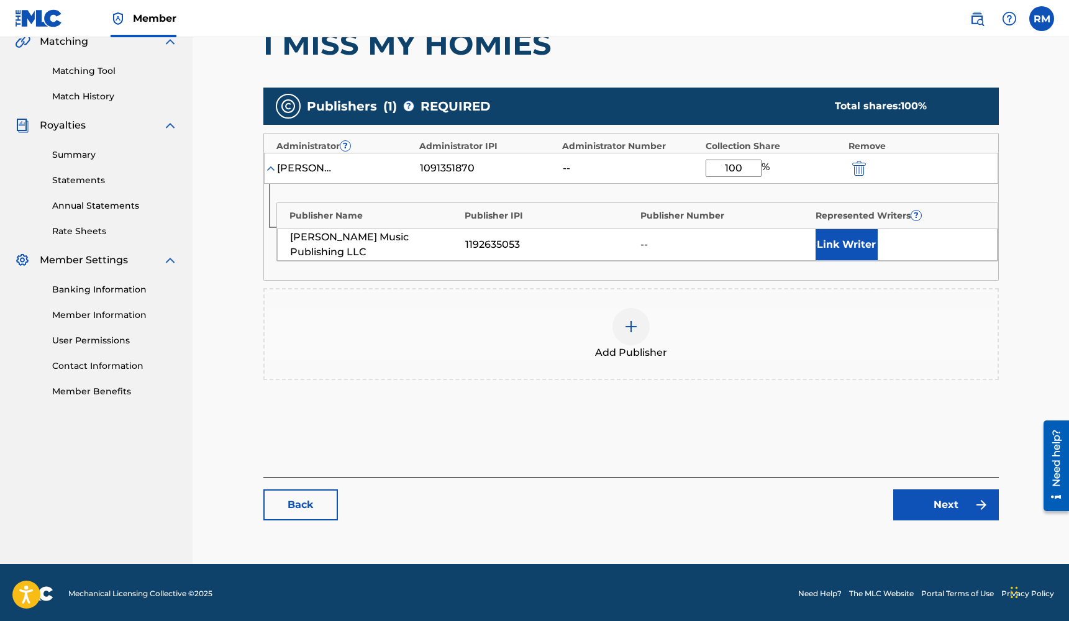
type input "100"
click at [956, 496] on link "Next" at bounding box center [946, 504] width 106 height 31
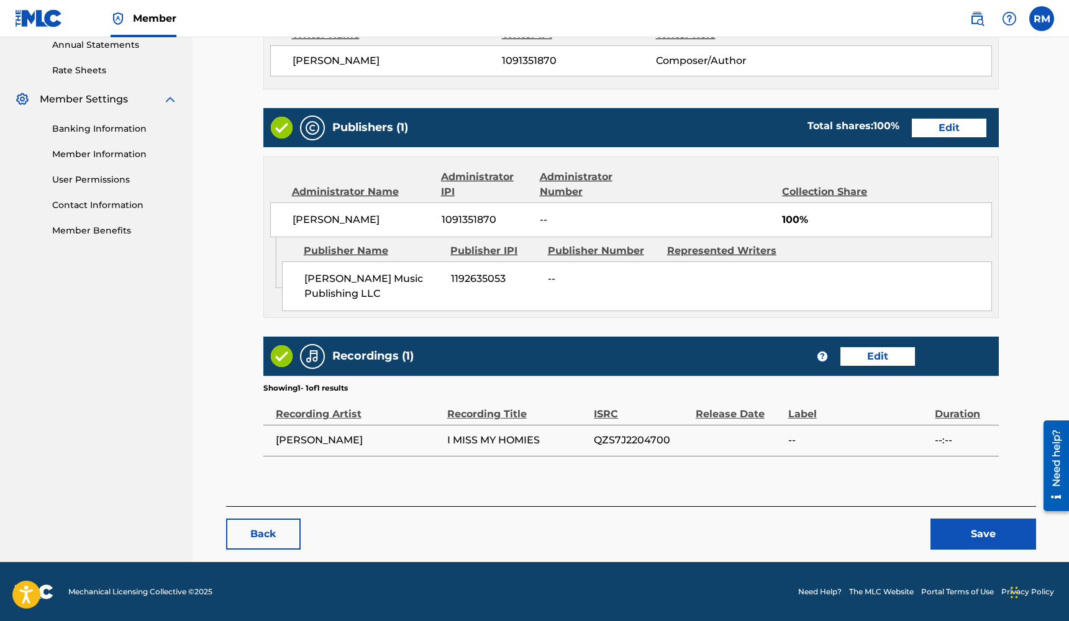
click at [966, 531] on button "Save" at bounding box center [983, 534] width 106 height 31
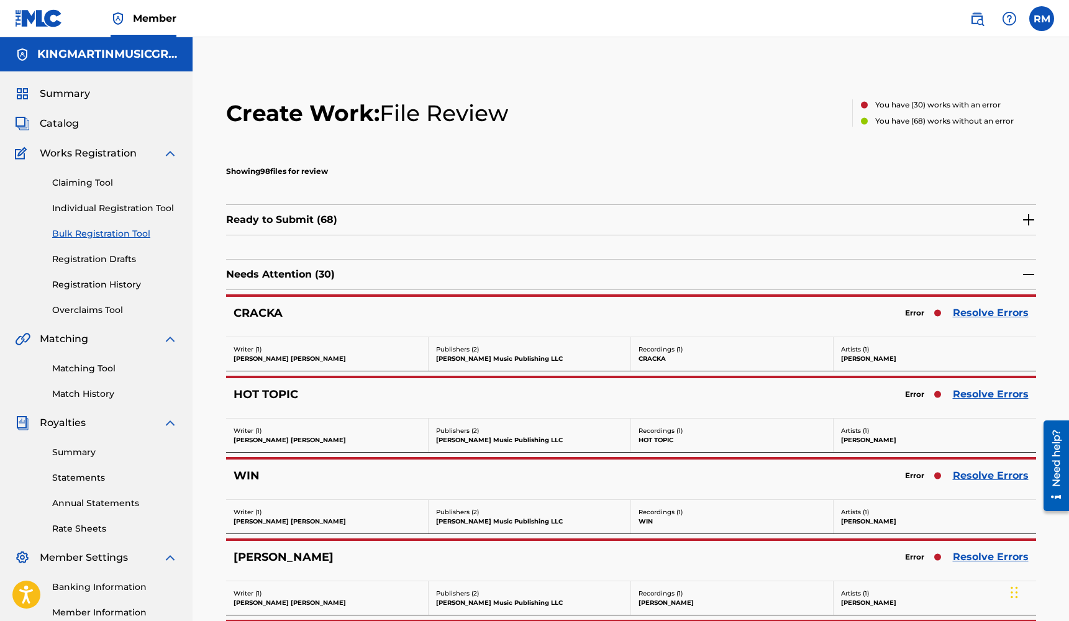
click at [1003, 314] on link "Resolve Errors" at bounding box center [991, 313] width 76 height 15
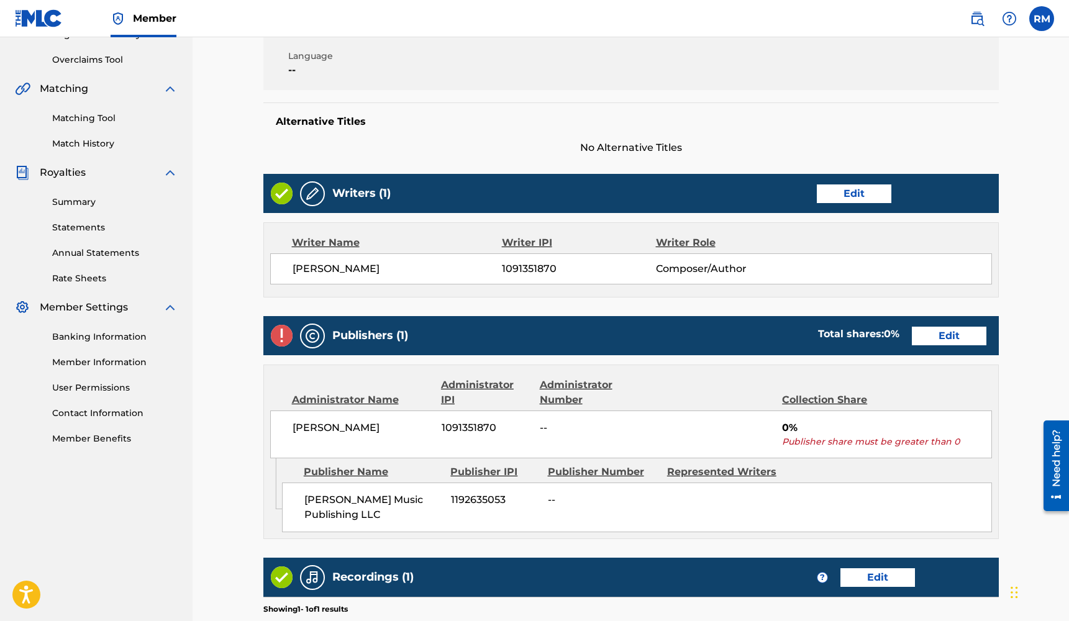
click at [956, 339] on link "Edit" at bounding box center [949, 336] width 75 height 19
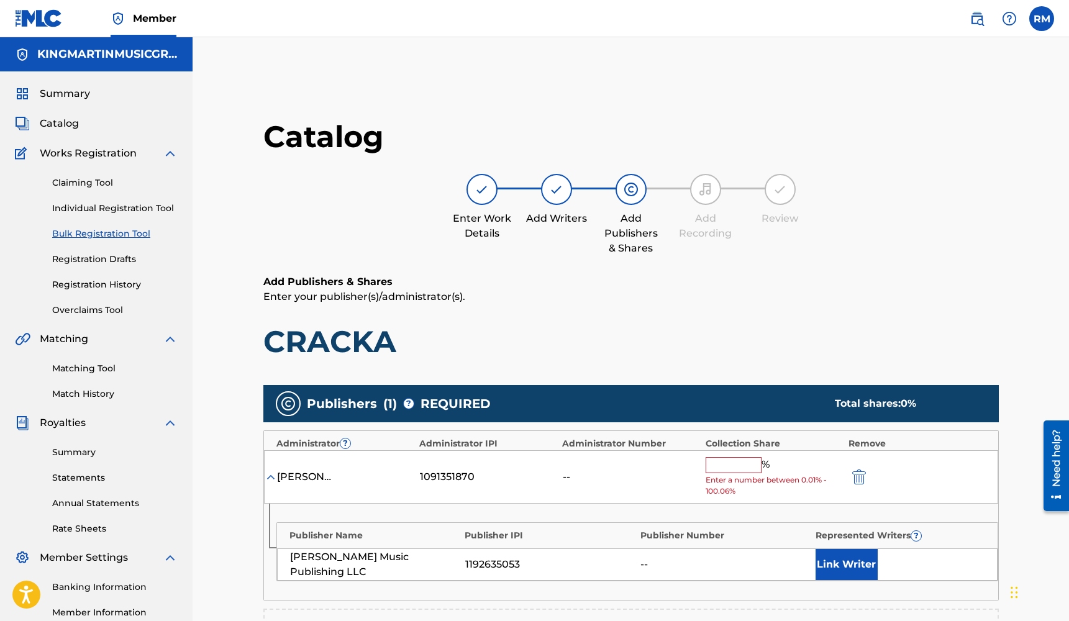
click at [725, 463] on input "text" at bounding box center [734, 465] width 56 height 16
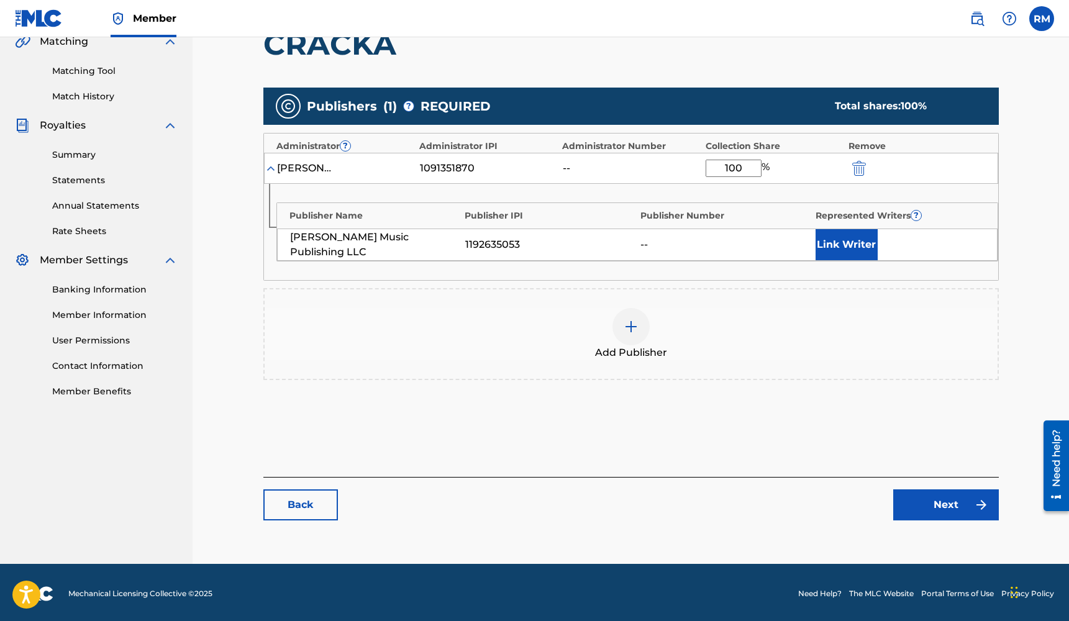
type input "100"
click at [939, 511] on link "Next" at bounding box center [946, 504] width 106 height 31
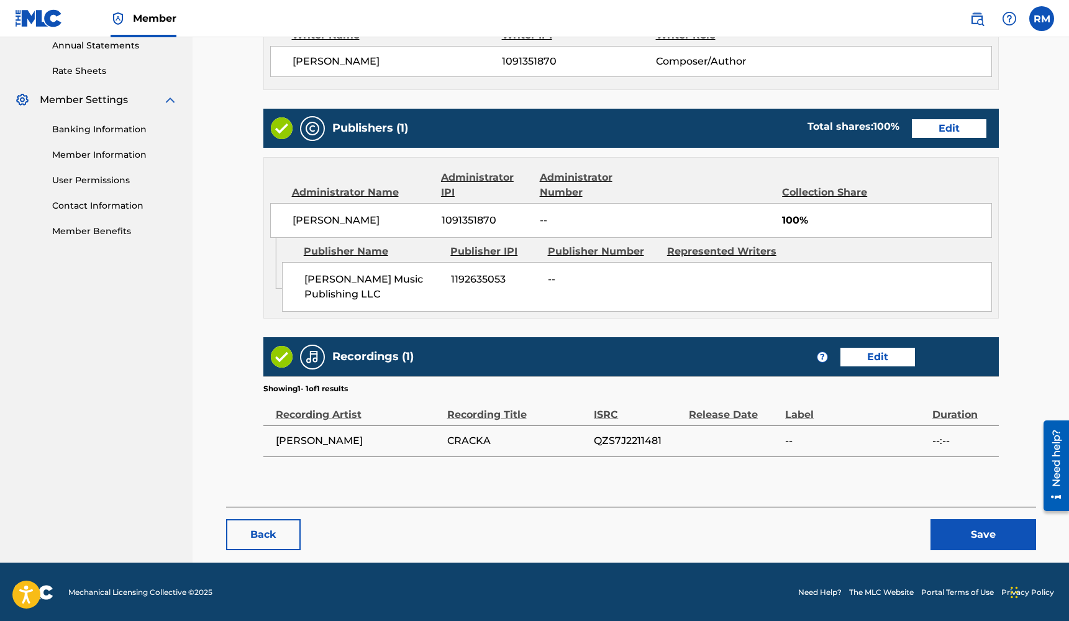
click at [953, 531] on button "Save" at bounding box center [983, 534] width 106 height 31
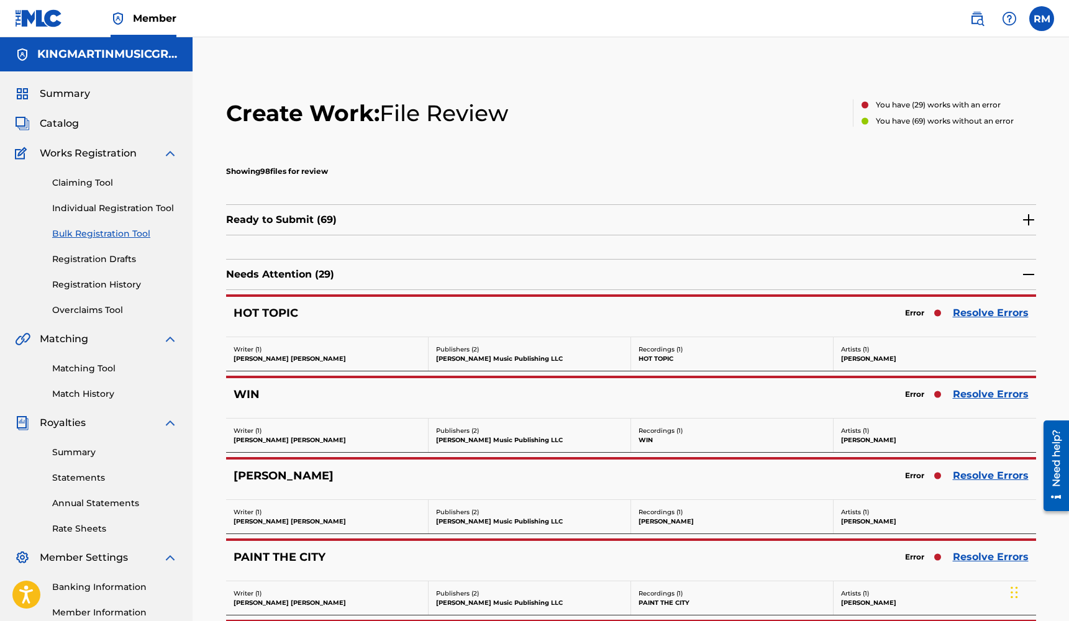
click at [996, 309] on link "Resolve Errors" at bounding box center [991, 313] width 76 height 15
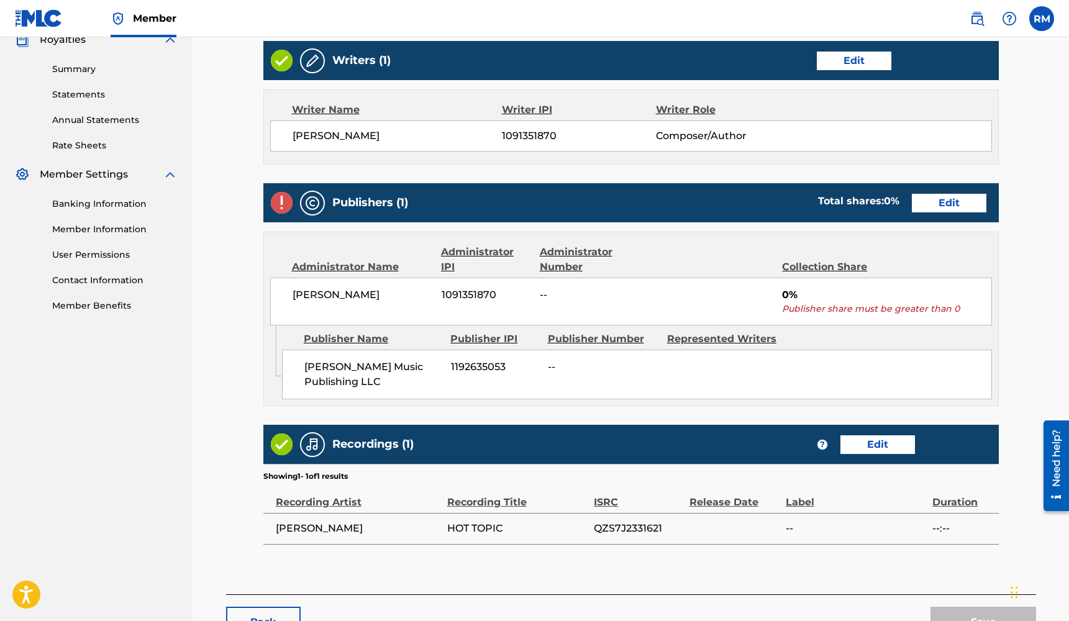
click at [973, 199] on link "Edit" at bounding box center [949, 203] width 75 height 19
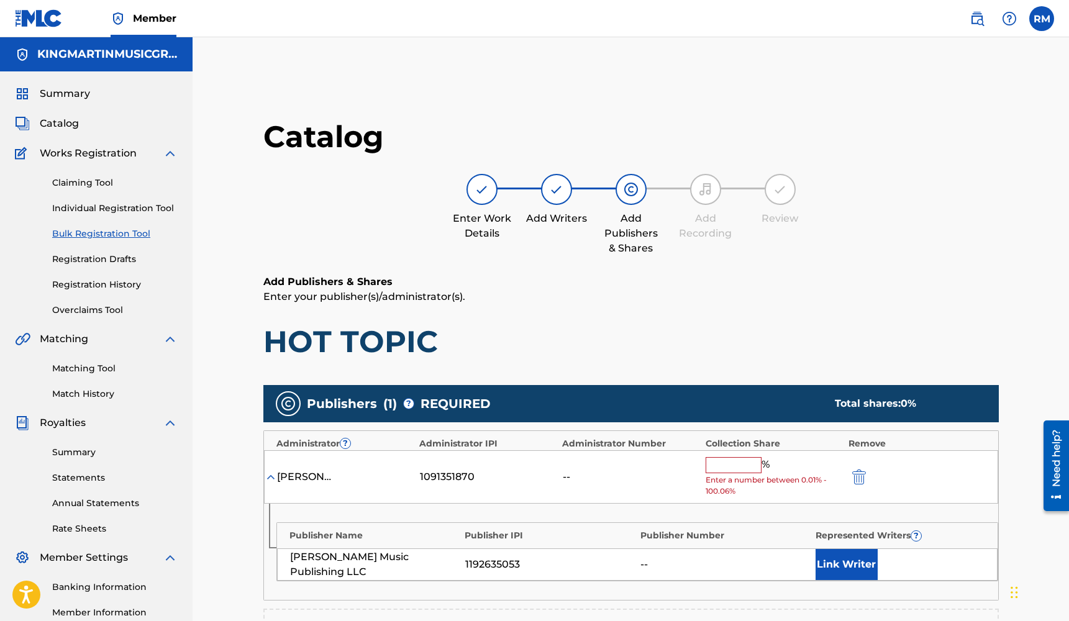
click at [750, 466] on input "text" at bounding box center [734, 465] width 56 height 16
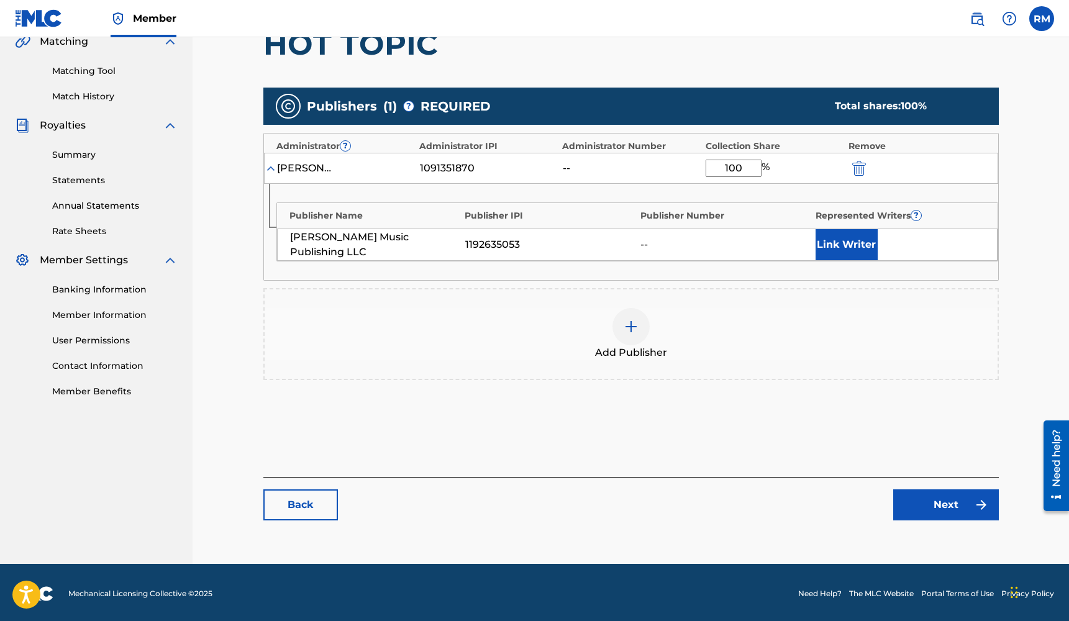
type input "100"
click at [938, 505] on link "Next" at bounding box center [946, 504] width 106 height 31
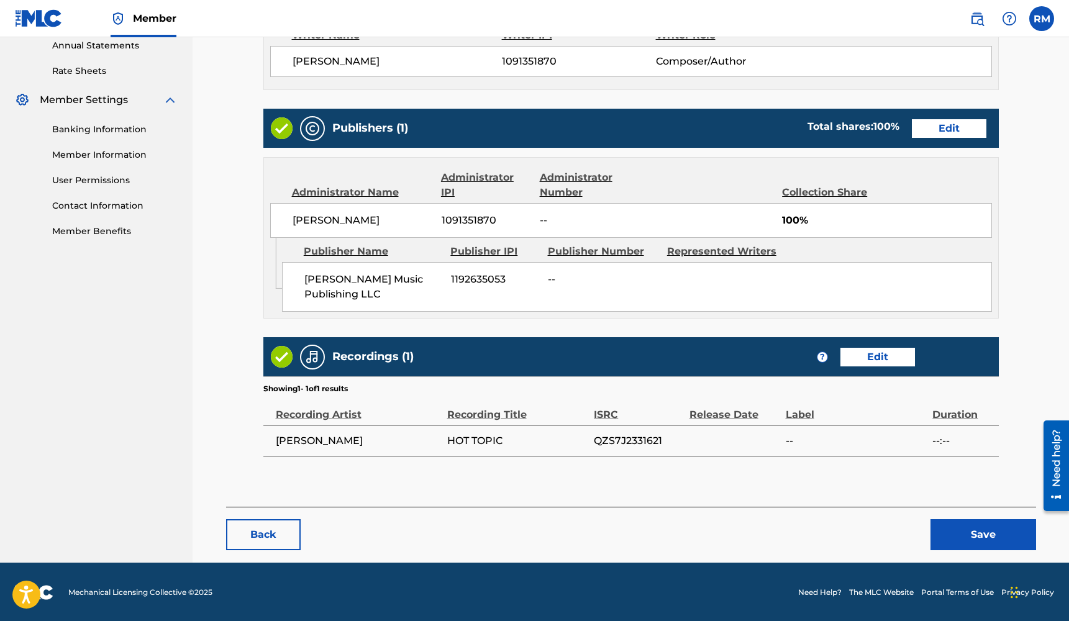
click at [970, 526] on button "Save" at bounding box center [983, 534] width 106 height 31
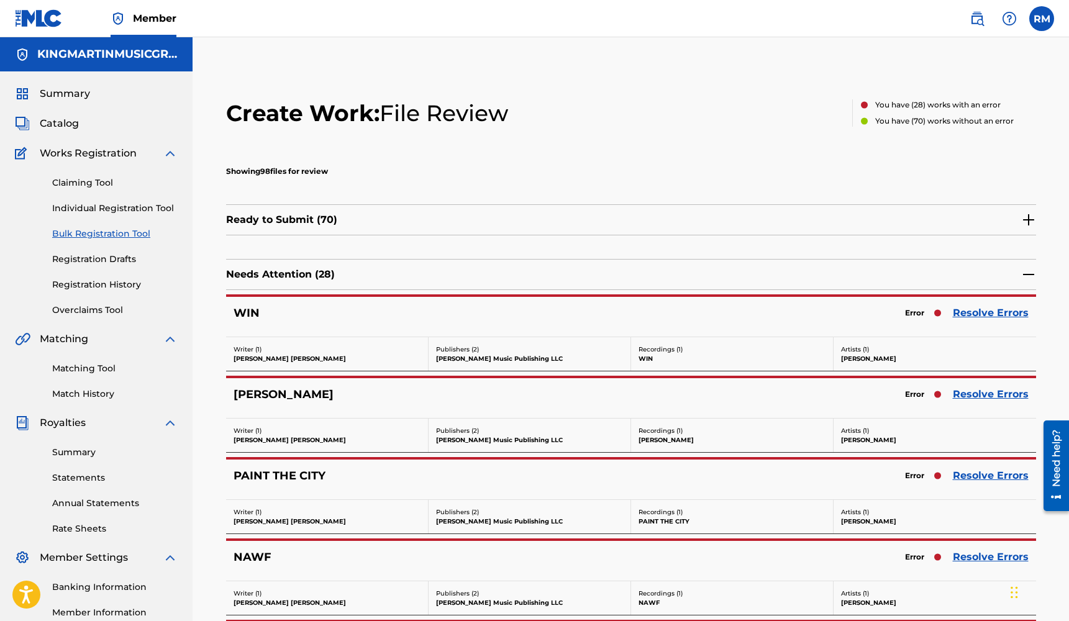
click at [989, 313] on link "Resolve Errors" at bounding box center [991, 313] width 76 height 15
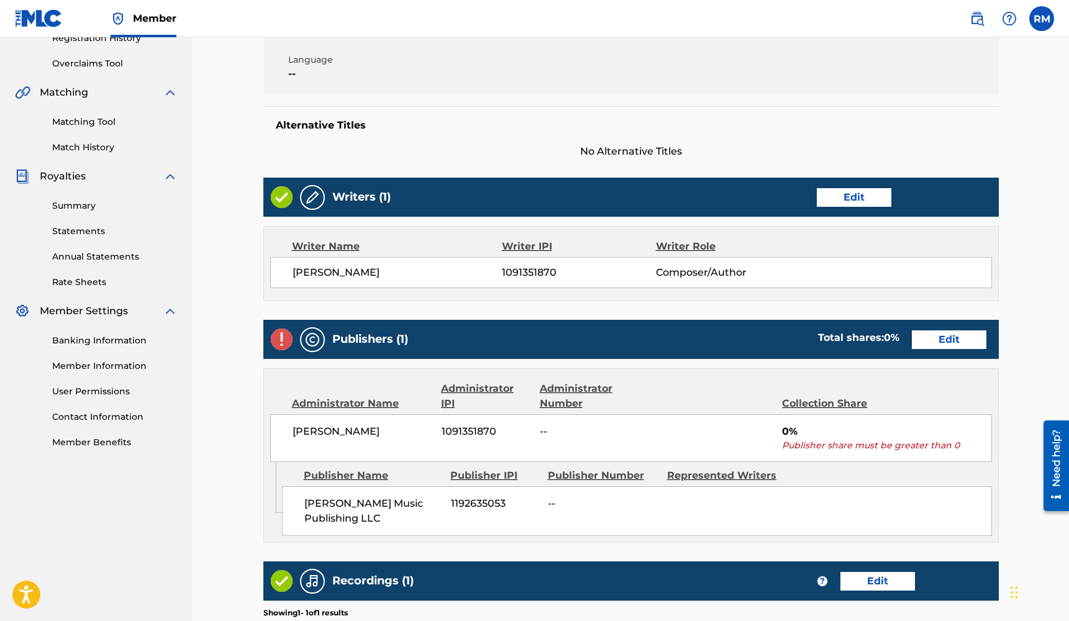
click at [944, 338] on link "Edit" at bounding box center [949, 339] width 75 height 19
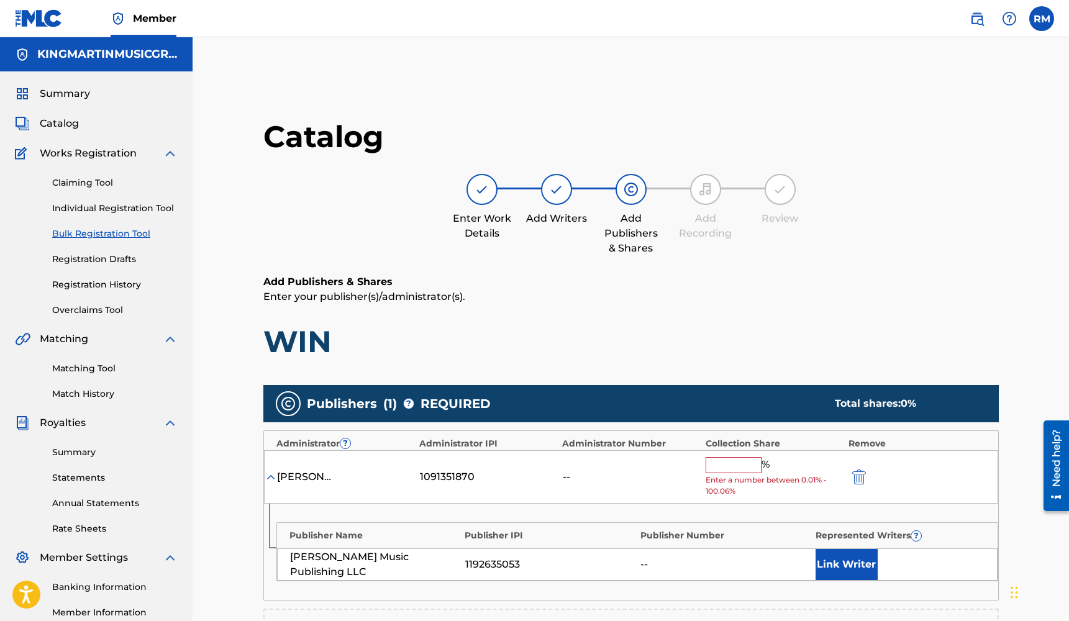
click at [740, 460] on input "text" at bounding box center [734, 465] width 56 height 16
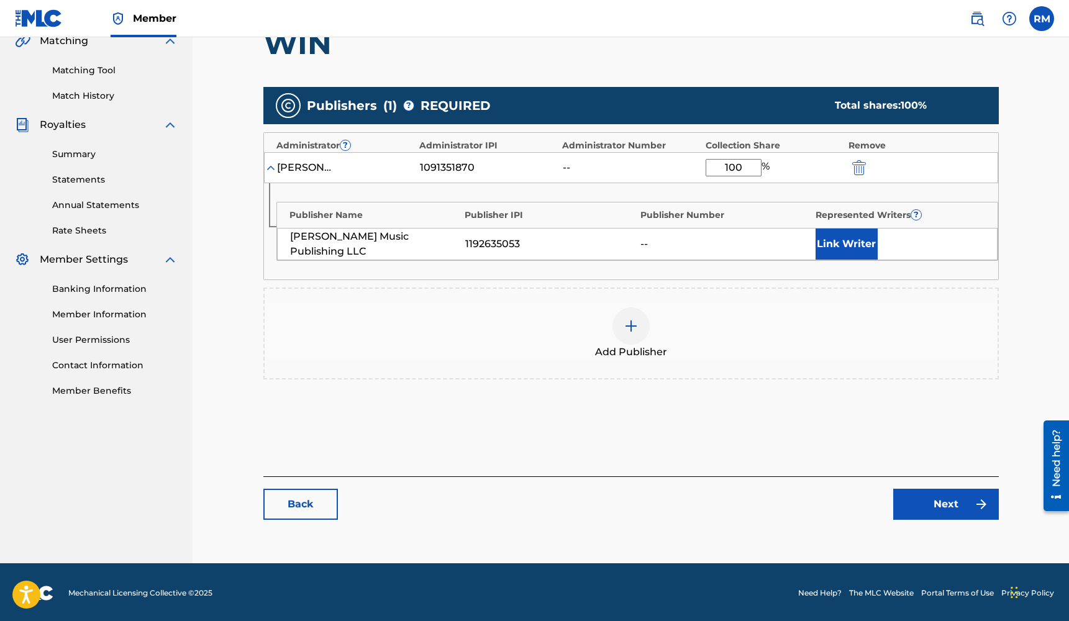
type input "100"
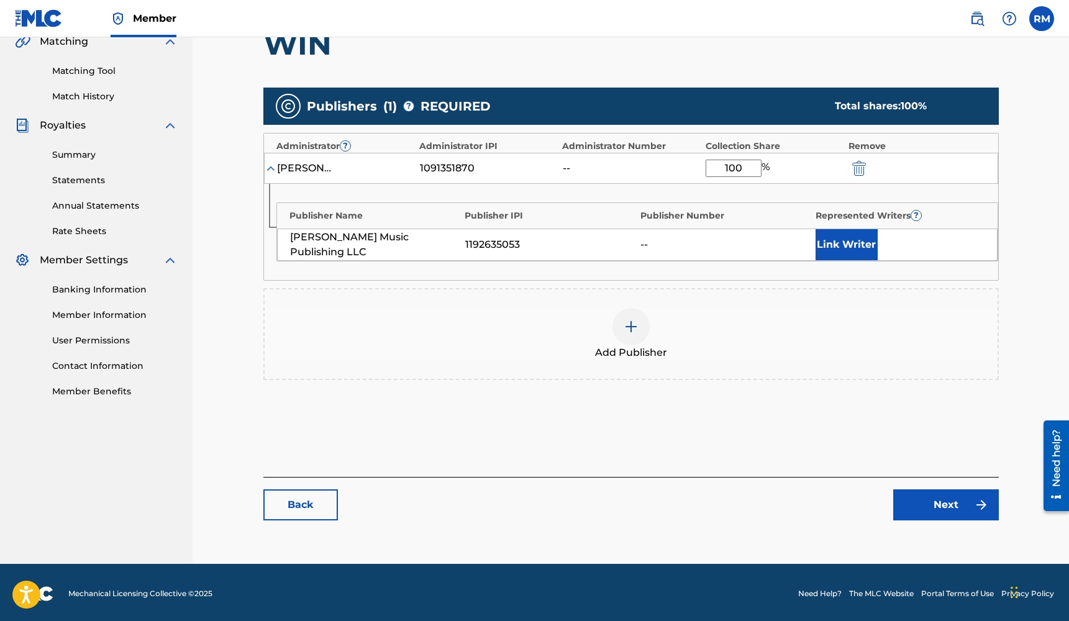
click at [941, 512] on link "Next" at bounding box center [946, 504] width 106 height 31
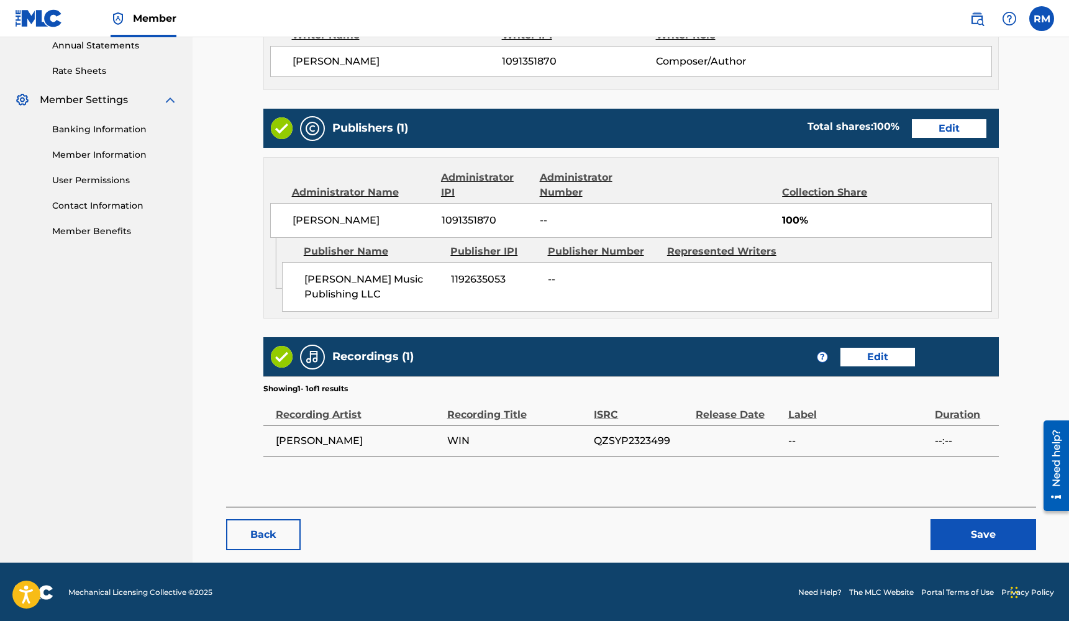
click at [966, 537] on button "Save" at bounding box center [983, 534] width 106 height 31
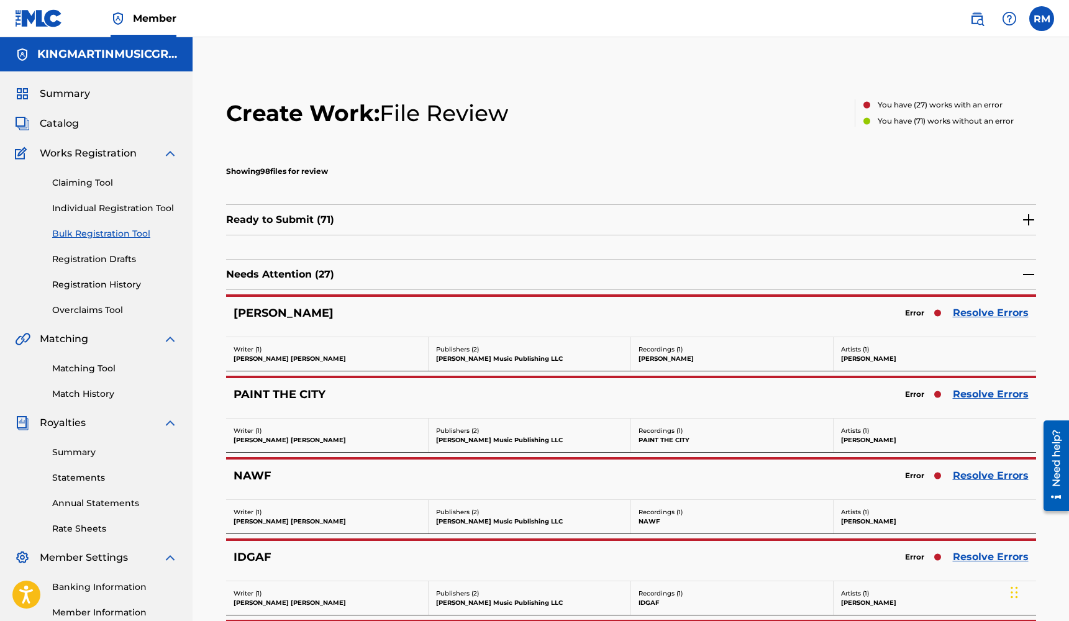
click at [966, 316] on link "Resolve Errors" at bounding box center [991, 313] width 76 height 15
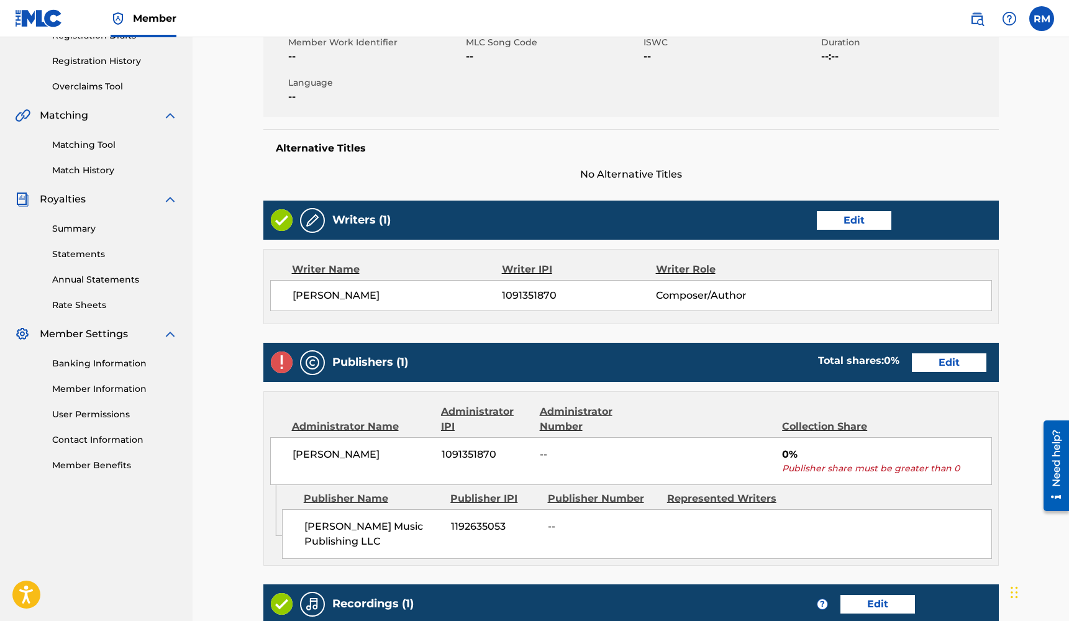
click at [948, 356] on link "Edit" at bounding box center [949, 362] width 75 height 19
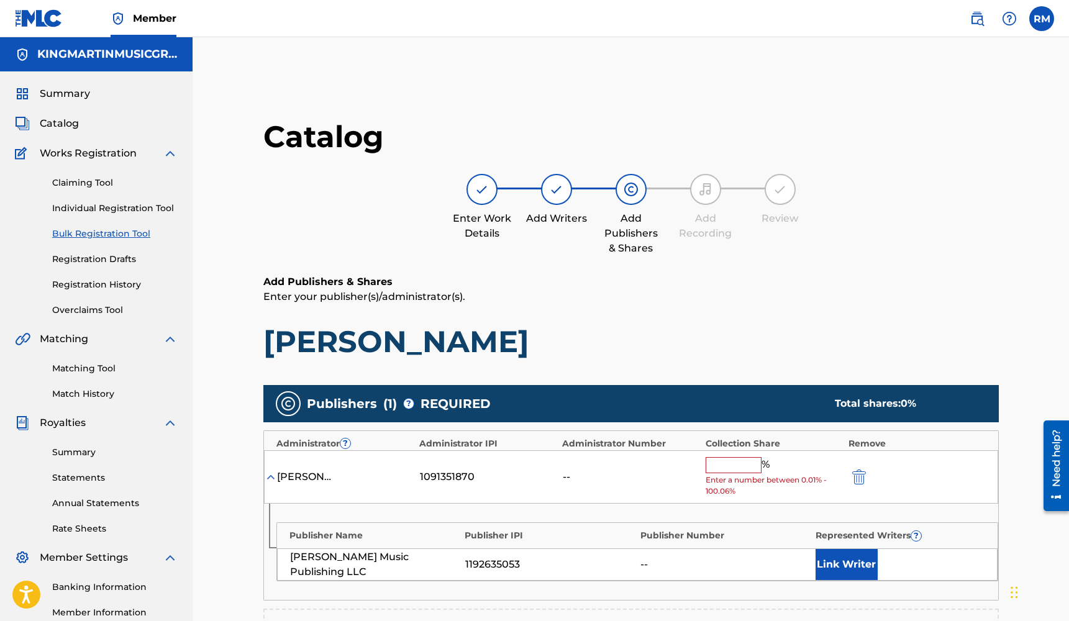
click at [709, 470] on input "text" at bounding box center [734, 465] width 56 height 16
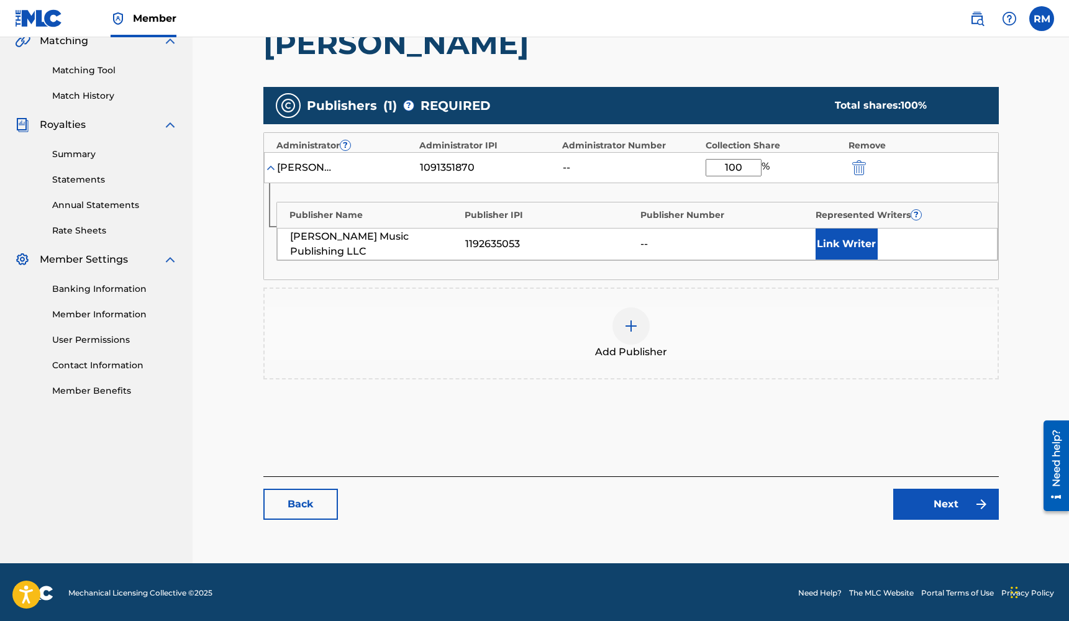
type input "100"
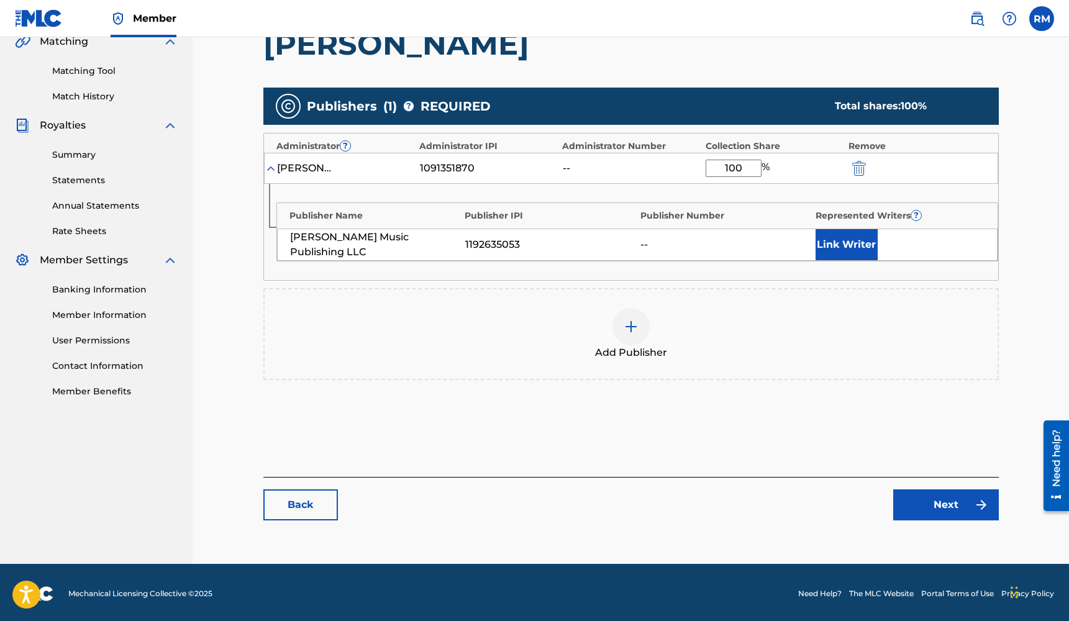
click at [942, 502] on link "Next" at bounding box center [946, 504] width 106 height 31
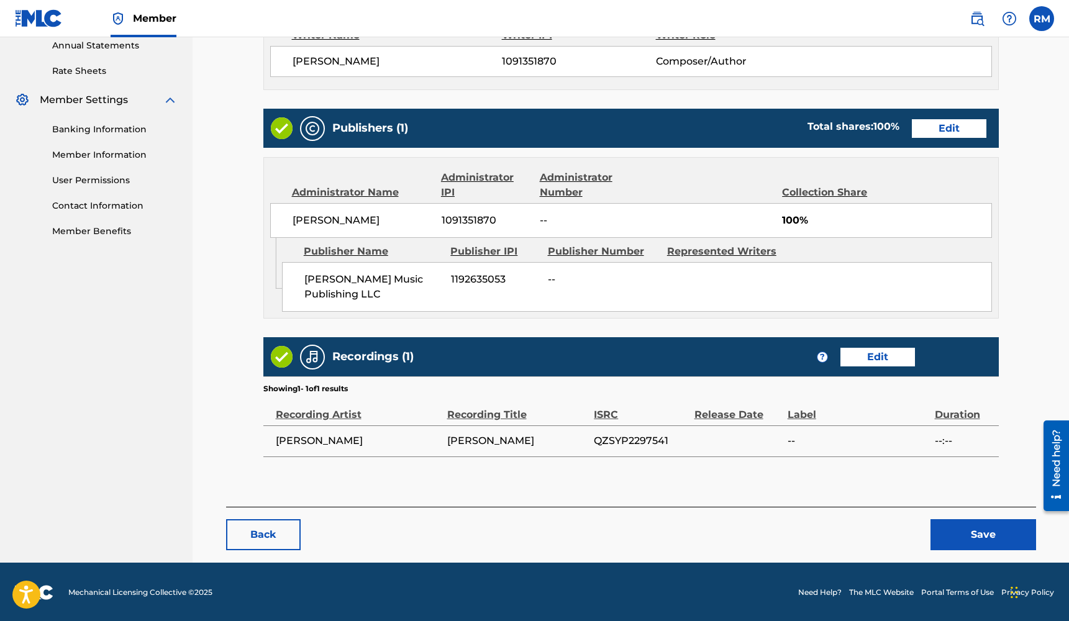
click at [967, 532] on button "Save" at bounding box center [983, 534] width 106 height 31
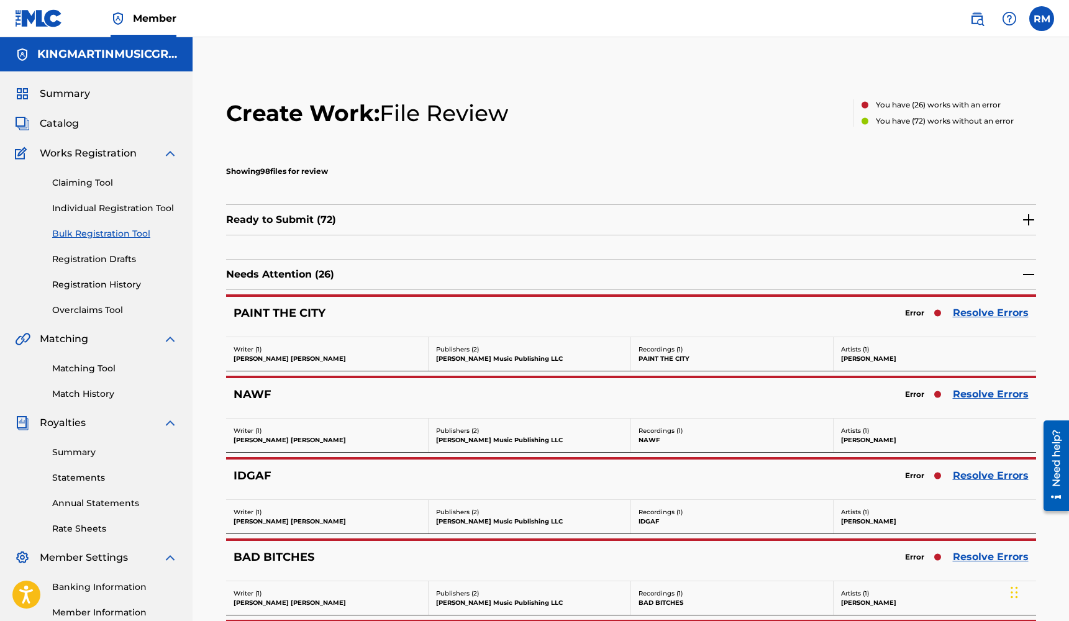
click at [993, 310] on link "Resolve Errors" at bounding box center [991, 313] width 76 height 15
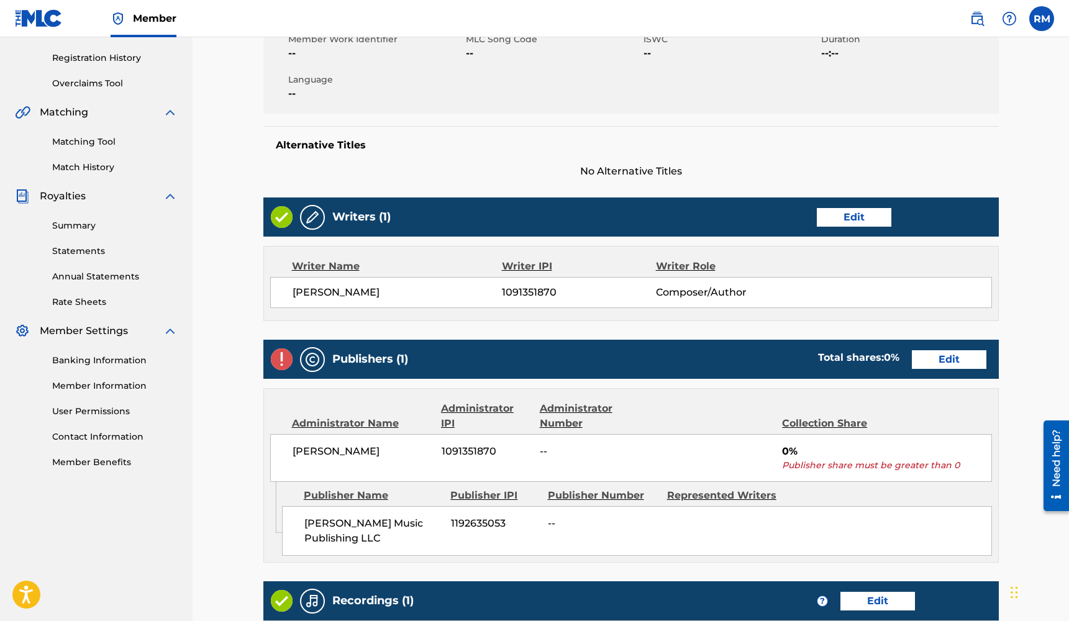
click at [935, 361] on link "Edit" at bounding box center [949, 359] width 75 height 19
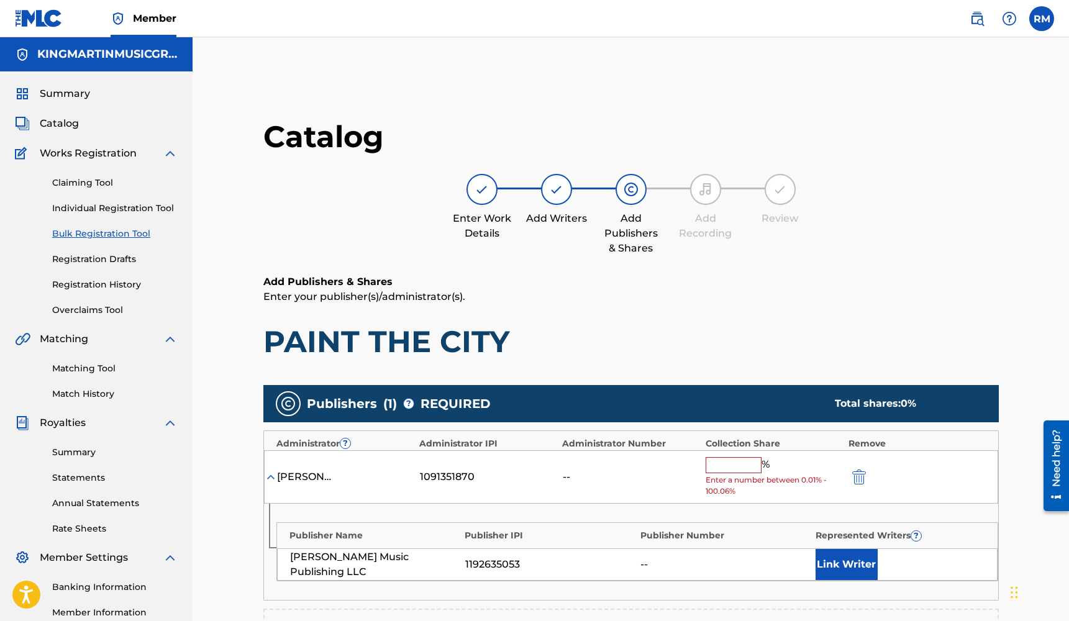
click at [716, 464] on input "text" at bounding box center [734, 465] width 56 height 16
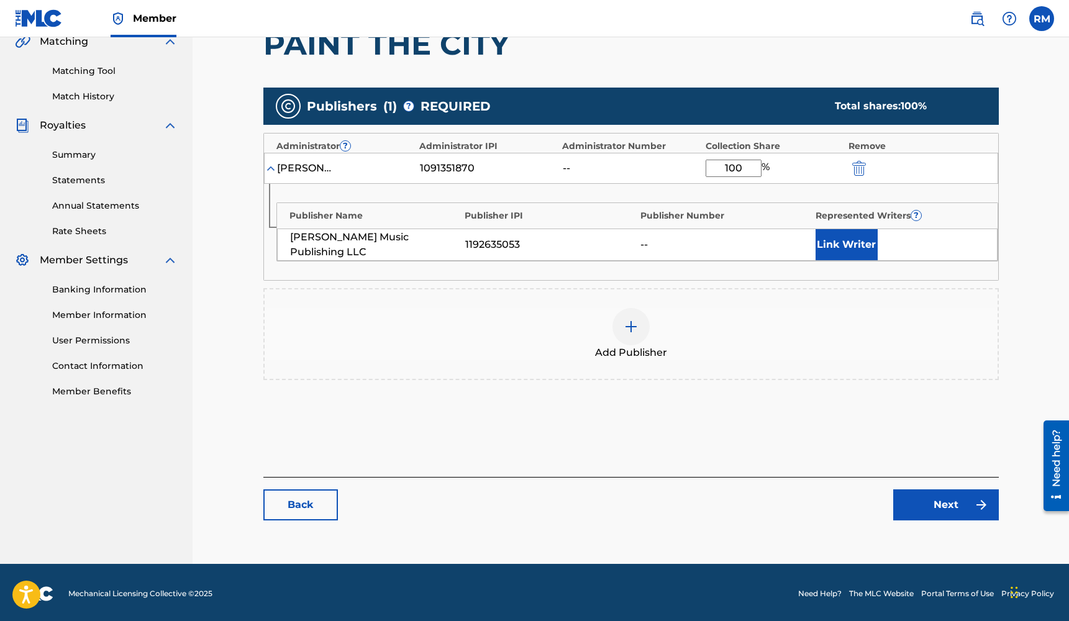
type input "100"
click at [924, 502] on link "Next" at bounding box center [946, 504] width 106 height 31
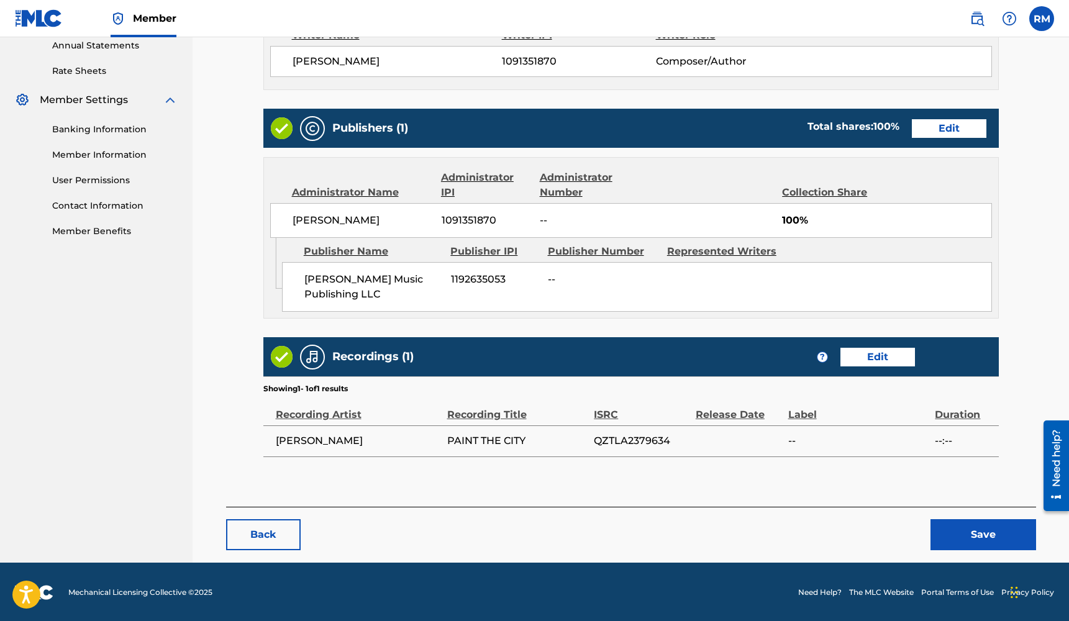
click at [966, 533] on button "Save" at bounding box center [983, 534] width 106 height 31
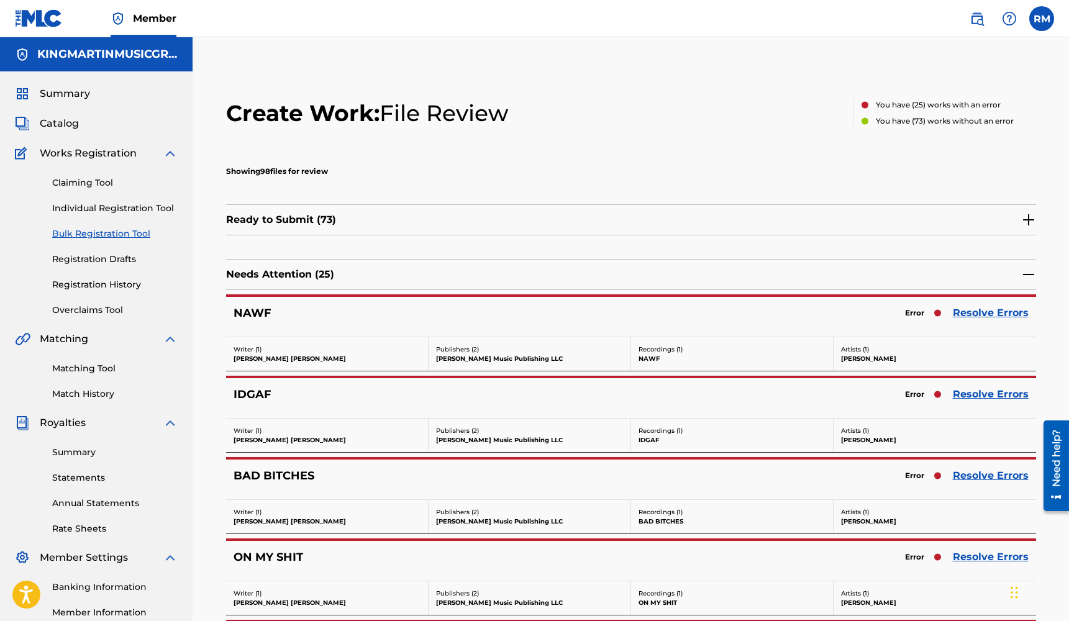
click at [1012, 314] on link "Resolve Errors" at bounding box center [991, 313] width 76 height 15
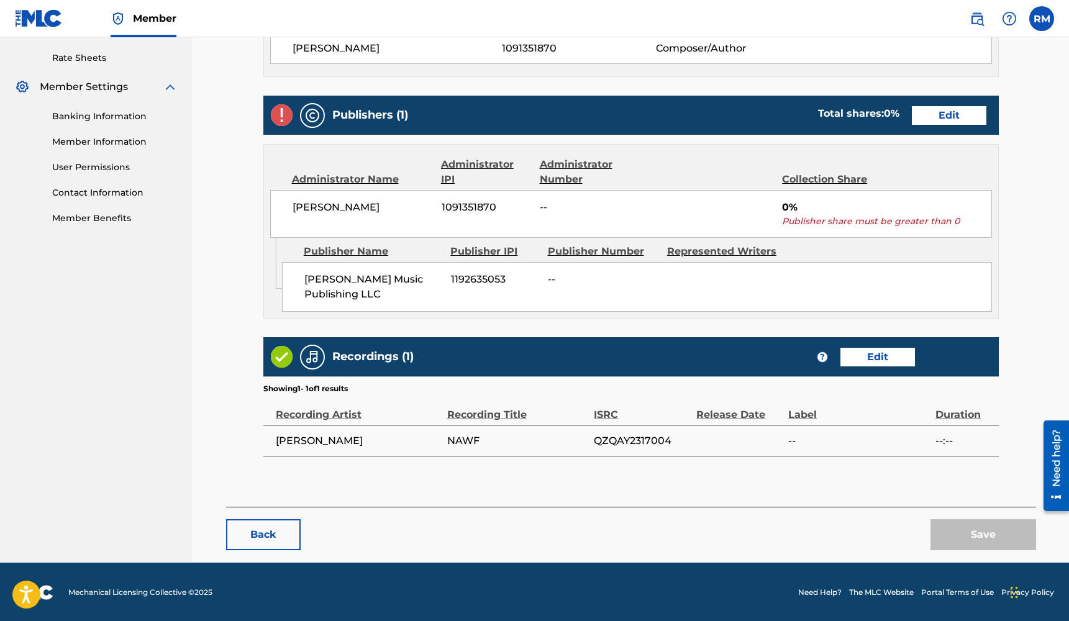
click at [966, 121] on link "Edit" at bounding box center [949, 115] width 75 height 19
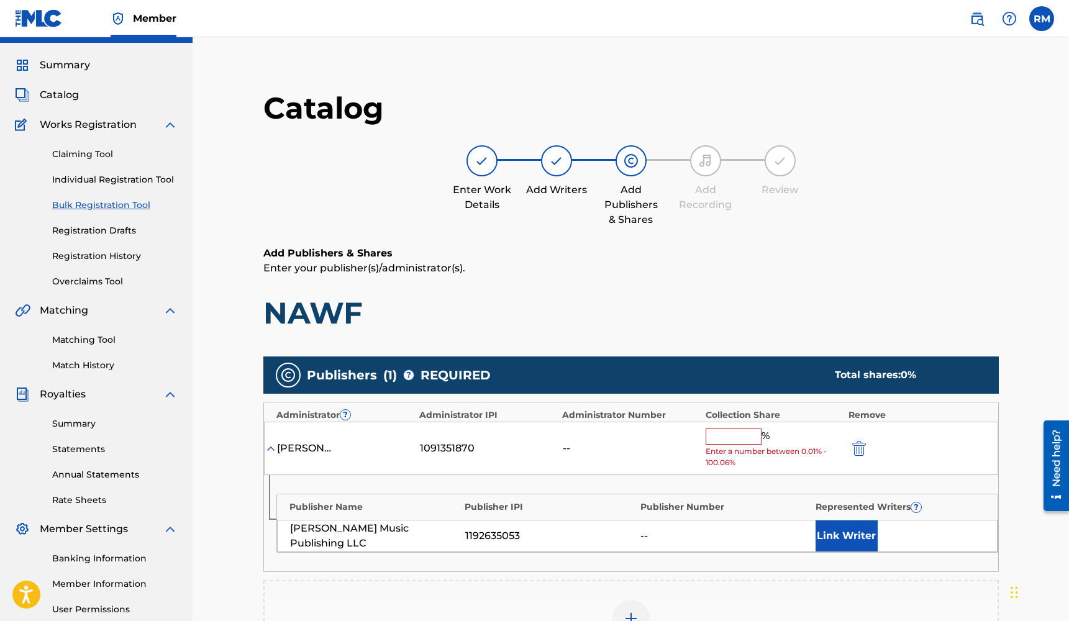
click at [748, 437] on input "text" at bounding box center [734, 437] width 56 height 16
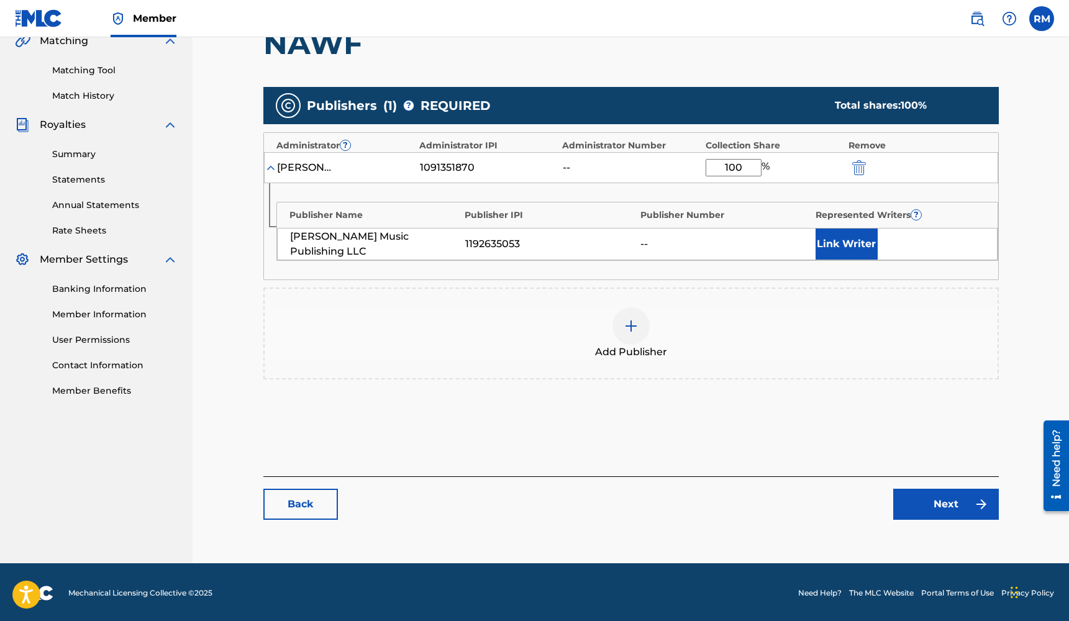
type input "100"
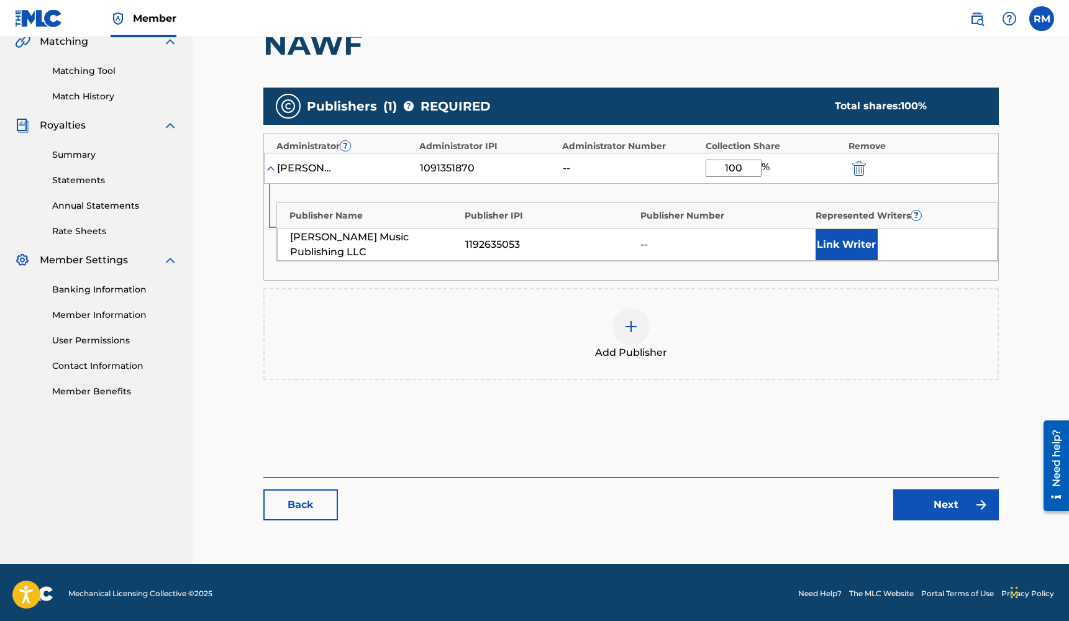
click at [956, 506] on link "Next" at bounding box center [946, 504] width 106 height 31
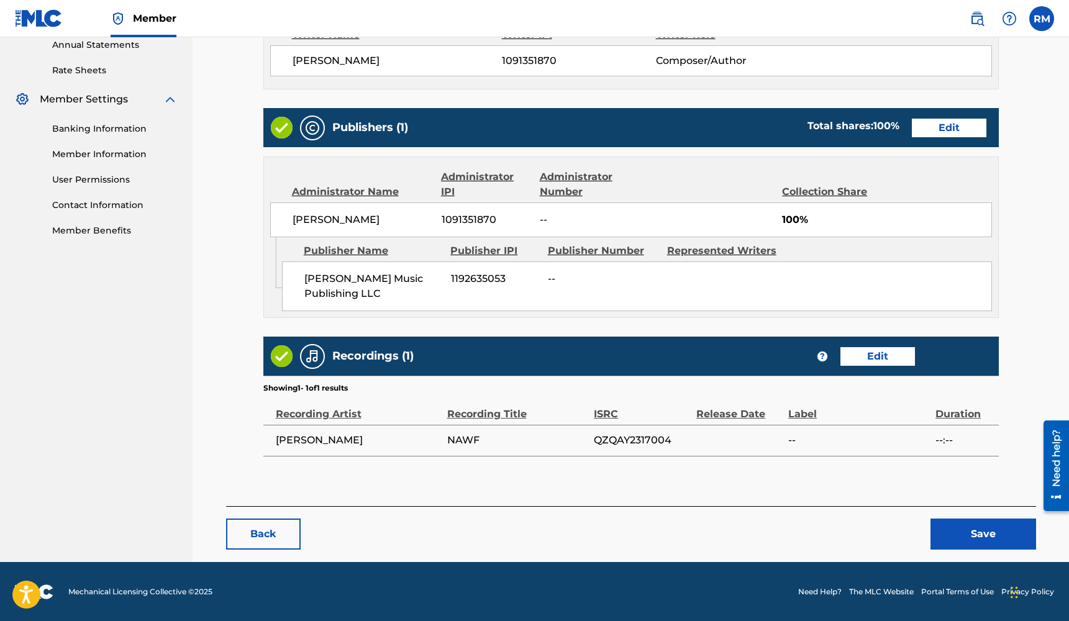
click at [971, 529] on button "Save" at bounding box center [983, 534] width 106 height 31
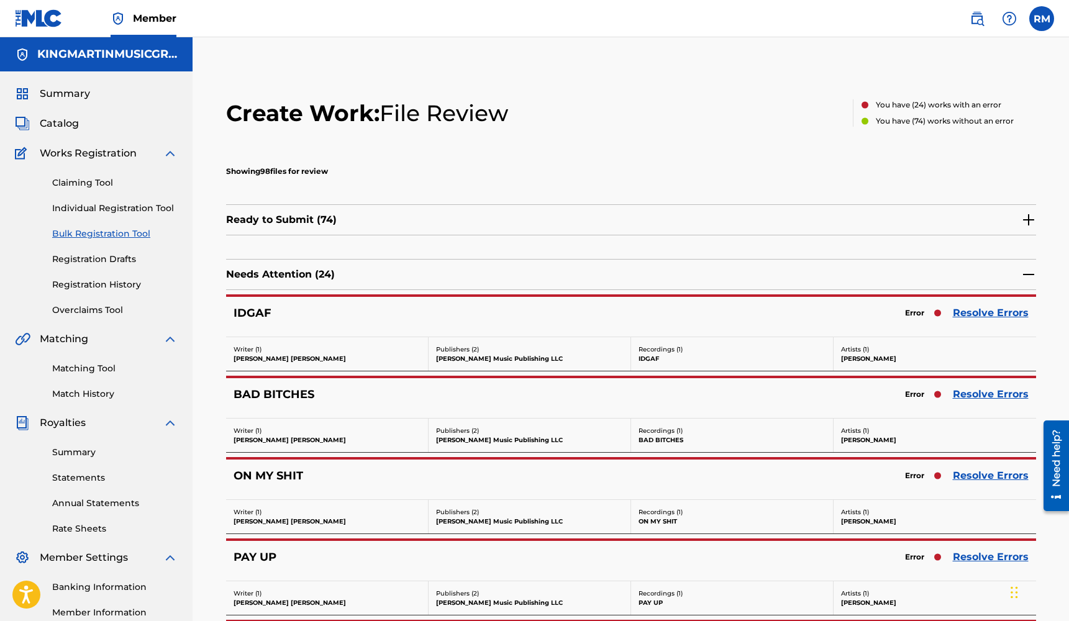
click at [1010, 314] on link "Resolve Errors" at bounding box center [991, 313] width 76 height 15
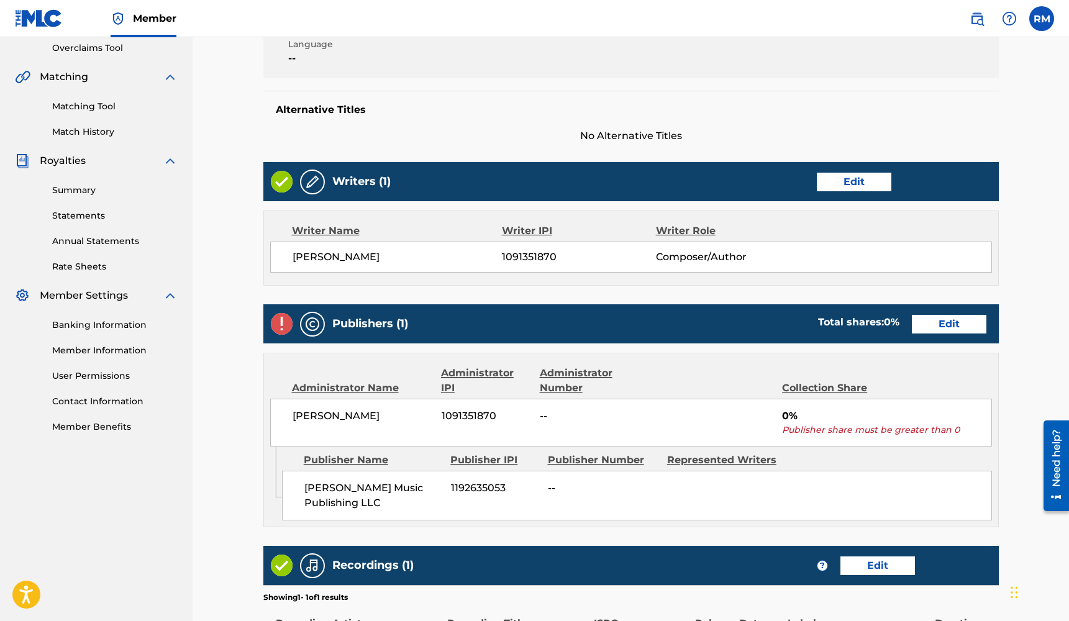
click at [962, 329] on link "Edit" at bounding box center [949, 324] width 75 height 19
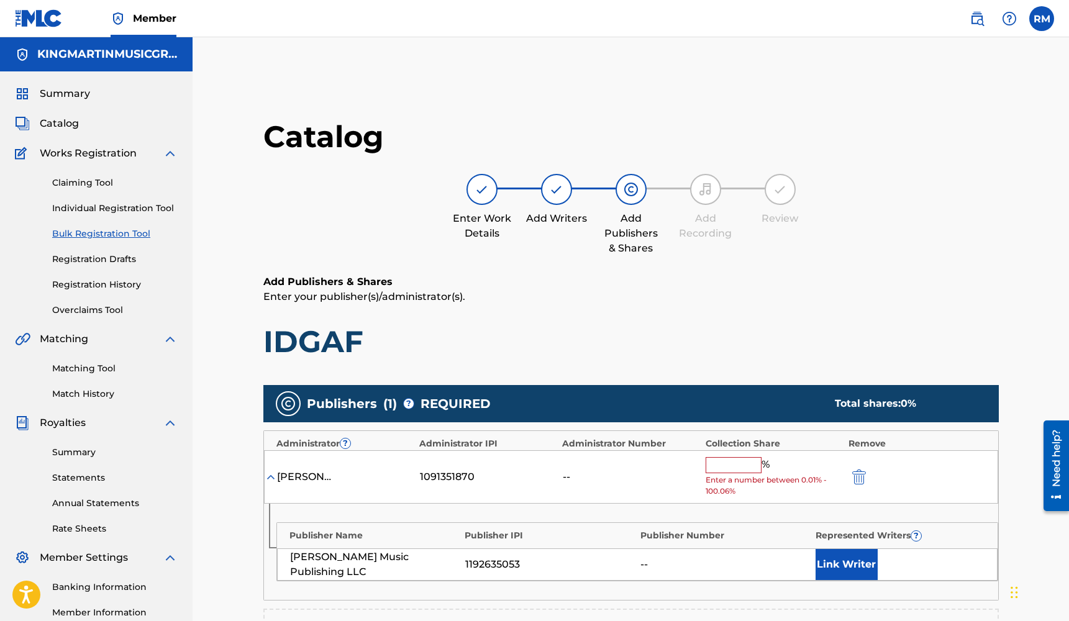
click at [747, 460] on input "text" at bounding box center [734, 465] width 56 height 16
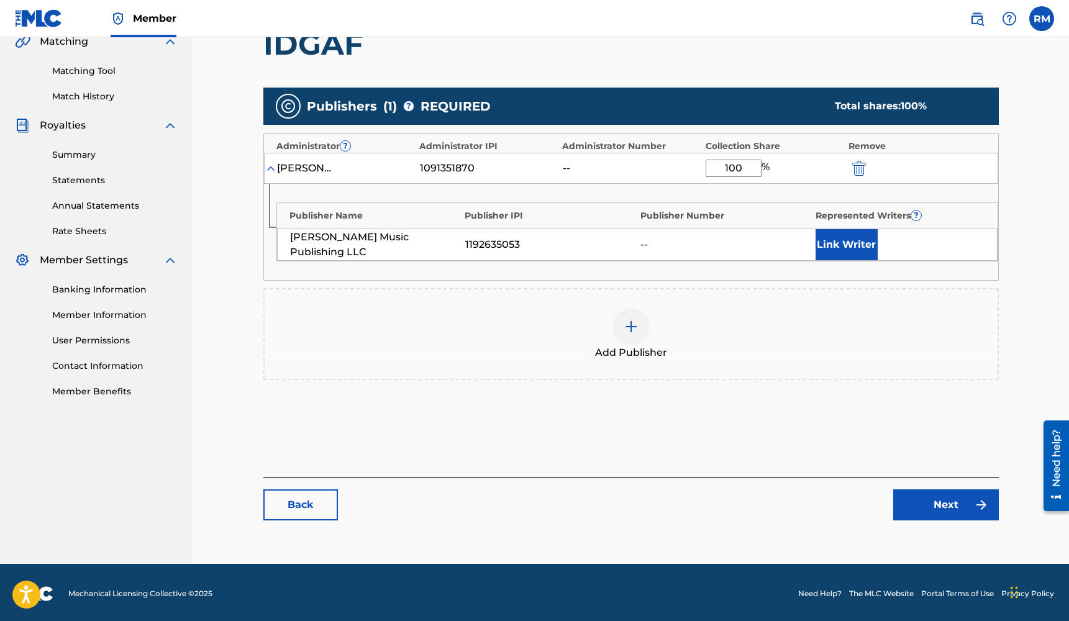
type input "100"
click at [925, 497] on link "Next" at bounding box center [946, 504] width 106 height 31
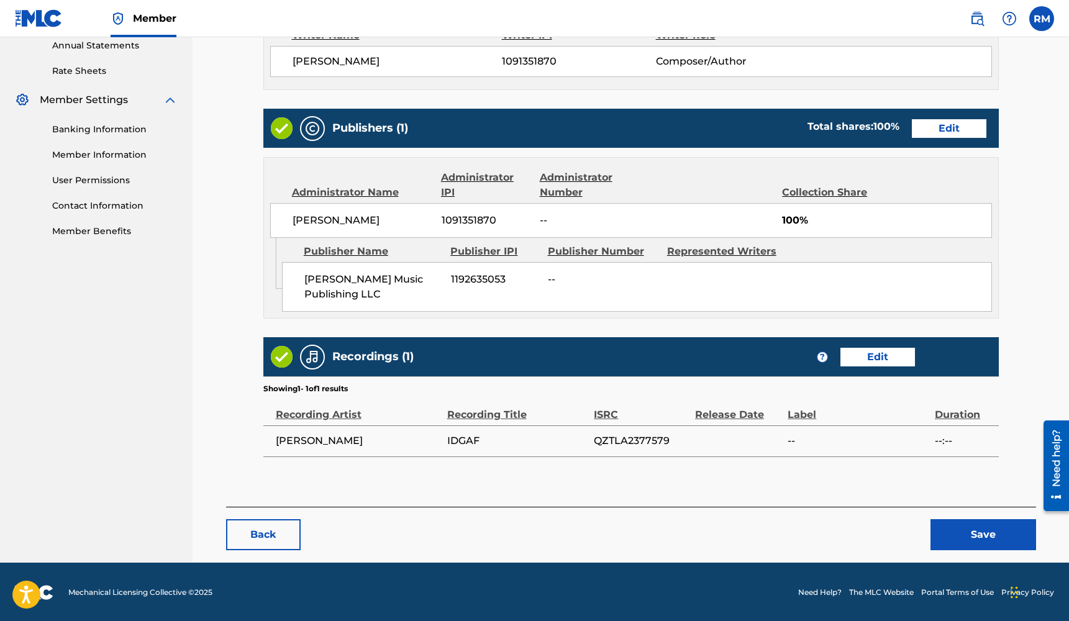
click at [967, 530] on button "Save" at bounding box center [983, 534] width 106 height 31
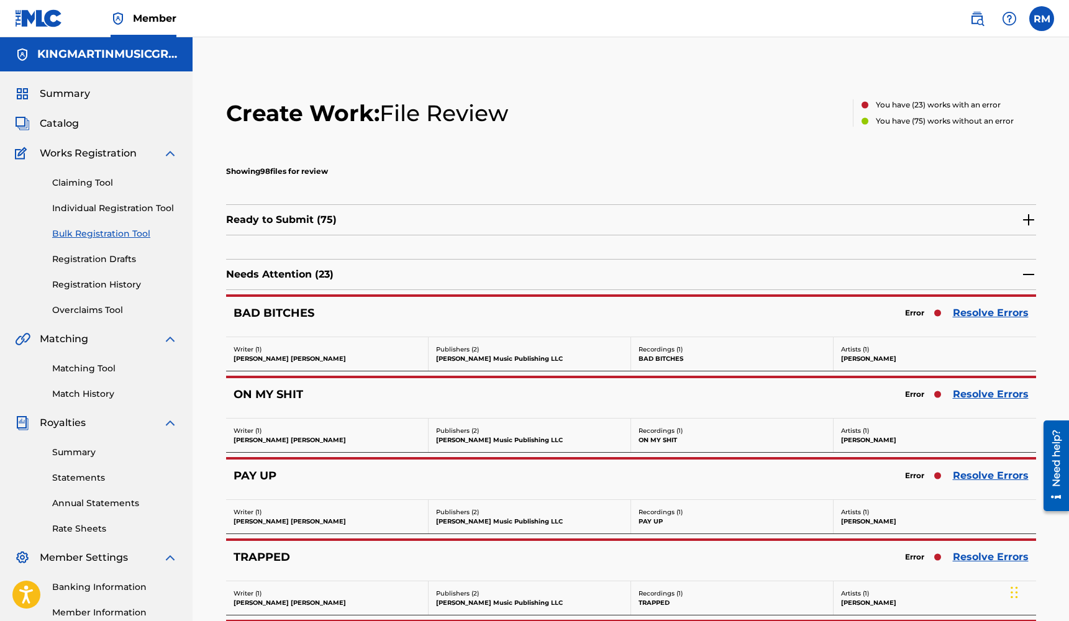
click at [987, 310] on link "Resolve Errors" at bounding box center [991, 313] width 76 height 15
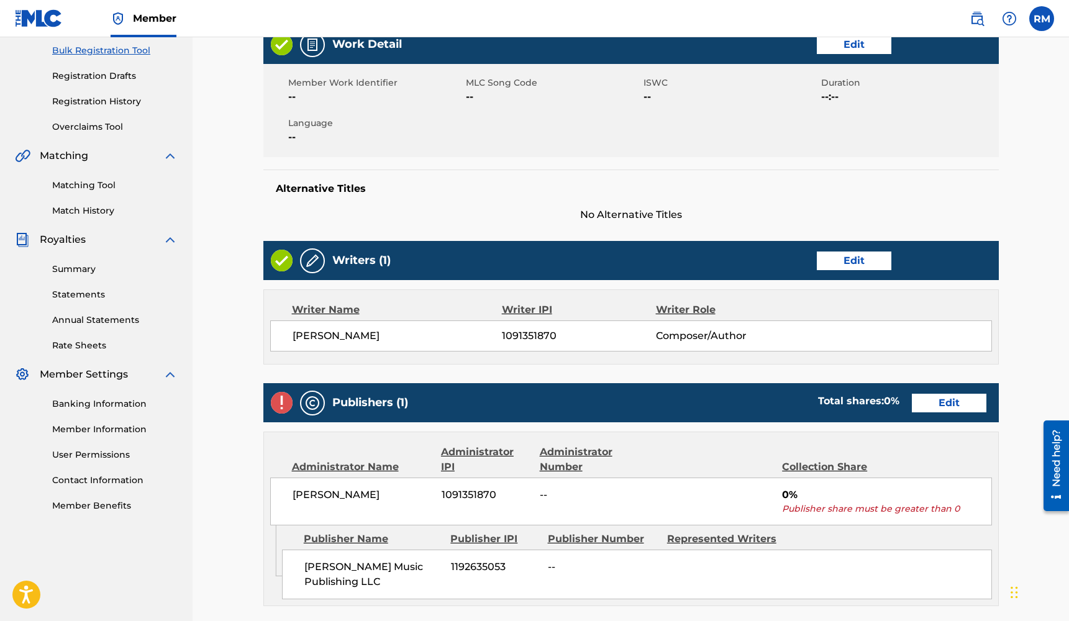
click at [948, 399] on link "Edit" at bounding box center [949, 403] width 75 height 19
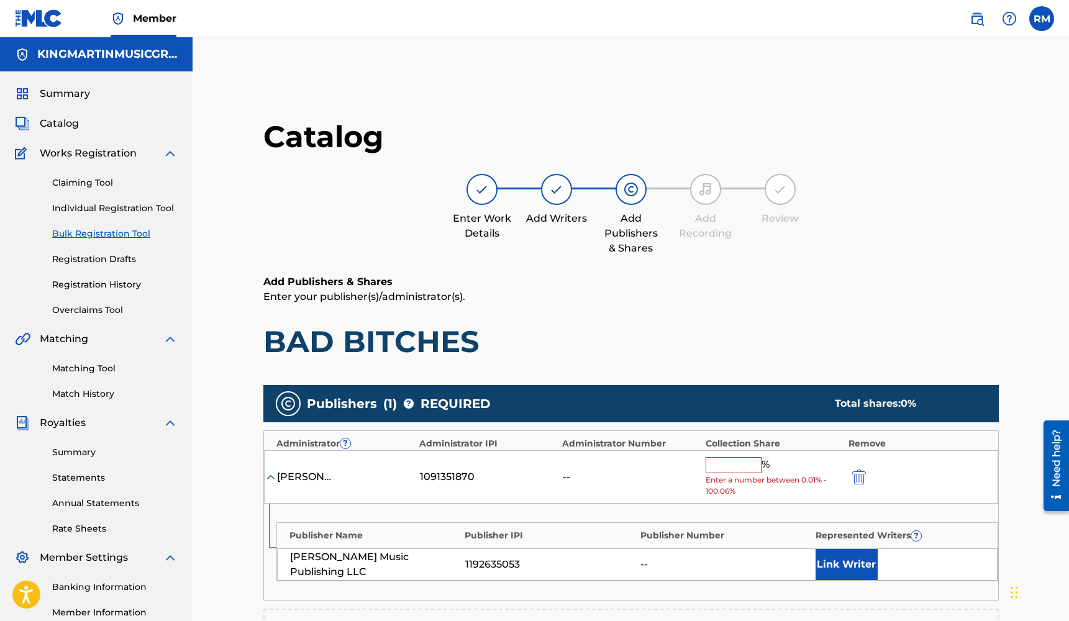
click at [756, 465] on input "text" at bounding box center [734, 465] width 56 height 16
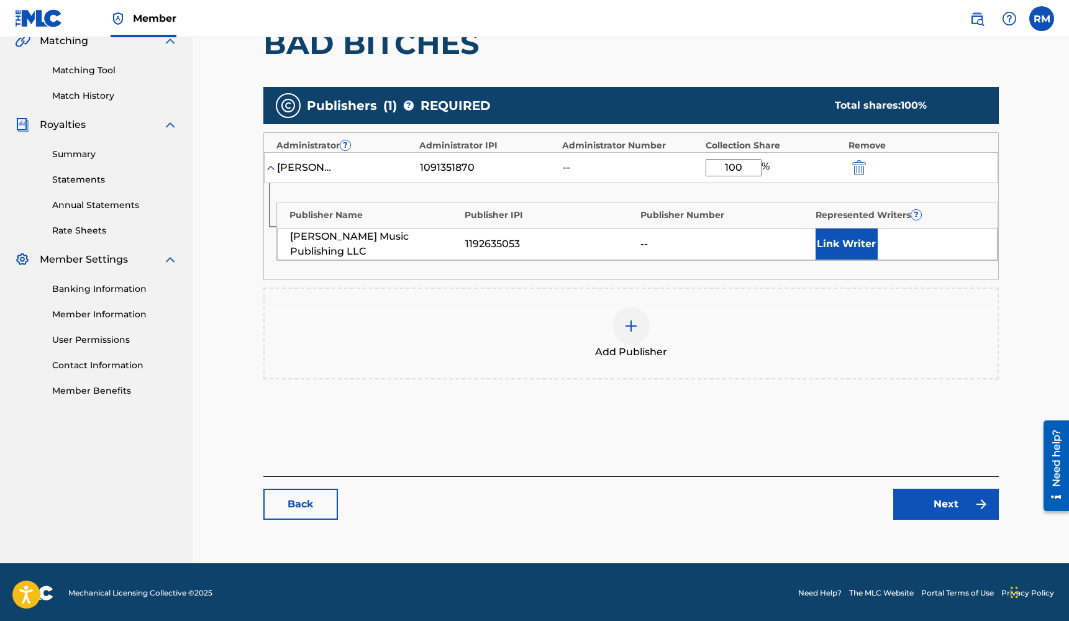
type input "100"
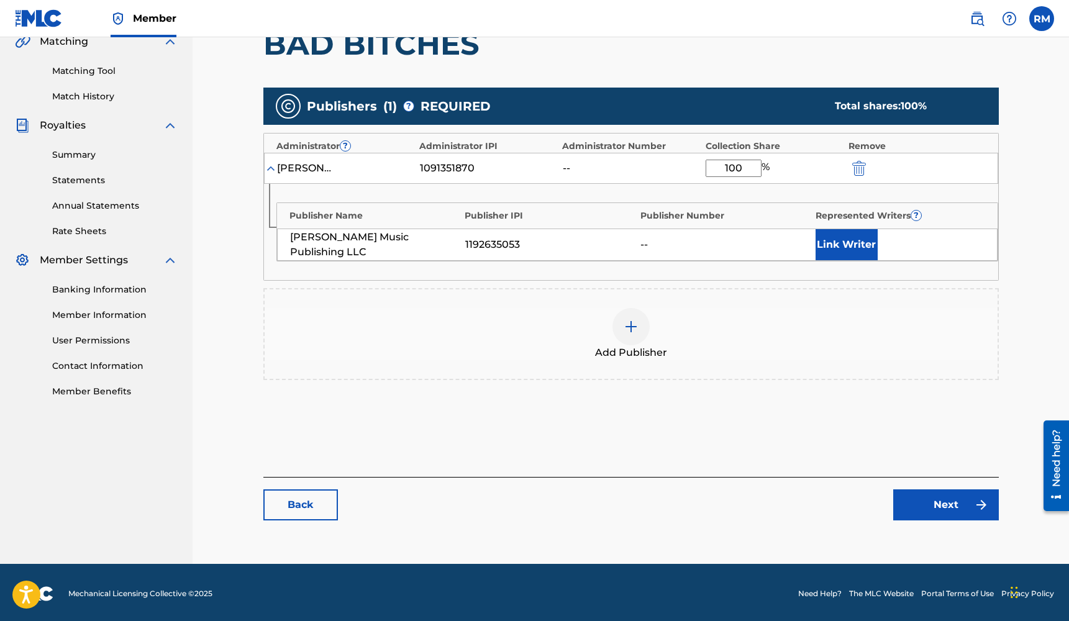
click at [946, 500] on link "Next" at bounding box center [946, 504] width 106 height 31
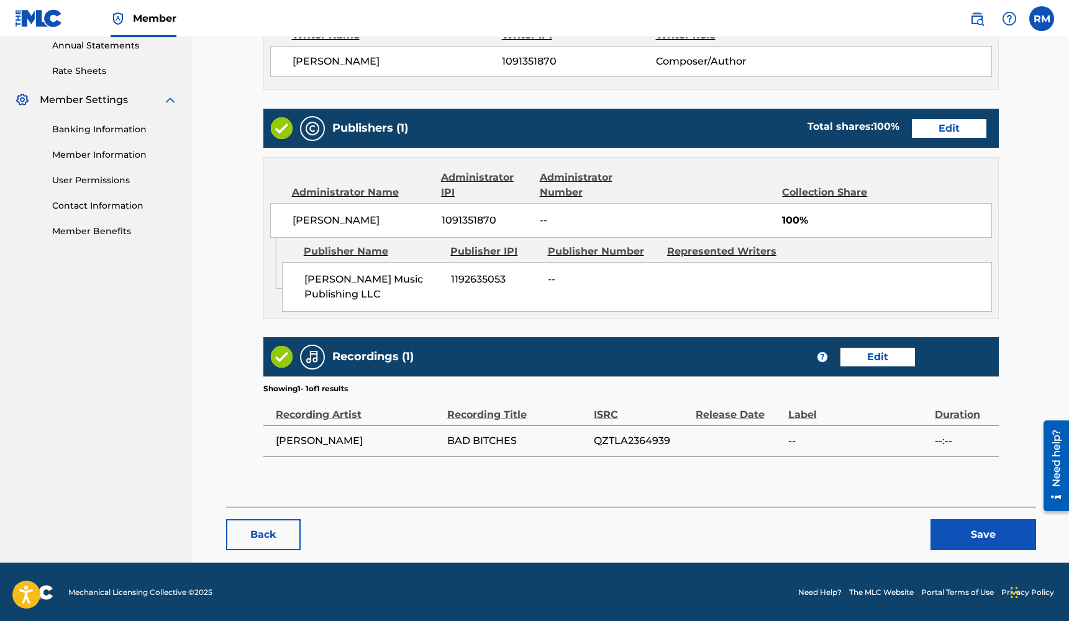
click at [961, 520] on button "Save" at bounding box center [983, 534] width 106 height 31
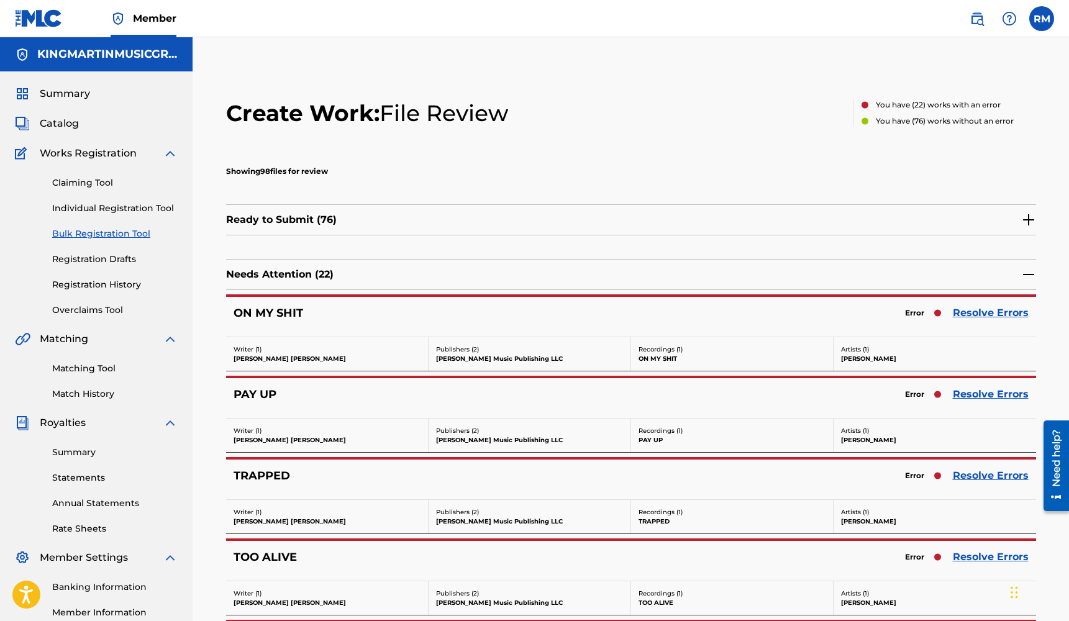
click at [1020, 315] on link "Resolve Errors" at bounding box center [991, 313] width 76 height 15
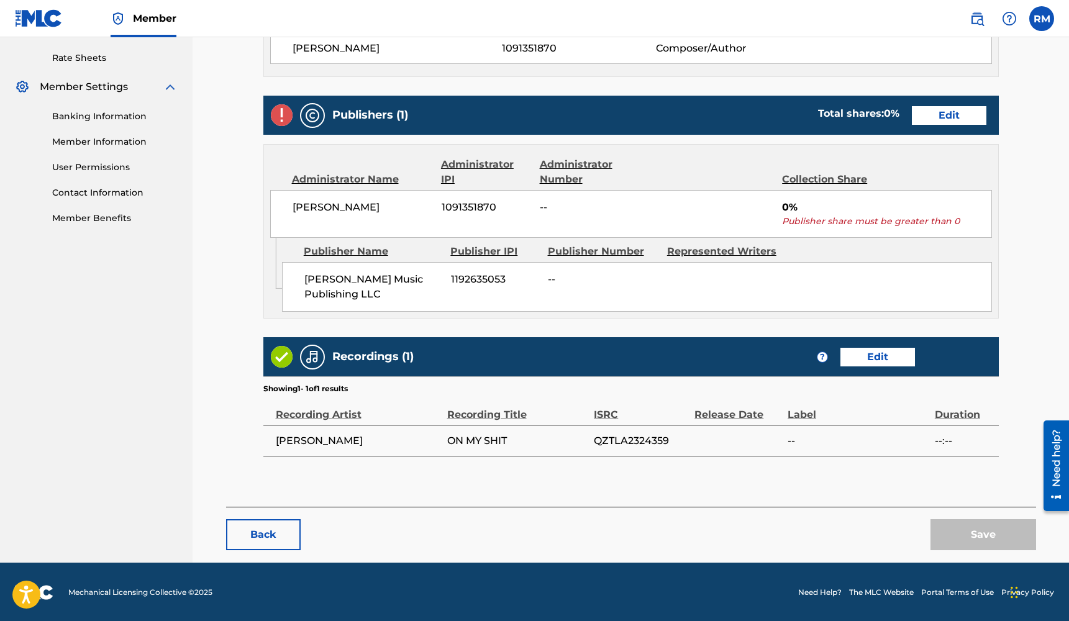
click at [957, 110] on link "Edit" at bounding box center [949, 115] width 75 height 19
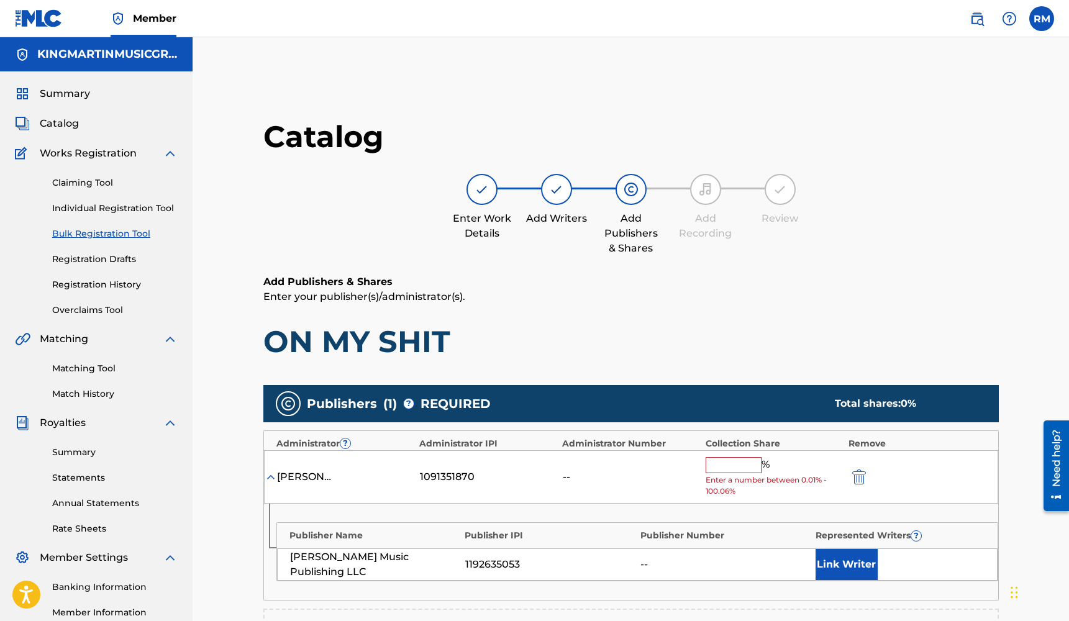
click at [741, 462] on input "text" at bounding box center [734, 465] width 56 height 16
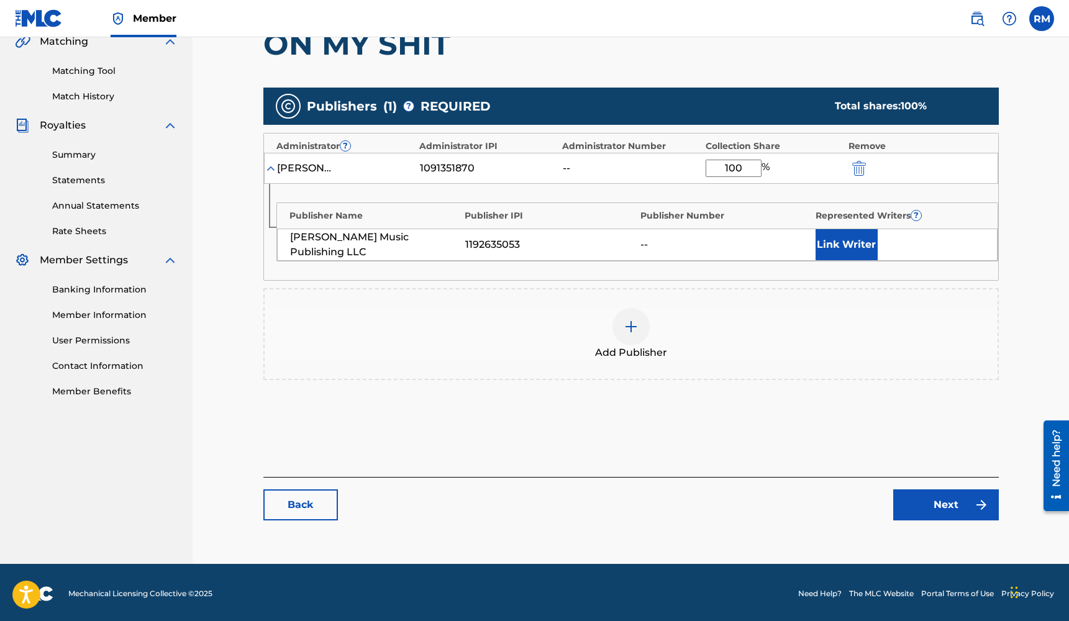
type input "100"
click at [940, 509] on link "Next" at bounding box center [946, 504] width 106 height 31
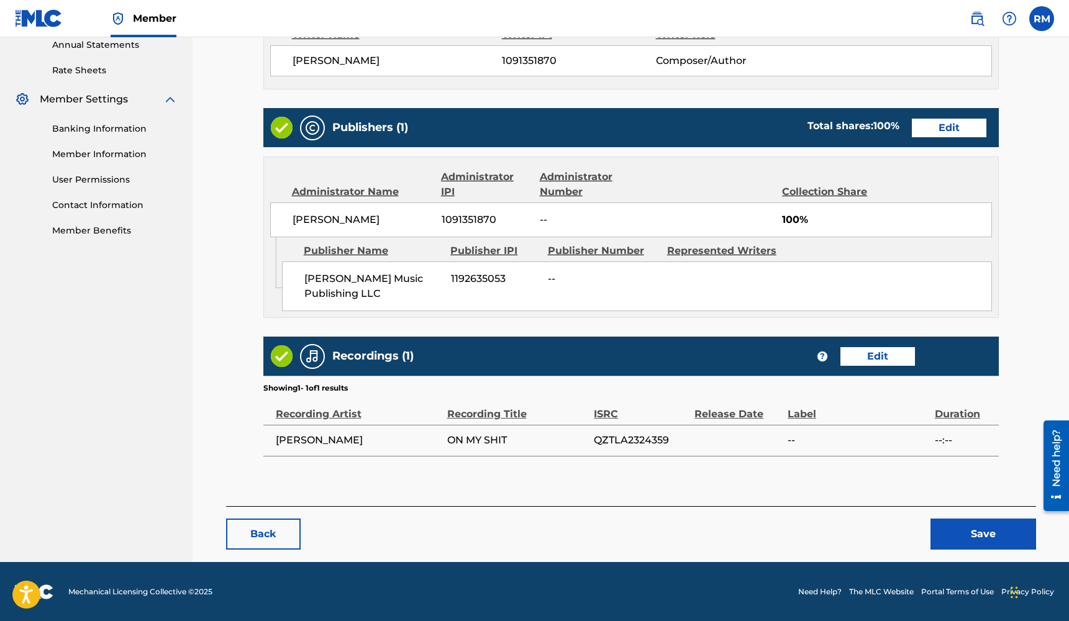
click at [968, 537] on button "Save" at bounding box center [983, 534] width 106 height 31
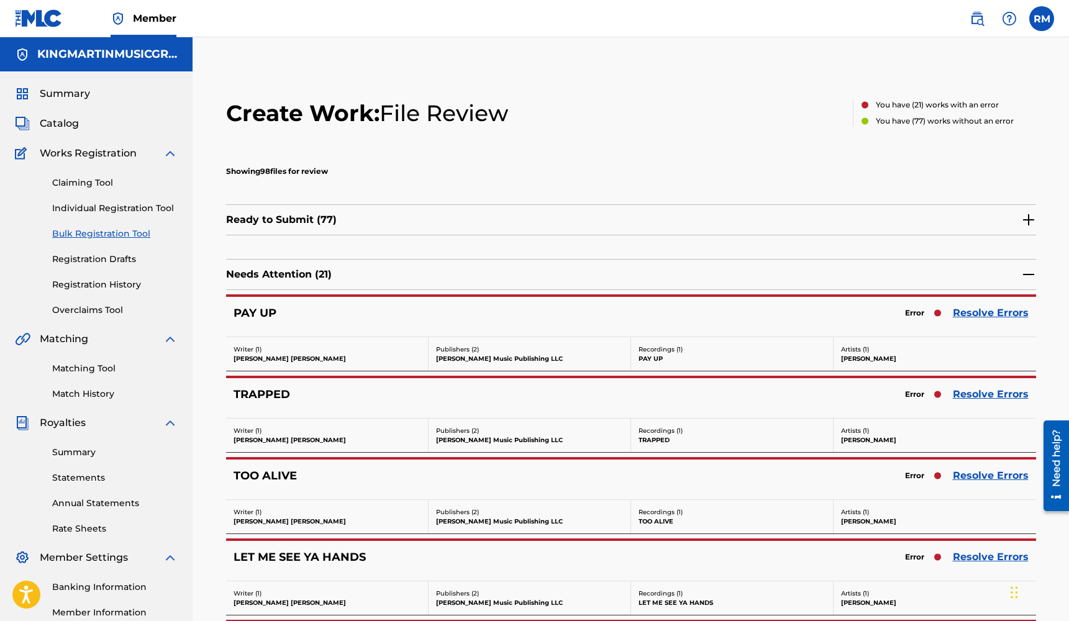
click at [977, 313] on link "Resolve Errors" at bounding box center [991, 313] width 76 height 15
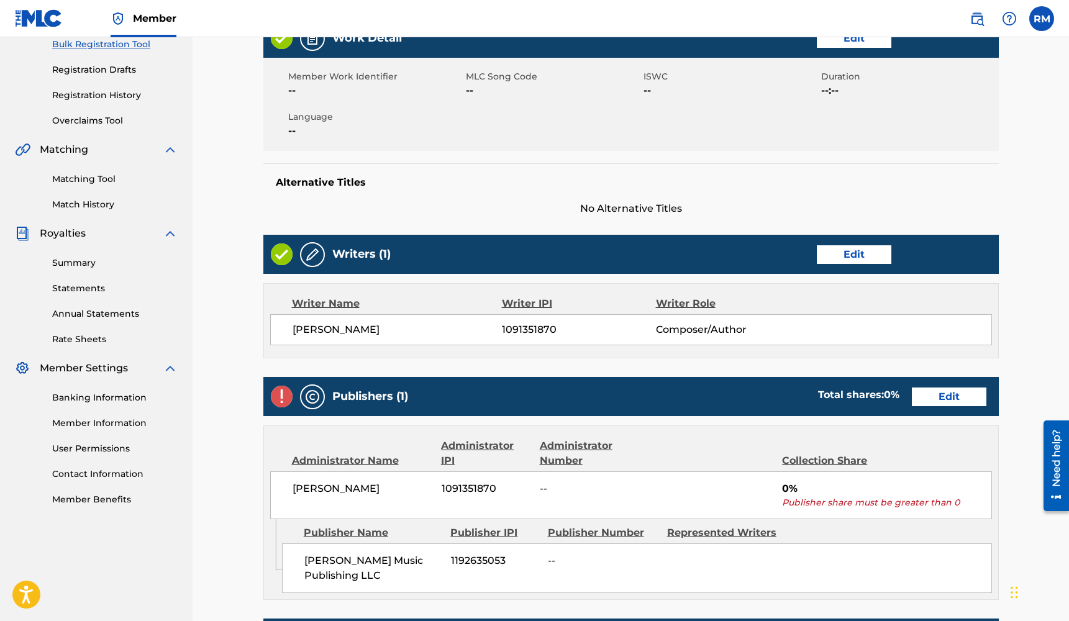
click at [950, 394] on link "Edit" at bounding box center [949, 397] width 75 height 19
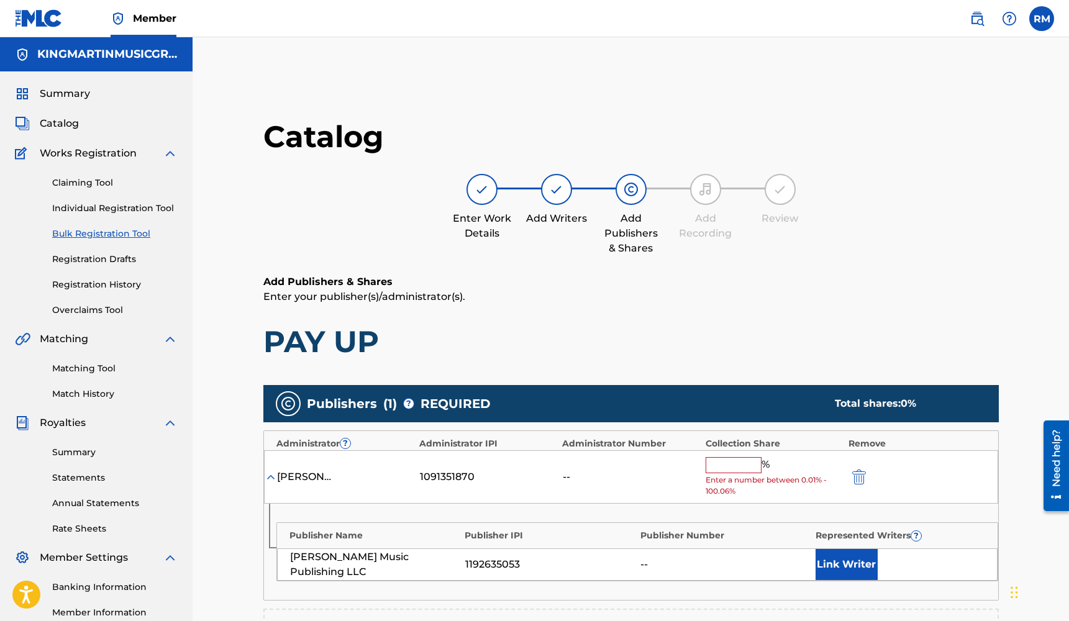
click at [725, 465] on input "text" at bounding box center [734, 465] width 56 height 16
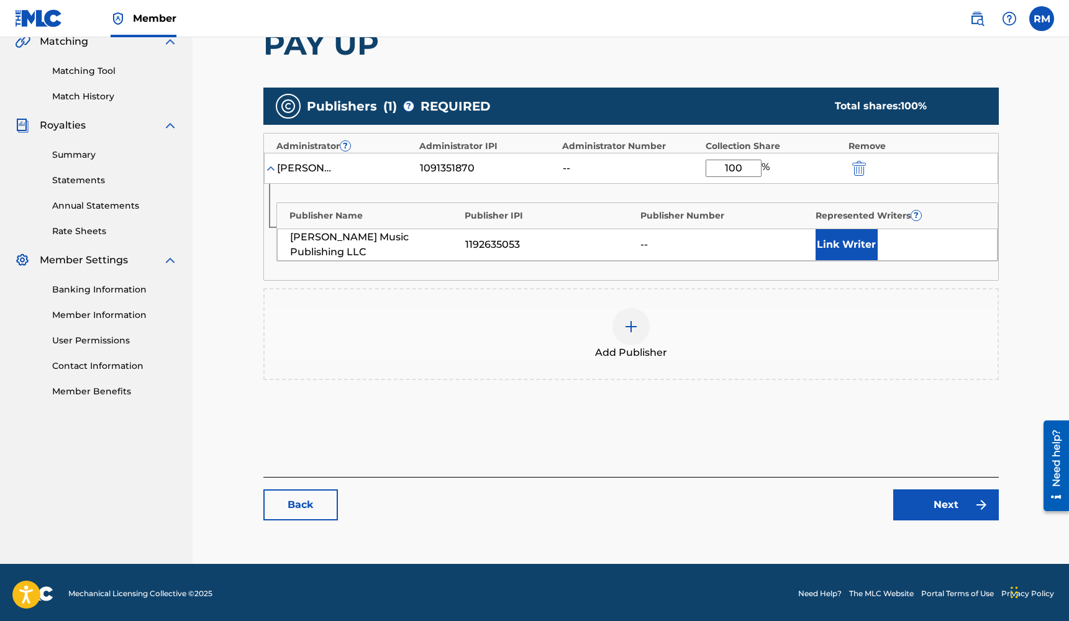
type input "100"
click at [977, 508] on img at bounding box center [981, 504] width 15 height 15
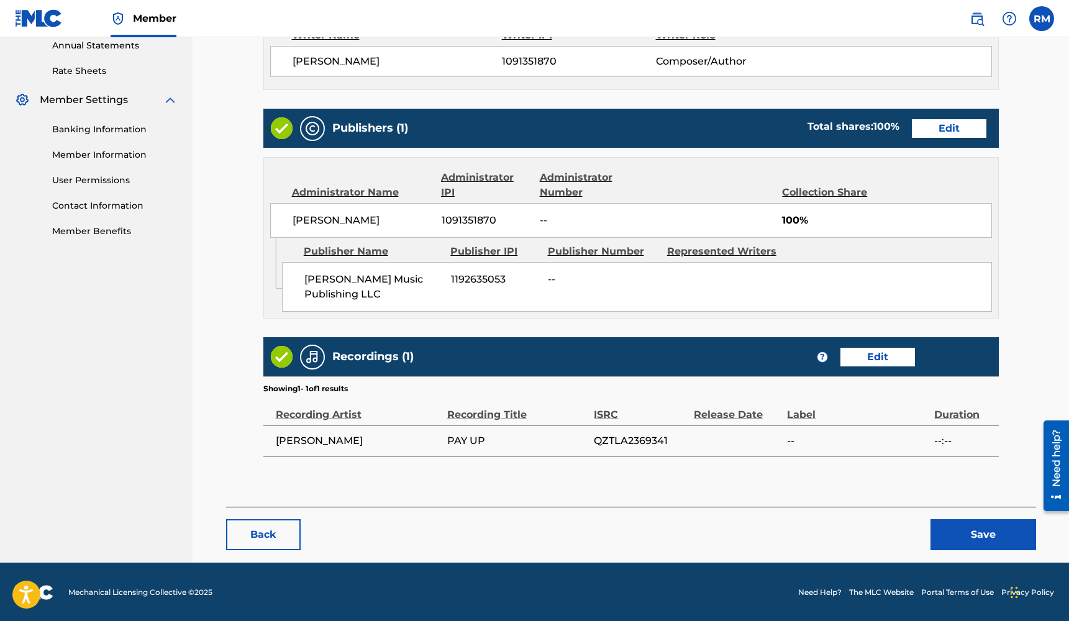
click at [978, 524] on button "Save" at bounding box center [983, 534] width 106 height 31
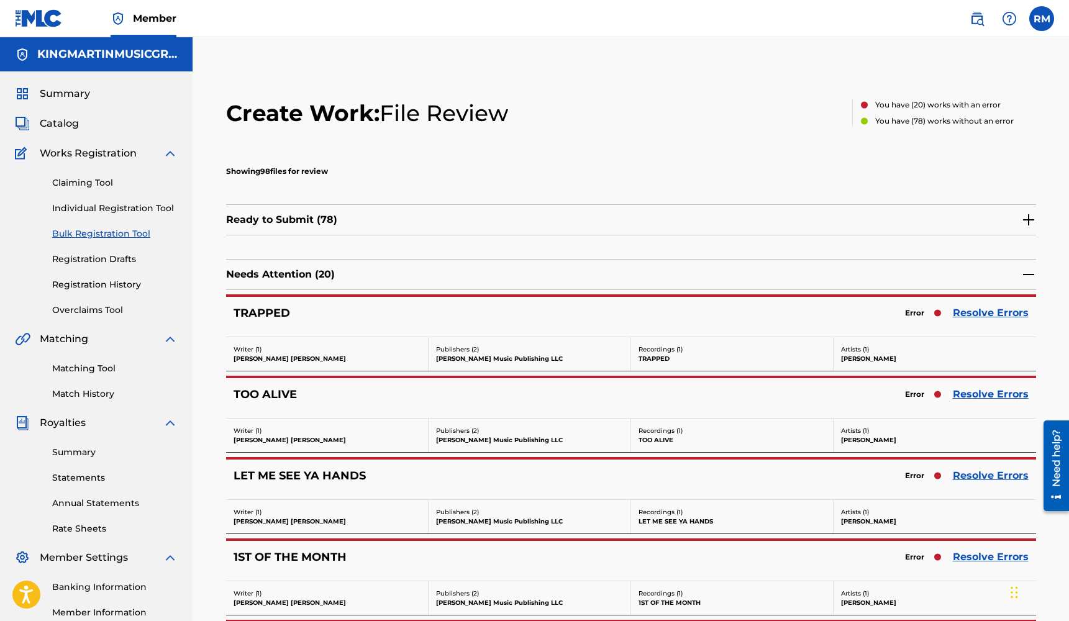
click at [978, 313] on link "Resolve Errors" at bounding box center [991, 313] width 76 height 15
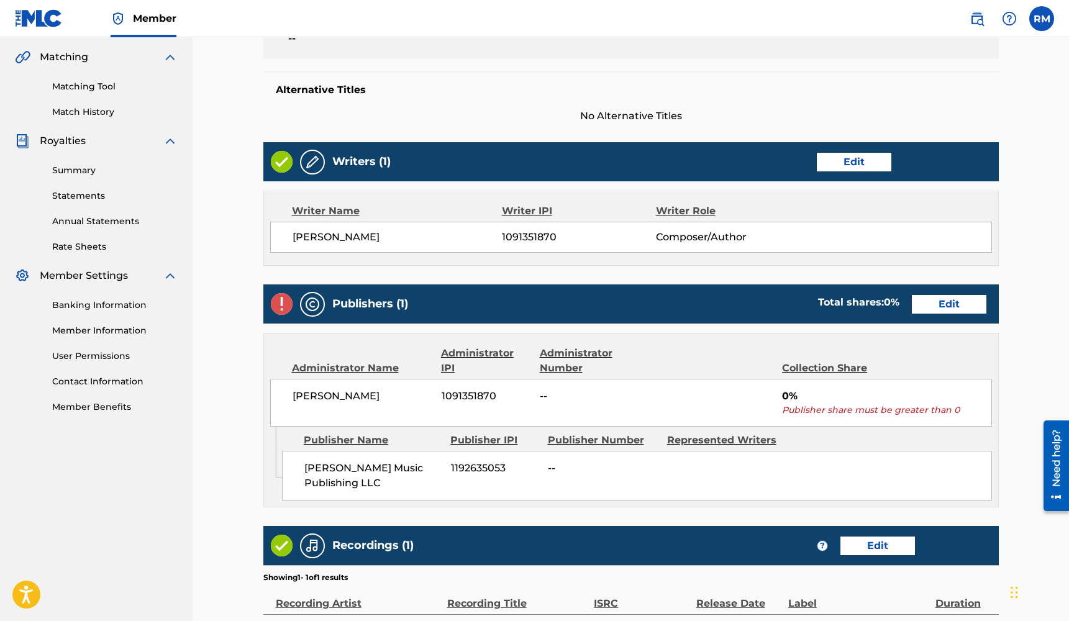
click at [935, 307] on link "Edit" at bounding box center [949, 304] width 75 height 19
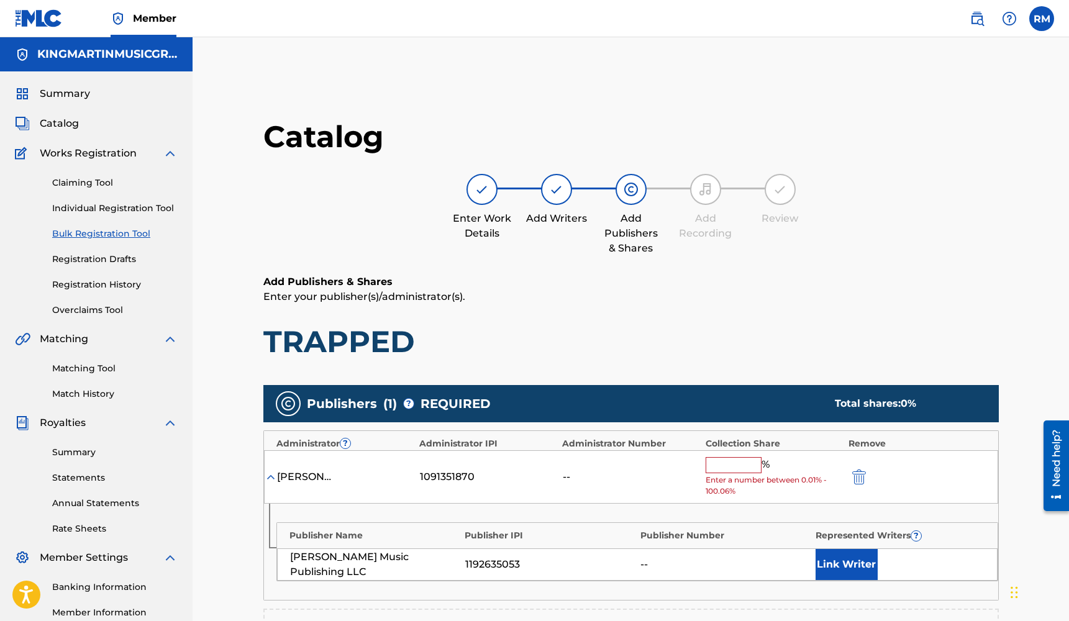
click at [726, 464] on input "text" at bounding box center [734, 465] width 56 height 16
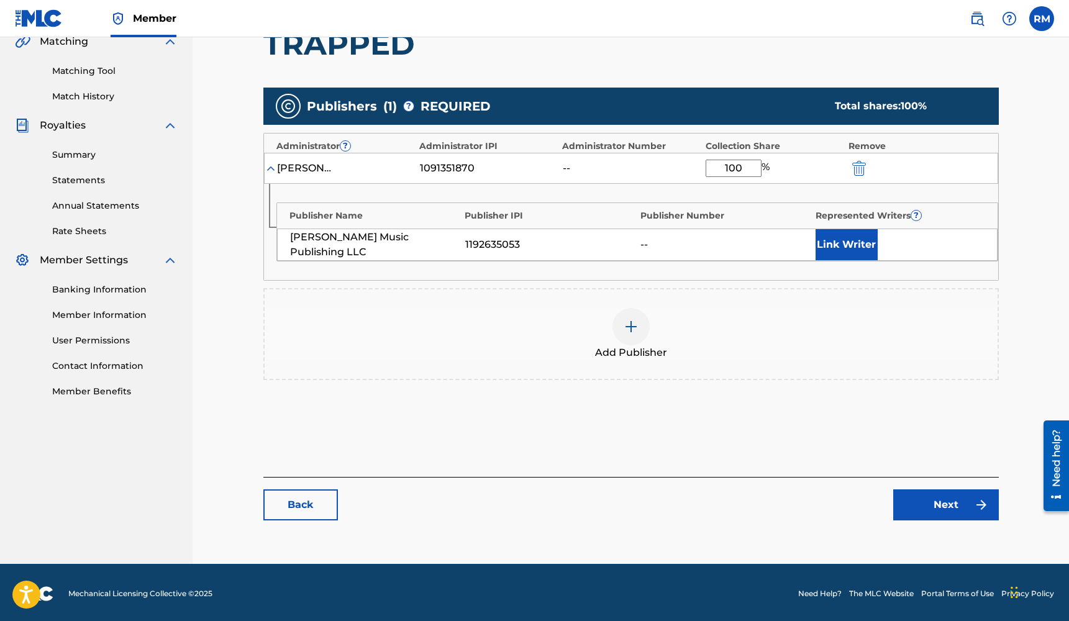
type input "100"
click at [908, 504] on link "Next" at bounding box center [946, 504] width 106 height 31
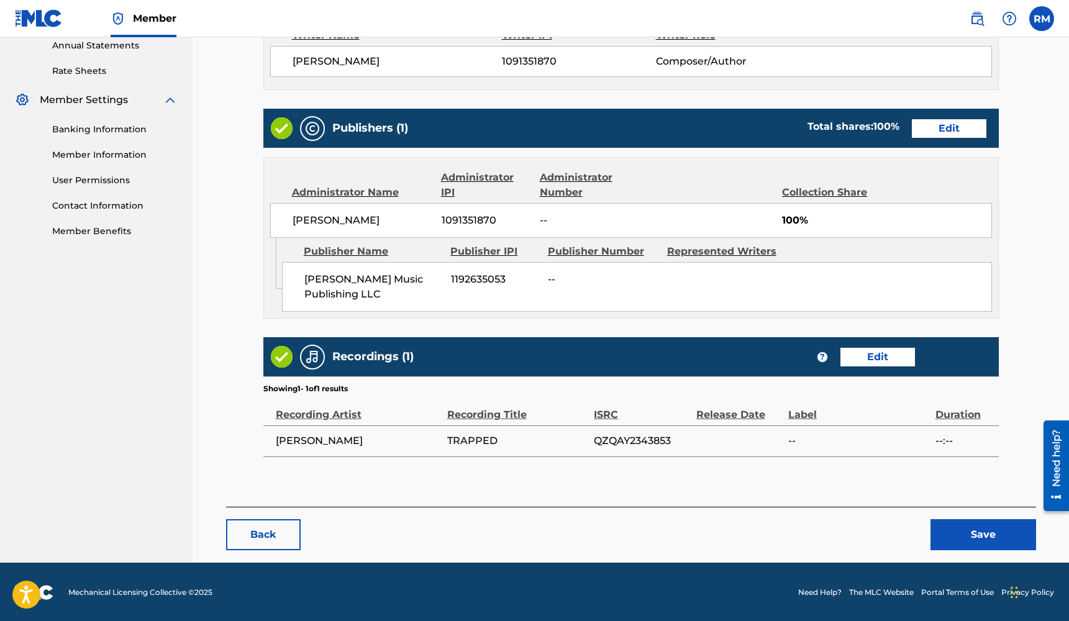
click at [961, 526] on button "Save" at bounding box center [983, 534] width 106 height 31
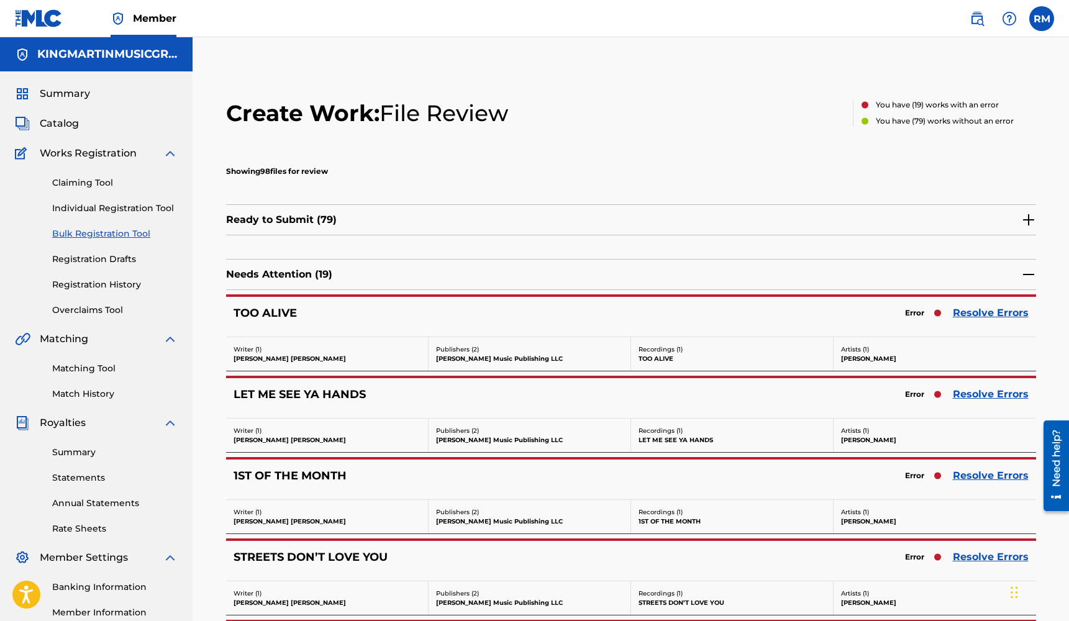
click at [971, 313] on link "Resolve Errors" at bounding box center [991, 313] width 76 height 15
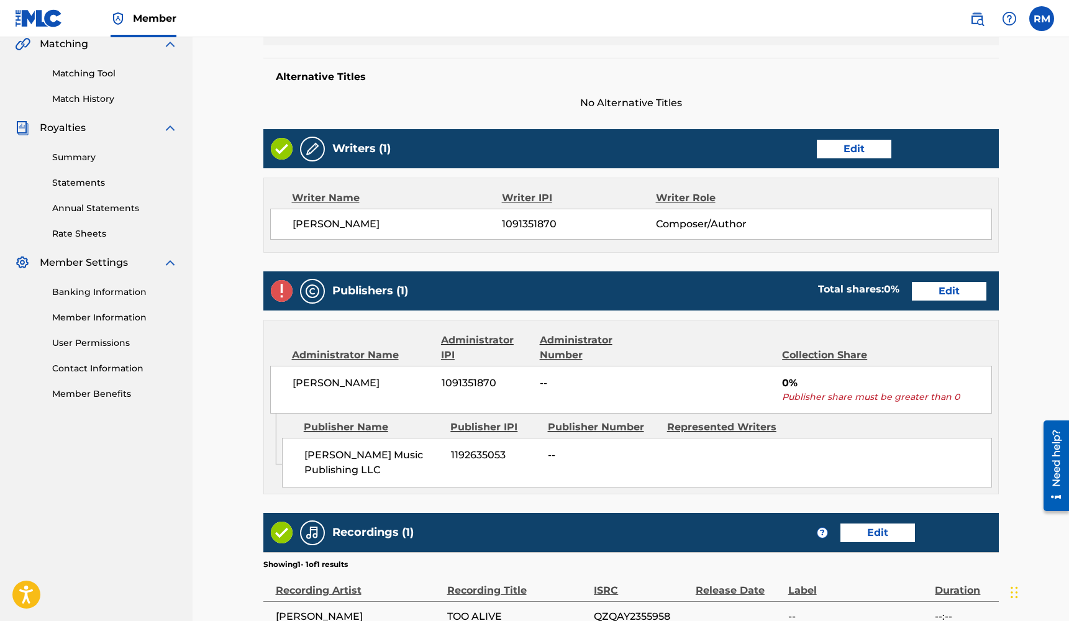
click at [951, 296] on link "Edit" at bounding box center [949, 291] width 75 height 19
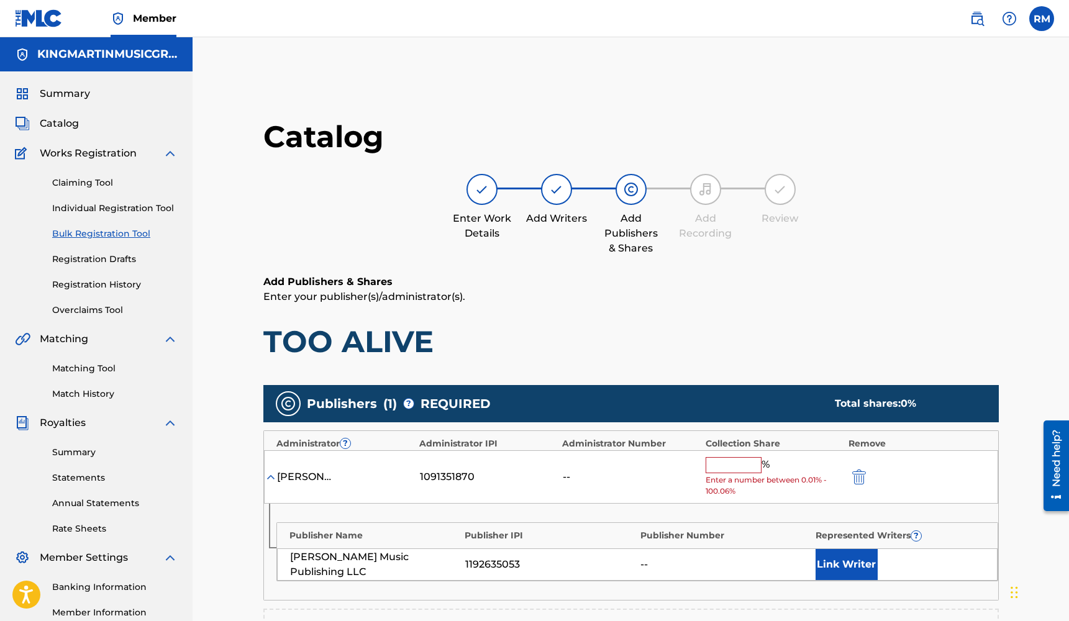
click at [742, 463] on input "text" at bounding box center [734, 465] width 56 height 16
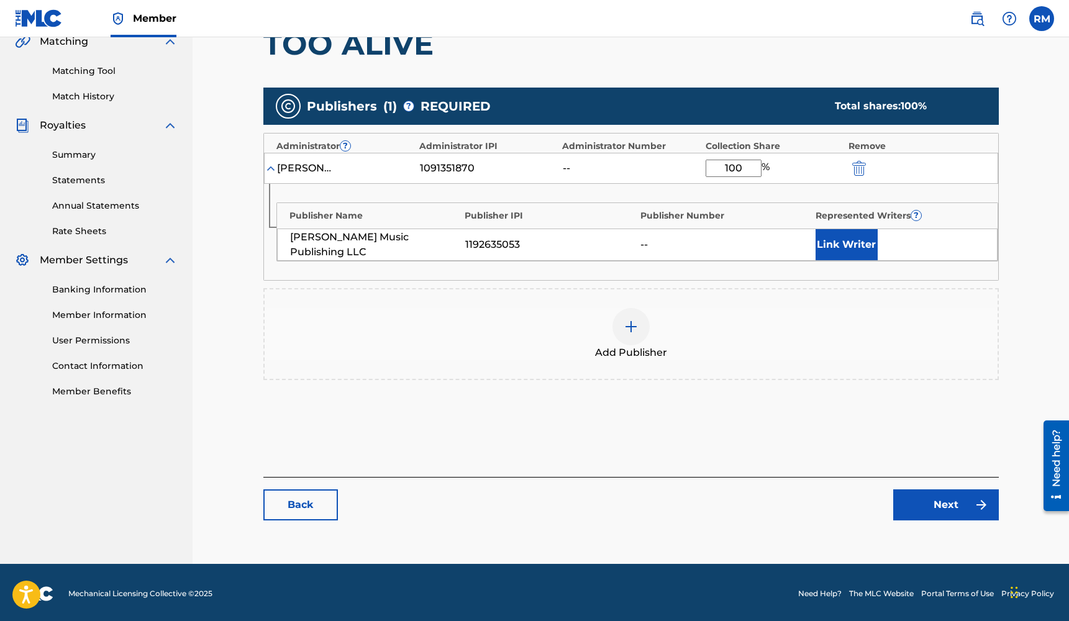
type input "100"
click at [917, 496] on link "Next" at bounding box center [946, 504] width 106 height 31
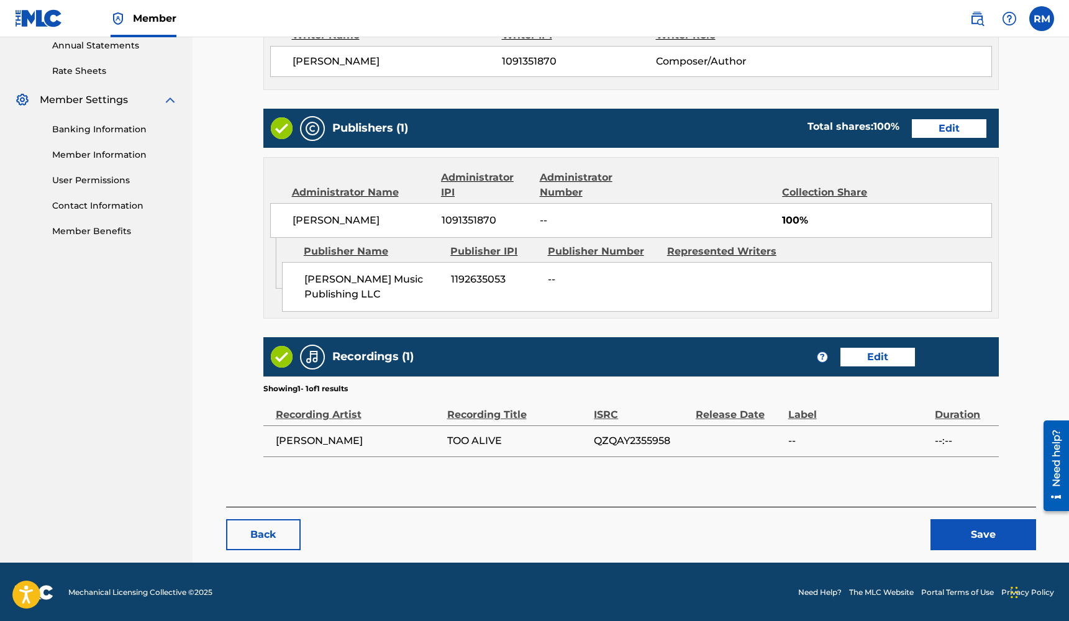
click at [974, 535] on button "Save" at bounding box center [983, 534] width 106 height 31
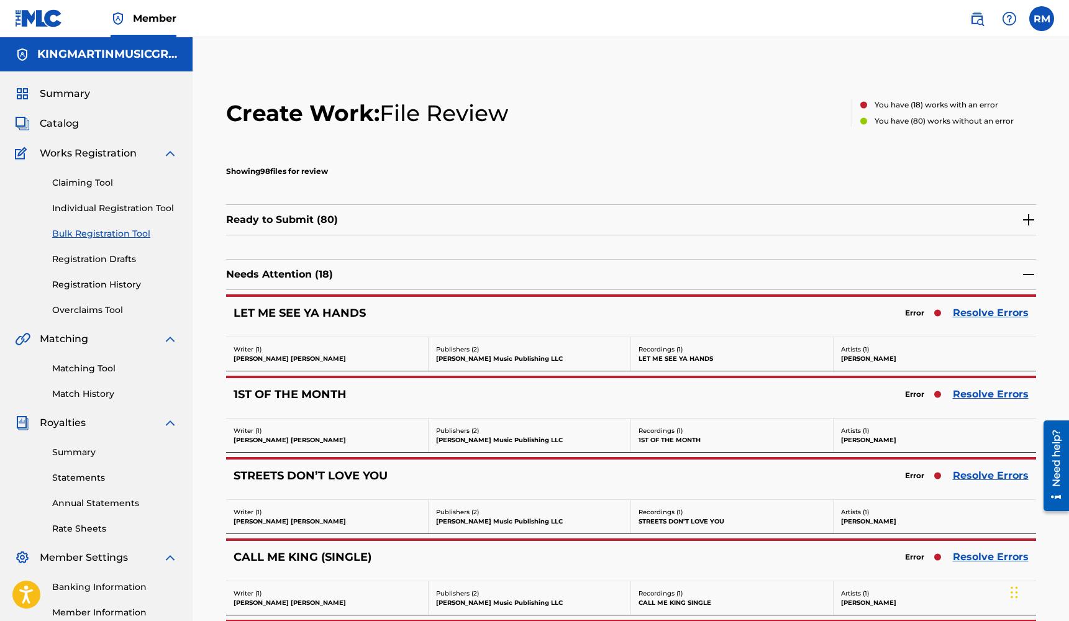
click at [1005, 316] on link "Resolve Errors" at bounding box center [991, 313] width 76 height 15
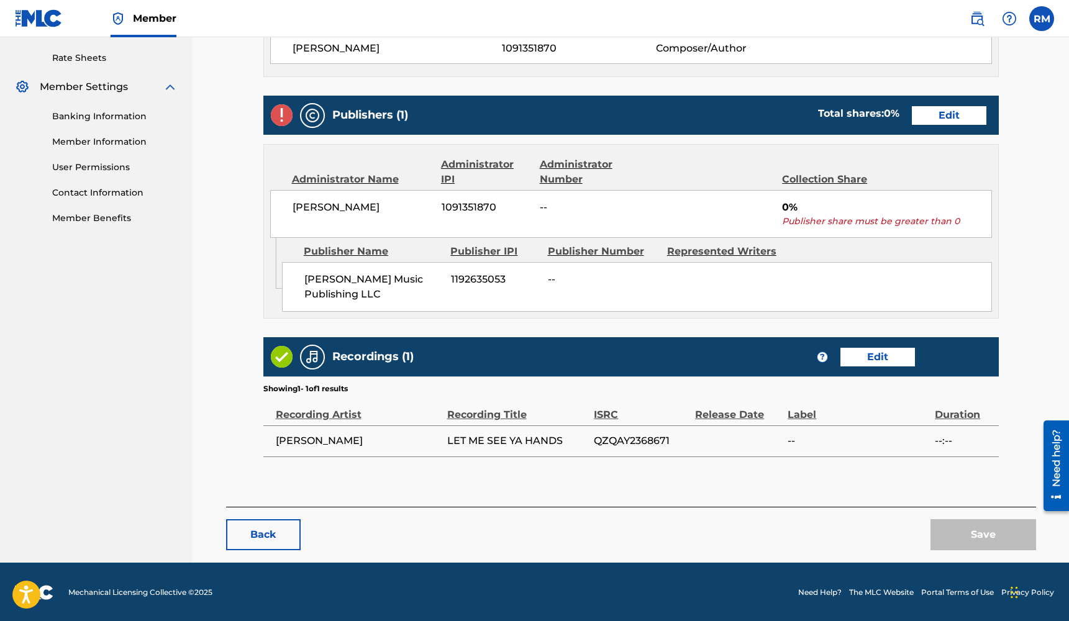
click at [958, 119] on link "Edit" at bounding box center [949, 115] width 75 height 19
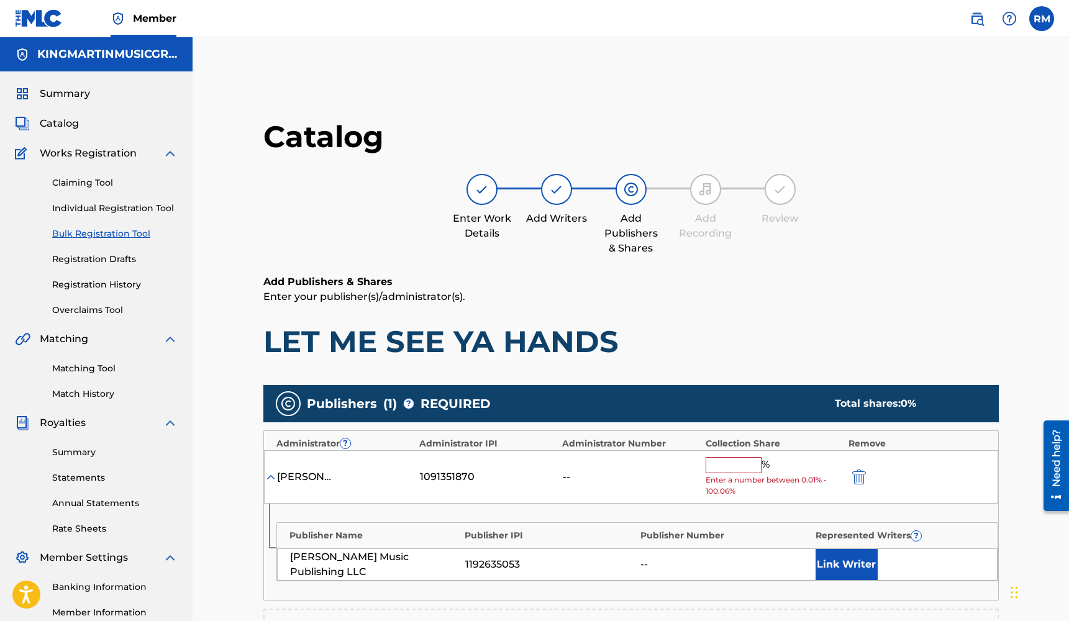
click at [733, 463] on input "text" at bounding box center [734, 465] width 56 height 16
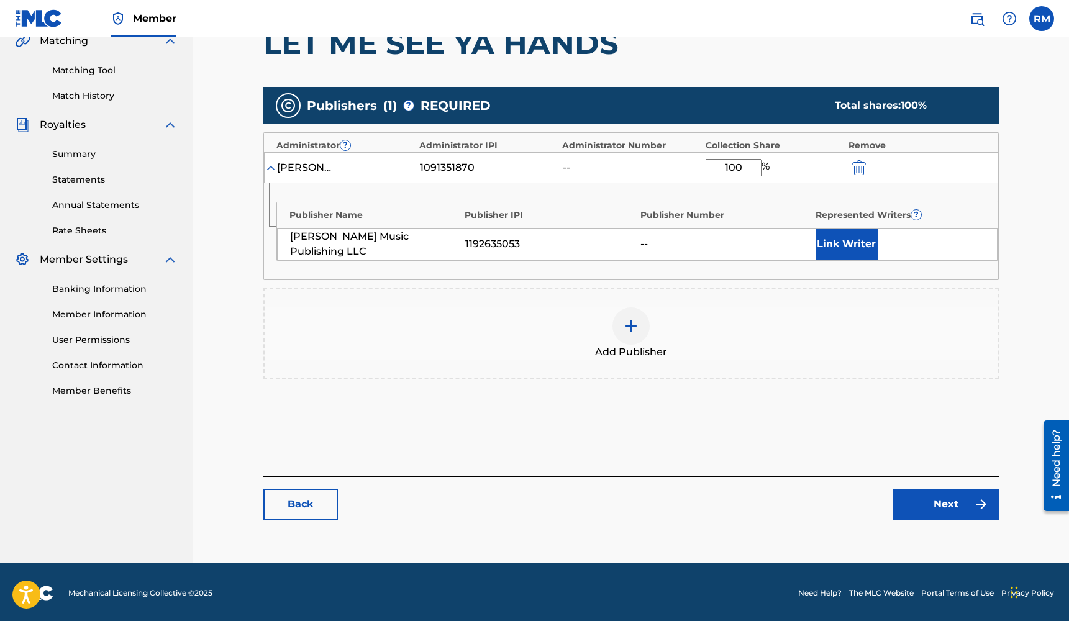
type input "100"
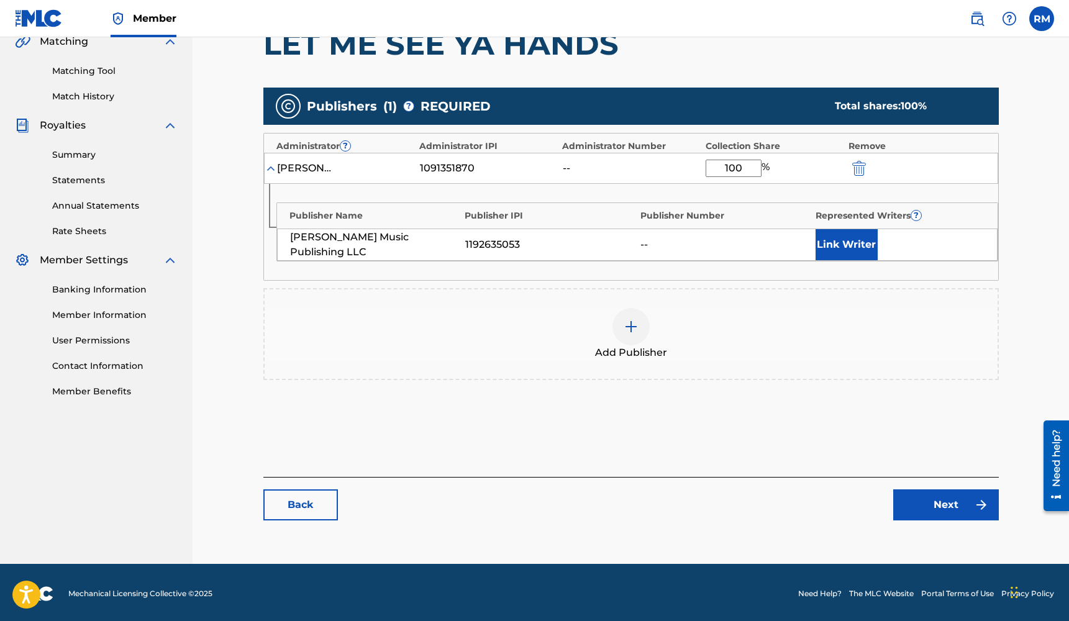
click at [956, 503] on link "Next" at bounding box center [946, 504] width 106 height 31
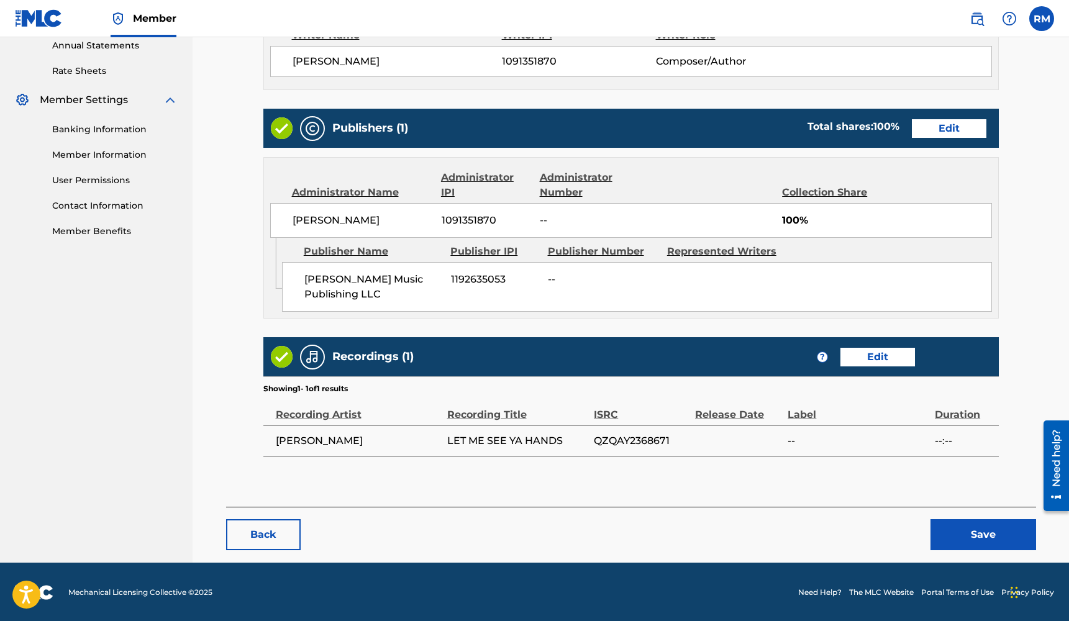
click at [971, 528] on button "Save" at bounding box center [983, 534] width 106 height 31
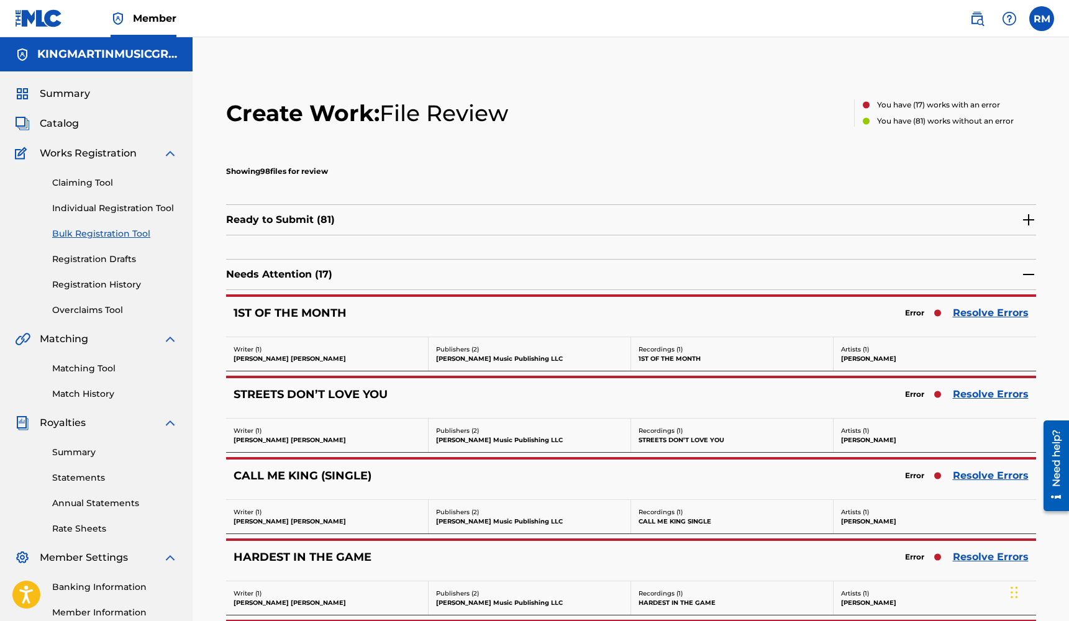
click at [979, 312] on link "Resolve Errors" at bounding box center [991, 313] width 76 height 15
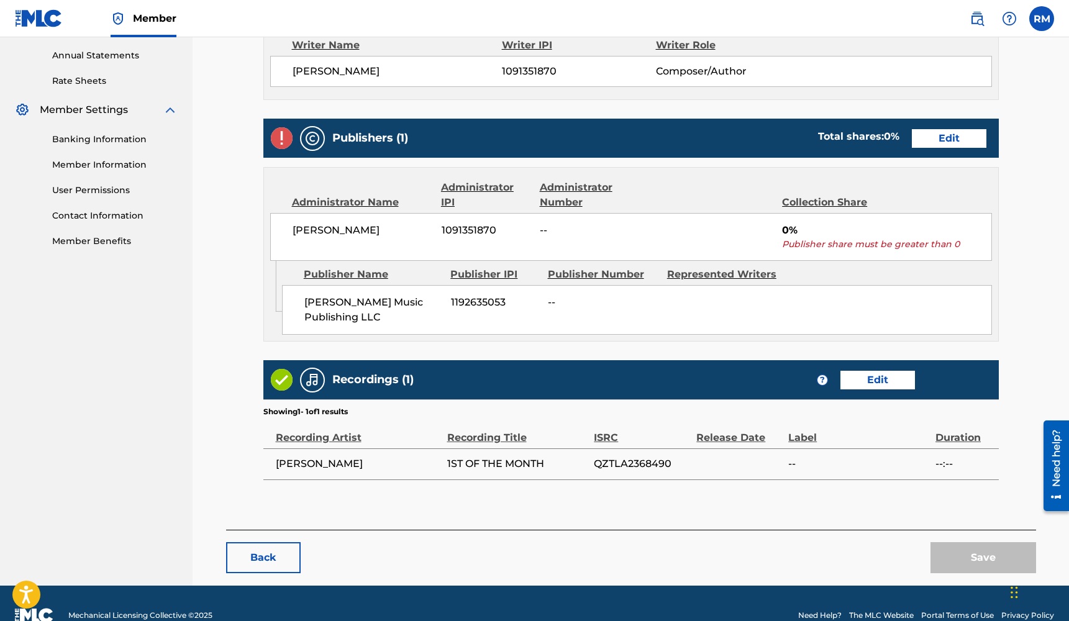
click at [955, 138] on link "Edit" at bounding box center [949, 138] width 75 height 19
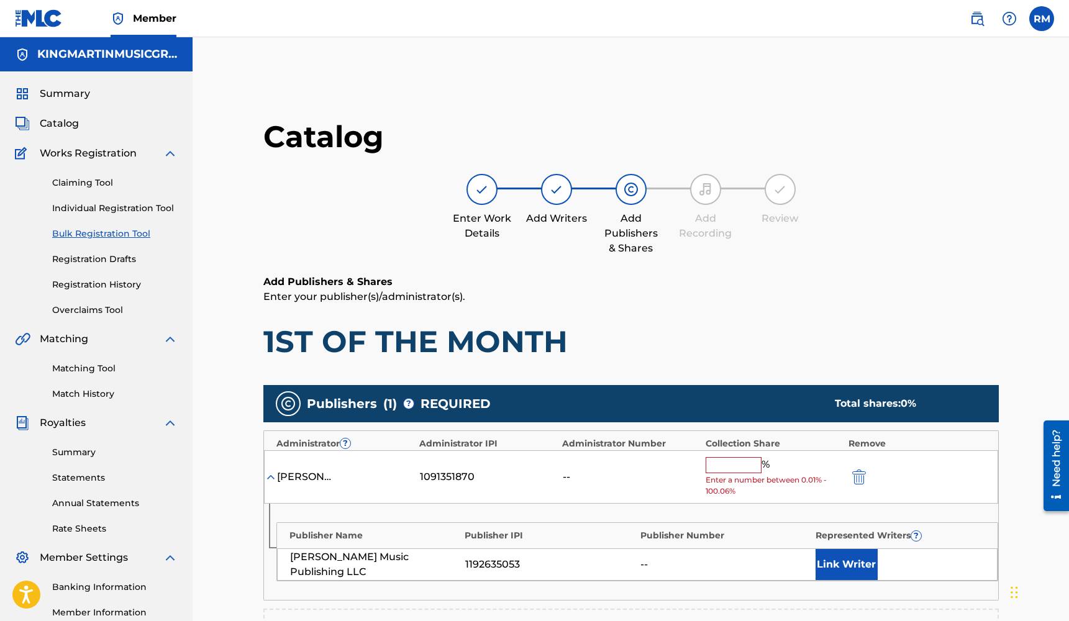
click at [743, 466] on input "text" at bounding box center [734, 465] width 56 height 16
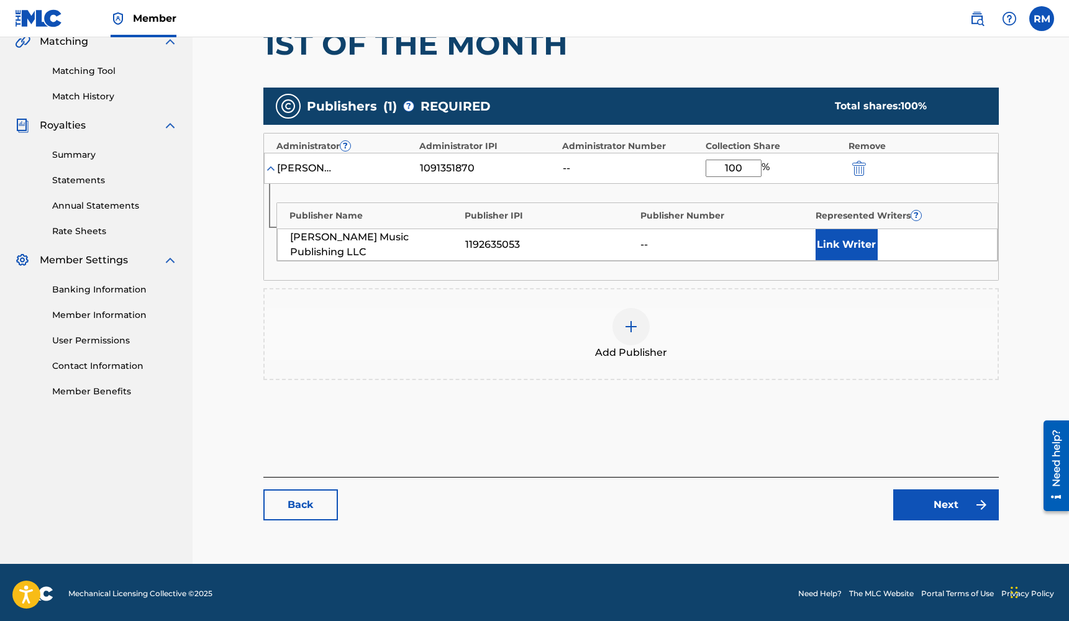
type input "100"
click at [944, 500] on link "Next" at bounding box center [946, 504] width 106 height 31
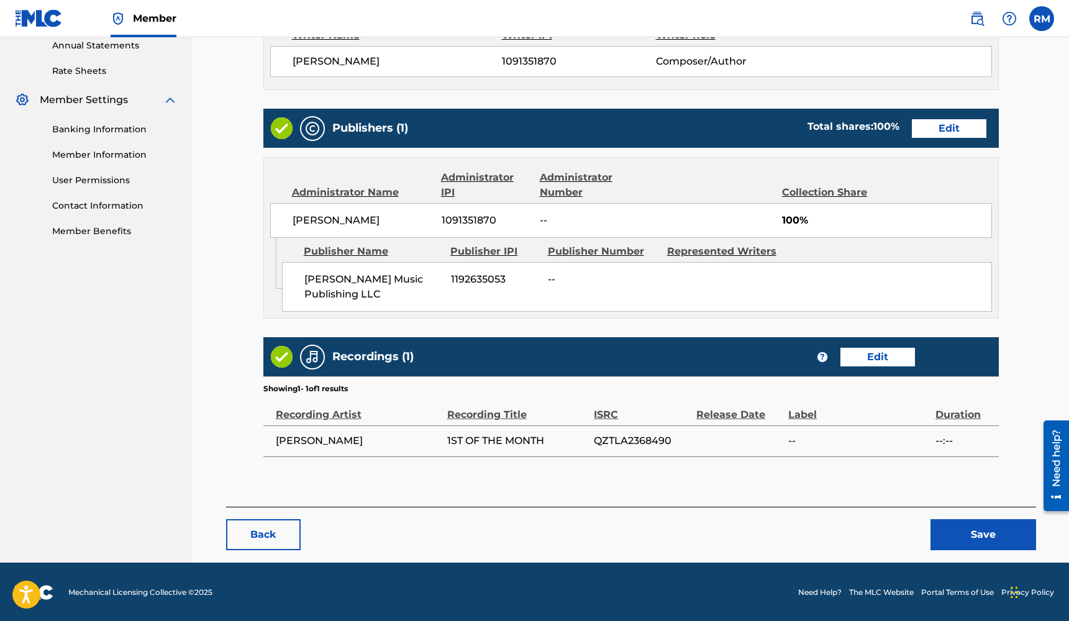
click at [967, 531] on button "Save" at bounding box center [983, 534] width 106 height 31
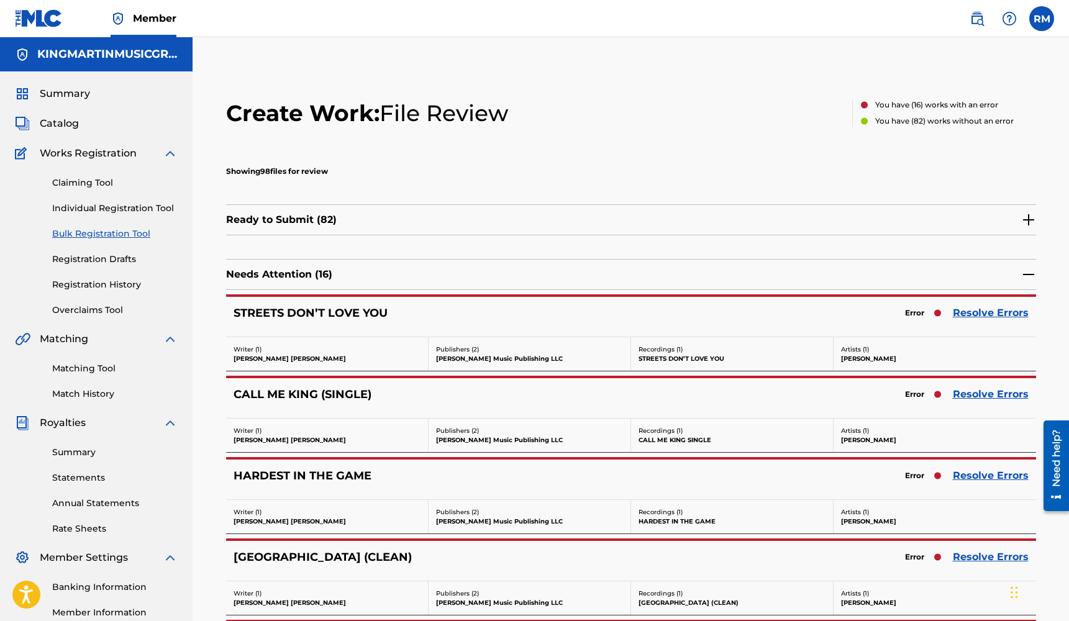
click at [993, 313] on link "Resolve Errors" at bounding box center [991, 313] width 76 height 15
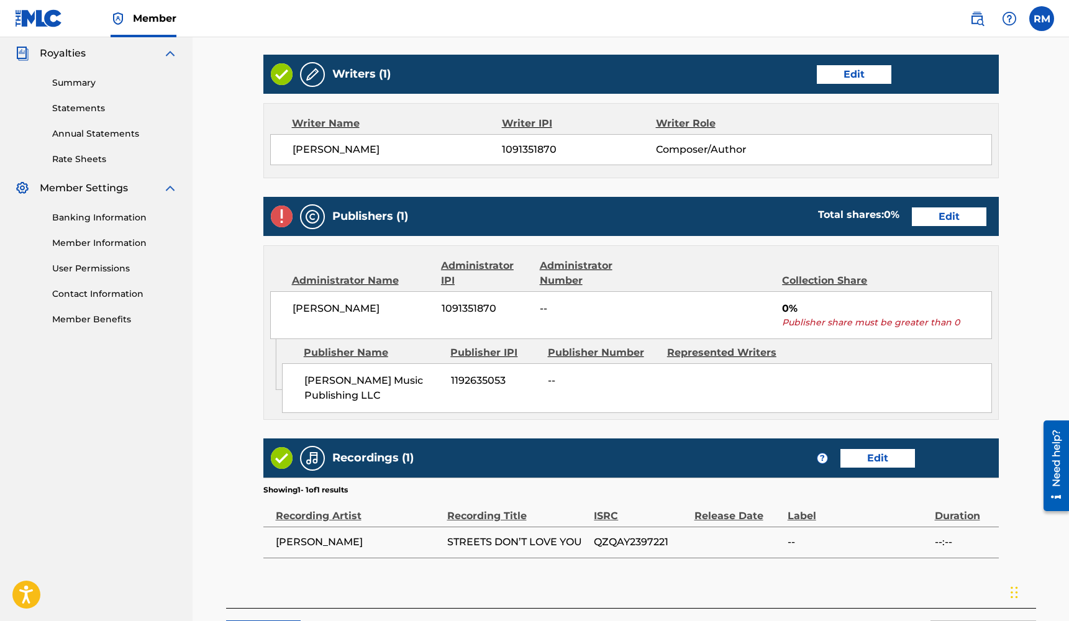
click at [956, 212] on link "Edit" at bounding box center [949, 216] width 75 height 19
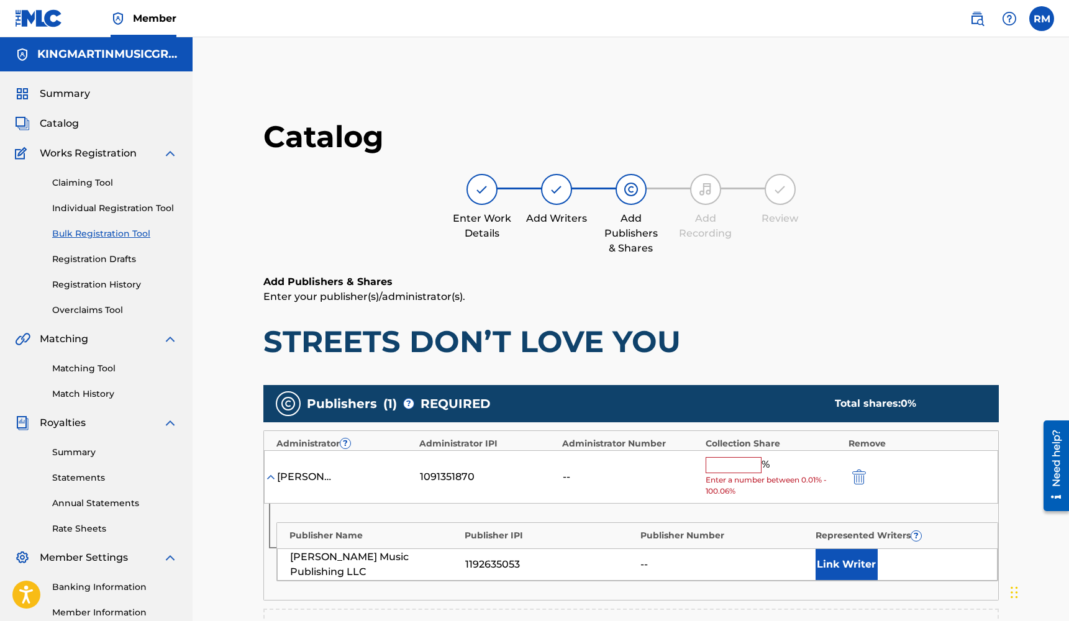
click at [747, 468] on input "text" at bounding box center [734, 465] width 56 height 16
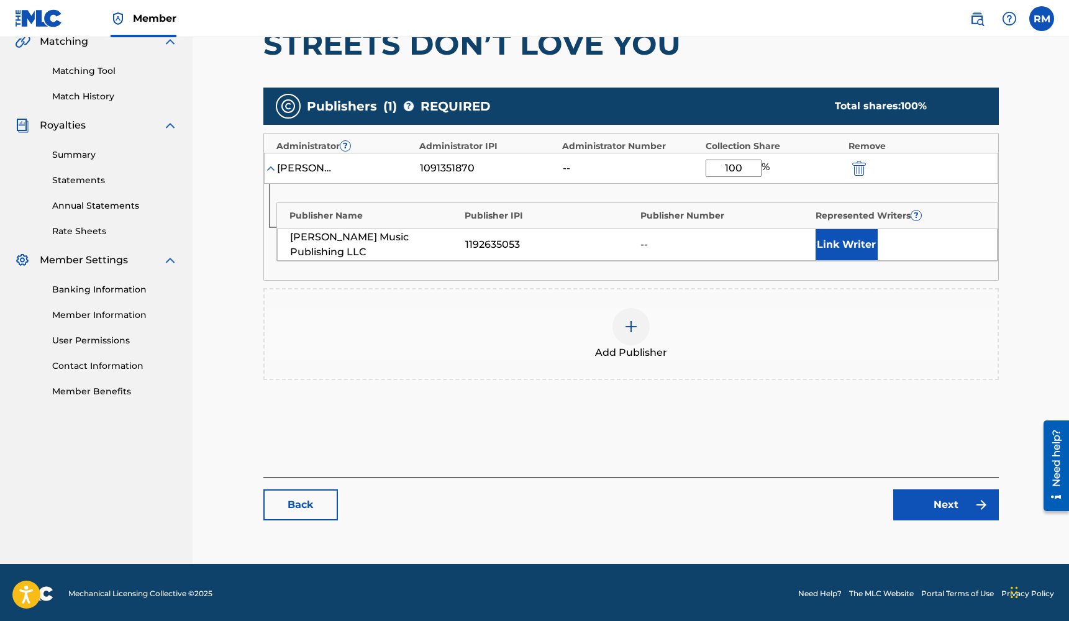
type input "100"
click at [953, 501] on link "Next" at bounding box center [946, 504] width 106 height 31
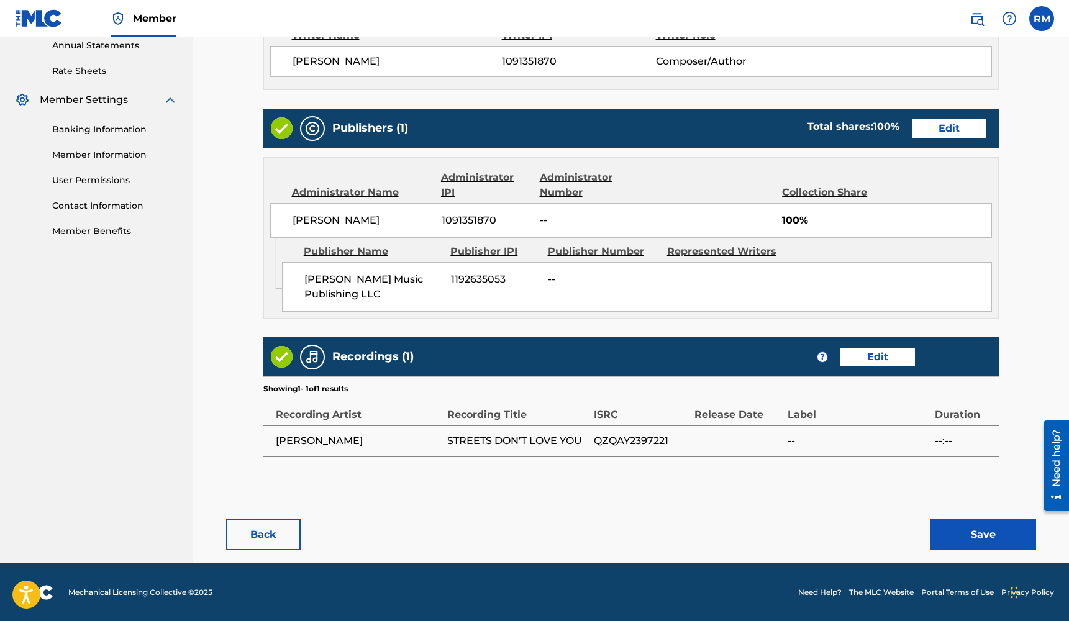
click at [966, 543] on button "Save" at bounding box center [983, 534] width 106 height 31
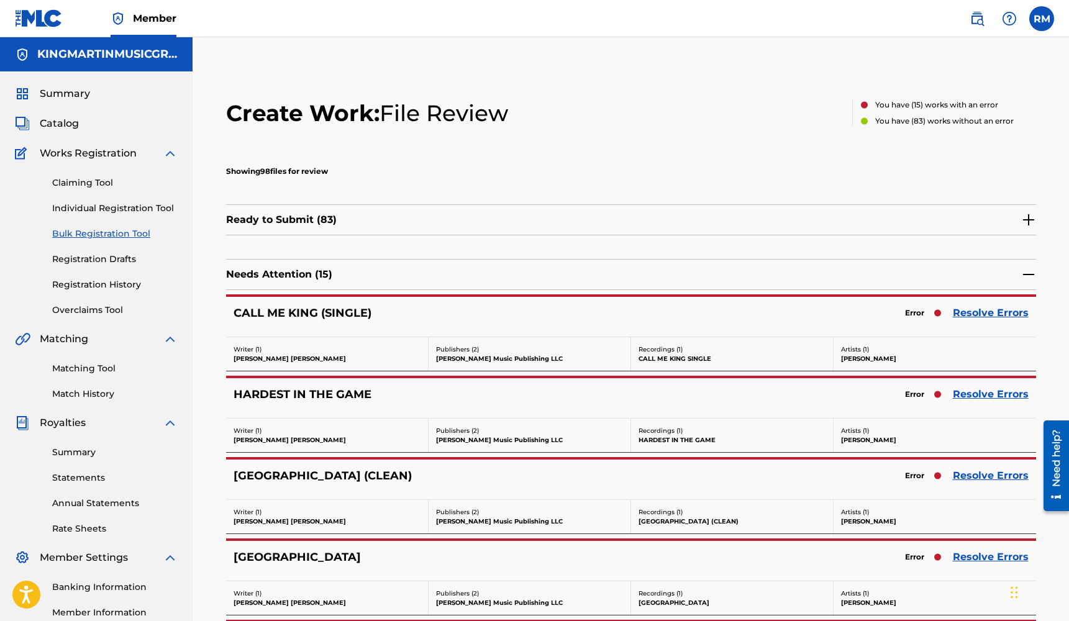
click at [995, 316] on link "Resolve Errors" at bounding box center [991, 313] width 76 height 15
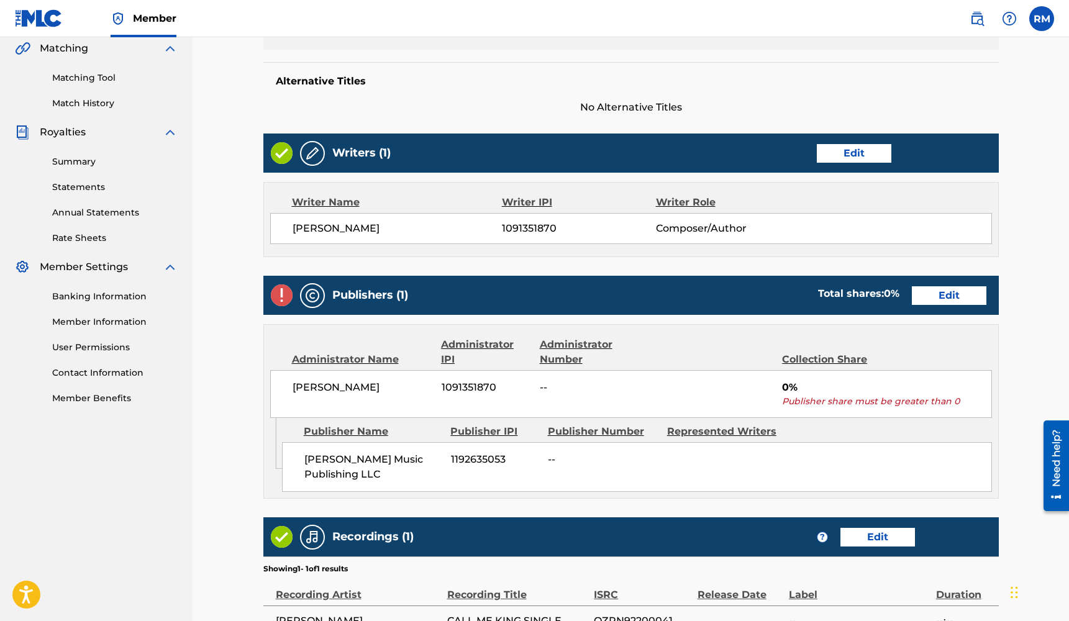
scroll to position [300, 0]
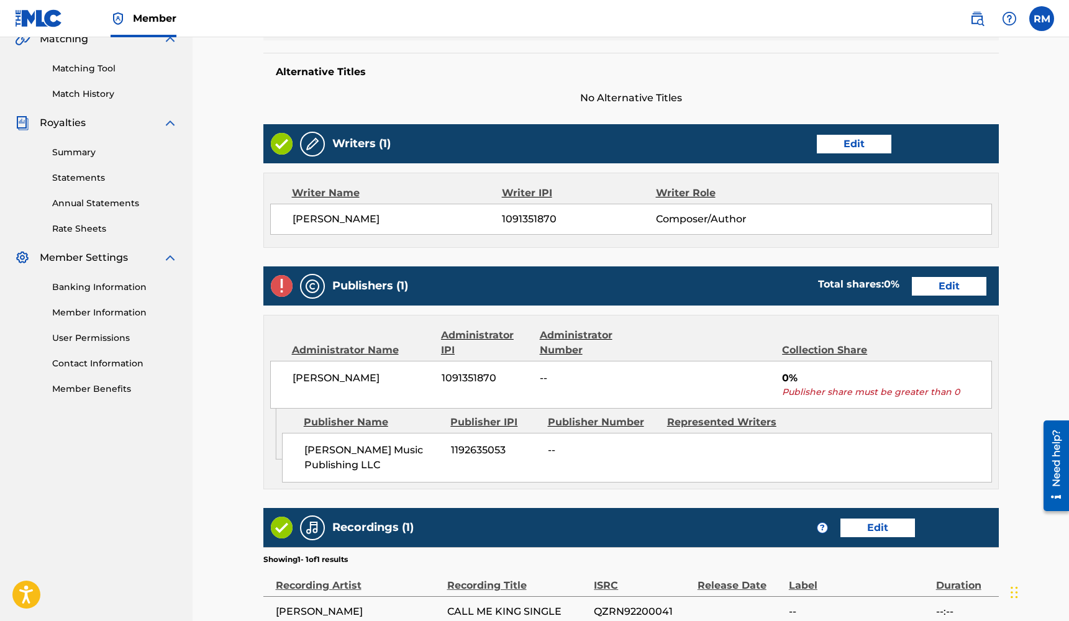
click at [952, 289] on link "Edit" at bounding box center [949, 286] width 75 height 19
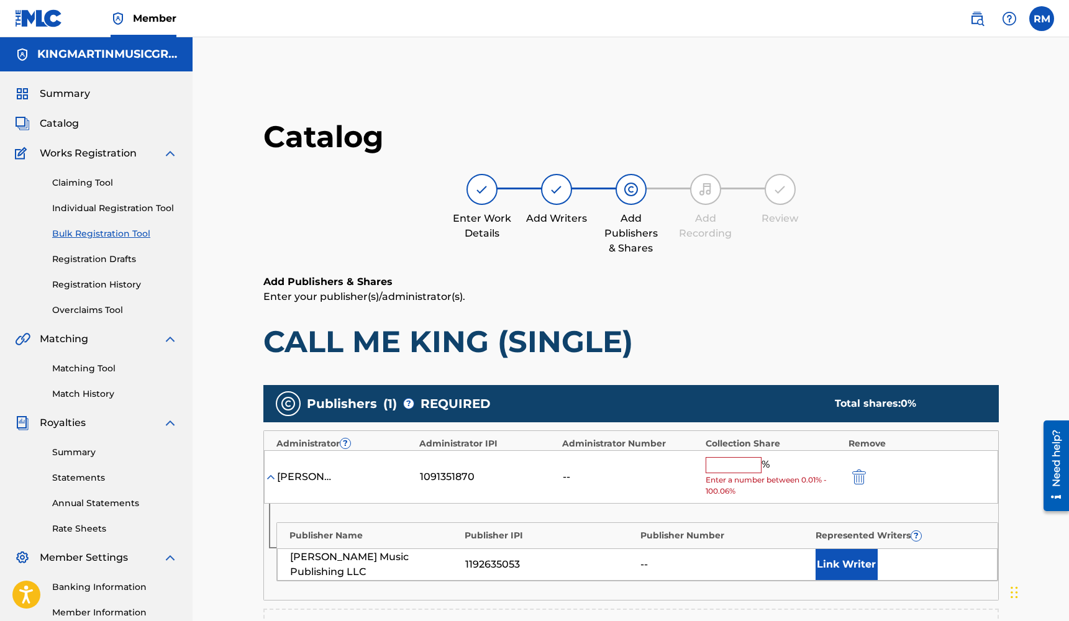
click at [720, 464] on input "text" at bounding box center [734, 465] width 56 height 16
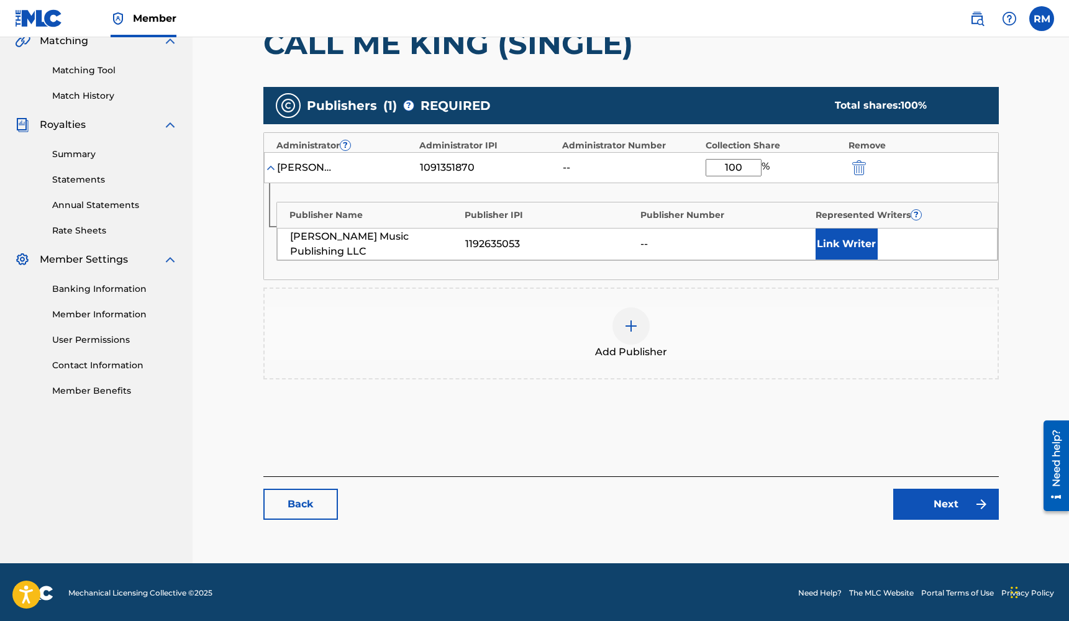
scroll to position [297, 0]
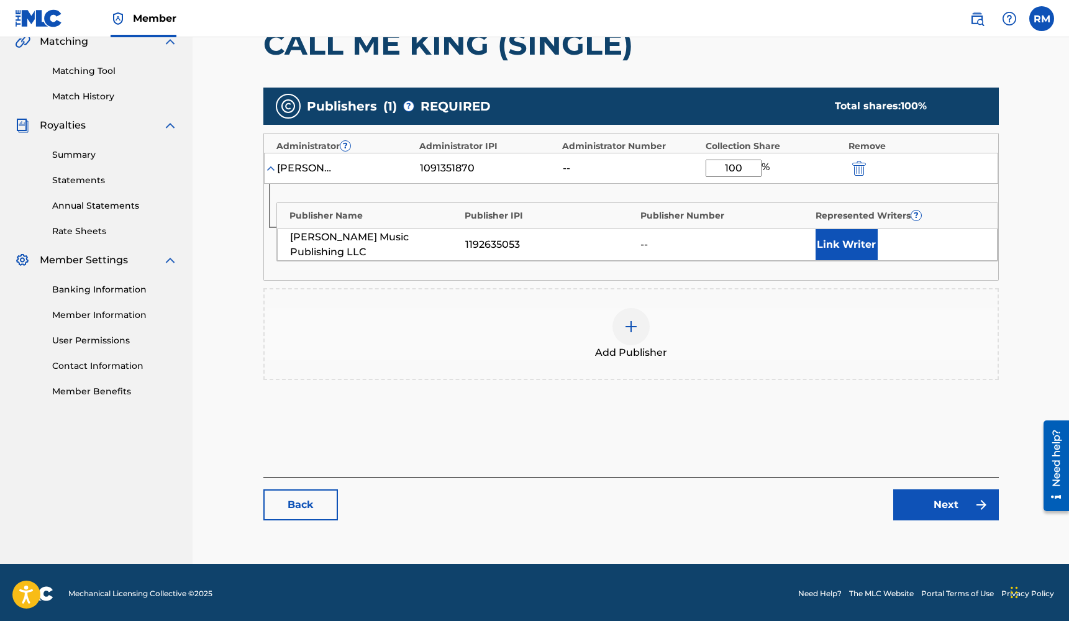
type input "100"
click at [913, 497] on link "Next" at bounding box center [946, 504] width 106 height 31
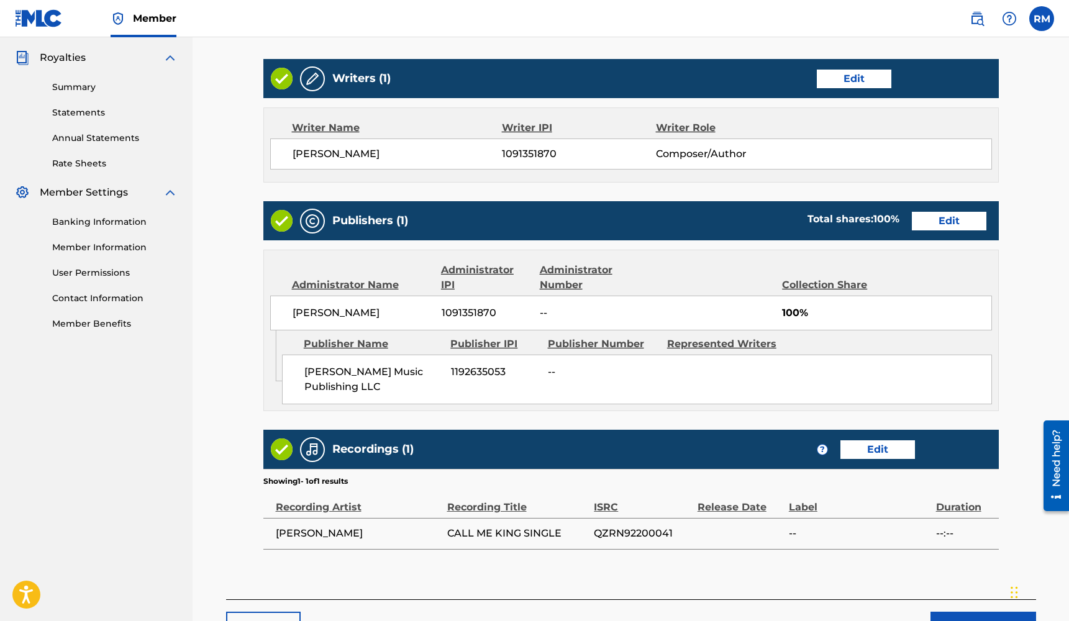
scroll to position [406, 0]
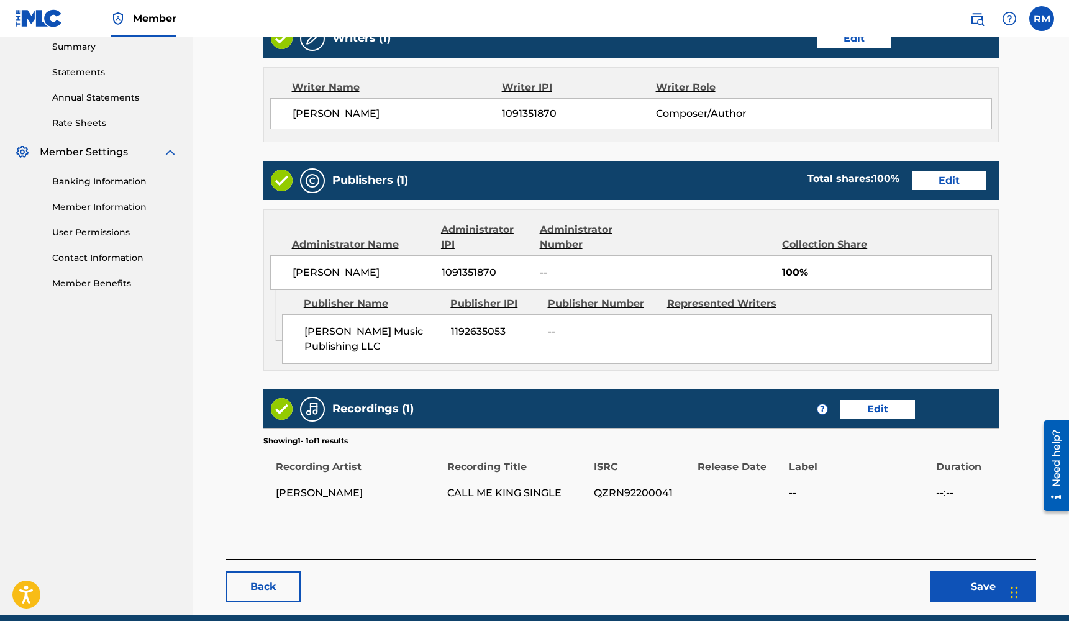
click at [959, 576] on button "Save" at bounding box center [983, 586] width 106 height 31
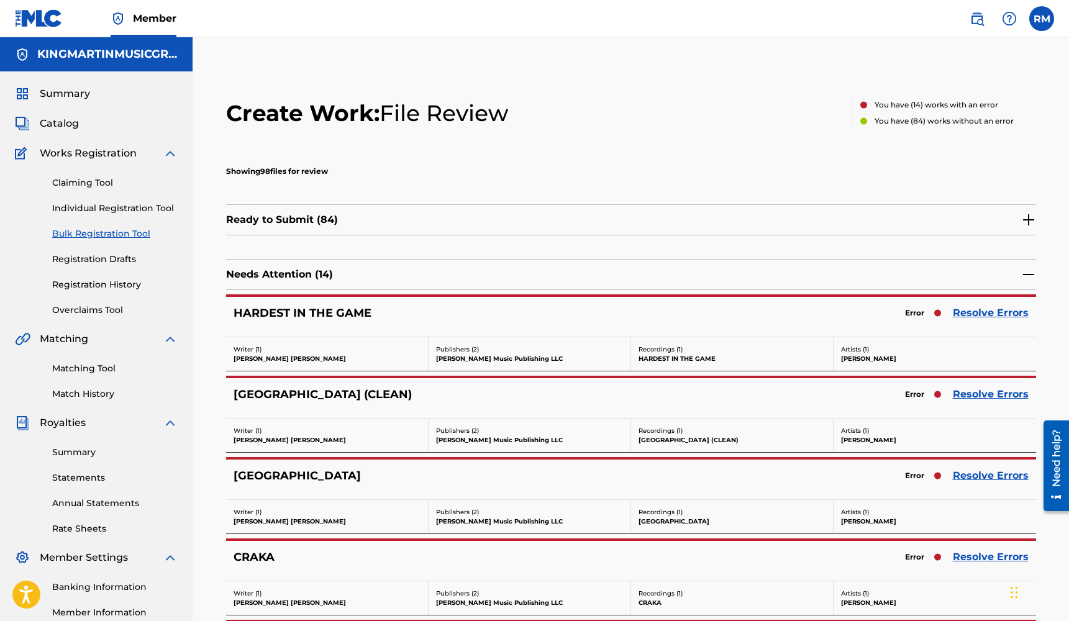
click at [990, 316] on link "Resolve Errors" at bounding box center [991, 313] width 76 height 15
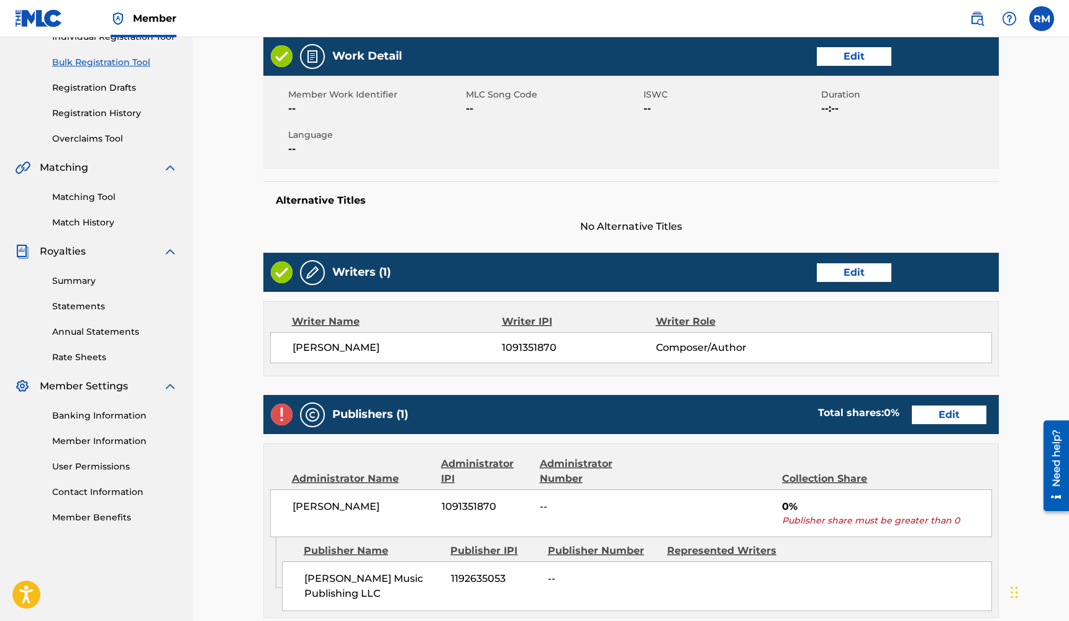
scroll to position [189, 0]
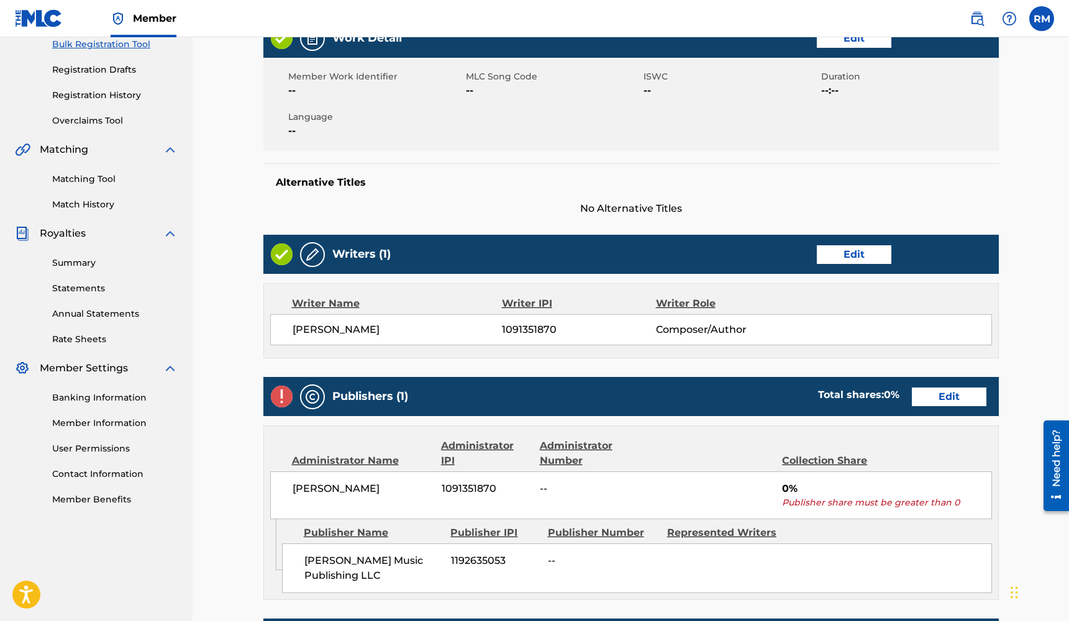
click at [928, 401] on link "Edit" at bounding box center [949, 397] width 75 height 19
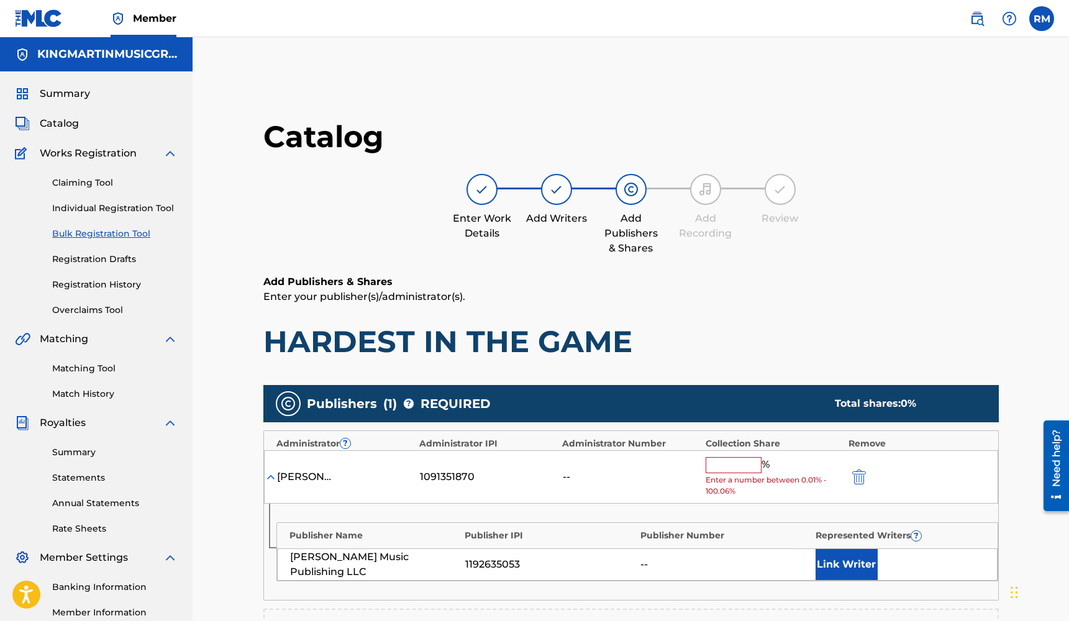
click at [715, 460] on input "text" at bounding box center [734, 465] width 56 height 16
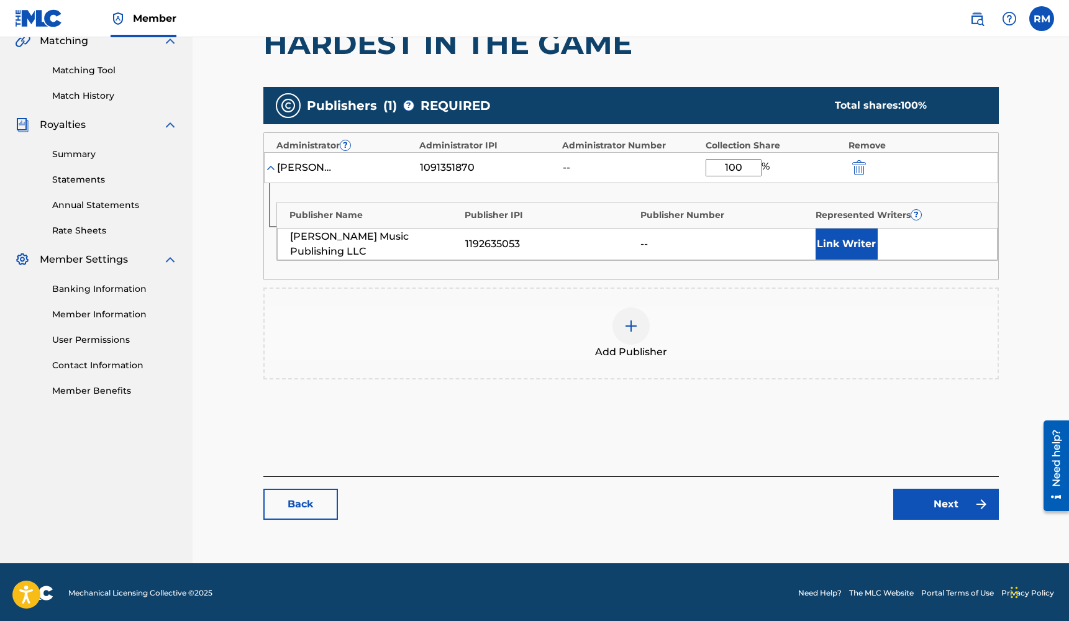
scroll to position [297, 0]
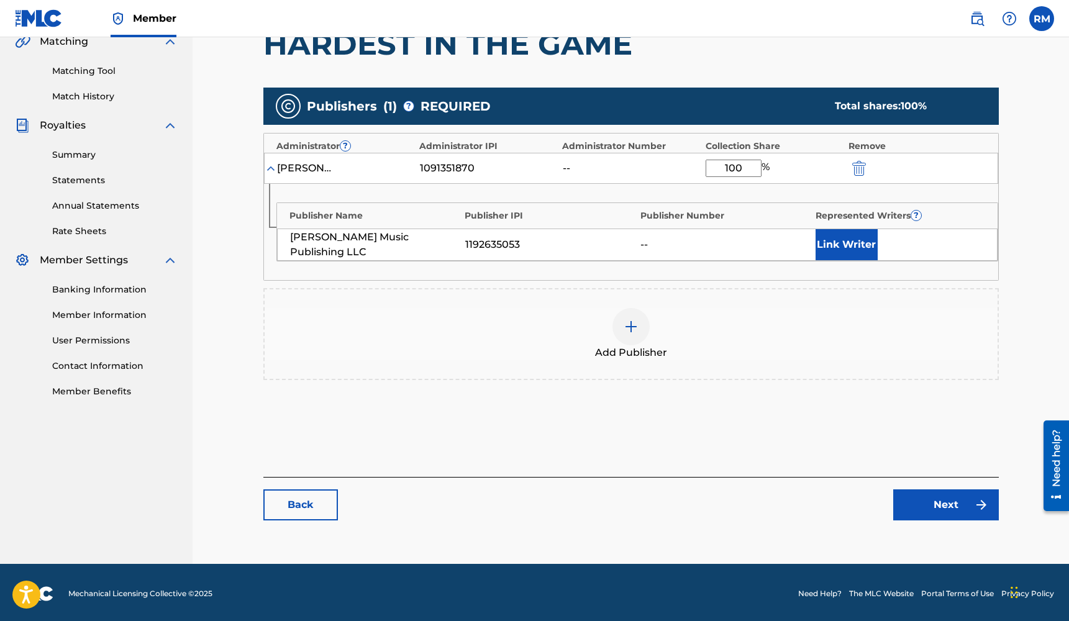
type input "100"
click at [940, 501] on link "Next" at bounding box center [946, 504] width 106 height 31
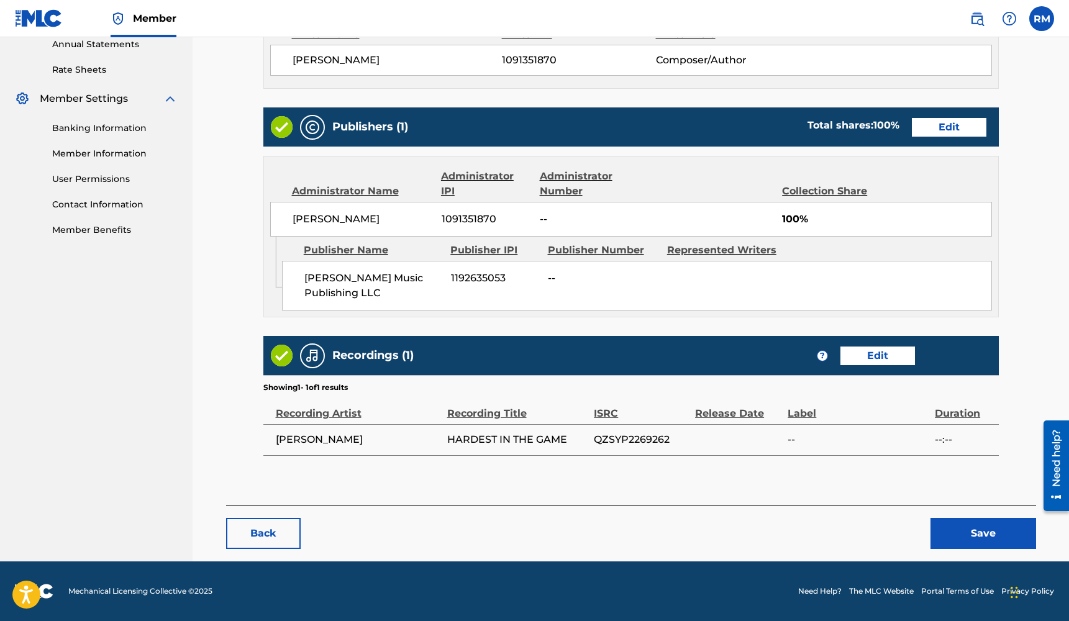
scroll to position [458, 0]
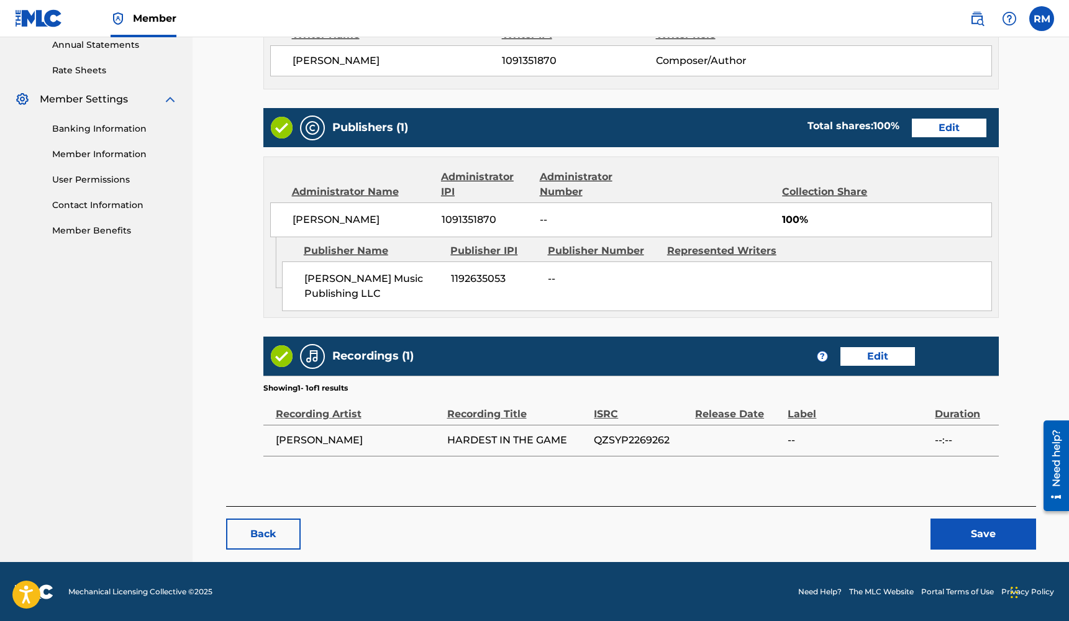
click at [979, 532] on button "Save" at bounding box center [983, 534] width 106 height 31
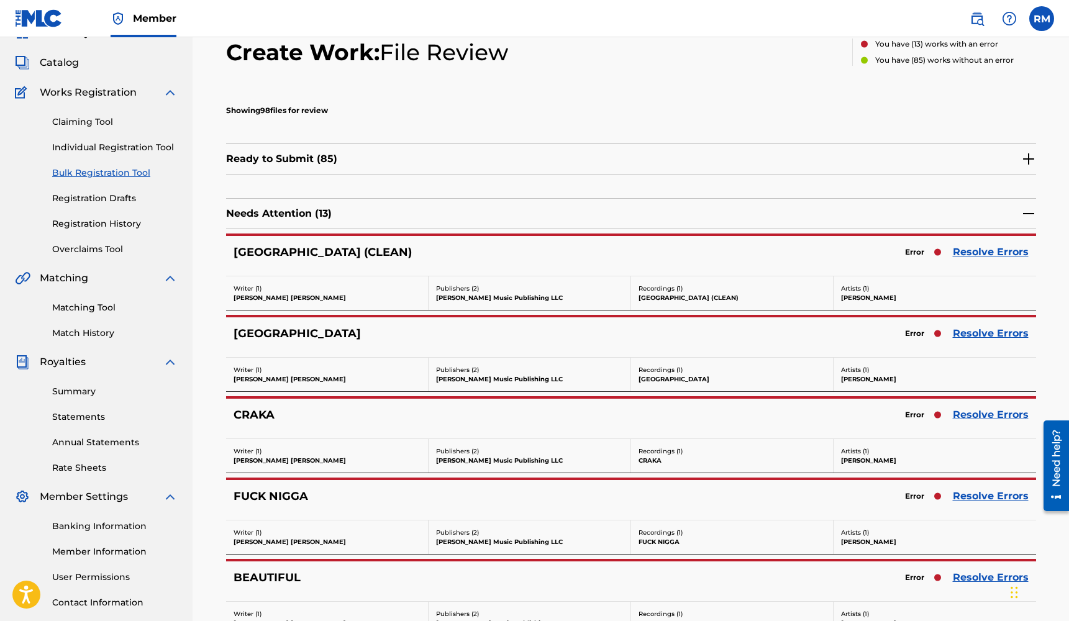
scroll to position [96, 0]
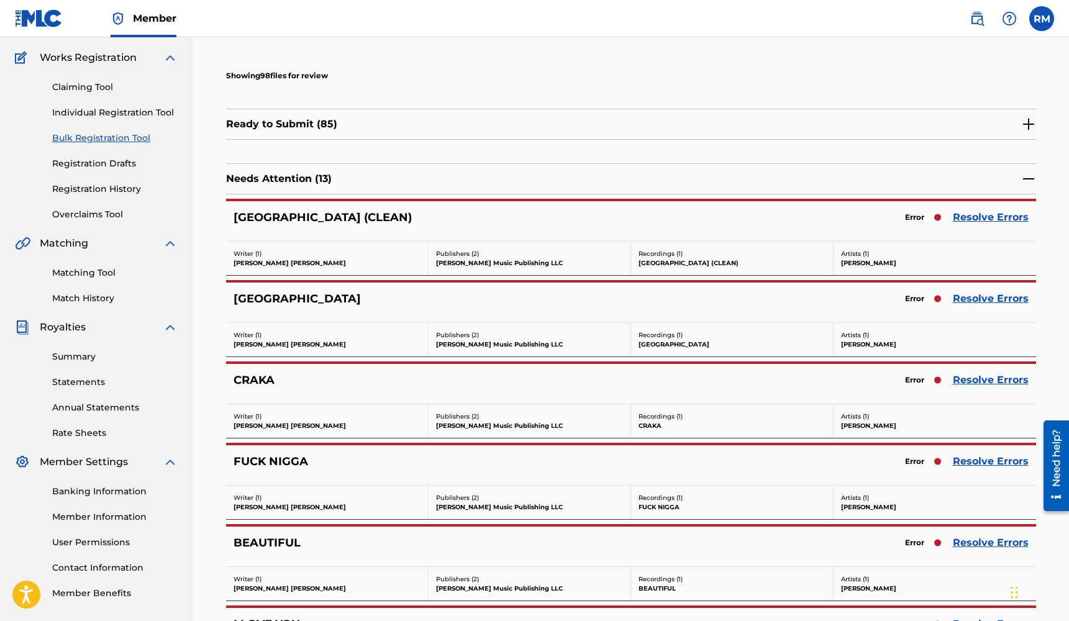
click at [1009, 222] on link "Resolve Errors" at bounding box center [991, 217] width 76 height 15
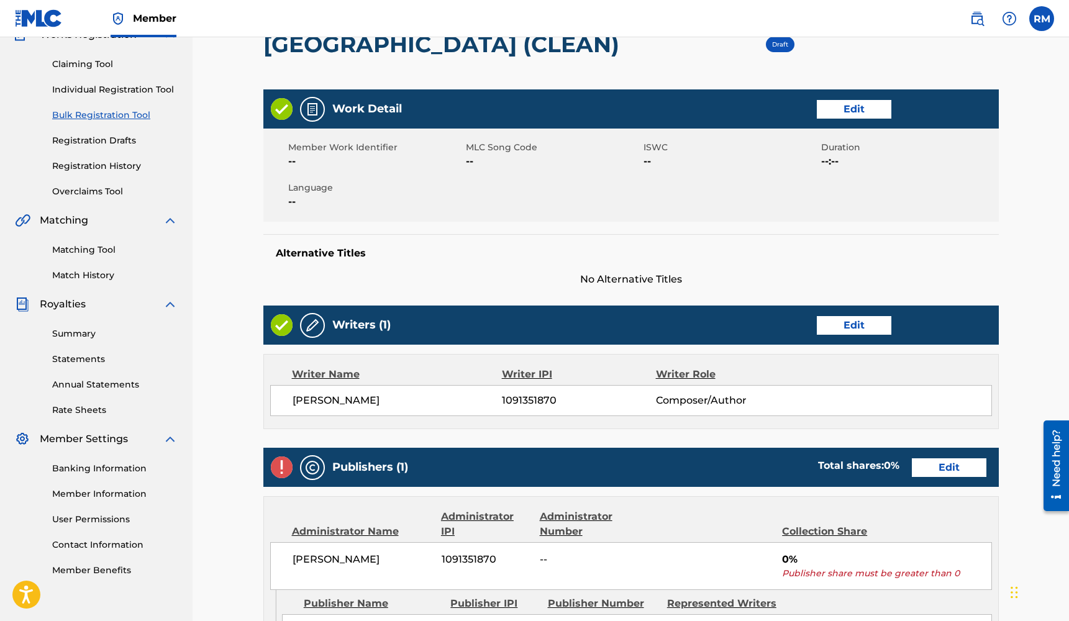
scroll to position [188, 0]
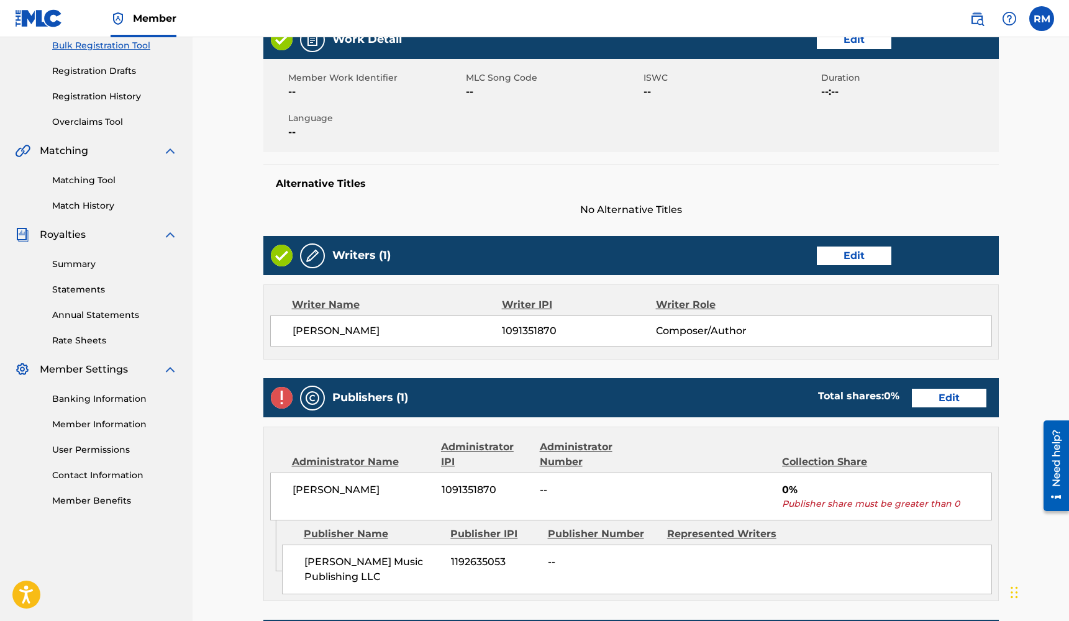
click at [939, 392] on link "Edit" at bounding box center [949, 398] width 75 height 19
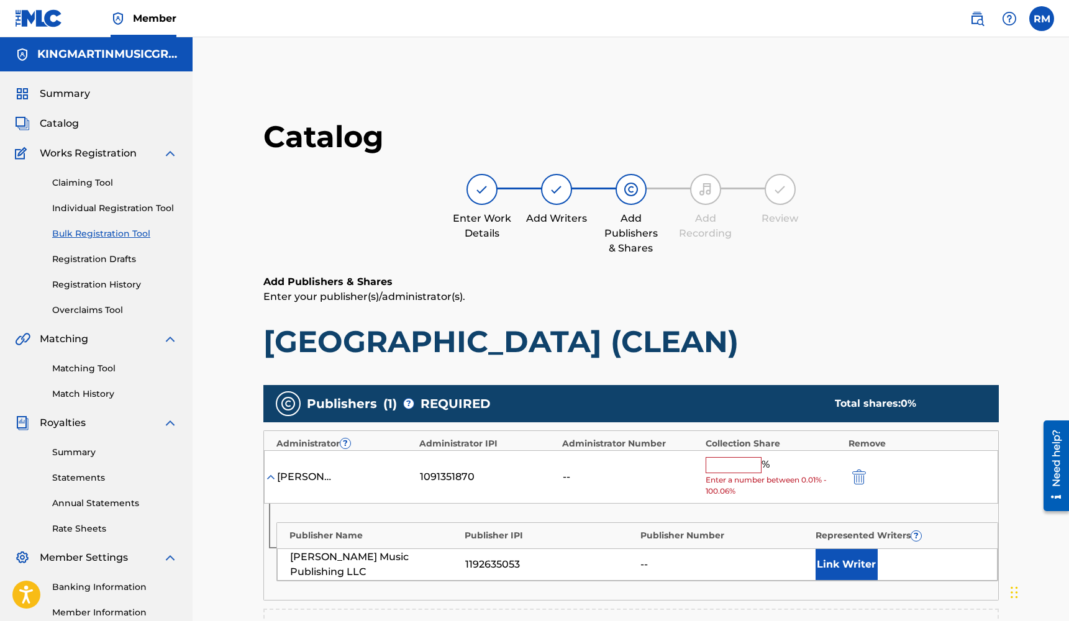
click at [730, 463] on input "text" at bounding box center [734, 465] width 56 height 16
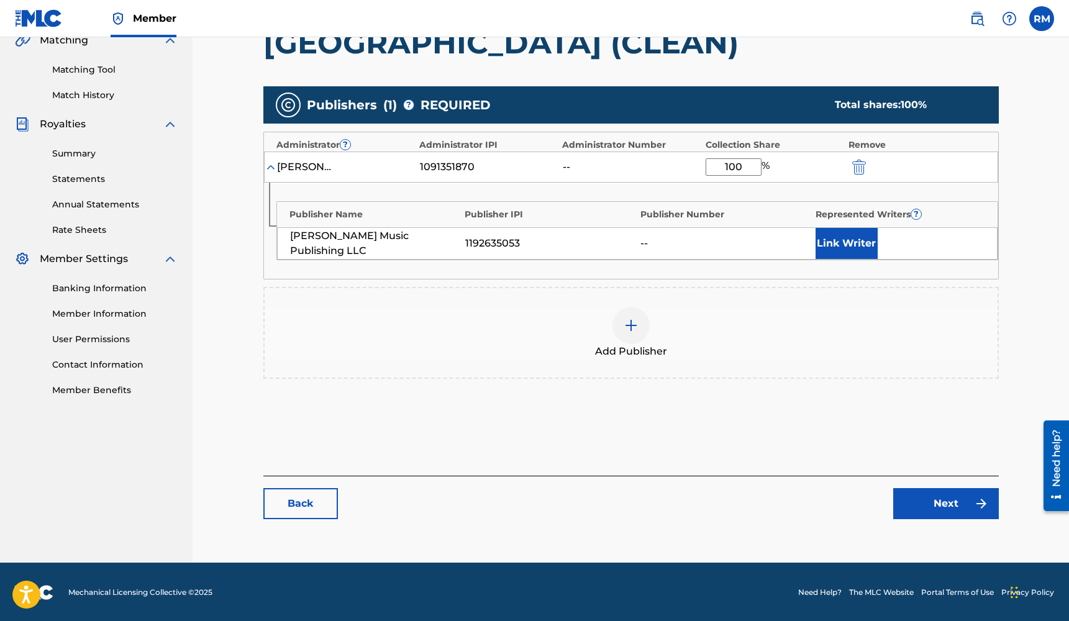
scroll to position [297, 0]
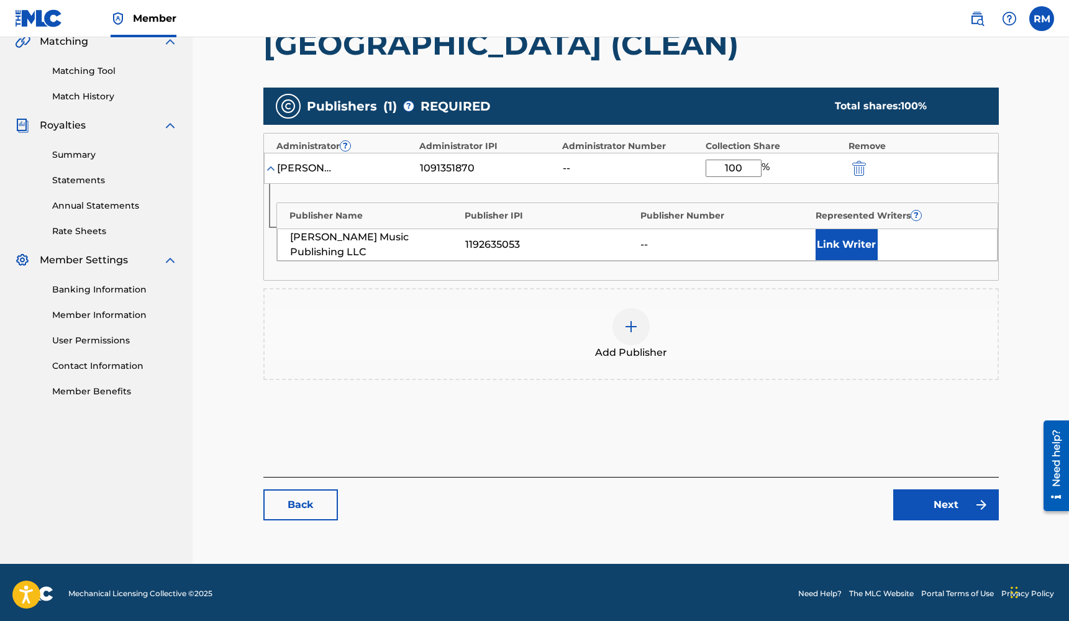
type input "100"
click at [935, 499] on link "Next" at bounding box center [946, 504] width 106 height 31
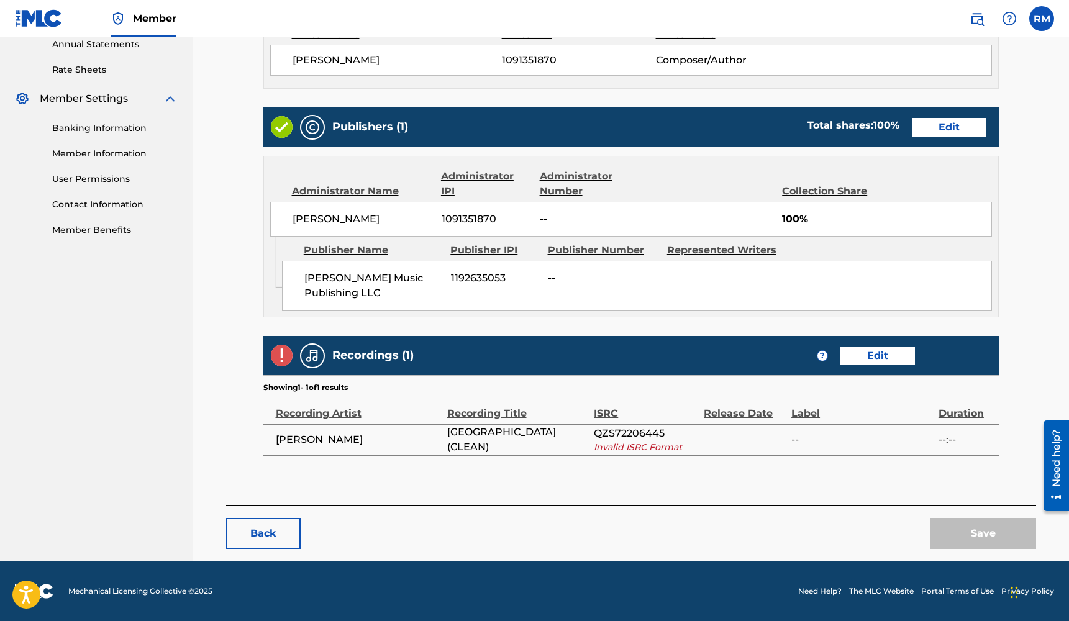
scroll to position [458, 0]
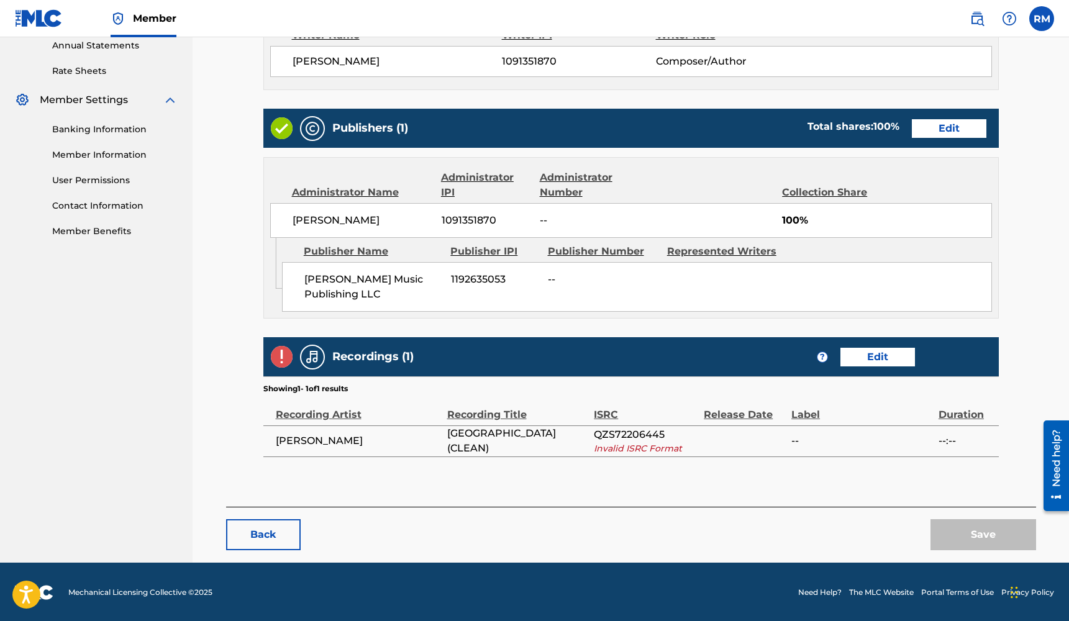
click at [876, 359] on link "Edit" at bounding box center [877, 357] width 75 height 19
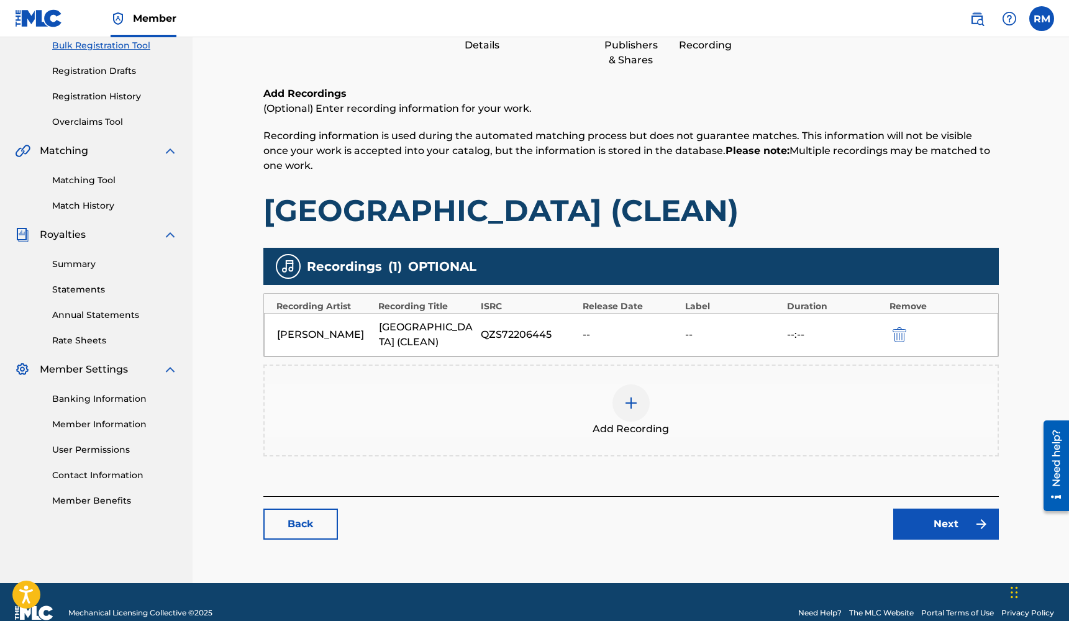
scroll to position [198, 0]
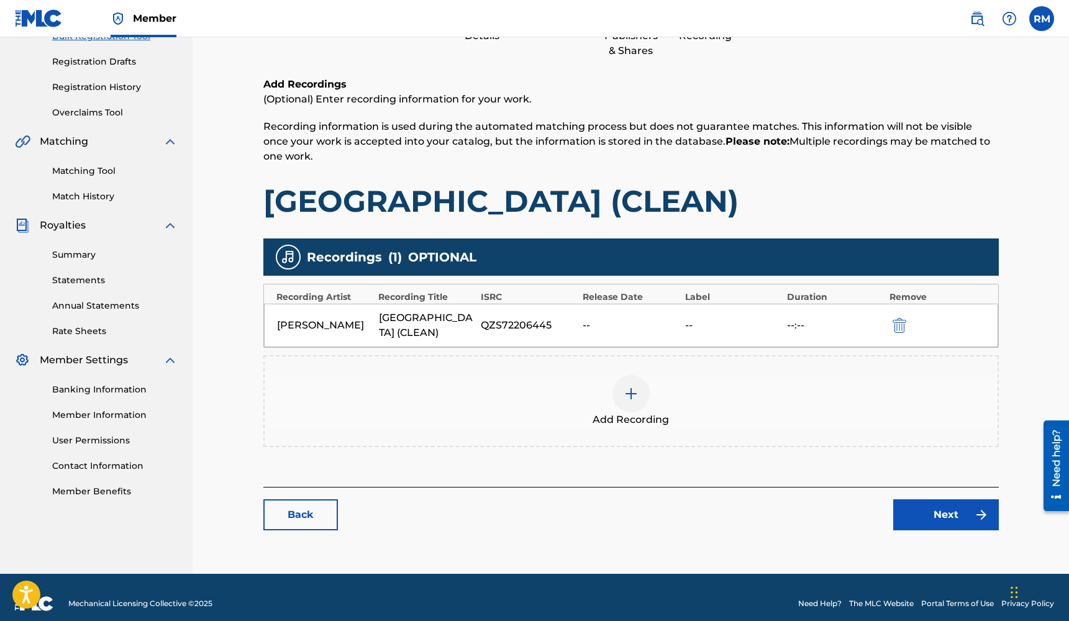
click at [545, 319] on div "QZS72206445" at bounding box center [529, 325] width 96 height 15
click at [633, 386] on div at bounding box center [630, 393] width 37 height 37
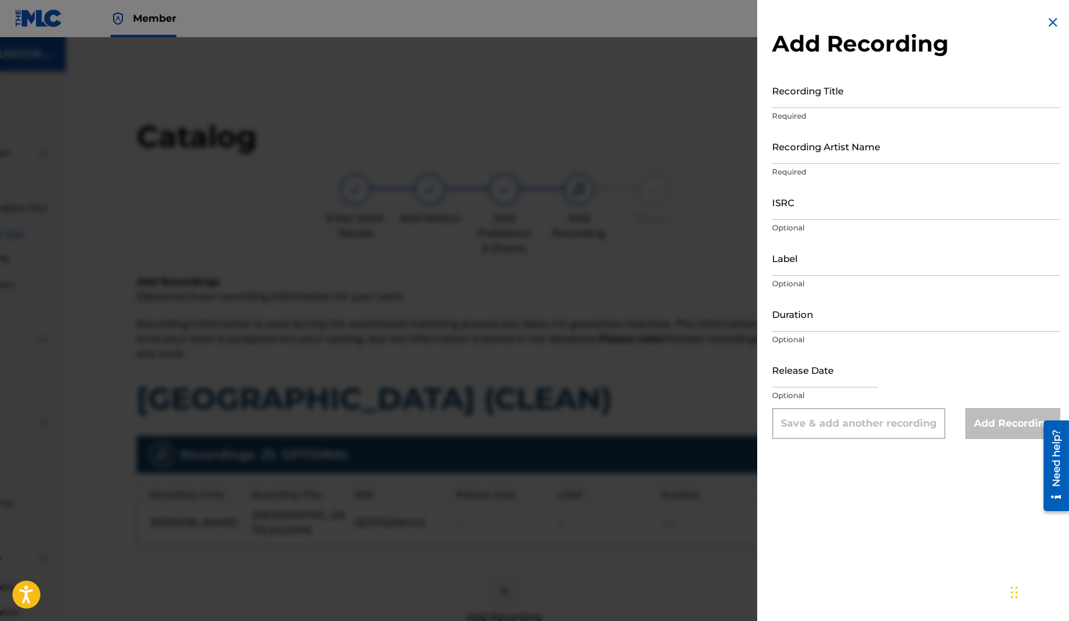
scroll to position [0, 138]
click at [865, 76] on input "Recording Title" at bounding box center [916, 90] width 288 height 35
type input "[GEOGRAPHIC_DATA] (Clean)"
click at [847, 144] on input "Recording Artist Name" at bounding box center [916, 146] width 288 height 35
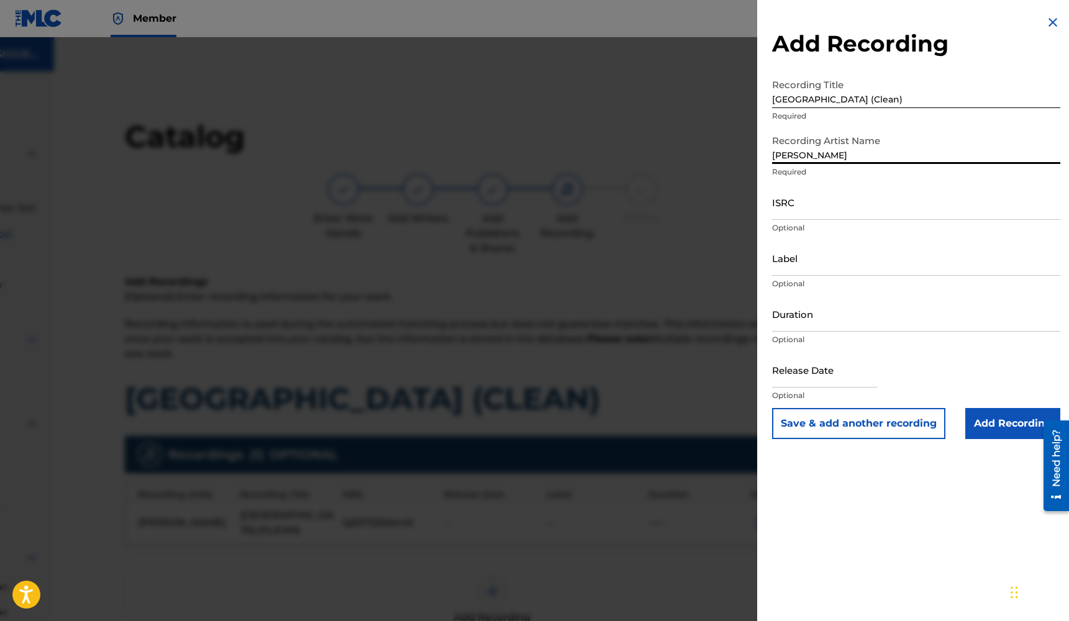
type input "[PERSON_NAME]"
click at [814, 215] on input "ISRC" at bounding box center [916, 201] width 288 height 35
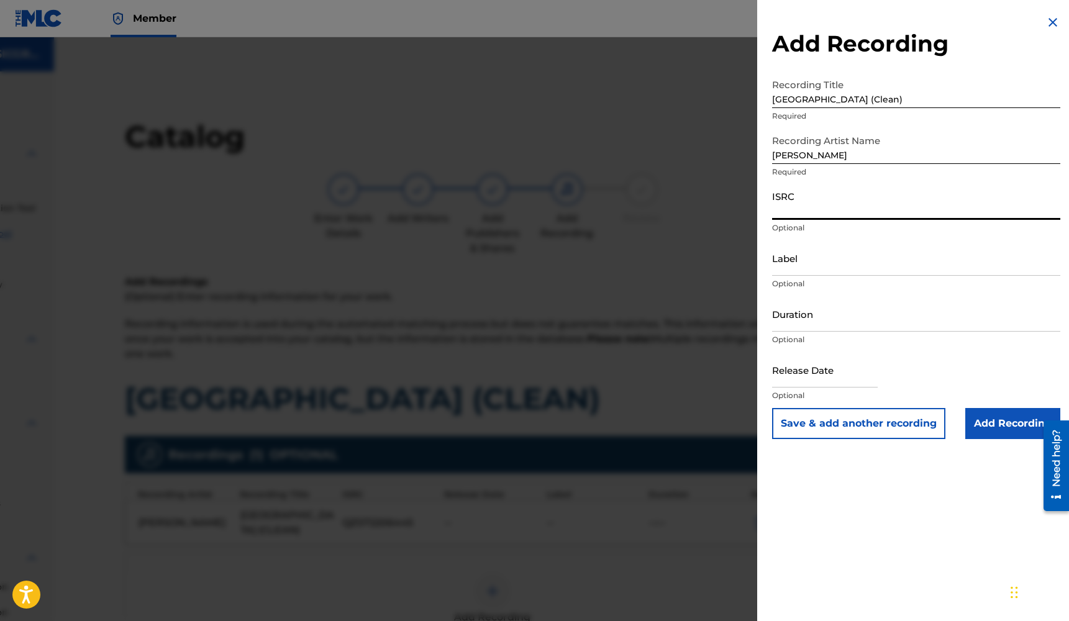
paste input "QZS7J2206445"
type input "QZS7J2206445"
click at [826, 259] on input "Label" at bounding box center [916, 257] width 288 height 35
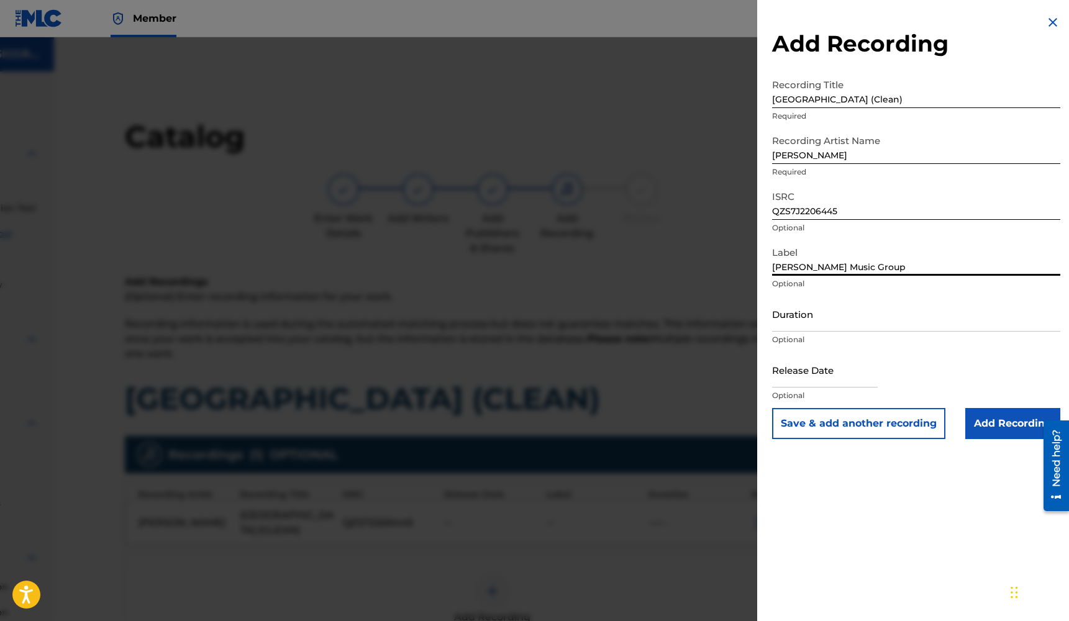
type input "[PERSON_NAME] Music Group"
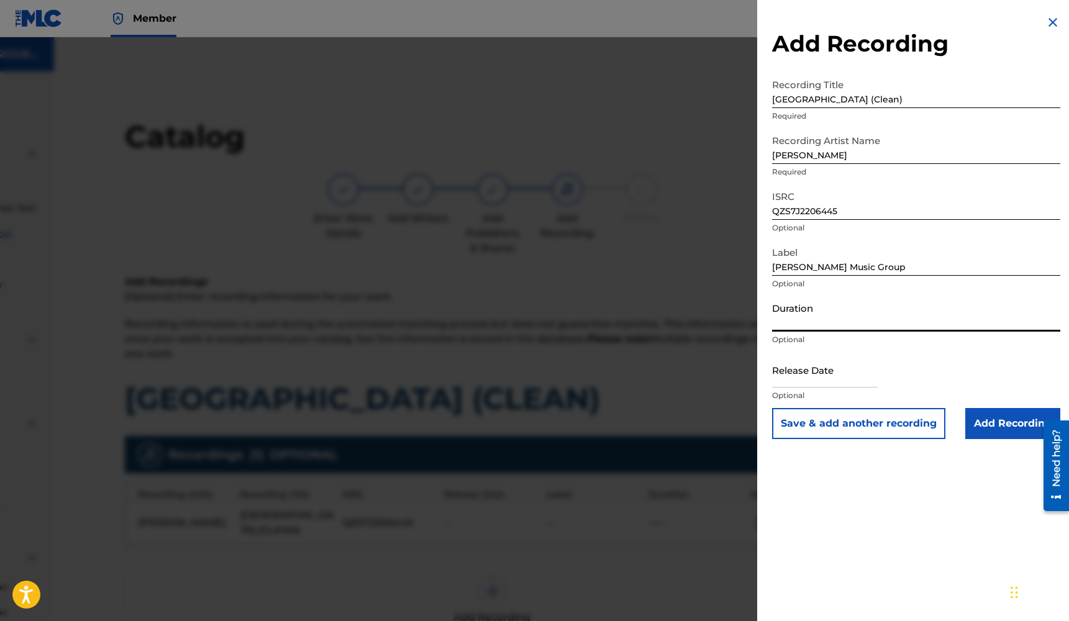
click at [801, 316] on input "Duration" at bounding box center [916, 313] width 288 height 35
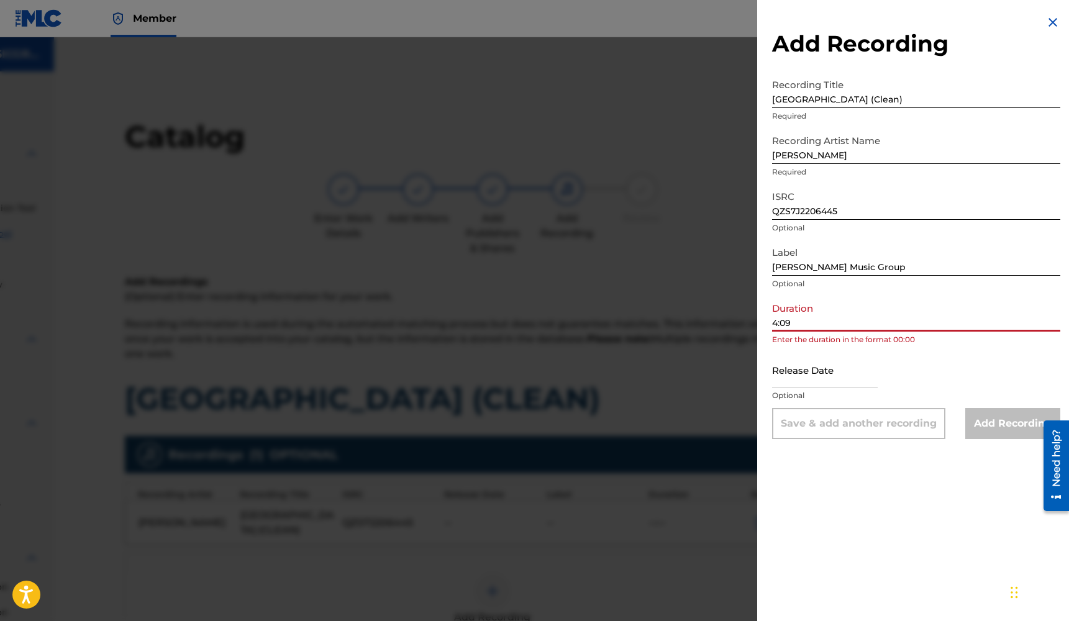
click at [824, 325] on input "4:09" at bounding box center [916, 313] width 288 height 35
click at [773, 324] on input "4:09" at bounding box center [916, 313] width 288 height 35
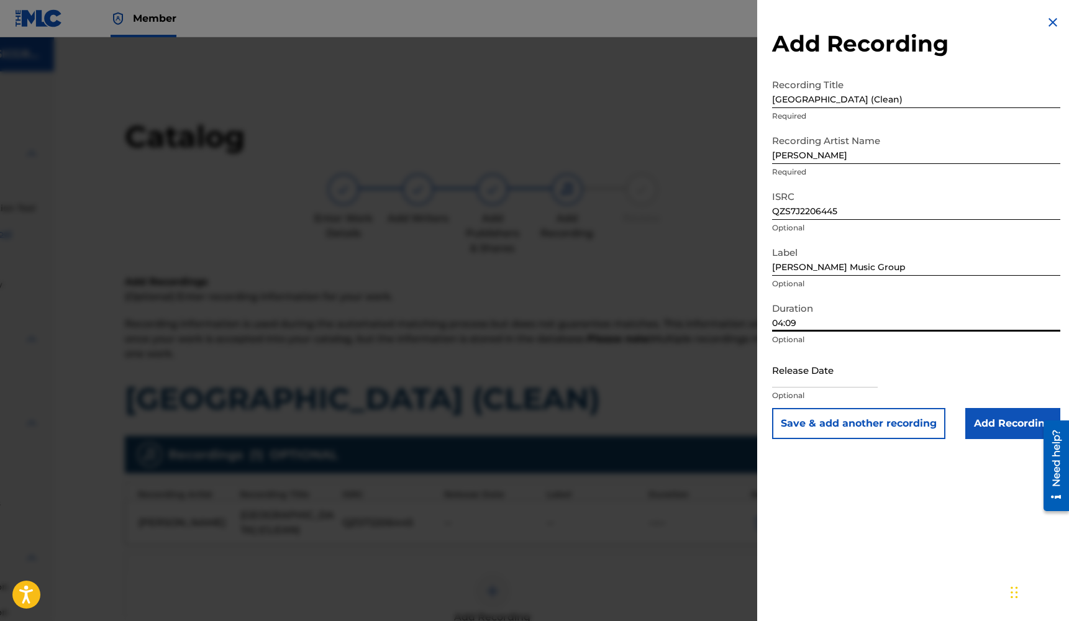
type input "04:09"
click at [854, 378] on input "text" at bounding box center [825, 369] width 106 height 35
select select "7"
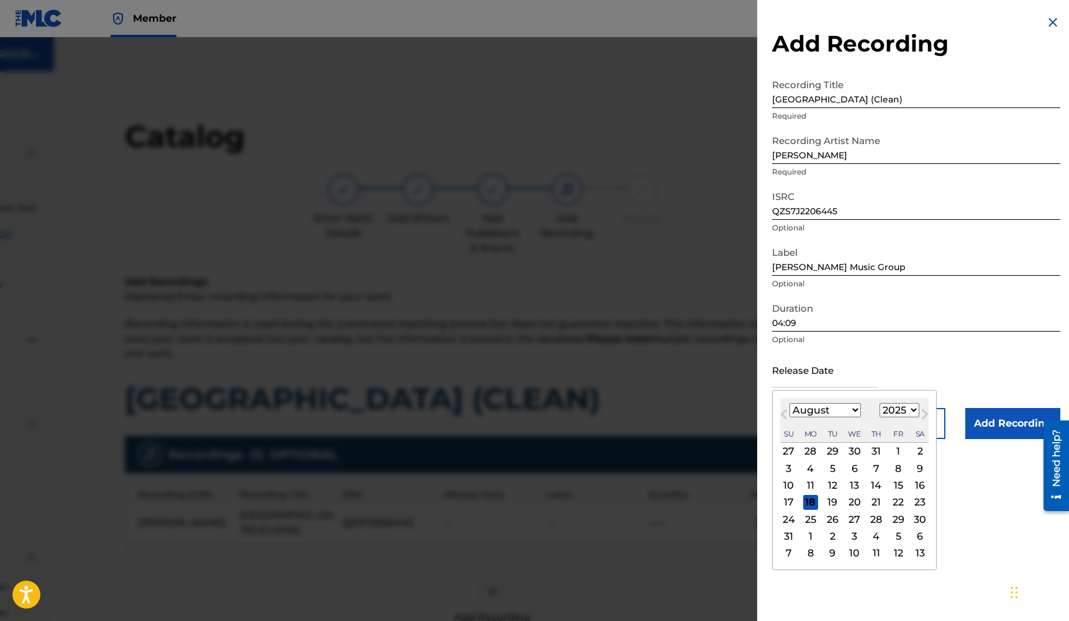
select select "2022"
select select "9"
click at [891, 519] on div "28" at bounding box center [898, 519] width 15 height 15
type input "[DATE]"
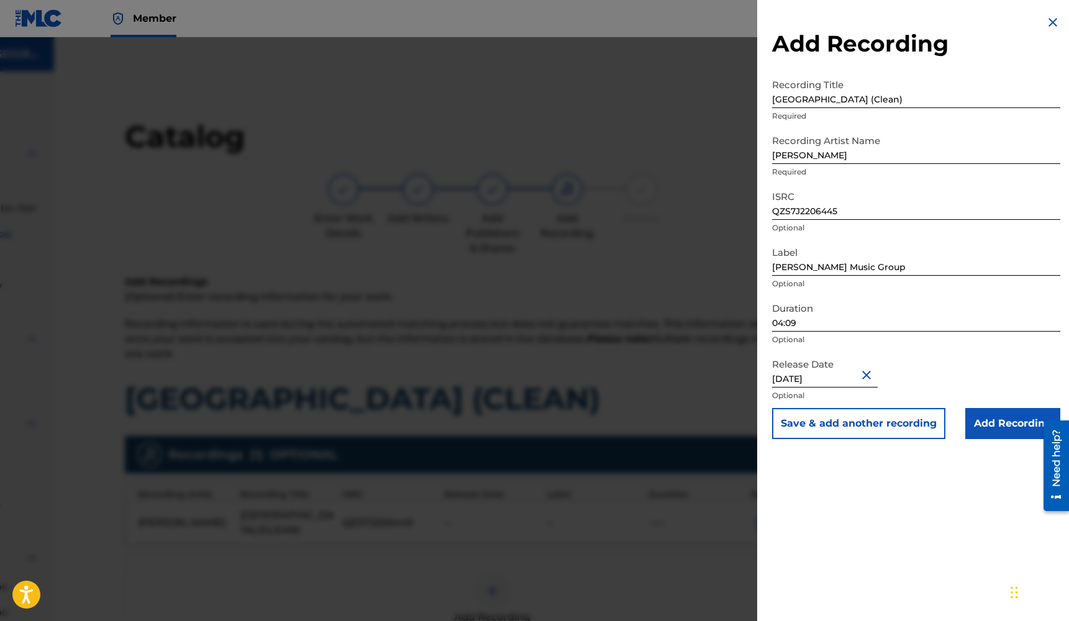
click at [1008, 432] on input "Add Recording" at bounding box center [1012, 423] width 95 height 31
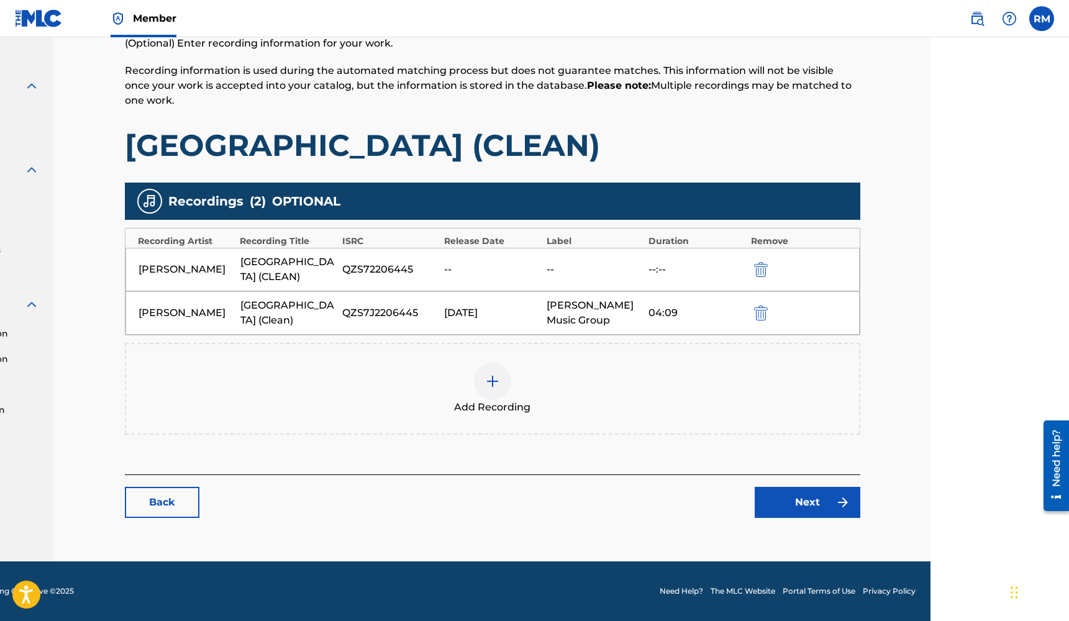
click at [830, 505] on link "Next" at bounding box center [808, 502] width 106 height 31
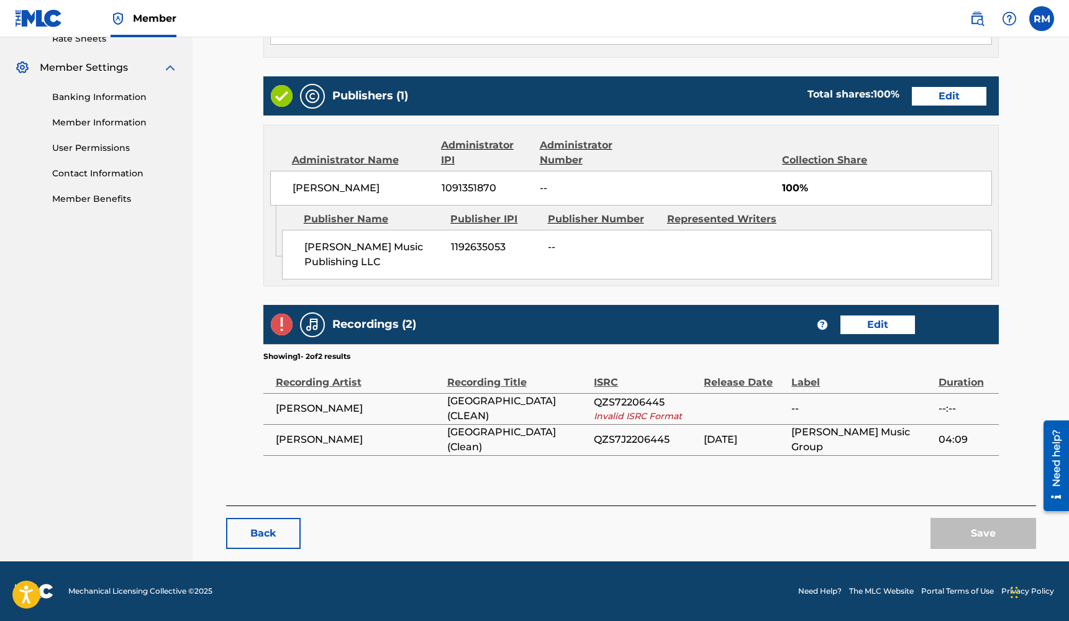
scroll to position [489, 0]
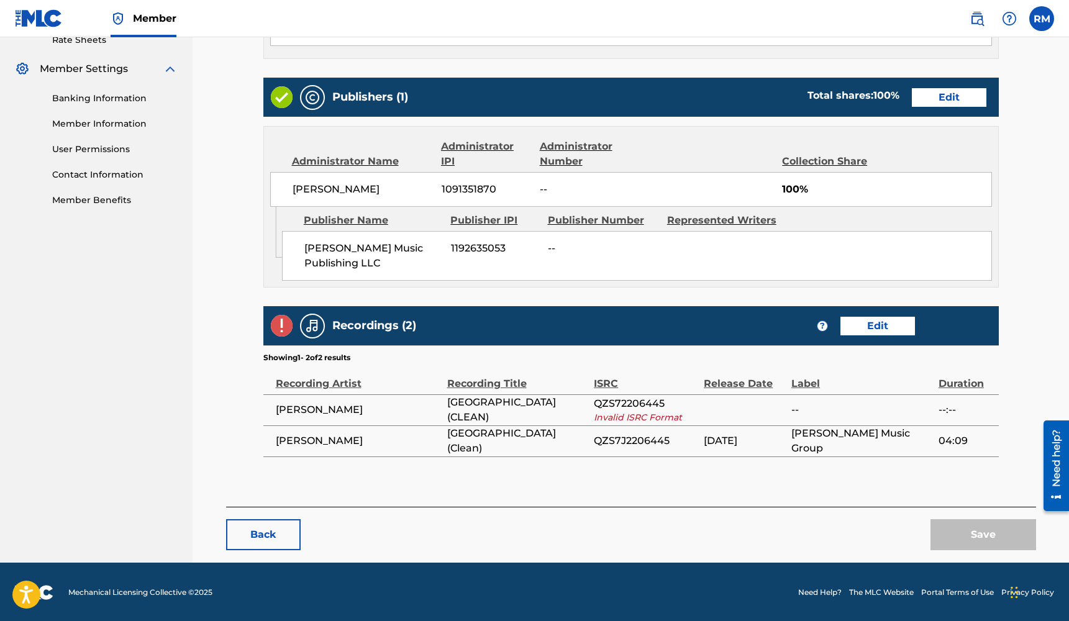
click at [865, 322] on link "Edit" at bounding box center [877, 326] width 75 height 19
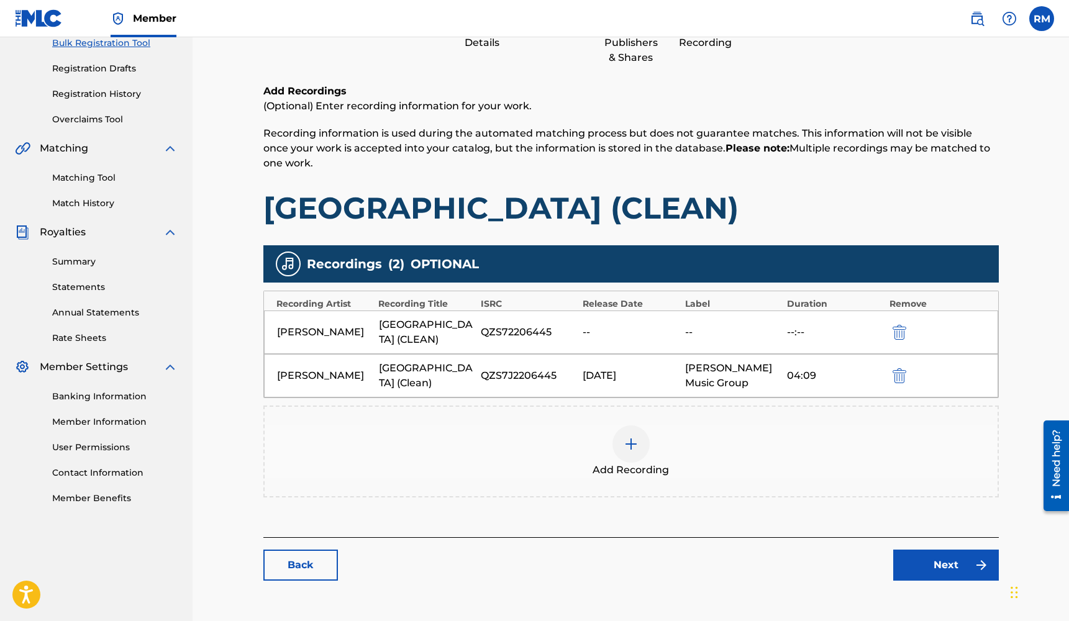
scroll to position [211, 0]
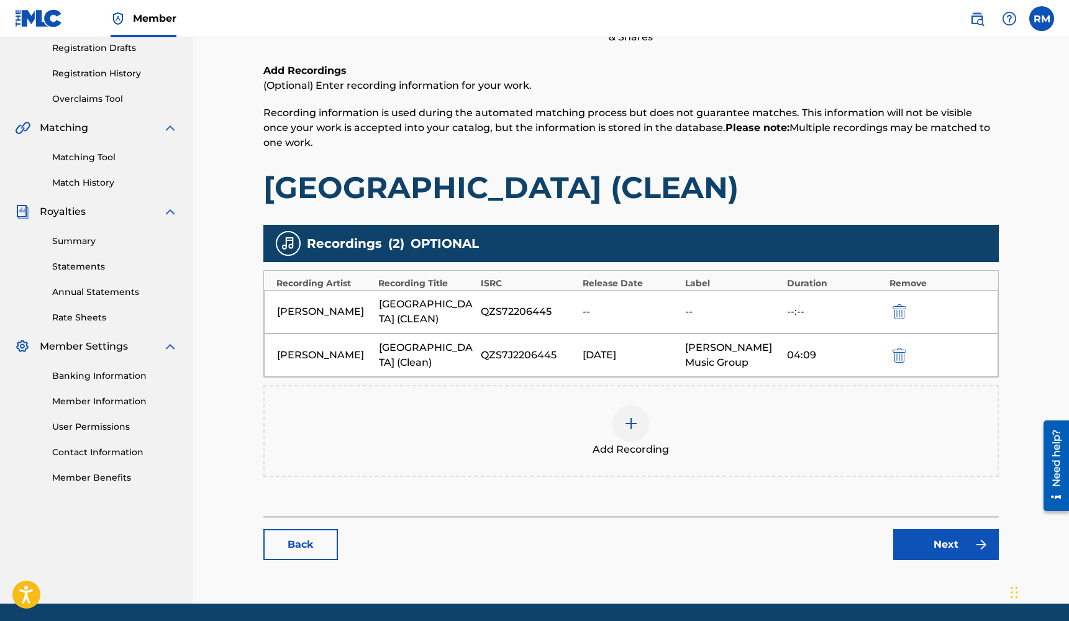
click at [895, 306] on img "submit" at bounding box center [899, 311] width 14 height 15
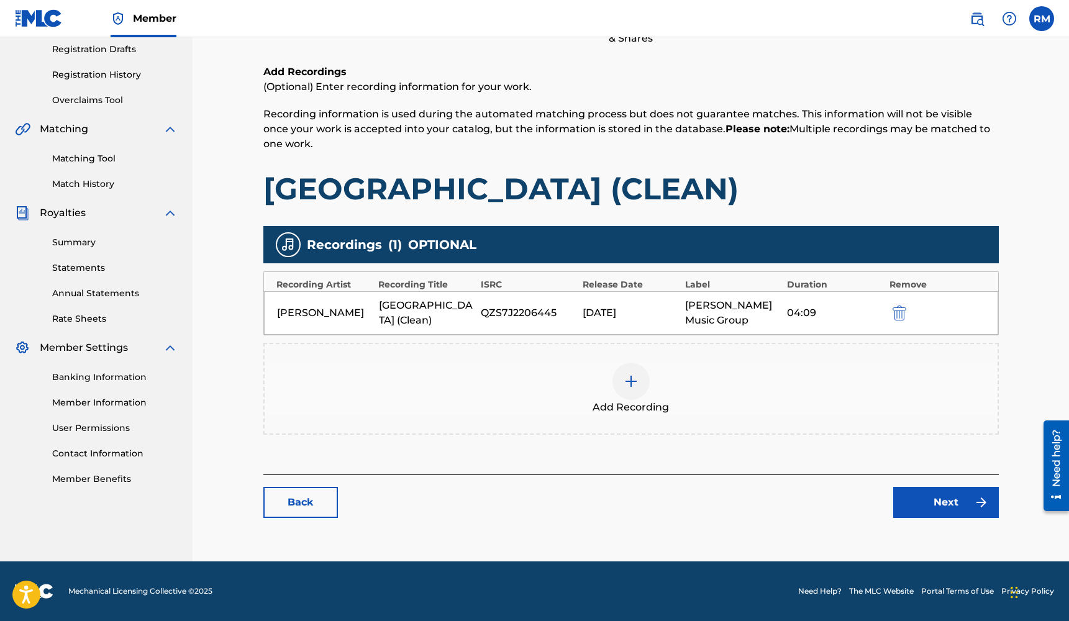
click at [927, 495] on link "Next" at bounding box center [946, 502] width 106 height 31
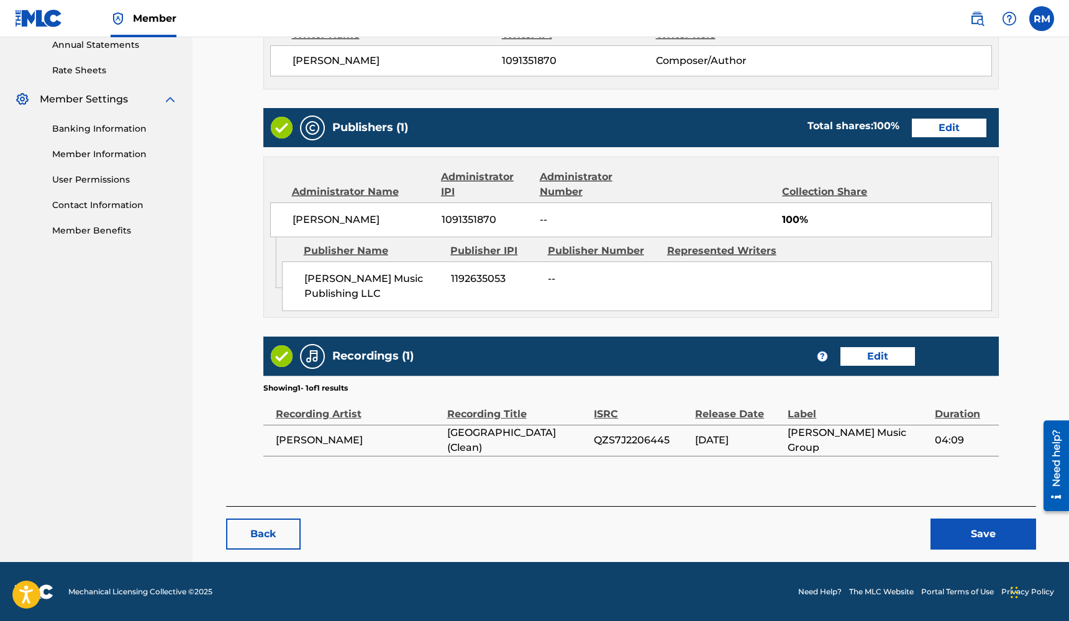
scroll to position [458, 0]
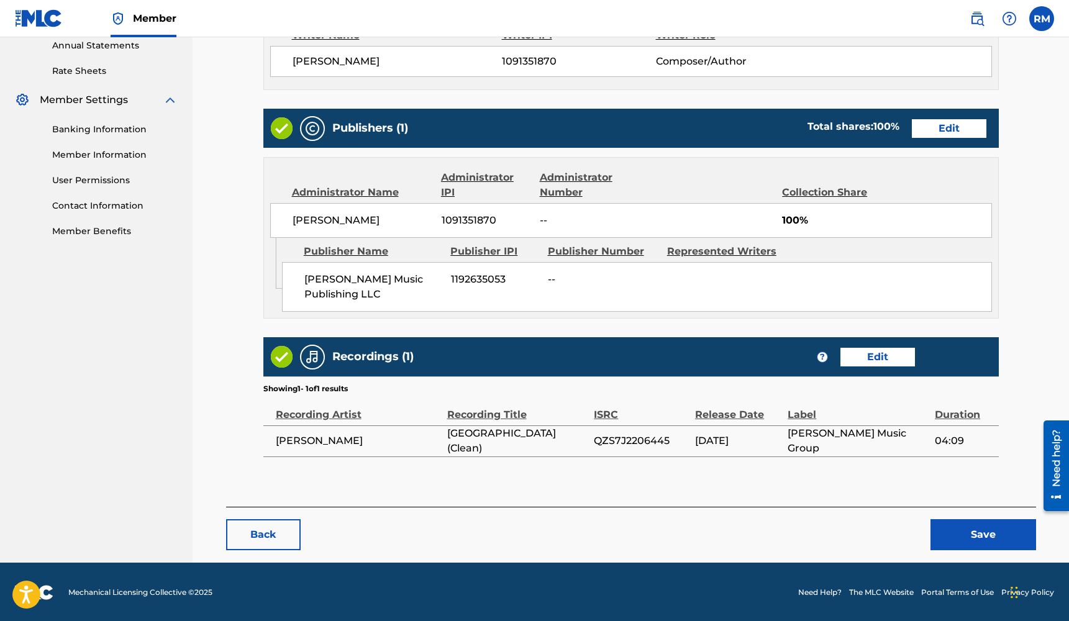
click at [969, 537] on button "Save" at bounding box center [983, 534] width 106 height 31
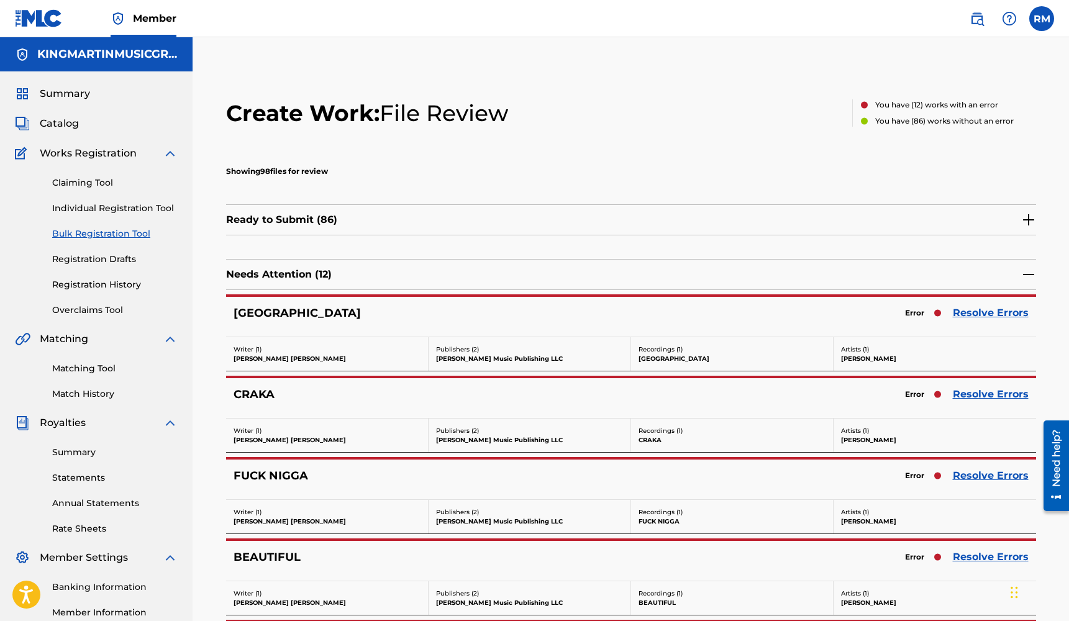
click at [978, 318] on link "Resolve Errors" at bounding box center [991, 313] width 76 height 15
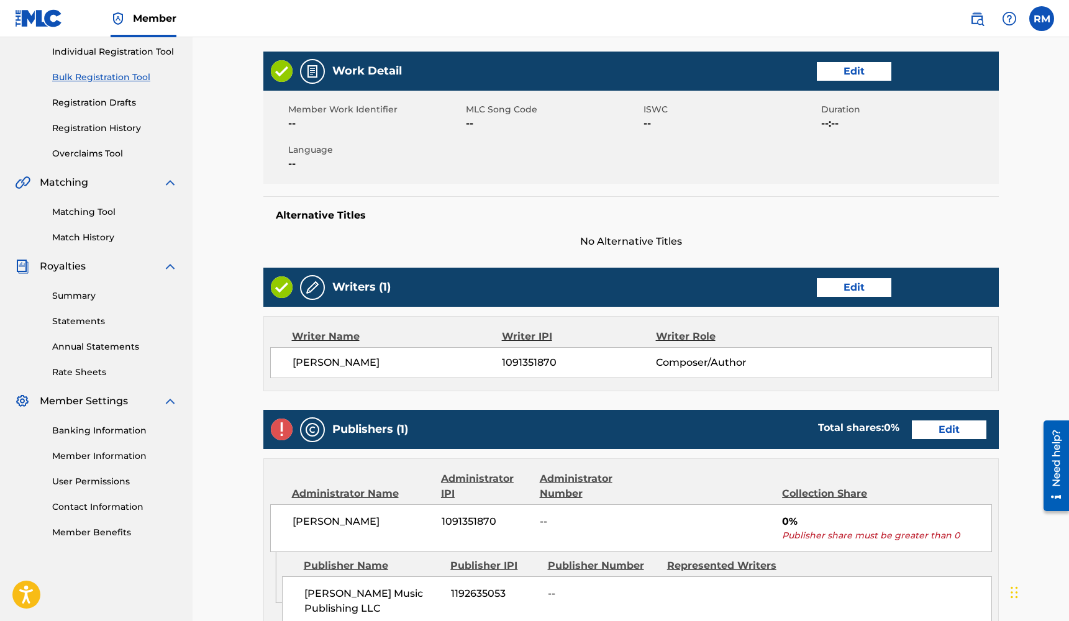
scroll to position [253, 0]
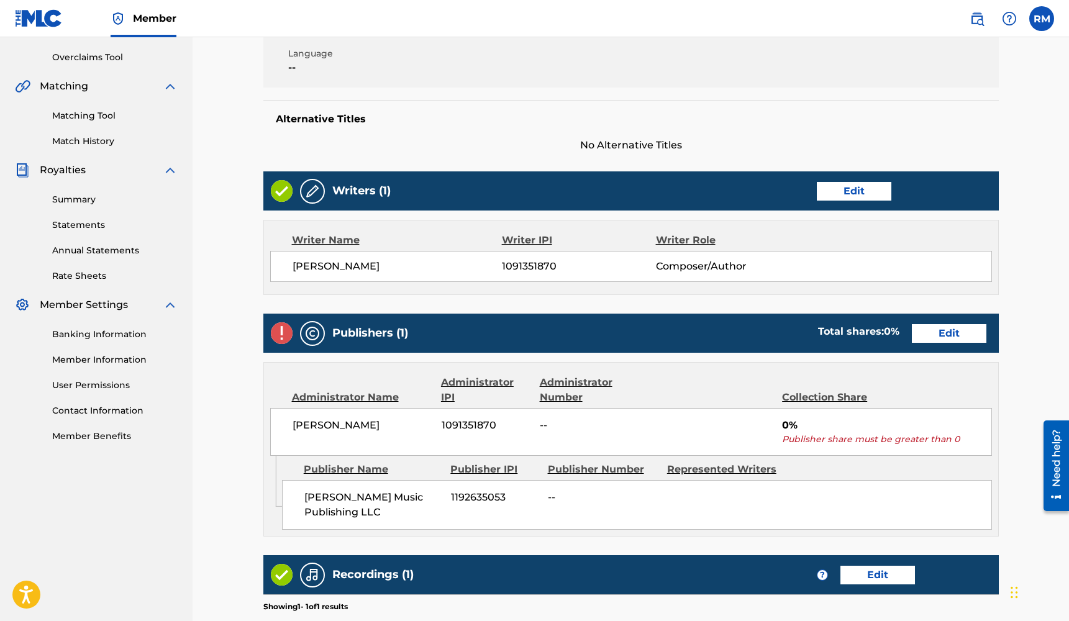
click at [931, 334] on link "Edit" at bounding box center [949, 333] width 75 height 19
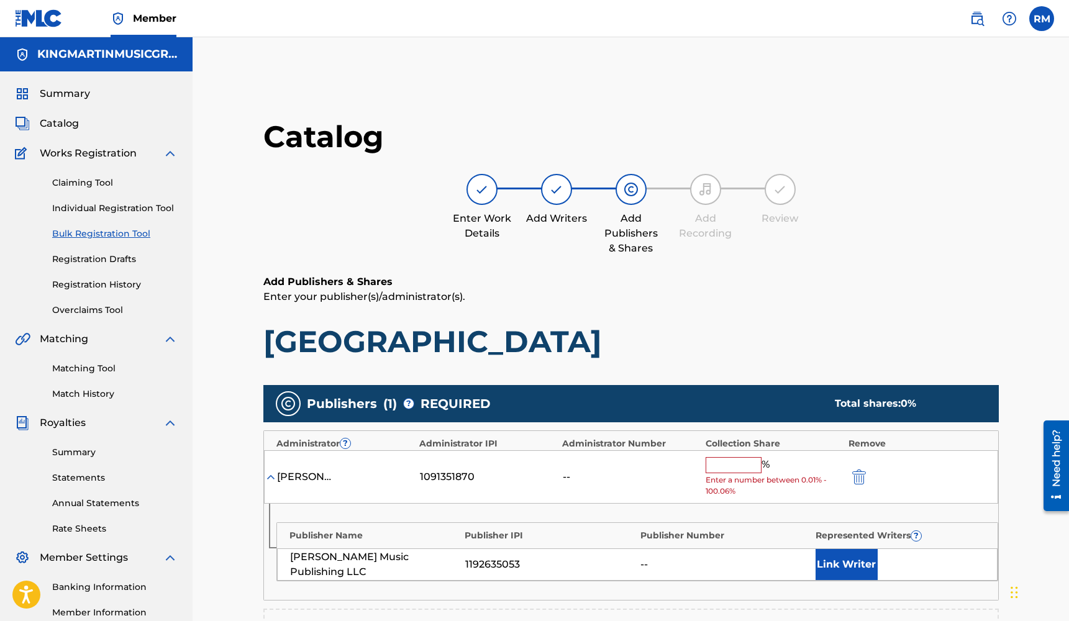
click at [719, 460] on input "text" at bounding box center [734, 465] width 56 height 16
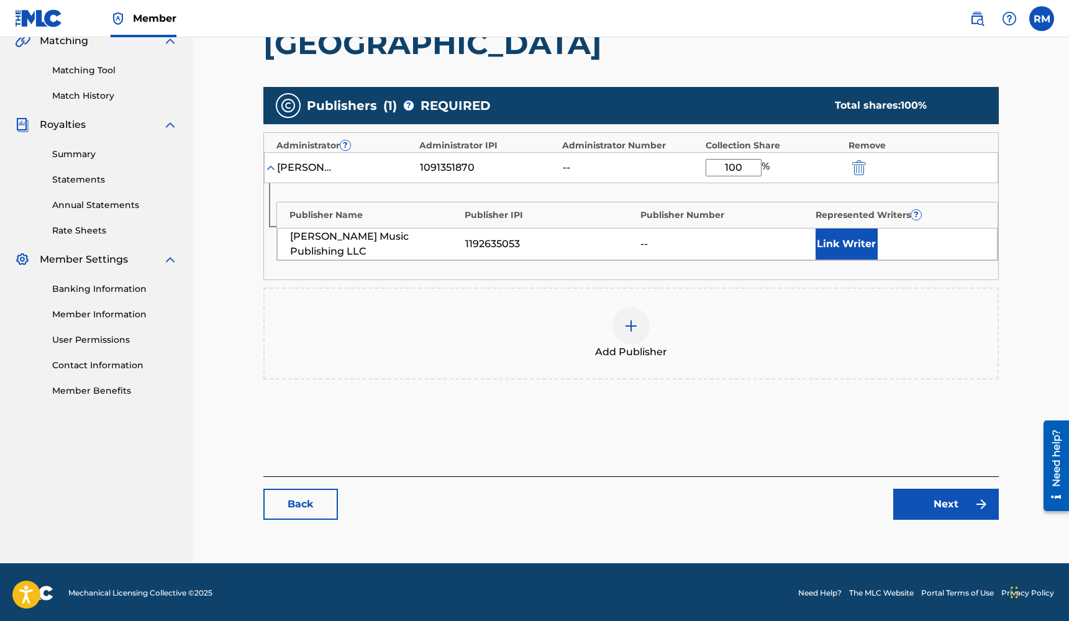
scroll to position [297, 0]
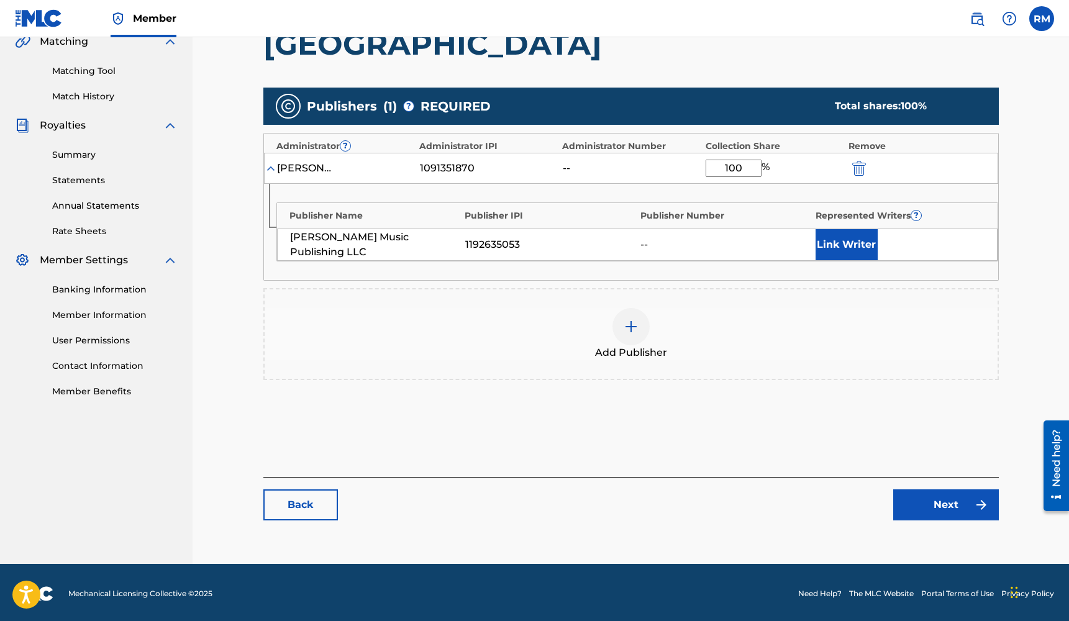
type input "100"
click at [914, 506] on link "Next" at bounding box center [946, 504] width 106 height 31
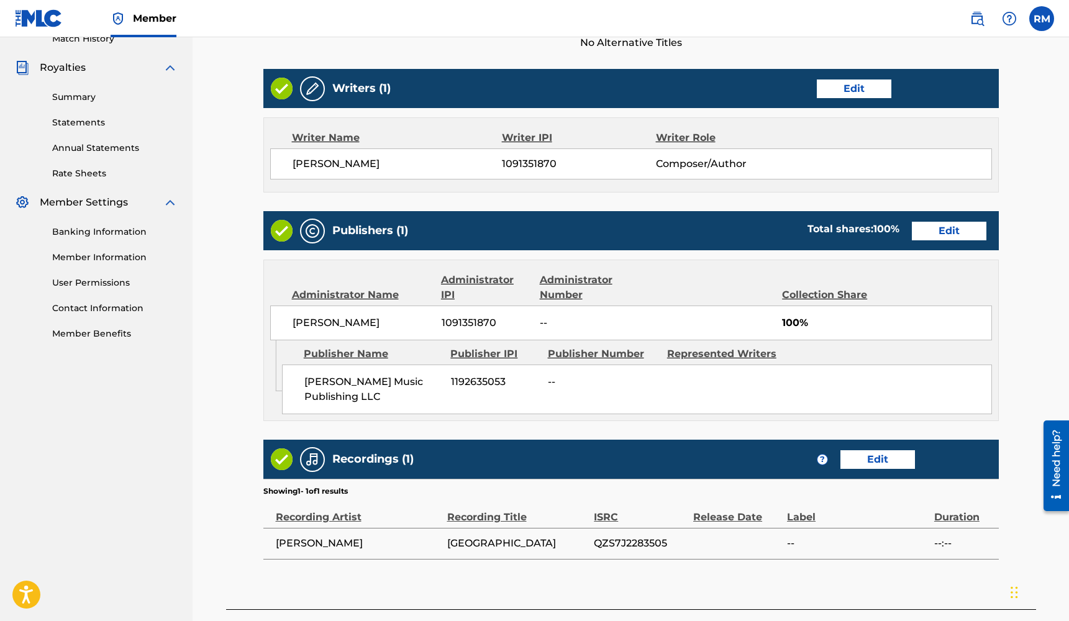
scroll to position [432, 0]
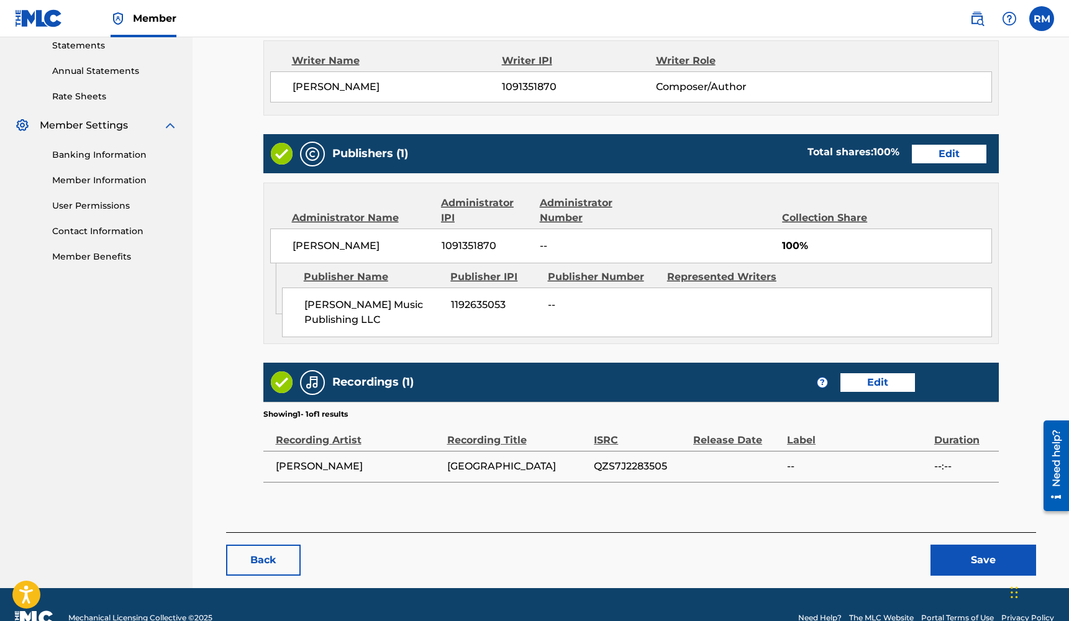
click at [959, 556] on button "Save" at bounding box center [983, 560] width 106 height 31
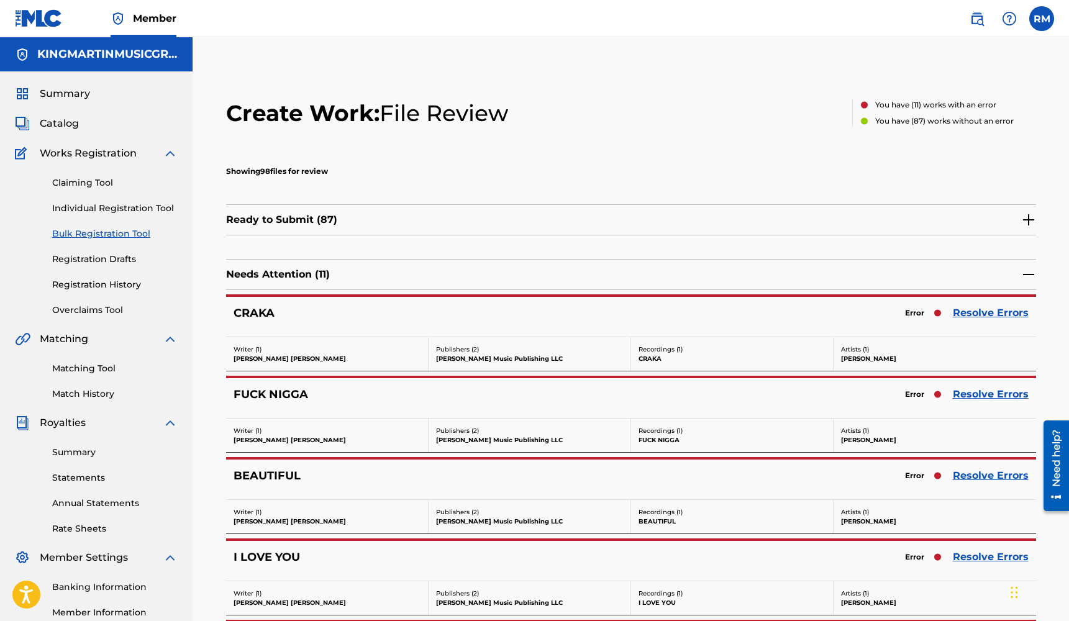
click at [997, 313] on link "Resolve Errors" at bounding box center [991, 313] width 76 height 15
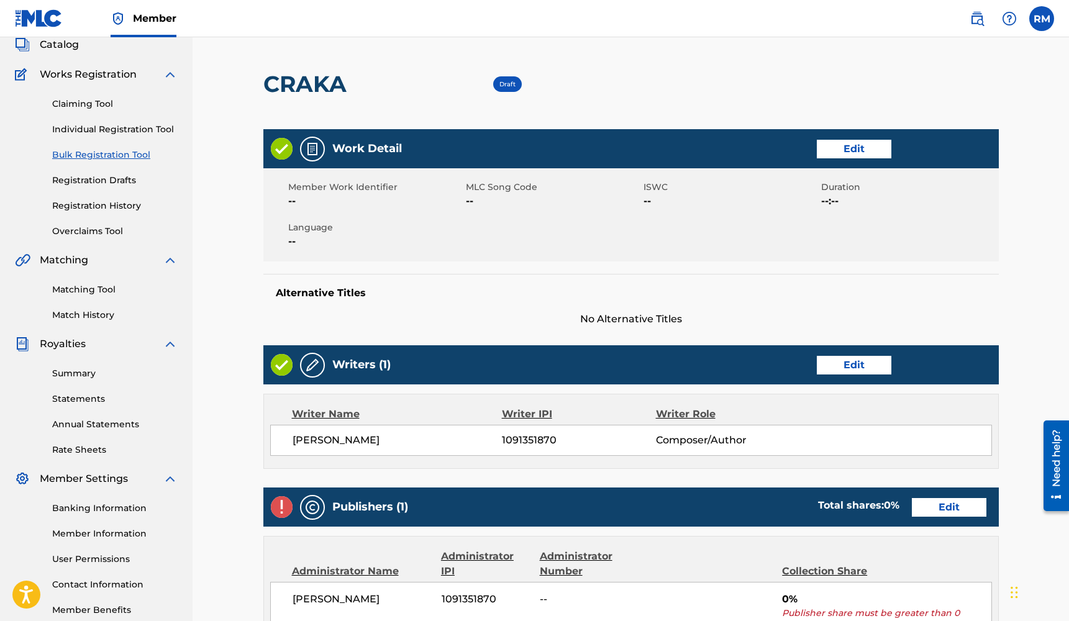
scroll to position [101, 0]
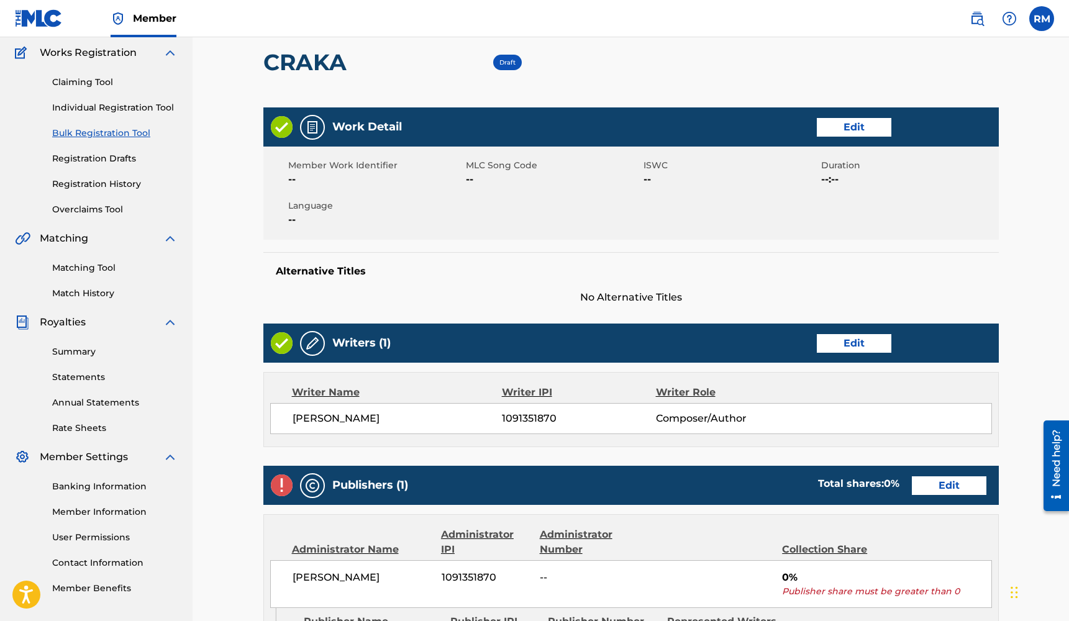
click at [951, 487] on link "Edit" at bounding box center [949, 485] width 75 height 19
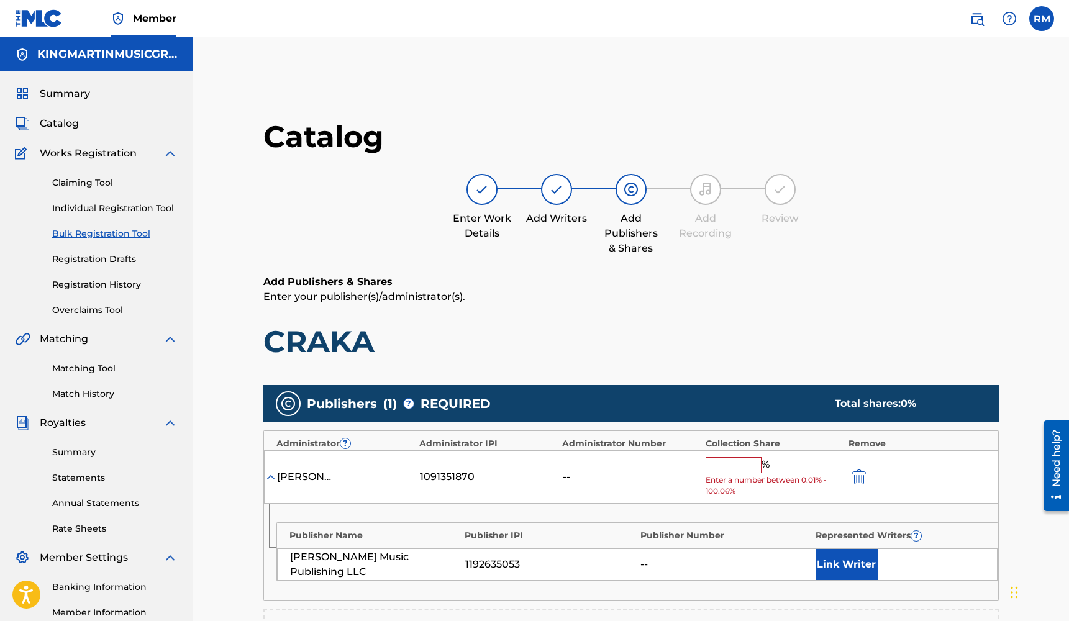
click at [742, 459] on input "text" at bounding box center [734, 465] width 56 height 16
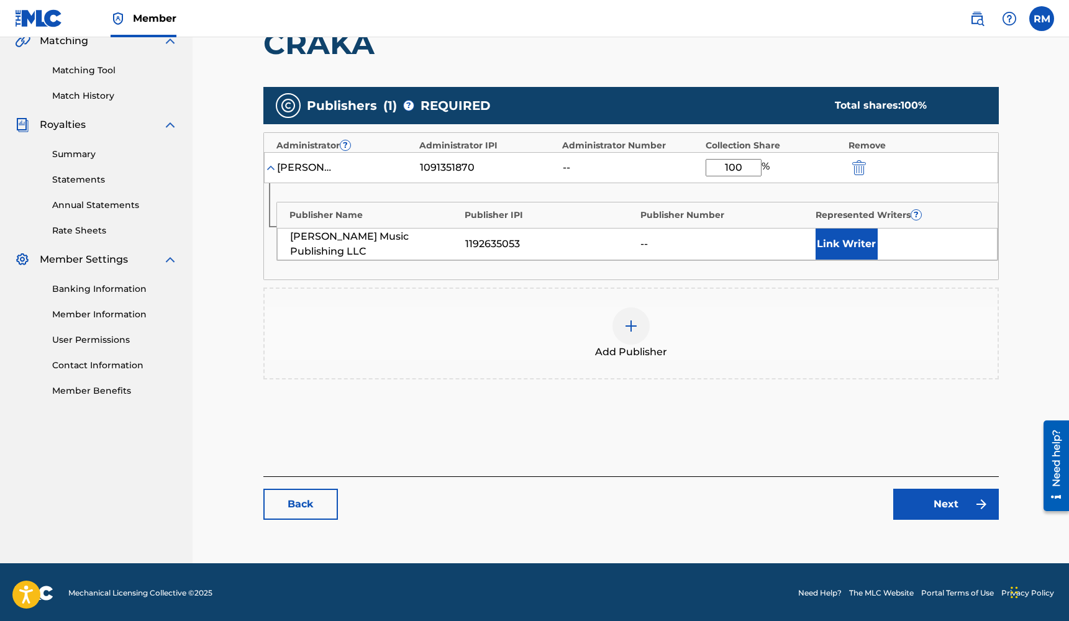
type input "100"
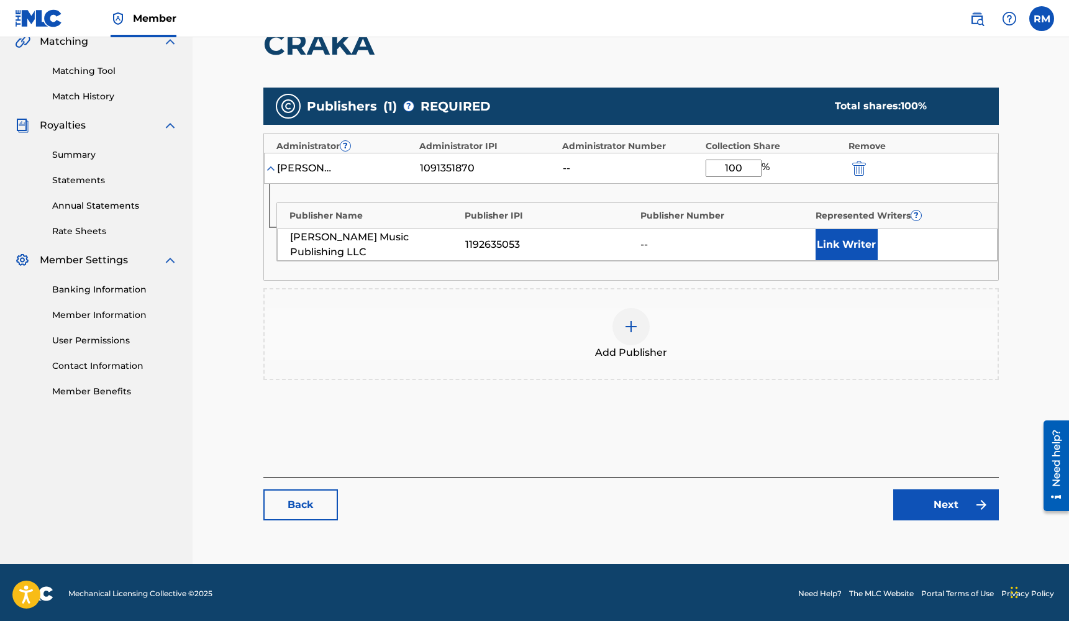
click at [936, 508] on link "Next" at bounding box center [946, 504] width 106 height 31
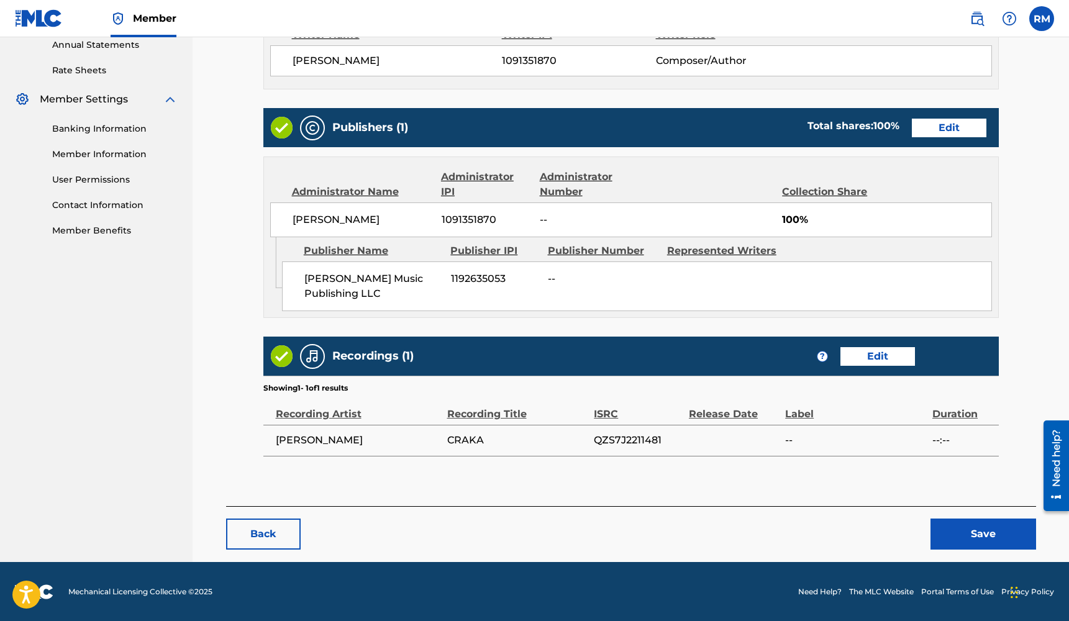
scroll to position [458, 0]
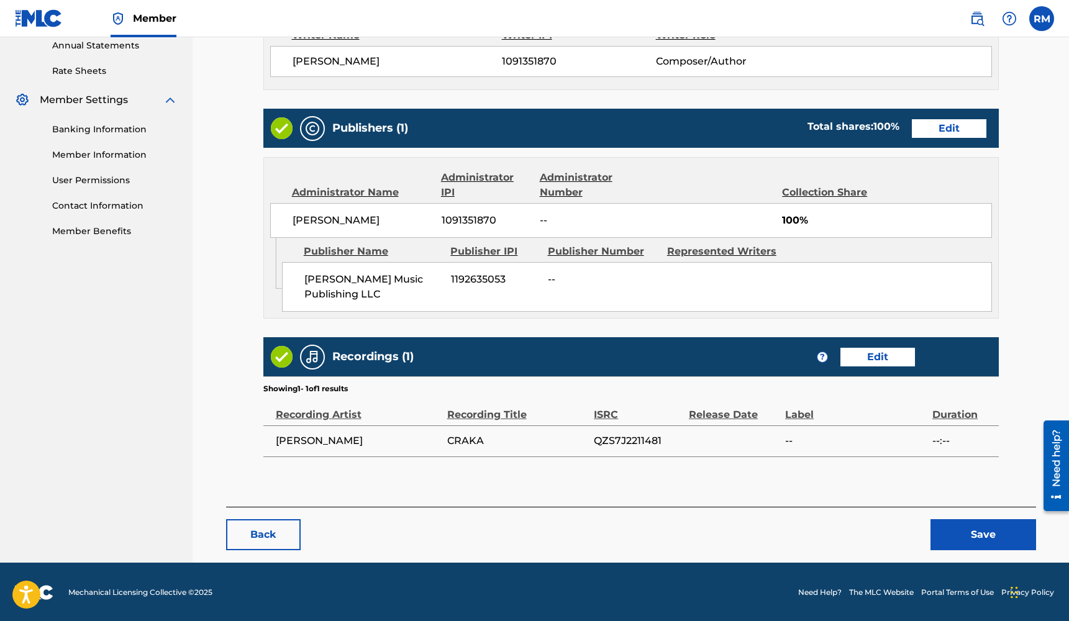
click at [978, 540] on button "Save" at bounding box center [983, 534] width 106 height 31
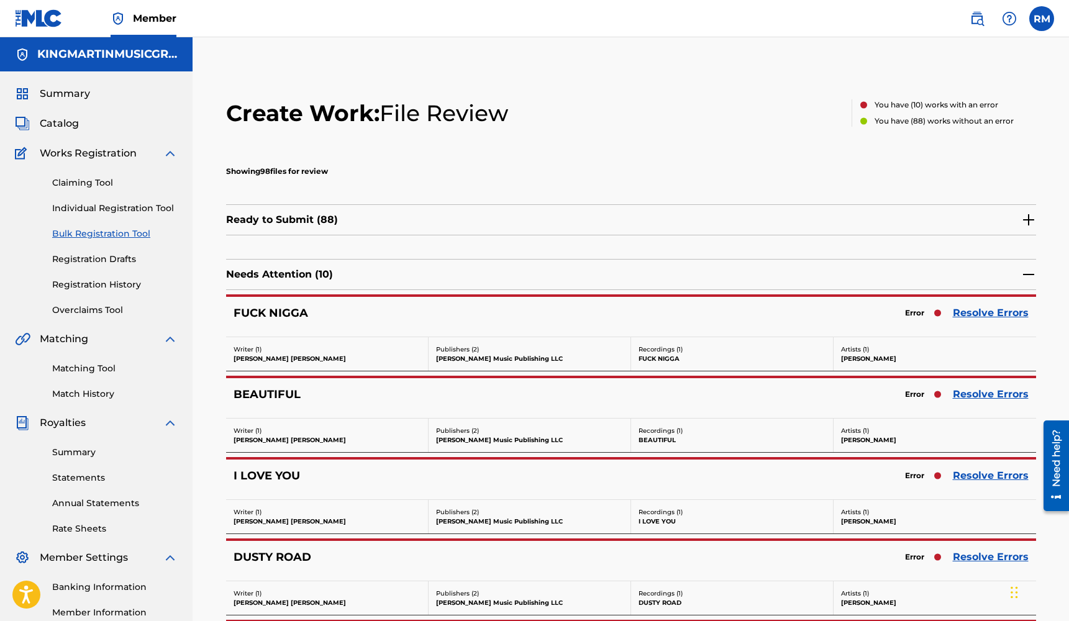
click at [997, 311] on link "Resolve Errors" at bounding box center [991, 313] width 76 height 15
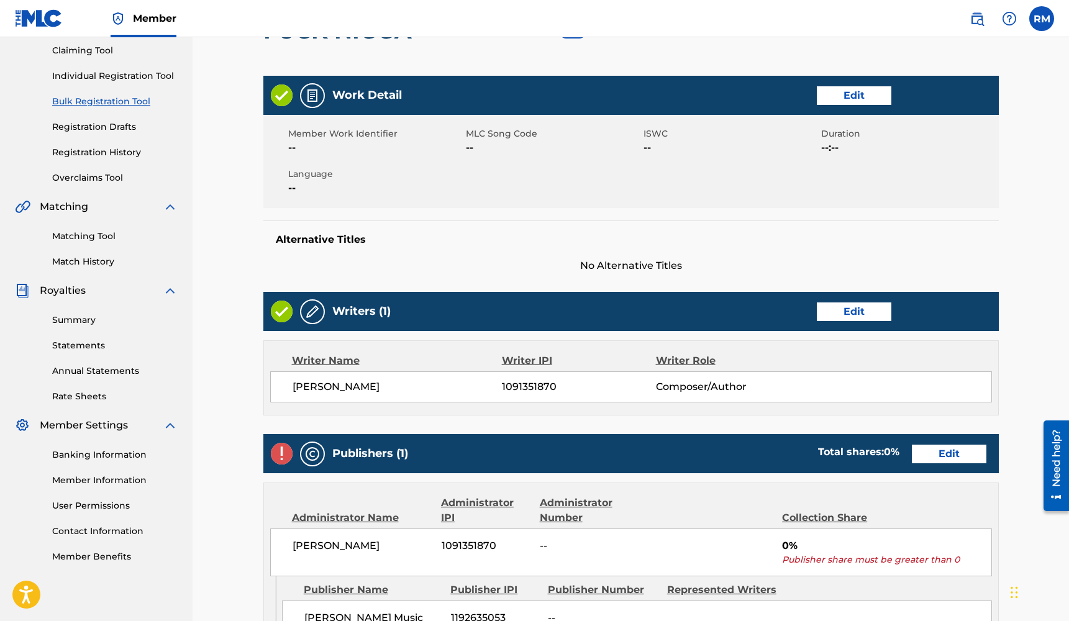
scroll to position [193, 0]
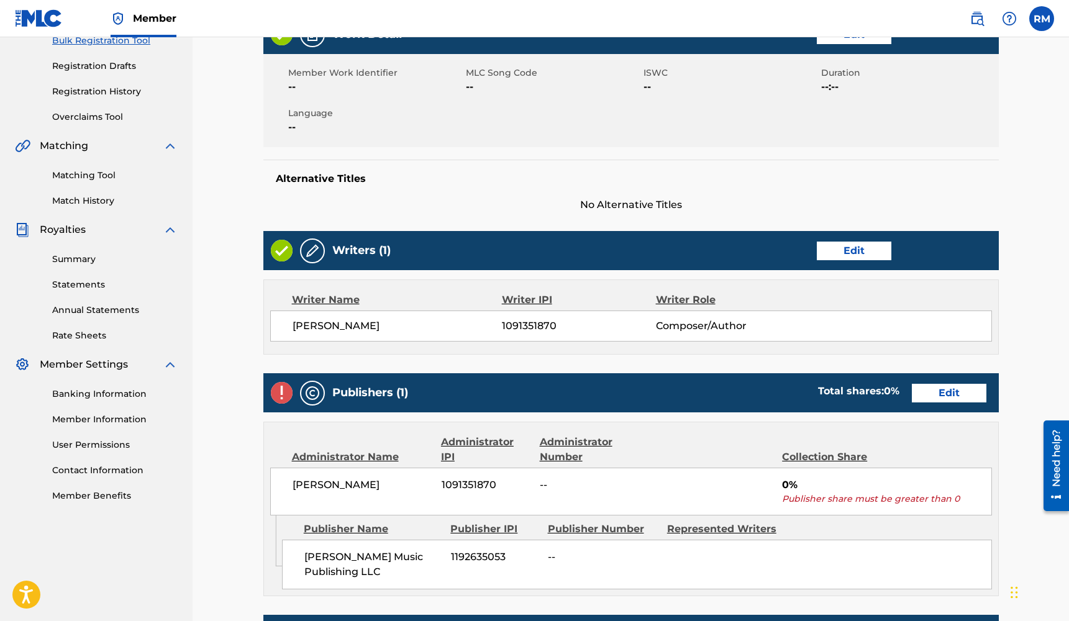
click at [940, 398] on link "Edit" at bounding box center [949, 393] width 75 height 19
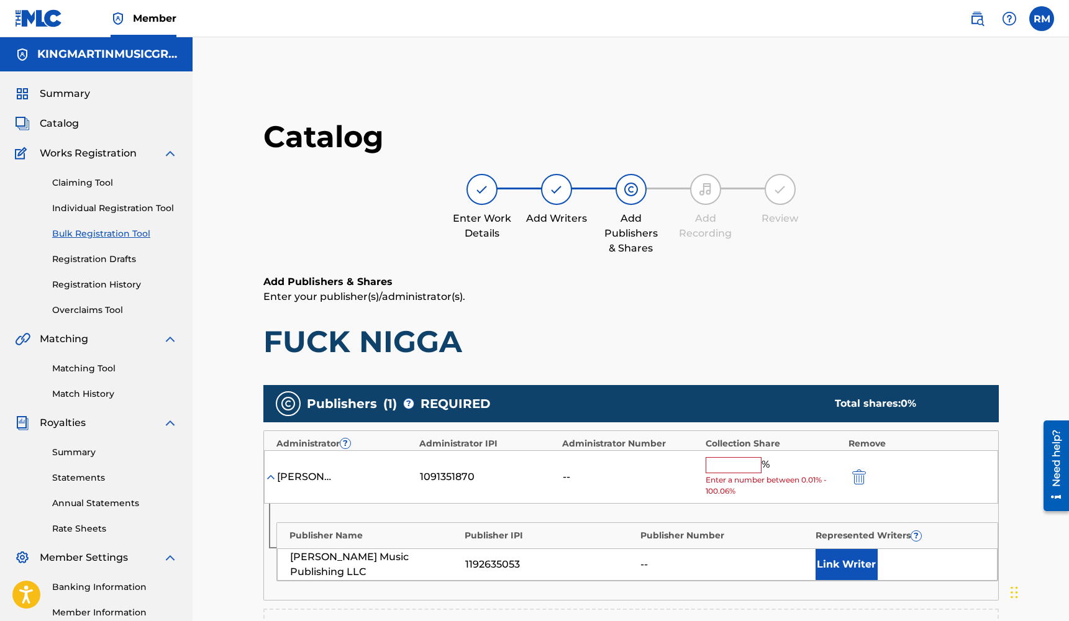
click at [729, 464] on input "text" at bounding box center [734, 465] width 56 height 16
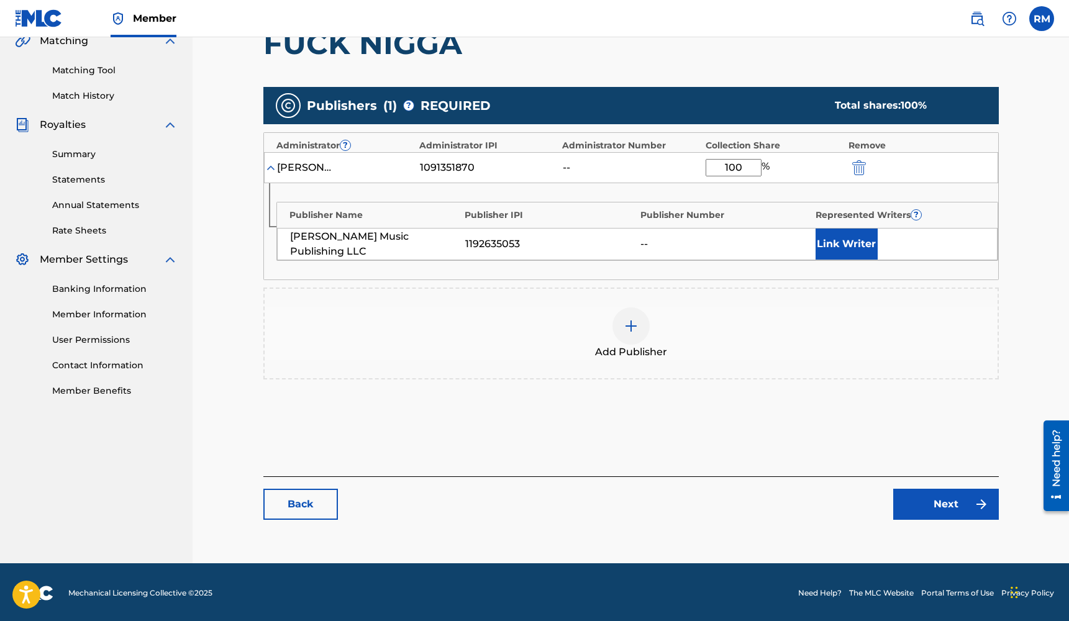
scroll to position [297, 0]
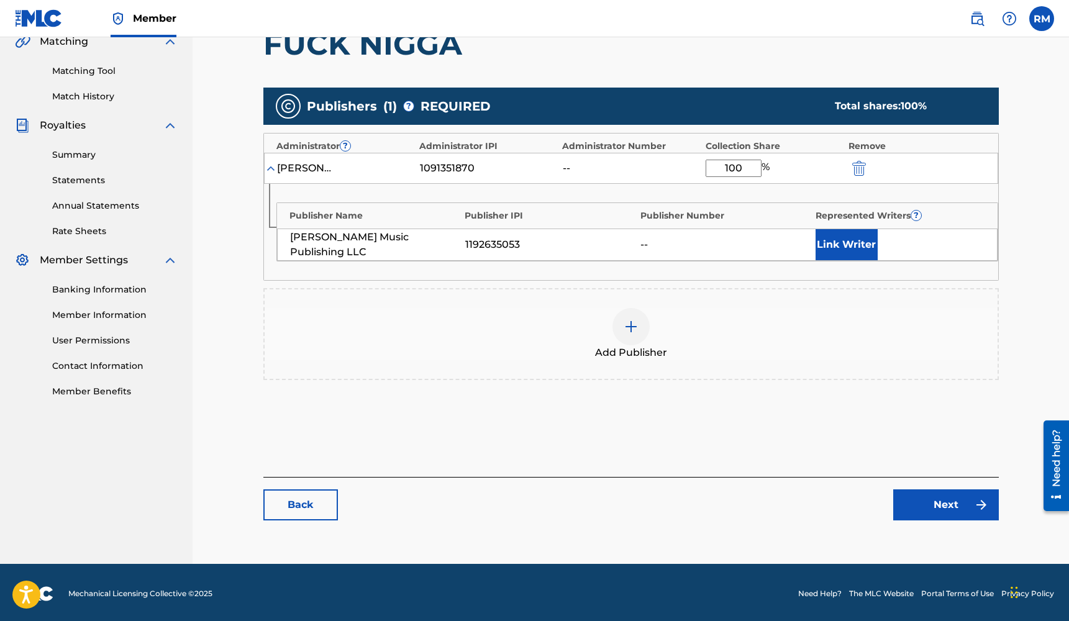
type input "100"
click at [923, 496] on link "Next" at bounding box center [946, 504] width 106 height 31
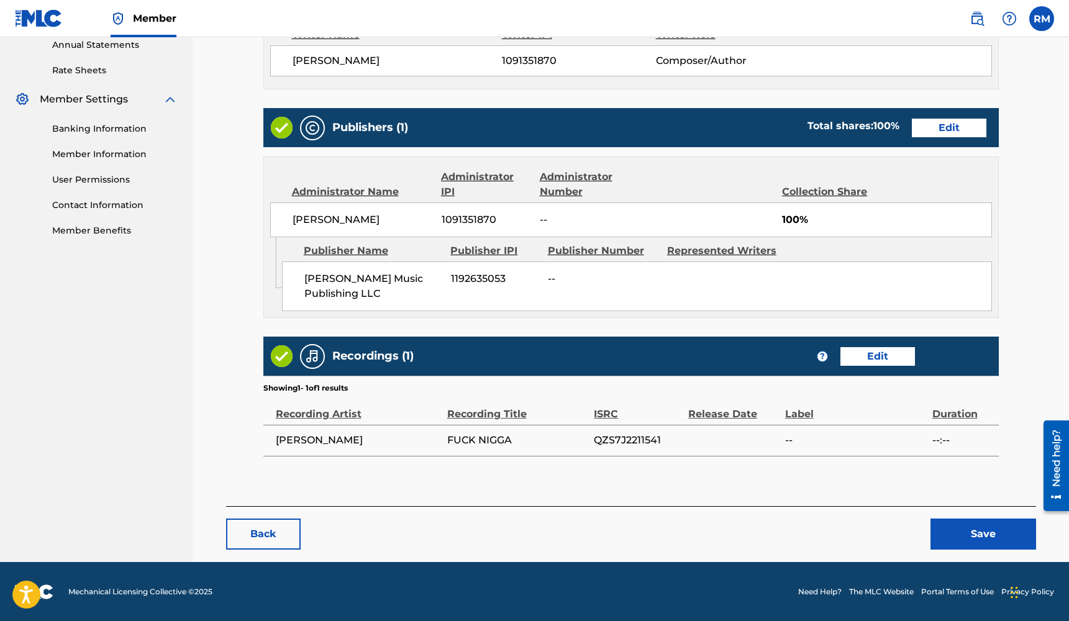
scroll to position [458, 0]
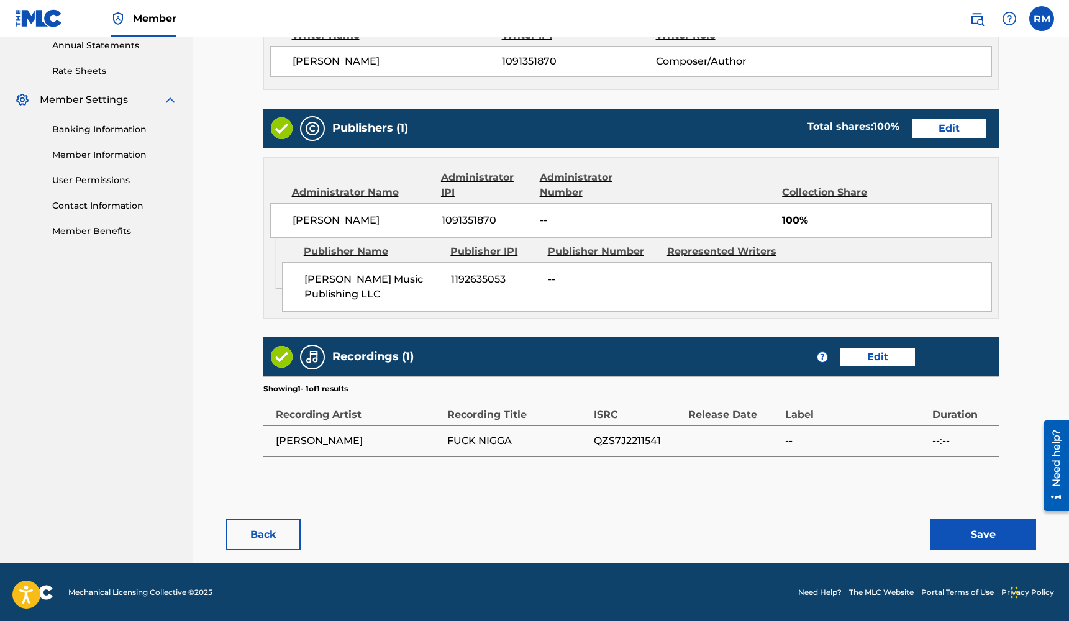
click at [958, 536] on button "Save" at bounding box center [983, 534] width 106 height 31
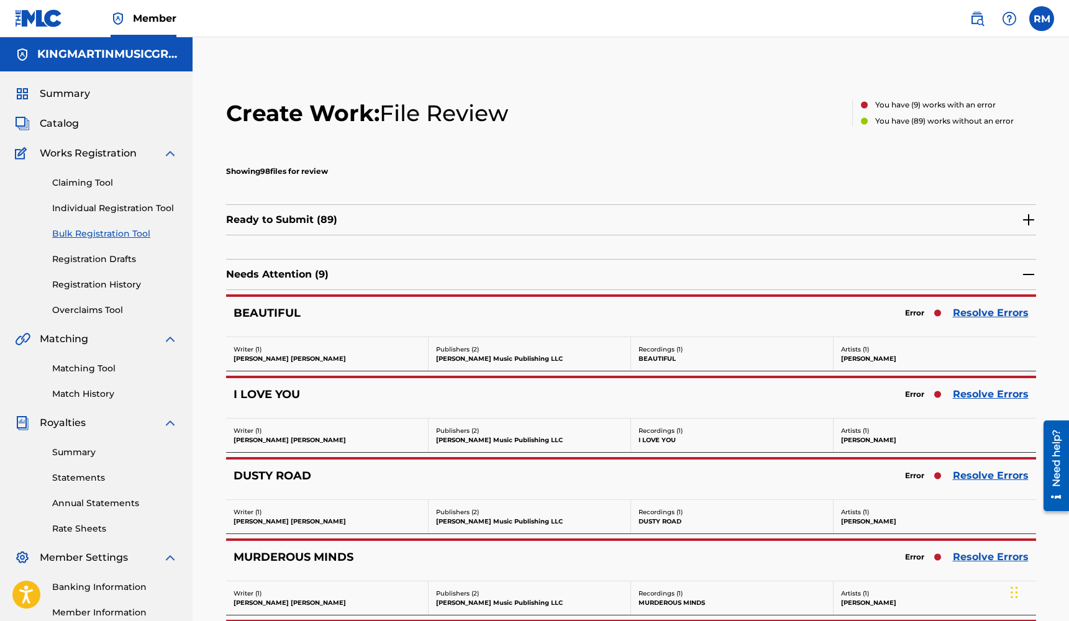
click at [988, 314] on link "Resolve Errors" at bounding box center [991, 313] width 76 height 15
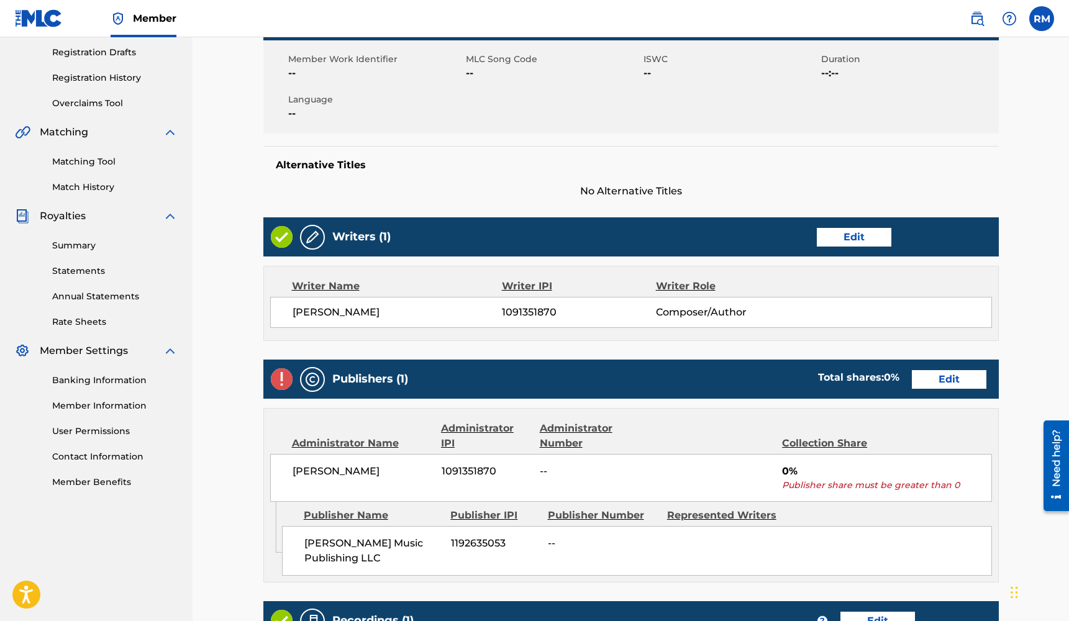
scroll to position [216, 0]
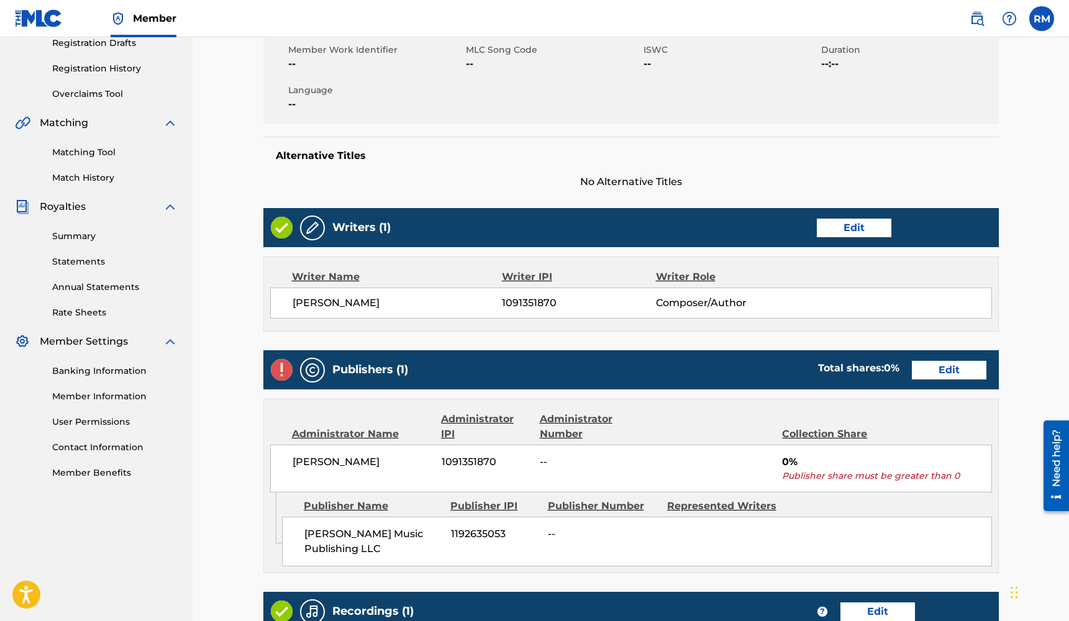
click at [946, 368] on link "Edit" at bounding box center [949, 370] width 75 height 19
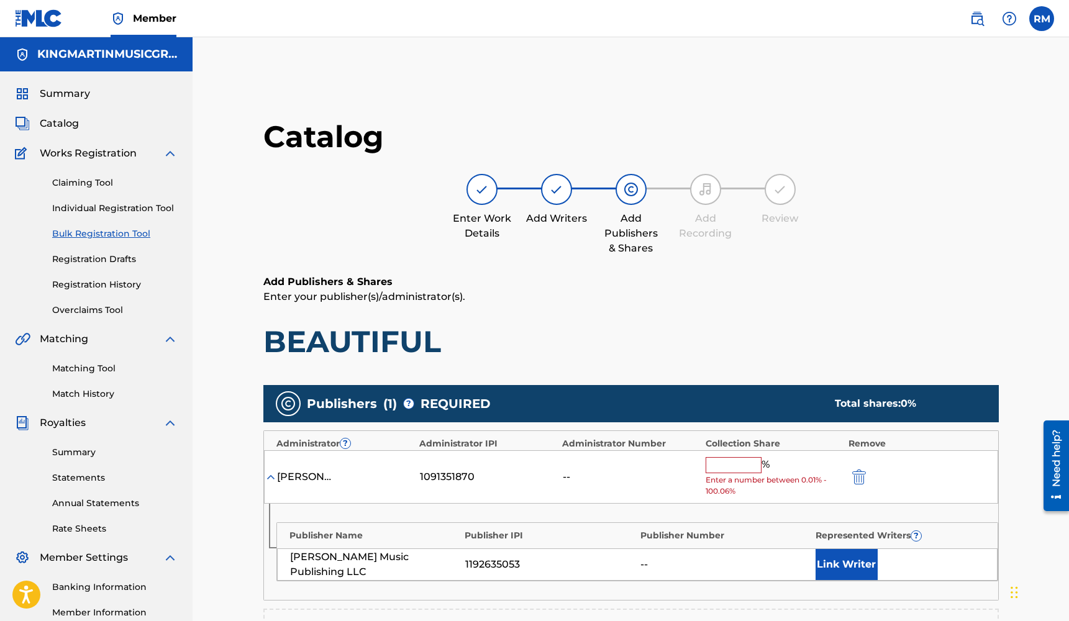
click at [727, 460] on input "text" at bounding box center [734, 465] width 56 height 16
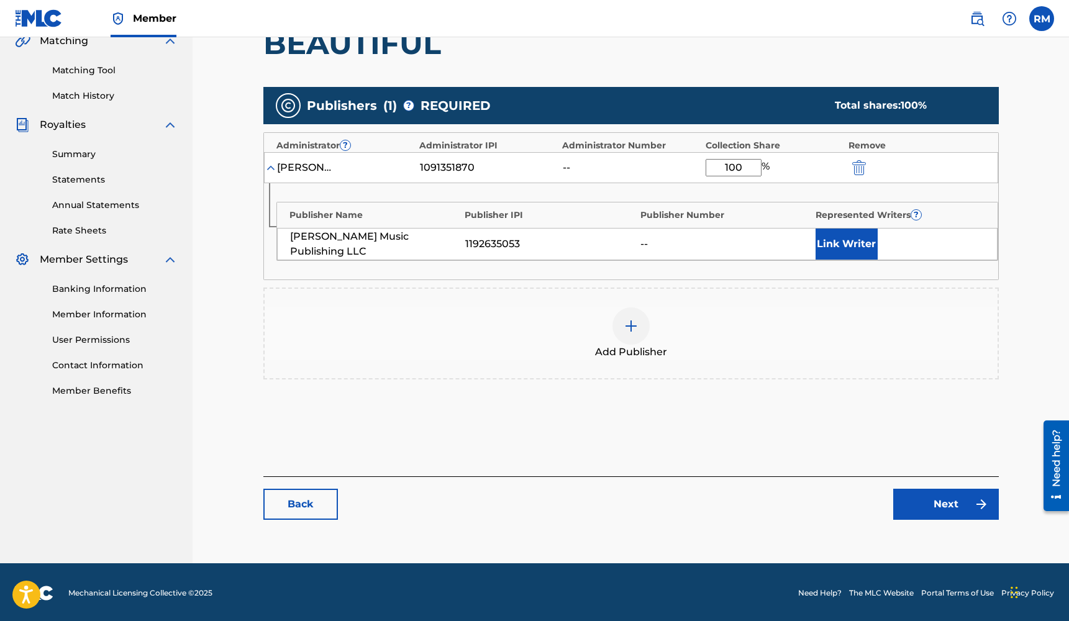
scroll to position [297, 0]
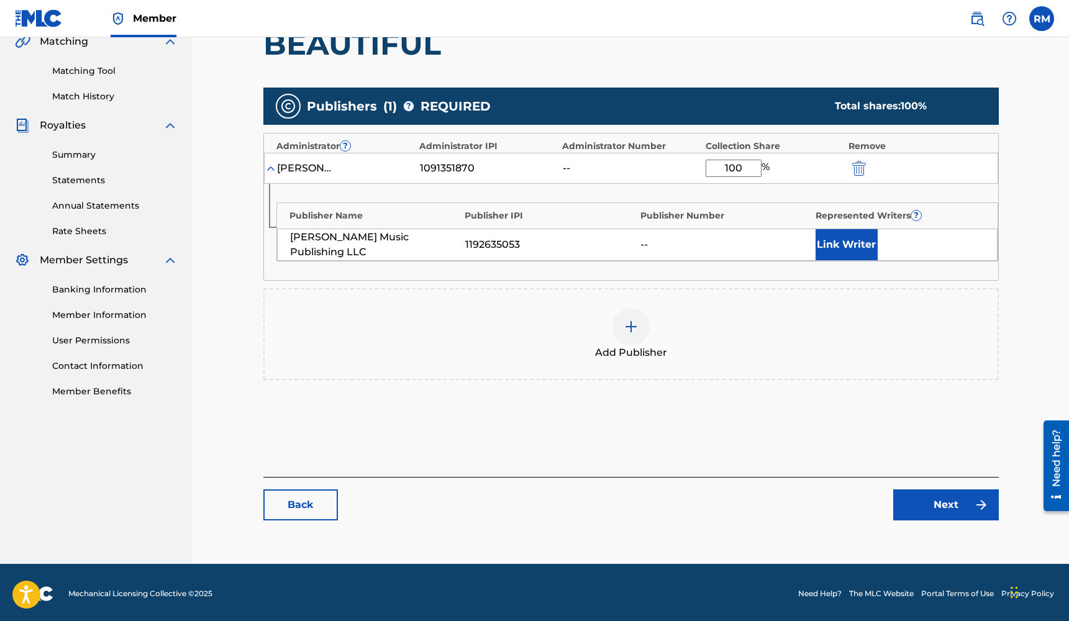
type input "100"
click at [933, 506] on link "Next" at bounding box center [946, 504] width 106 height 31
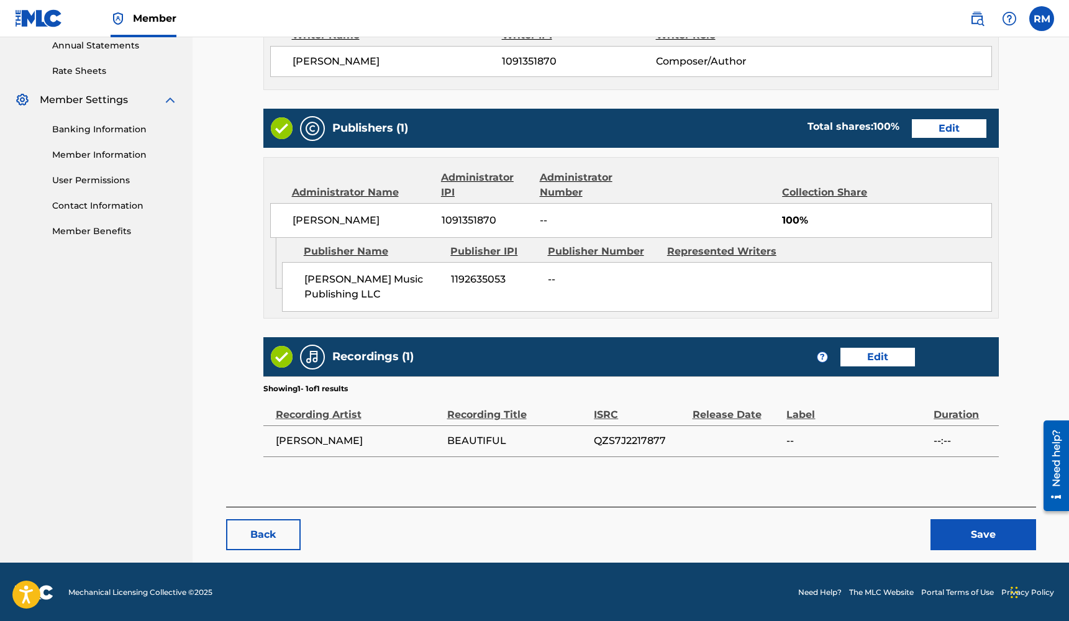
click at [972, 530] on button "Save" at bounding box center [983, 534] width 106 height 31
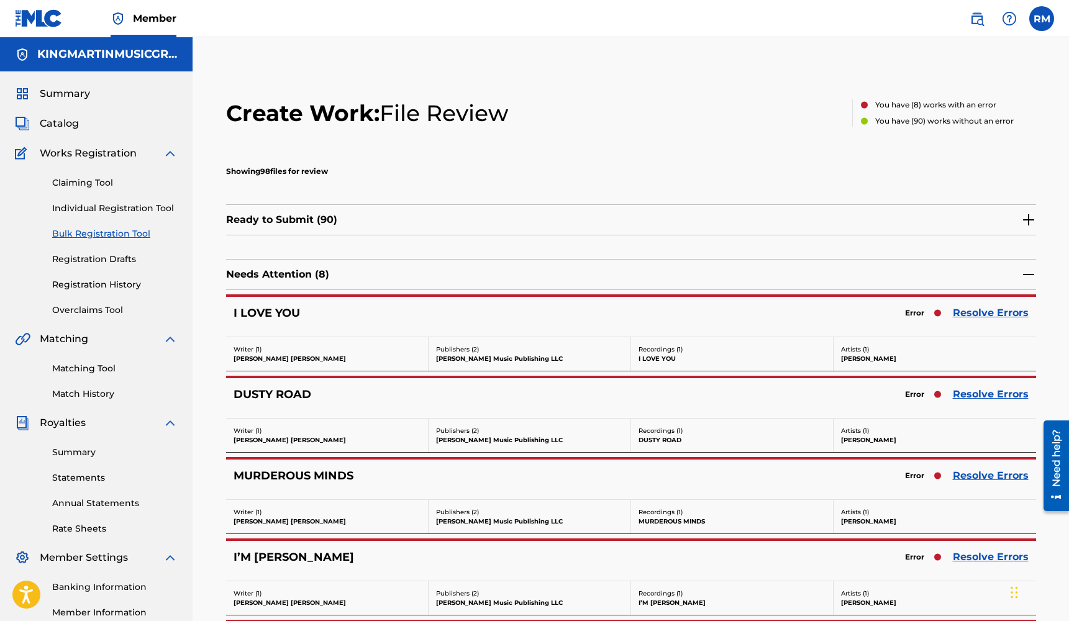
click at [1001, 312] on link "Resolve Errors" at bounding box center [991, 313] width 76 height 15
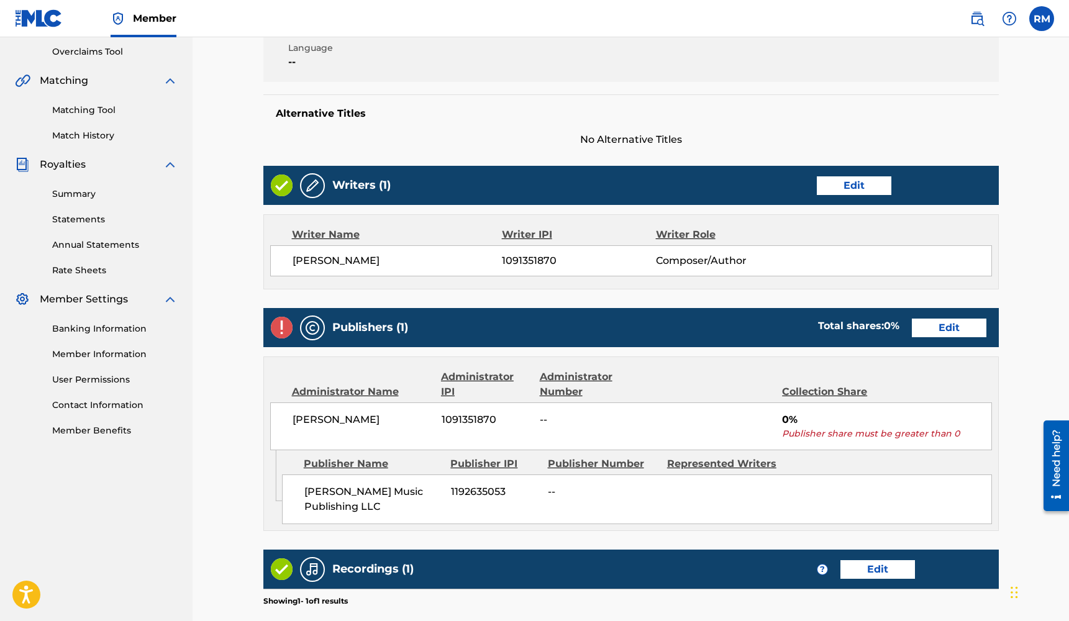
click at [928, 332] on link "Edit" at bounding box center [949, 328] width 75 height 19
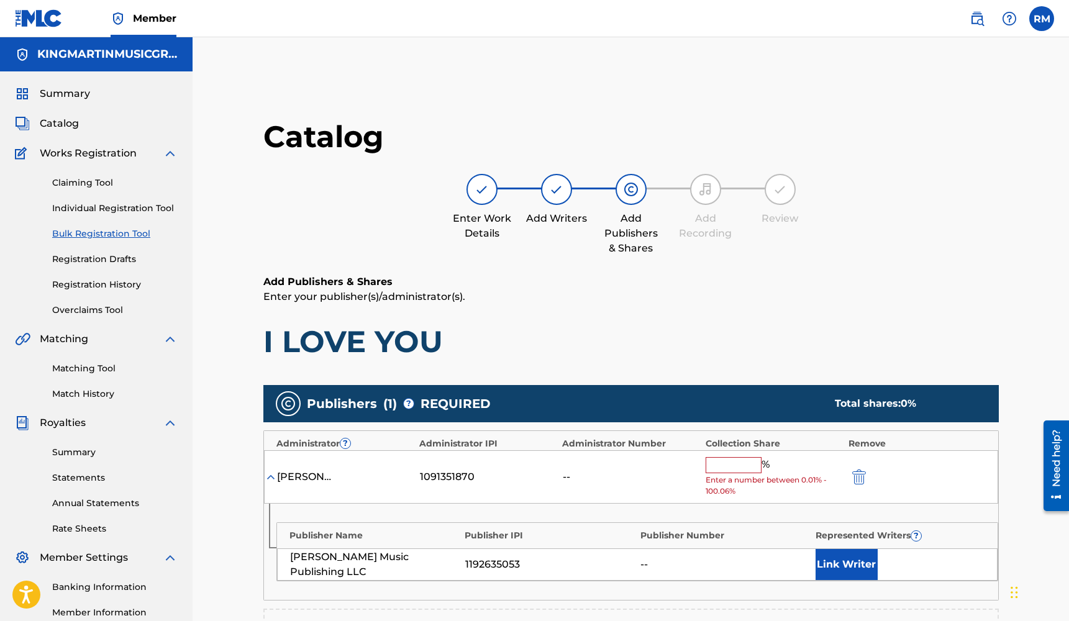
click at [716, 462] on input "text" at bounding box center [734, 465] width 56 height 16
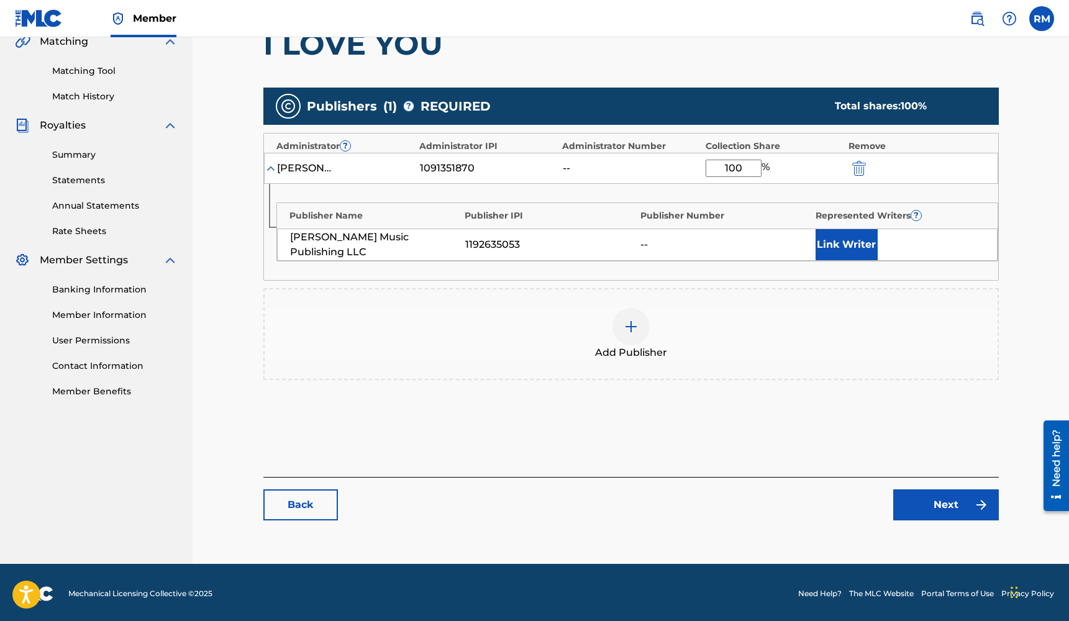
type input "100"
click at [920, 505] on link "Next" at bounding box center [946, 504] width 106 height 31
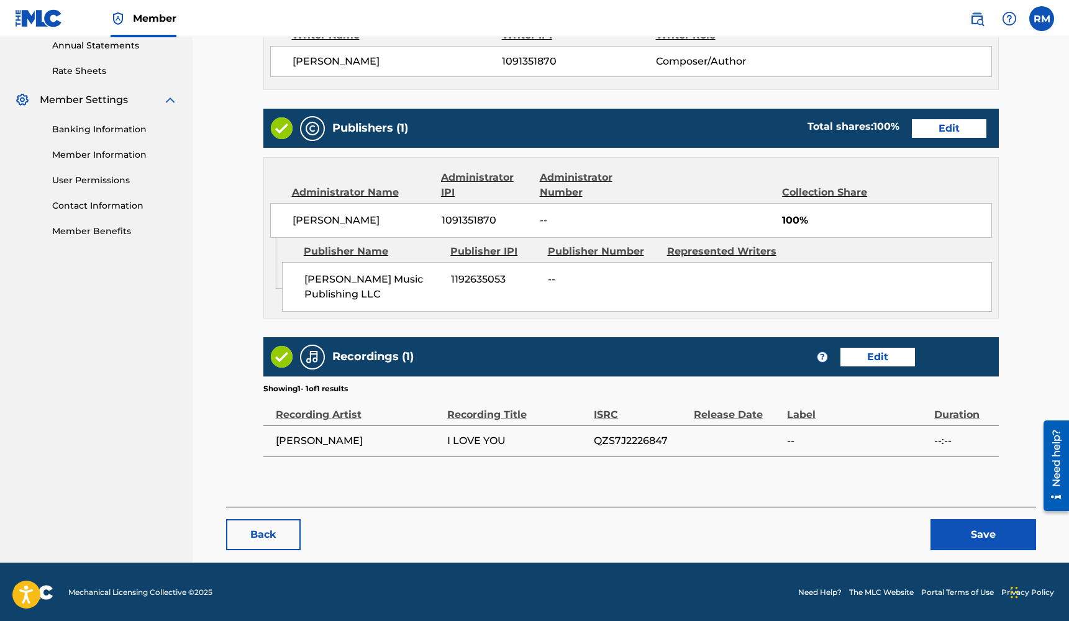
click at [961, 529] on button "Save" at bounding box center [983, 534] width 106 height 31
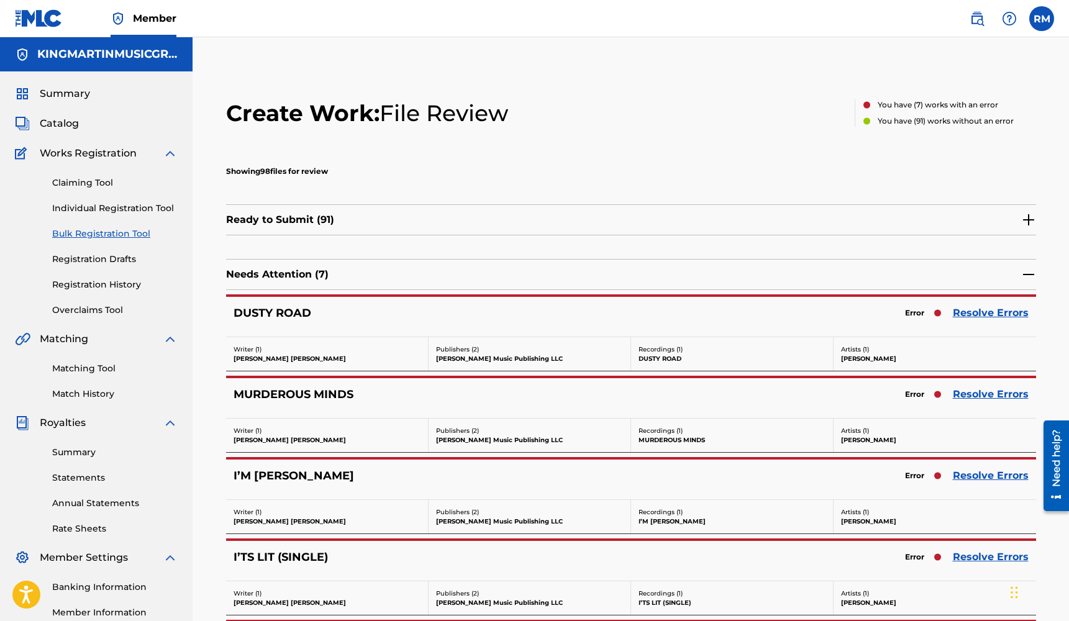
click at [991, 313] on link "Resolve Errors" at bounding box center [991, 313] width 76 height 15
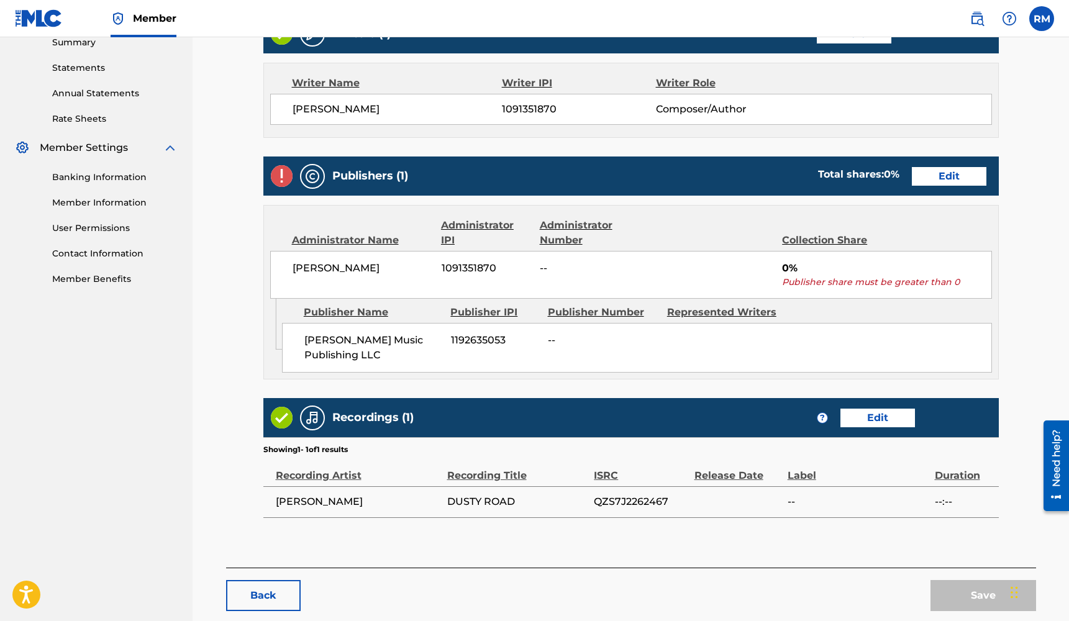
click at [963, 179] on link "Edit" at bounding box center [949, 176] width 75 height 19
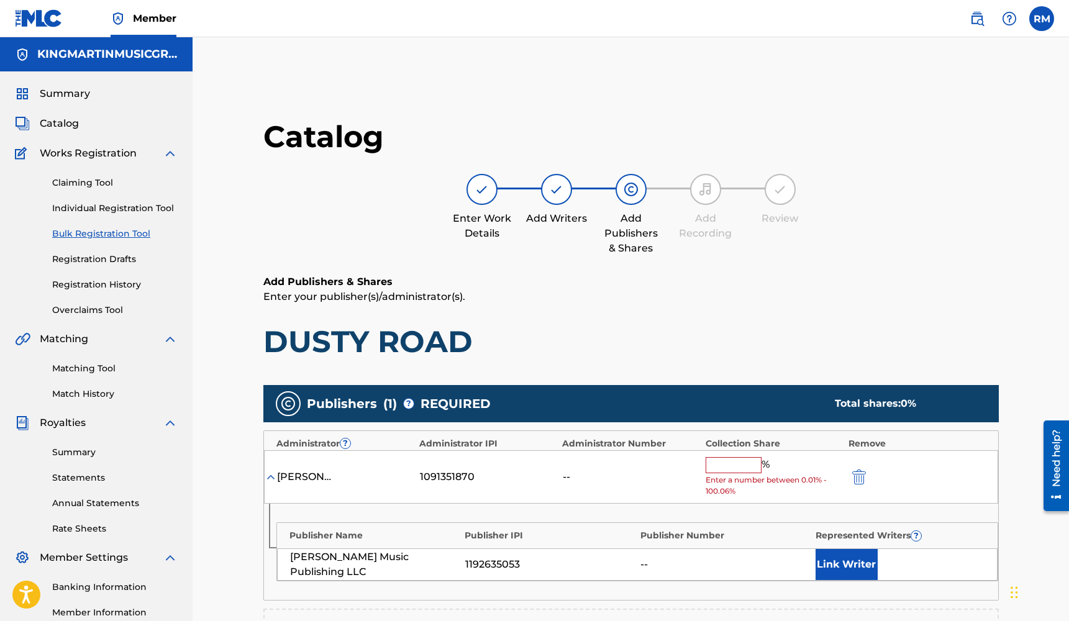
click at [729, 457] on input "text" at bounding box center [734, 465] width 56 height 16
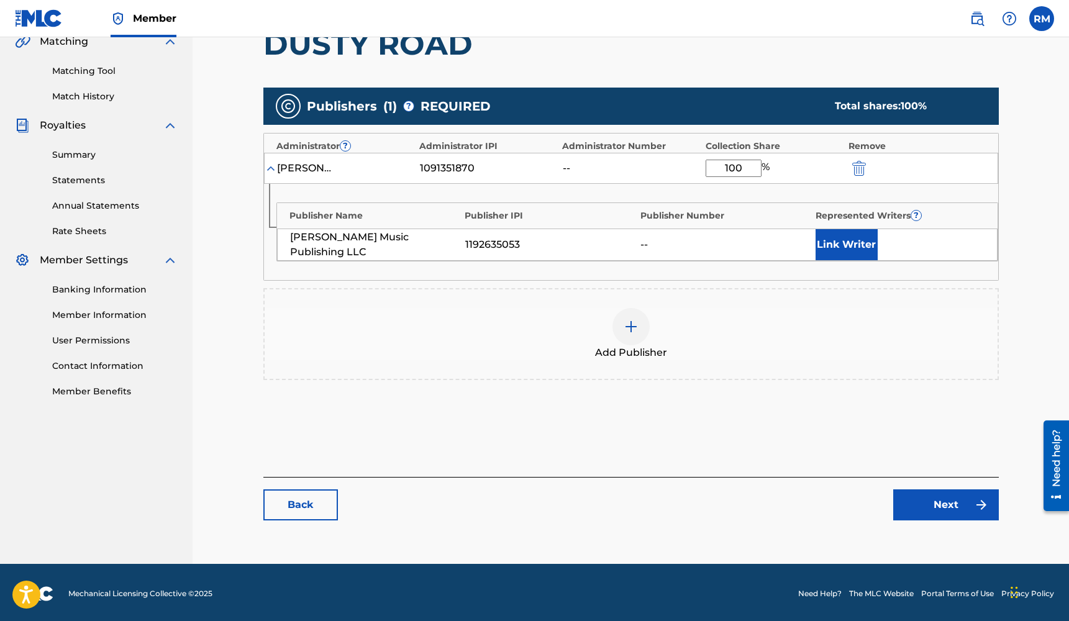
type input "100"
click at [942, 503] on link "Next" at bounding box center [946, 504] width 106 height 31
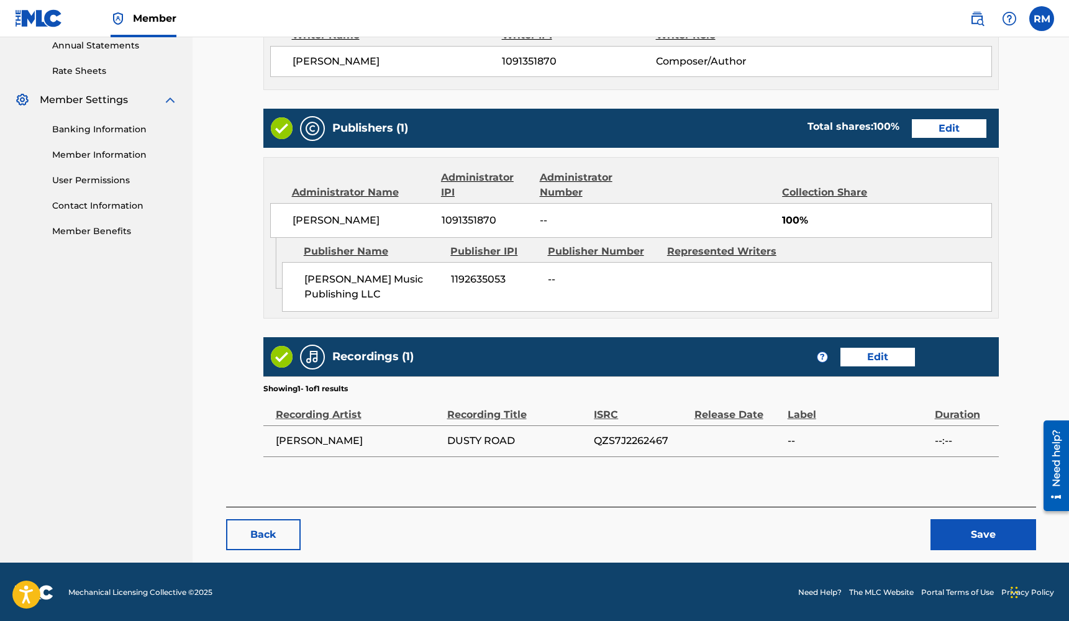
click at [963, 520] on button "Save" at bounding box center [983, 534] width 106 height 31
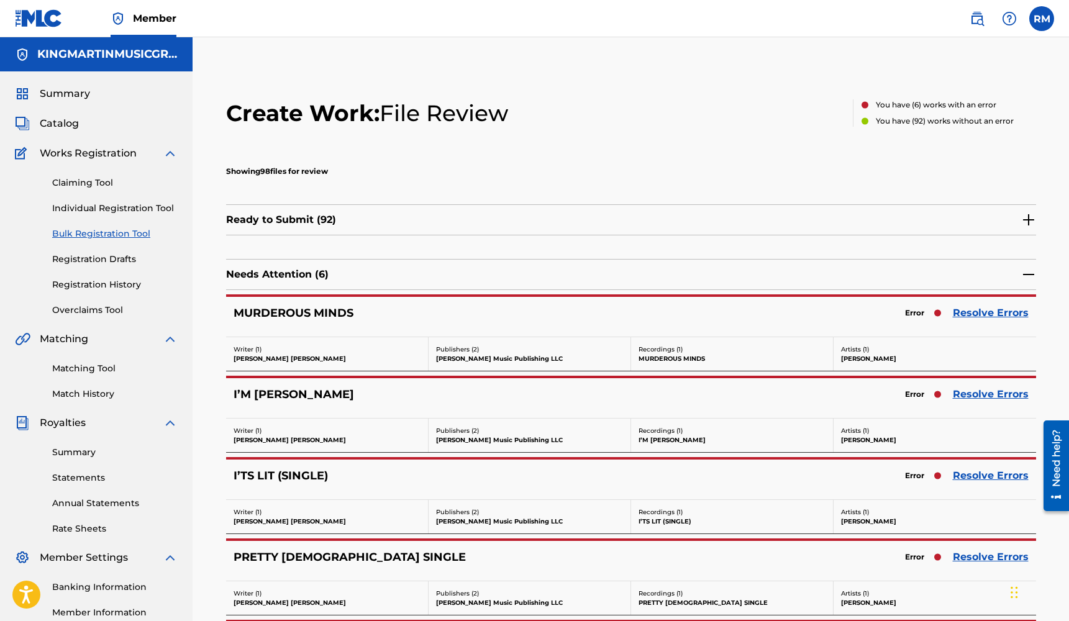
click at [982, 313] on link "Resolve Errors" at bounding box center [991, 313] width 76 height 15
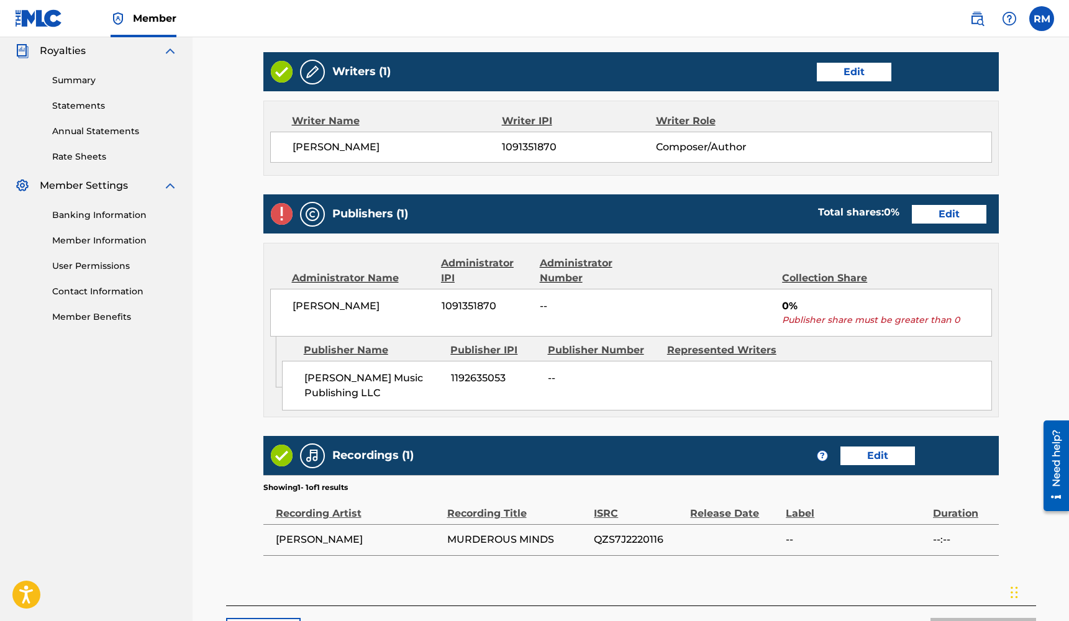
click at [972, 220] on link "Edit" at bounding box center [949, 214] width 75 height 19
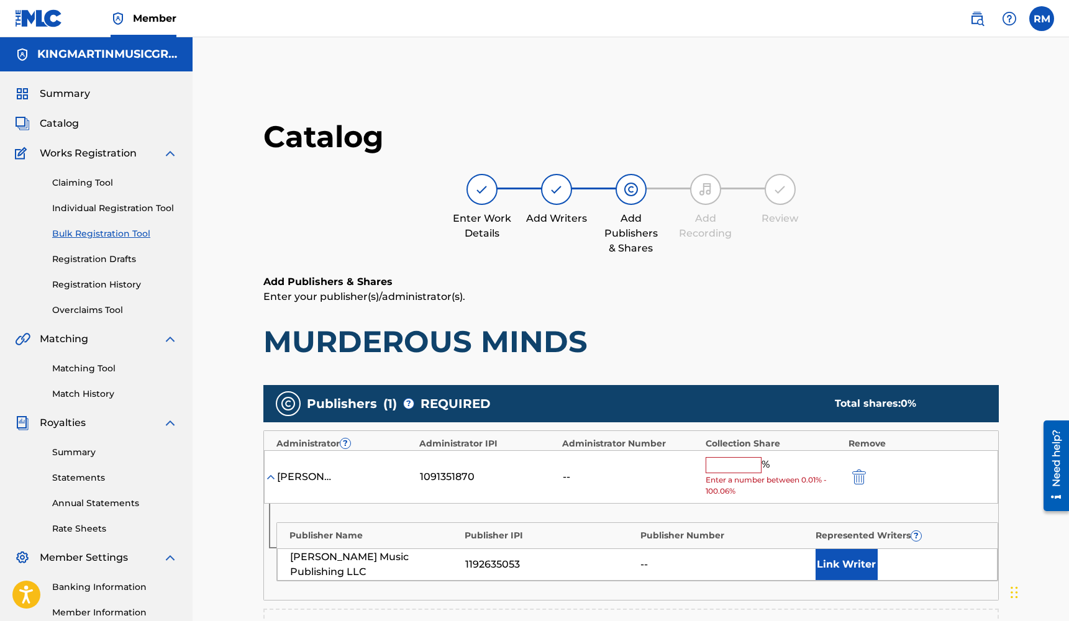
click at [727, 467] on input "text" at bounding box center [734, 465] width 56 height 16
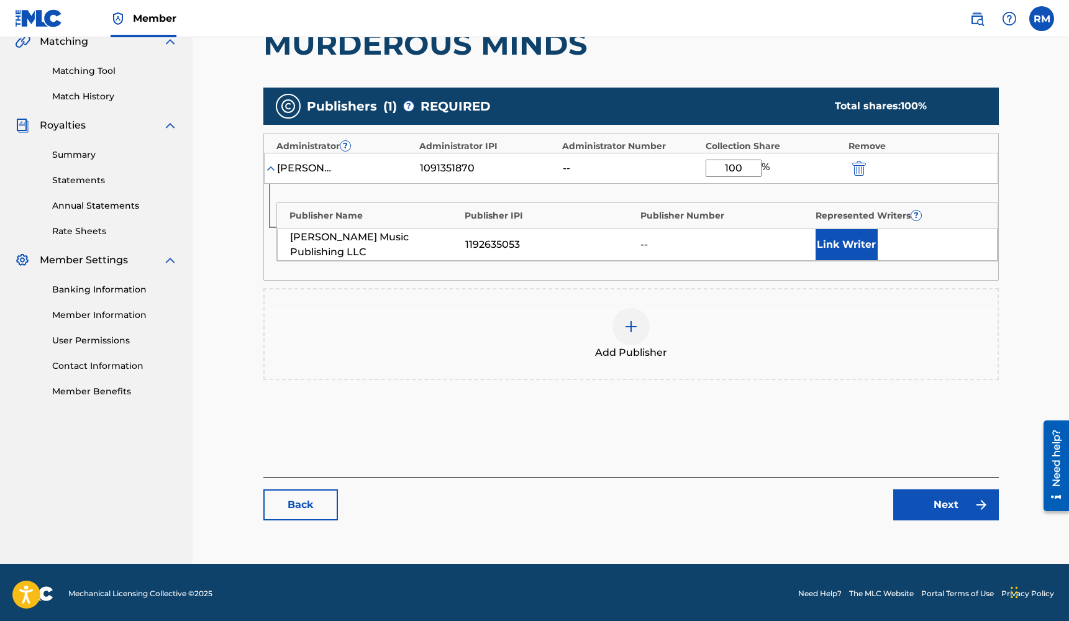
type input "100"
click at [936, 508] on link "Next" at bounding box center [946, 504] width 106 height 31
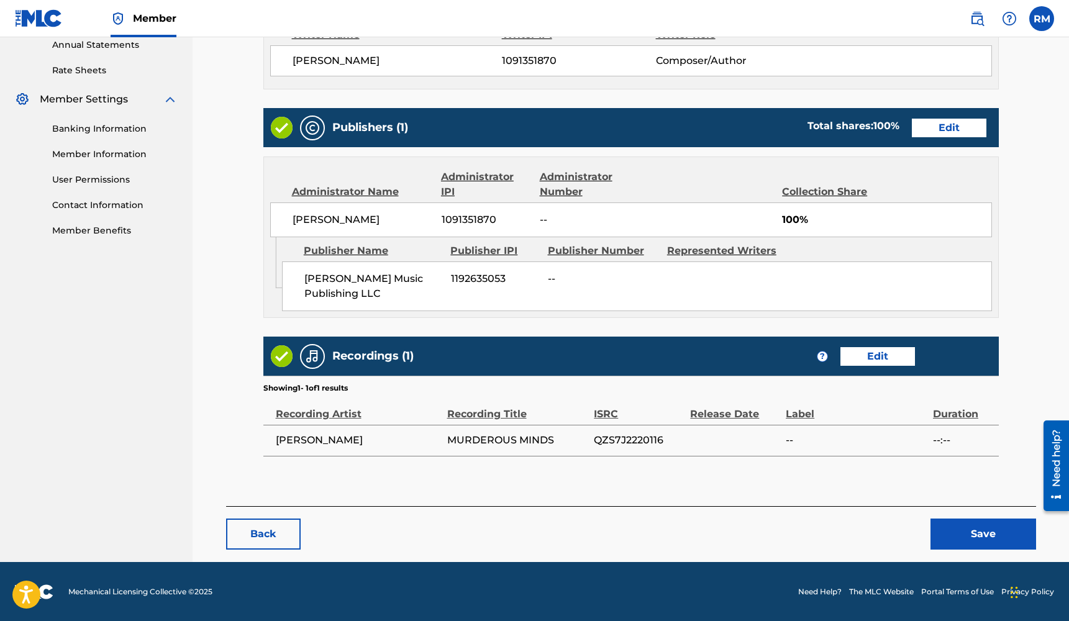
click at [966, 534] on button "Save" at bounding box center [983, 534] width 106 height 31
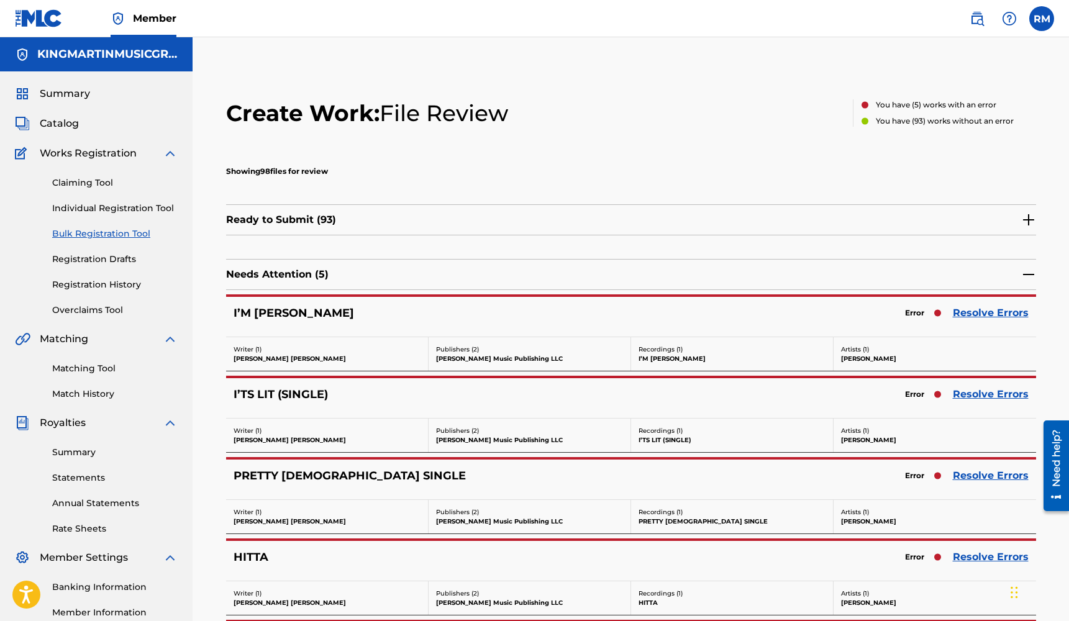
click at [976, 309] on link "Resolve Errors" at bounding box center [991, 313] width 76 height 15
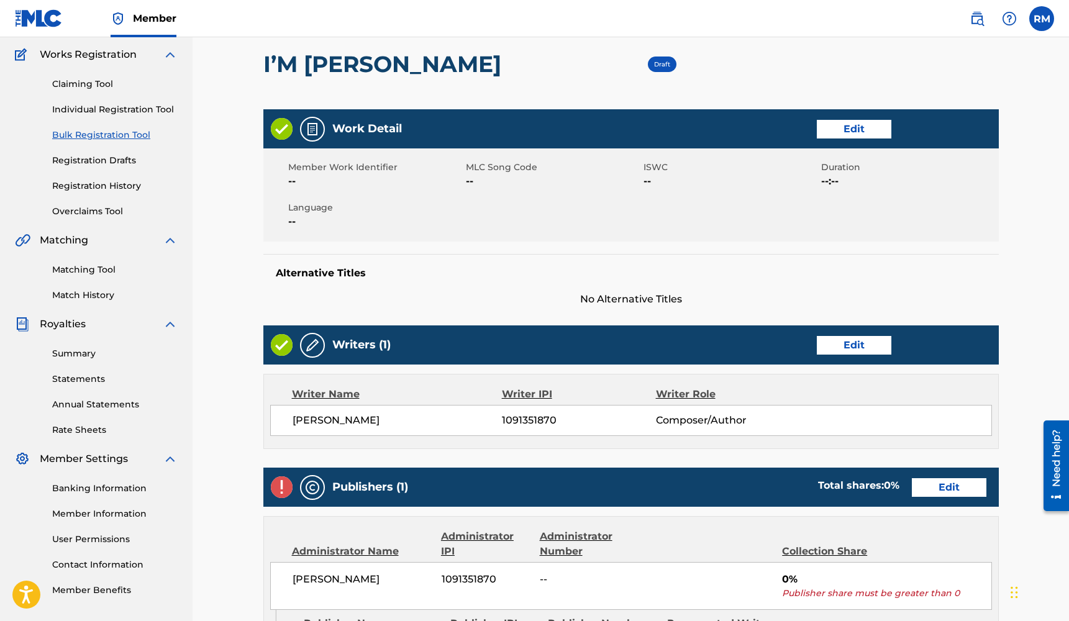
click at [939, 491] on link "Edit" at bounding box center [949, 487] width 75 height 19
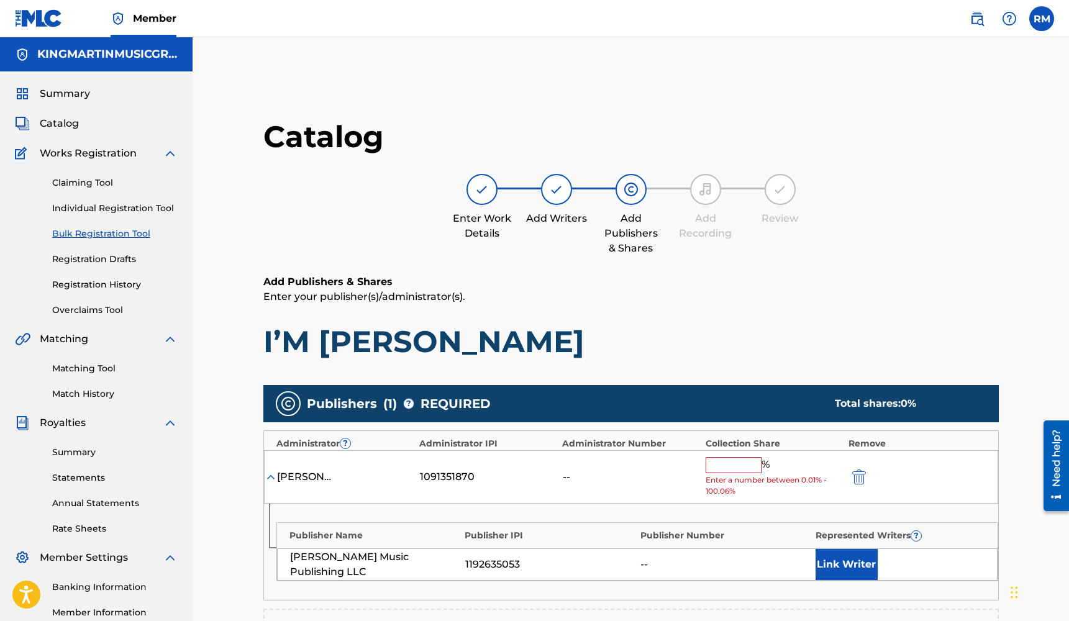
click at [752, 465] on input "text" at bounding box center [734, 465] width 56 height 16
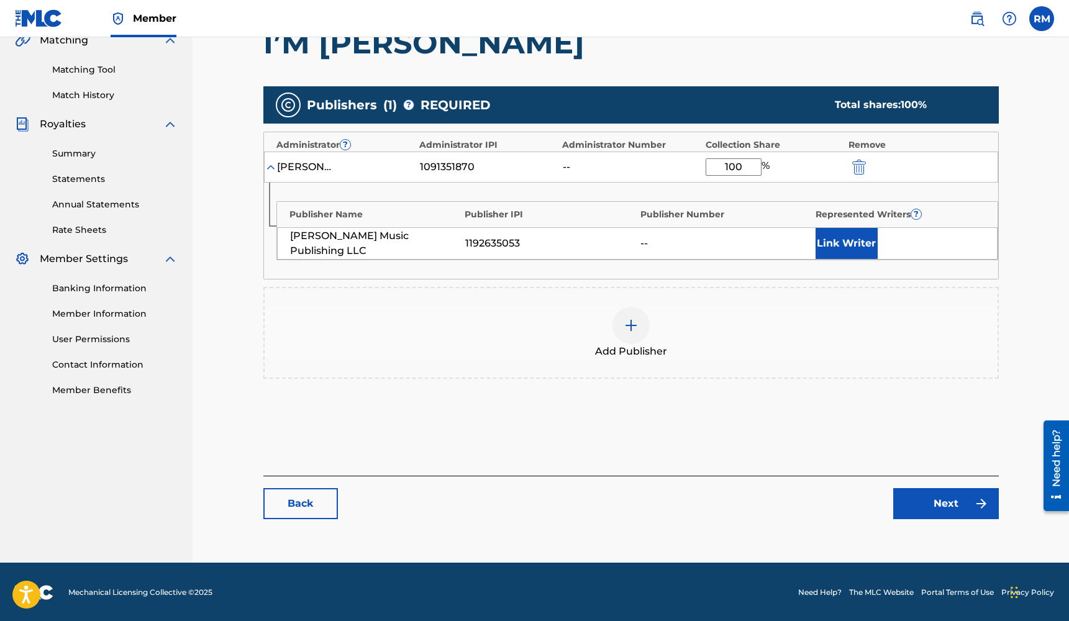
type input "100"
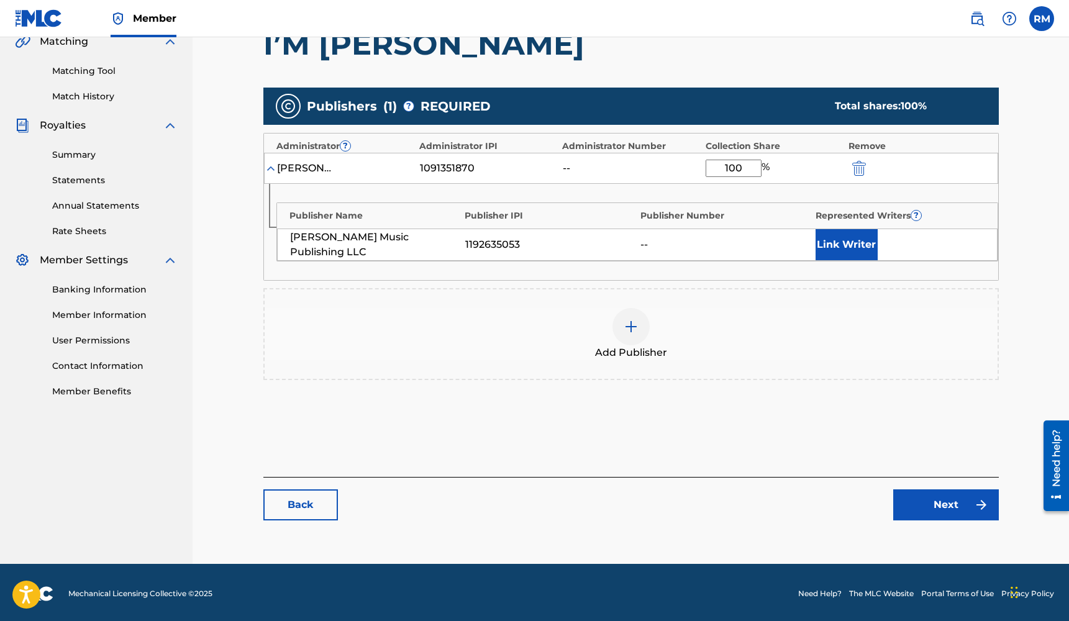
click at [948, 508] on link "Next" at bounding box center [946, 504] width 106 height 31
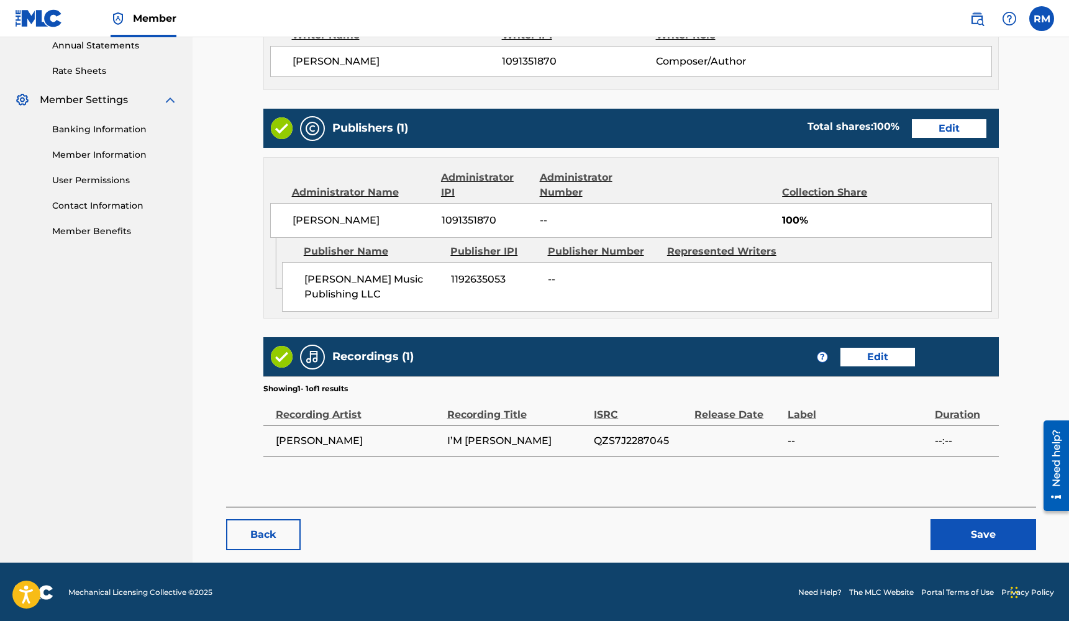
click at [995, 532] on button "Save" at bounding box center [983, 534] width 106 height 31
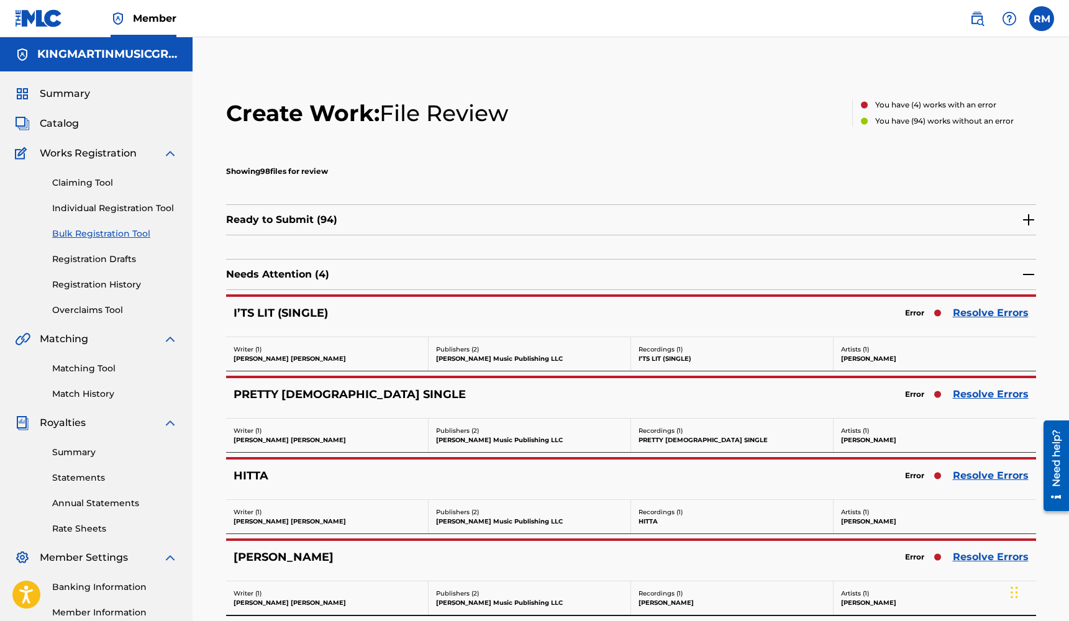
click at [986, 316] on link "Resolve Errors" at bounding box center [991, 313] width 76 height 15
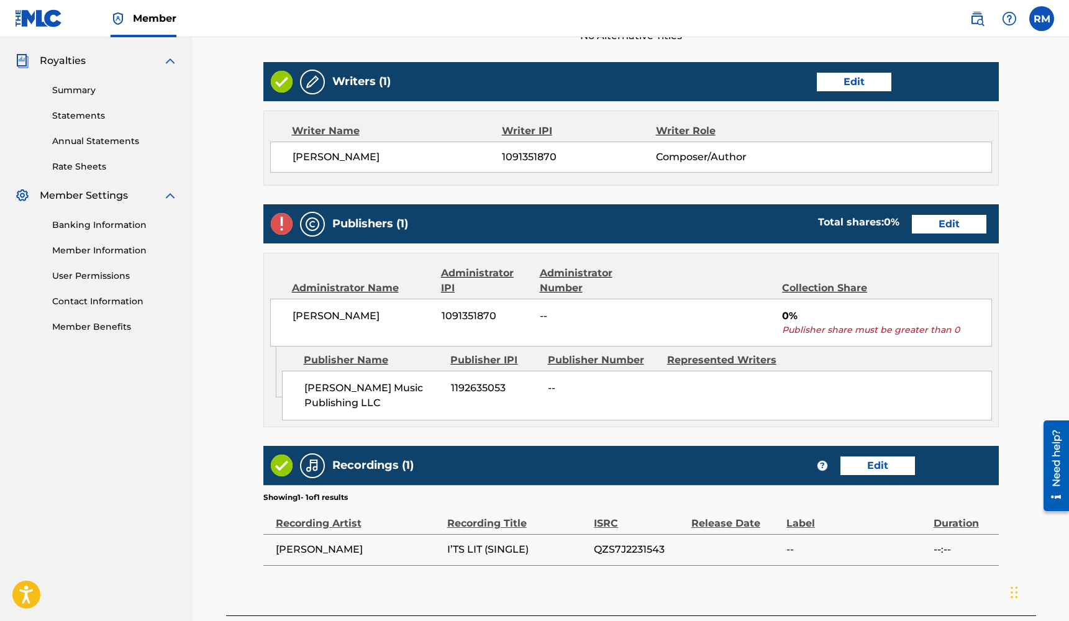
click at [969, 224] on link "Edit" at bounding box center [949, 224] width 75 height 19
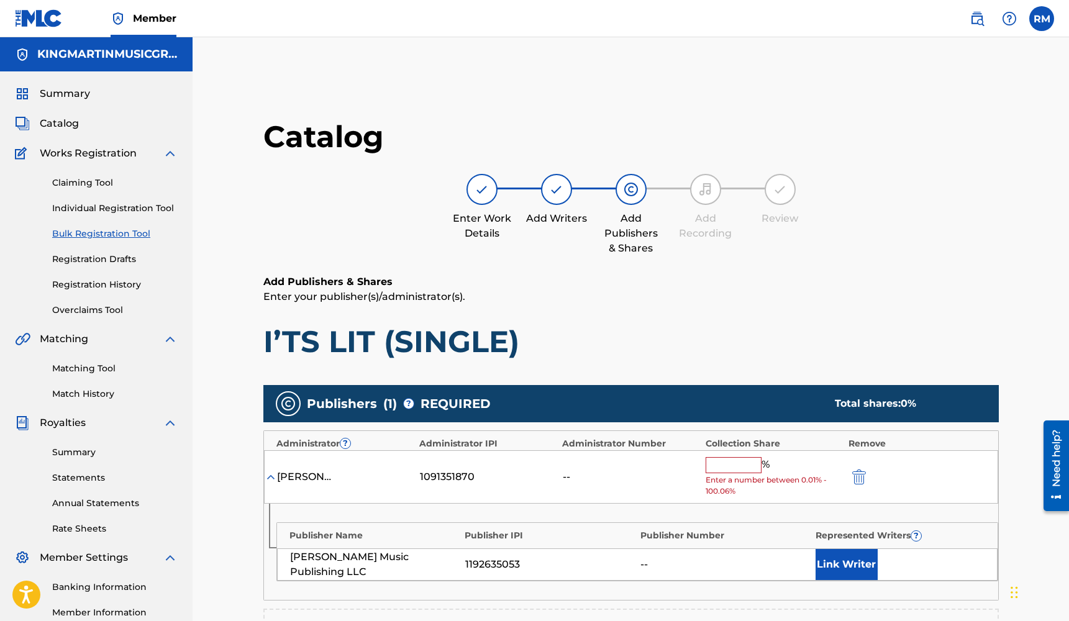
click at [735, 460] on input "text" at bounding box center [734, 465] width 56 height 16
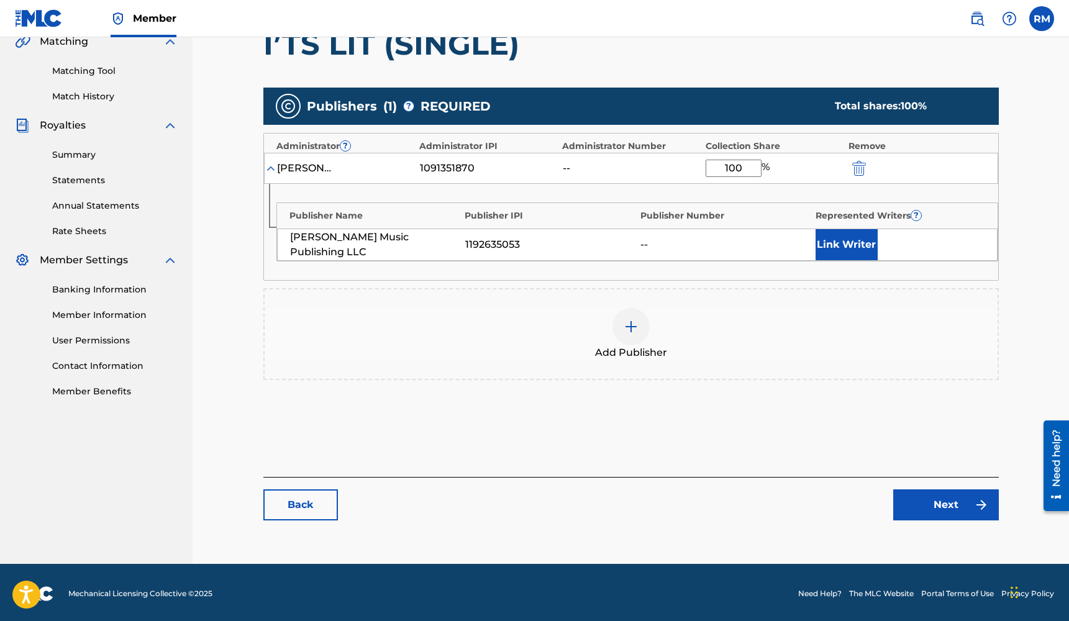
type input "100"
click at [935, 499] on link "Next" at bounding box center [946, 504] width 106 height 31
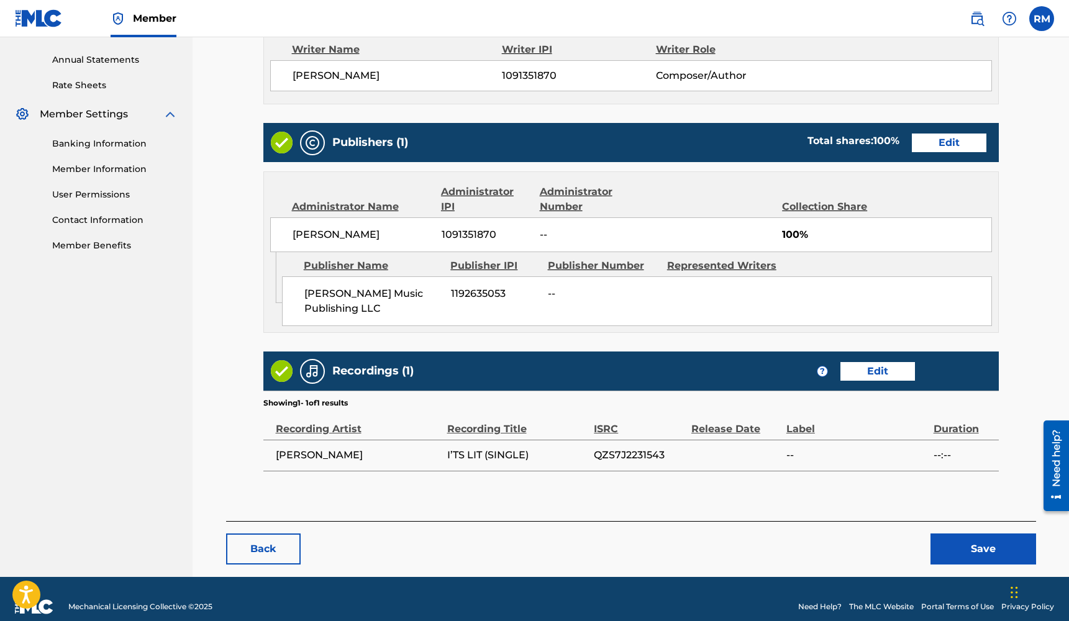
click at [978, 547] on button "Save" at bounding box center [983, 548] width 106 height 31
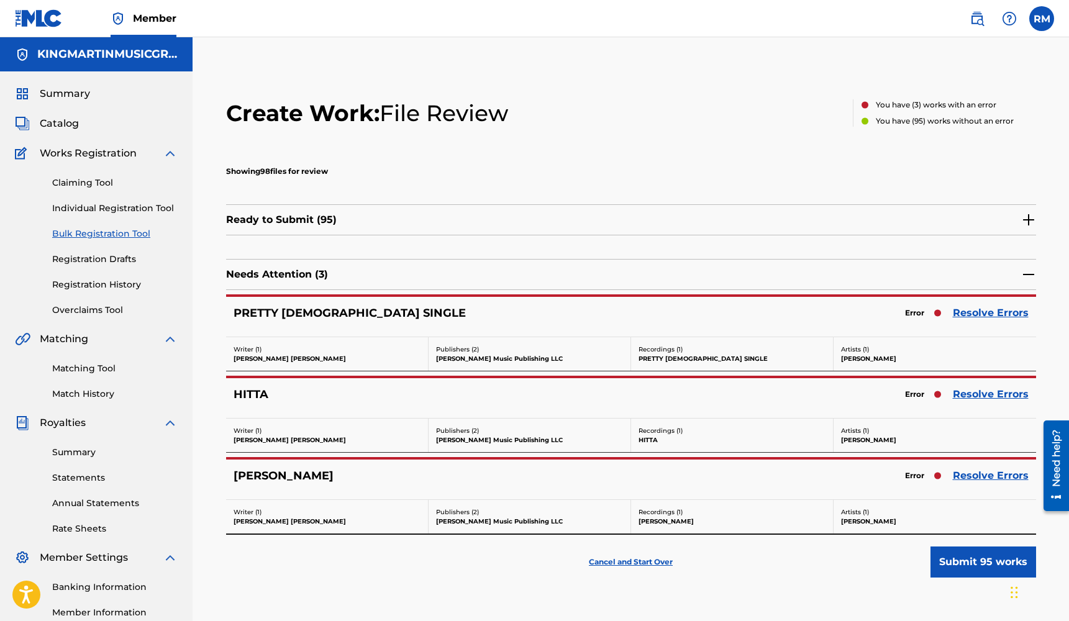
click at [972, 316] on link "Resolve Errors" at bounding box center [991, 313] width 76 height 15
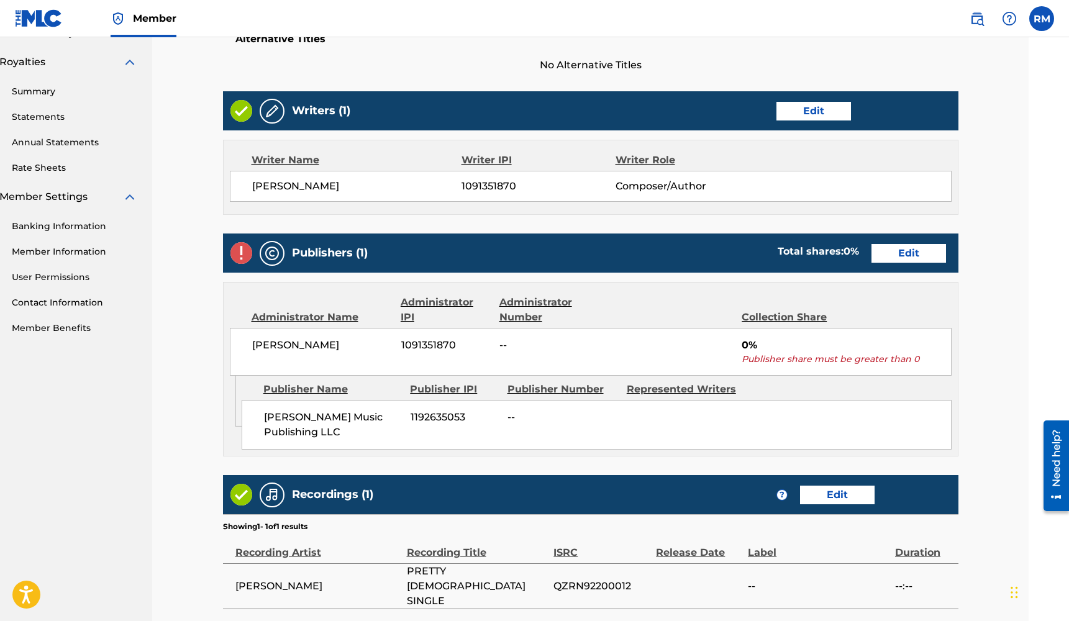
click at [932, 244] on link "Edit" at bounding box center [908, 253] width 75 height 19
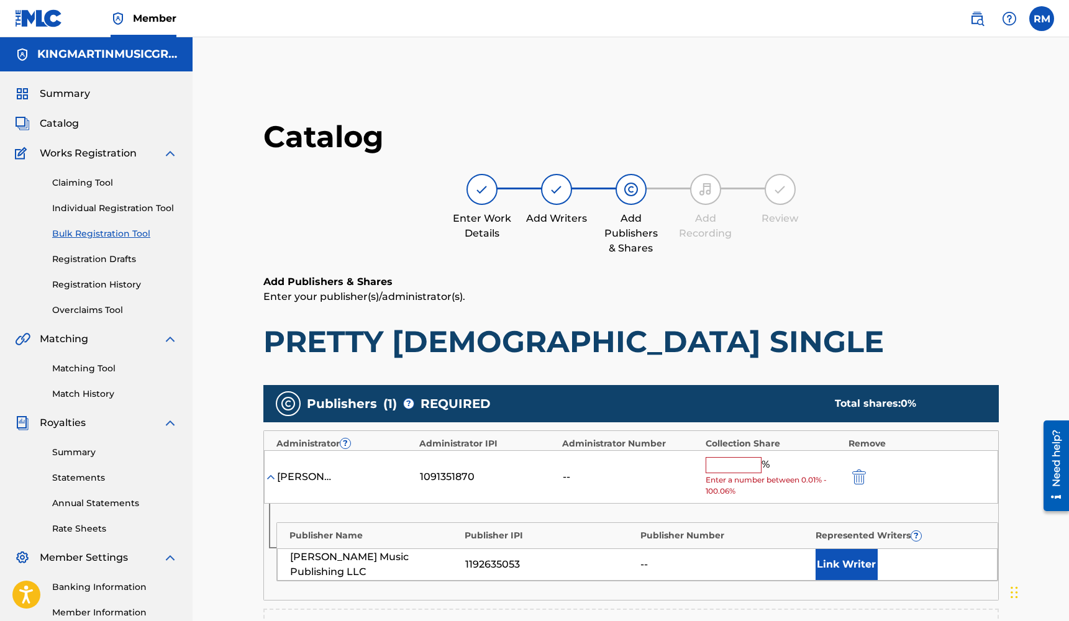
click at [745, 463] on input "text" at bounding box center [734, 465] width 56 height 16
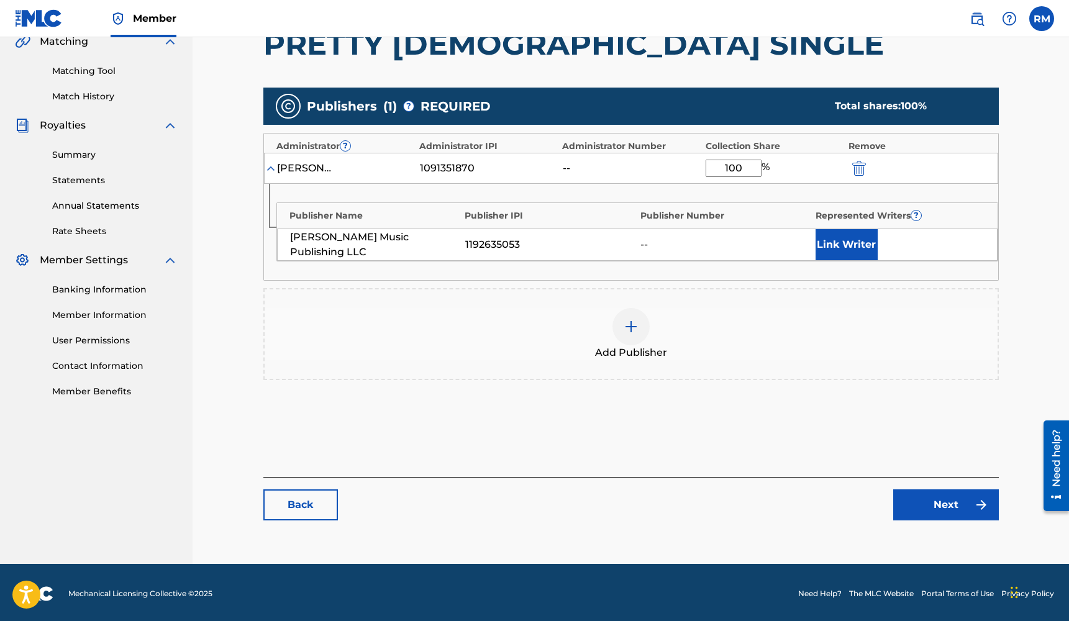
type input "100"
click at [932, 502] on link "Next" at bounding box center [946, 504] width 106 height 31
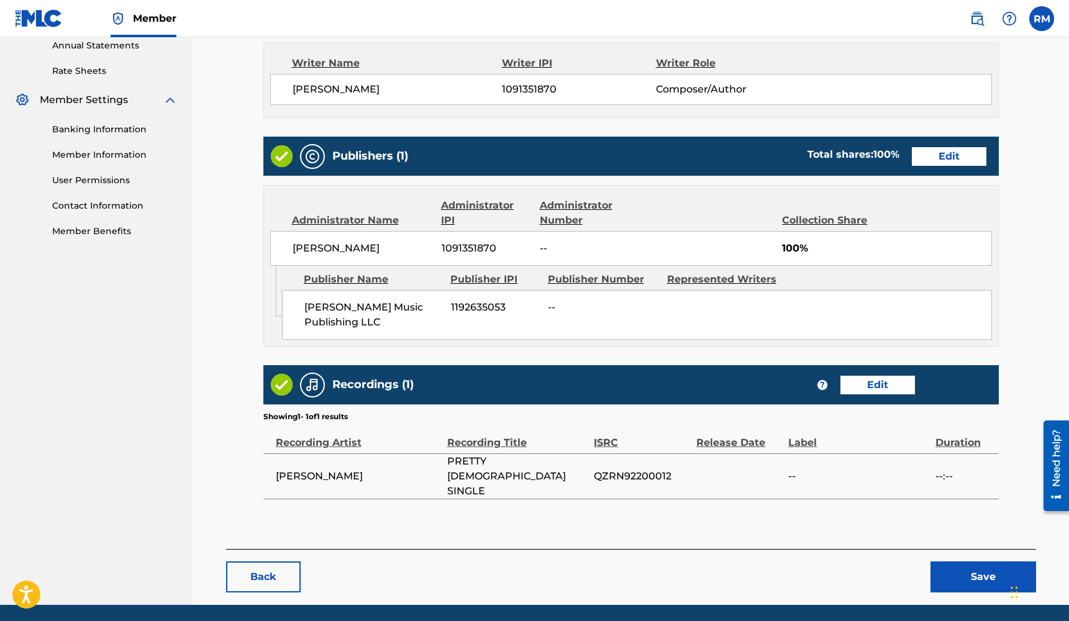
click at [966, 561] on button "Save" at bounding box center [983, 576] width 106 height 31
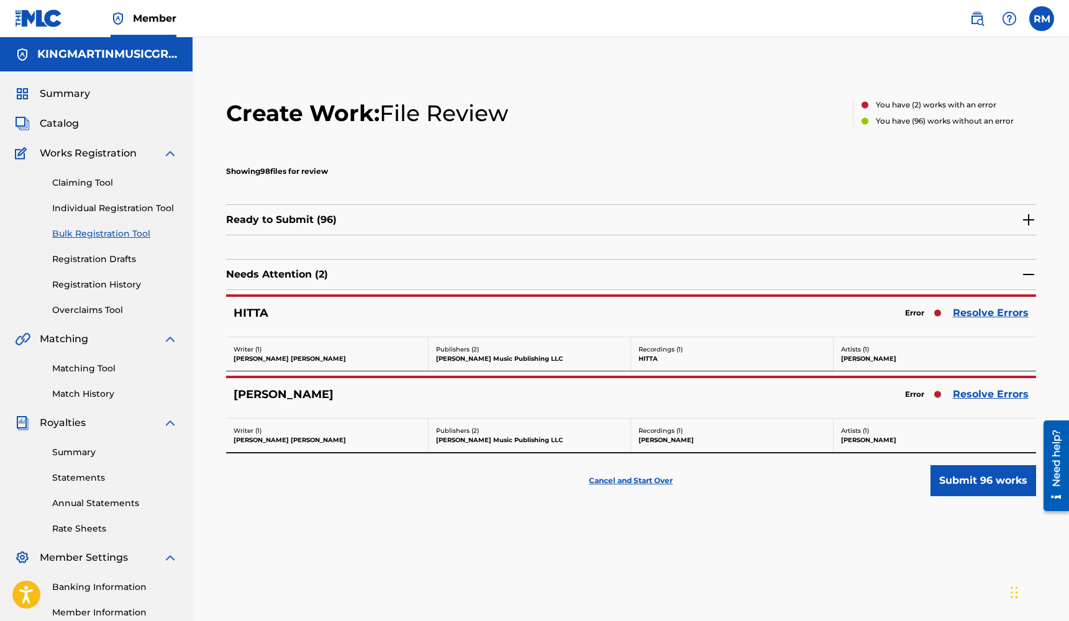
click at [988, 310] on link "Resolve Errors" at bounding box center [991, 313] width 76 height 15
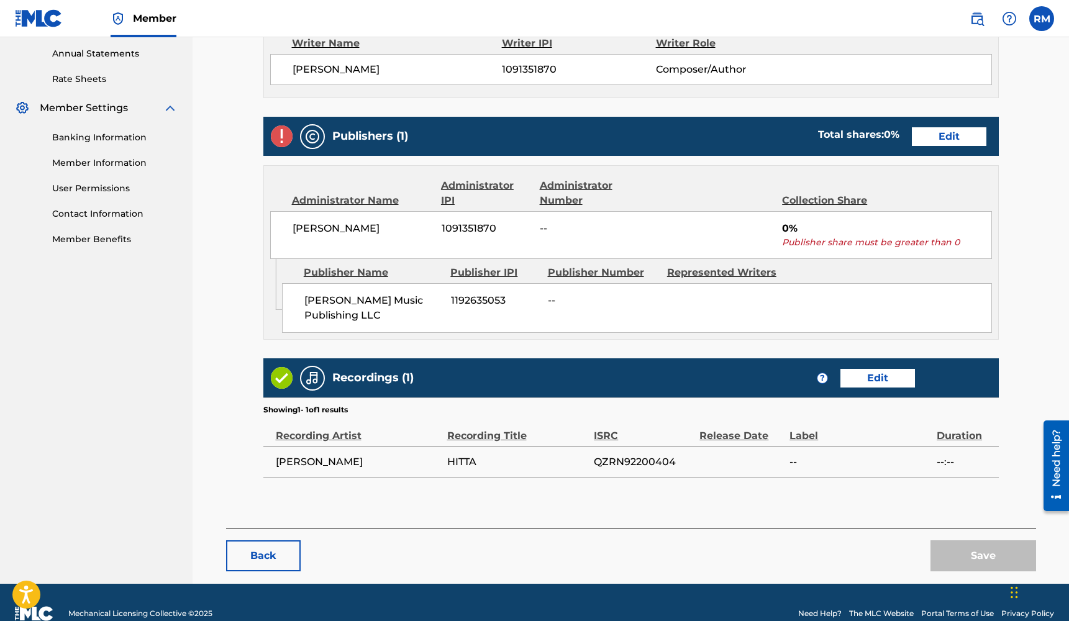
click at [937, 143] on link "Edit" at bounding box center [949, 136] width 75 height 19
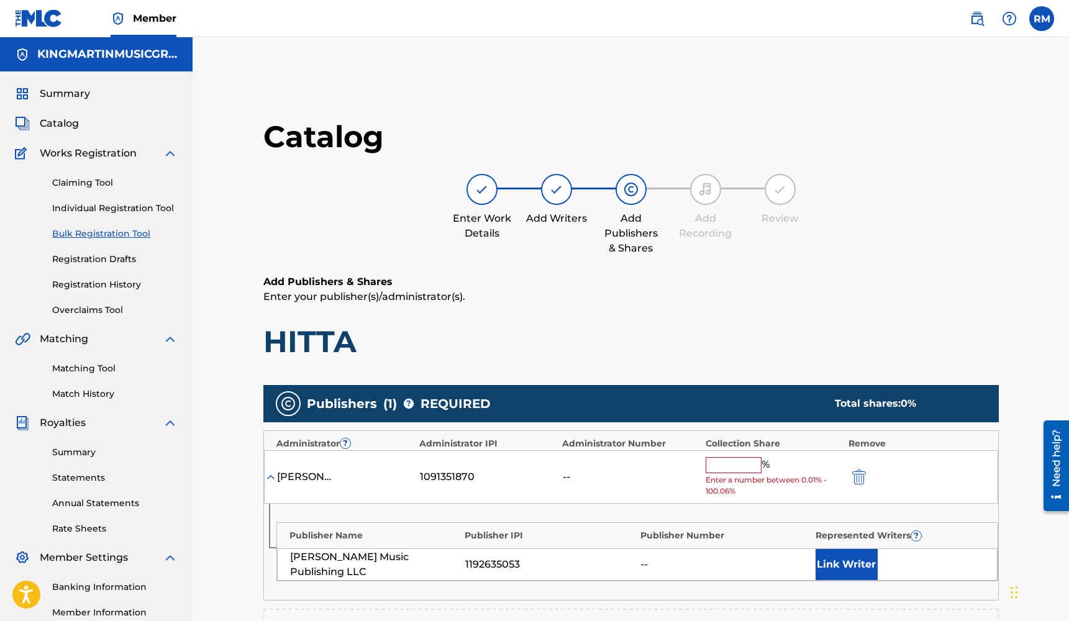
click at [733, 461] on input "text" at bounding box center [734, 465] width 56 height 16
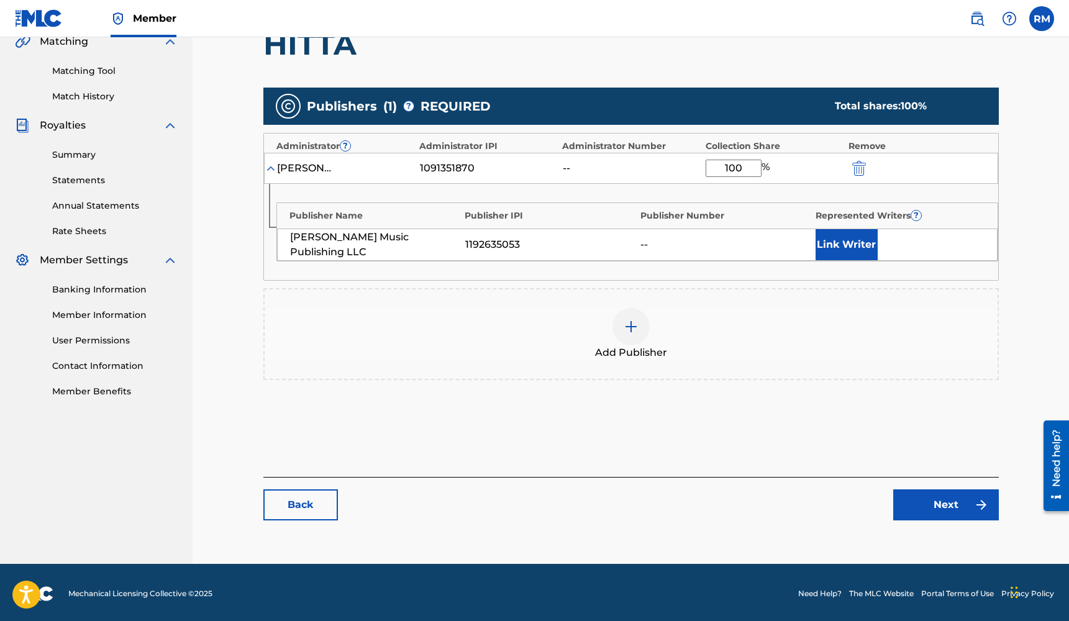
type input "100"
click at [943, 505] on link "Next" at bounding box center [946, 504] width 106 height 31
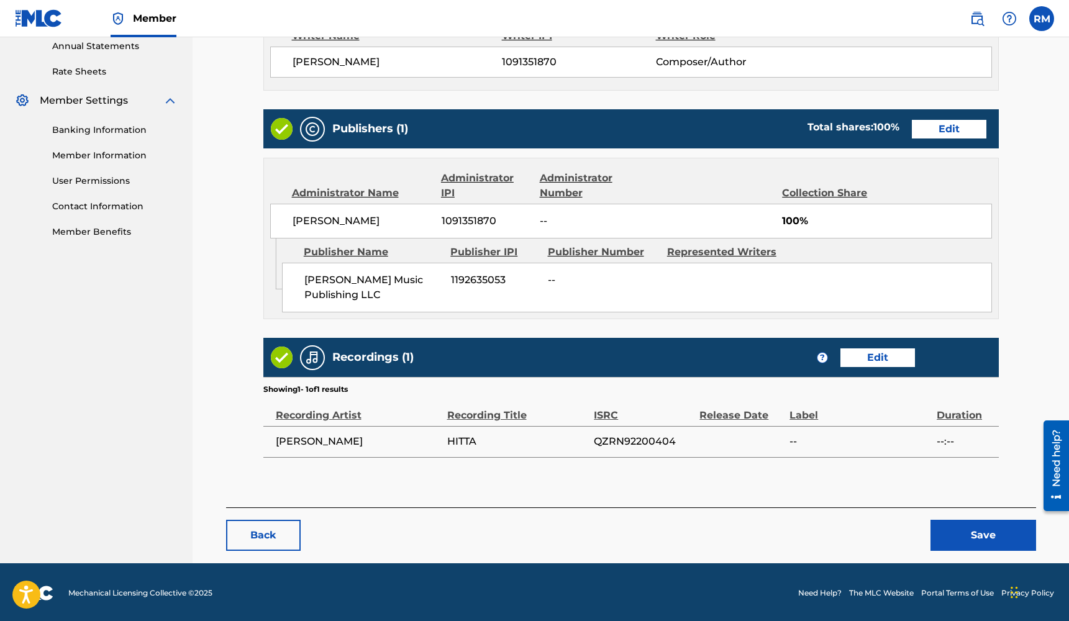
click at [965, 541] on button "Save" at bounding box center [983, 535] width 106 height 31
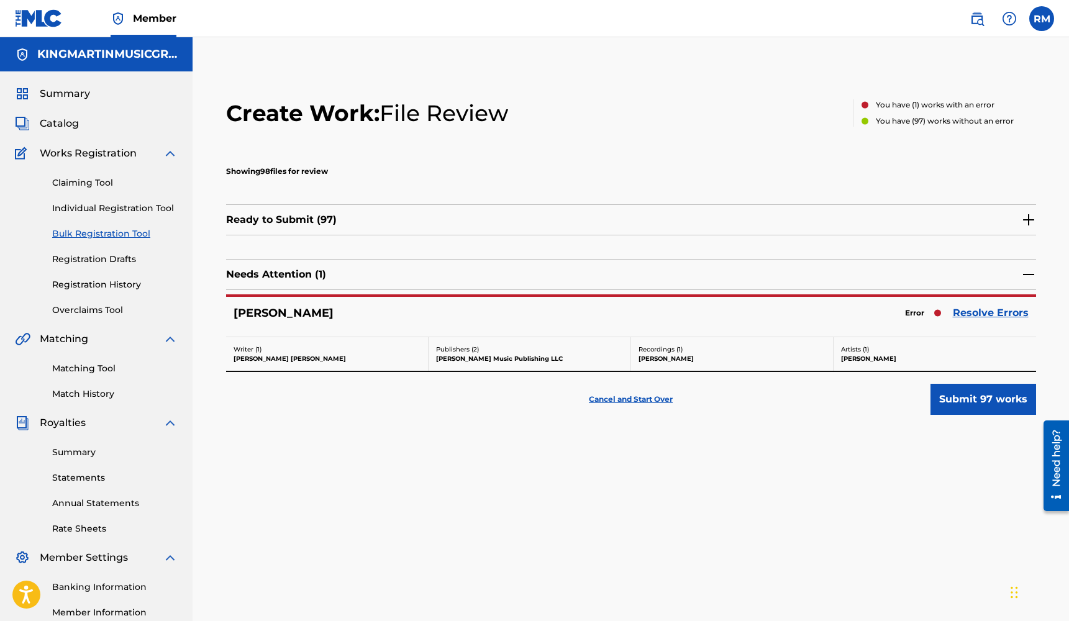
click at [986, 311] on link "Resolve Errors" at bounding box center [991, 313] width 76 height 15
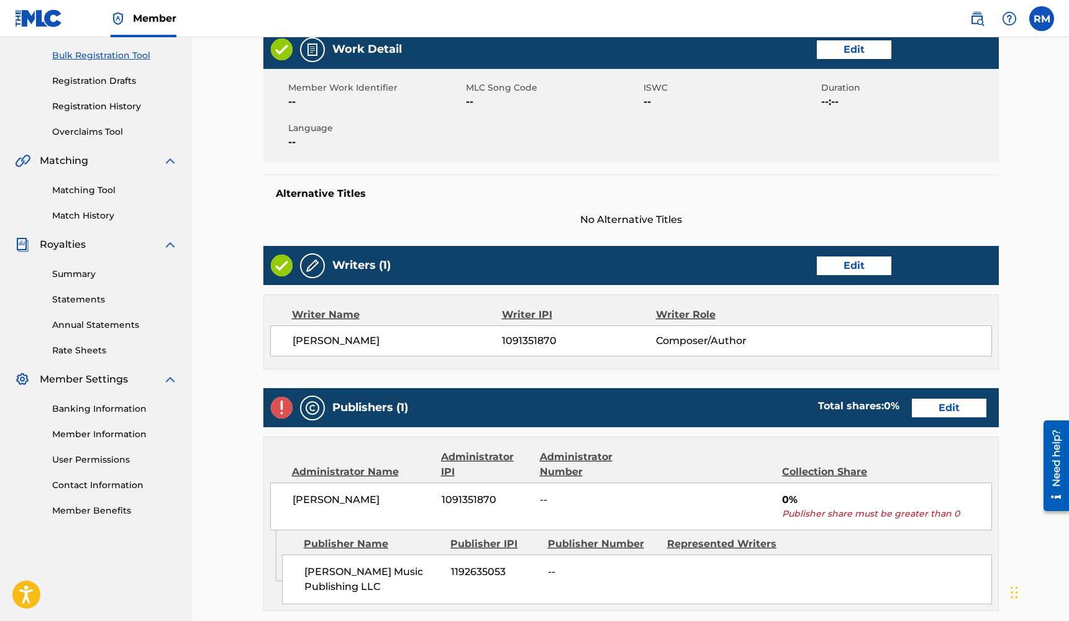
click at [937, 402] on link "Edit" at bounding box center [949, 408] width 75 height 19
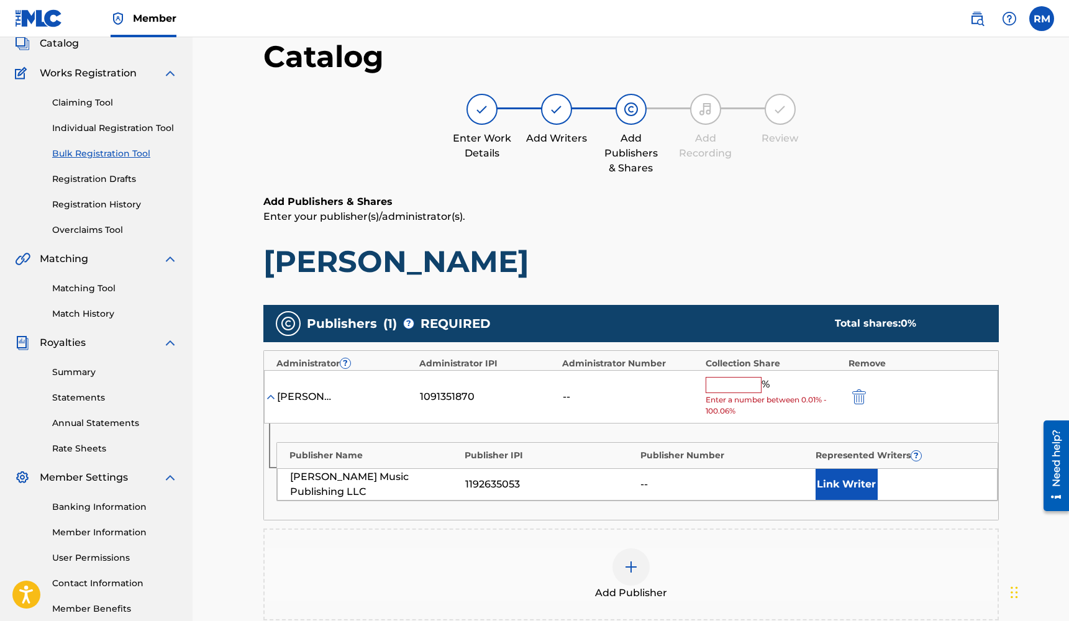
click at [725, 390] on div "%" at bounding box center [739, 385] width 67 height 16
click at [725, 386] on input "text" at bounding box center [734, 385] width 56 height 16
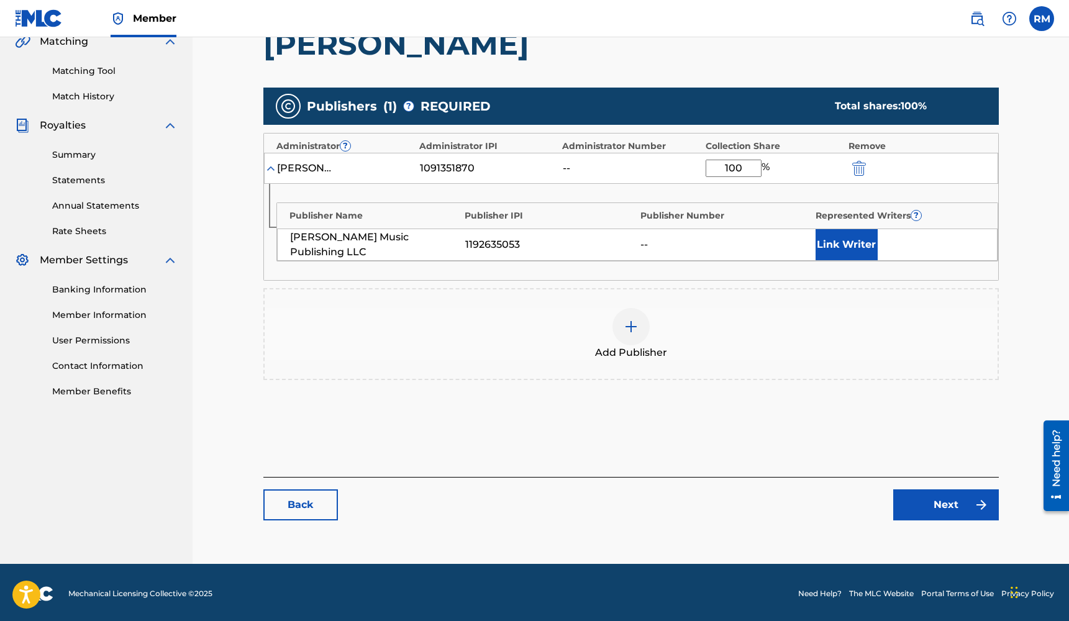
type input "100"
click at [950, 504] on link "Next" at bounding box center [946, 504] width 106 height 31
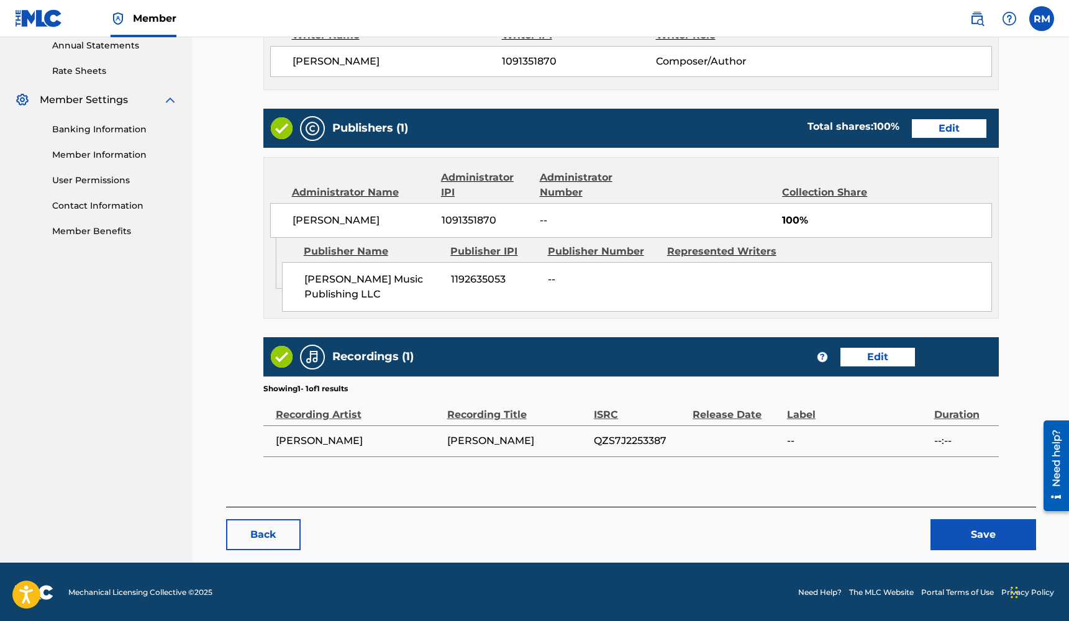
click at [967, 533] on button "Save" at bounding box center [983, 534] width 106 height 31
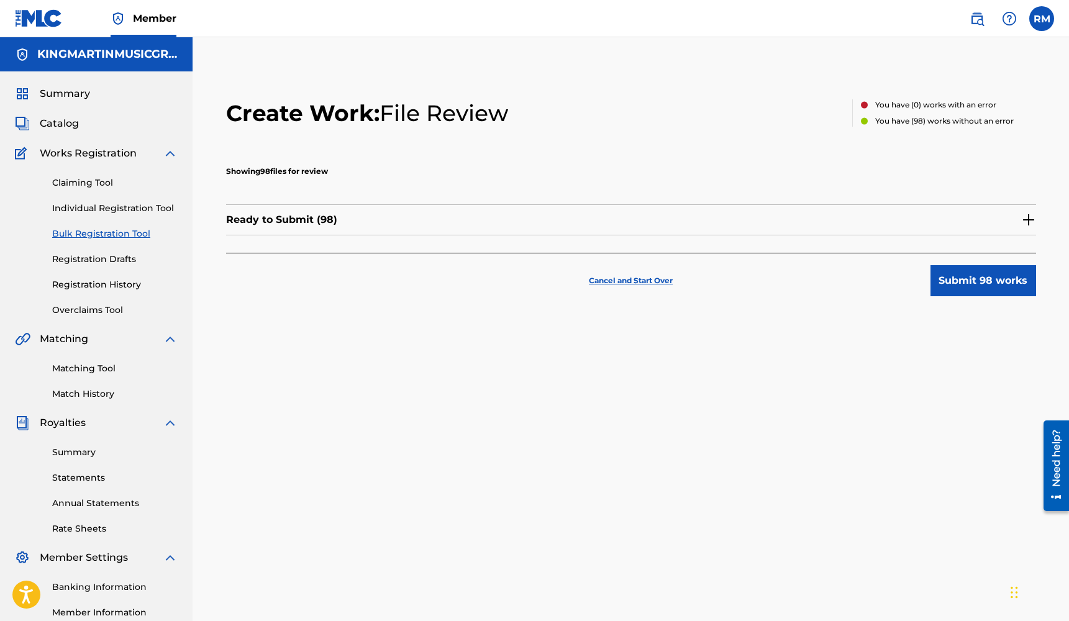
click at [1009, 288] on button "Submit 98 works" at bounding box center [983, 280] width 106 height 31
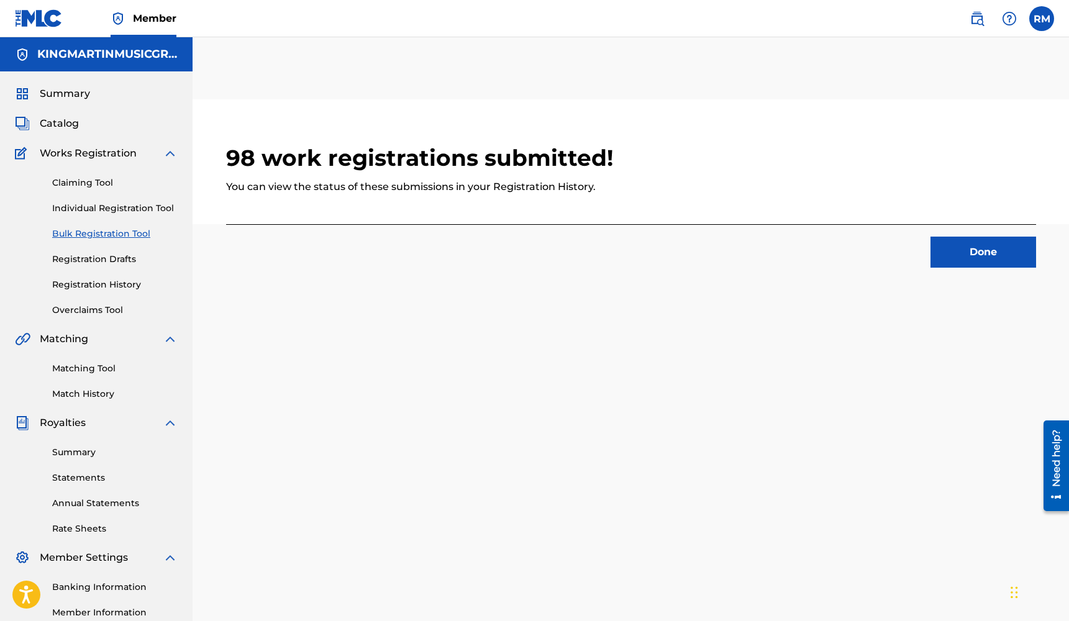
click at [999, 261] on button "Done" at bounding box center [983, 252] width 106 height 31
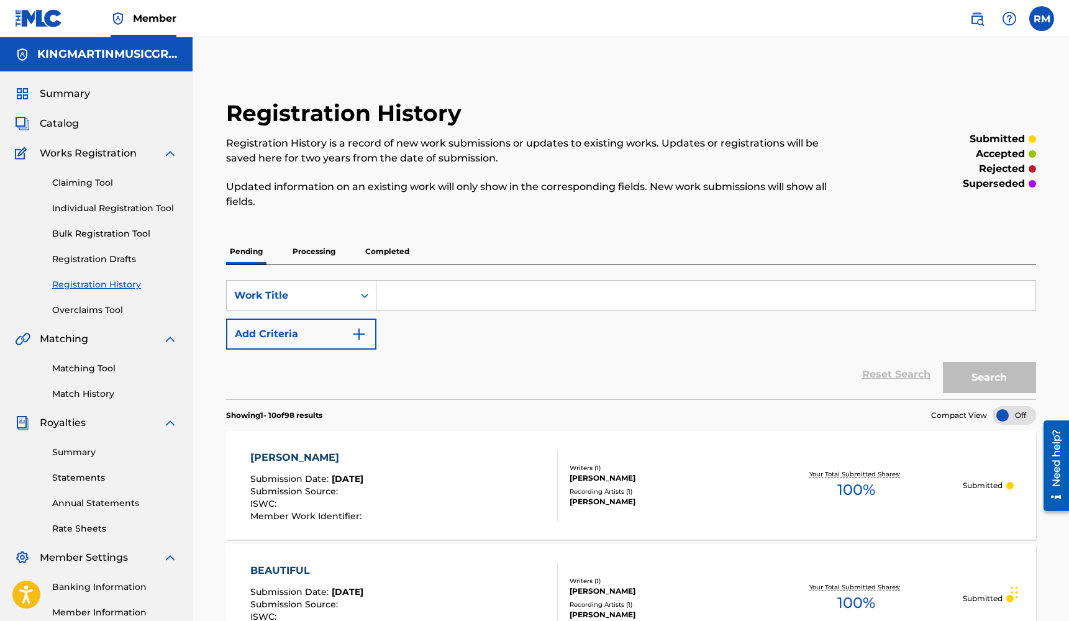
click at [68, 94] on span "Summary" at bounding box center [65, 93] width 50 height 15
